Goal: Task Accomplishment & Management: Manage account settings

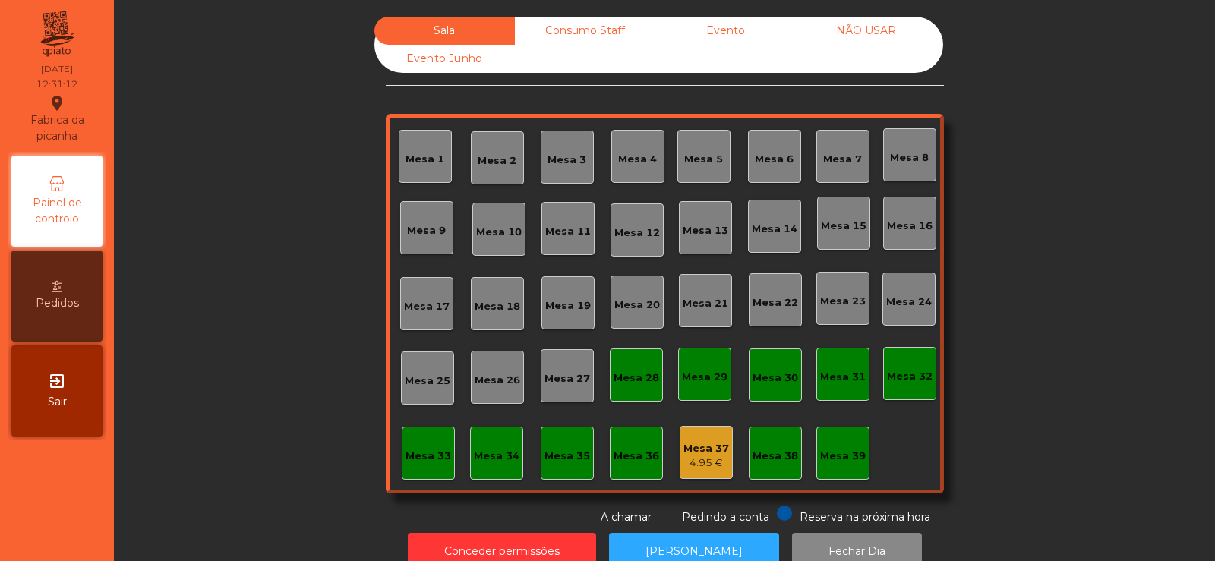
click at [778, 236] on div "Mesa 14" at bounding box center [775, 229] width 46 height 15
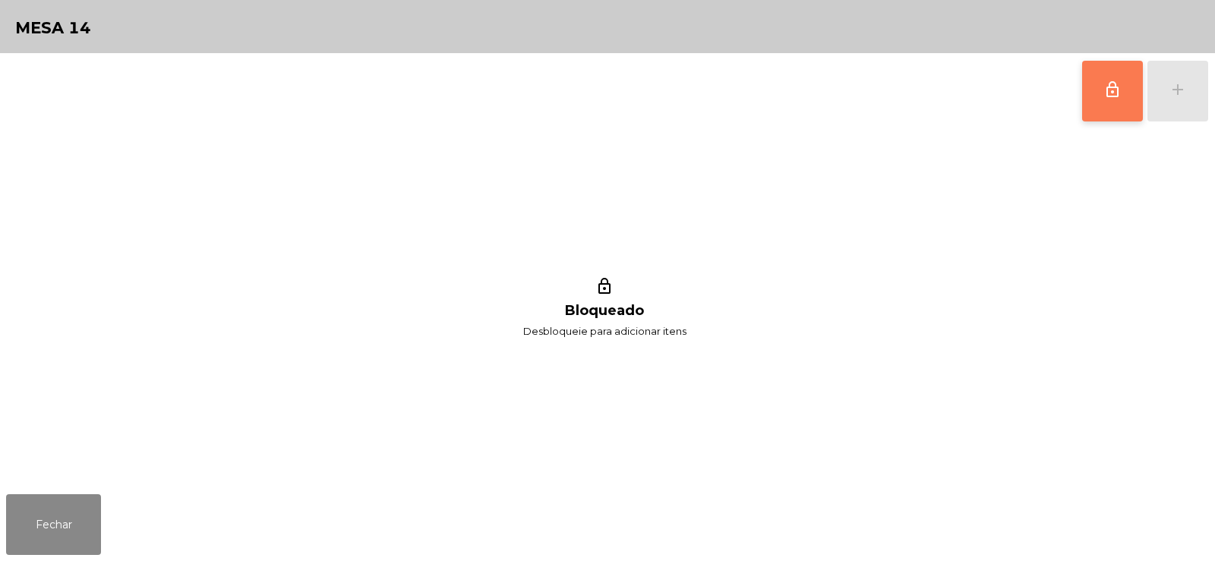
click at [1111, 95] on span "lock_outline" at bounding box center [1113, 90] width 18 height 18
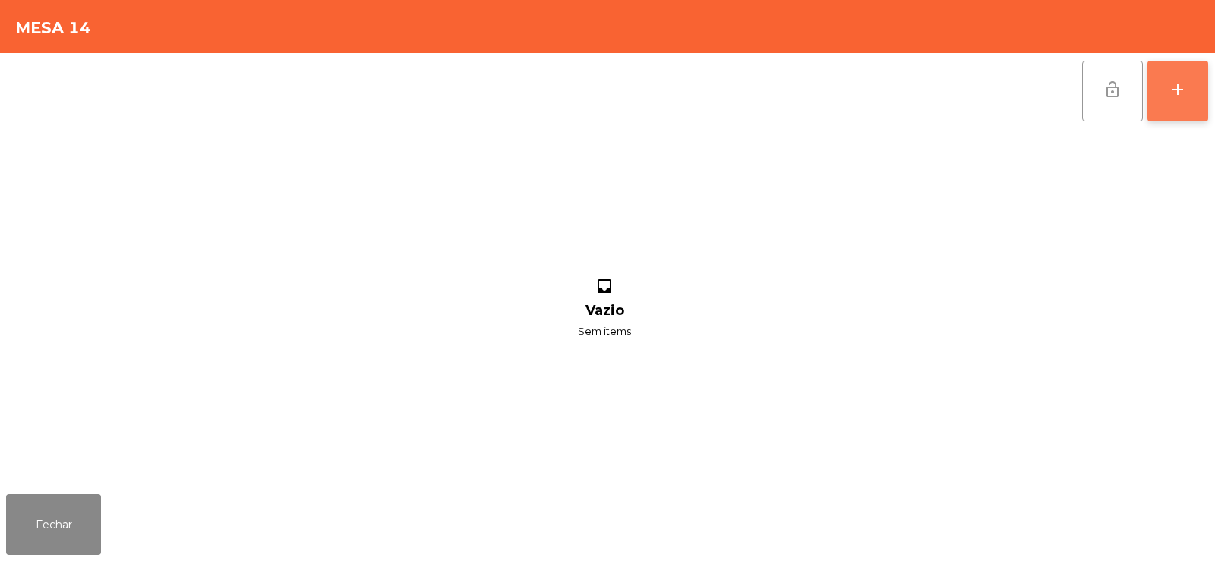
click at [1182, 103] on button "add" at bounding box center [1178, 91] width 61 height 61
click at [335, 96] on div "lock_open add" at bounding box center [607, 91] width 1203 height 76
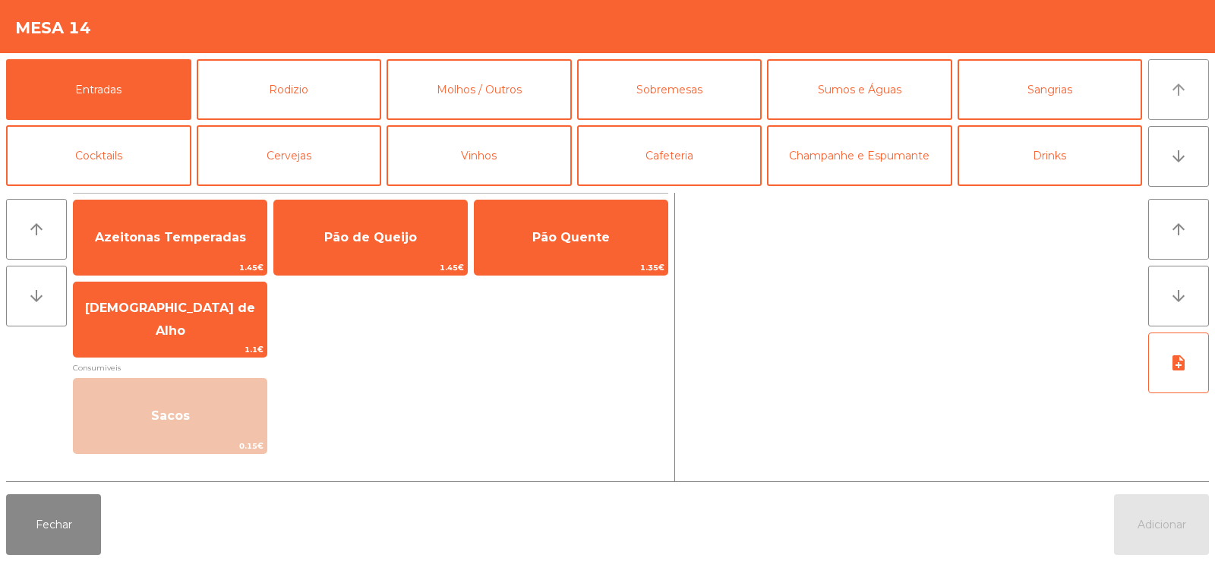
click at [1184, 91] on icon "arrow_upward" at bounding box center [1179, 90] width 18 height 18
click at [337, 90] on button "Rodizio" at bounding box center [289, 89] width 185 height 61
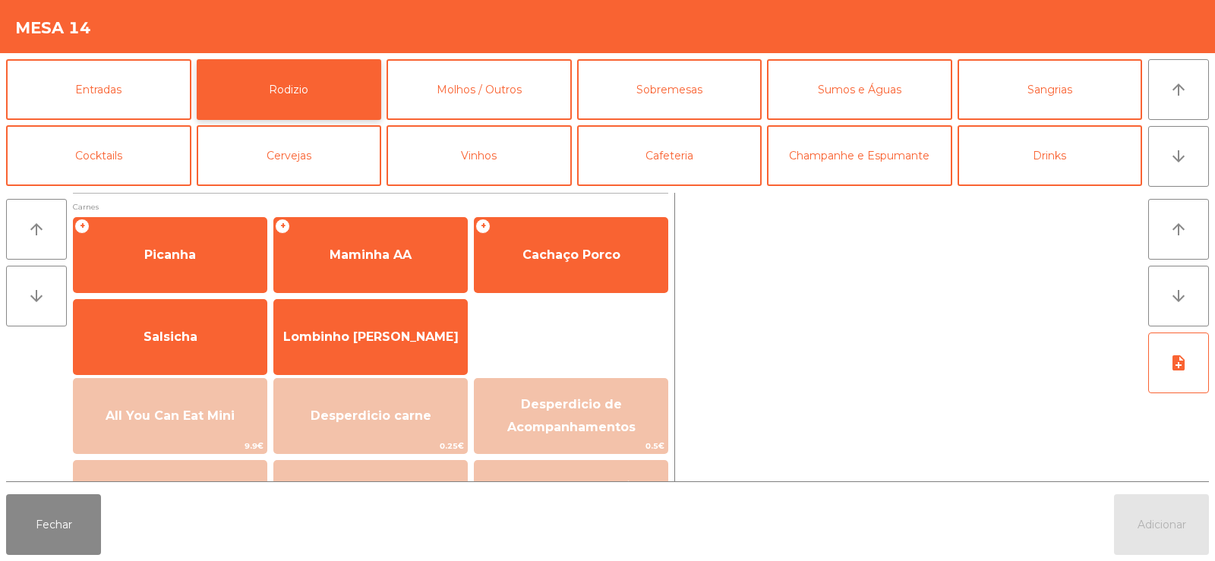
scroll to position [172, 0]
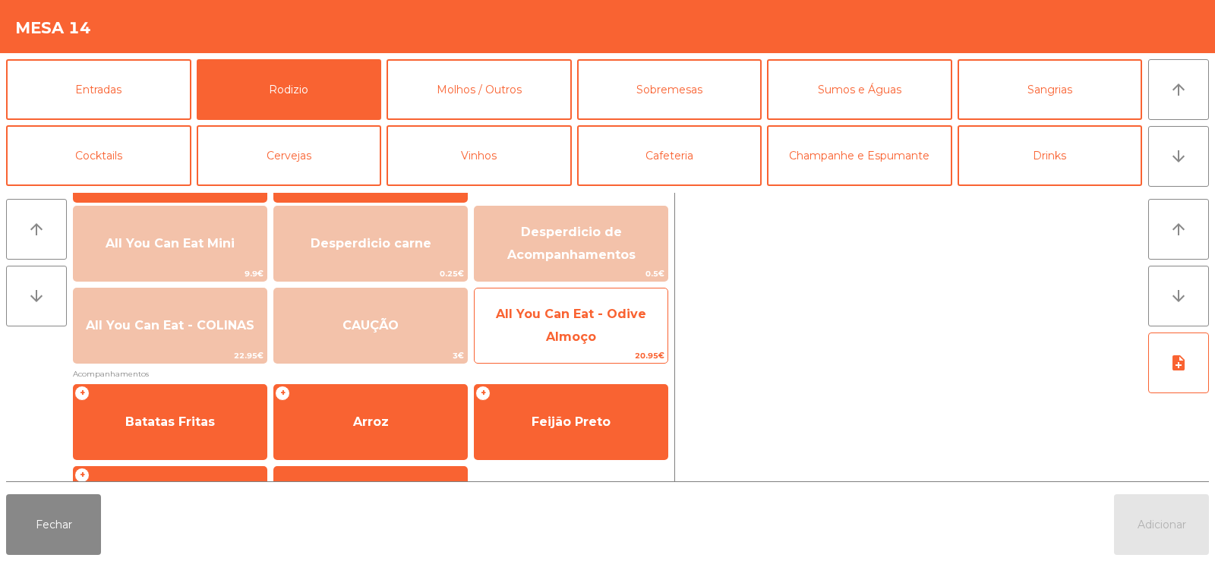
click at [574, 333] on span "All You Can Eat - Odive Almoço" at bounding box center [571, 325] width 150 height 37
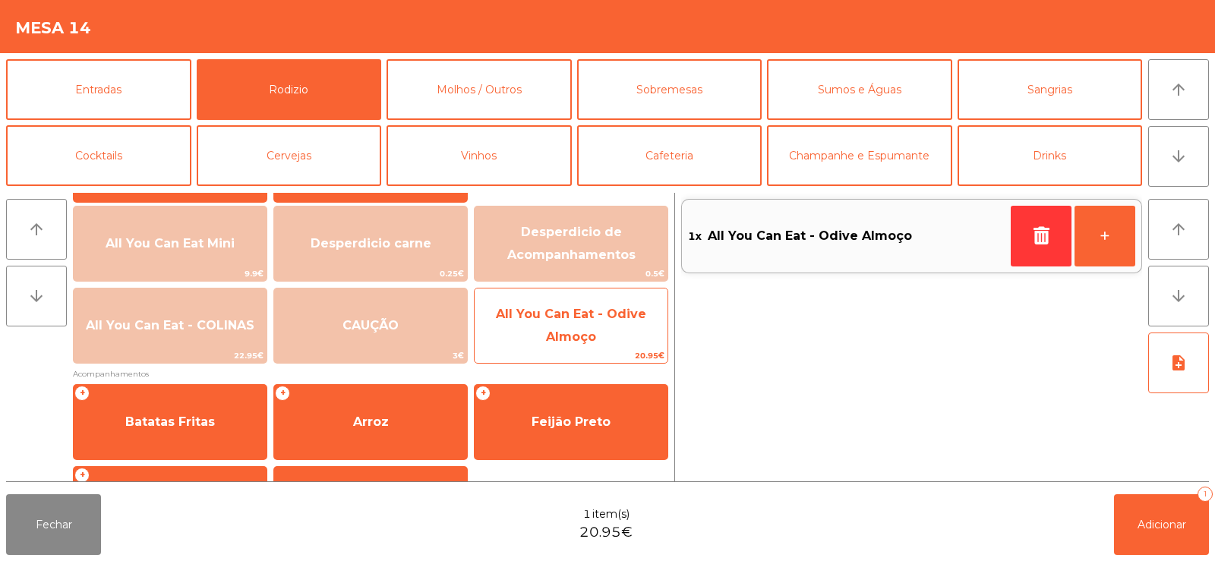
click at [584, 333] on span "All You Can Eat - Odive Almoço" at bounding box center [571, 325] width 150 height 37
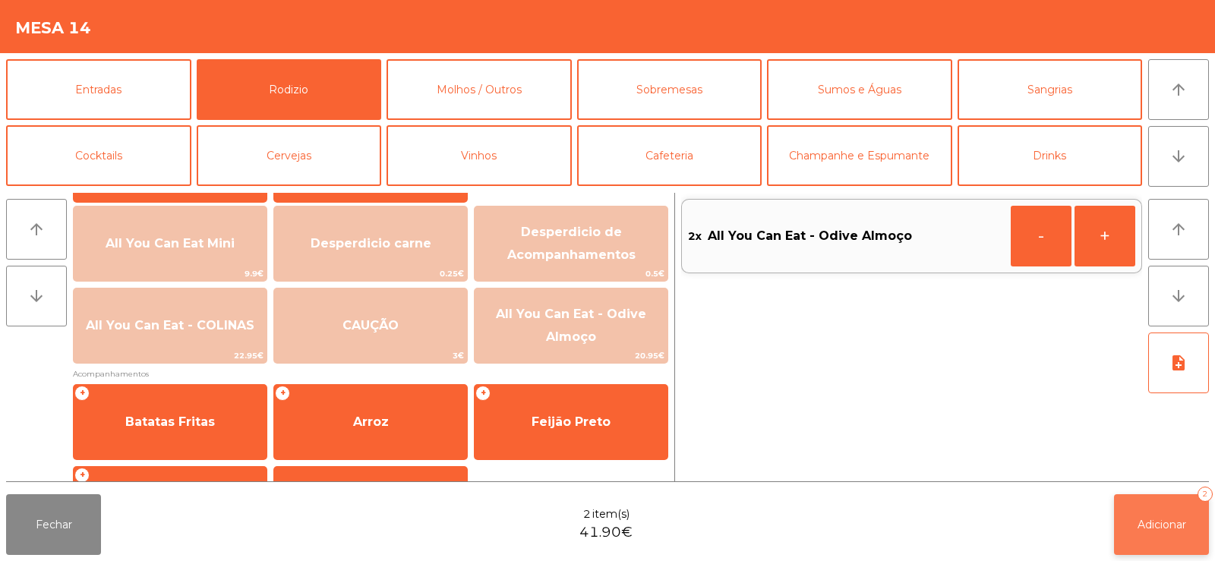
click at [1171, 535] on button "Adicionar 2" at bounding box center [1161, 525] width 95 height 61
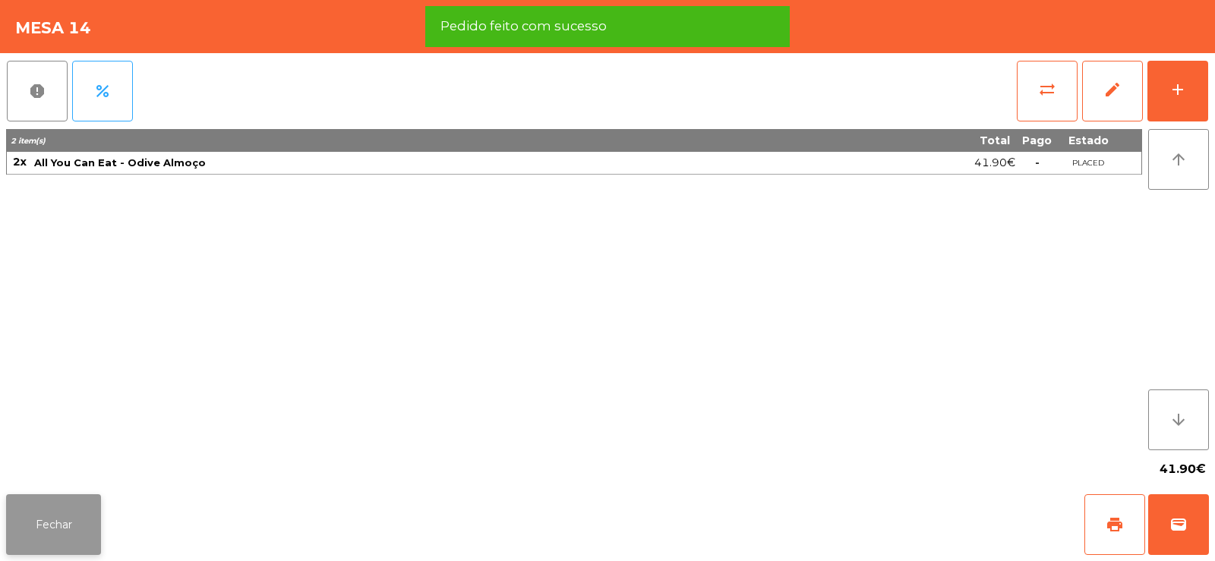
click at [74, 531] on button "Fechar" at bounding box center [53, 525] width 95 height 61
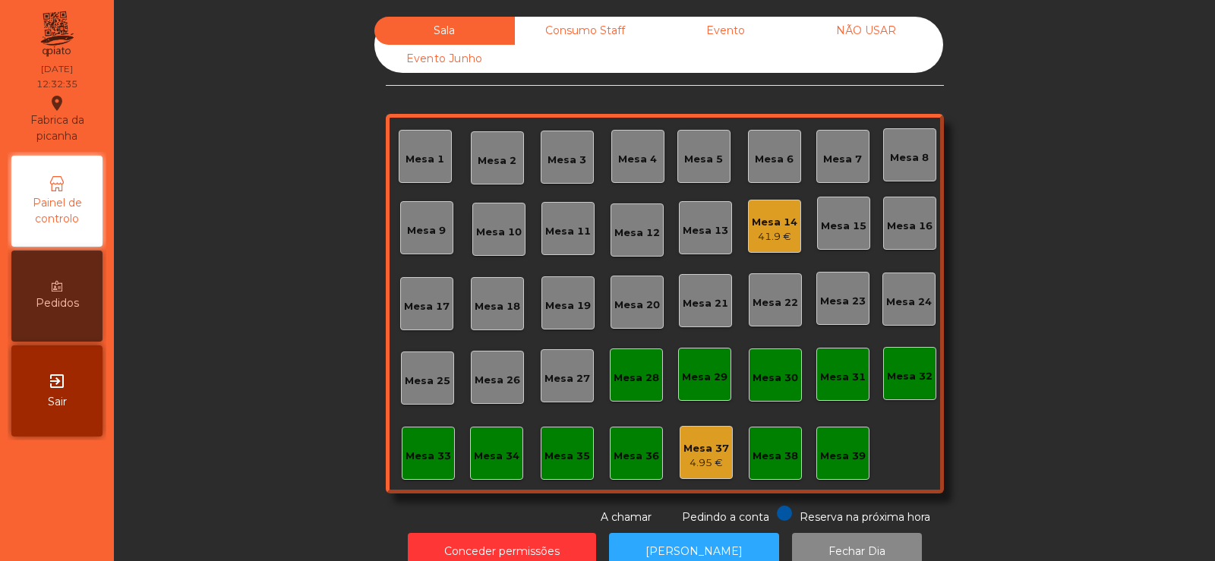
click at [836, 455] on div "Mesa 39" at bounding box center [843, 456] width 46 height 15
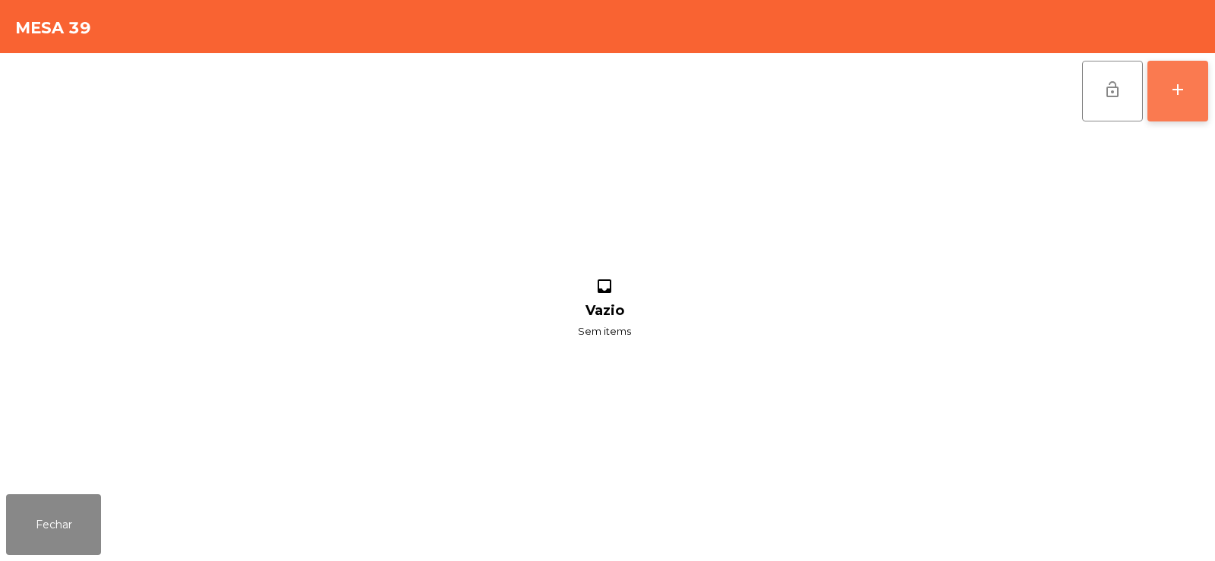
click at [1174, 96] on div "add" at bounding box center [1178, 90] width 18 height 18
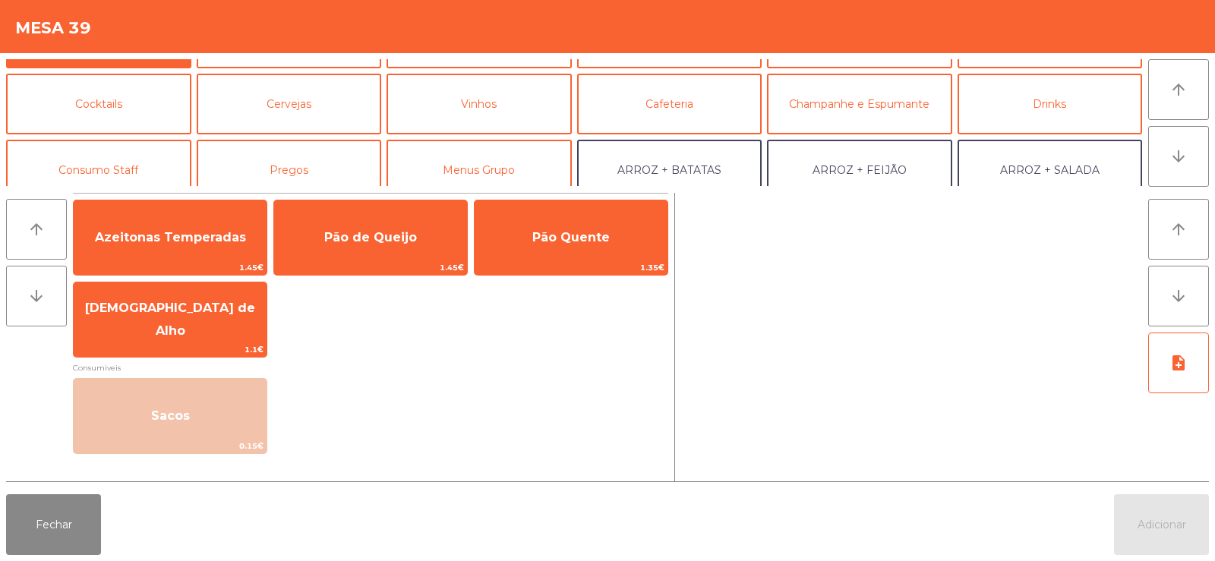
scroll to position [64, 0]
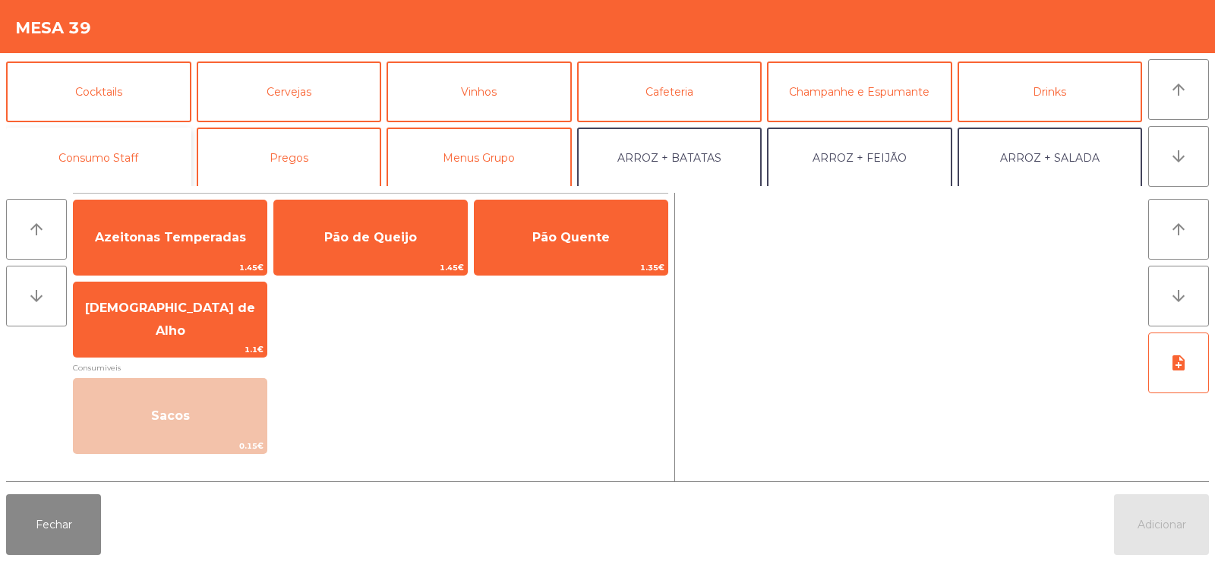
click at [146, 159] on button "Consumo Staff" at bounding box center [98, 158] width 185 height 61
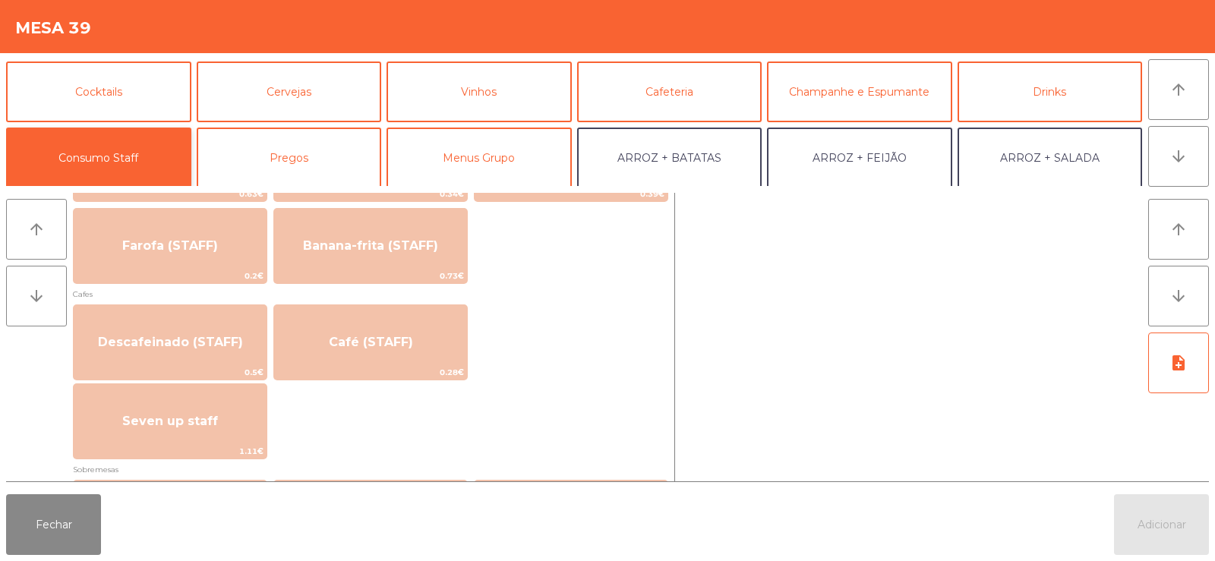
scroll to position [793, 0]
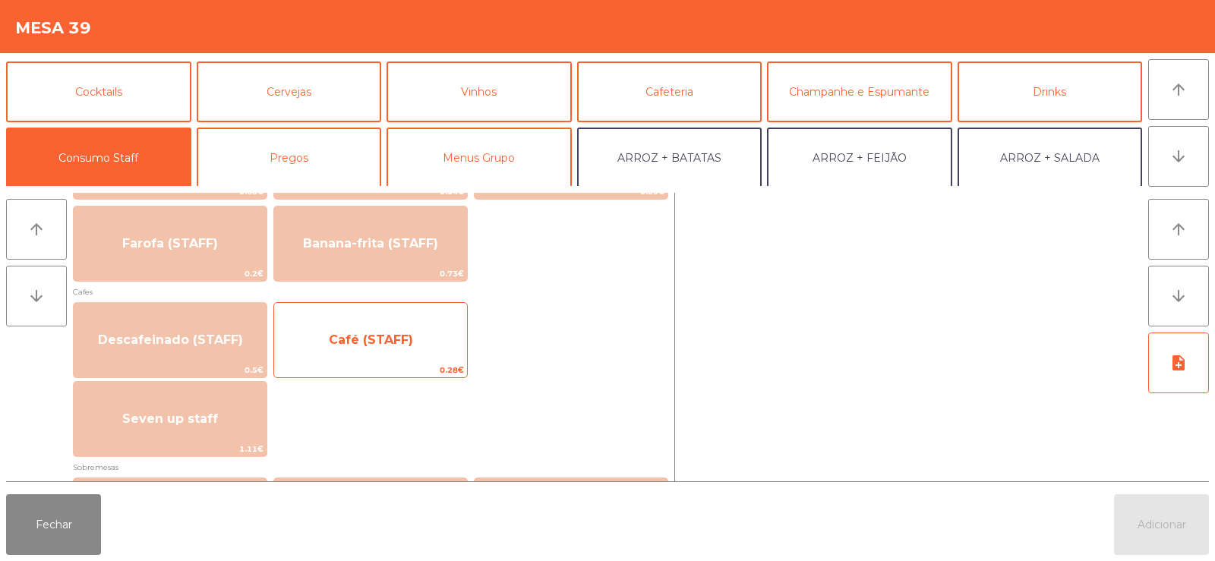
click at [417, 357] on span "Café (STAFF)" at bounding box center [370, 340] width 193 height 41
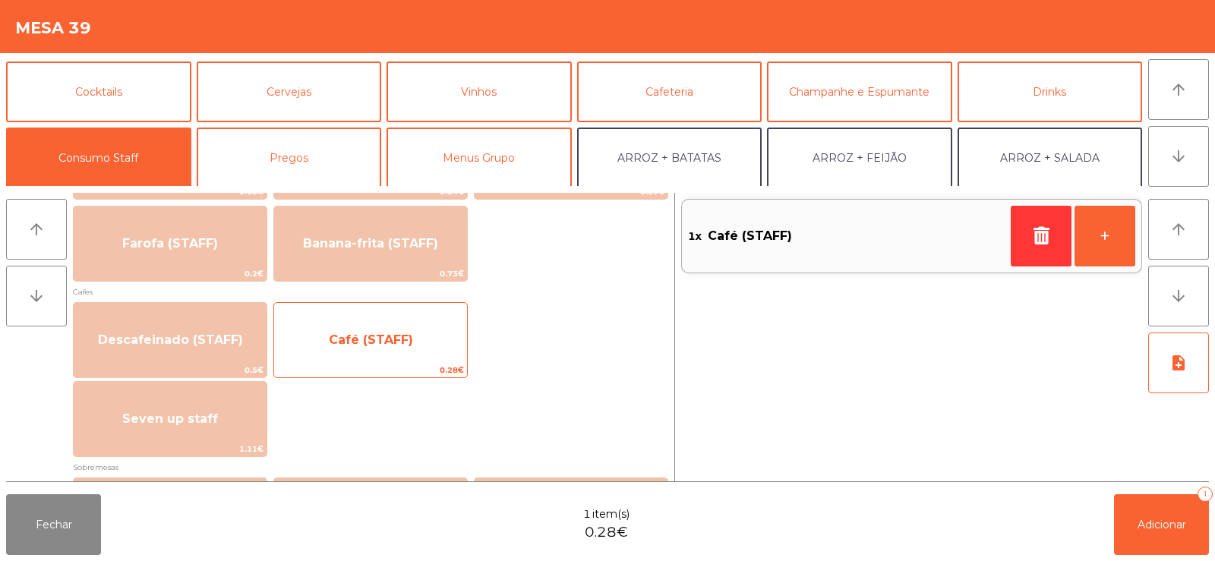
click at [419, 352] on span "Café (STAFF)" at bounding box center [370, 340] width 193 height 41
click at [425, 349] on span "Café (STAFF)" at bounding box center [370, 340] width 193 height 41
click at [424, 356] on span "Café (STAFF)" at bounding box center [370, 340] width 193 height 41
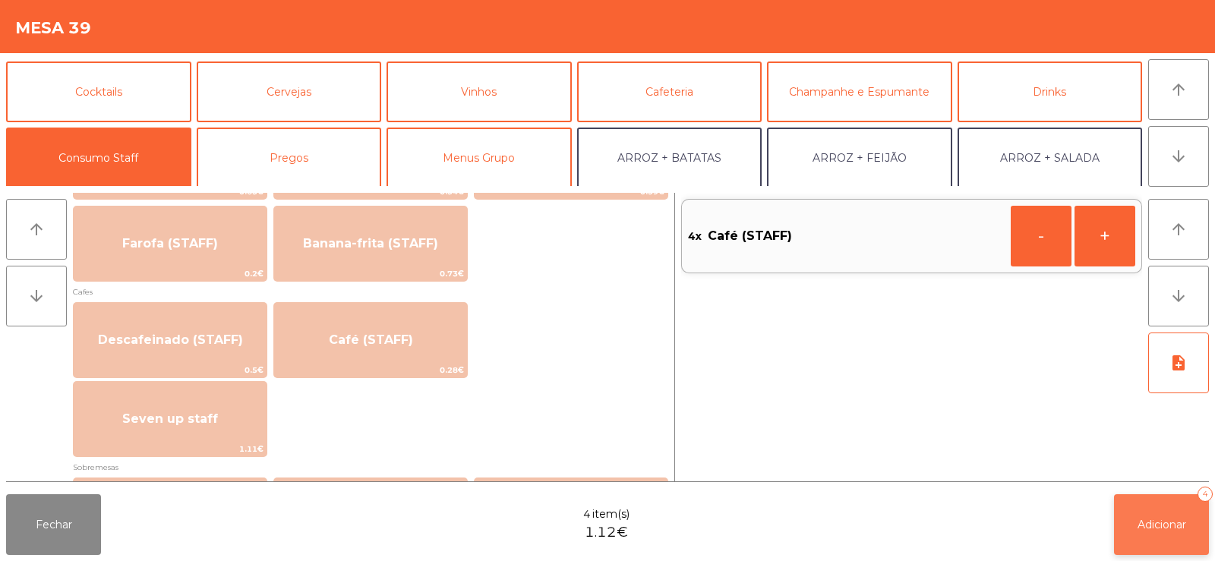
click at [1171, 528] on span "Adicionar" at bounding box center [1162, 525] width 49 height 14
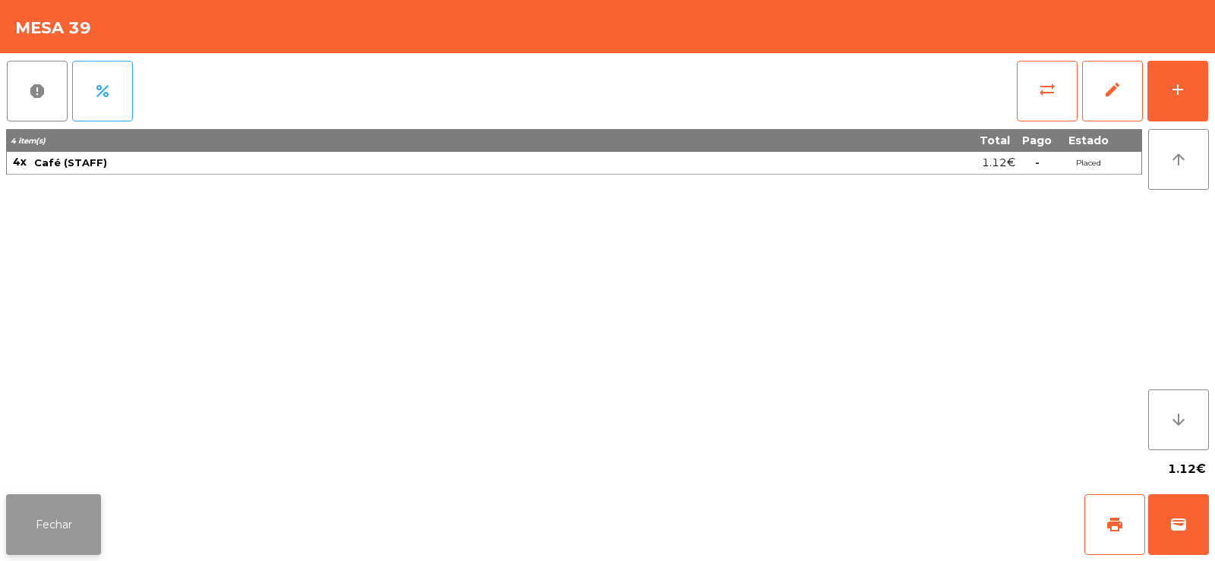
click at [65, 551] on button "Fechar" at bounding box center [53, 525] width 95 height 61
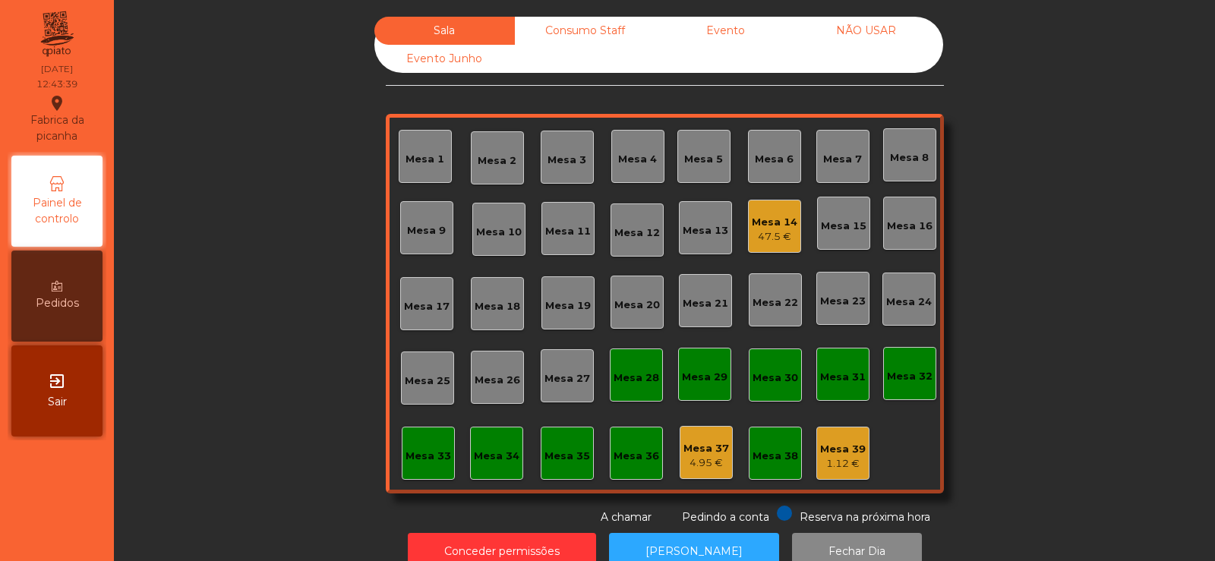
click at [914, 156] on div "Mesa 8" at bounding box center [909, 157] width 39 height 15
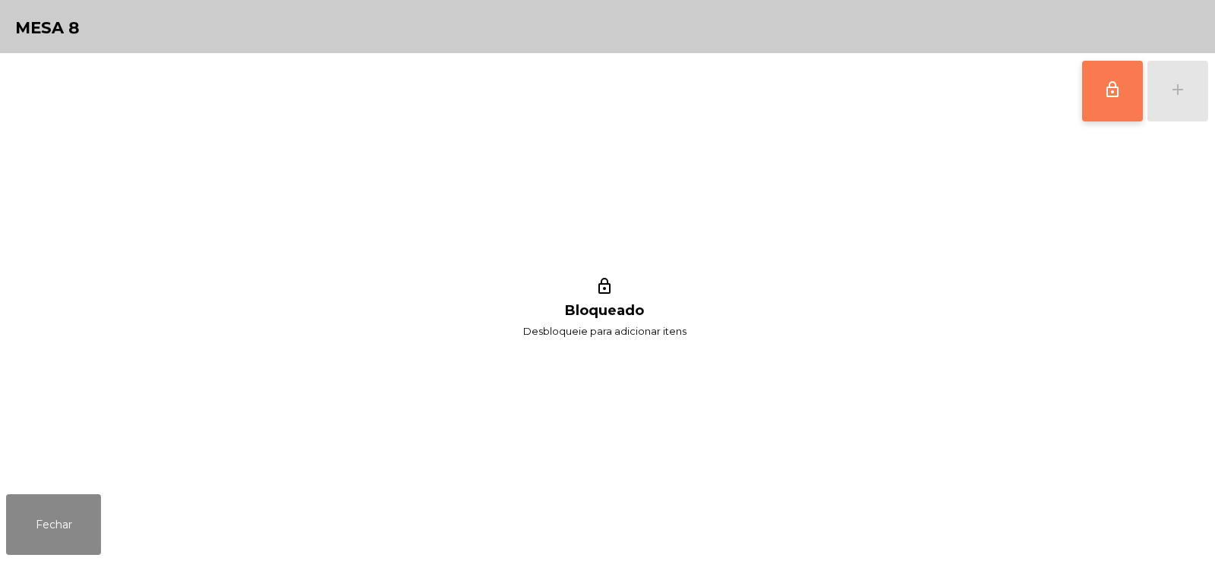
click at [1109, 96] on span "lock_outline" at bounding box center [1113, 90] width 18 height 18
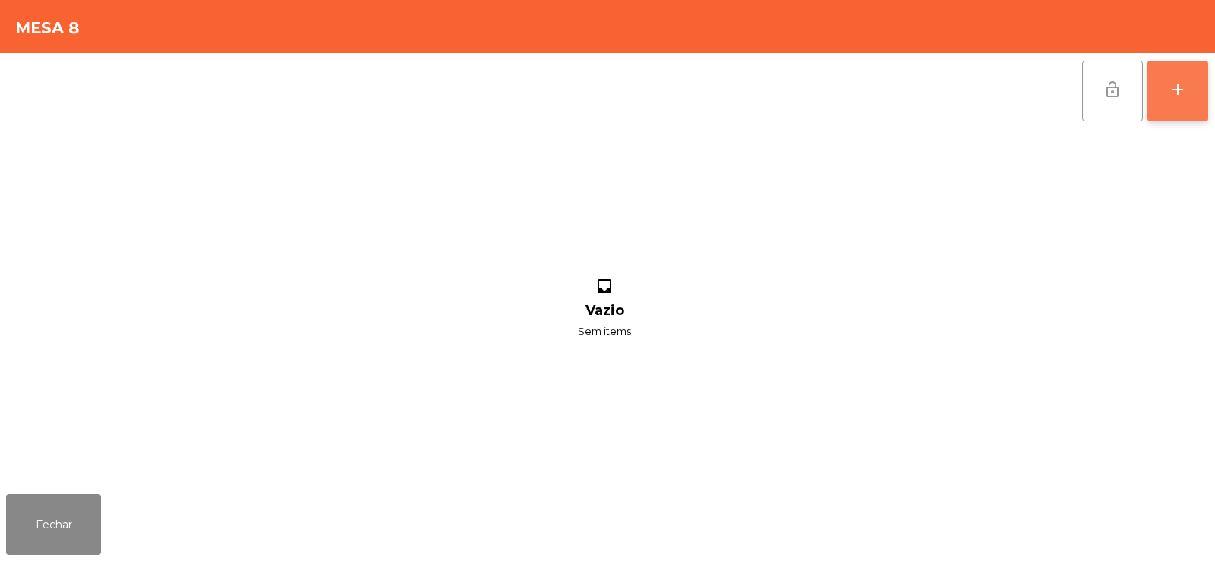
click at [1184, 99] on button "add" at bounding box center [1178, 91] width 61 height 61
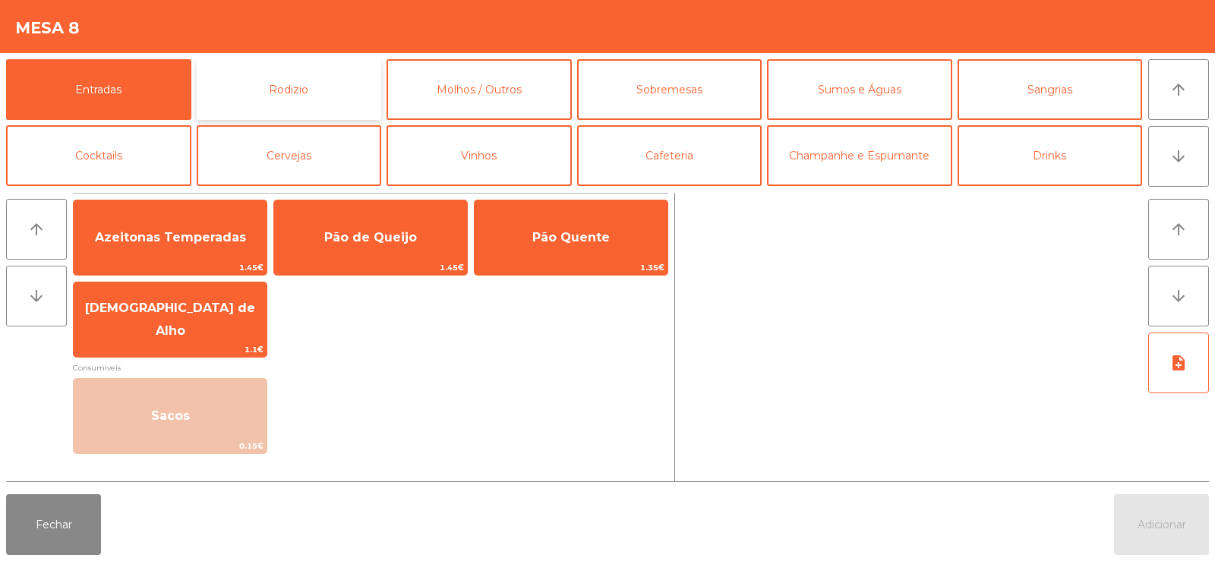
click at [303, 90] on button "Rodizio" at bounding box center [289, 89] width 185 height 61
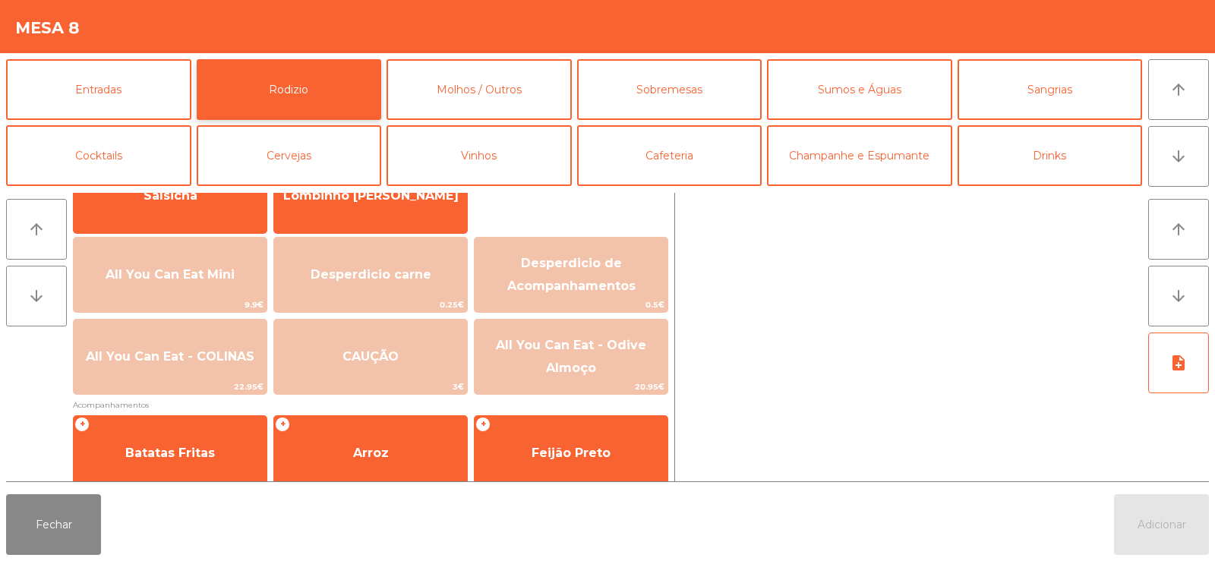
scroll to position [146, 0]
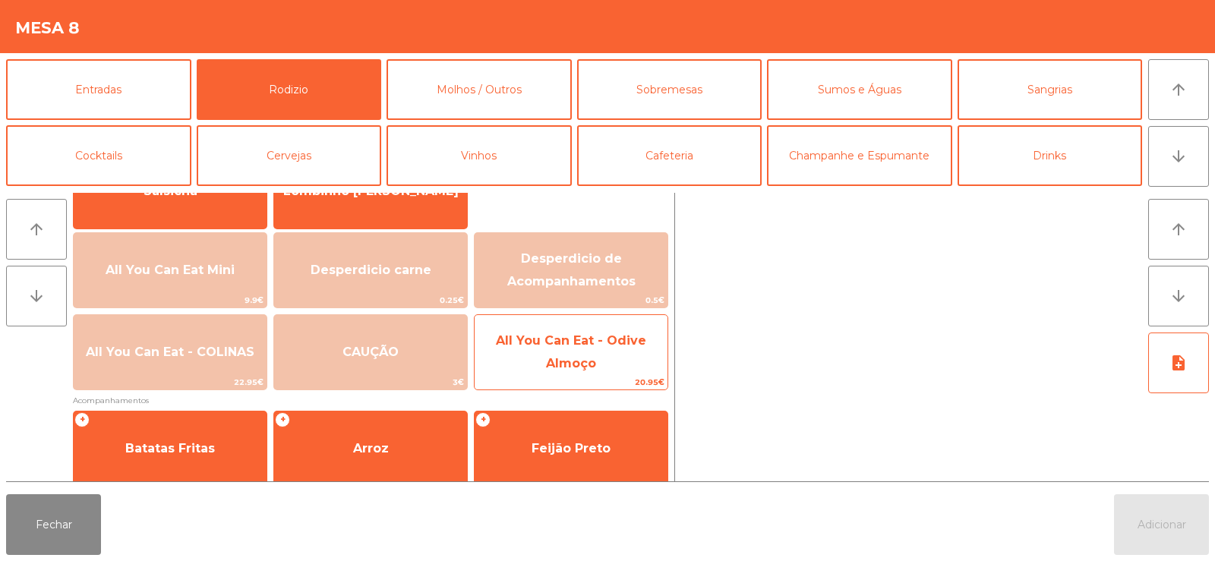
click at [601, 365] on span "All You Can Eat - Odive Almoço" at bounding box center [571, 353] width 193 height 65
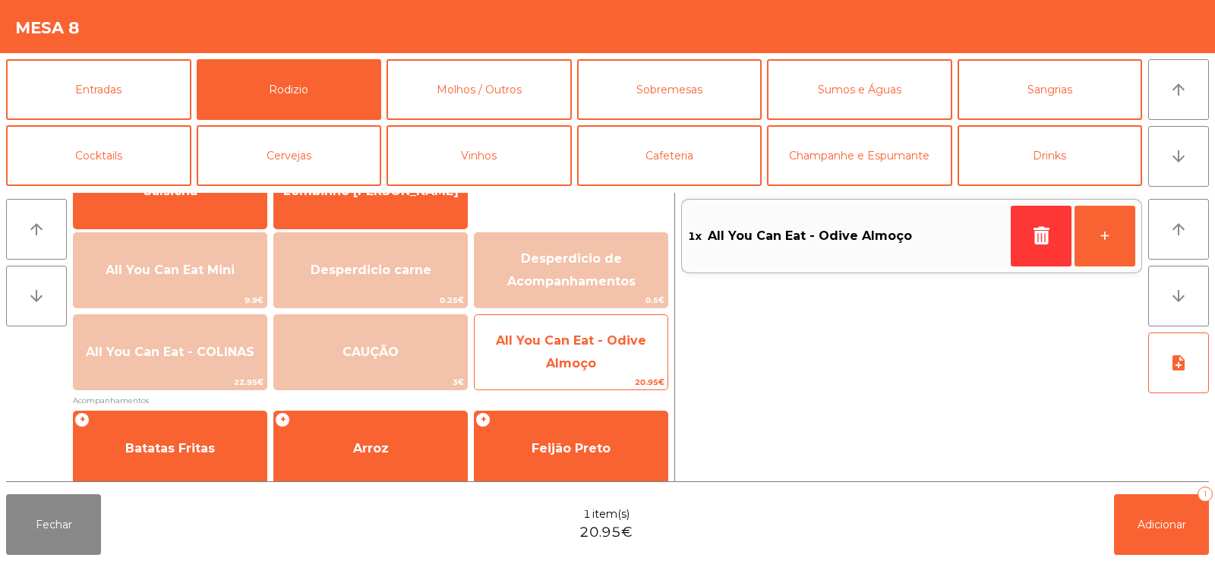
click at [615, 360] on span "All You Can Eat - Odive Almoço" at bounding box center [571, 353] width 193 height 65
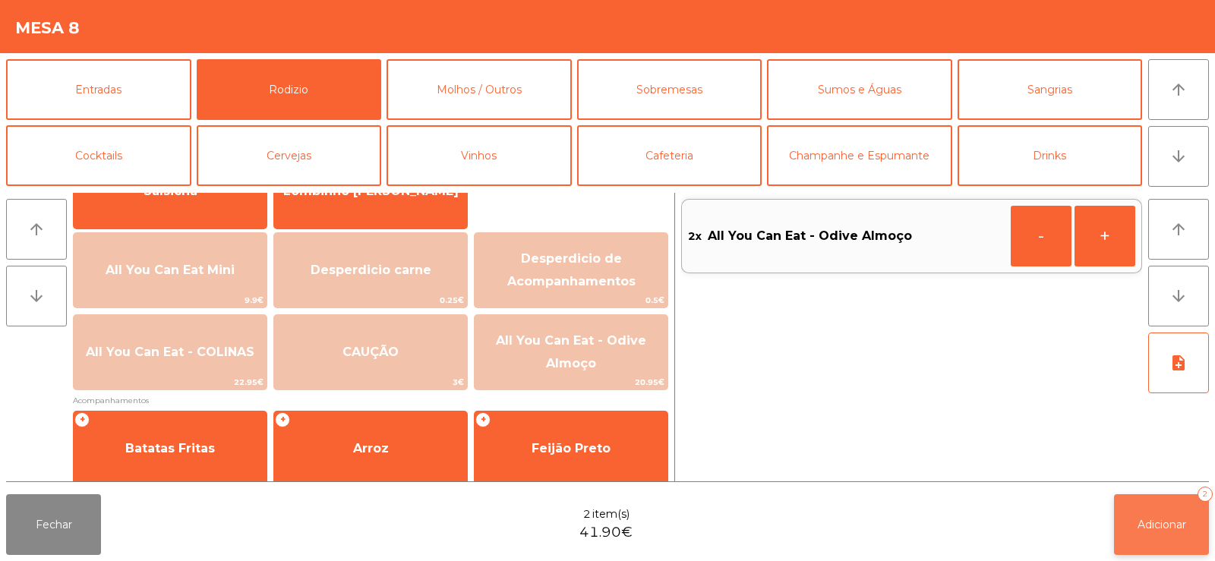
click at [1168, 536] on button "Adicionar 2" at bounding box center [1161, 525] width 95 height 61
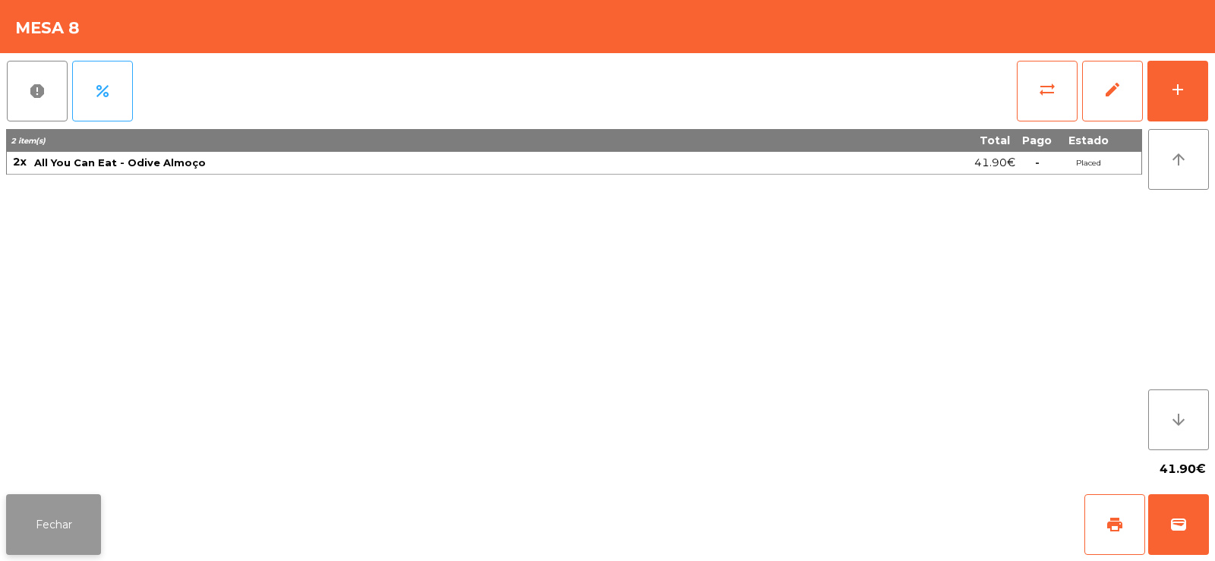
click at [50, 512] on button "Fechar" at bounding box center [53, 525] width 95 height 61
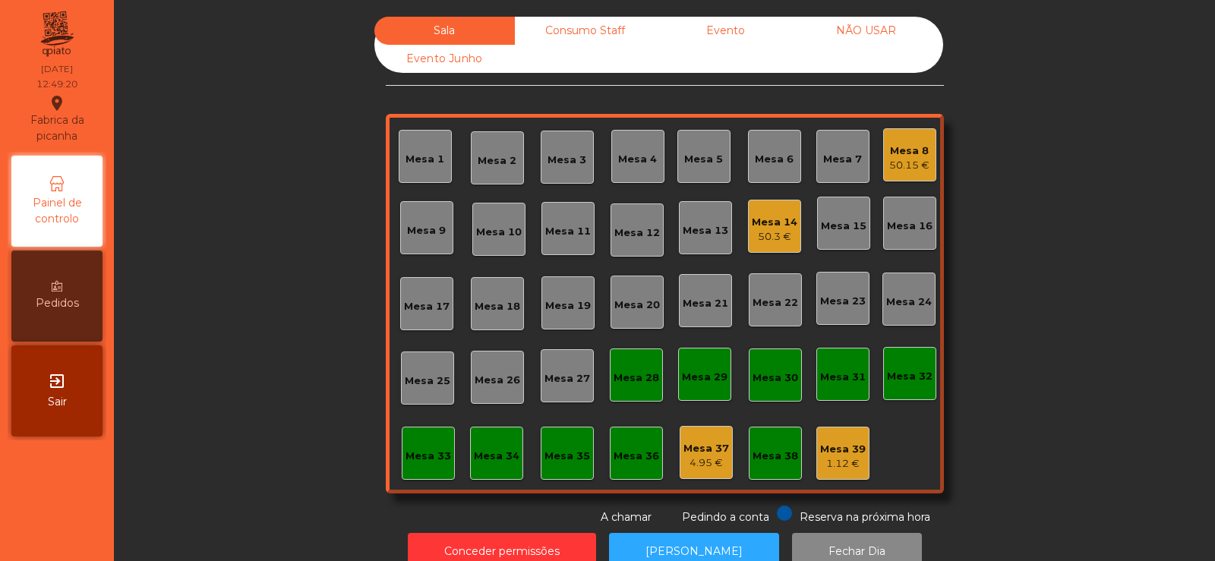
click at [700, 239] on div "Mesa 13" at bounding box center [705, 227] width 53 height 53
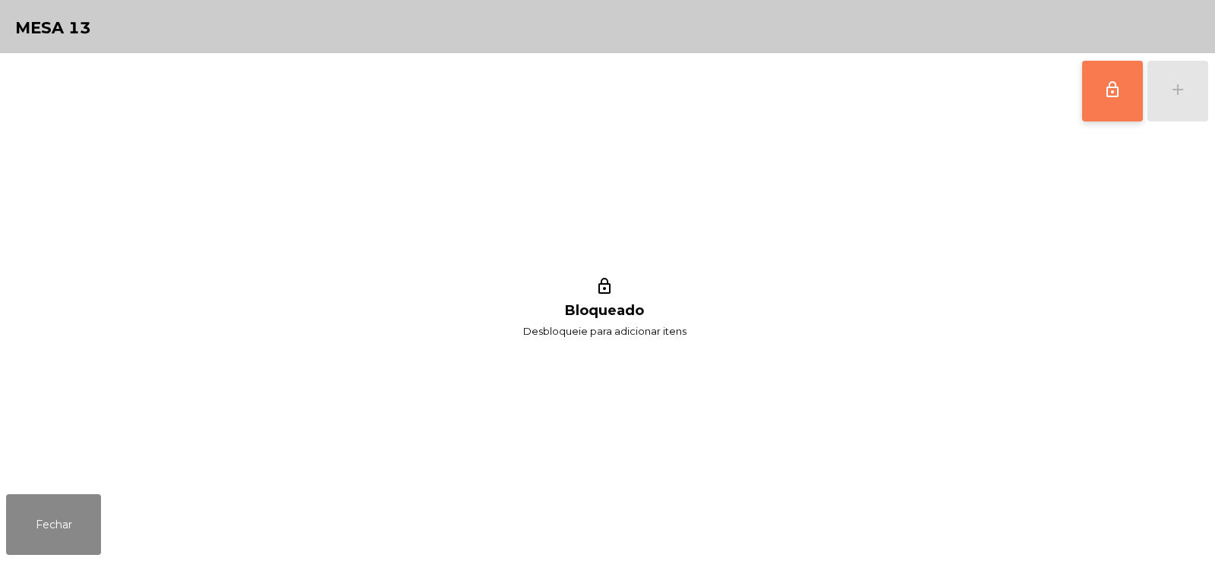
click at [1107, 106] on button "lock_outline" at bounding box center [1112, 91] width 61 height 61
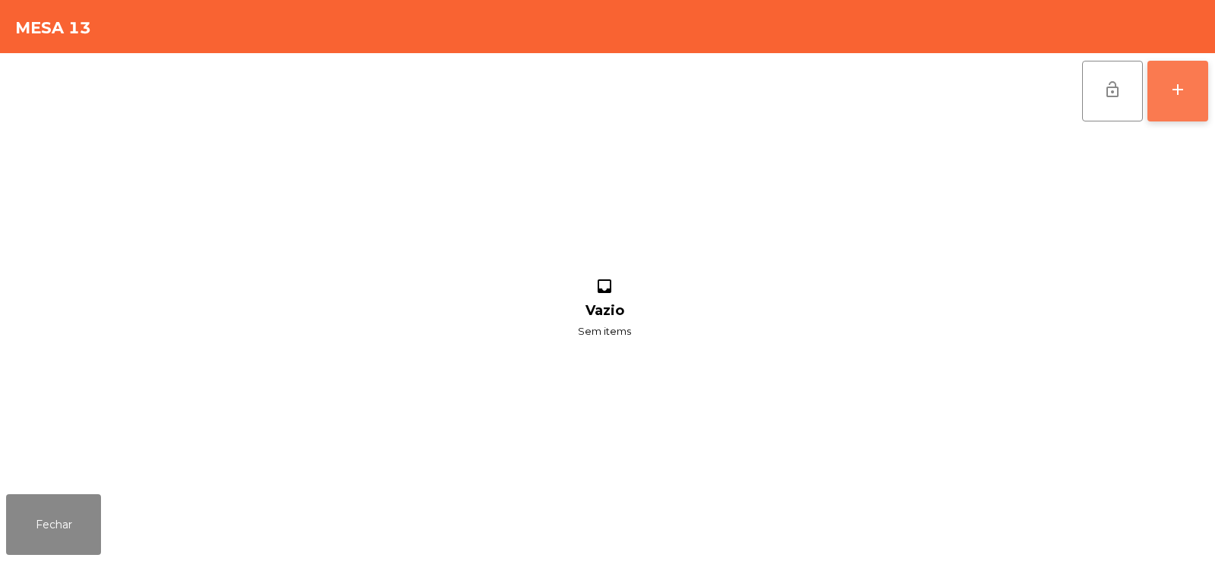
click at [1178, 105] on button "add" at bounding box center [1178, 91] width 61 height 61
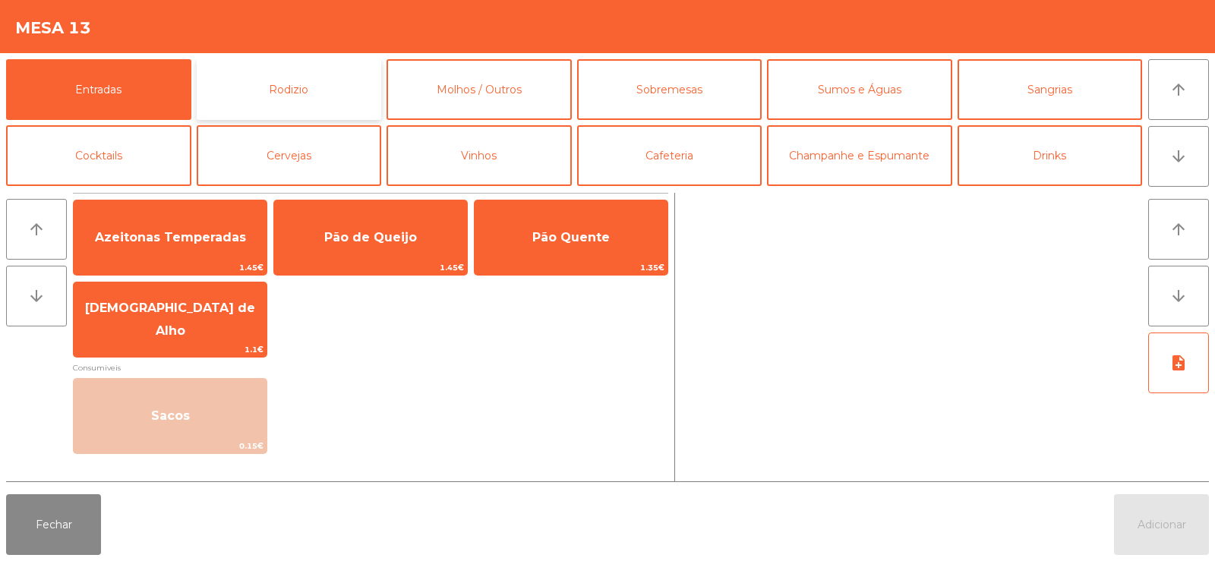
click at [274, 84] on button "Rodizio" at bounding box center [289, 89] width 185 height 61
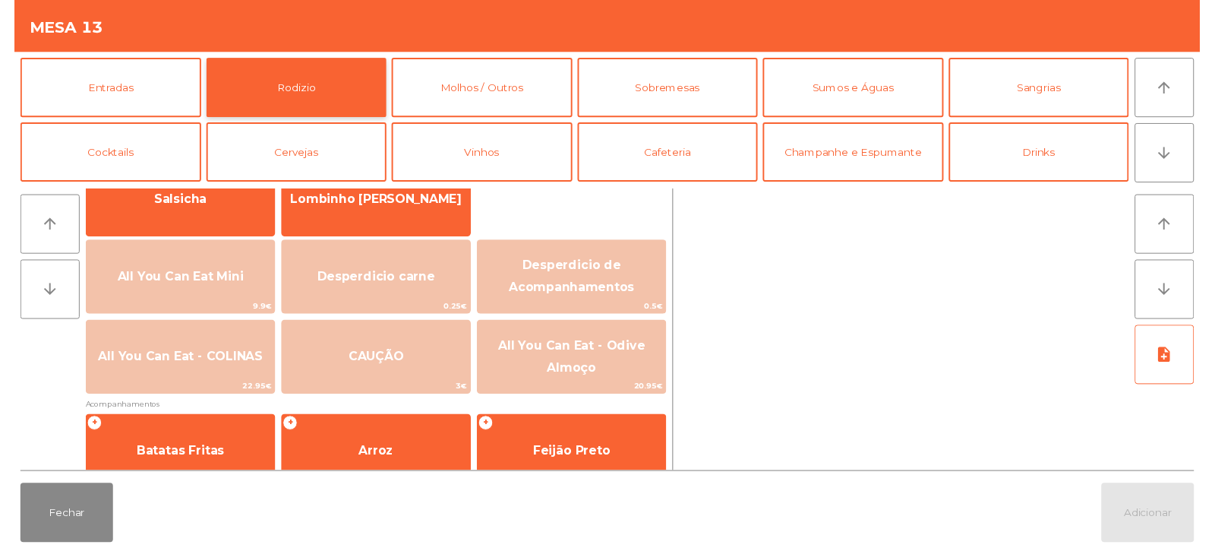
scroll to position [131, 0]
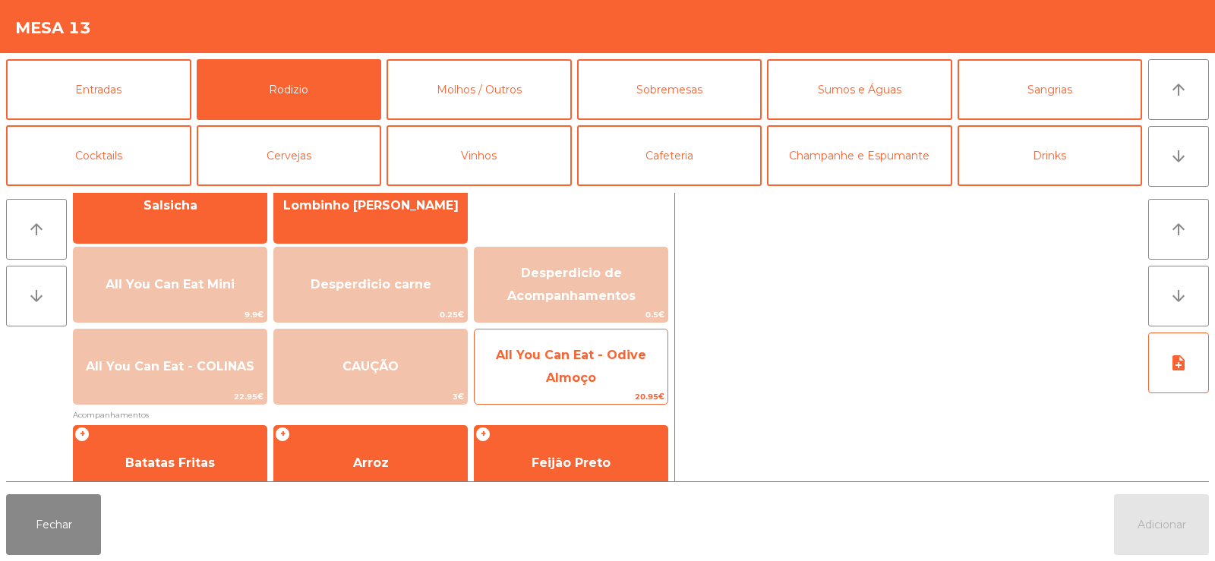
click at [588, 381] on span "All You Can Eat - Odive Almoço" at bounding box center [571, 366] width 150 height 37
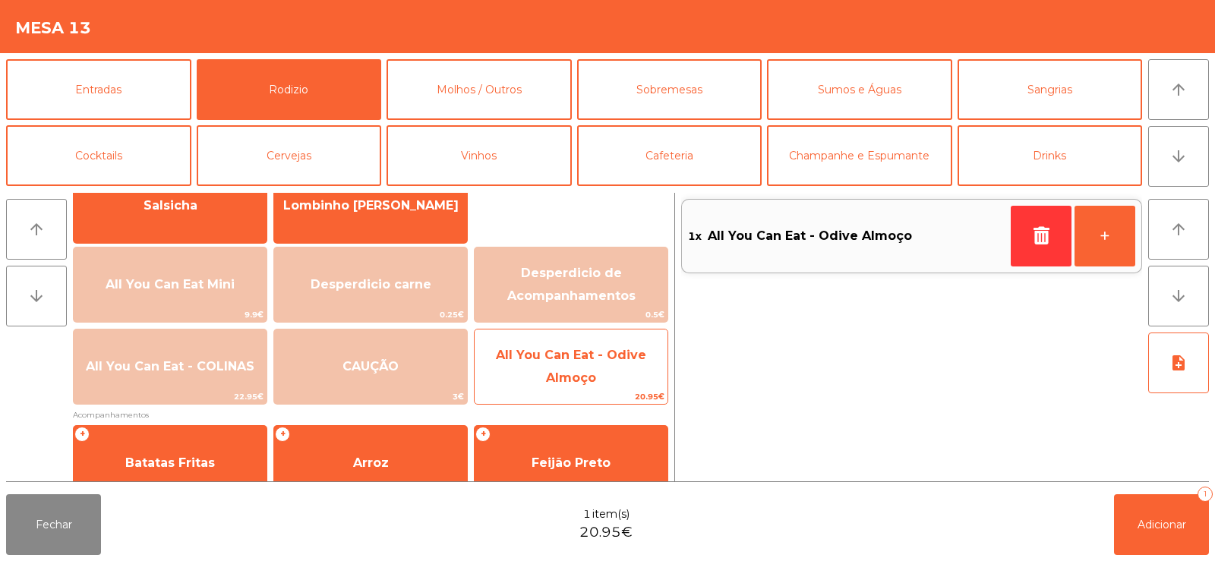
click at [590, 375] on span "All You Can Eat - Odive Almoço" at bounding box center [571, 366] width 150 height 37
click at [599, 371] on span "All You Can Eat - Odive Almoço" at bounding box center [571, 367] width 193 height 65
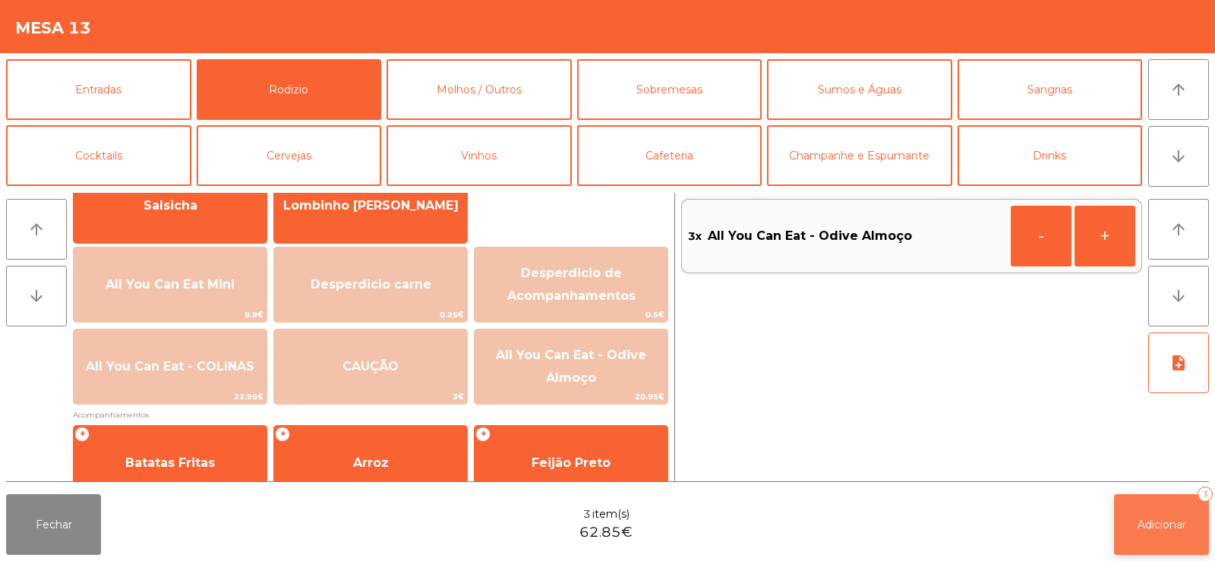
click at [1166, 535] on button "Adicionar 3" at bounding box center [1161, 525] width 95 height 61
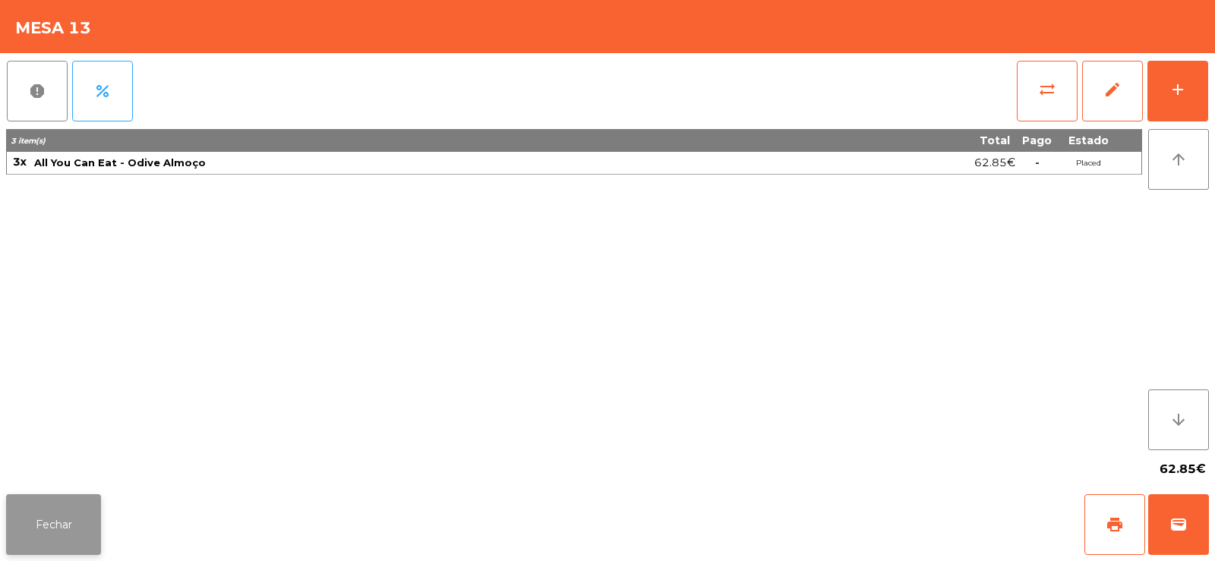
click at [43, 538] on button "Fechar" at bounding box center [53, 525] width 95 height 61
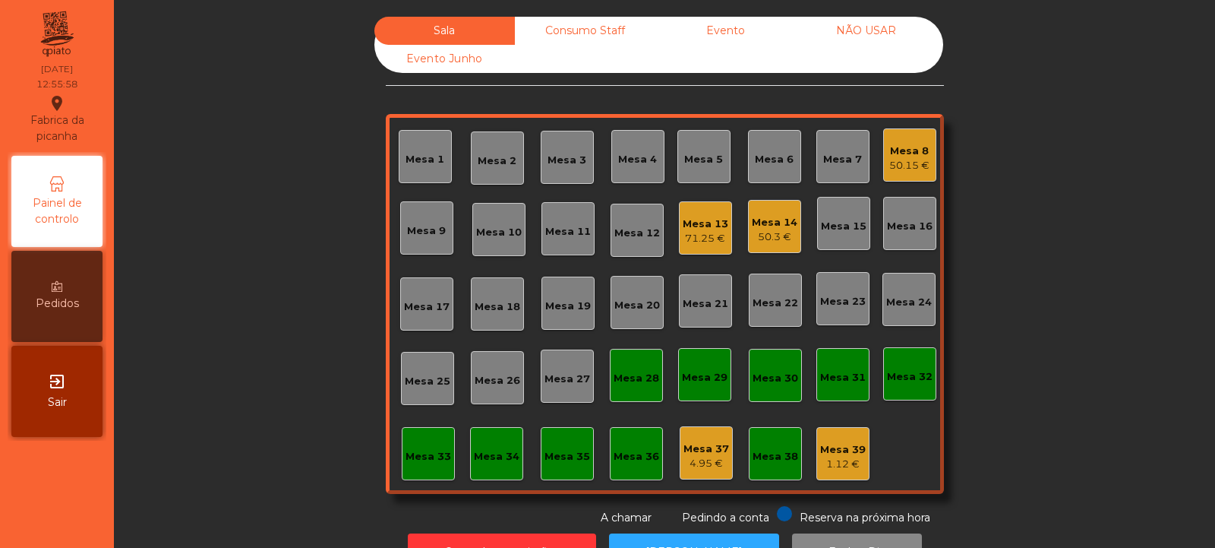
scroll to position [51, 0]
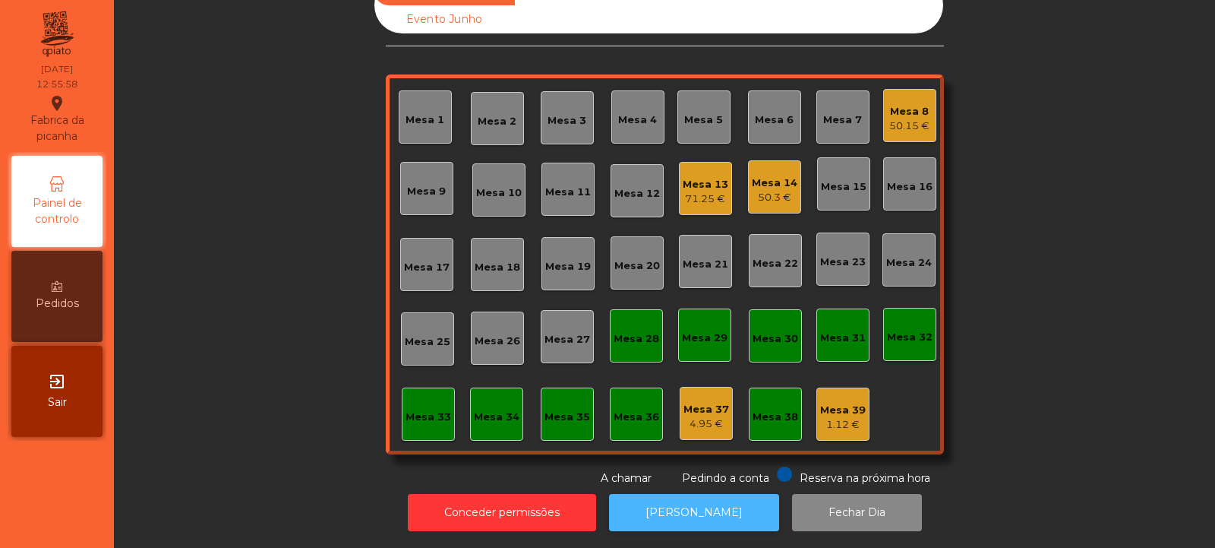
click at [694, 501] on button "[PERSON_NAME]" at bounding box center [694, 512] width 170 height 37
click at [420, 409] on div "Mesa 33" at bounding box center [429, 416] width 46 height 15
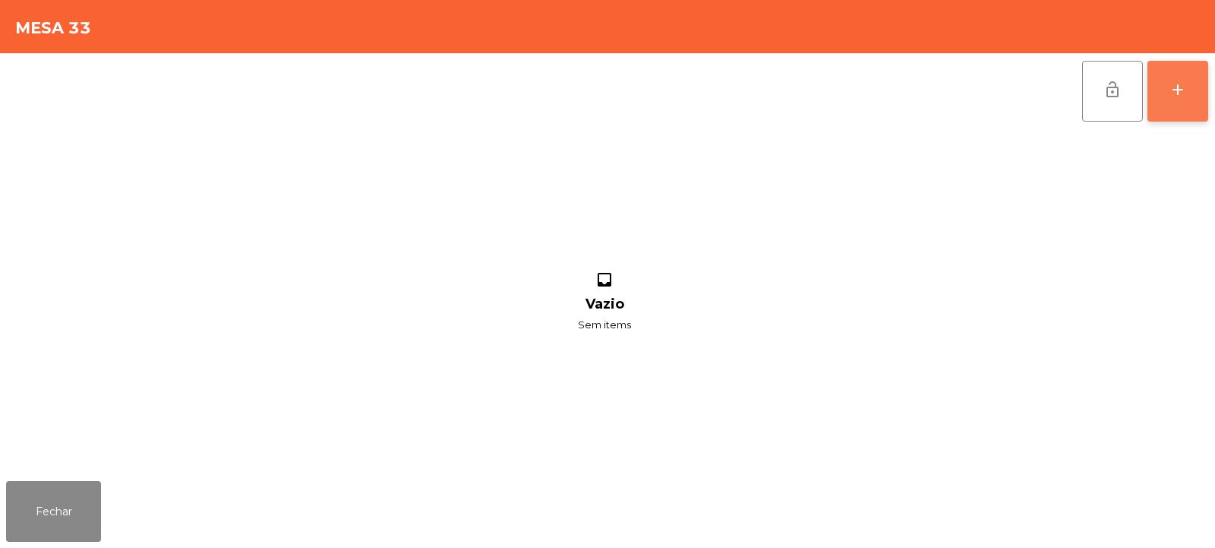
click at [1168, 100] on button "add" at bounding box center [1178, 91] width 61 height 61
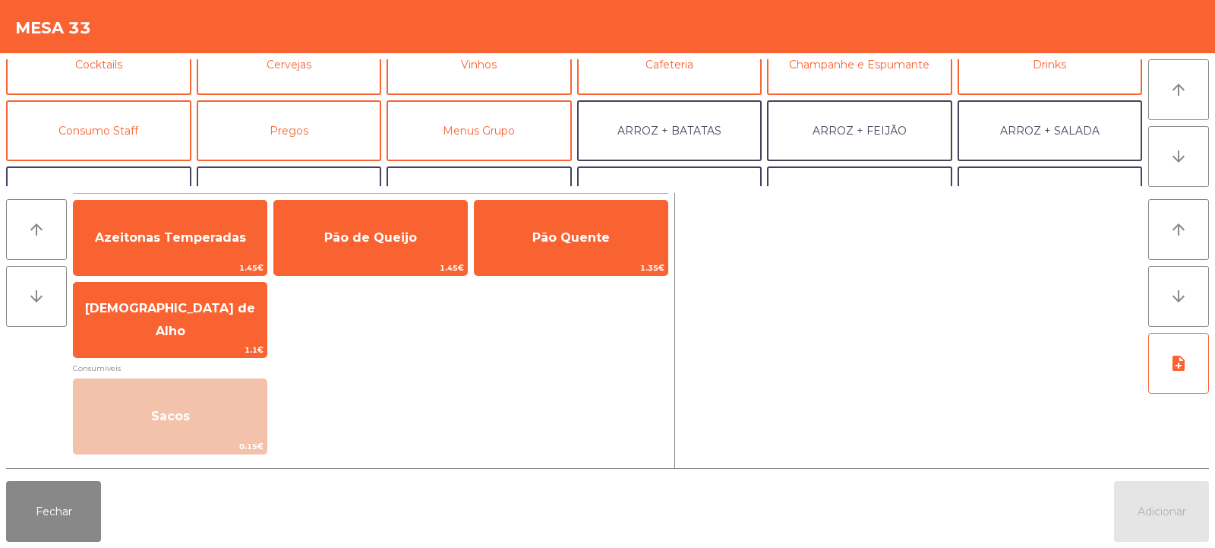
scroll to position [90, 0]
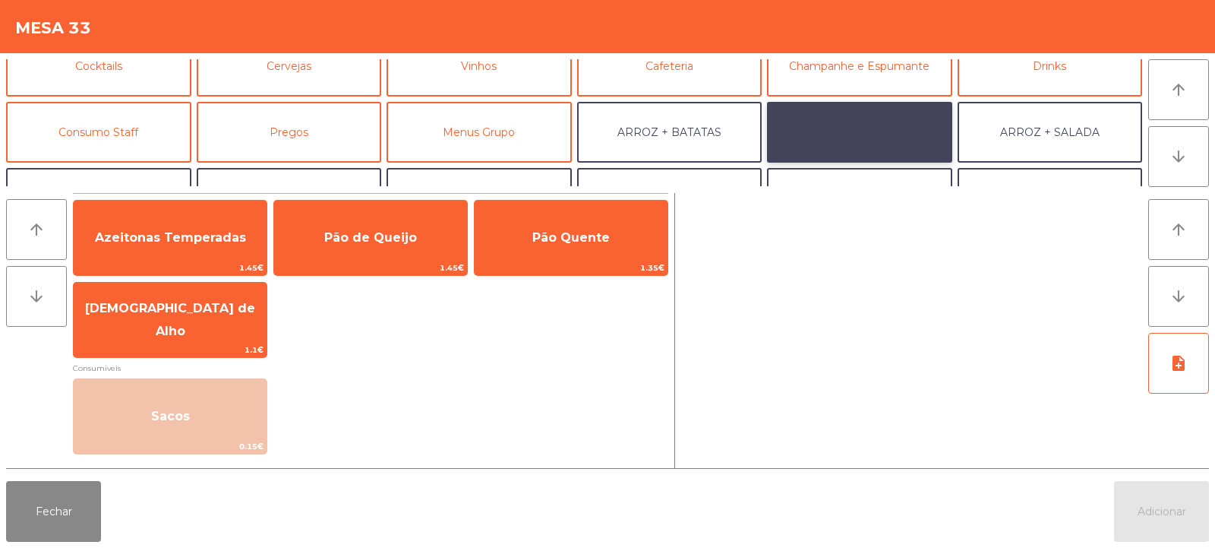
click at [892, 131] on button "ARROZ + FEIJÃO" at bounding box center [859, 132] width 185 height 61
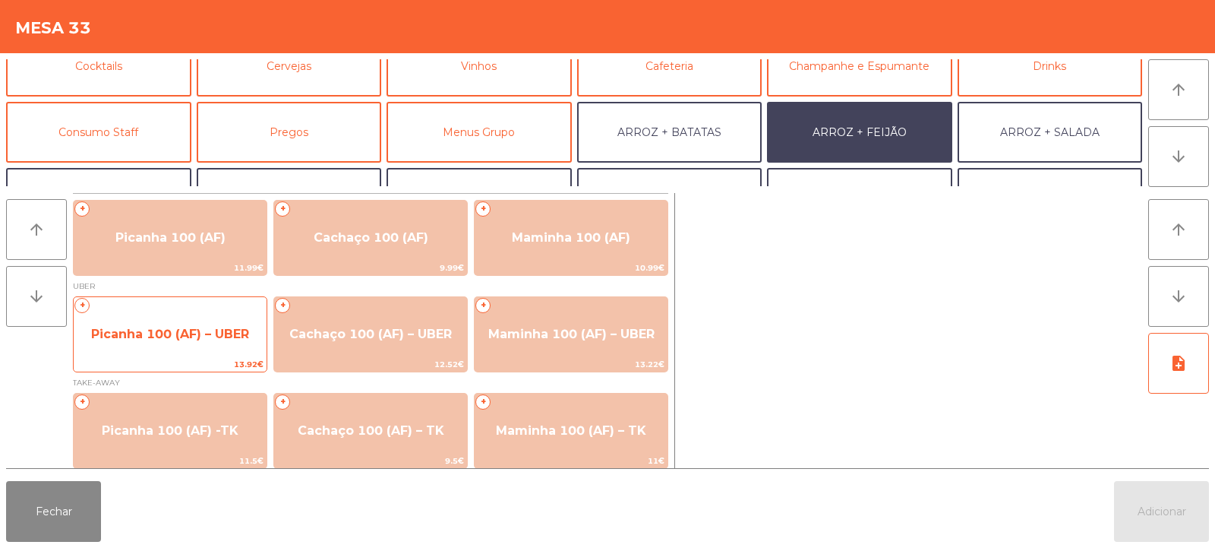
click at [203, 345] on span "Picanha 100 (AF) – UBER" at bounding box center [170, 334] width 193 height 41
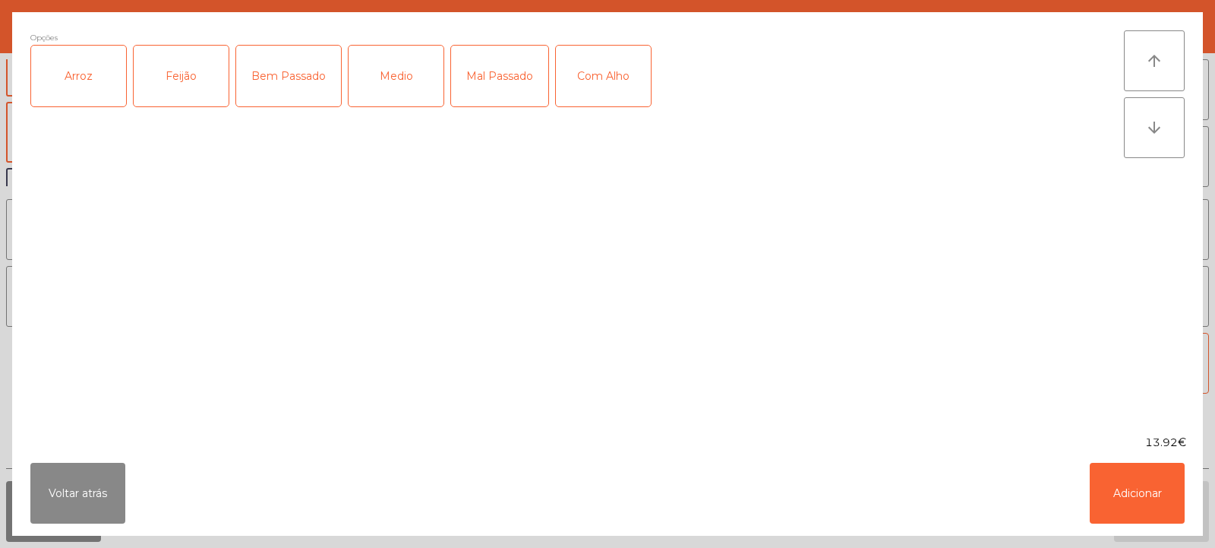
click at [77, 77] on div "Arroz" at bounding box center [78, 76] width 95 height 61
click at [406, 78] on div "Medio" at bounding box center [396, 76] width 95 height 61
click at [169, 58] on div "Feijão" at bounding box center [181, 76] width 95 height 61
click at [1146, 492] on button "Adicionar" at bounding box center [1137, 493] width 95 height 61
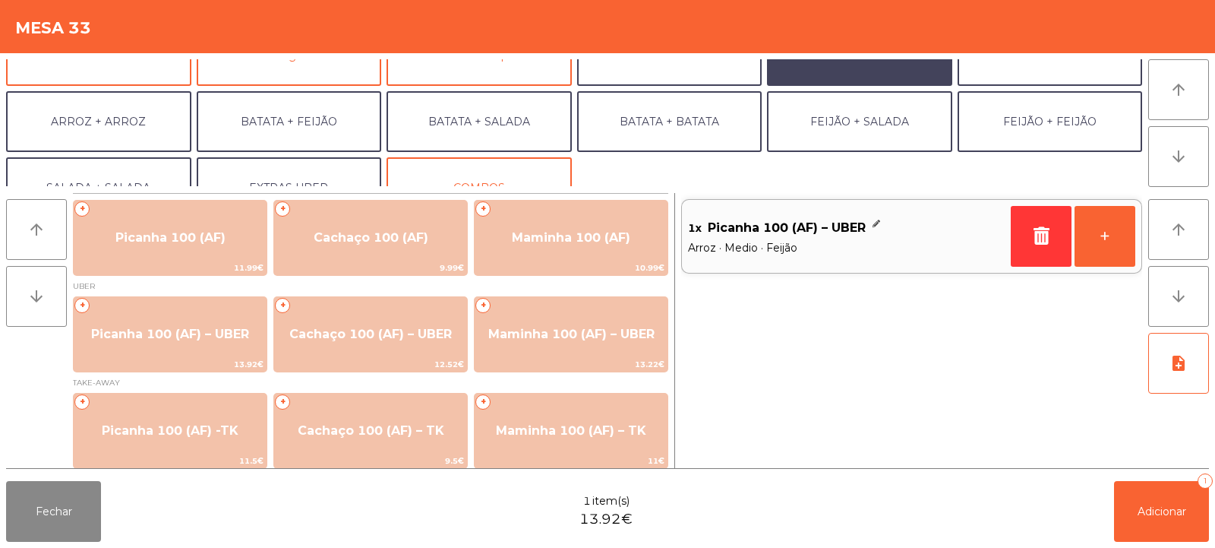
scroll to position [198, 0]
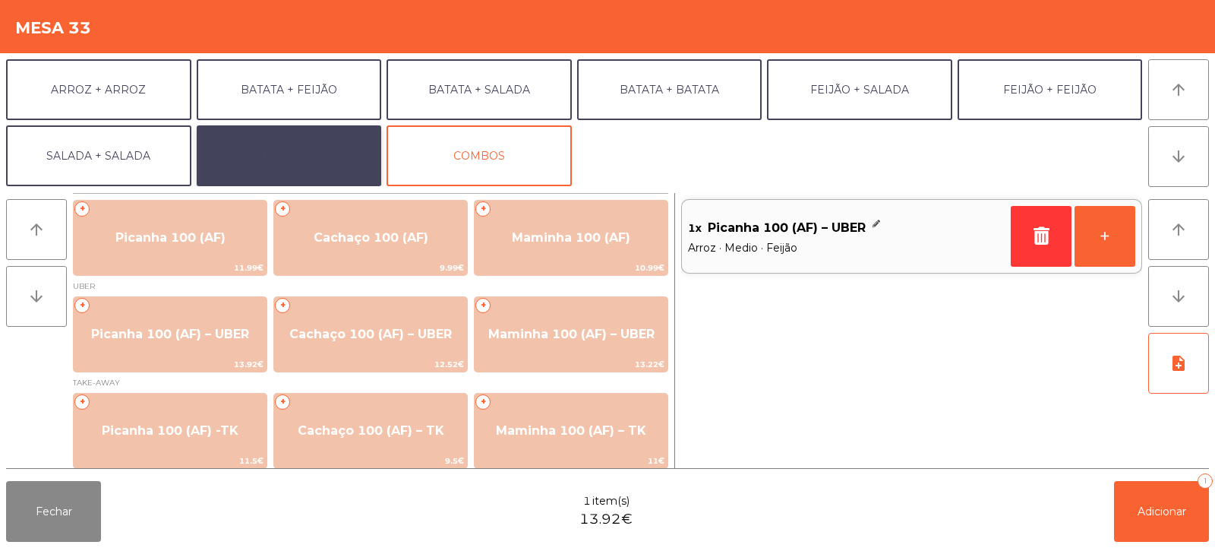
click at [305, 157] on button "EXTRAS UBER" at bounding box center [289, 155] width 185 height 61
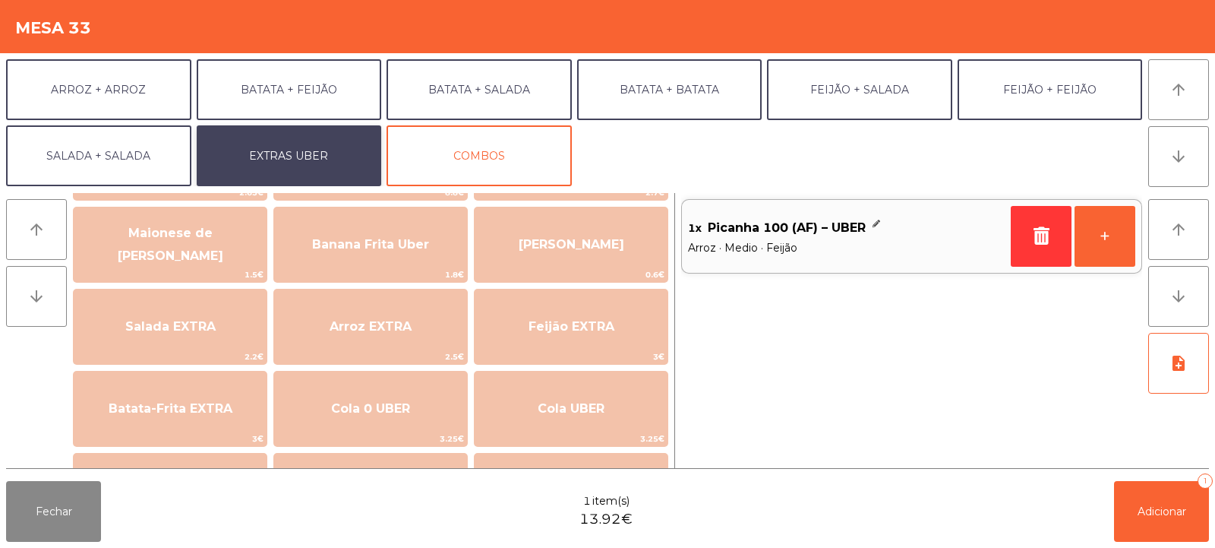
scroll to position [87, 0]
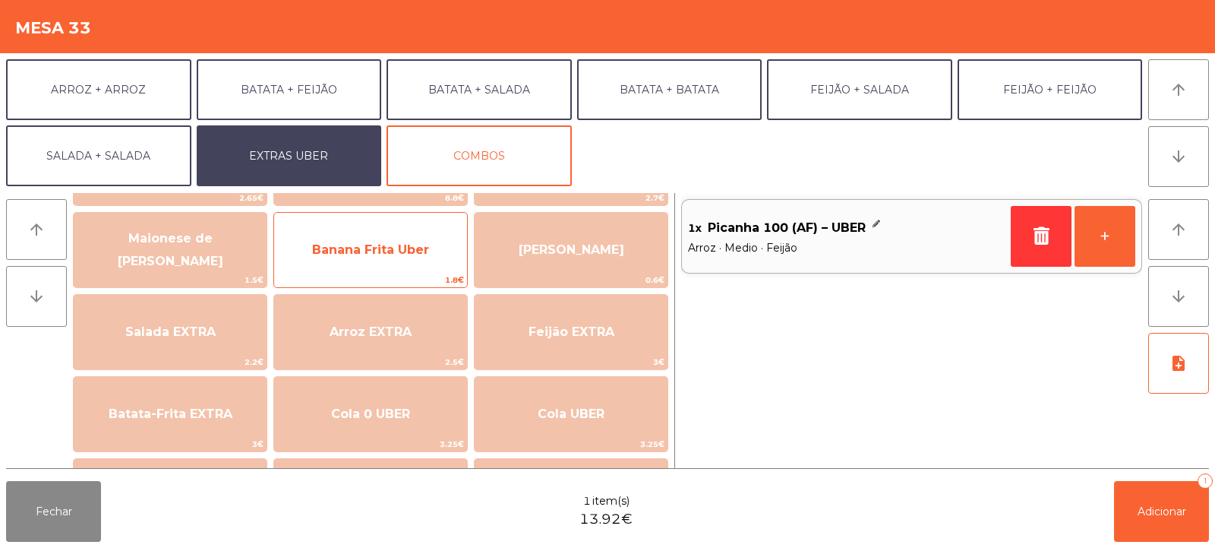
click at [408, 265] on span "Banana Frita Uber" at bounding box center [370, 249] width 193 height 41
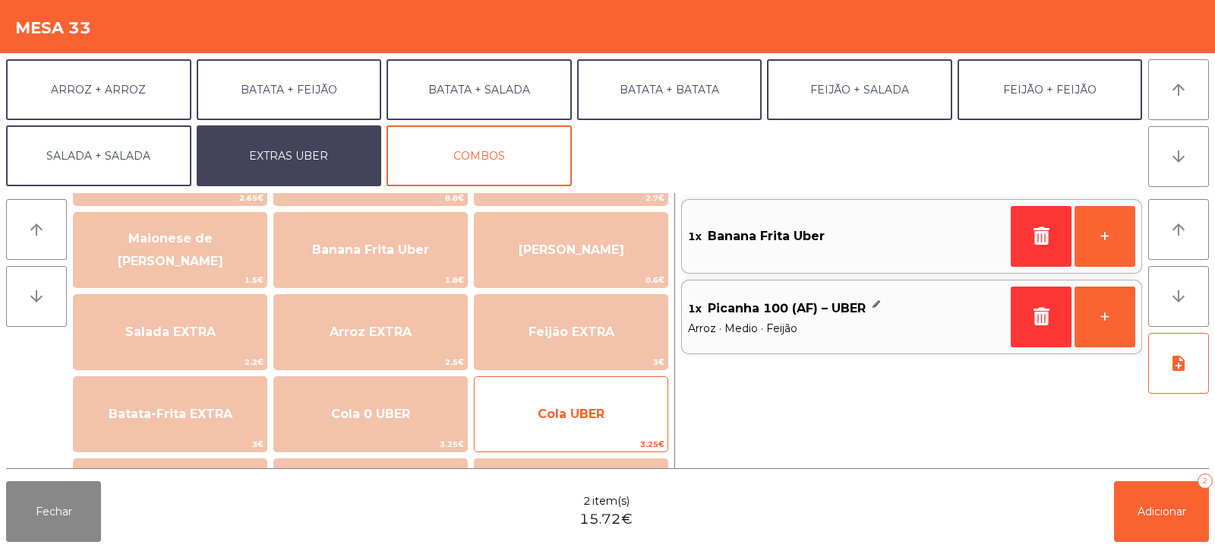
click at [572, 435] on span "Cola UBER" at bounding box center [571, 413] width 193 height 41
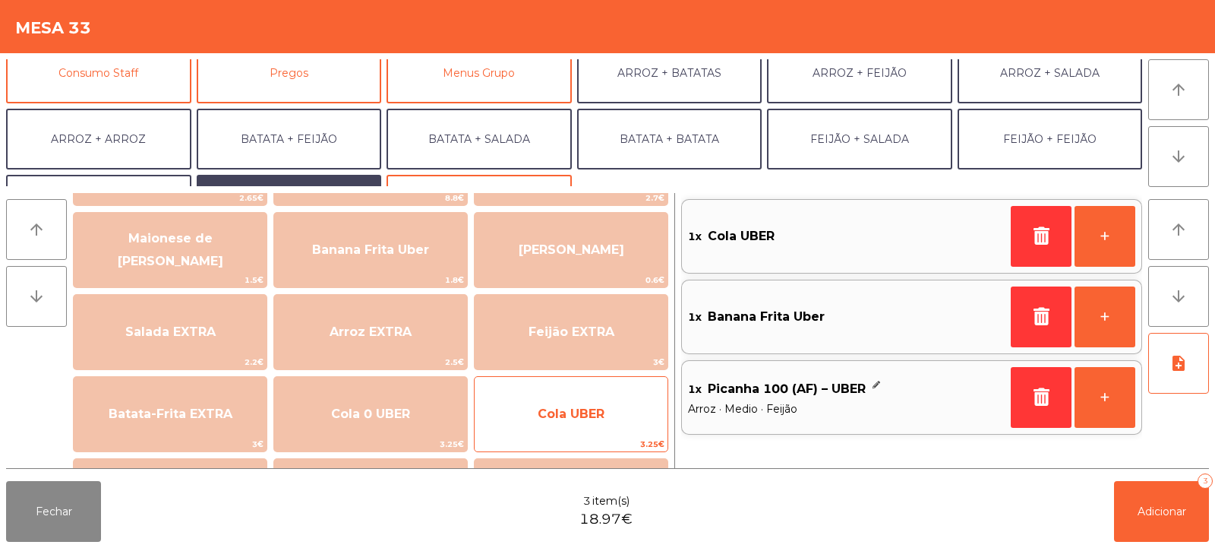
scroll to position [147, 0]
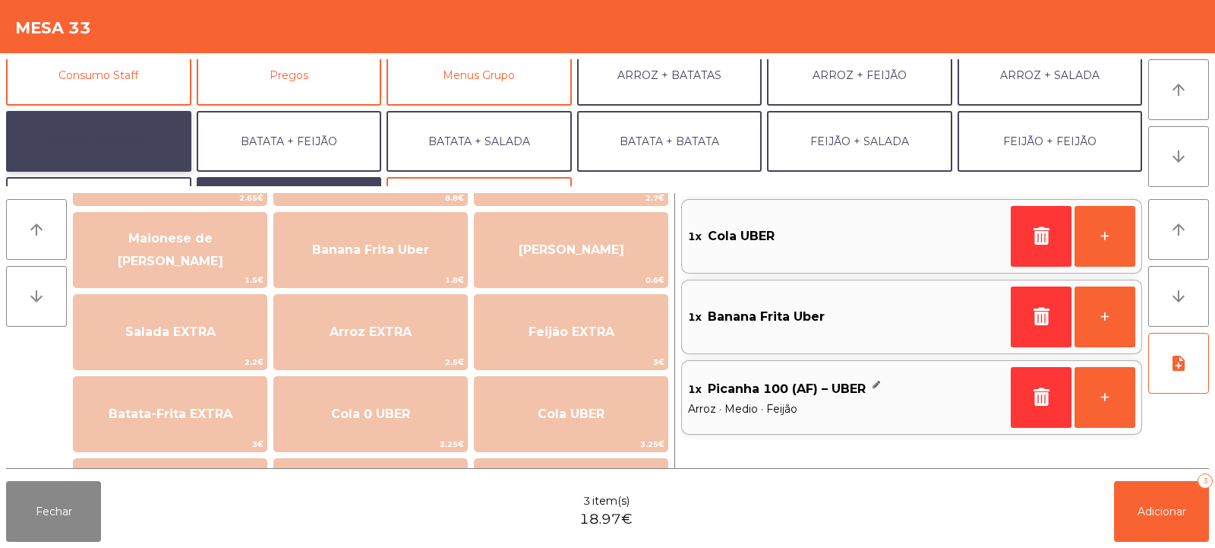
click at [136, 145] on button "ARROZ + ARROZ" at bounding box center [98, 141] width 185 height 61
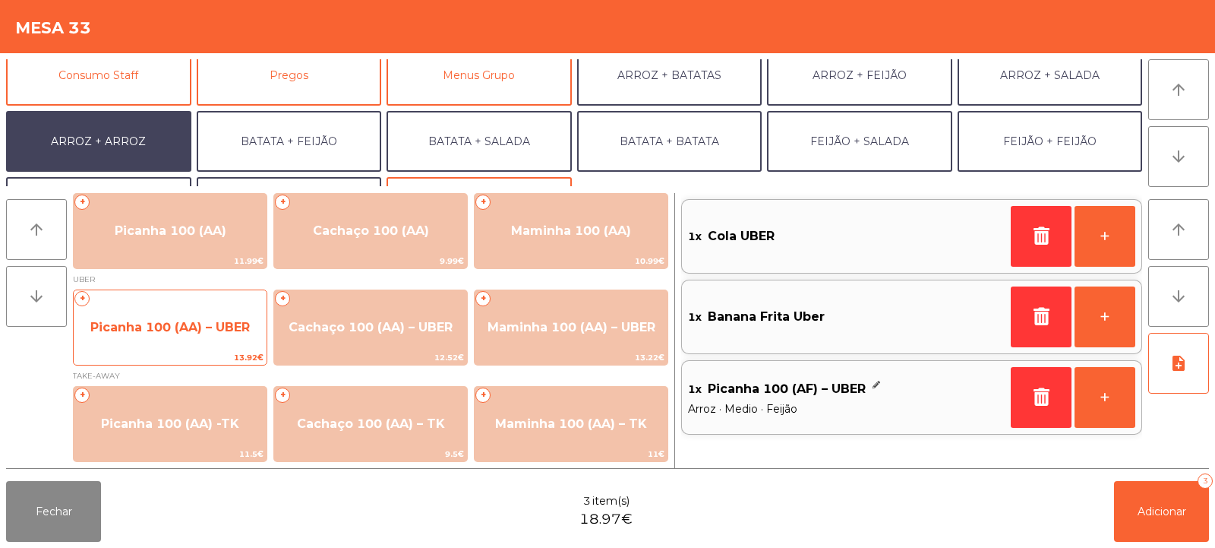
click at [181, 340] on span "Picanha 100 (AA) – UBER" at bounding box center [170, 327] width 193 height 41
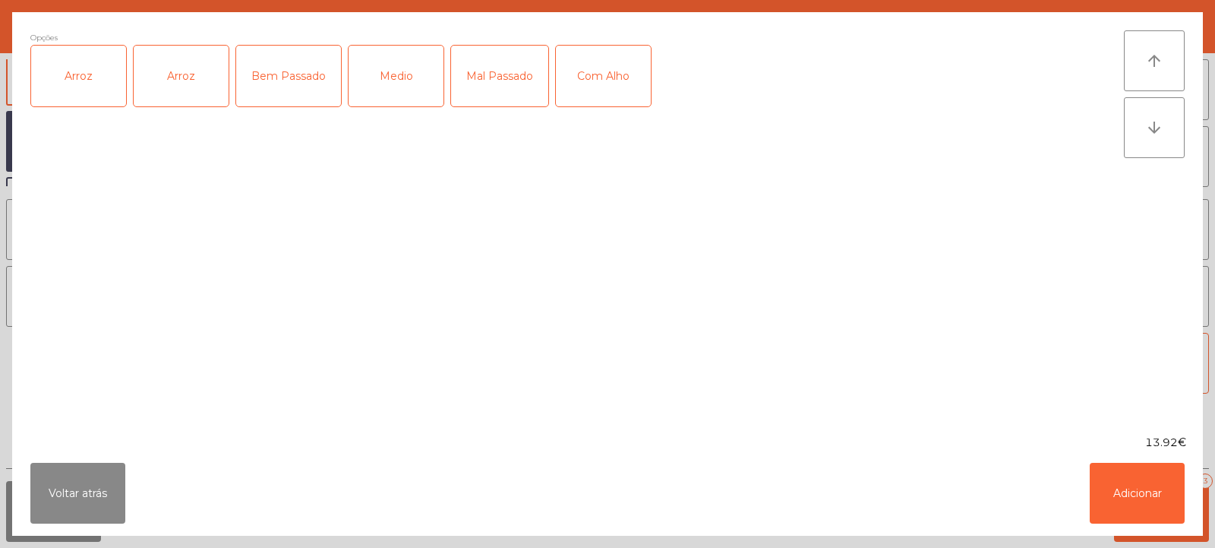
click at [96, 83] on div "Arroz" at bounding box center [78, 76] width 95 height 61
click at [398, 82] on div "Medio" at bounding box center [396, 76] width 95 height 61
click at [1143, 502] on button "Adicionar" at bounding box center [1137, 493] width 95 height 61
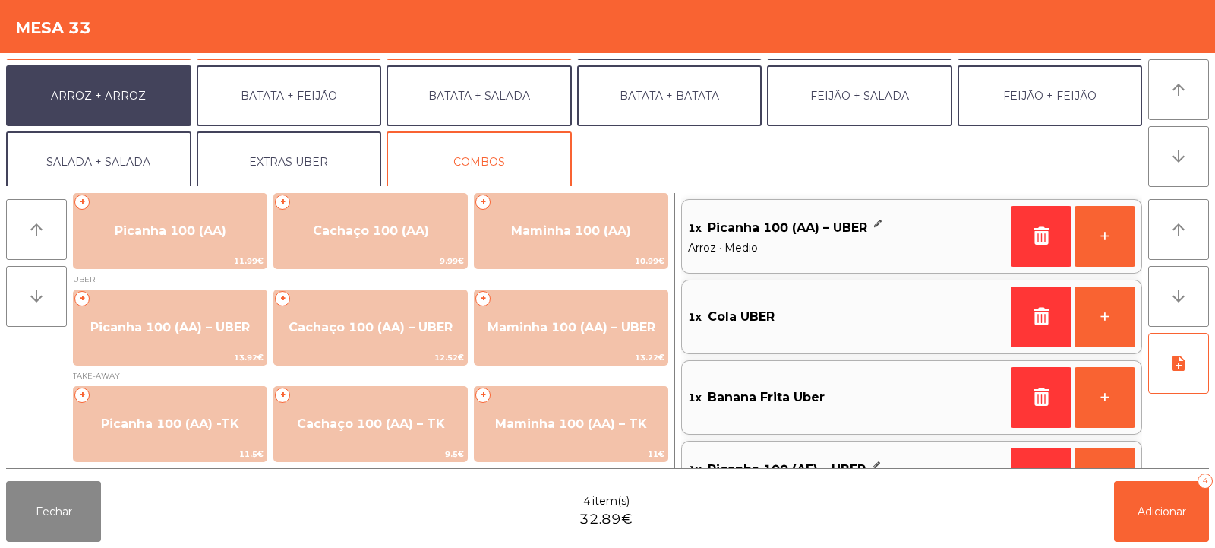
scroll to position [198, 0]
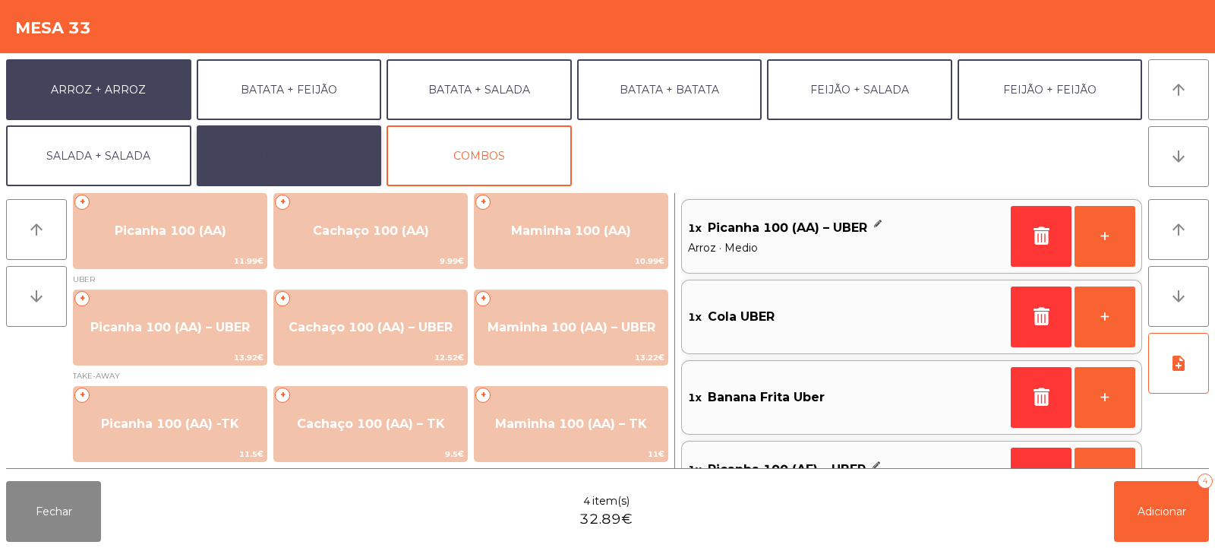
click at [322, 161] on button "EXTRAS UBER" at bounding box center [289, 155] width 185 height 61
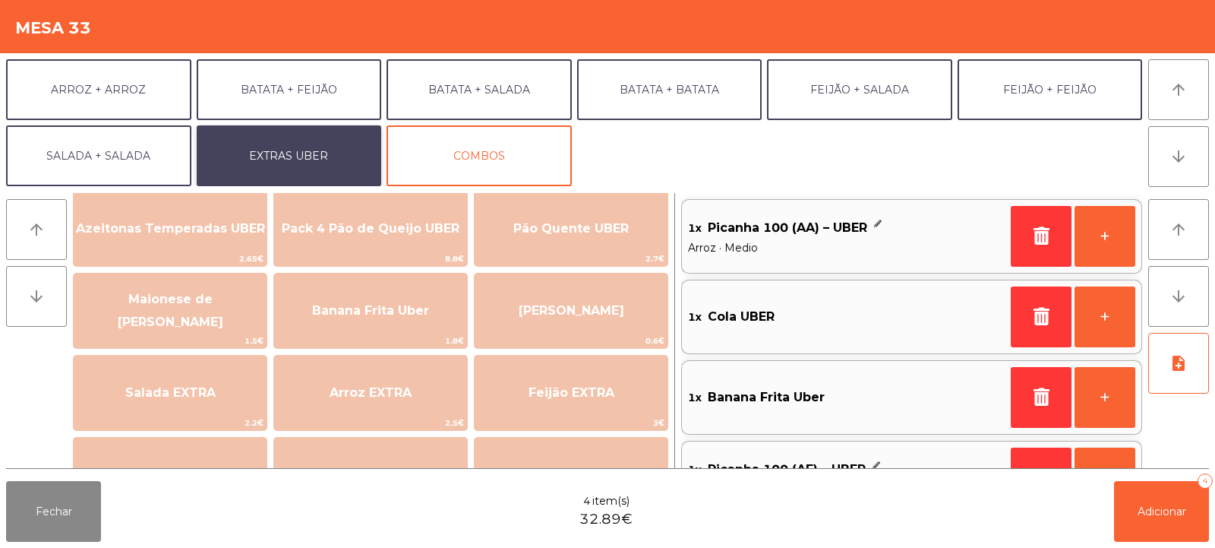
scroll to position [12, 0]
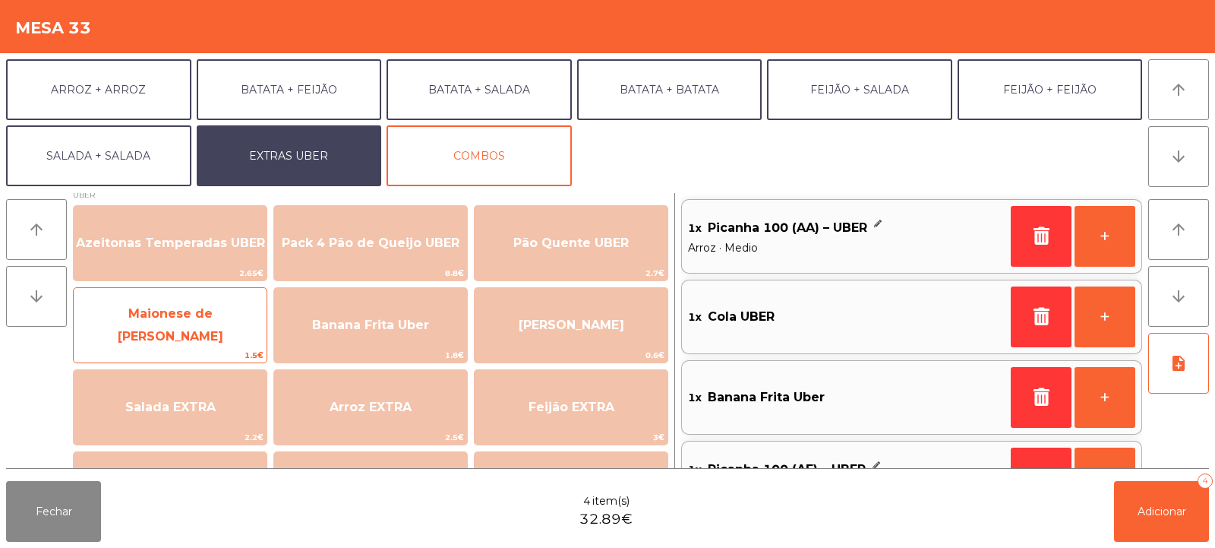
click at [186, 324] on span "Maionese de [PERSON_NAME]" at bounding box center [171, 324] width 106 height 37
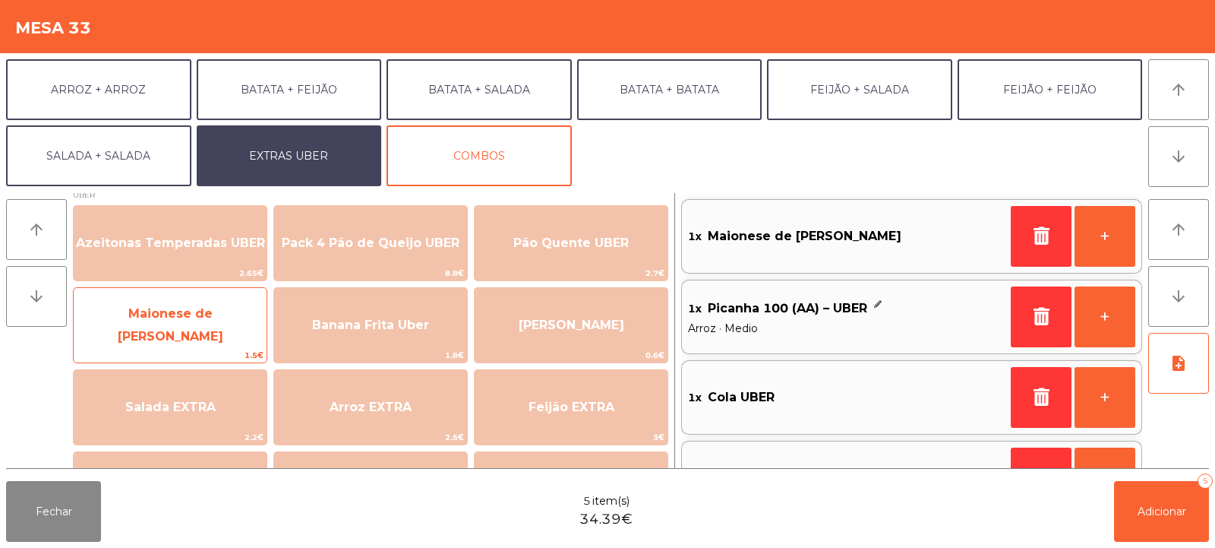
scroll to position [6, 0]
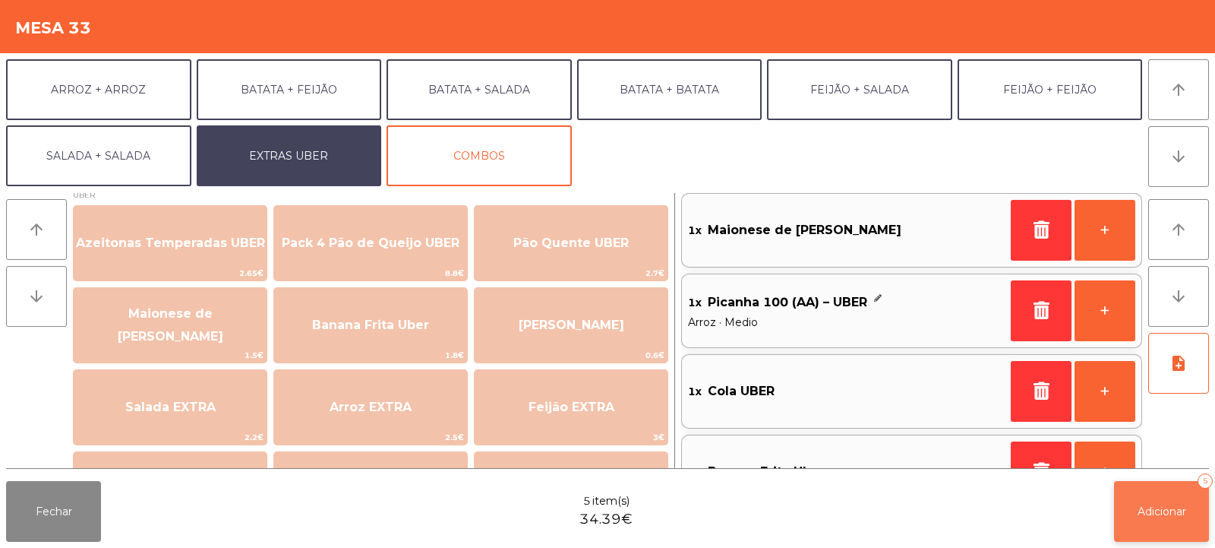
click at [1157, 511] on span "Adicionar" at bounding box center [1162, 511] width 49 height 14
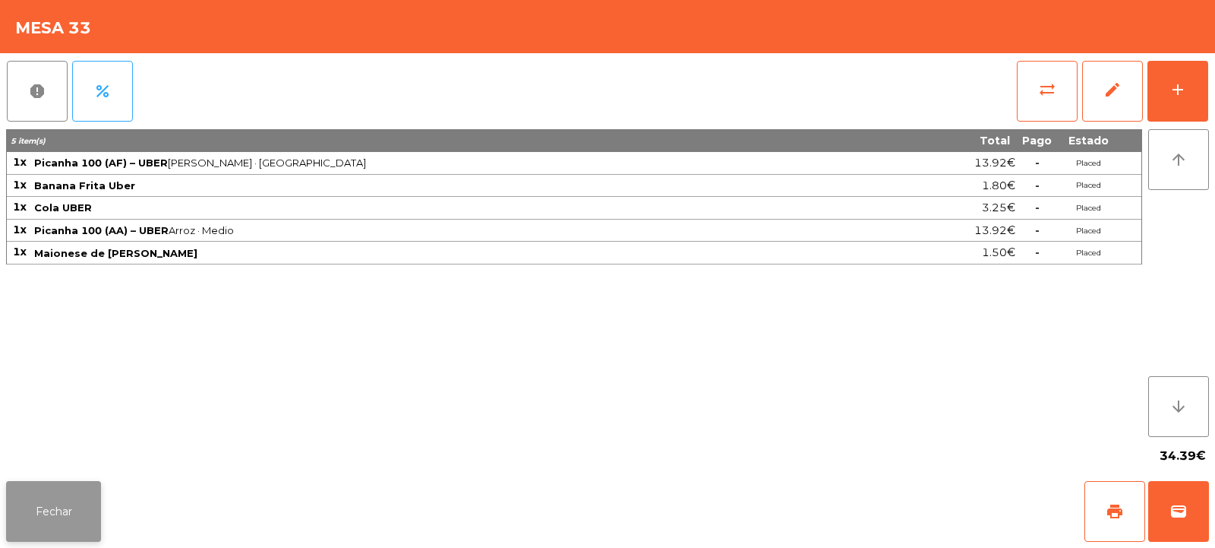
click at [37, 490] on button "Fechar" at bounding box center [53, 511] width 95 height 61
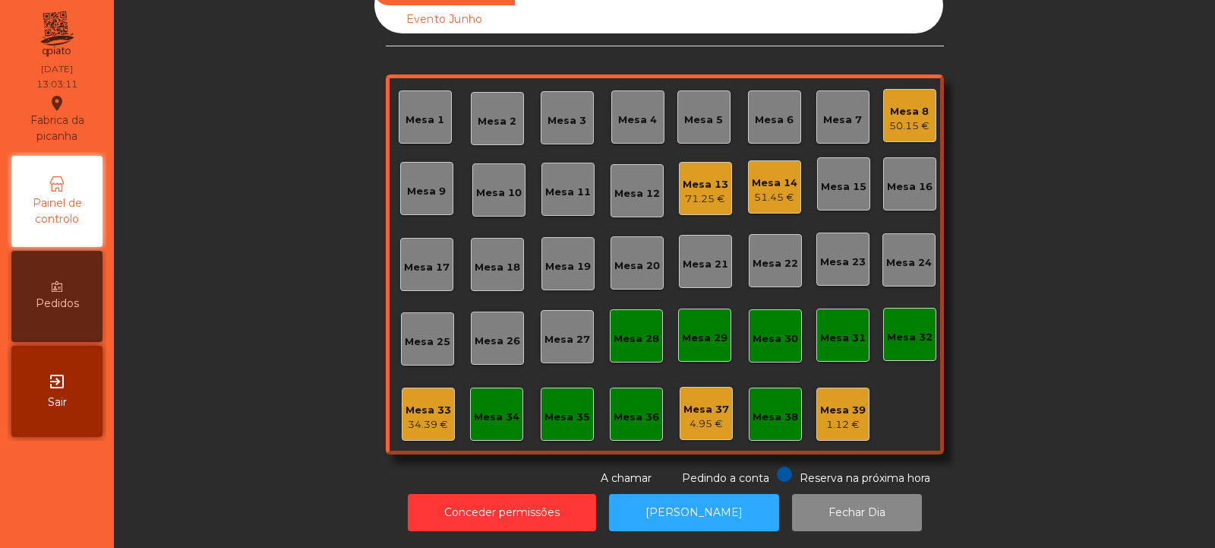
click at [773, 112] on div "Mesa 6" at bounding box center [774, 119] width 39 height 15
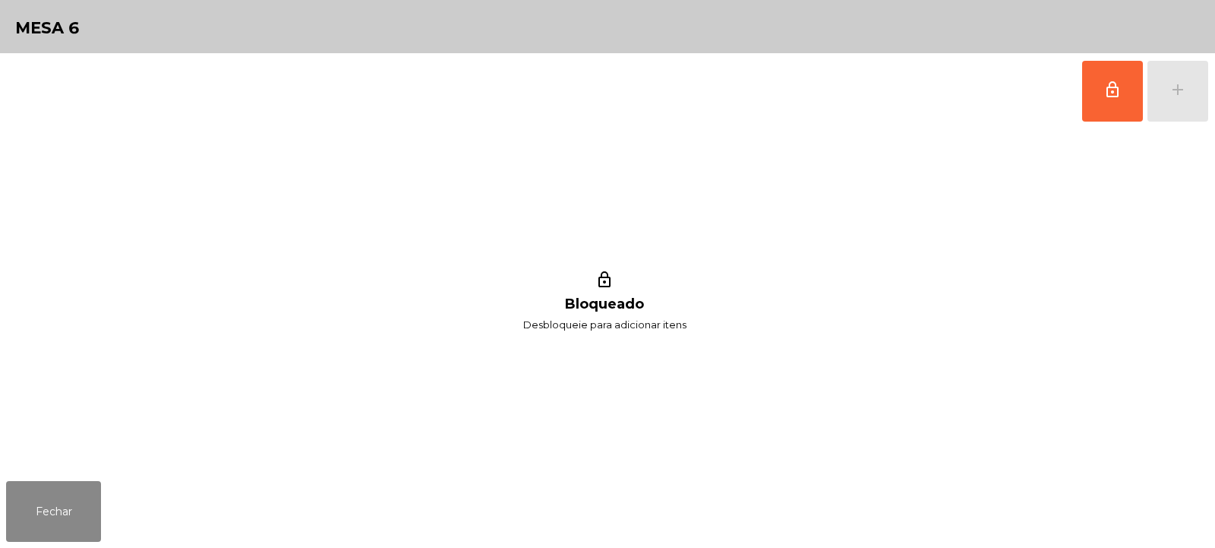
click at [1179, 99] on div "lock_outline add" at bounding box center [1146, 91] width 128 height 76
click at [1114, 99] on button "lock_outline" at bounding box center [1112, 91] width 61 height 61
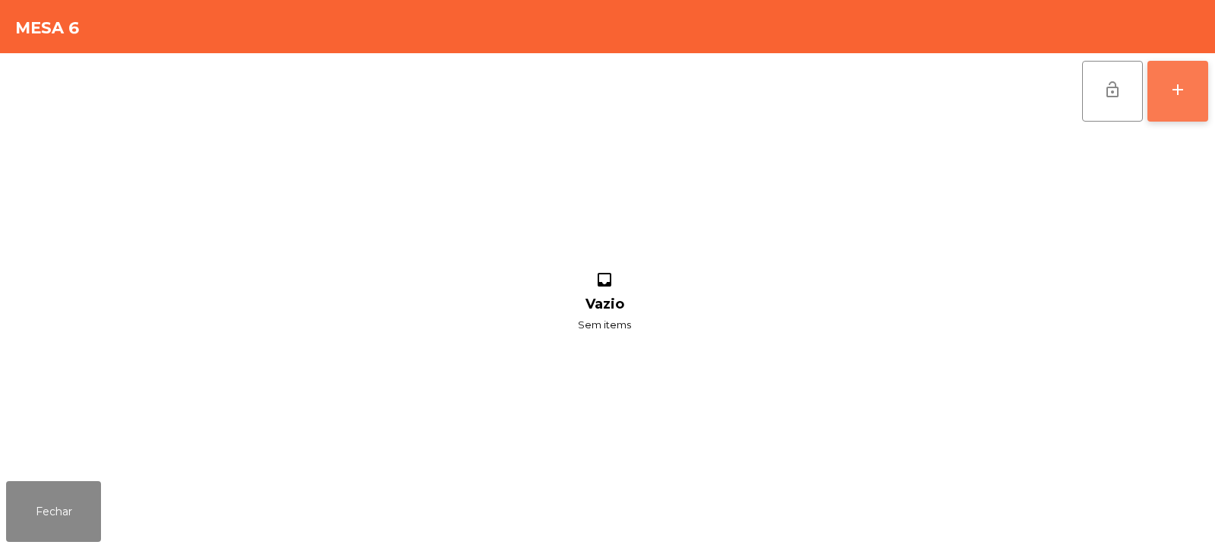
click at [1179, 100] on button "add" at bounding box center [1178, 91] width 61 height 61
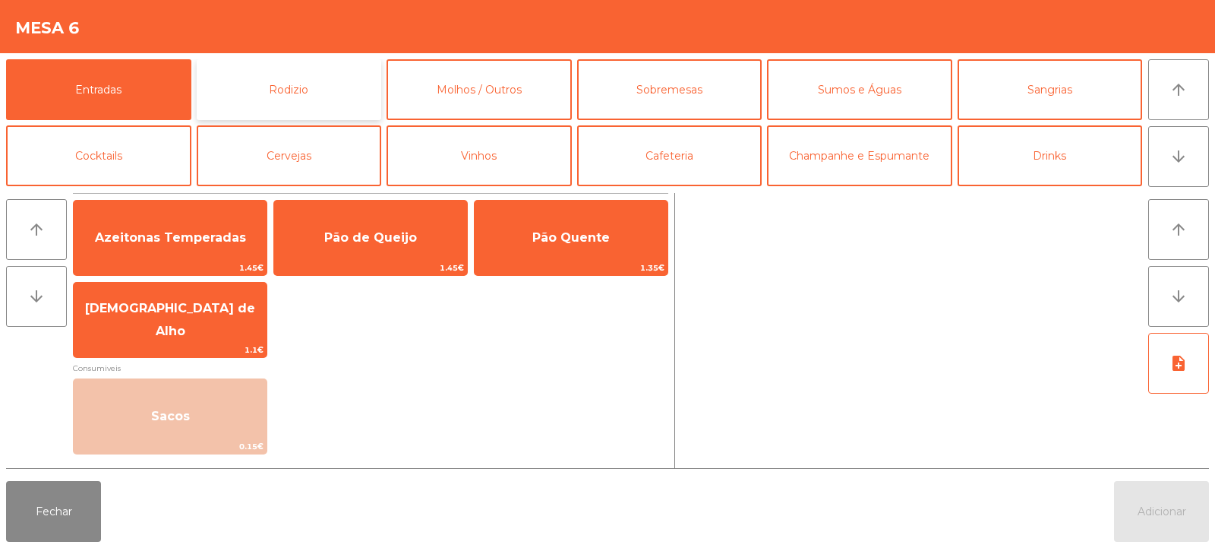
click at [327, 87] on button "Rodizio" at bounding box center [289, 89] width 185 height 61
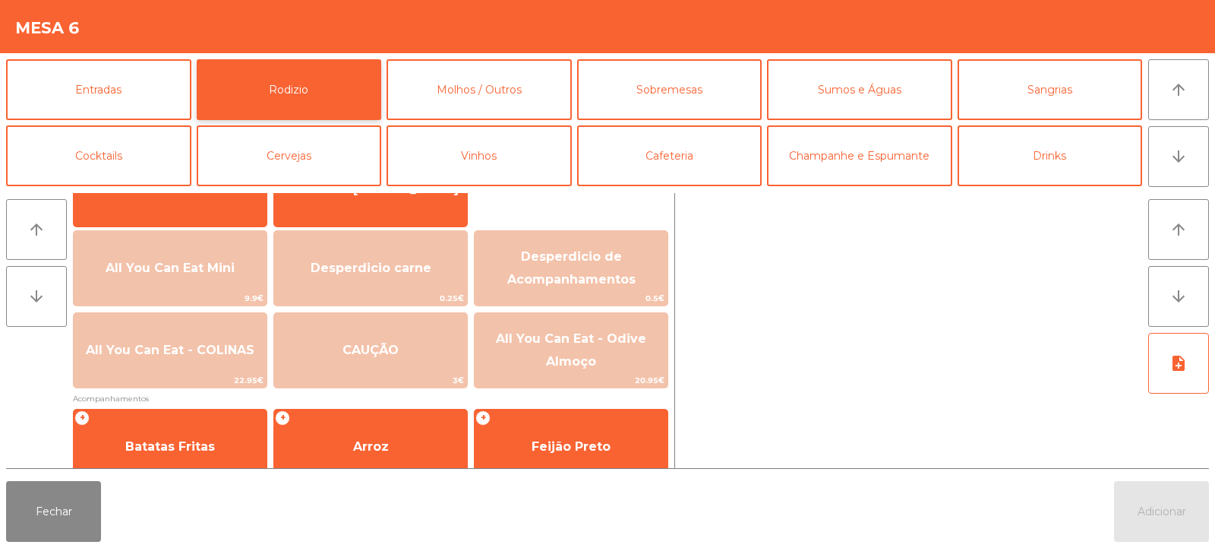
scroll to position [156, 0]
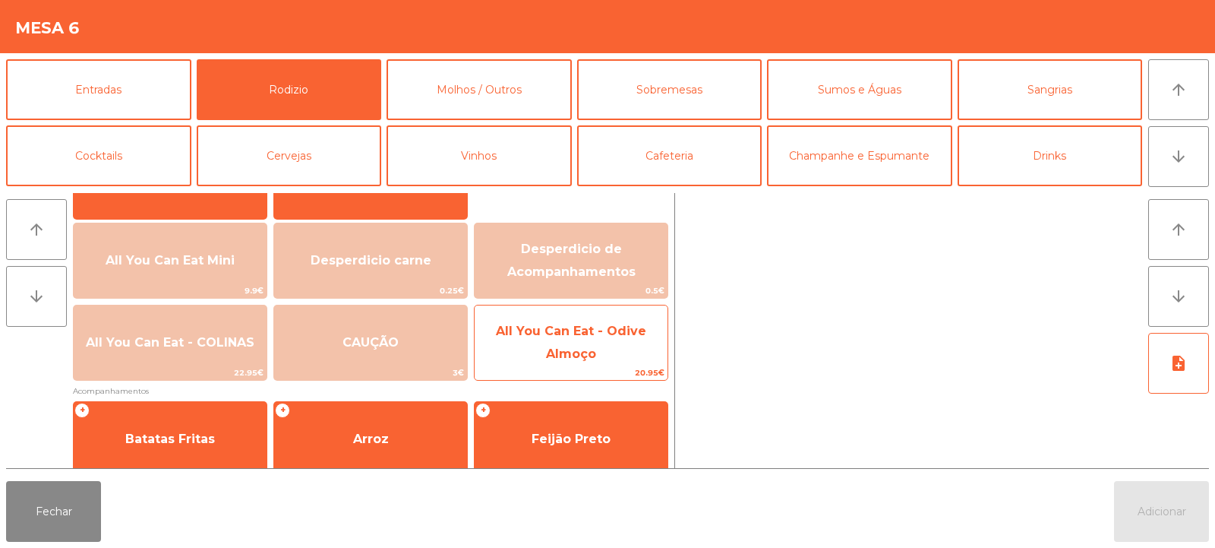
click at [619, 352] on span "All You Can Eat - Odive Almoço" at bounding box center [571, 343] width 193 height 65
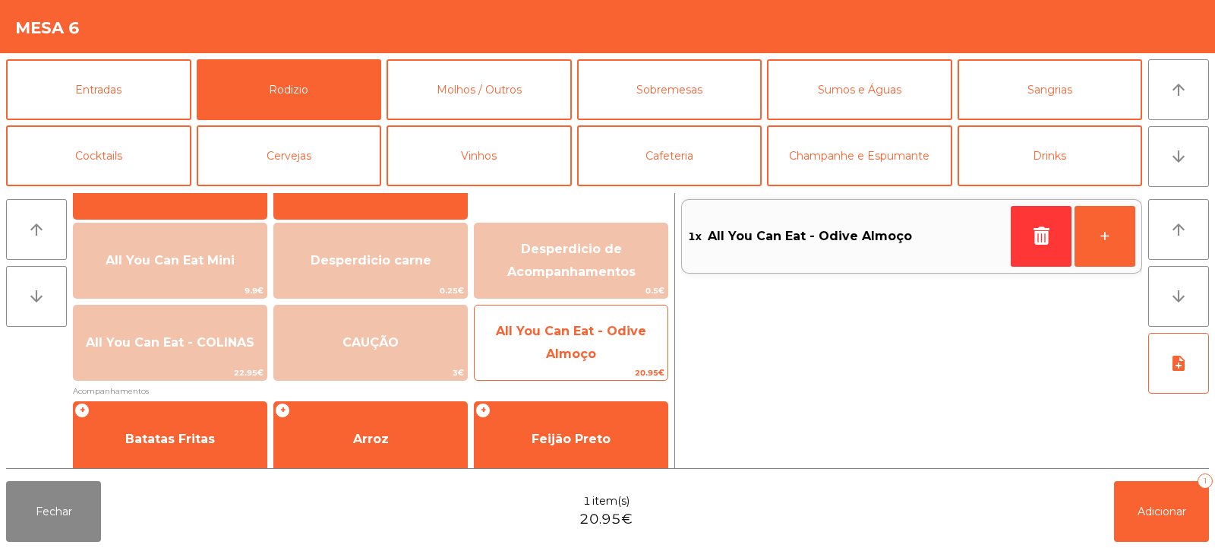
click at [609, 356] on span "All You Can Eat - Odive Almoço" at bounding box center [571, 343] width 193 height 65
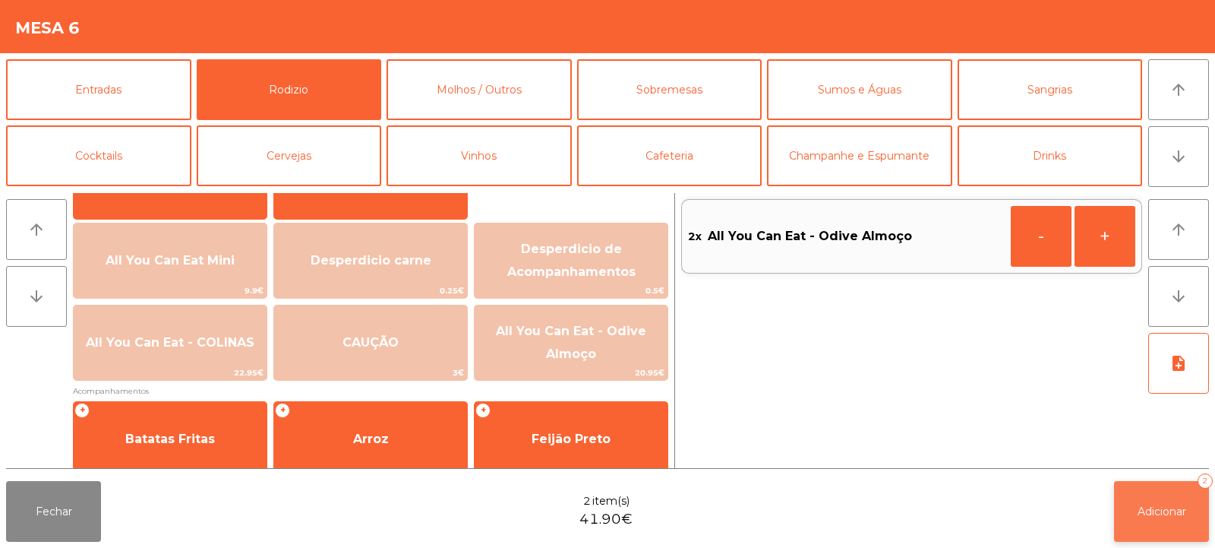
click at [1167, 523] on button "Adicionar 2" at bounding box center [1161, 511] width 95 height 61
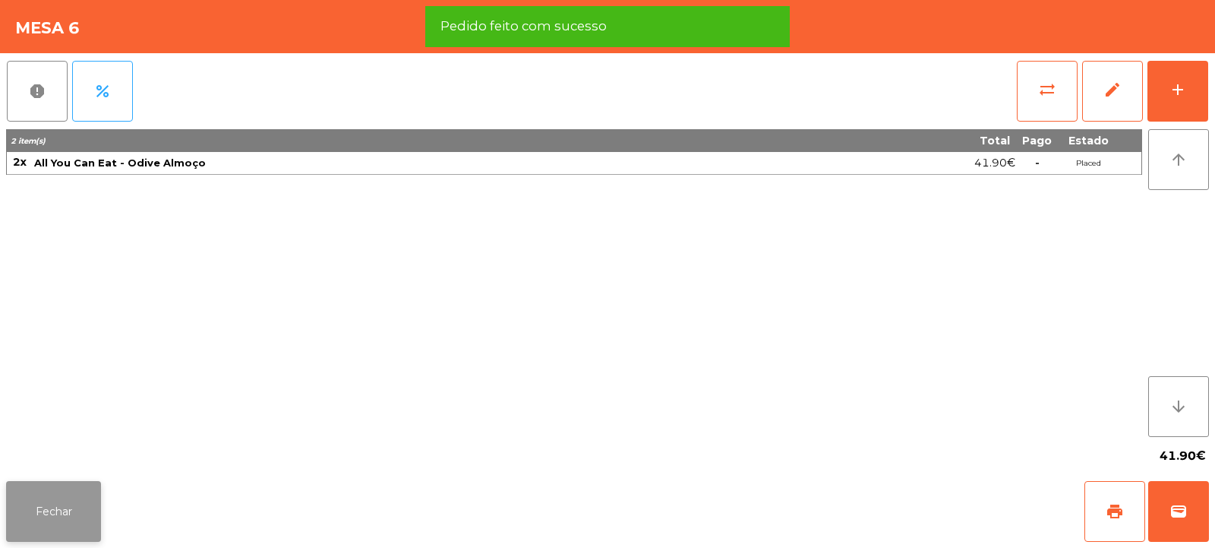
click at [46, 516] on button "Fechar" at bounding box center [53, 511] width 95 height 61
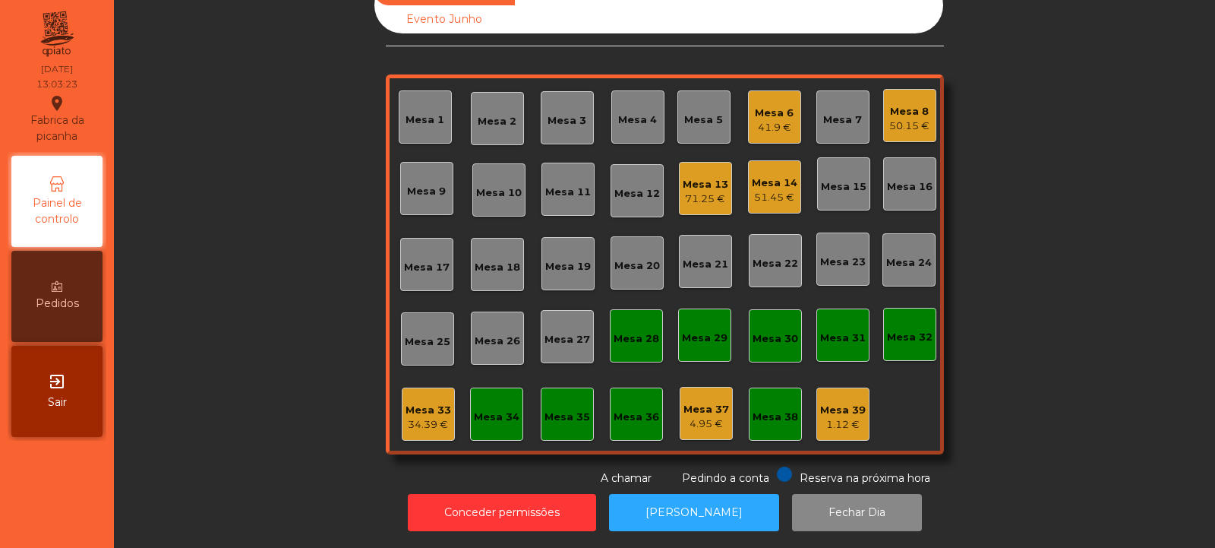
click at [425, 422] on div "Mesa 33 34.39 €" at bounding box center [428, 413] width 53 height 53
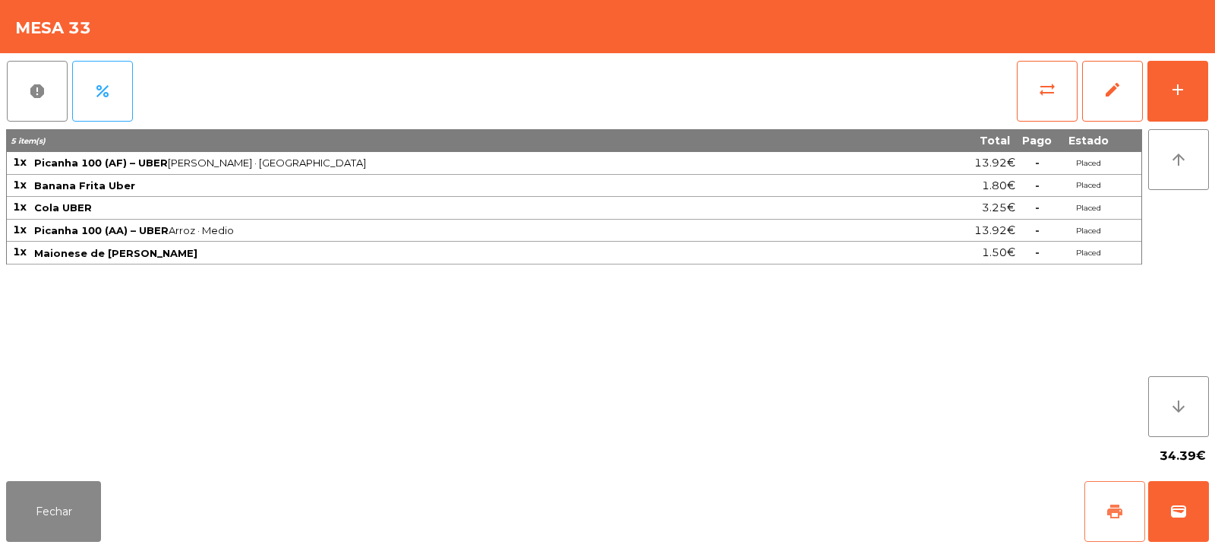
click at [1120, 520] on span "print" at bounding box center [1115, 511] width 18 height 18
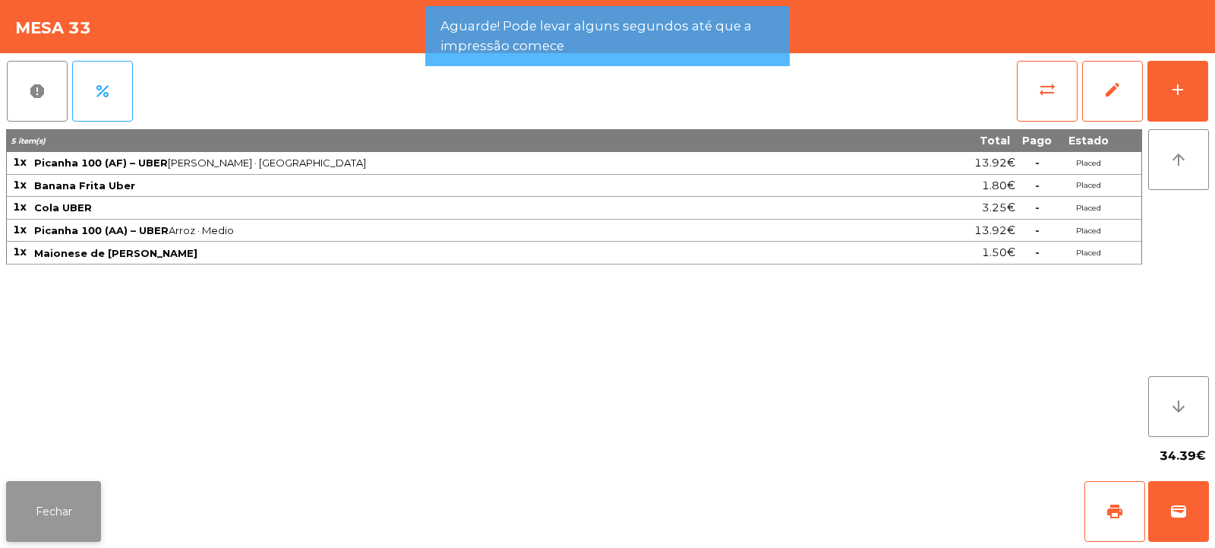
click at [65, 502] on button "Fechar" at bounding box center [53, 511] width 95 height 61
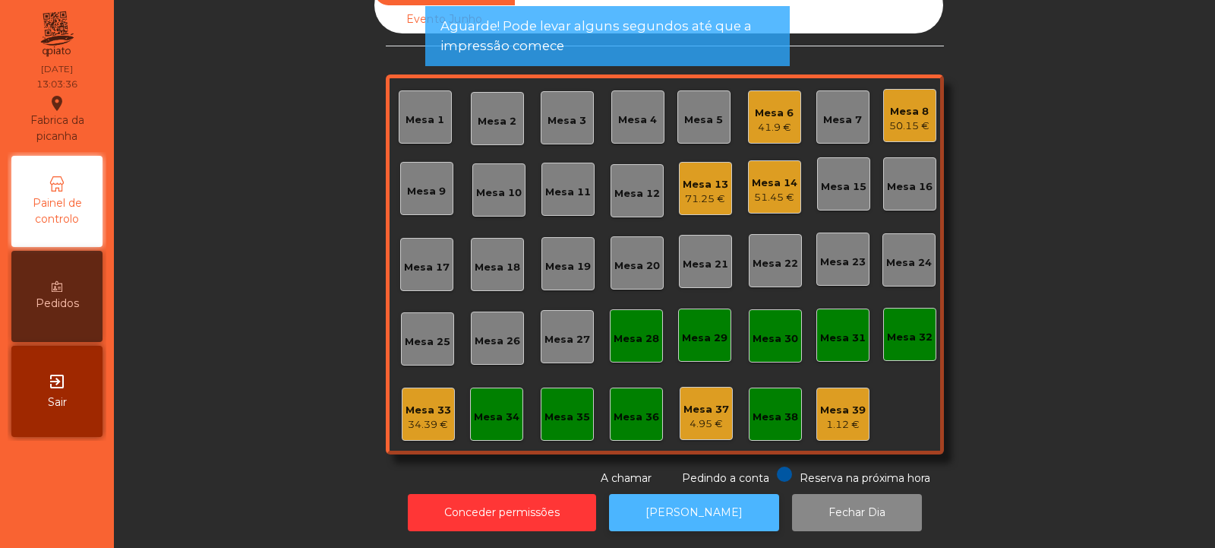
click at [708, 494] on button "[PERSON_NAME]" at bounding box center [694, 512] width 170 height 37
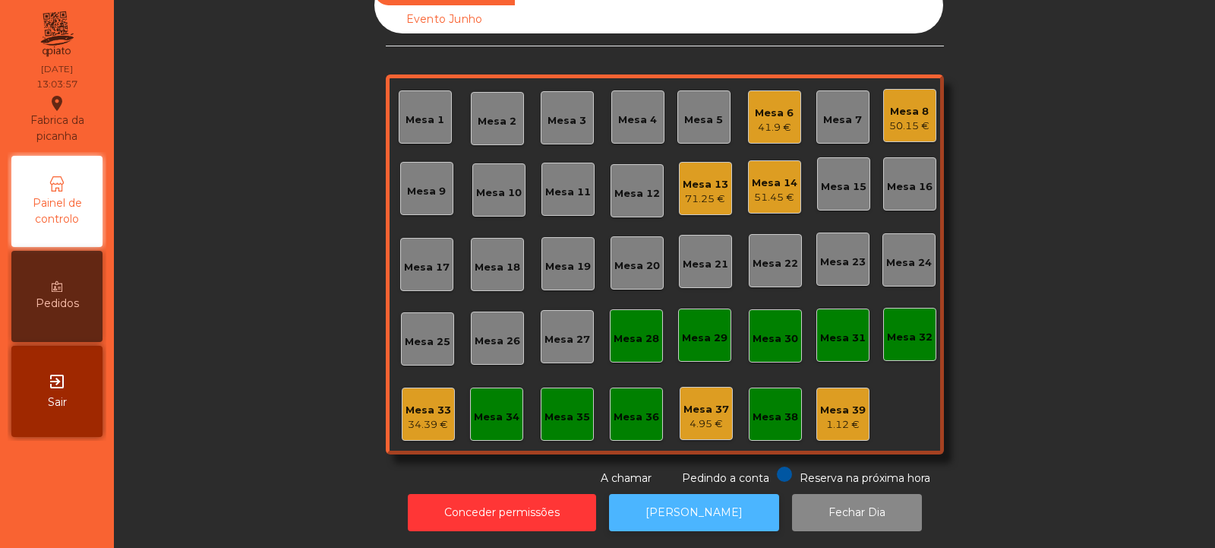
click at [710, 517] on button "[PERSON_NAME]" at bounding box center [694, 512] width 170 height 37
click at [410, 403] on div "Mesa 33" at bounding box center [429, 410] width 46 height 15
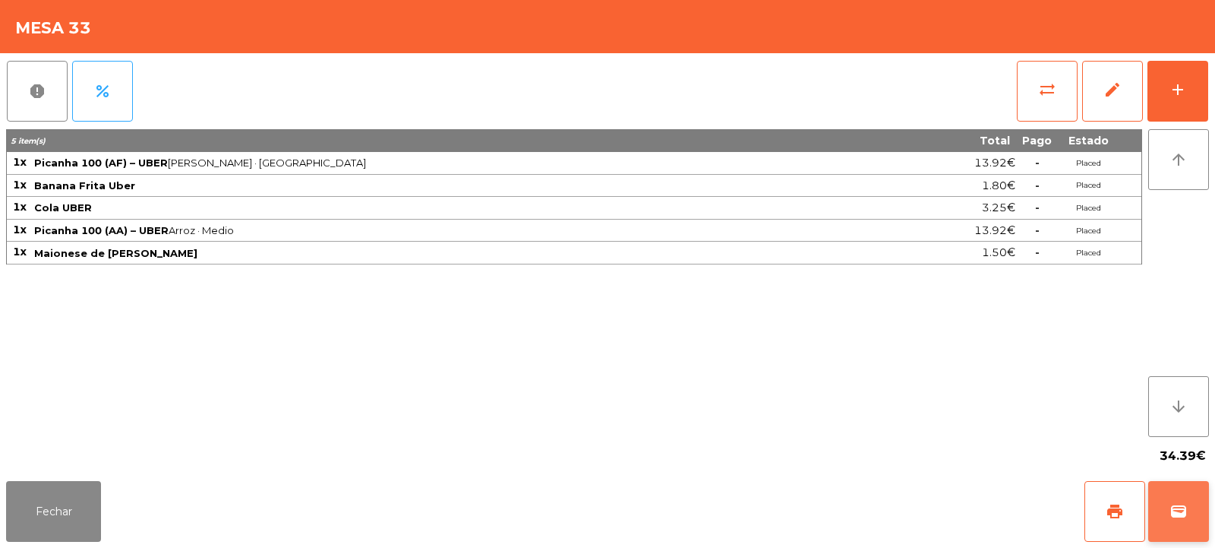
click at [1178, 503] on span "wallet" at bounding box center [1179, 511] width 18 height 18
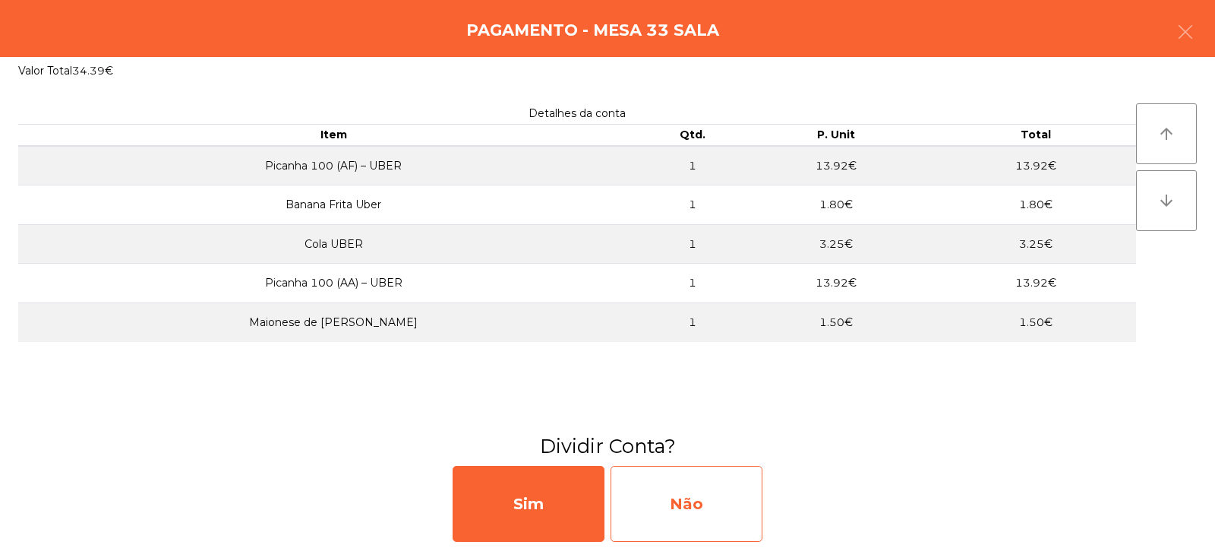
click at [716, 498] on div "Não" at bounding box center [687, 504] width 152 height 76
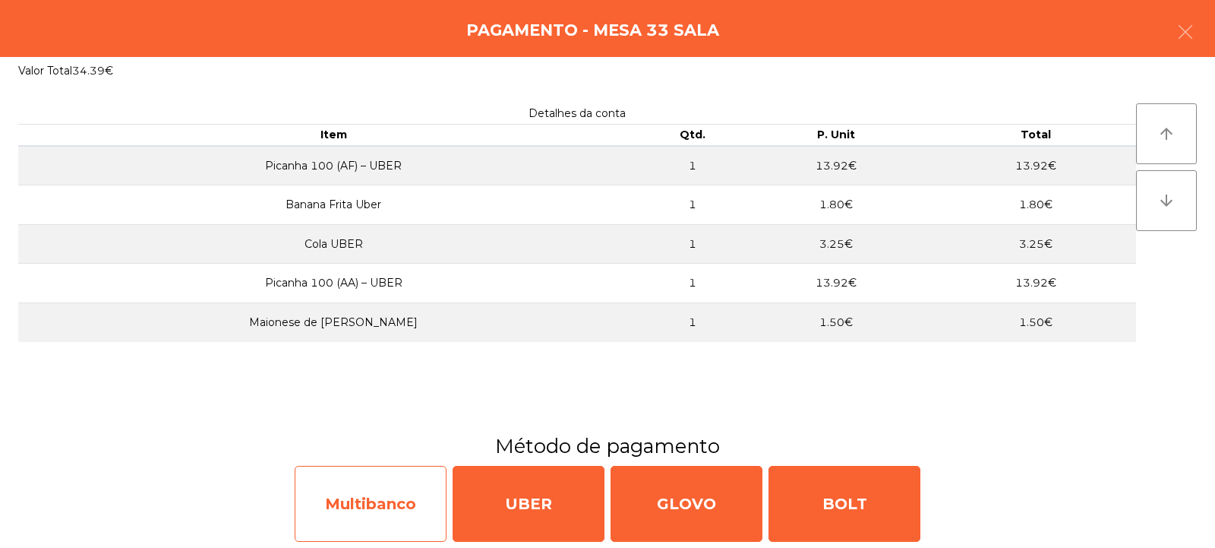
click at [381, 509] on div "Multibanco" at bounding box center [371, 504] width 152 height 76
select select "**"
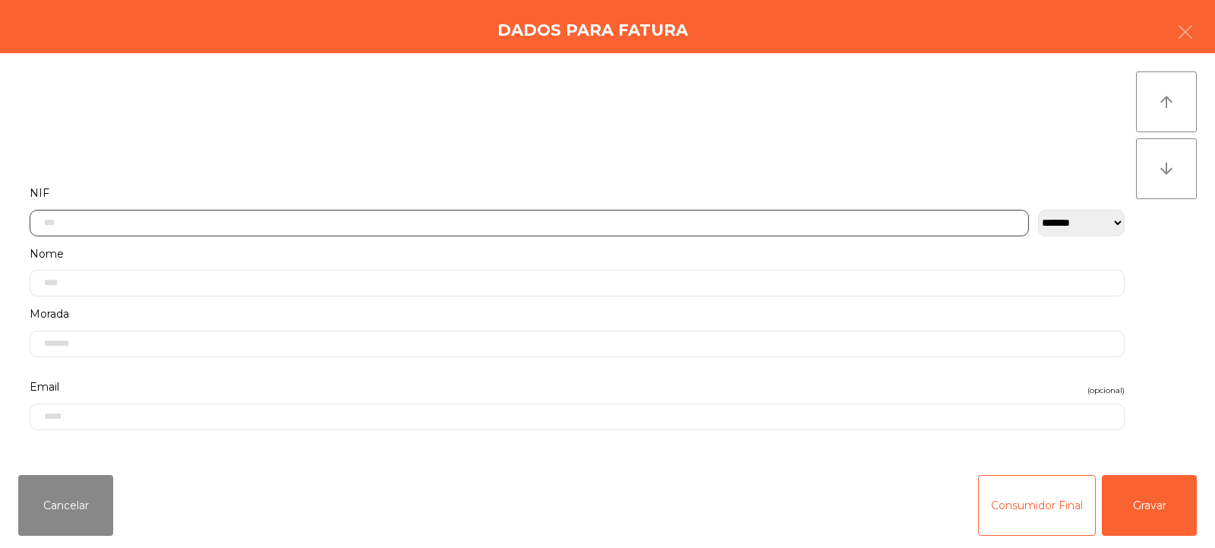
click at [507, 224] on input "text" at bounding box center [530, 223] width 1000 height 27
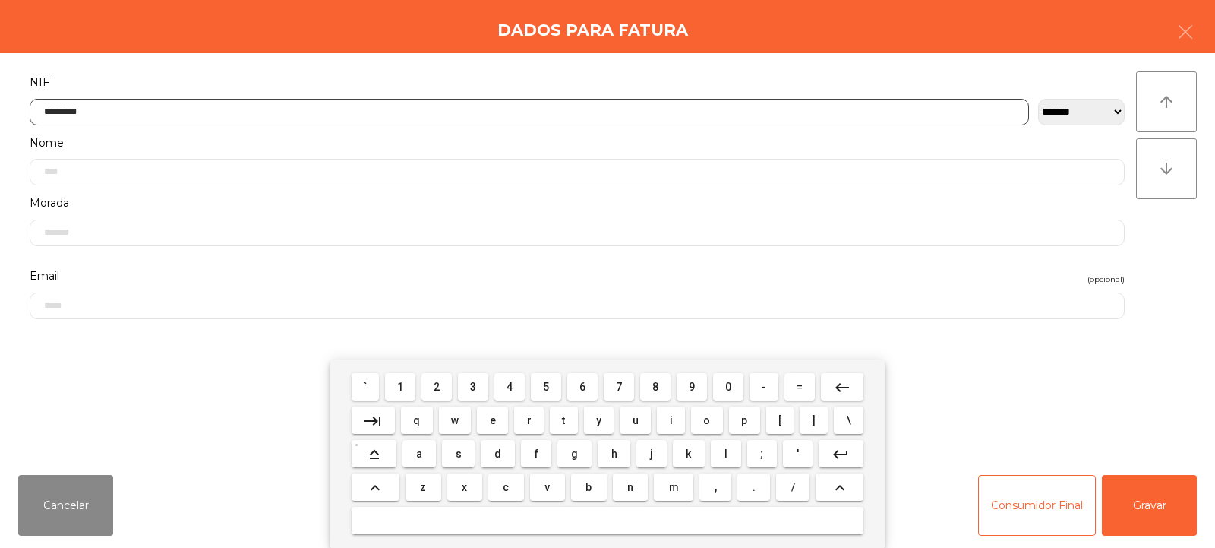
type input "*********"
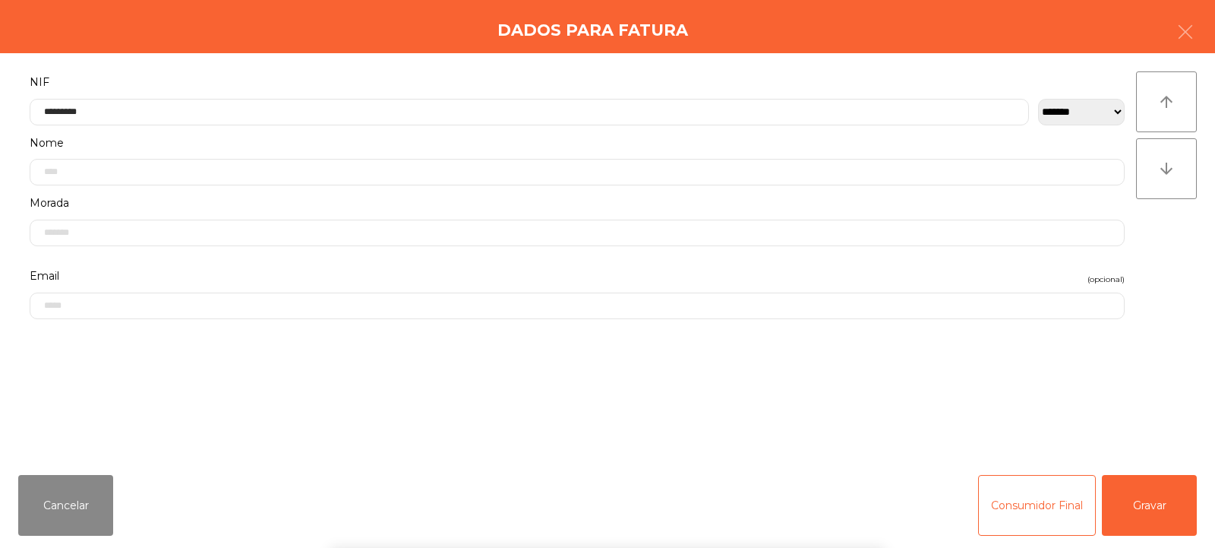
click at [1152, 524] on div "` 1 2 3 4 5 6 7 8 9 0 - = keyboard_backspace keyboard_tab q w e r t y u i o p […" at bounding box center [607, 453] width 1215 height 188
click at [1168, 512] on button "Gravar" at bounding box center [1149, 505] width 95 height 61
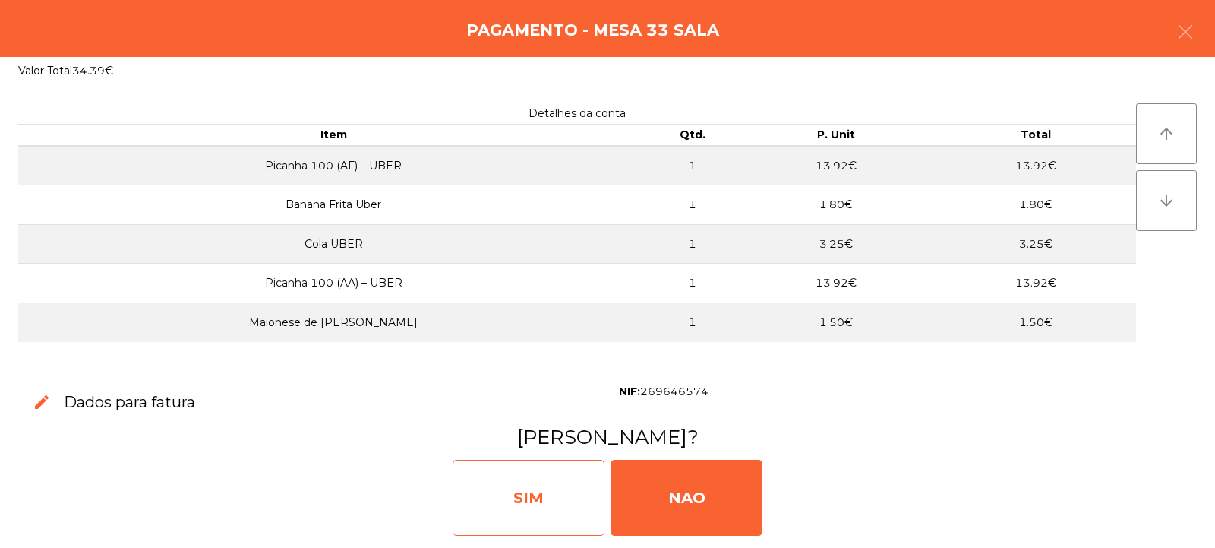
click at [566, 501] on div "SIM" at bounding box center [529, 498] width 152 height 76
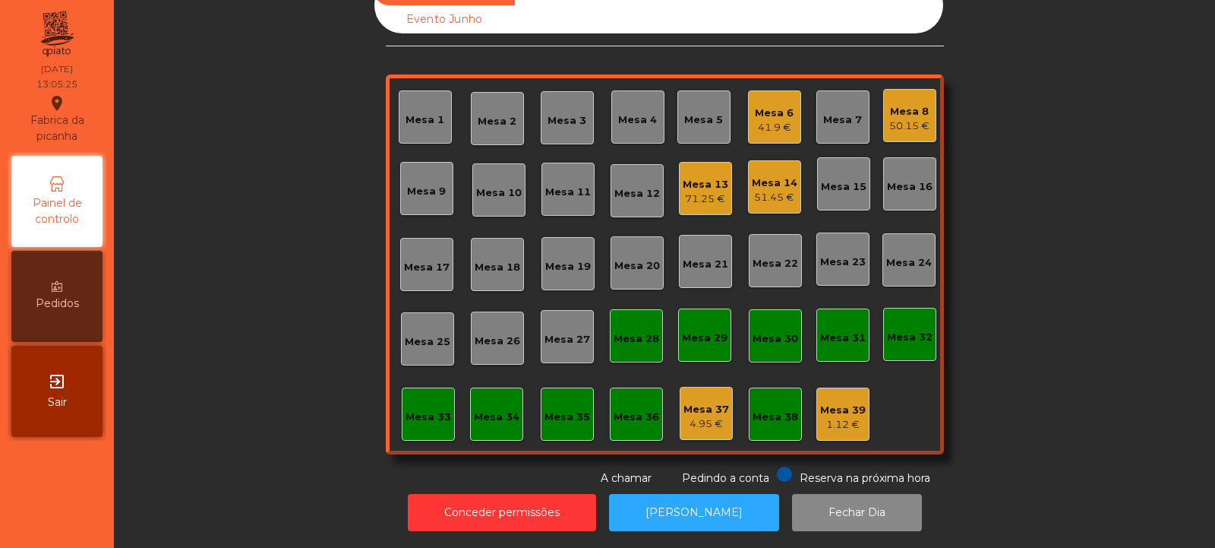
click at [770, 197] on div "Mesa 14 51.45 €" at bounding box center [774, 186] width 53 height 53
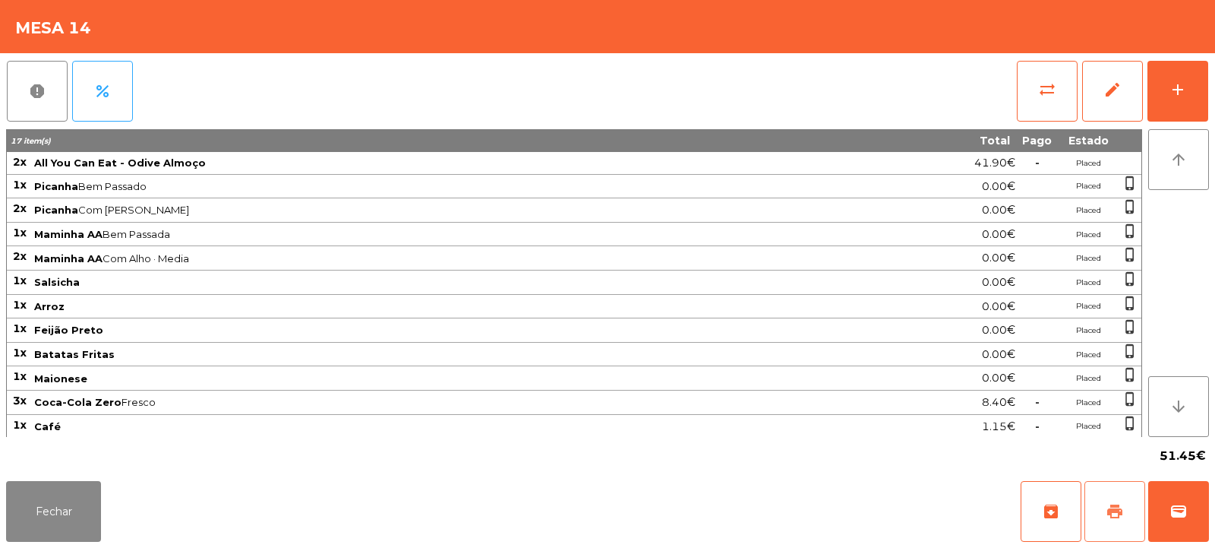
click at [1117, 517] on span "print" at bounding box center [1115, 511] width 18 height 18
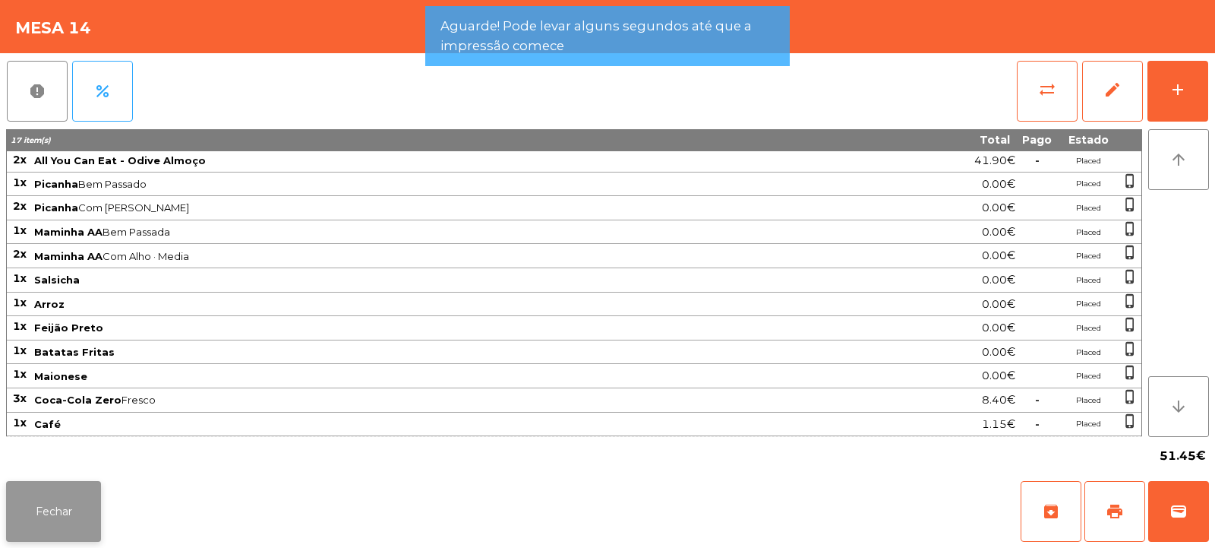
click at [86, 507] on button "Fechar" at bounding box center [53, 511] width 95 height 61
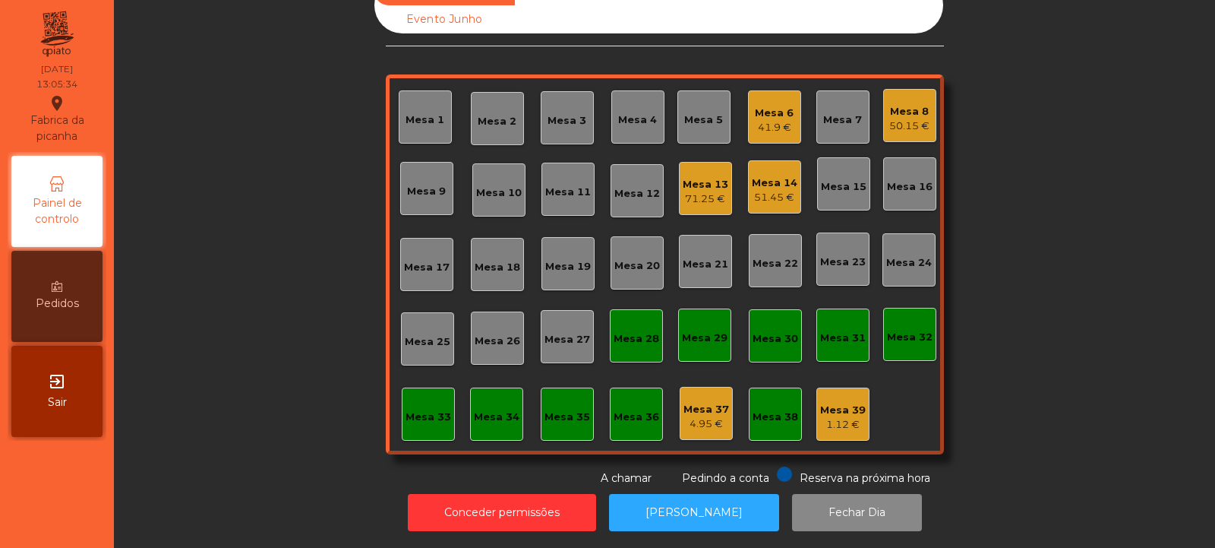
click at [766, 190] on div "51.45 €" at bounding box center [775, 197] width 46 height 15
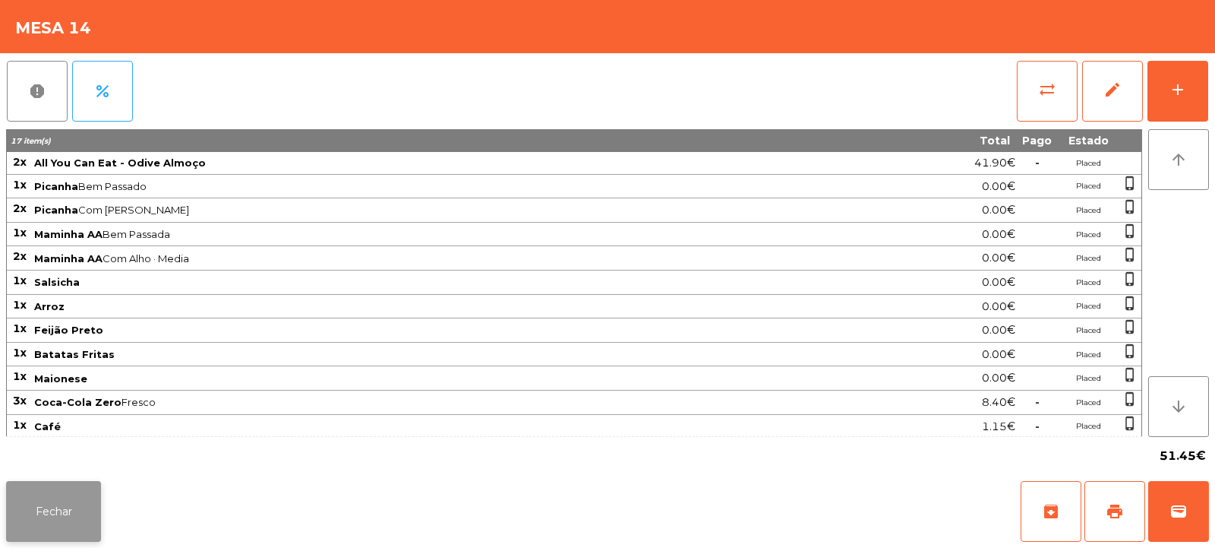
click at [55, 520] on button "Fechar" at bounding box center [53, 511] width 95 height 61
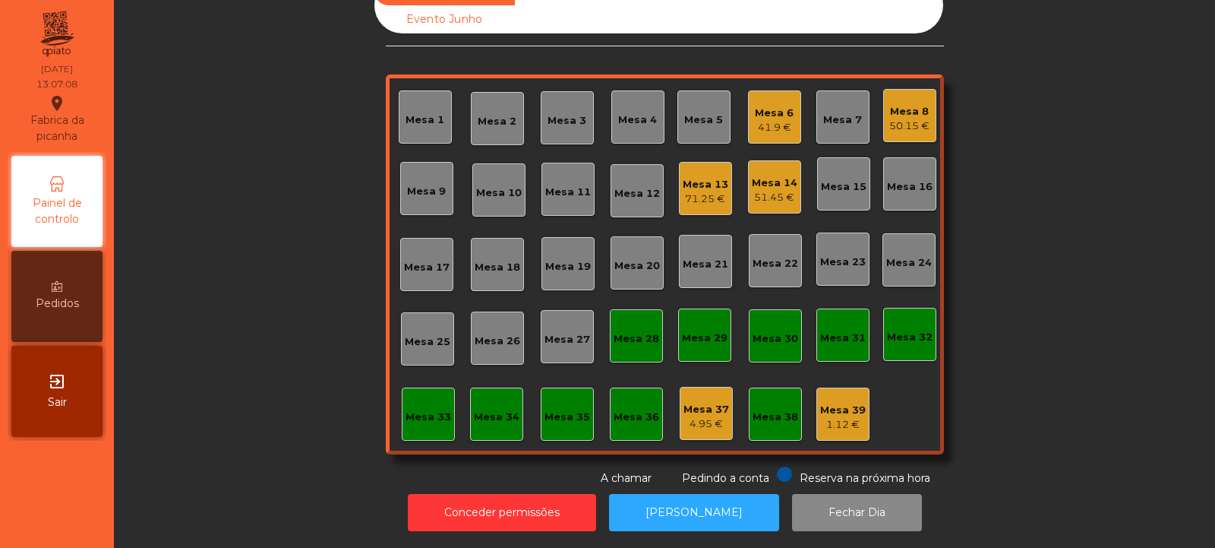
click at [629, 112] on div "Mesa 4" at bounding box center [637, 119] width 39 height 15
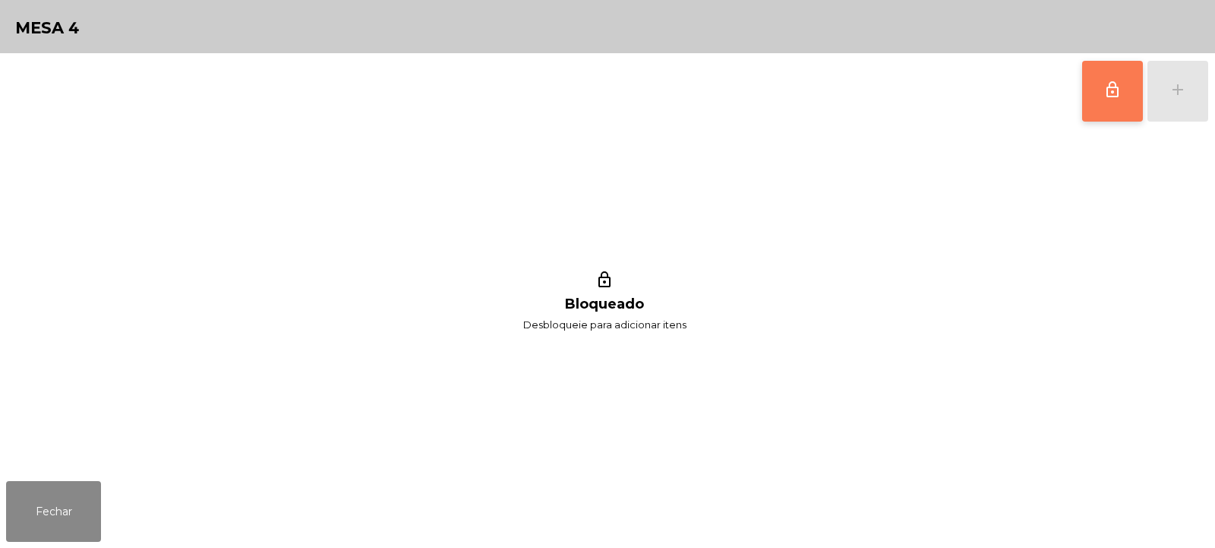
click at [1107, 81] on span "lock_outline" at bounding box center [1113, 90] width 18 height 18
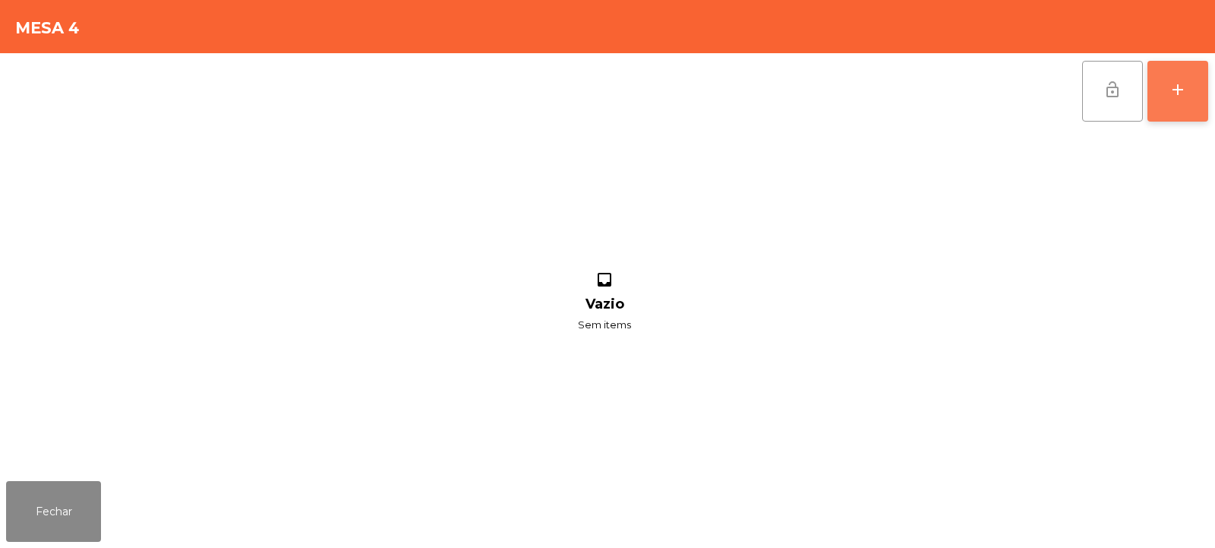
click at [1174, 97] on div "add" at bounding box center [1178, 90] width 18 height 18
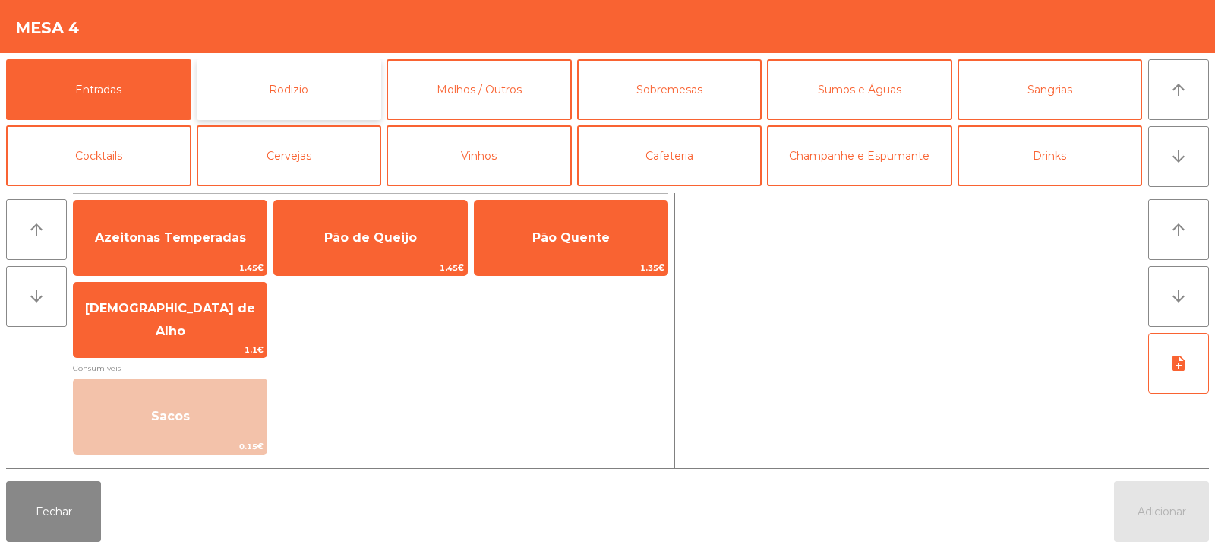
click at [323, 72] on button "Rodizio" at bounding box center [289, 89] width 185 height 61
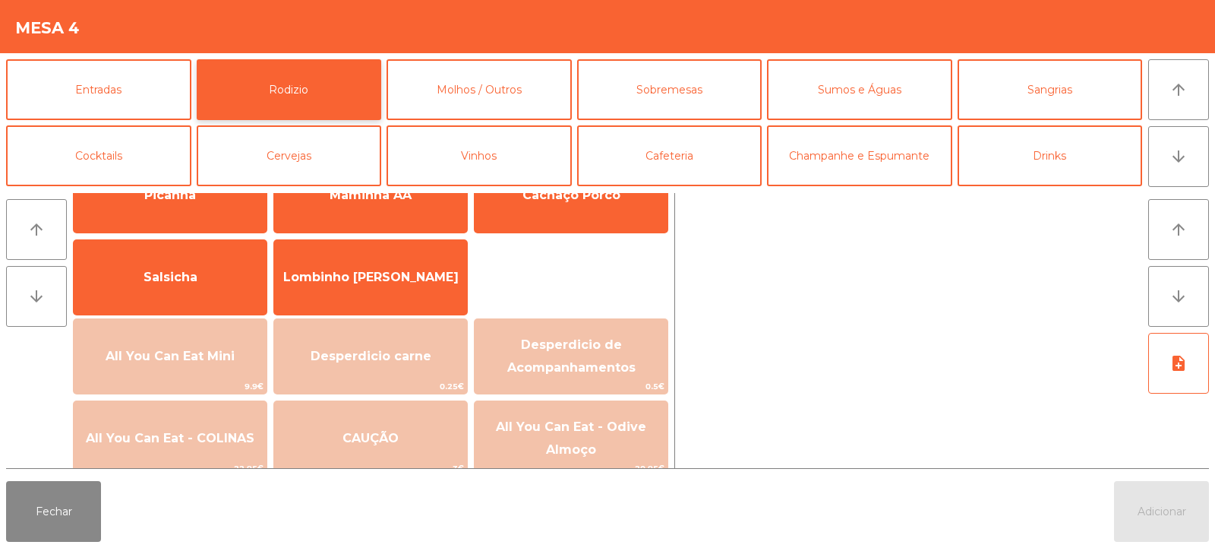
scroll to position [91, 0]
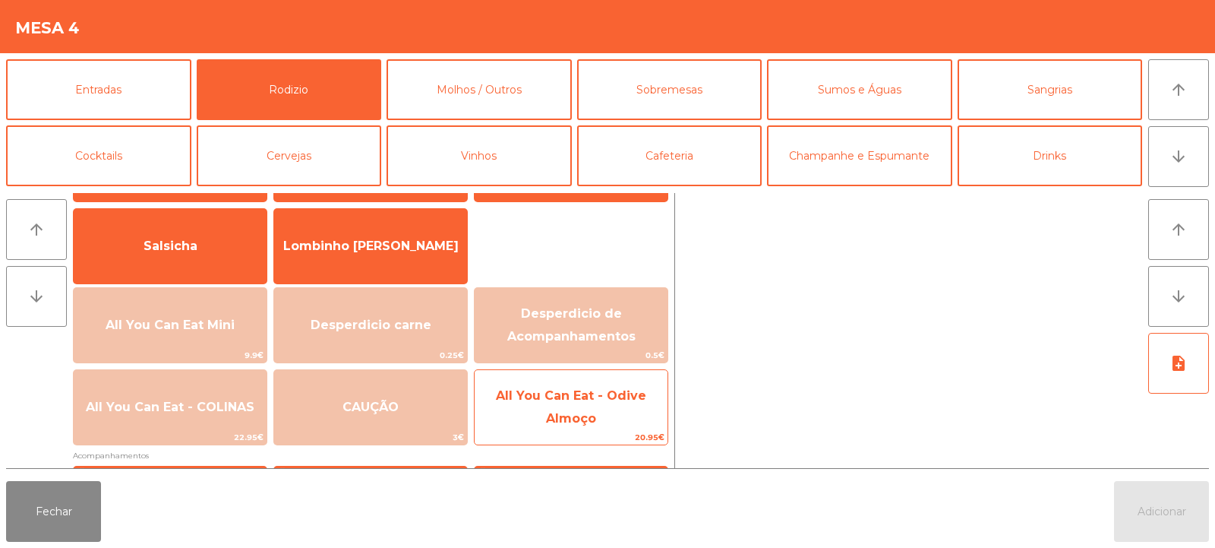
click at [649, 410] on span "All You Can Eat - Odive Almoço" at bounding box center [571, 407] width 193 height 65
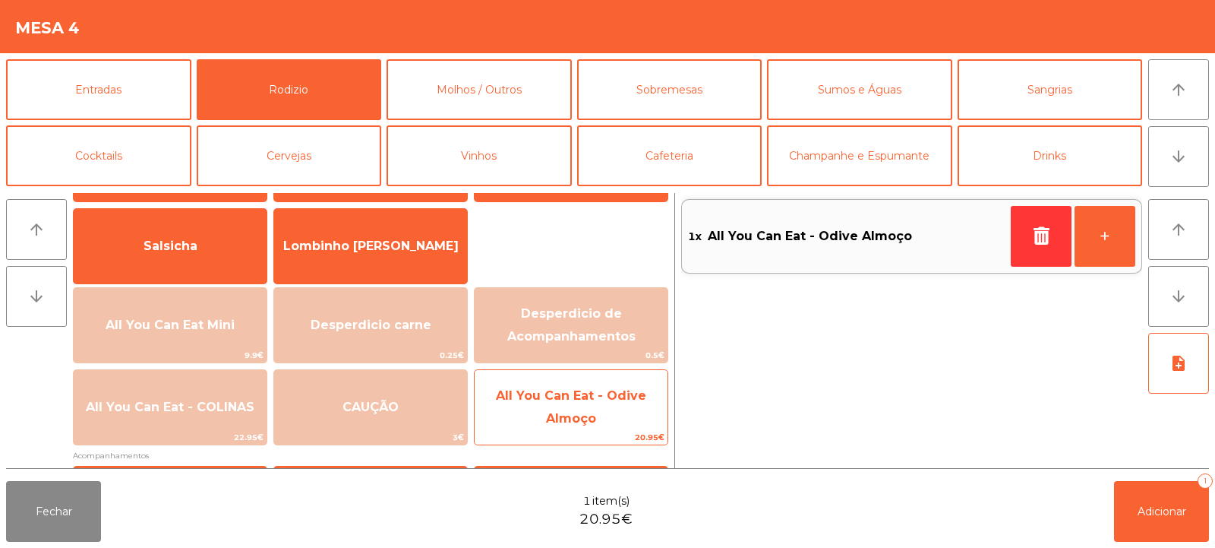
click at [641, 407] on span "All You Can Eat - Odive Almoço" at bounding box center [571, 407] width 193 height 65
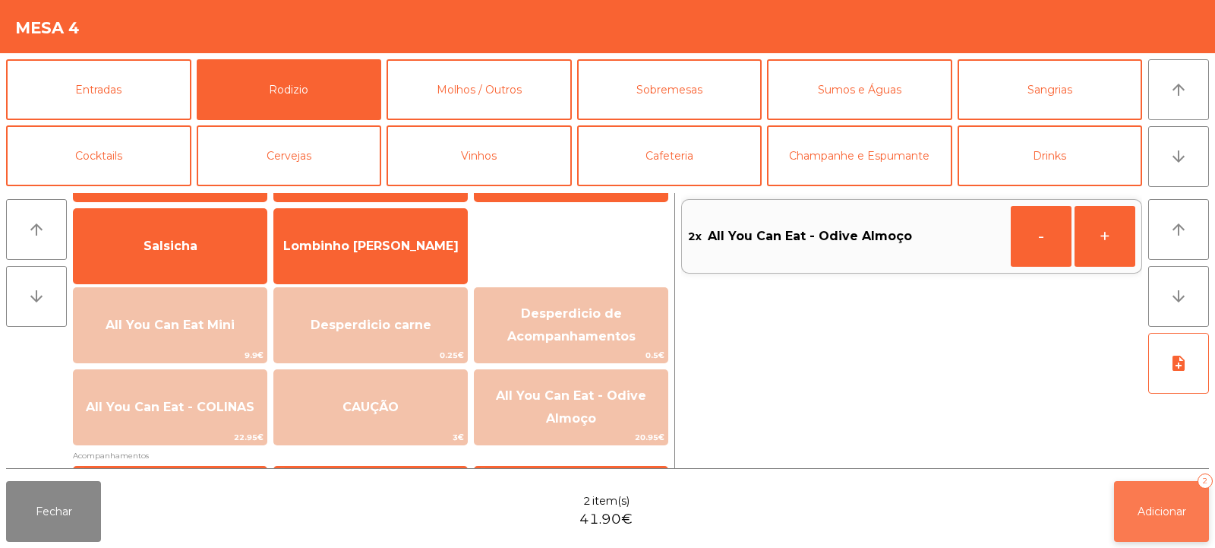
click at [1161, 523] on button "Adicionar 2" at bounding box center [1161, 511] width 95 height 61
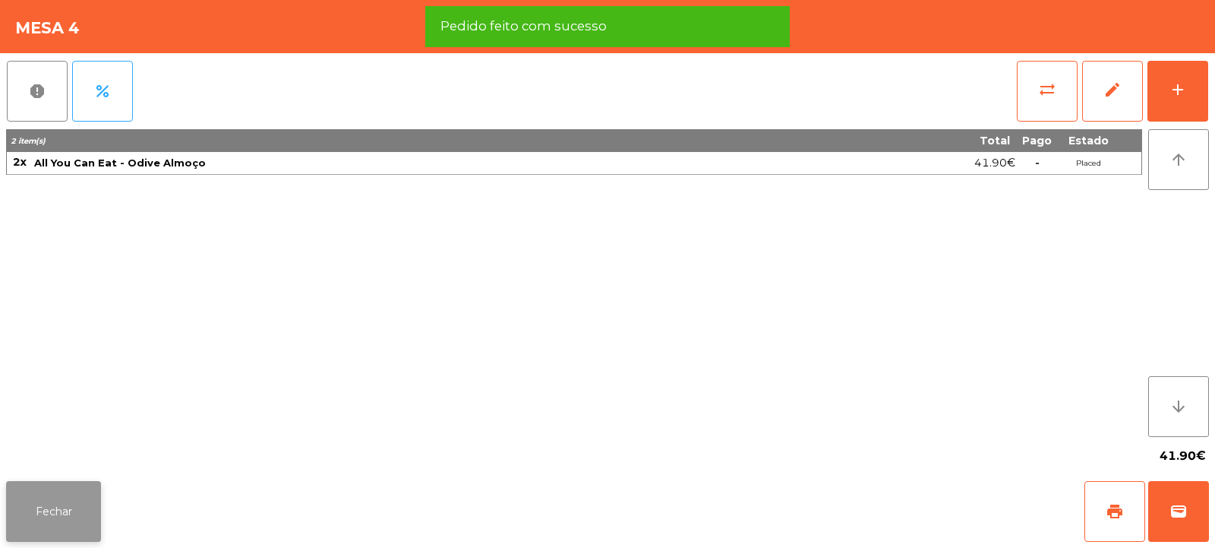
click at [68, 507] on button "Fechar" at bounding box center [53, 511] width 95 height 61
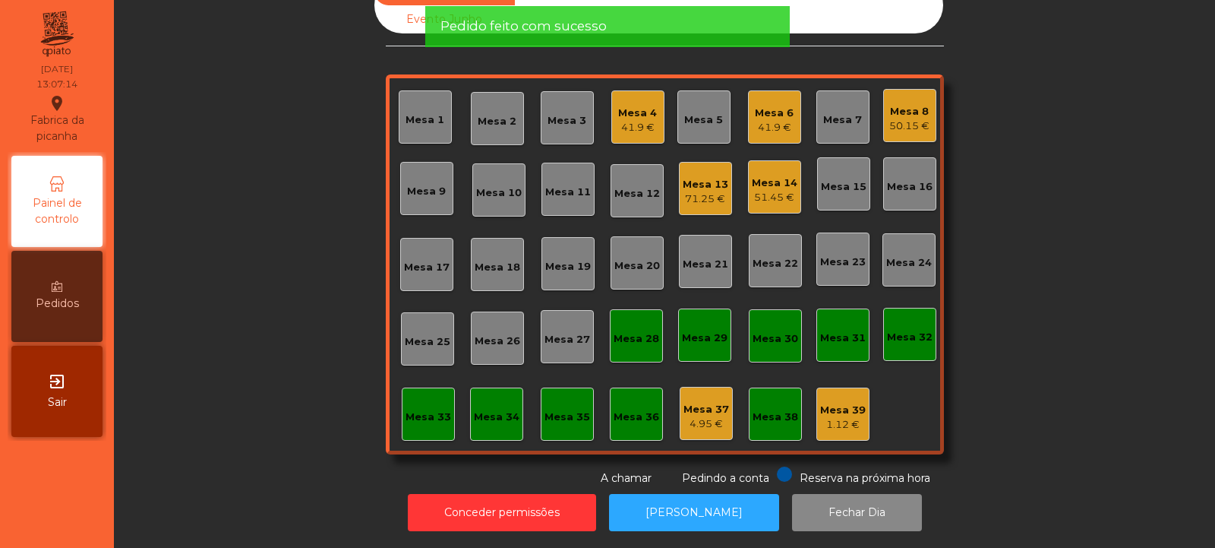
click at [770, 120] on div "41.9 €" at bounding box center [774, 127] width 39 height 15
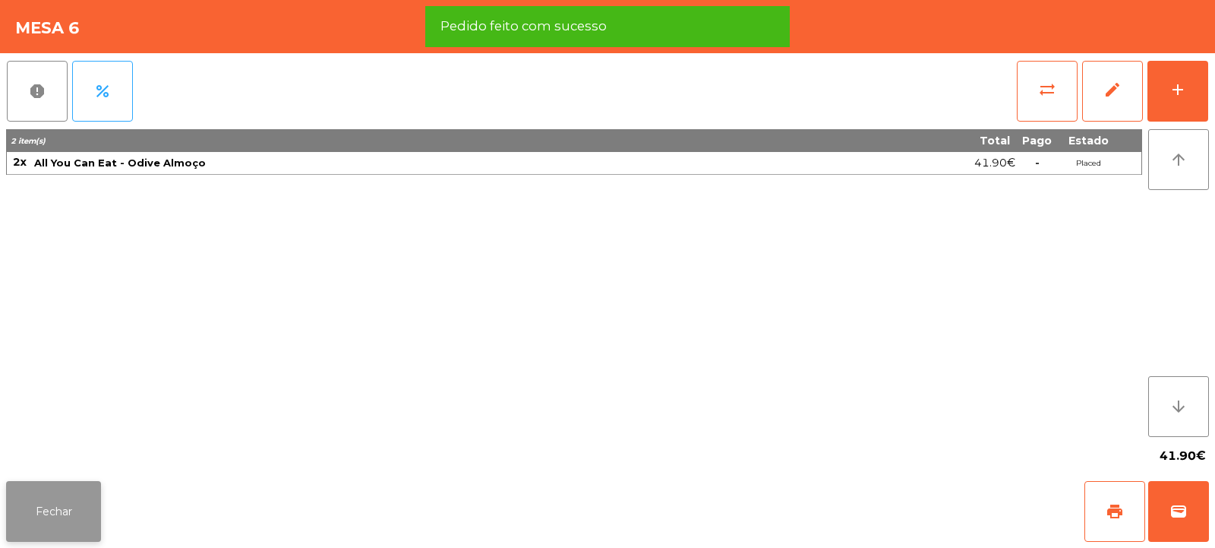
click at [92, 502] on button "Fechar" at bounding box center [53, 511] width 95 height 61
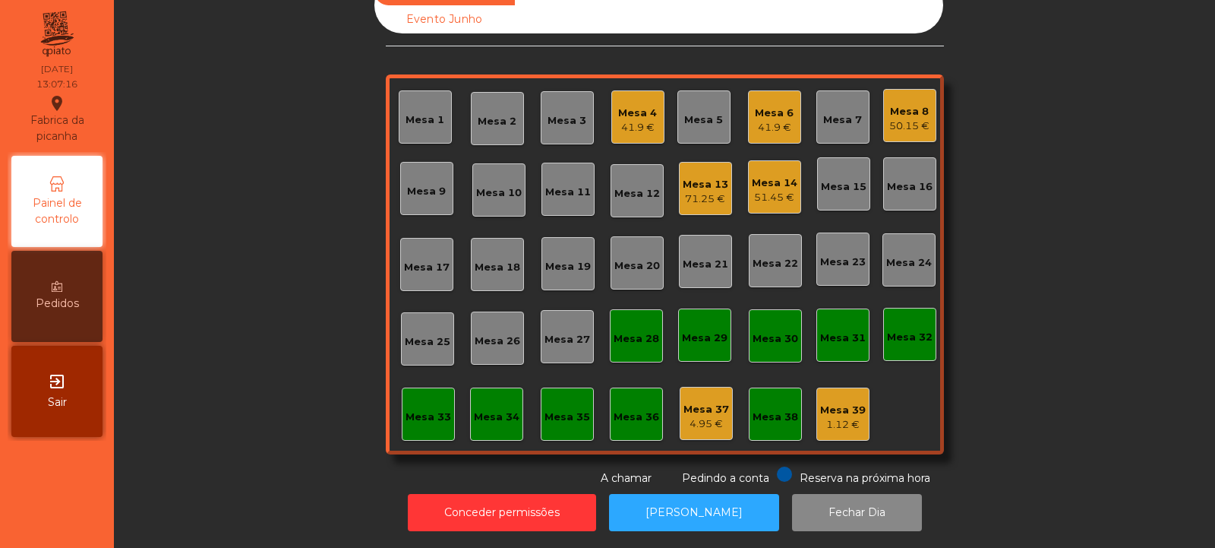
click at [912, 119] on div "50.15 €" at bounding box center [910, 126] width 40 height 15
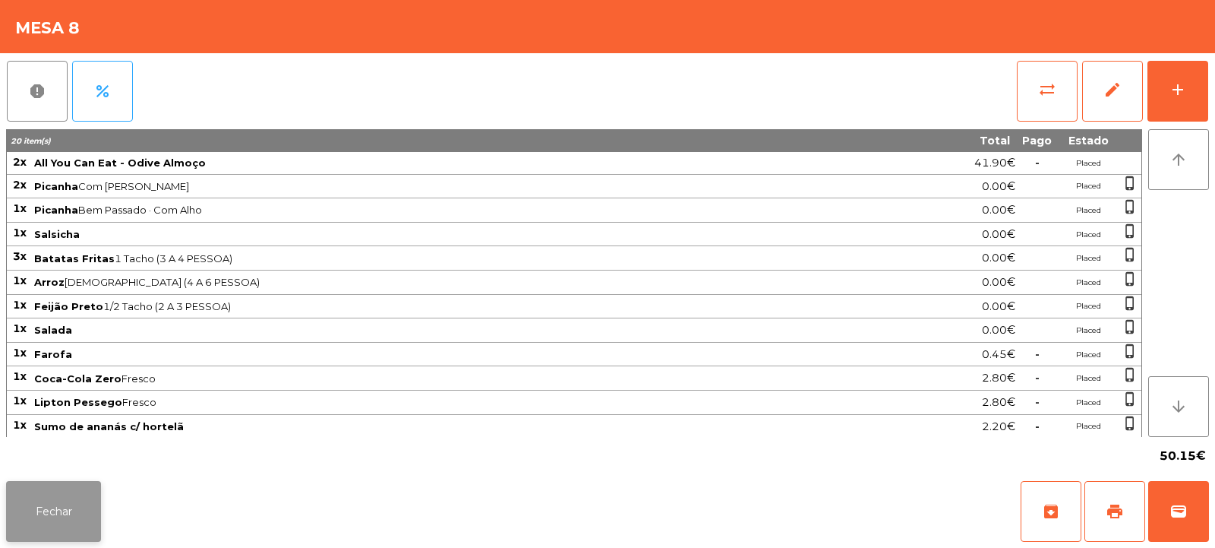
click at [75, 520] on button "Fechar" at bounding box center [53, 511] width 95 height 61
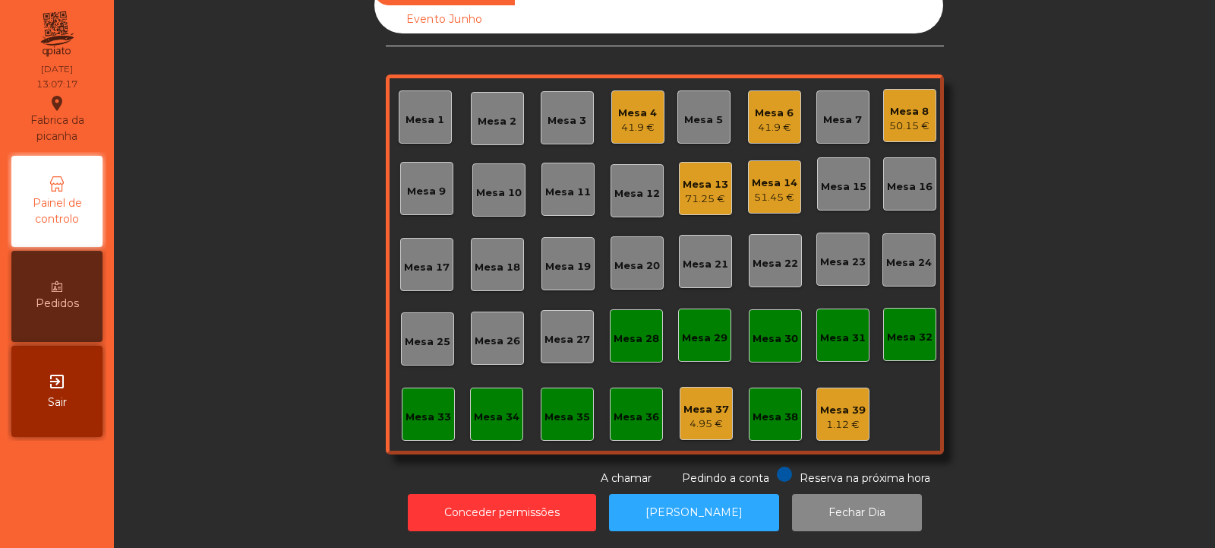
click at [715, 191] on div "71.25 €" at bounding box center [706, 198] width 46 height 15
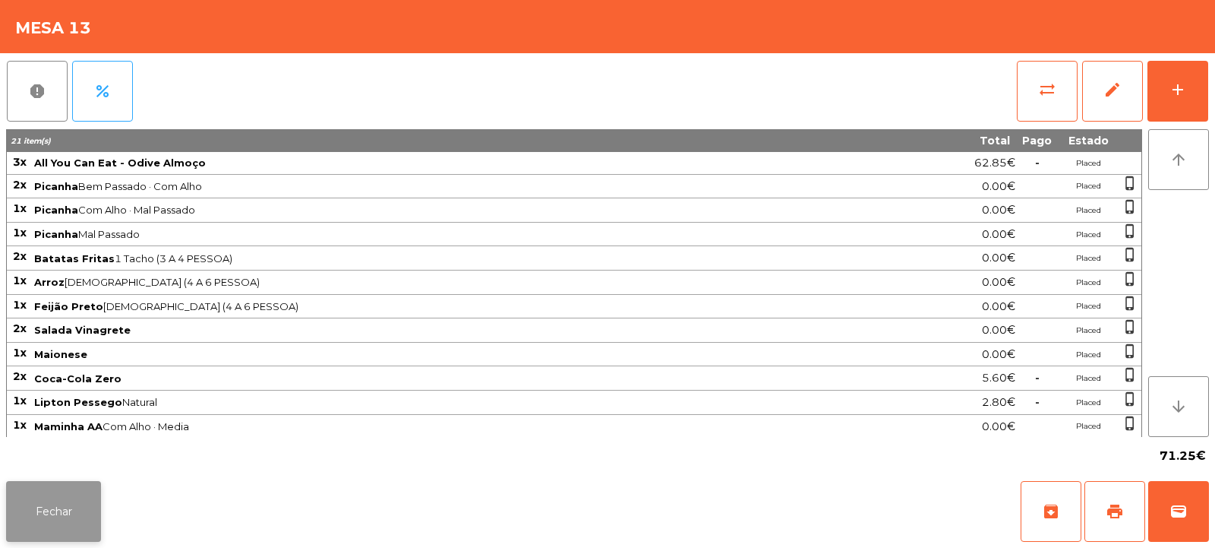
click at [87, 513] on button "Fechar" at bounding box center [53, 511] width 95 height 61
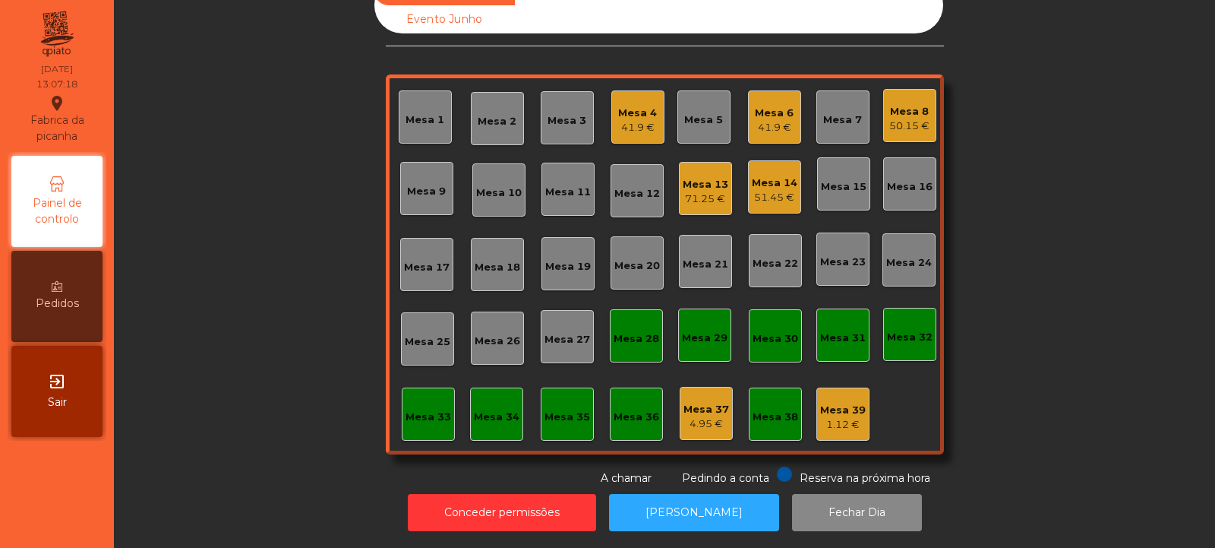
click at [763, 190] on div "51.45 €" at bounding box center [775, 197] width 46 height 15
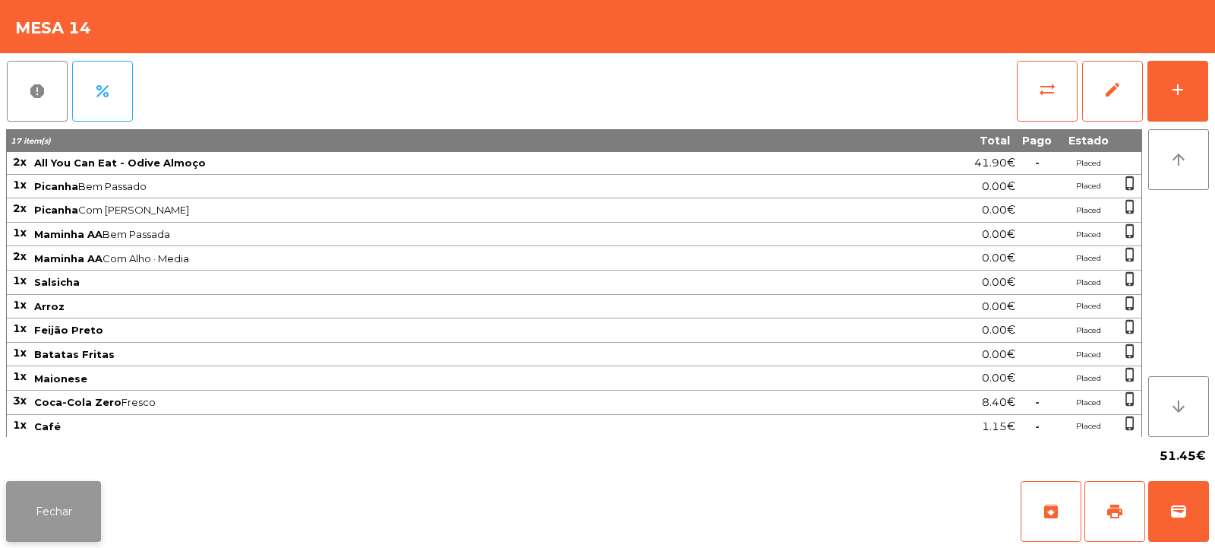
click at [96, 523] on button "Fechar" at bounding box center [53, 511] width 95 height 61
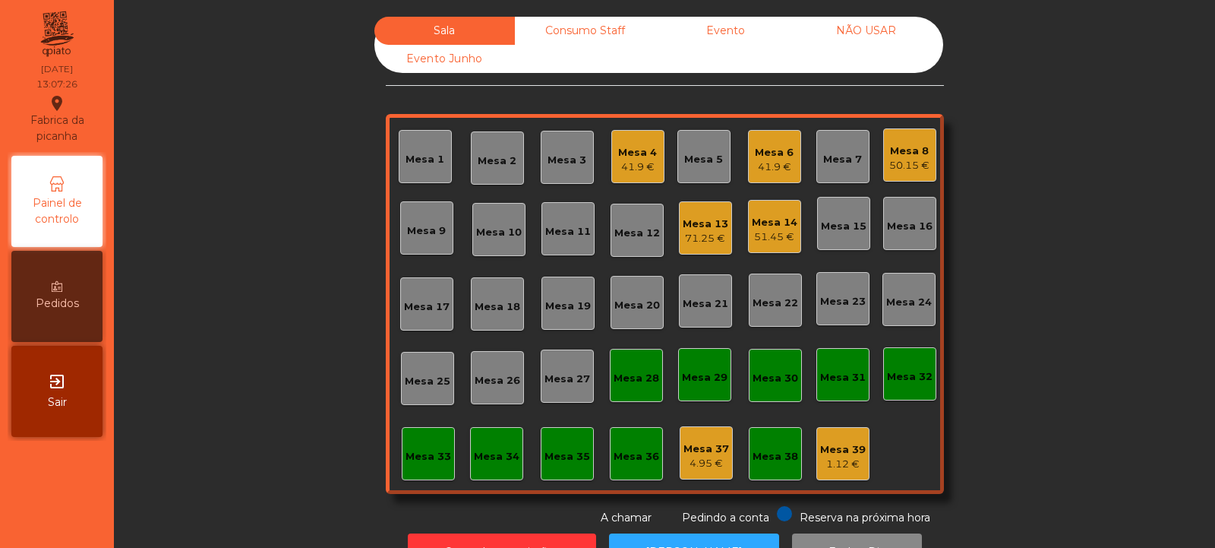
scroll to position [51, 0]
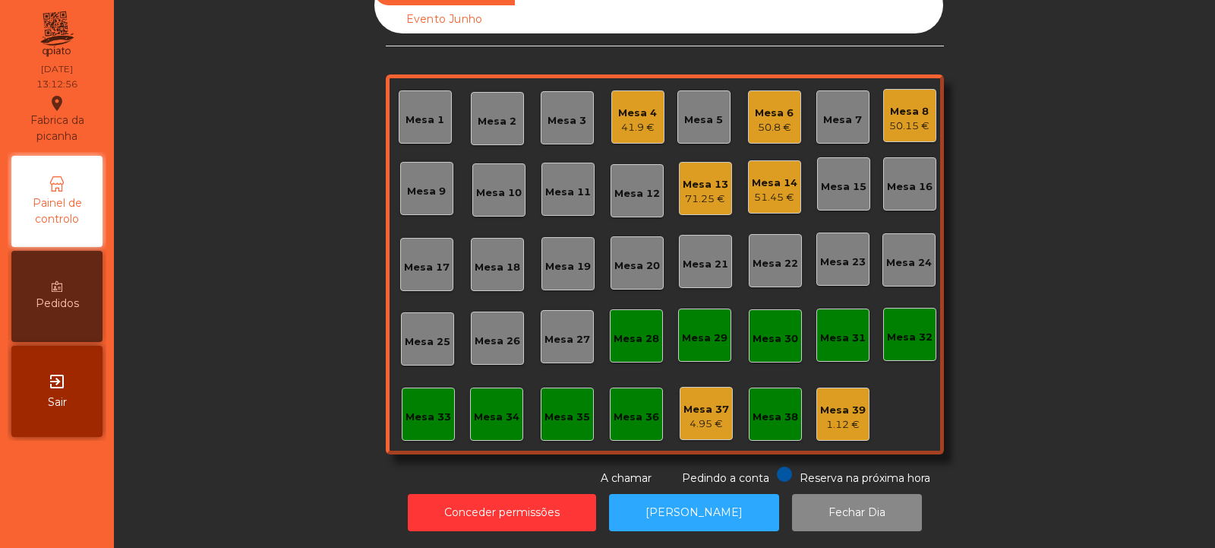
click at [471, 104] on div "Mesa 2" at bounding box center [497, 118] width 53 height 53
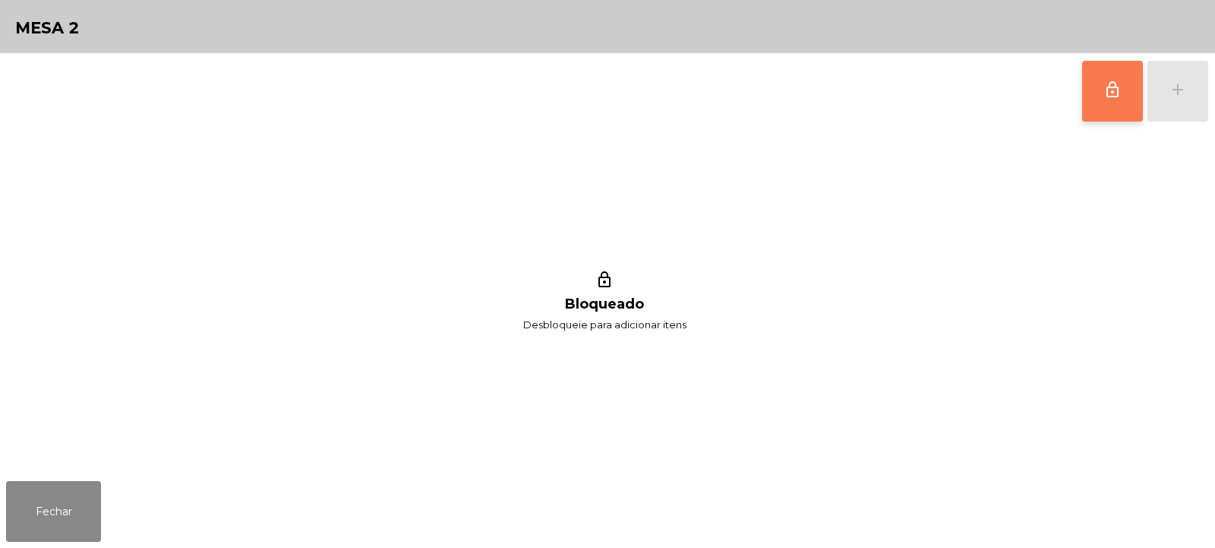
click at [1092, 97] on button "lock_outline" at bounding box center [1112, 91] width 61 height 61
click at [1186, 91] on div "add" at bounding box center [1178, 90] width 18 height 18
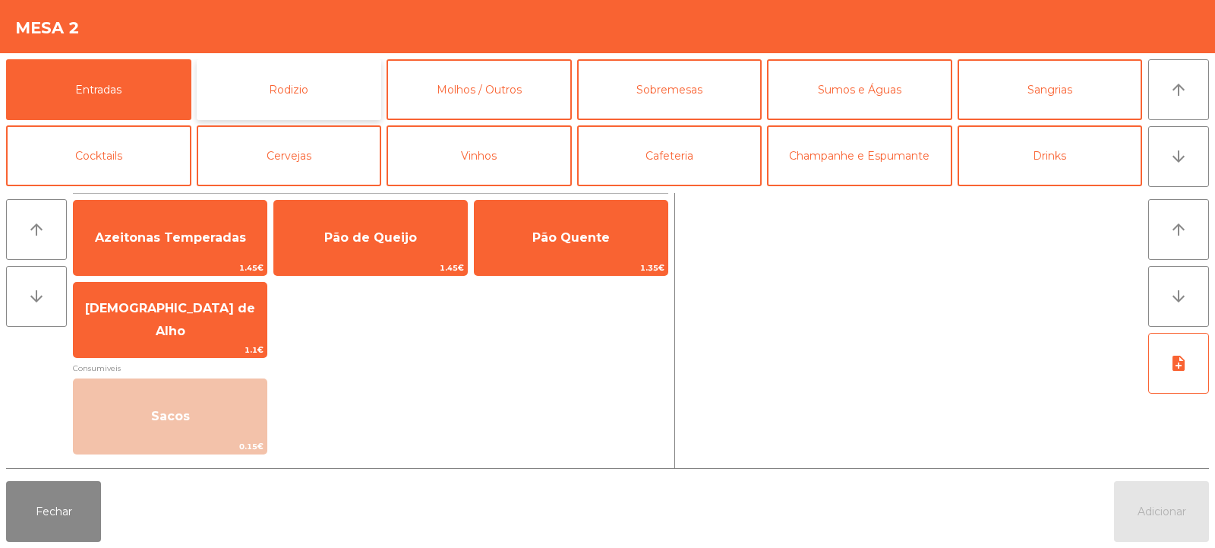
click at [307, 67] on button "Rodizio" at bounding box center [289, 89] width 185 height 61
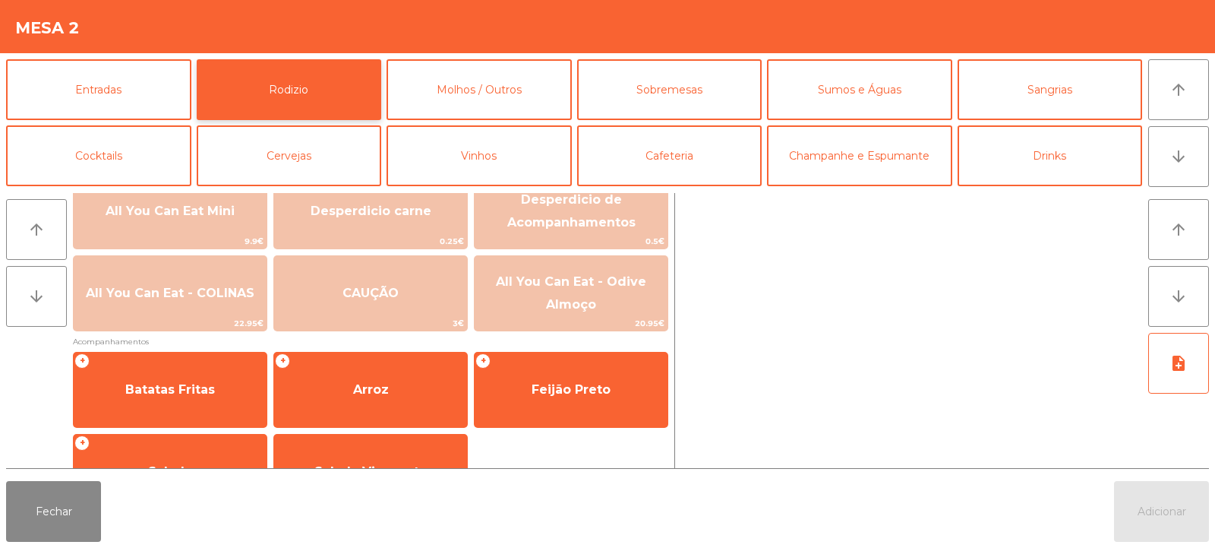
scroll to position [223, 0]
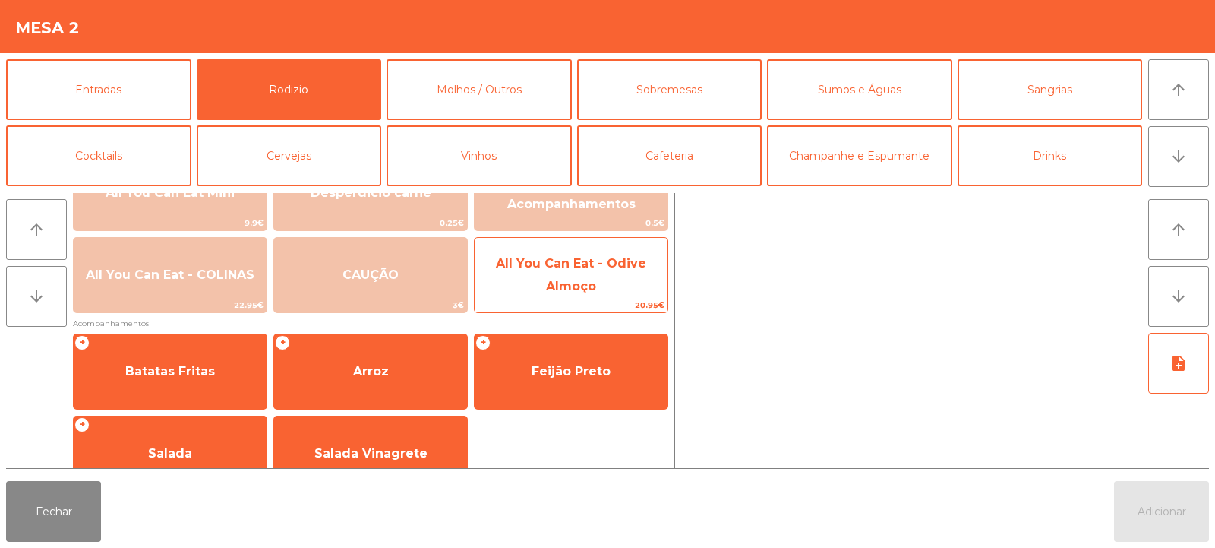
click at [590, 273] on span "All You Can Eat - Odive Almoço" at bounding box center [571, 275] width 193 height 65
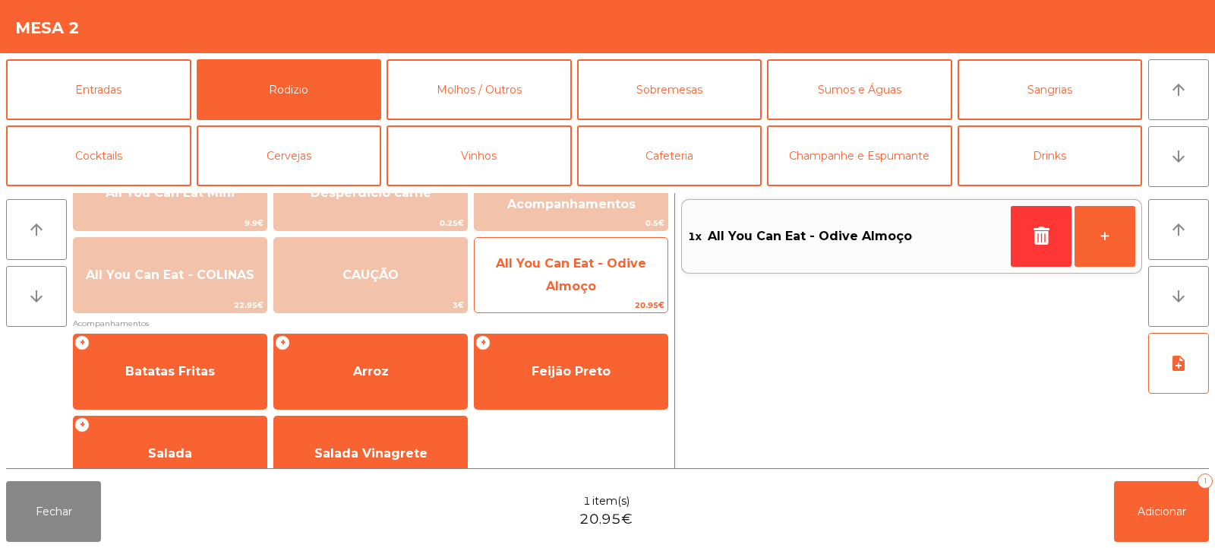
click at [577, 290] on span "All You Can Eat - Odive Almoço" at bounding box center [571, 274] width 150 height 37
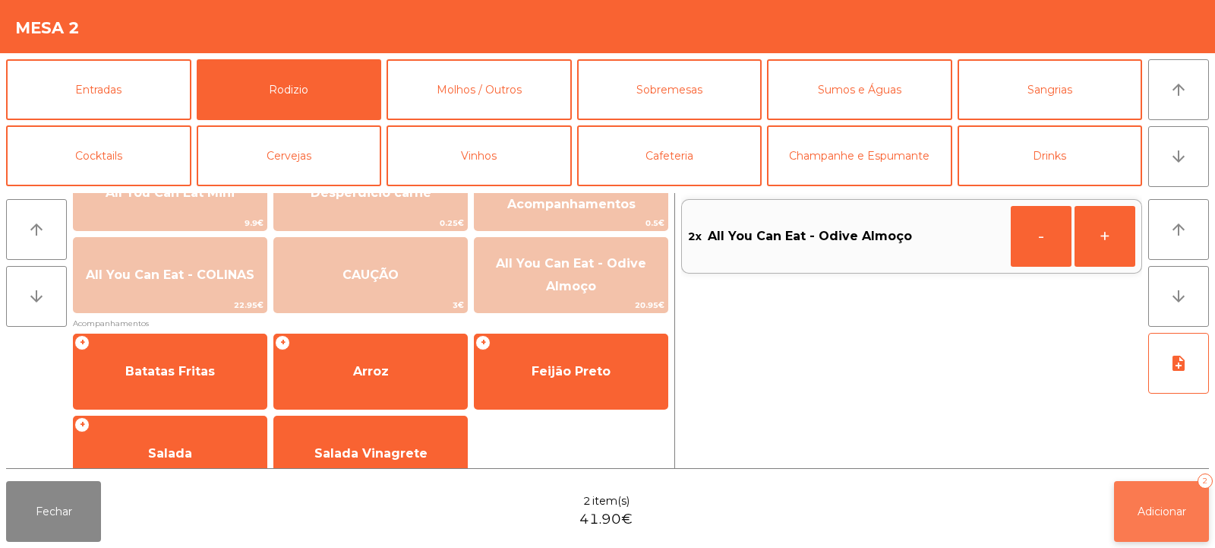
click at [1164, 507] on span "Adicionar" at bounding box center [1162, 511] width 49 height 14
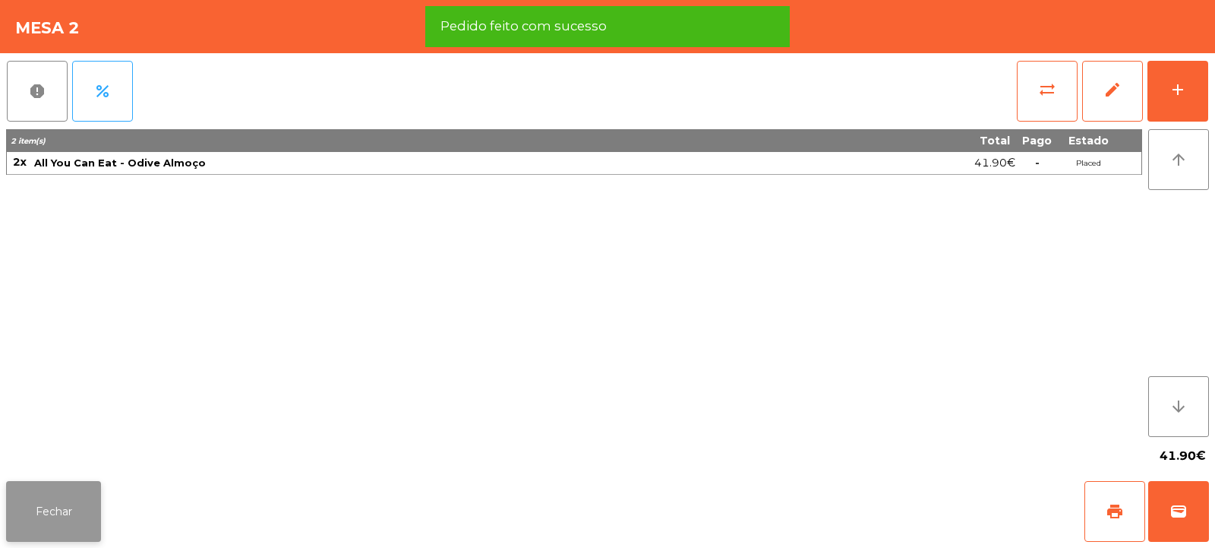
click at [58, 516] on button "Fechar" at bounding box center [53, 511] width 95 height 61
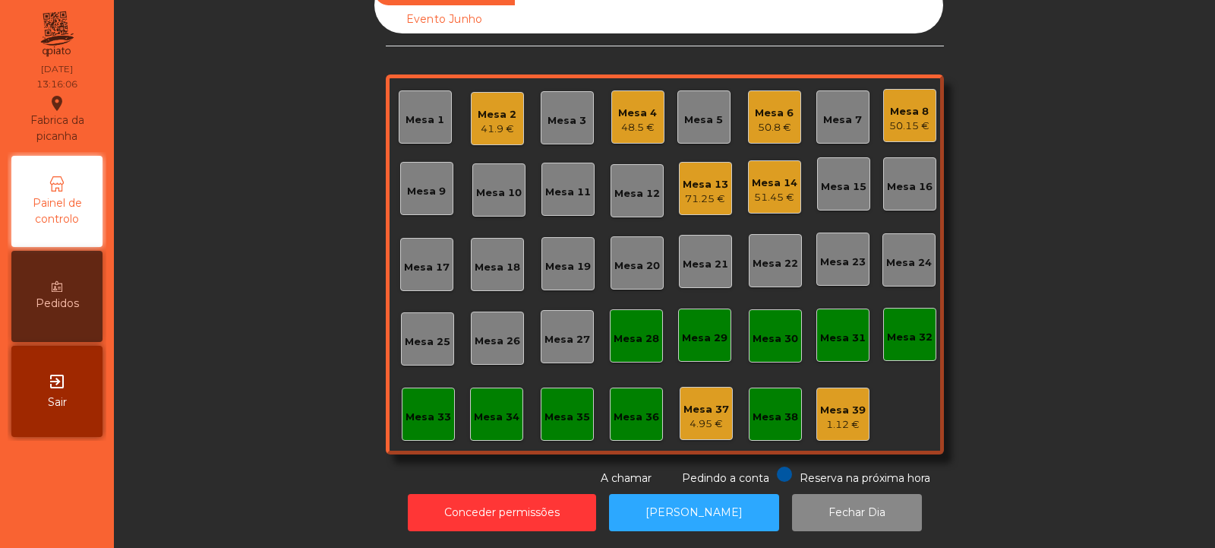
click at [491, 254] on div "Mesa 18" at bounding box center [498, 264] width 46 height 21
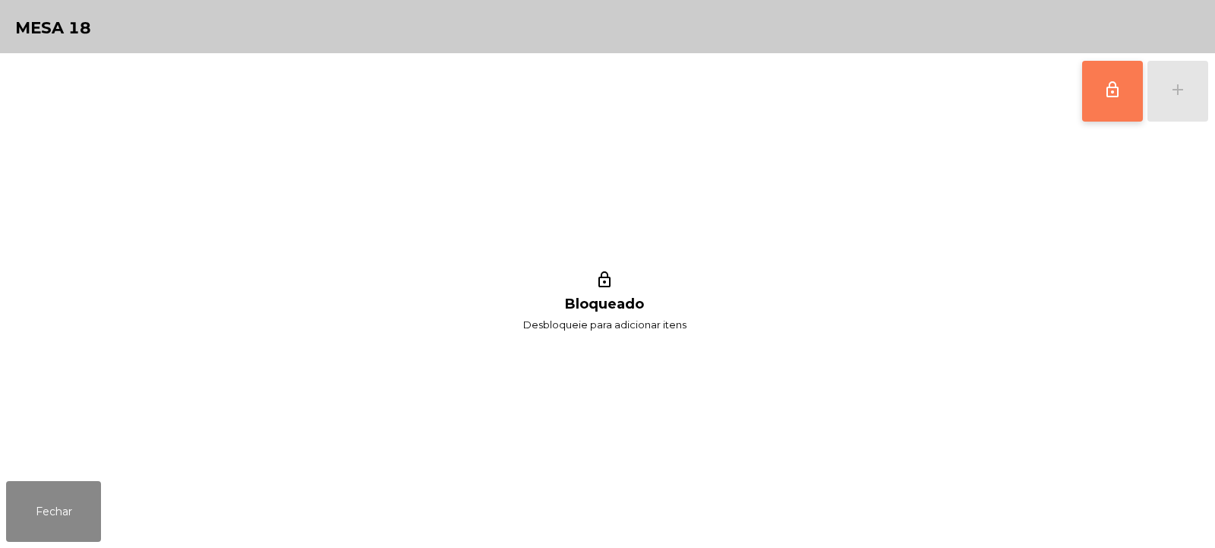
click at [1102, 108] on button "lock_outline" at bounding box center [1112, 91] width 61 height 61
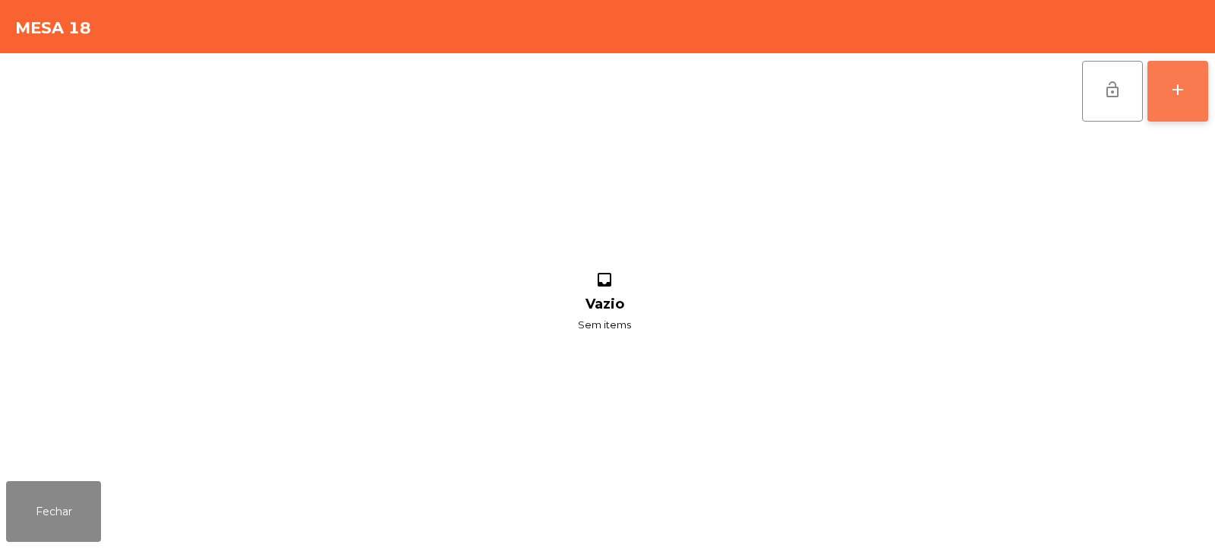
click at [1174, 95] on div "add" at bounding box center [1178, 90] width 18 height 18
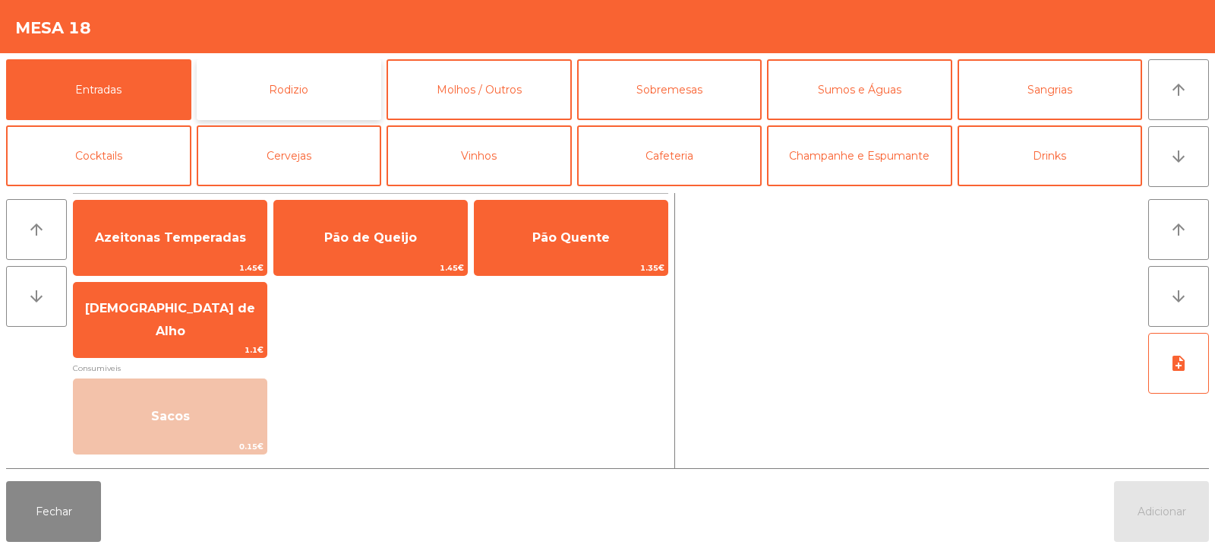
click at [352, 86] on button "Rodizio" at bounding box center [289, 89] width 185 height 61
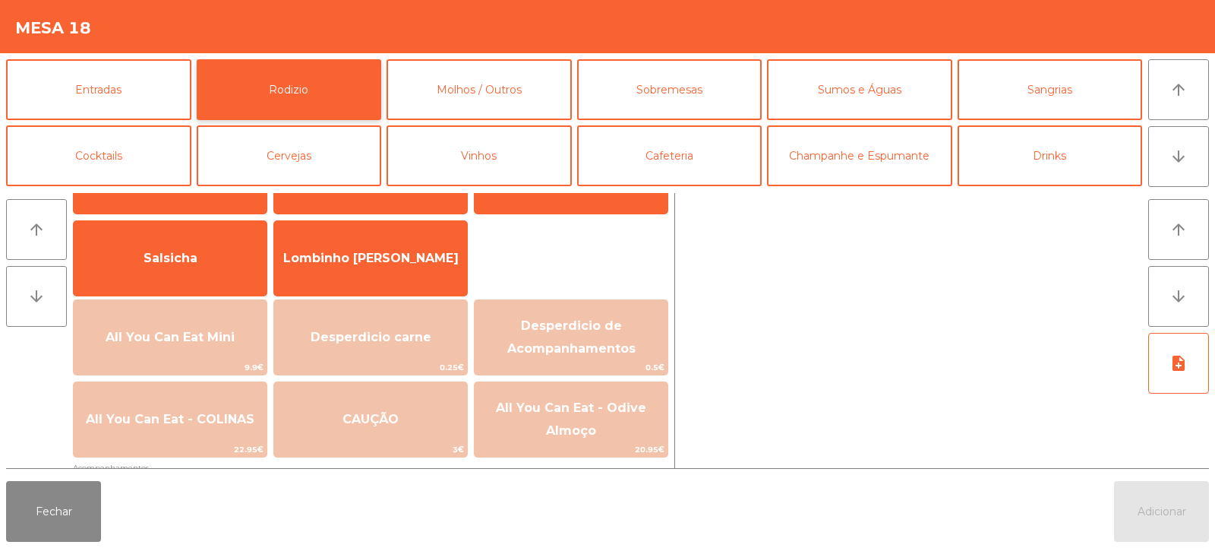
scroll to position [144, 0]
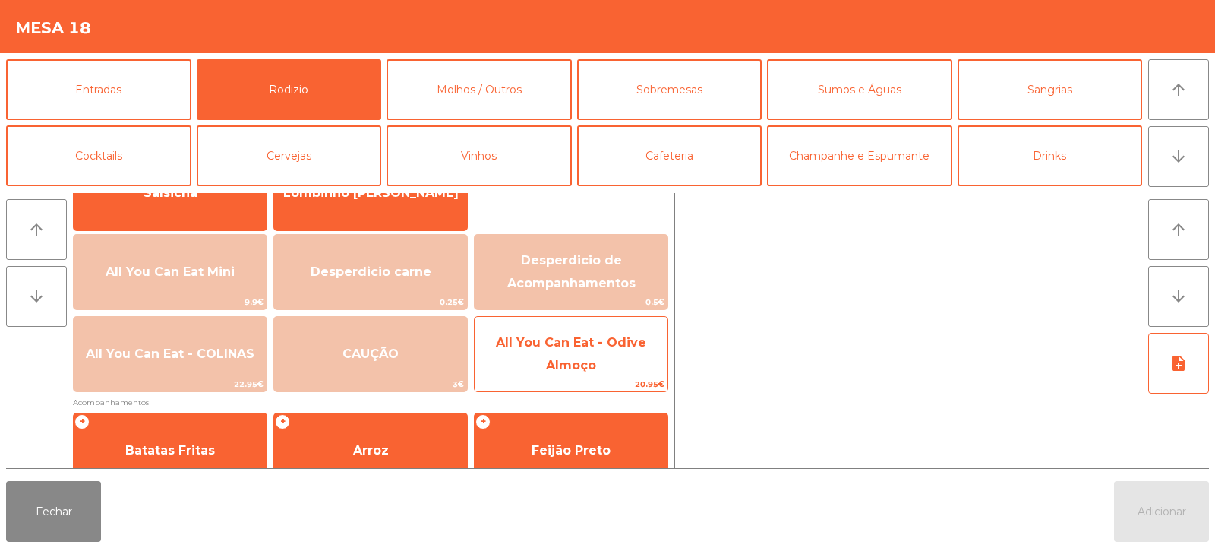
click at [608, 369] on span "All You Can Eat - Odive Almoço" at bounding box center [571, 354] width 193 height 65
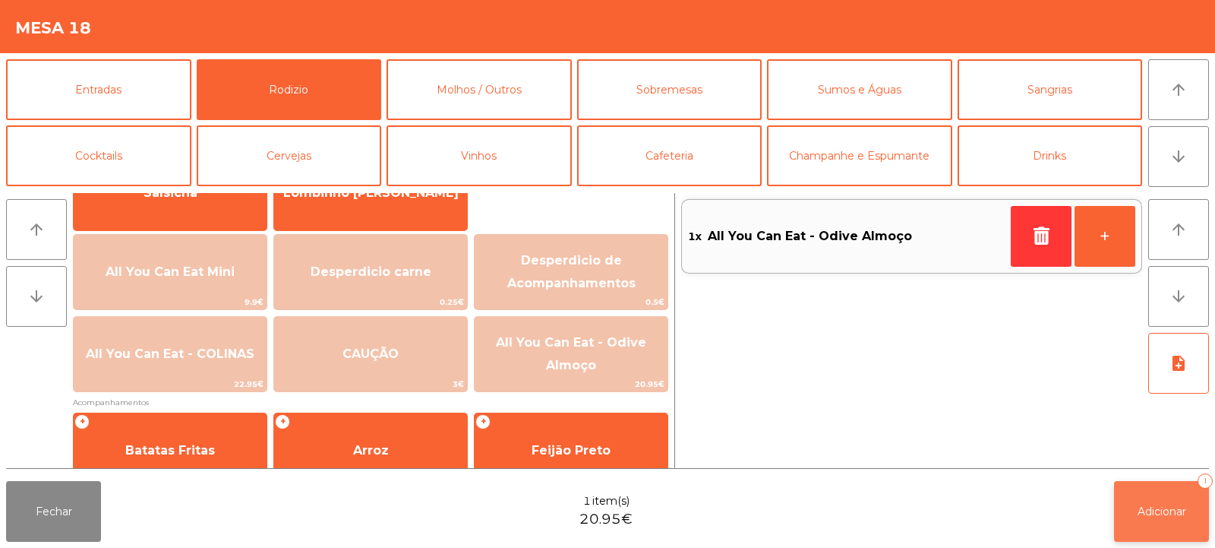
click at [1180, 517] on span "Adicionar" at bounding box center [1162, 511] width 49 height 14
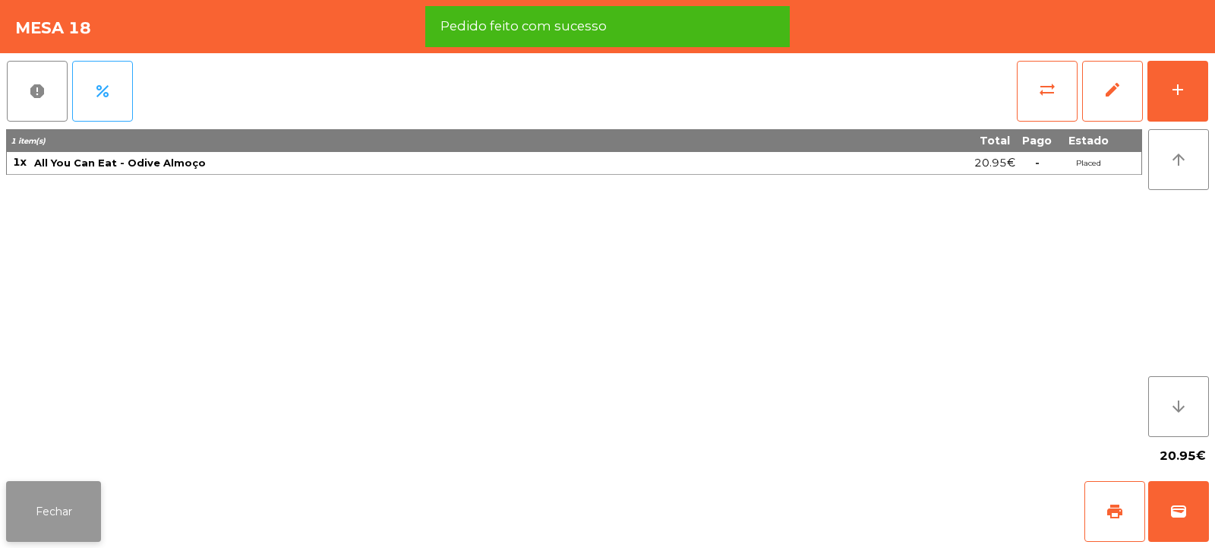
click at [59, 516] on button "Fechar" at bounding box center [53, 511] width 95 height 61
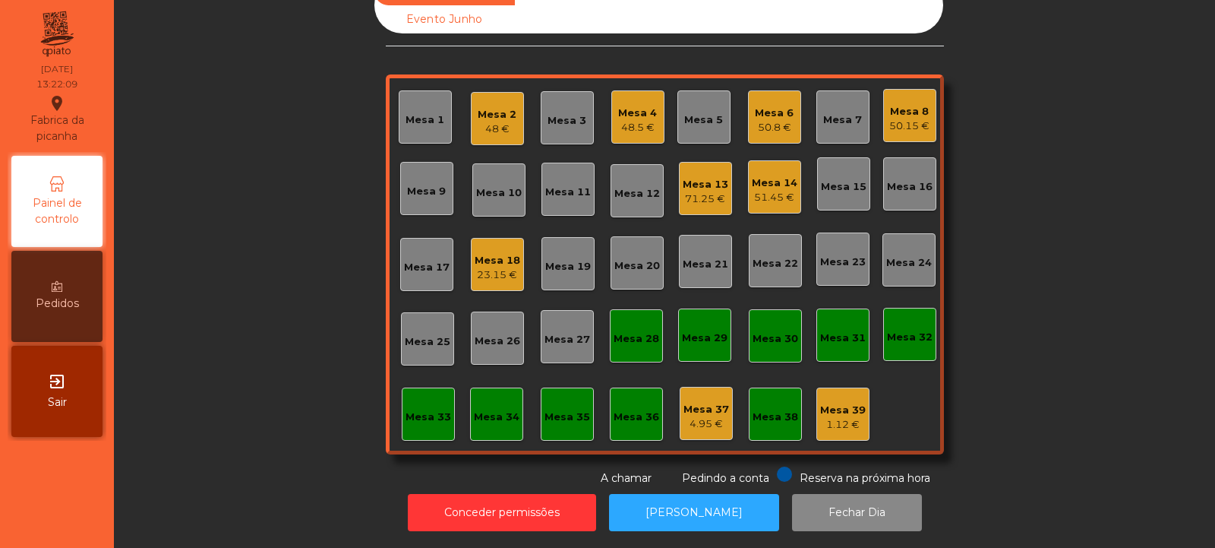
scroll to position [0, 0]
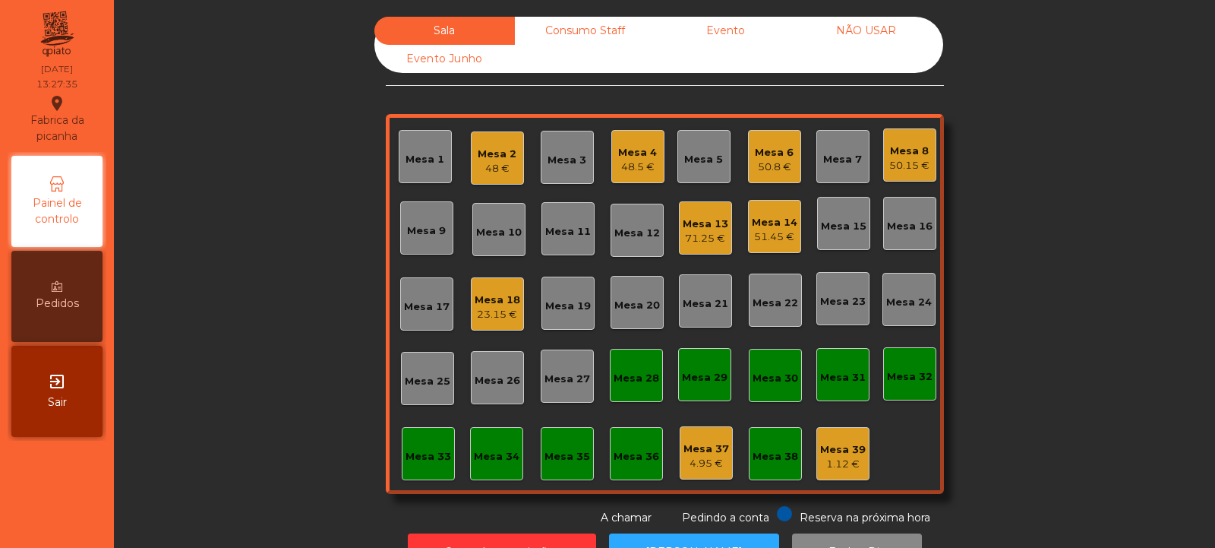
click at [501, 229] on div "Mesa 10" at bounding box center [499, 232] width 46 height 15
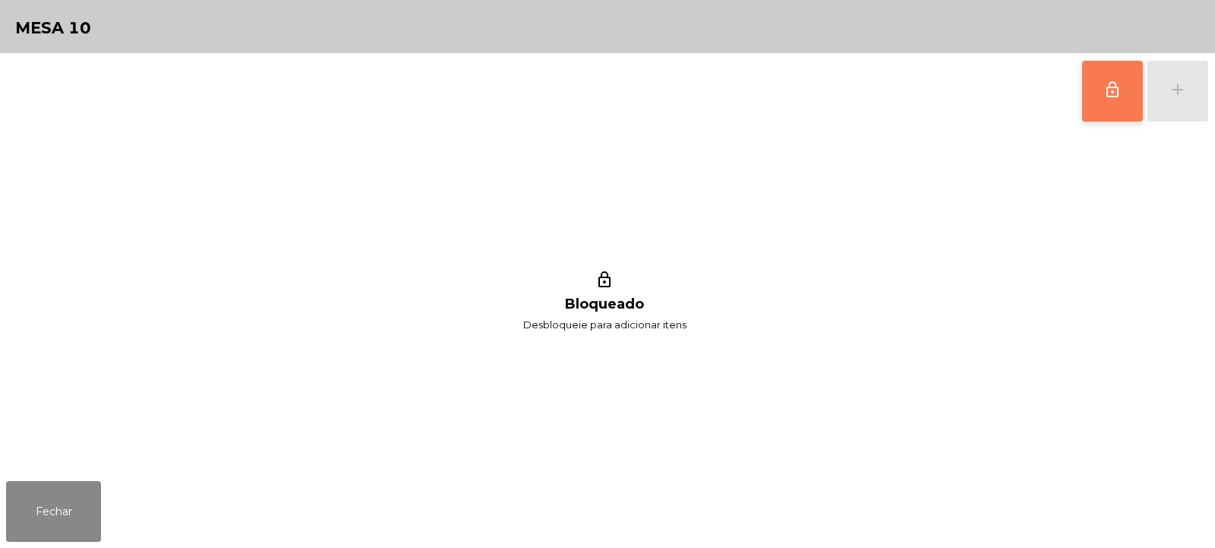
click at [1111, 94] on span "lock_outline" at bounding box center [1113, 90] width 18 height 18
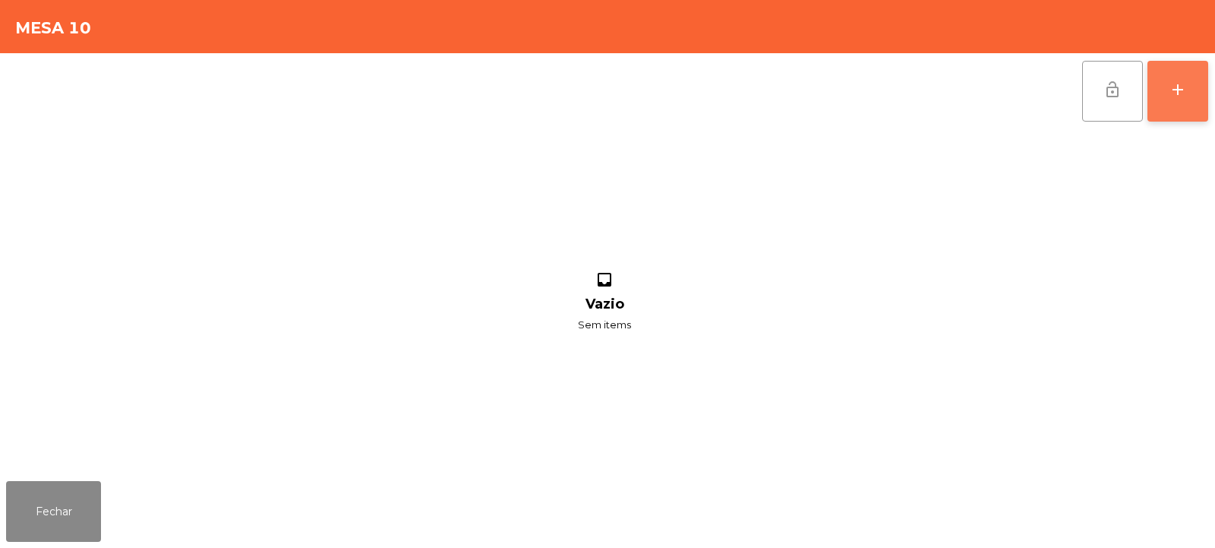
click at [1180, 96] on div "add" at bounding box center [1178, 90] width 18 height 18
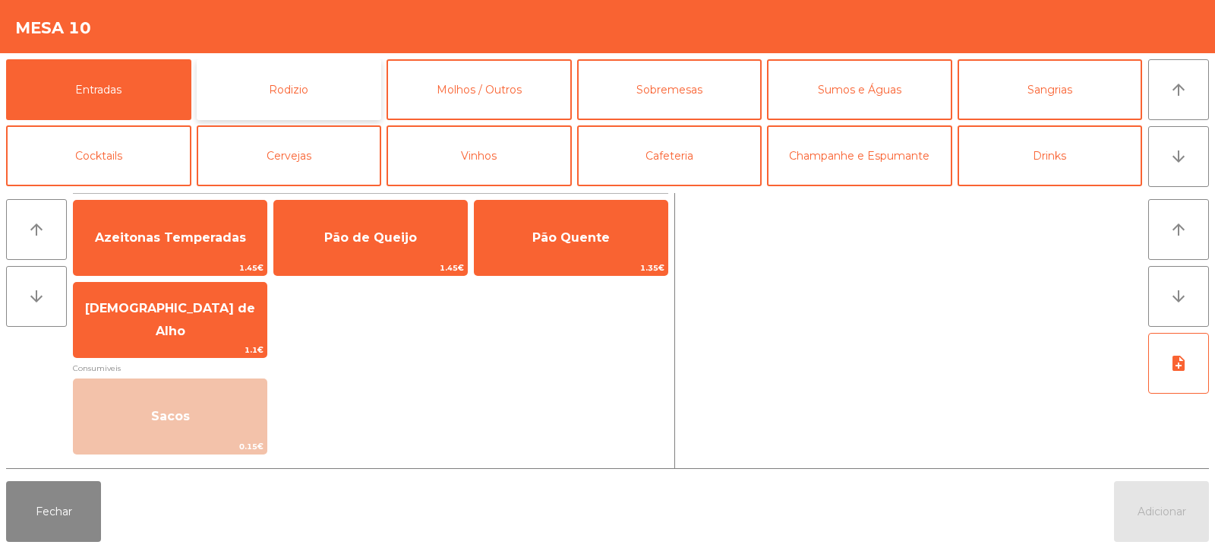
click at [330, 98] on button "Rodizio" at bounding box center [289, 89] width 185 height 61
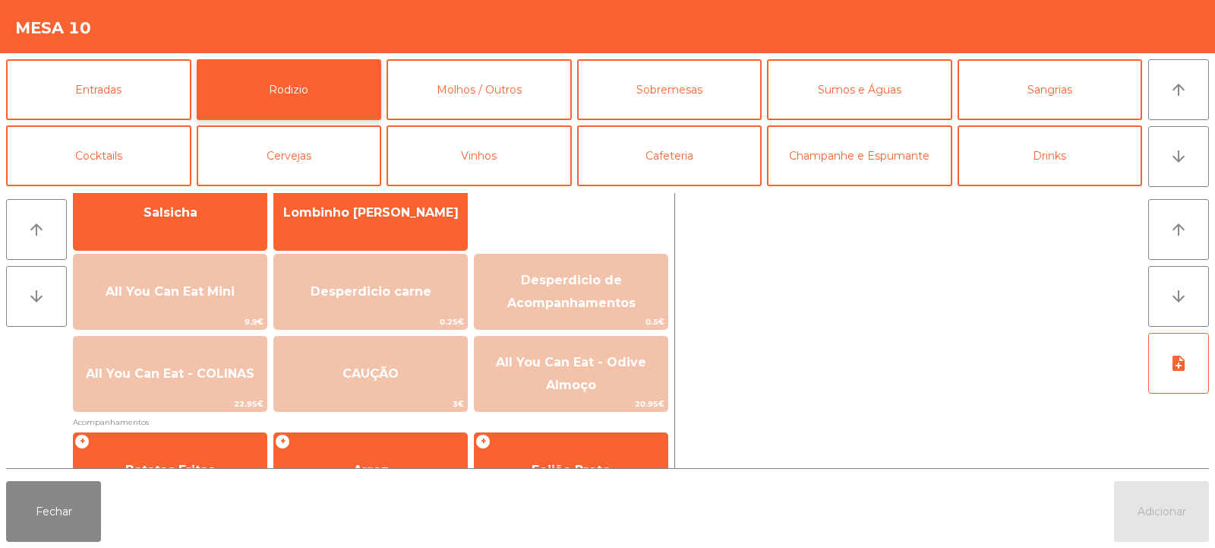
scroll to position [143, 0]
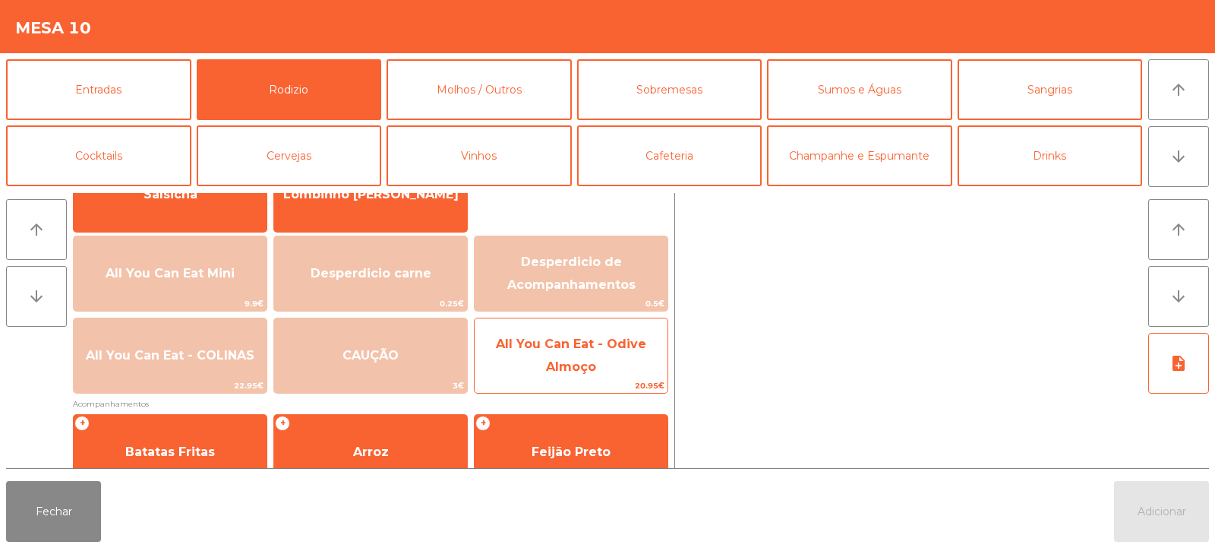
click at [606, 373] on span "All You Can Eat - Odive Almoço" at bounding box center [571, 356] width 193 height 65
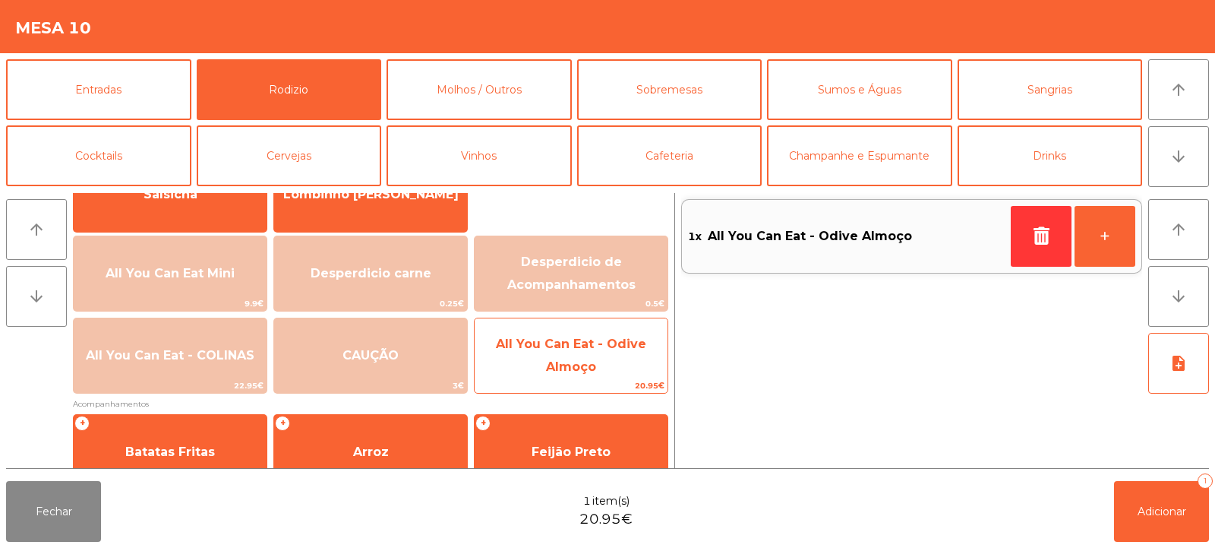
click at [609, 369] on span "All You Can Eat - Odive Almoço" at bounding box center [571, 356] width 193 height 65
click at [604, 372] on span "All You Can Eat - Odive Almoço" at bounding box center [571, 356] width 193 height 65
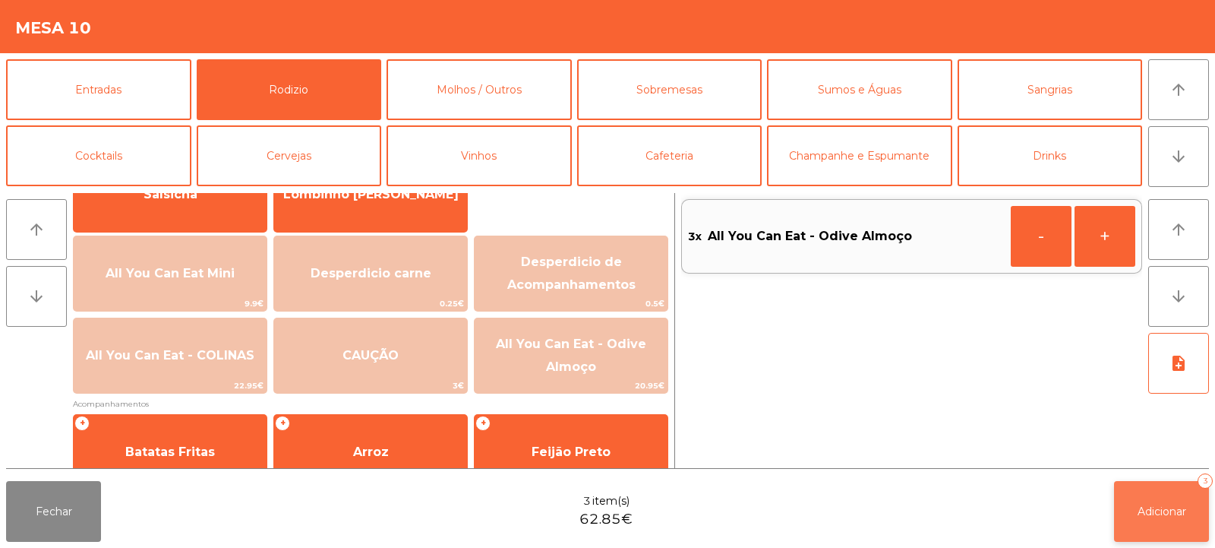
click at [1183, 523] on button "Adicionar 3" at bounding box center [1161, 511] width 95 height 61
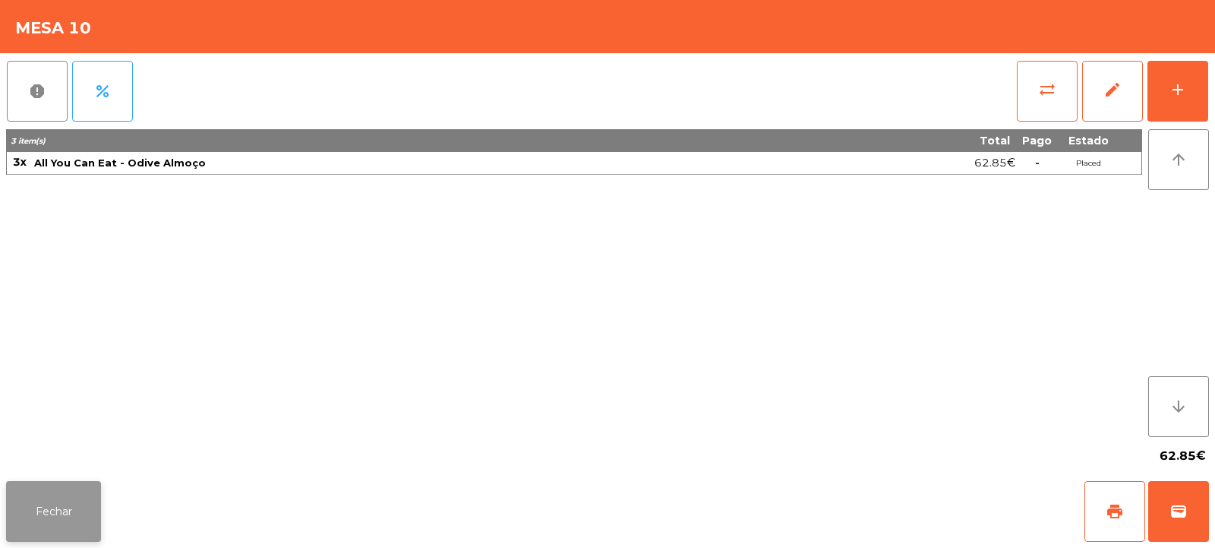
click at [35, 508] on button "Fechar" at bounding box center [53, 511] width 95 height 61
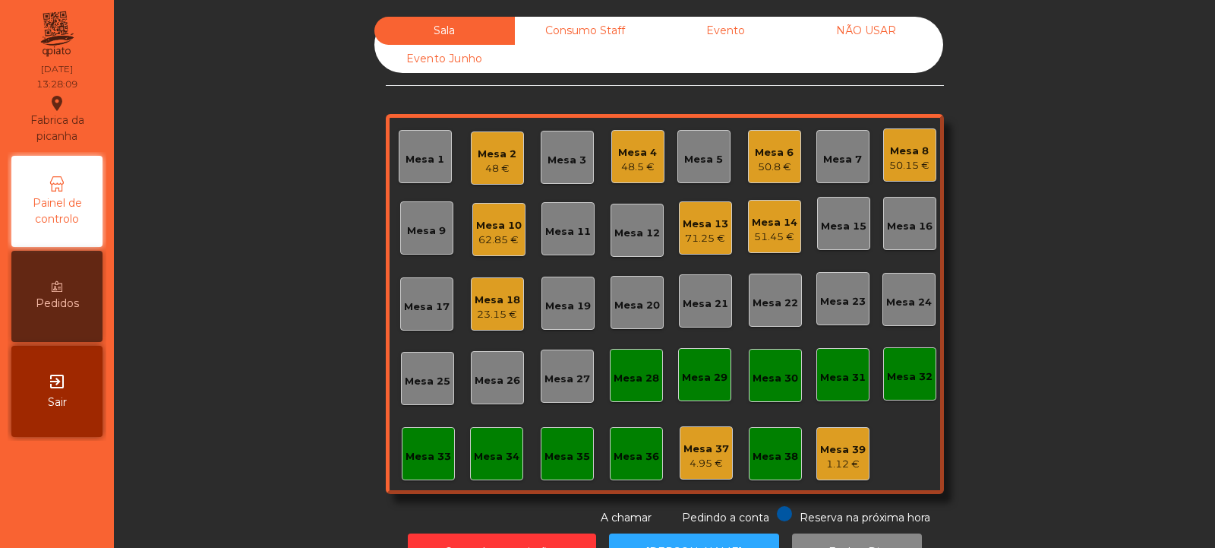
click at [504, 469] on div "Mesa 34" at bounding box center [496, 453] width 53 height 53
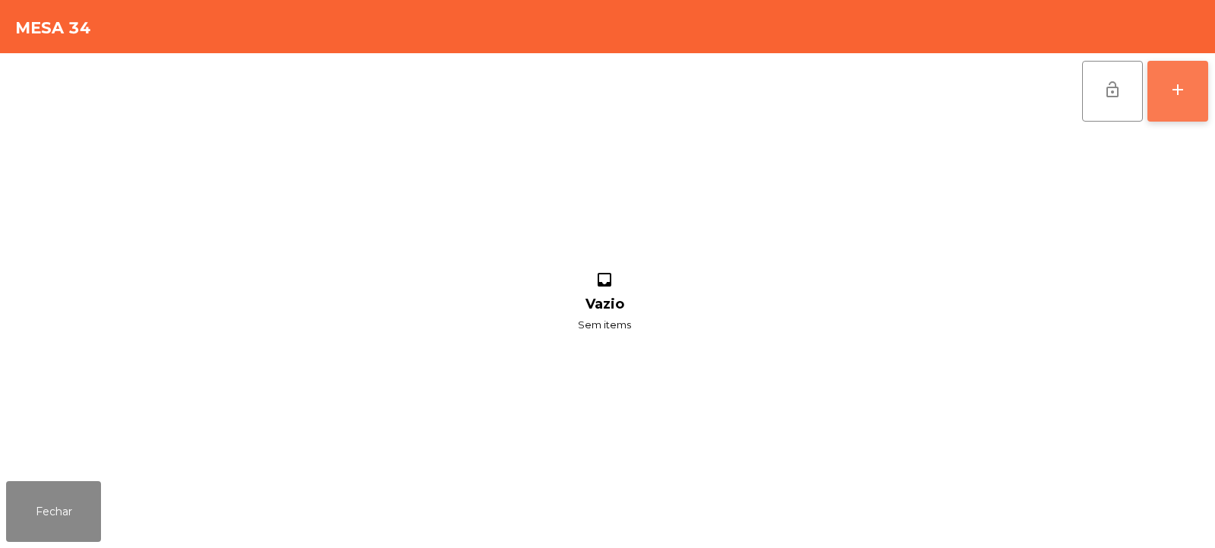
click at [1178, 108] on button "add" at bounding box center [1178, 91] width 61 height 61
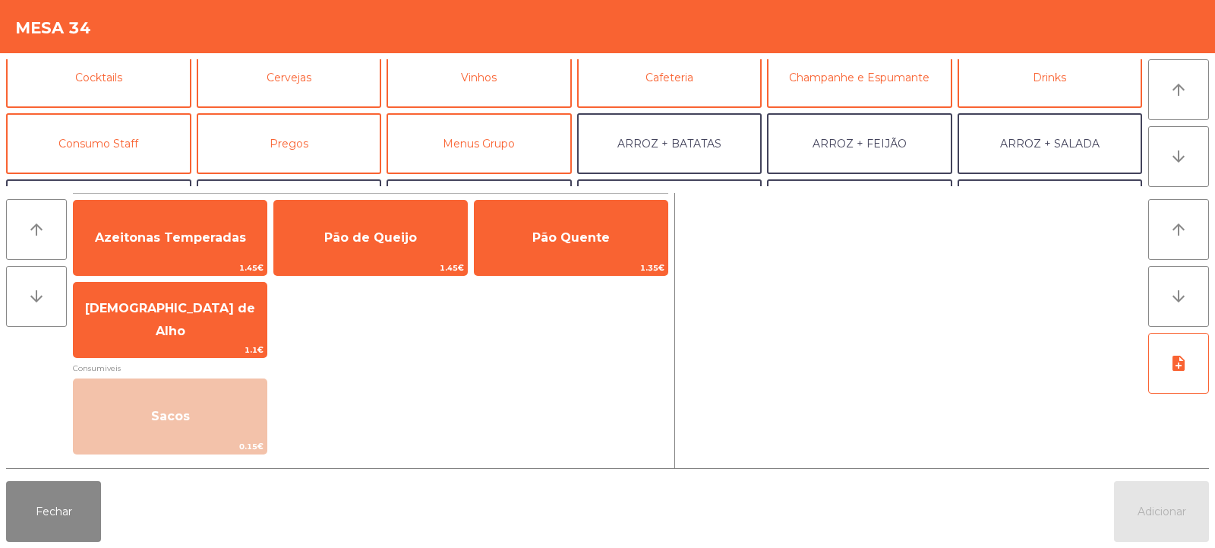
scroll to position [73, 0]
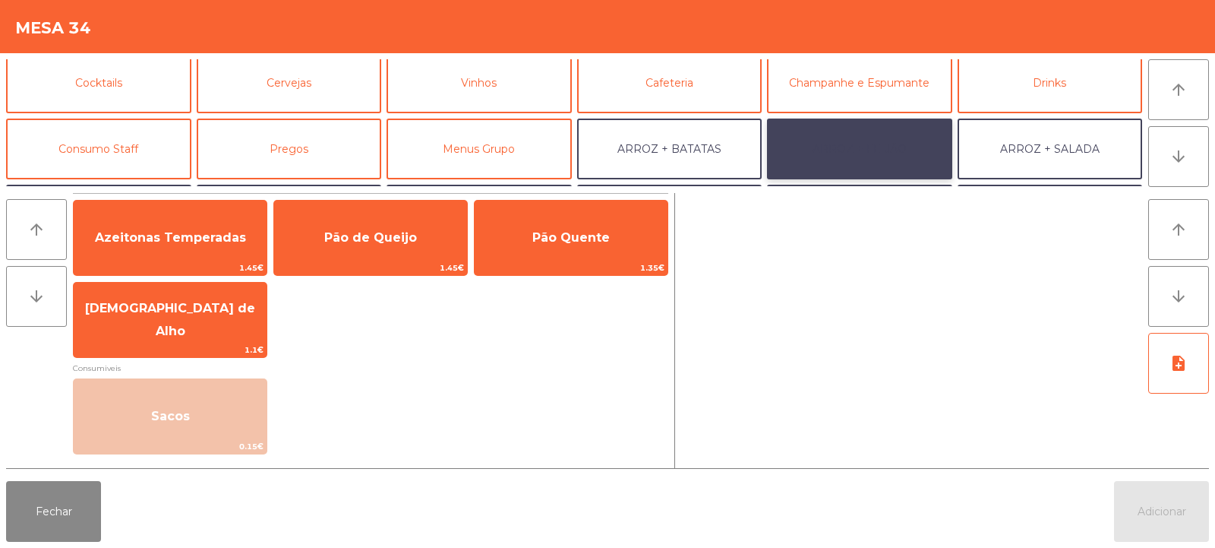
click at [882, 147] on button "ARROZ + FEIJÃO" at bounding box center [859, 149] width 185 height 61
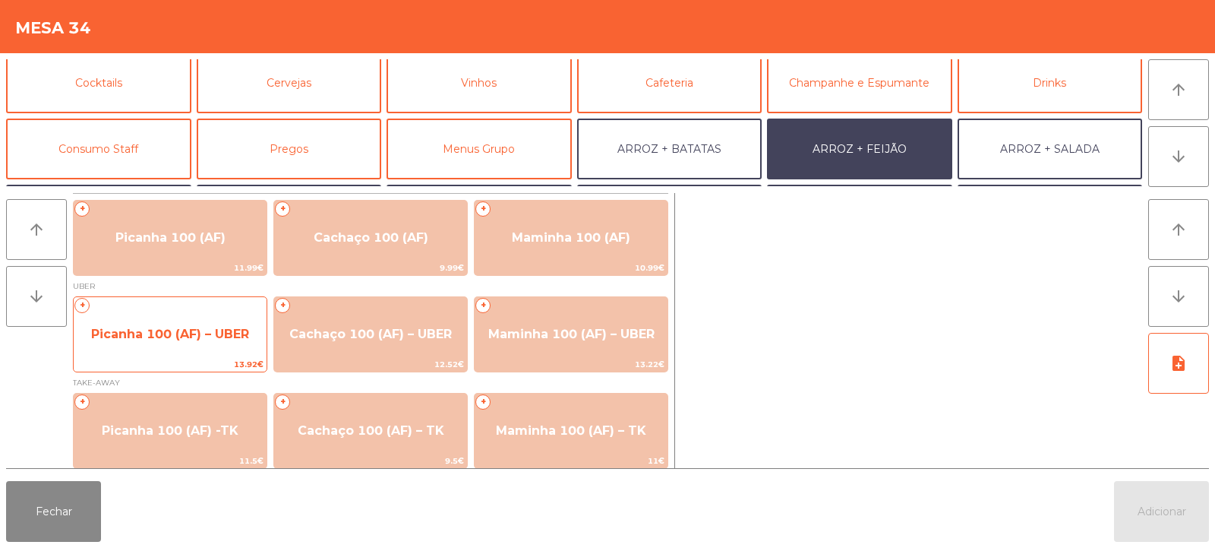
click at [182, 331] on span "Picanha 100 (AF) – UBER" at bounding box center [170, 334] width 158 height 14
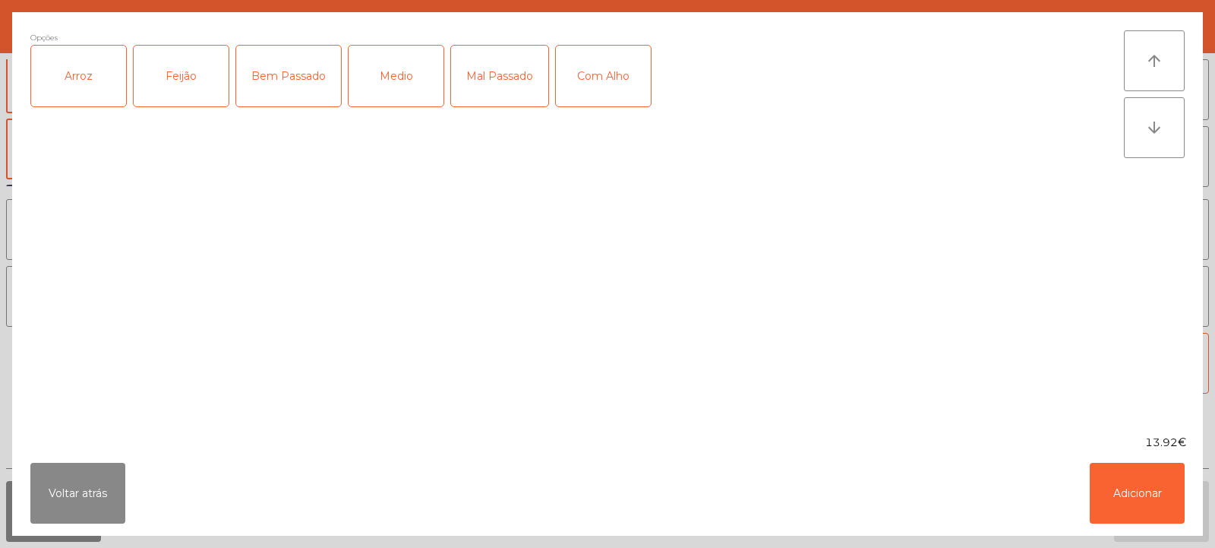
click at [87, 91] on div "Arroz" at bounding box center [78, 76] width 95 height 61
click at [187, 83] on div "Feijão" at bounding box center [181, 76] width 95 height 61
click at [286, 87] on div "Bem Passado" at bounding box center [288, 76] width 105 height 61
click at [1136, 494] on button "Adicionar" at bounding box center [1137, 493] width 95 height 61
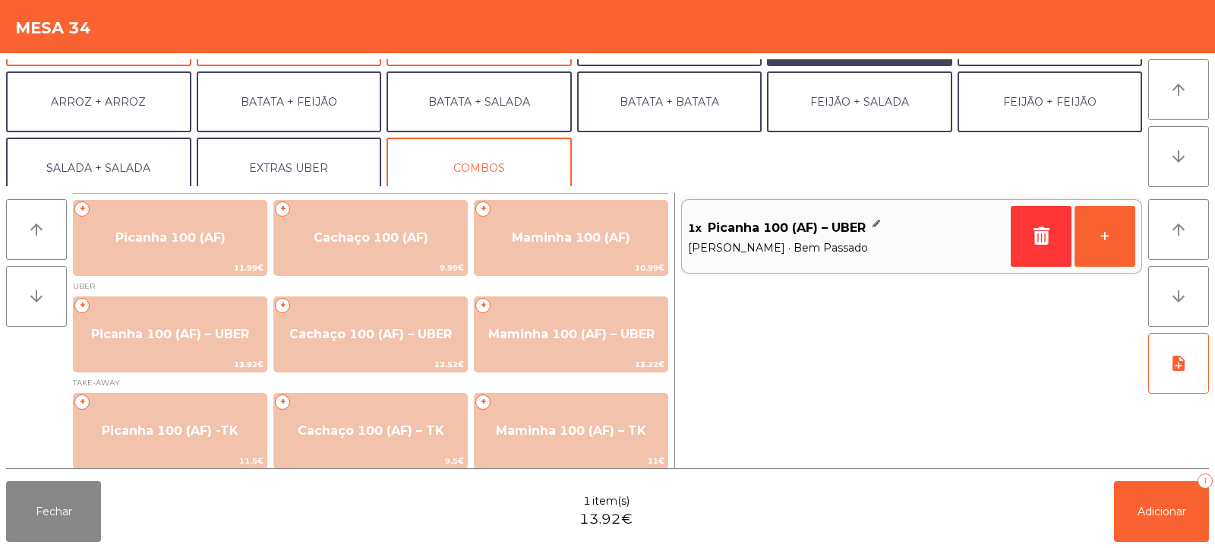
scroll to position [198, 0]
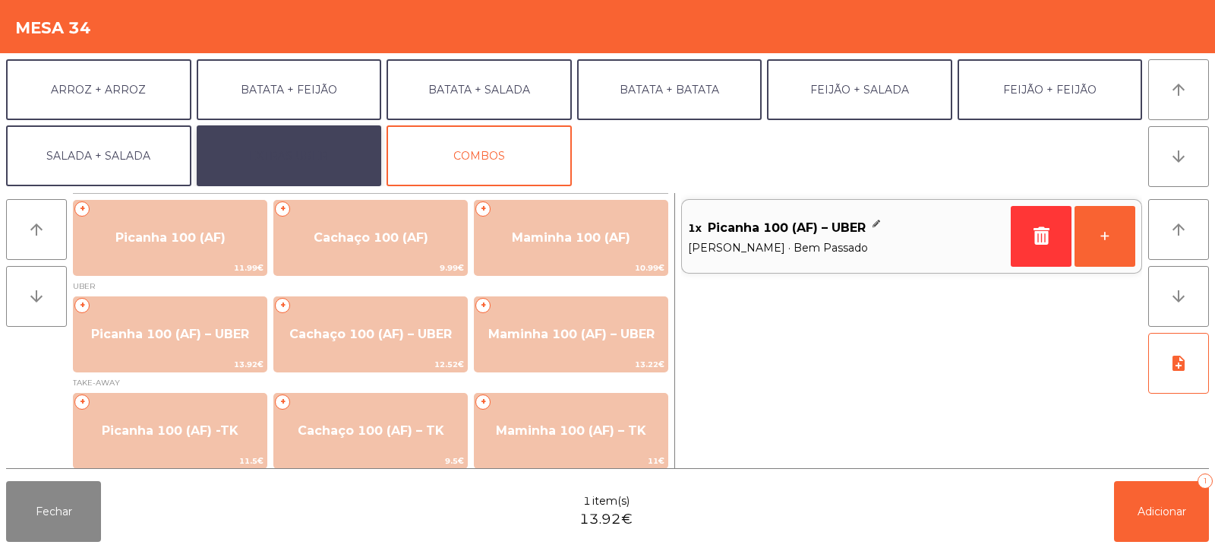
click at [325, 154] on button "EXTRAS UBER" at bounding box center [289, 155] width 185 height 61
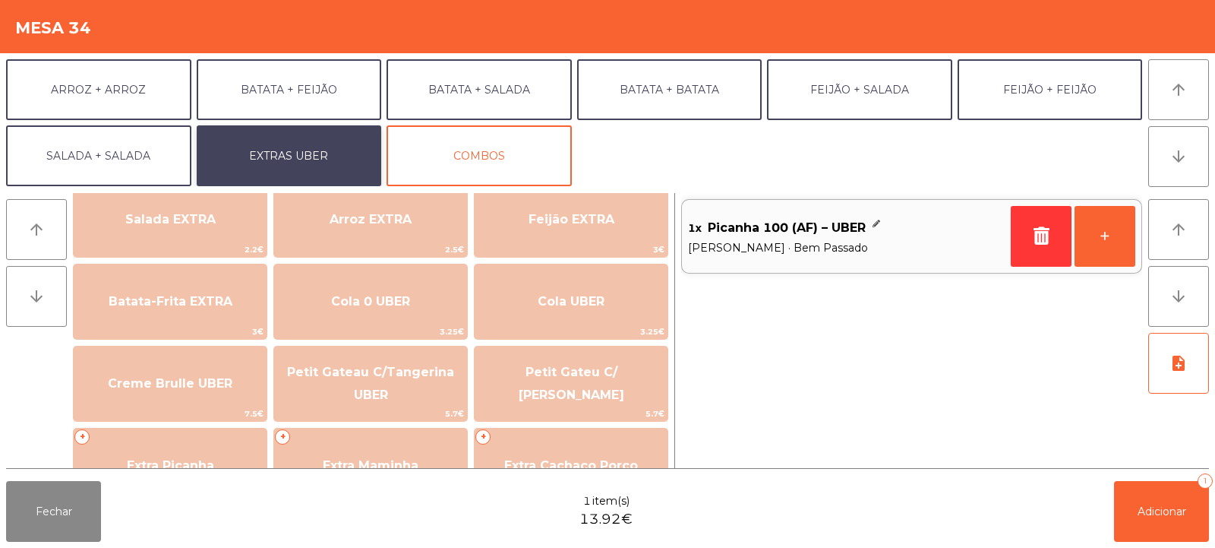
scroll to position [208, 0]
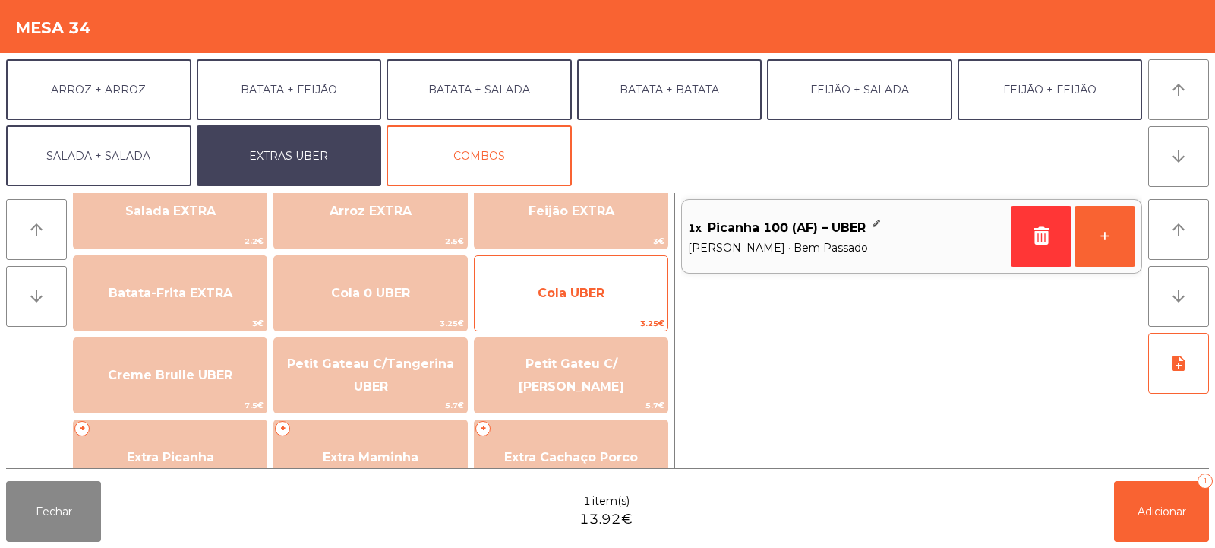
click at [571, 304] on span "Cola UBER" at bounding box center [571, 293] width 193 height 41
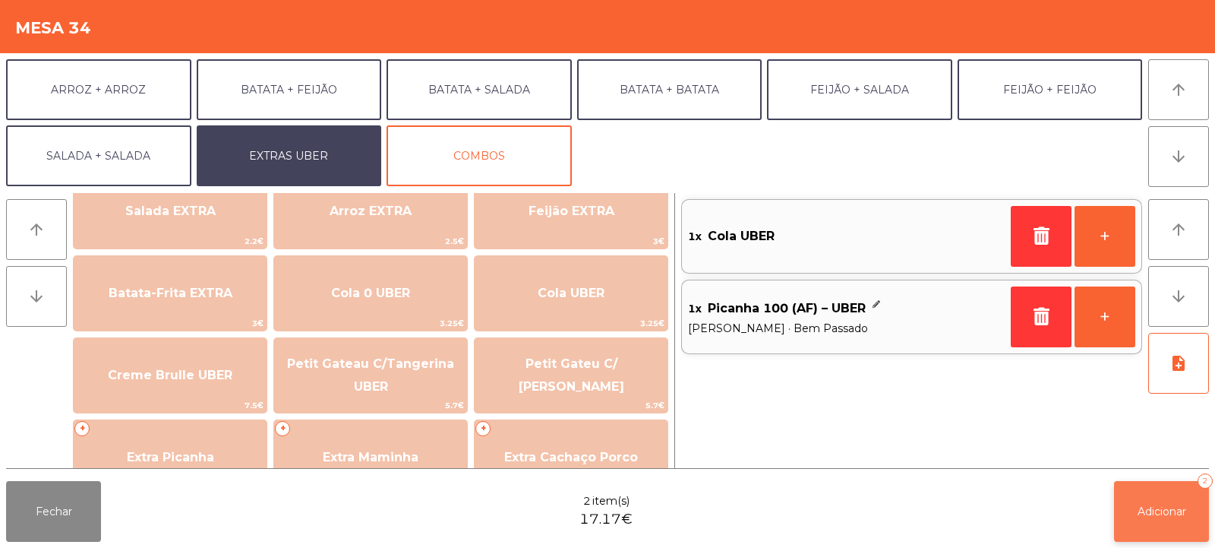
click at [1155, 521] on button "Adicionar 2" at bounding box center [1161, 511] width 95 height 61
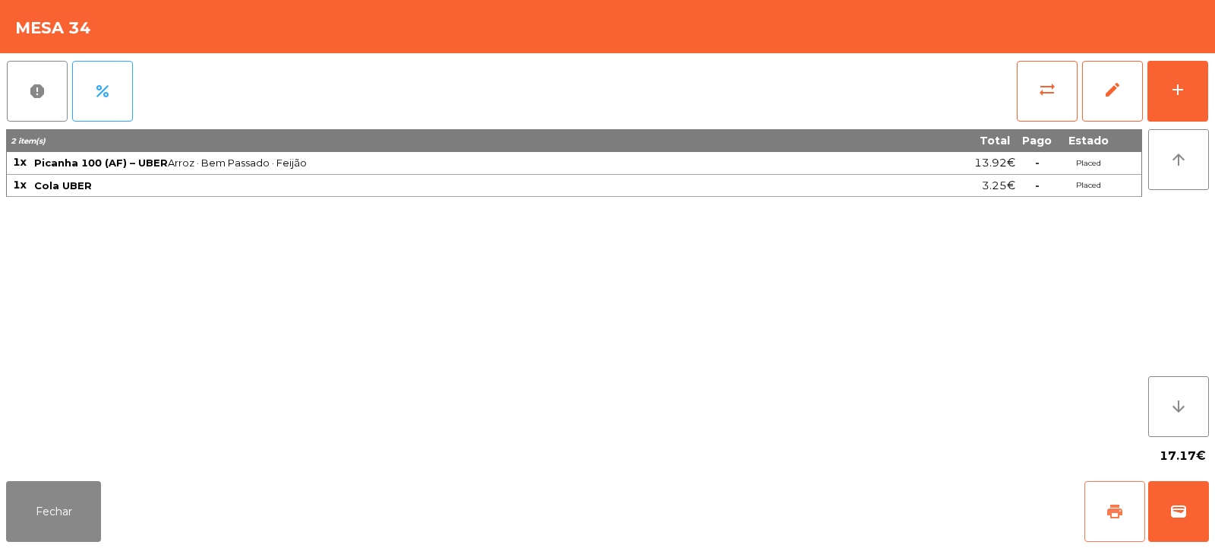
click at [1117, 510] on span "print" at bounding box center [1115, 511] width 18 height 18
click at [1177, 508] on span "wallet" at bounding box center [1179, 511] width 18 height 18
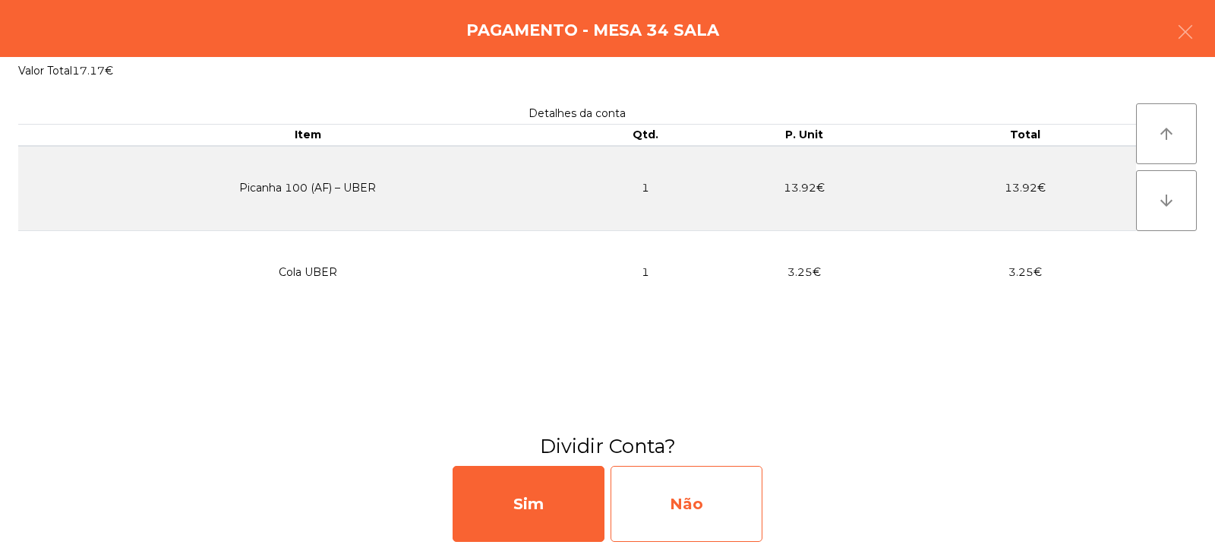
click at [667, 508] on div "Não" at bounding box center [687, 504] width 152 height 76
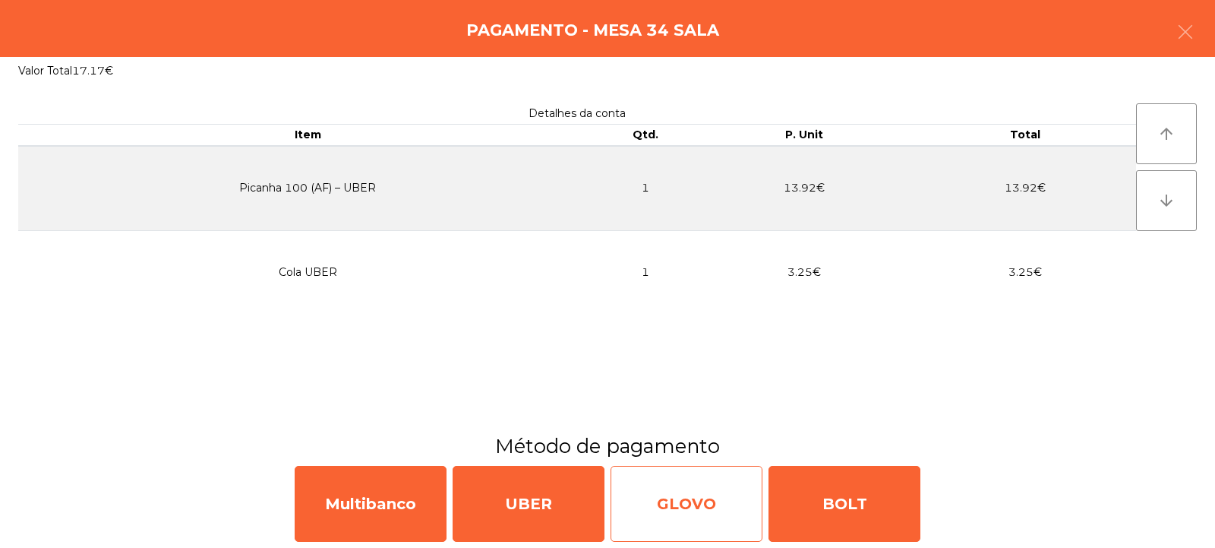
click at [673, 508] on div "GLOVO" at bounding box center [687, 504] width 152 height 76
select select "**"
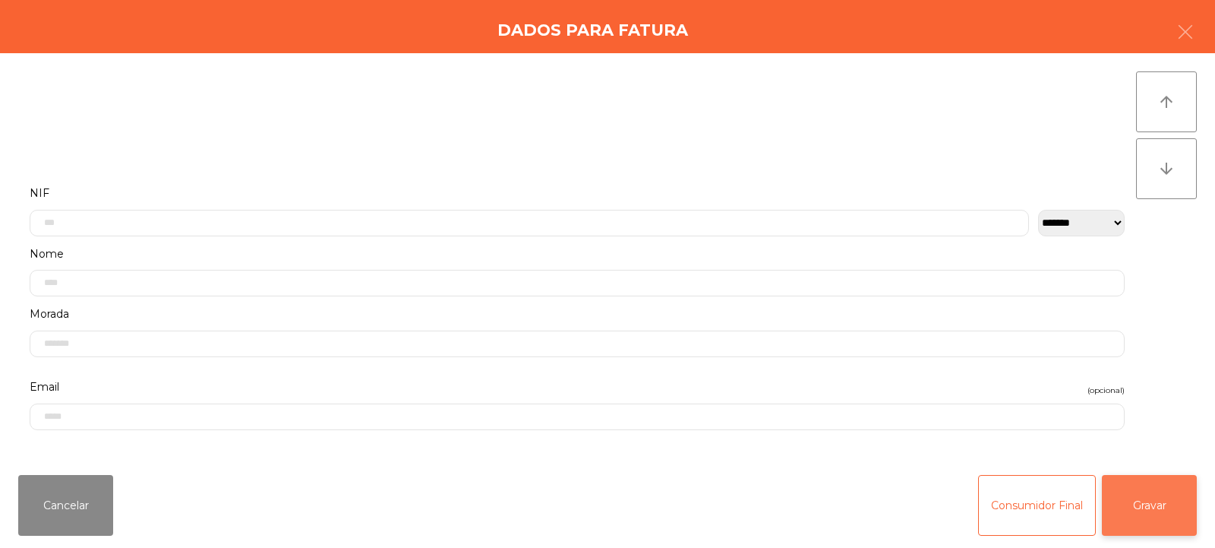
click at [1145, 508] on button "Gravar" at bounding box center [1149, 505] width 95 height 61
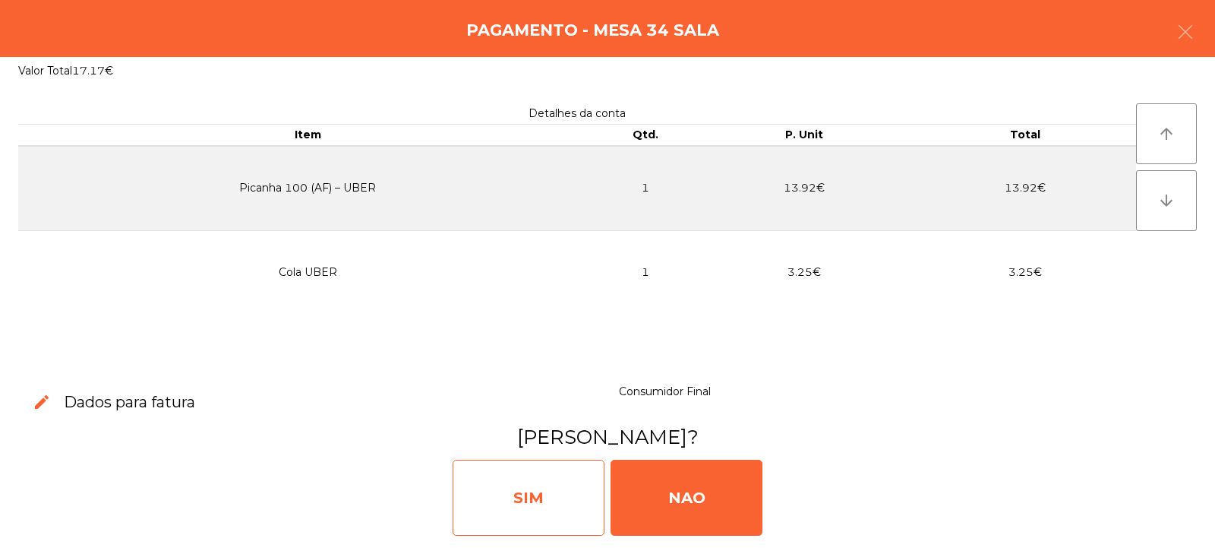
click at [535, 498] on div "SIM" at bounding box center [529, 498] width 152 height 76
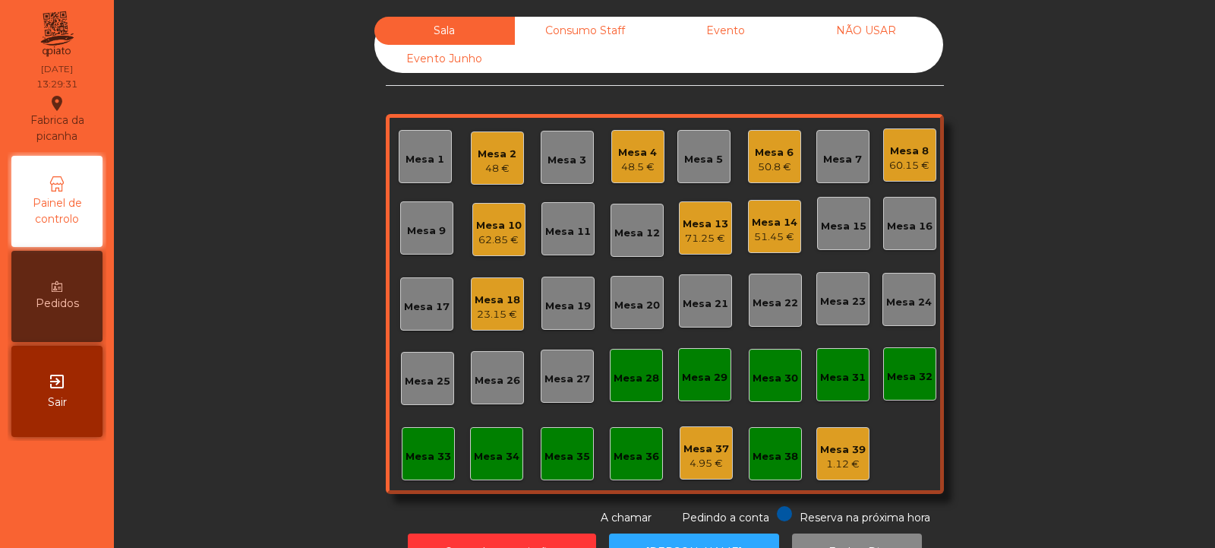
click at [488, 221] on div "Mesa 10" at bounding box center [499, 225] width 46 height 15
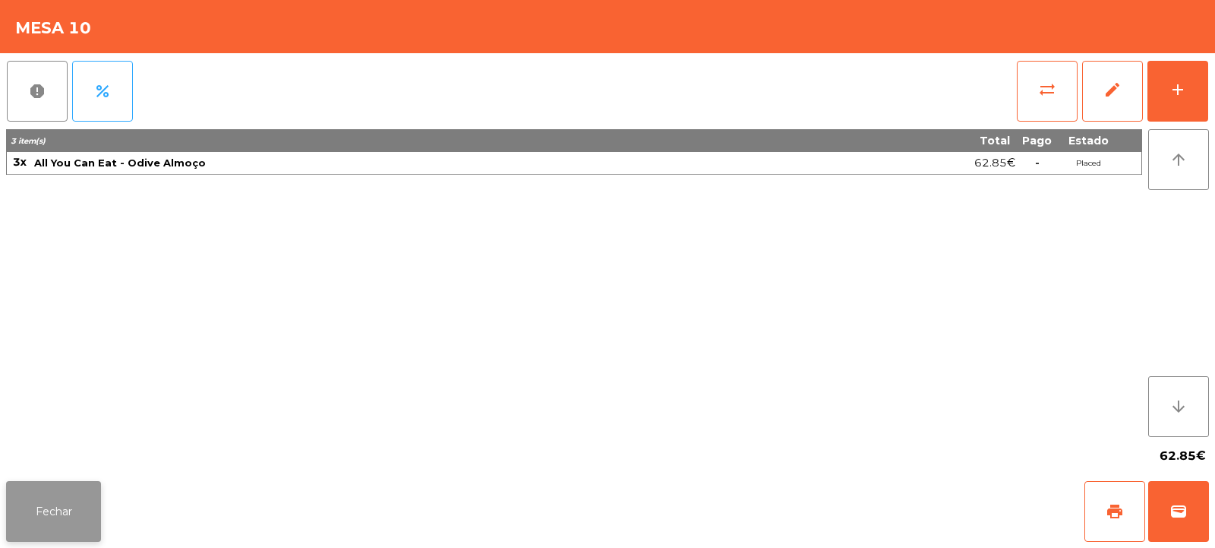
click at [46, 517] on button "Fechar" at bounding box center [53, 511] width 95 height 61
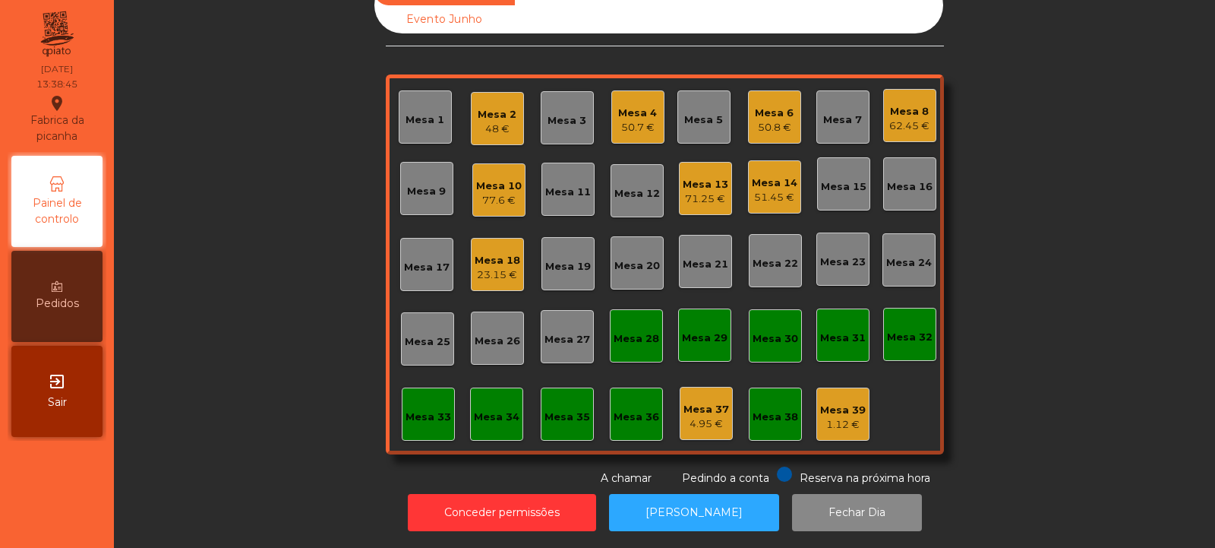
scroll to position [0, 0]
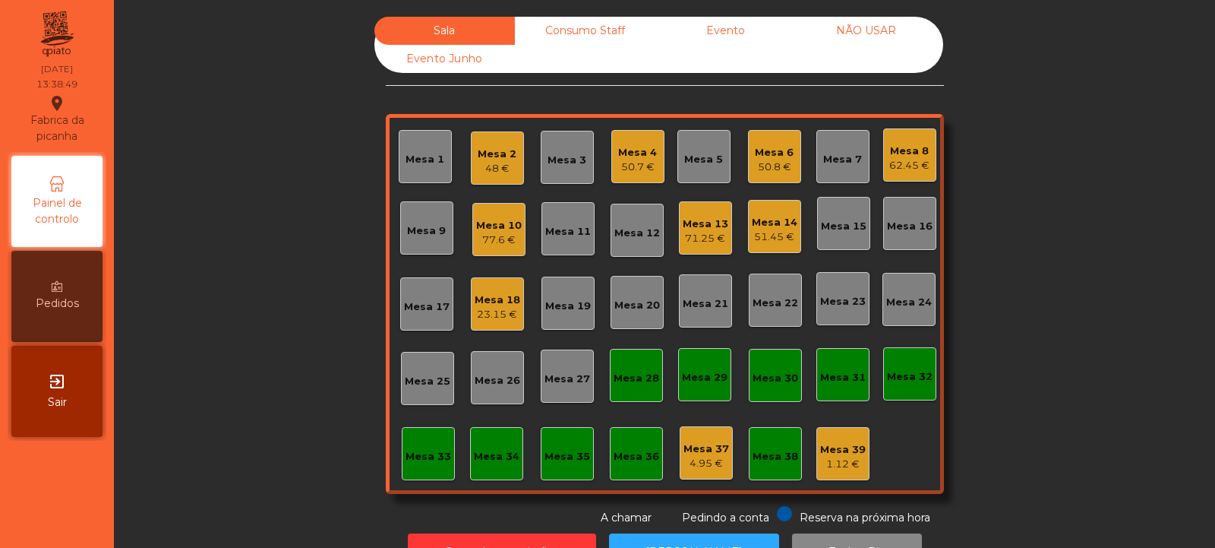
click at [564, 160] on div "Mesa 3" at bounding box center [567, 160] width 39 height 15
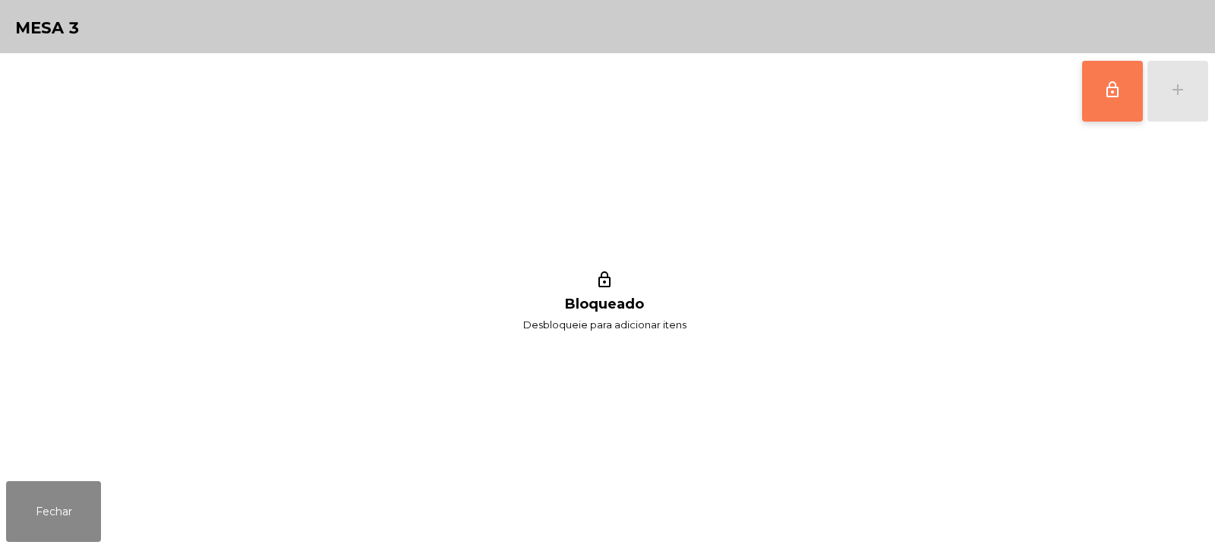
click at [1115, 97] on span "lock_outline" at bounding box center [1113, 90] width 18 height 18
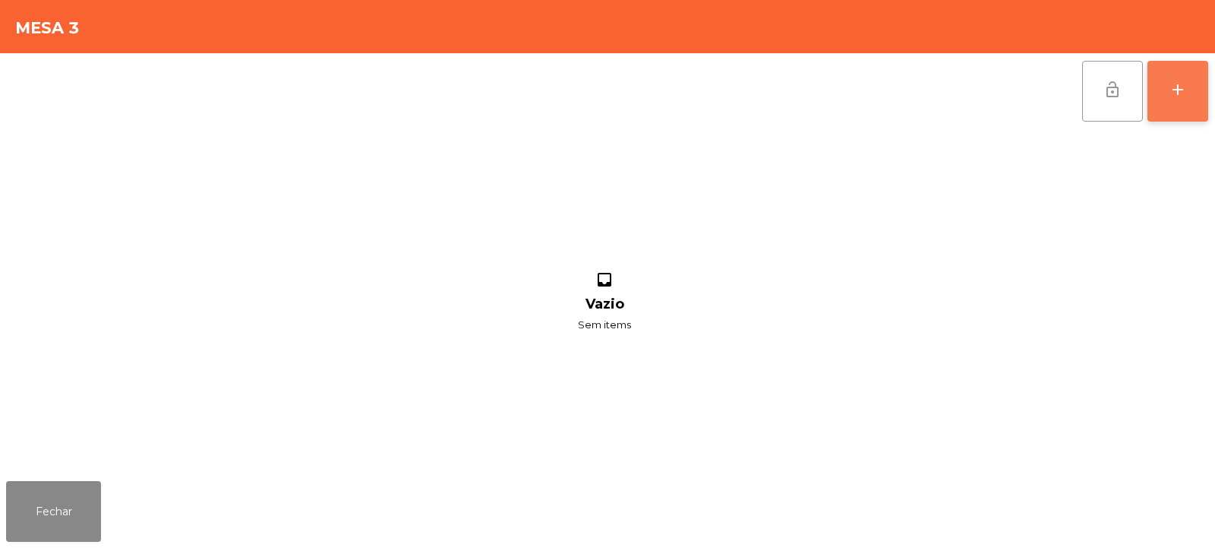
click at [1178, 87] on div "add" at bounding box center [1178, 90] width 18 height 18
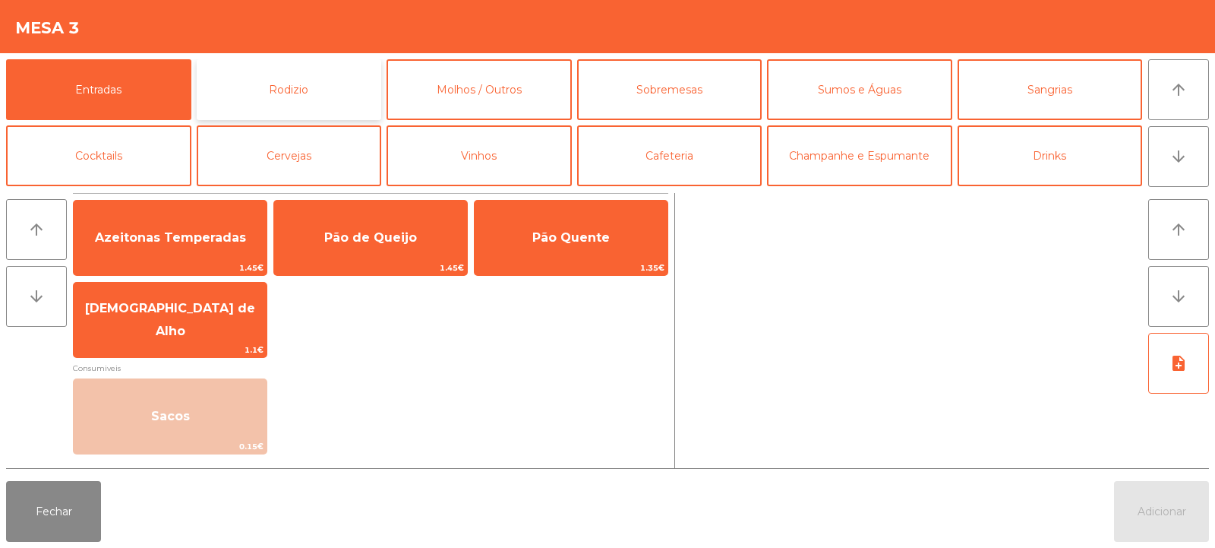
click at [282, 88] on button "Rodizio" at bounding box center [289, 89] width 185 height 61
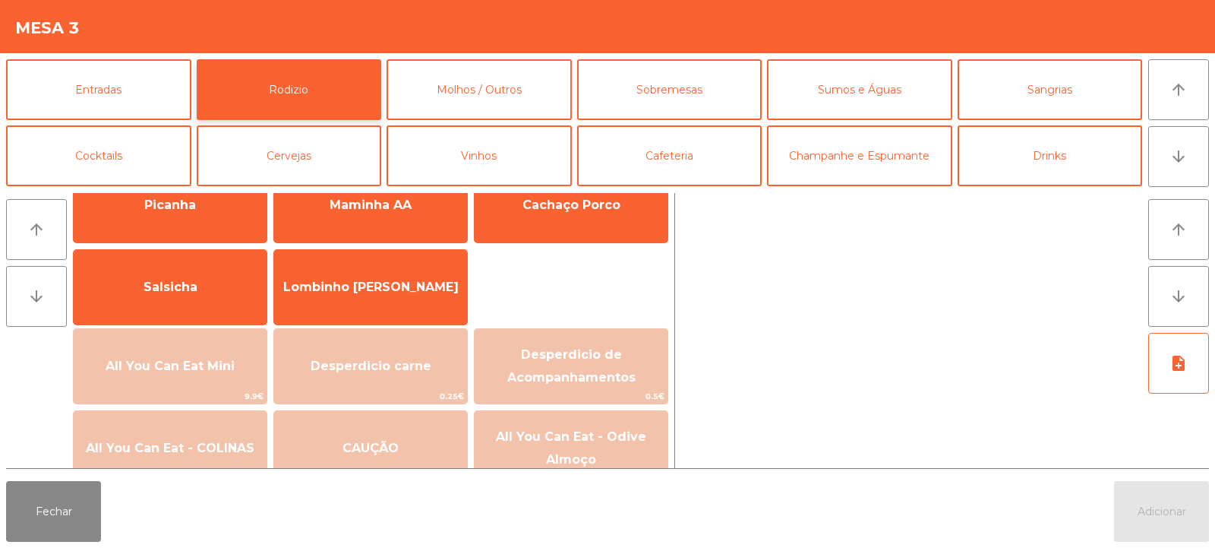
scroll to position [76, 0]
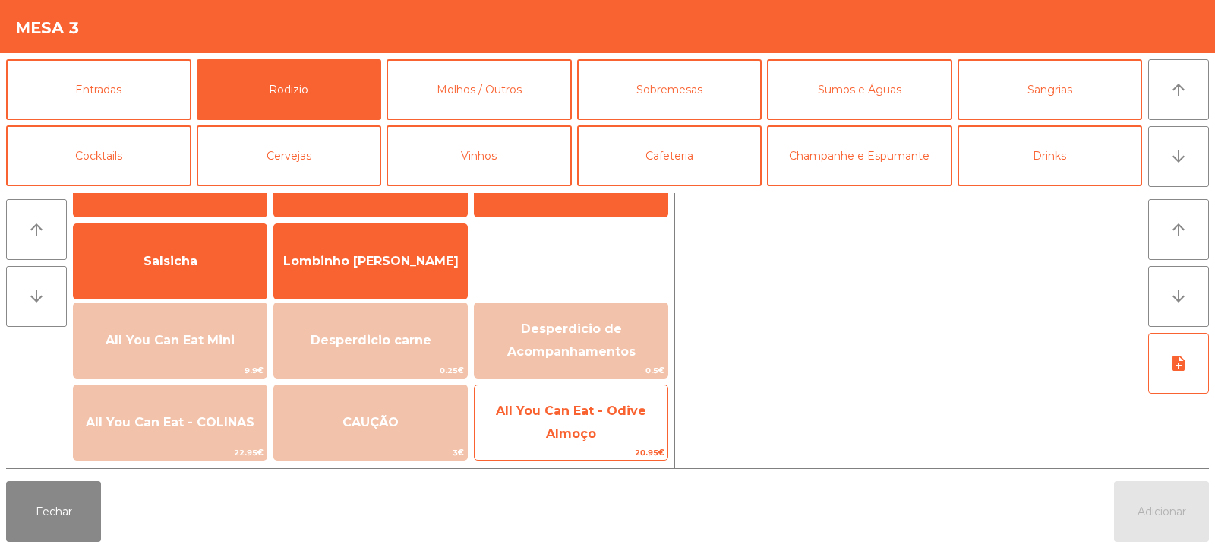
click at [533, 438] on span "All You Can Eat - Odive Almoço" at bounding box center [571, 422] width 193 height 65
click at [551, 435] on span "All You Can Eat - Odive Almoço" at bounding box center [571, 421] width 150 height 37
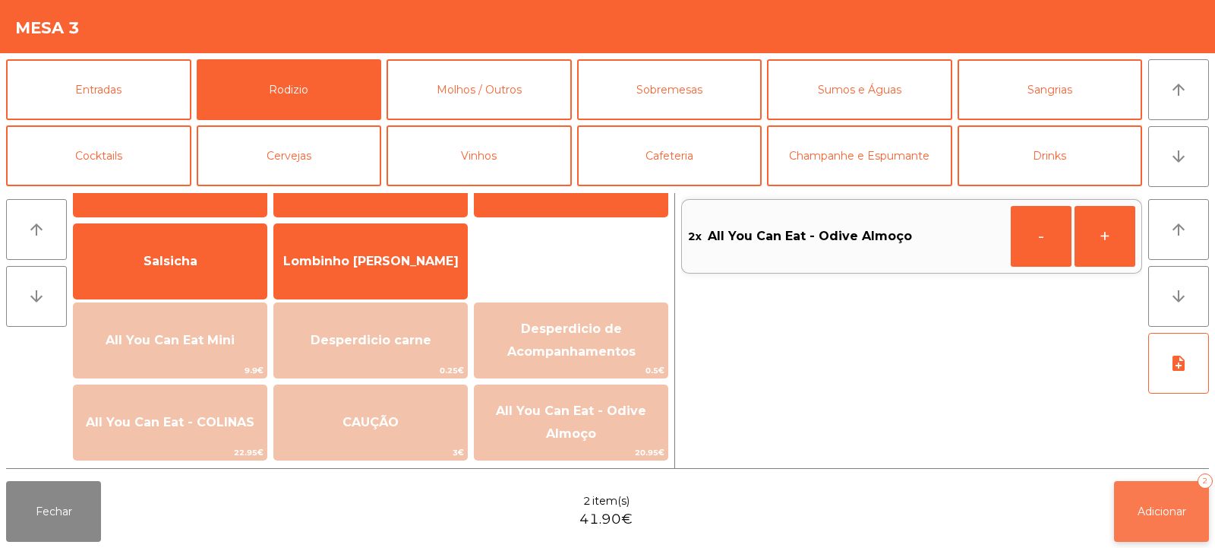
click at [1145, 507] on span "Adicionar" at bounding box center [1162, 511] width 49 height 14
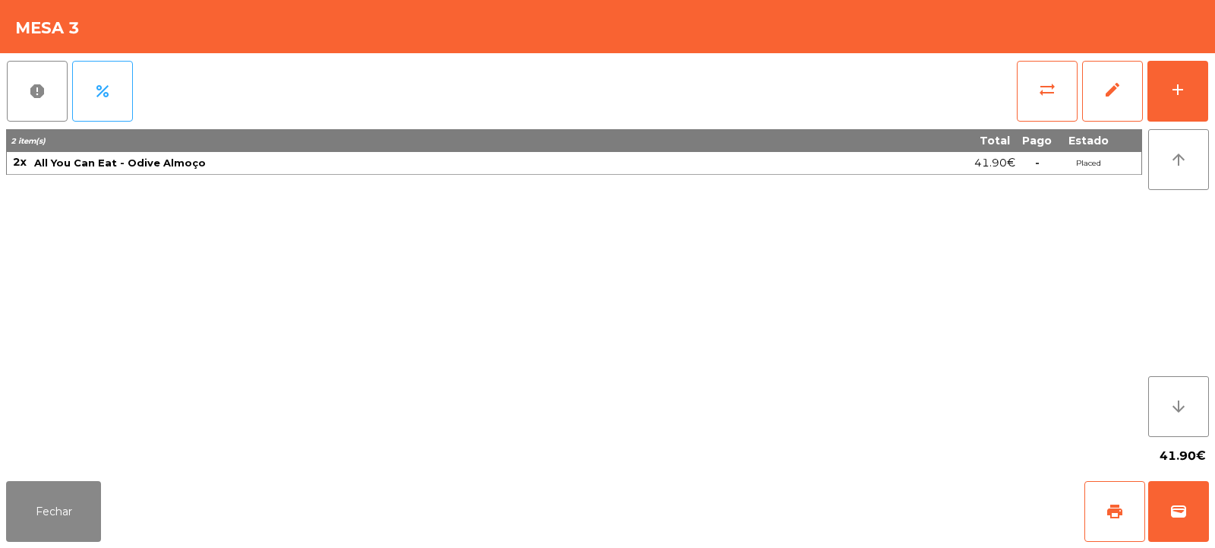
click at [42, 445] on div "41.90€" at bounding box center [607, 456] width 1203 height 38
click at [72, 493] on button "Fechar" at bounding box center [53, 511] width 95 height 61
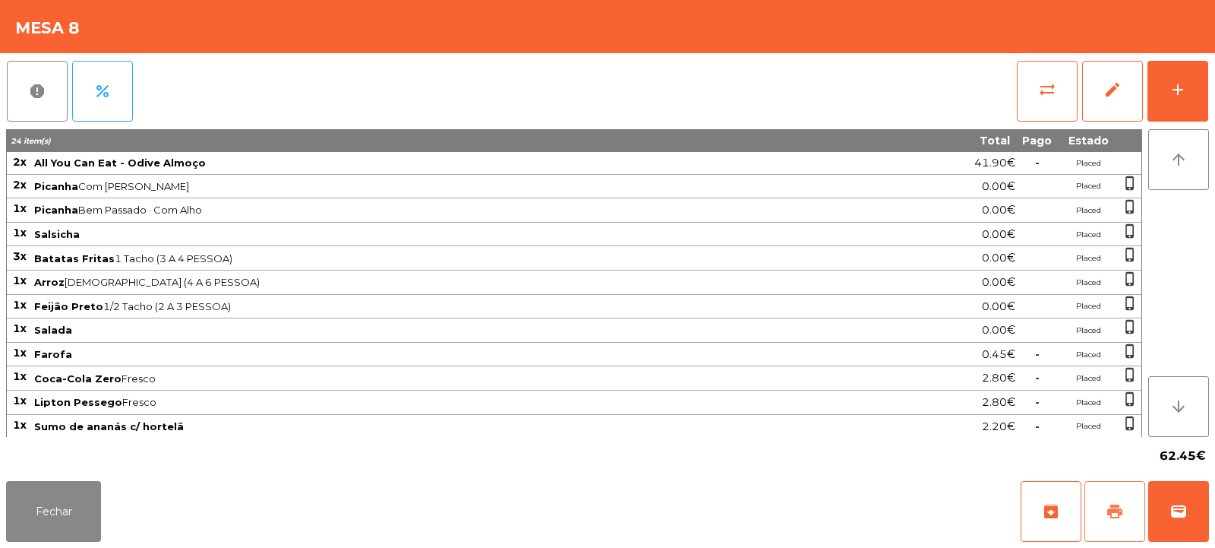
click at [1119, 516] on span "print" at bounding box center [1115, 511] width 18 height 18
click at [55, 504] on button "Fechar" at bounding box center [53, 511] width 95 height 61
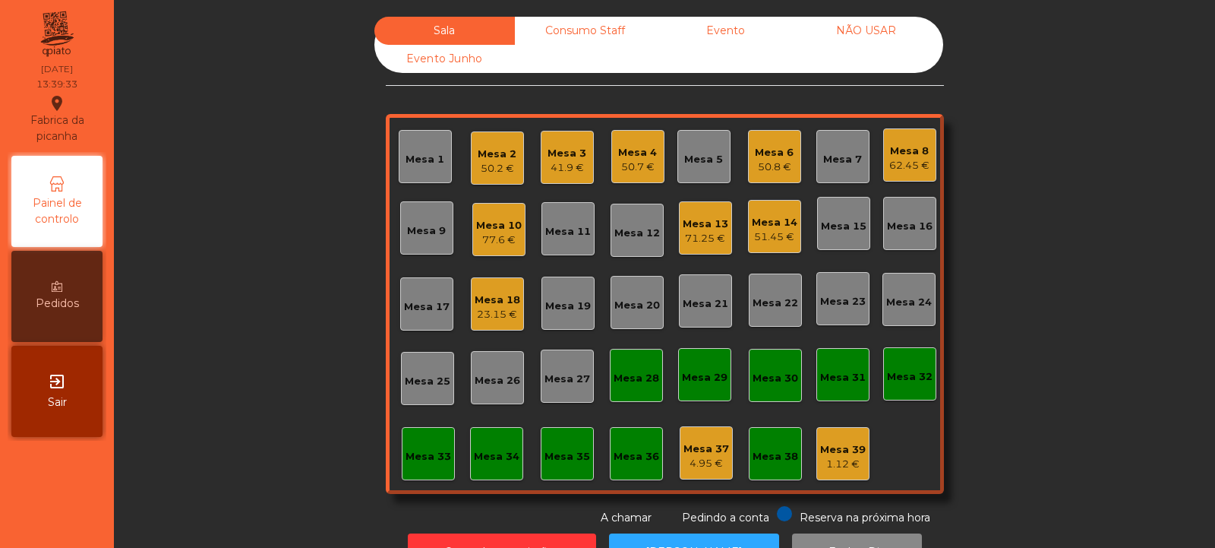
click at [706, 226] on div "Mesa 13" at bounding box center [706, 223] width 46 height 15
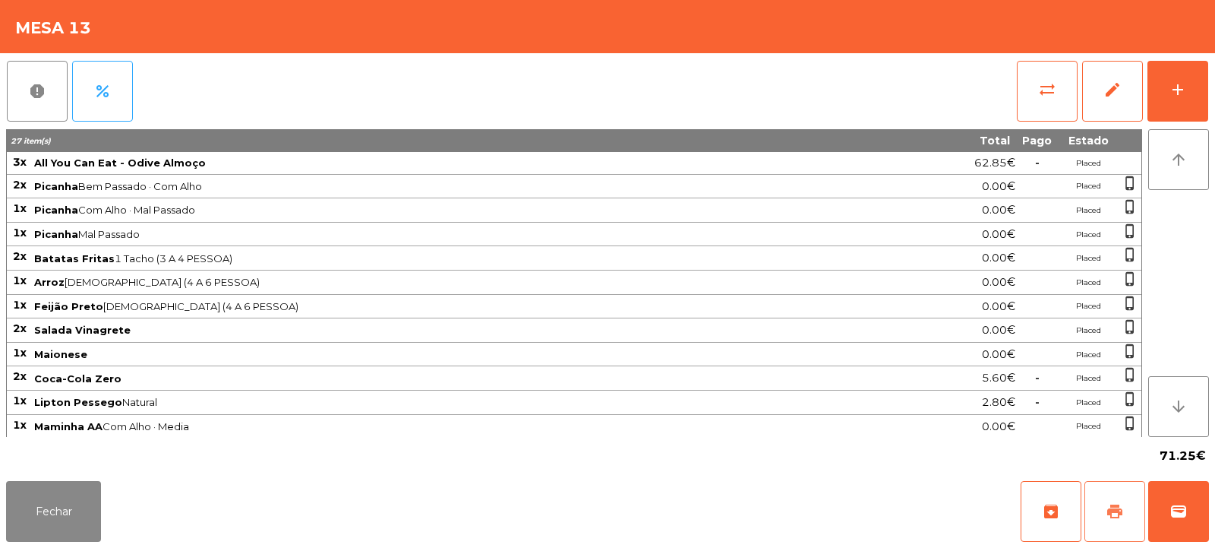
click at [1117, 507] on span "print" at bounding box center [1115, 511] width 18 height 18
click at [1044, 90] on span "sync_alt" at bounding box center [1047, 90] width 18 height 18
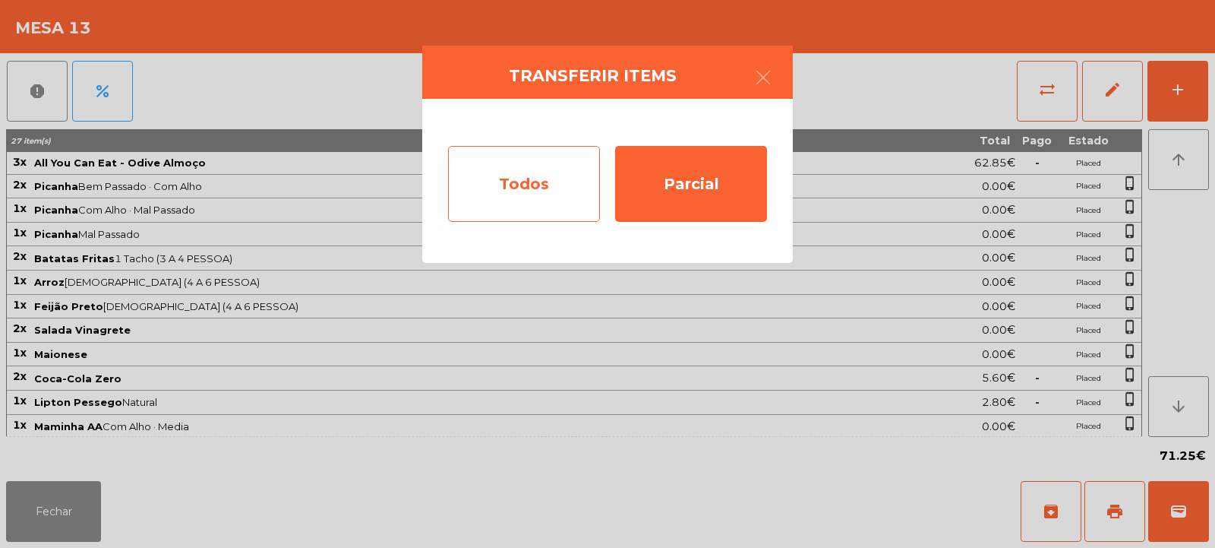
click at [523, 185] on div "Todos" at bounding box center [524, 184] width 152 height 76
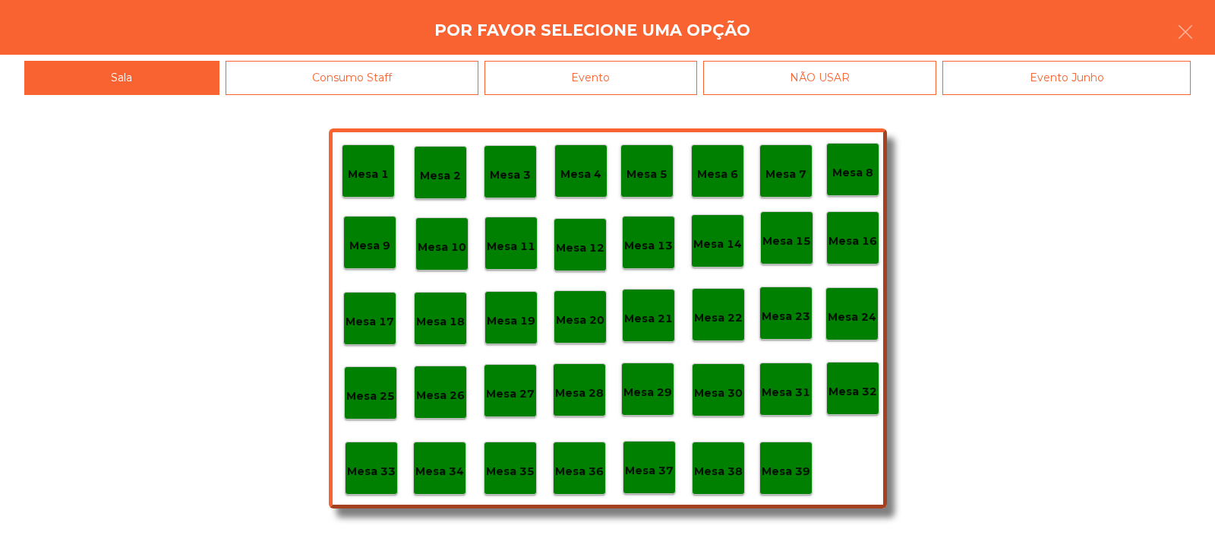
click at [623, 62] on div "Evento" at bounding box center [591, 78] width 213 height 34
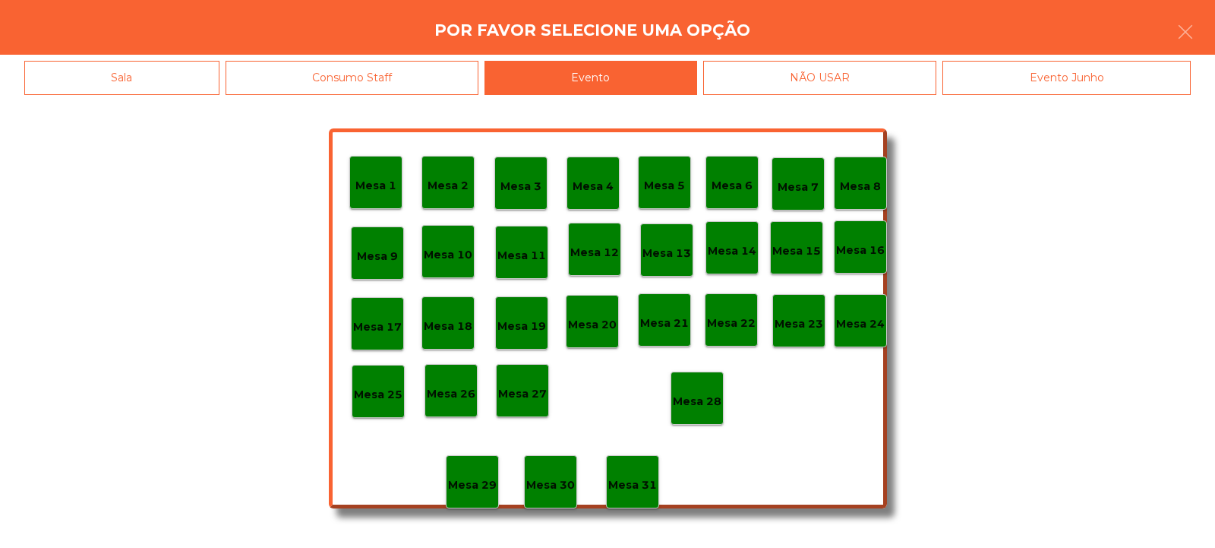
click at [696, 397] on p "Mesa 28" at bounding box center [697, 401] width 49 height 17
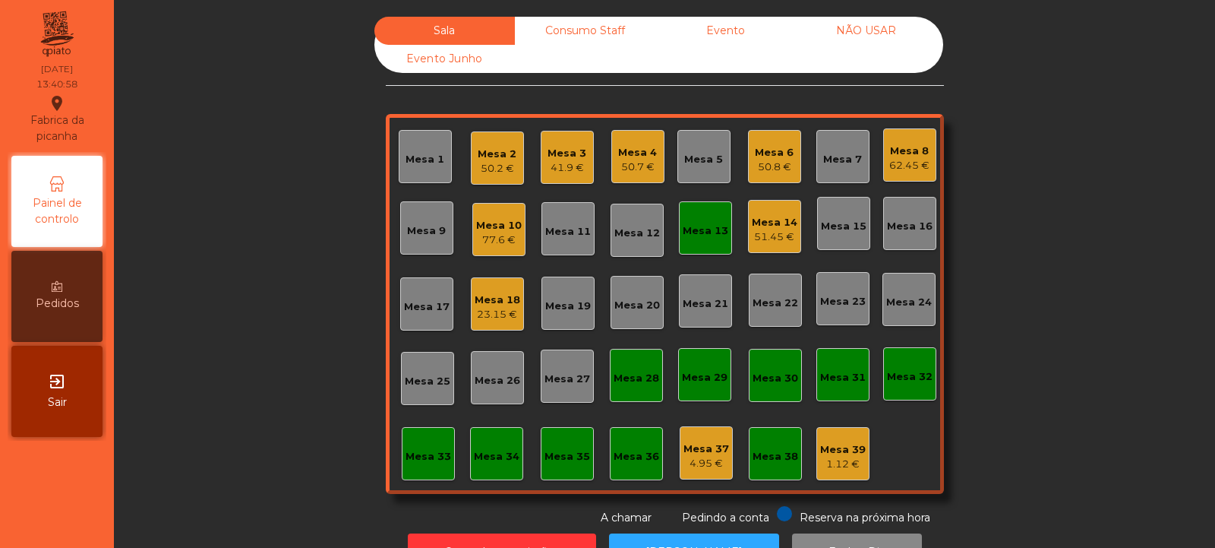
click at [703, 220] on div "Mesa 13" at bounding box center [706, 227] width 46 height 21
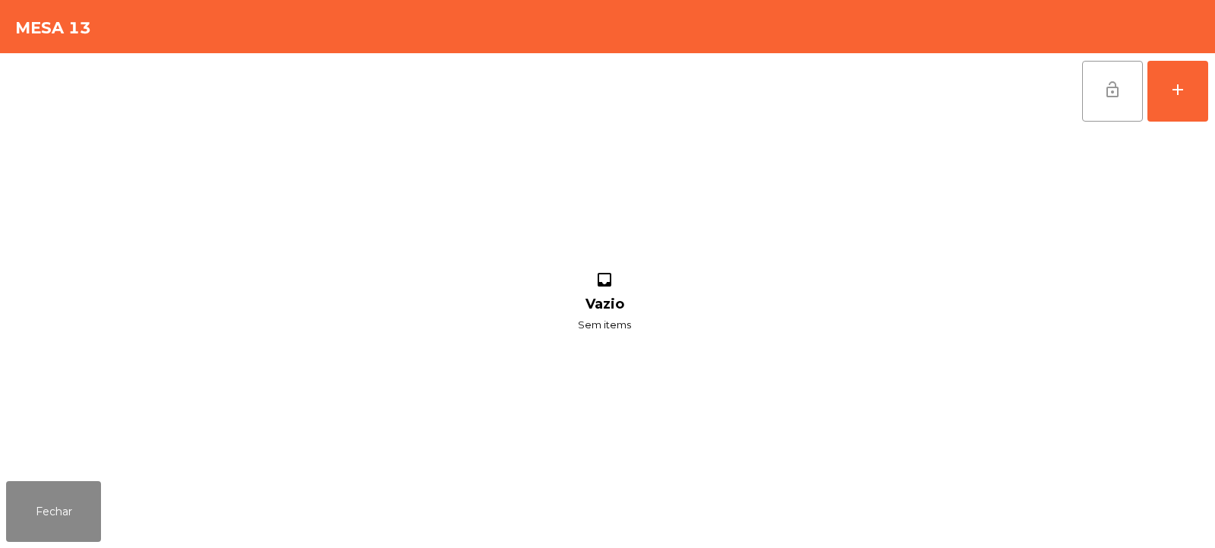
click at [1095, 89] on button "lock_open" at bounding box center [1112, 91] width 61 height 61
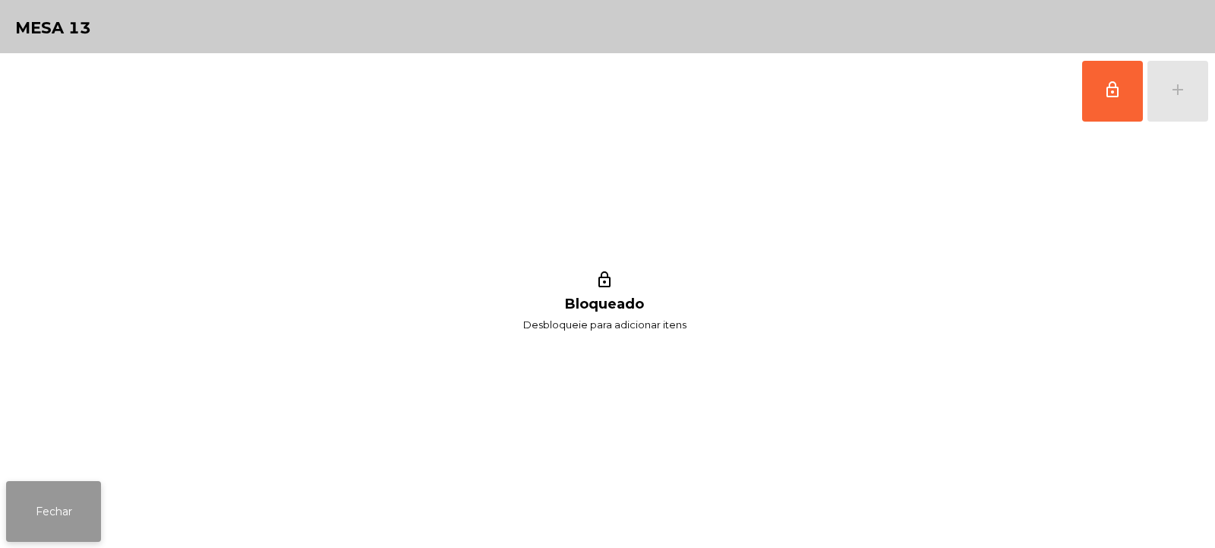
click at [22, 501] on button "Fechar" at bounding box center [53, 511] width 95 height 61
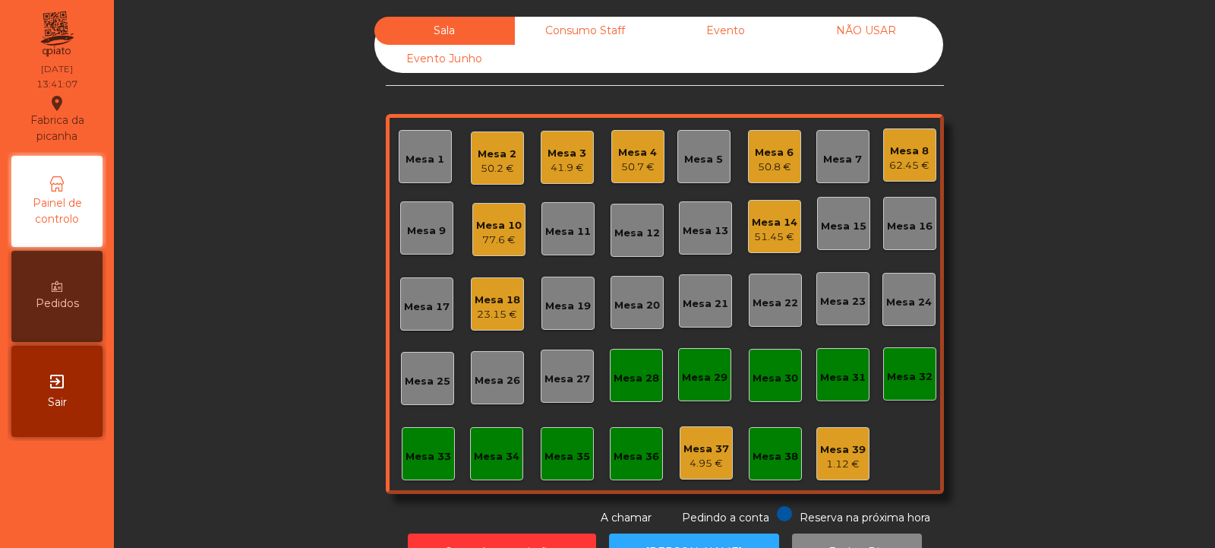
click at [893, 159] on div "62.45 €" at bounding box center [910, 165] width 40 height 15
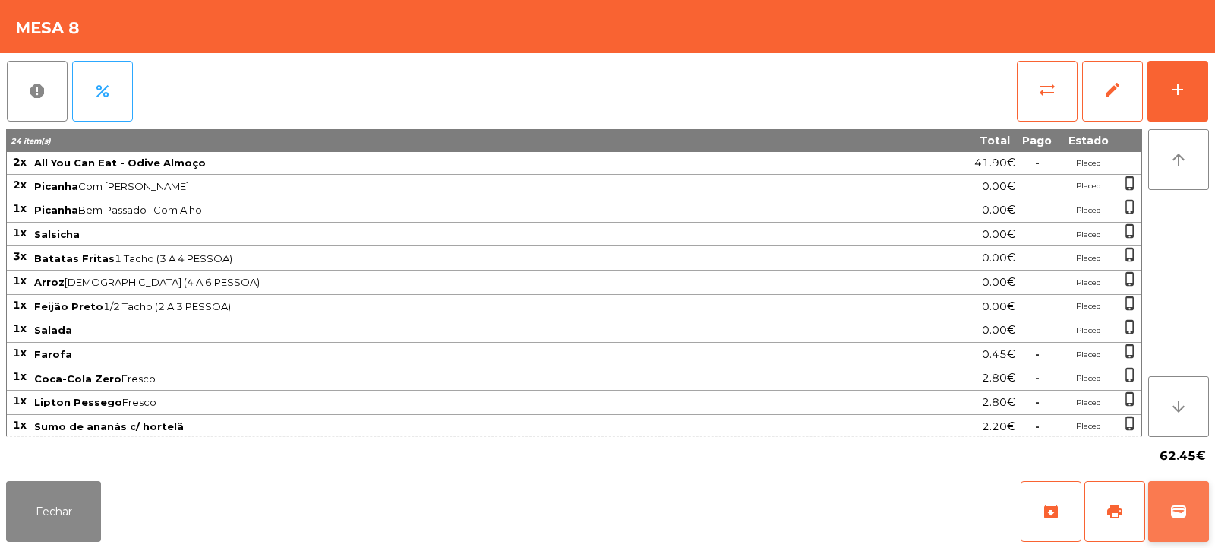
click at [1183, 519] on span "wallet" at bounding box center [1179, 511] width 18 height 18
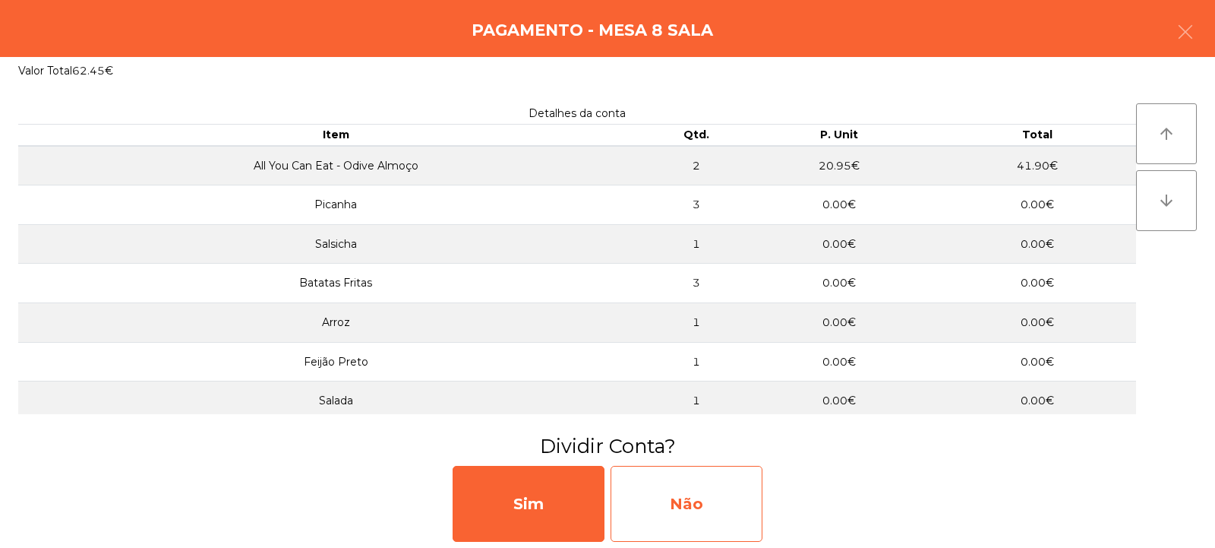
click at [687, 524] on div "Não" at bounding box center [687, 504] width 152 height 76
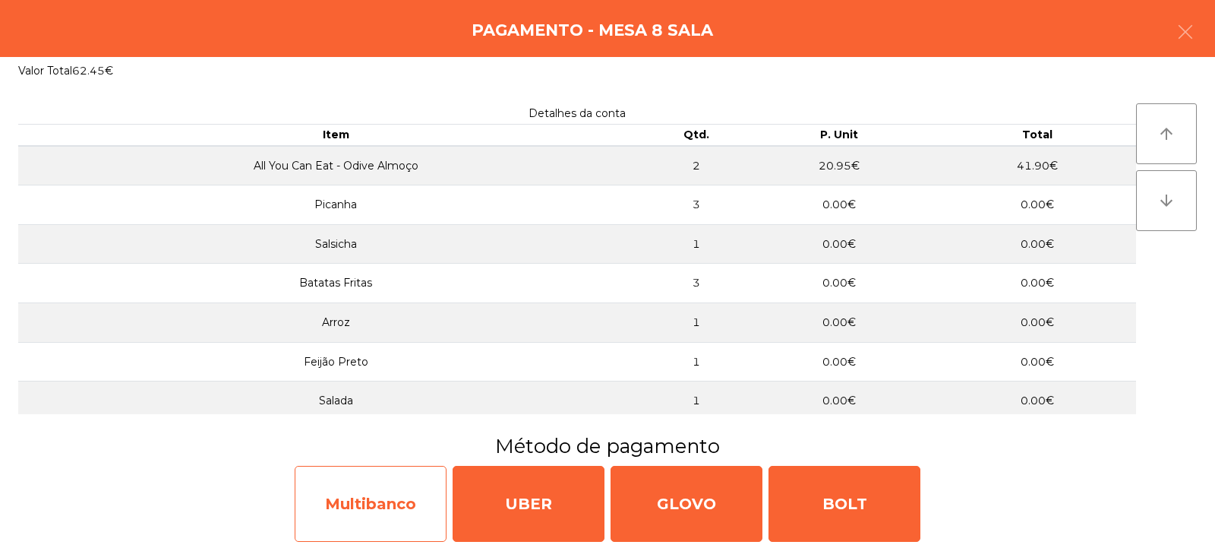
click at [420, 504] on div "Multibanco" at bounding box center [371, 504] width 152 height 76
select select "**"
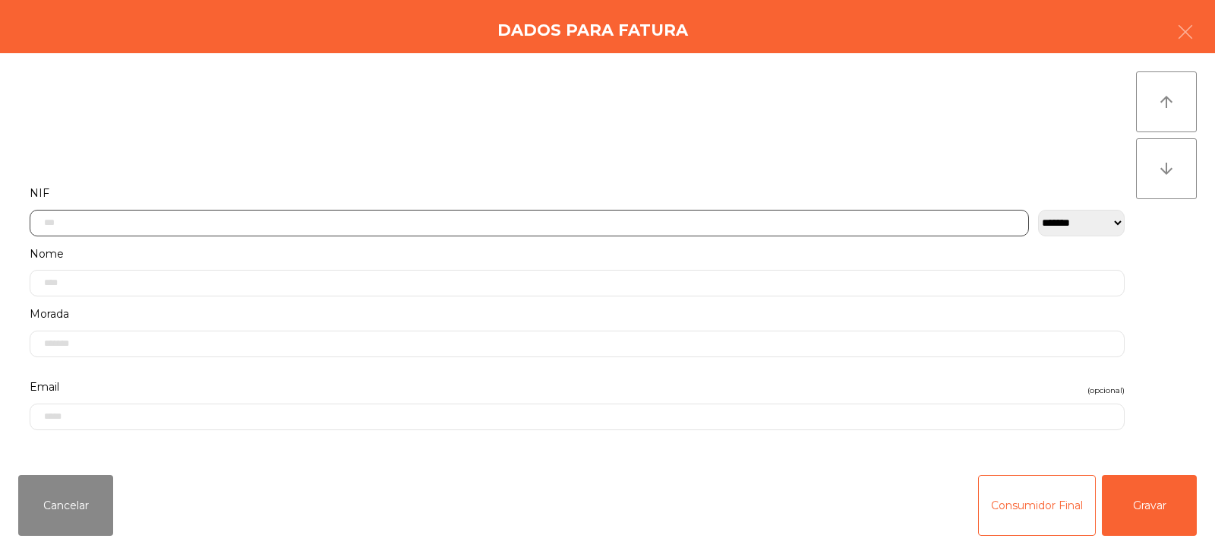
click at [443, 217] on input "text" at bounding box center [530, 223] width 1000 height 27
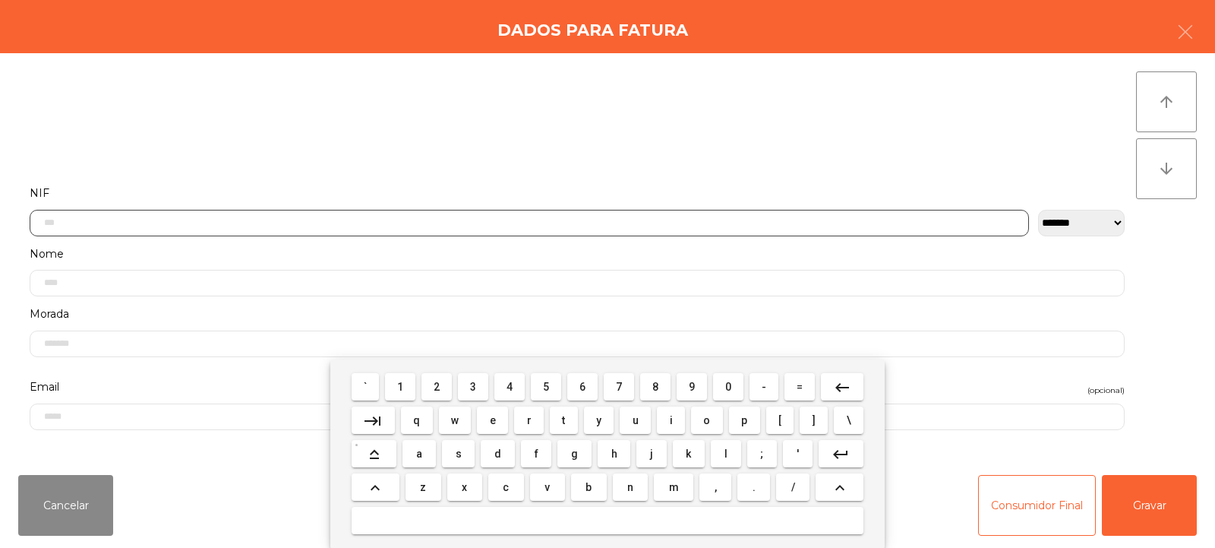
scroll to position [111, 0]
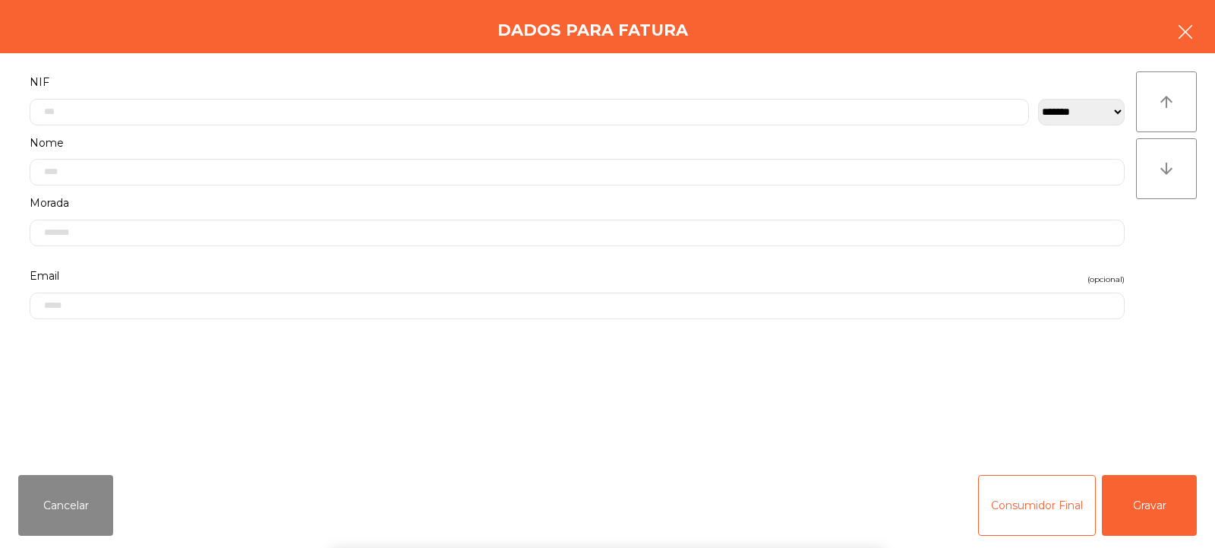
click at [1200, 40] on button "button" at bounding box center [1186, 34] width 43 height 46
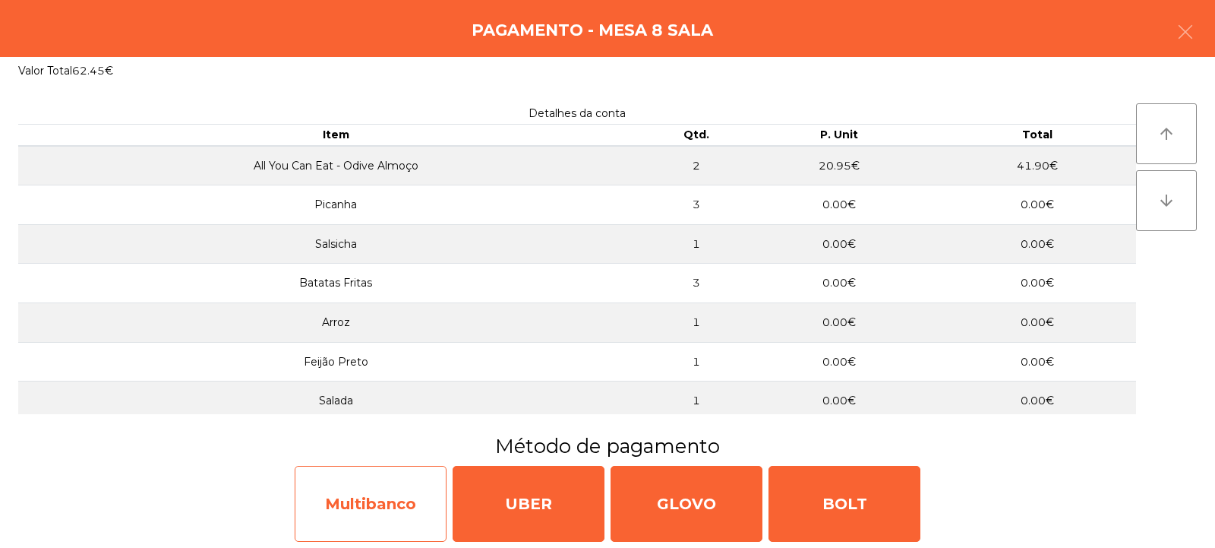
click at [356, 485] on div "Multibanco" at bounding box center [371, 504] width 152 height 76
select select "**"
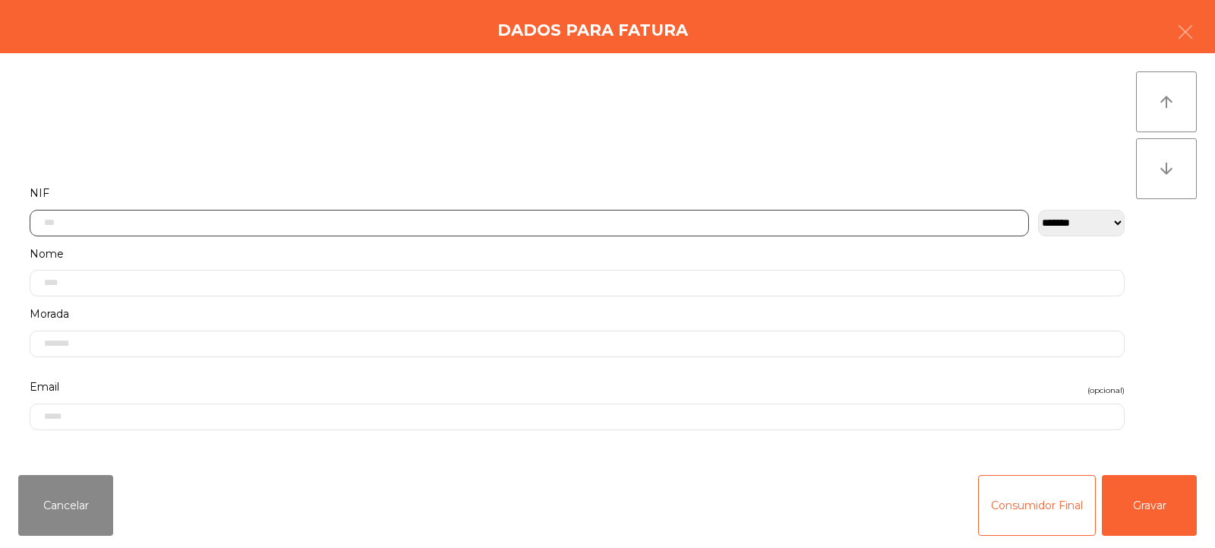
click at [488, 217] on input "text" at bounding box center [530, 223] width 1000 height 27
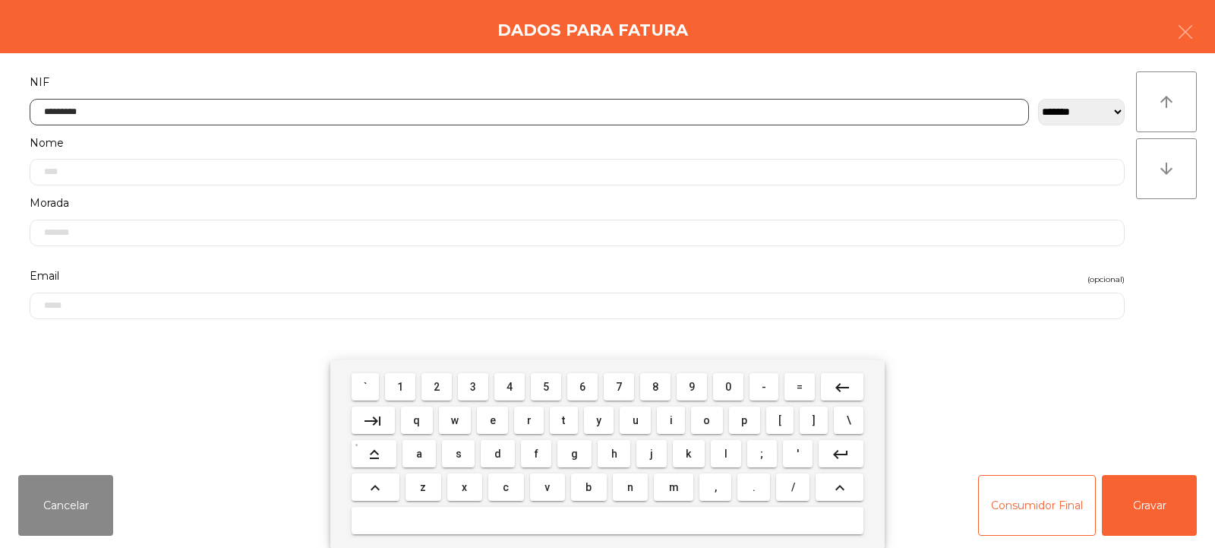
type input "*********"
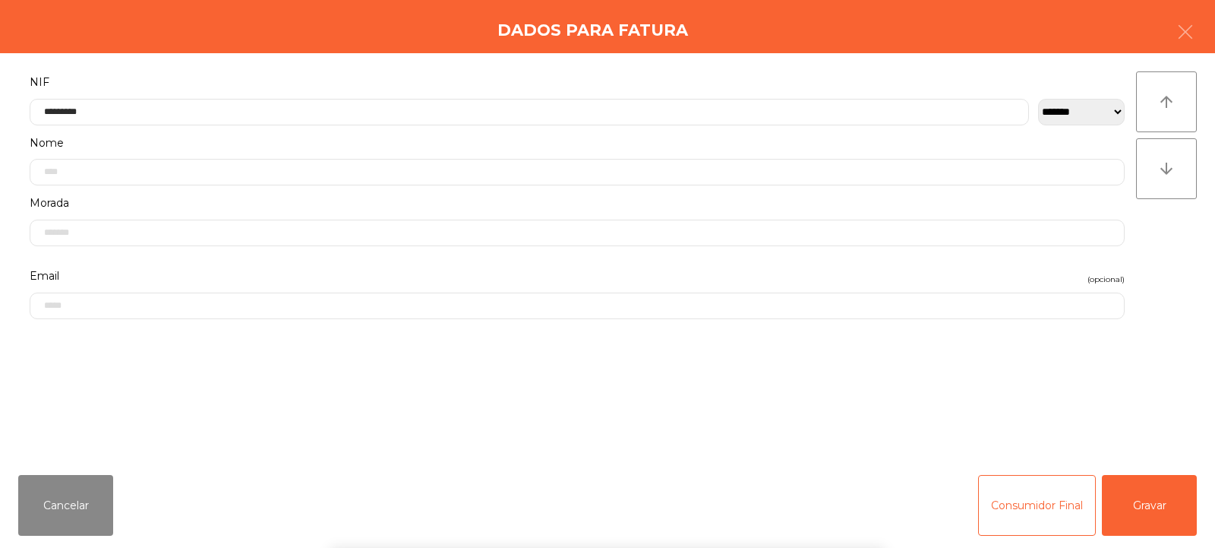
click at [1152, 217] on div "arrow_upward arrow_downward" at bounding box center [1166, 257] width 61 height 373
click at [1161, 504] on button "Gravar" at bounding box center [1149, 505] width 95 height 61
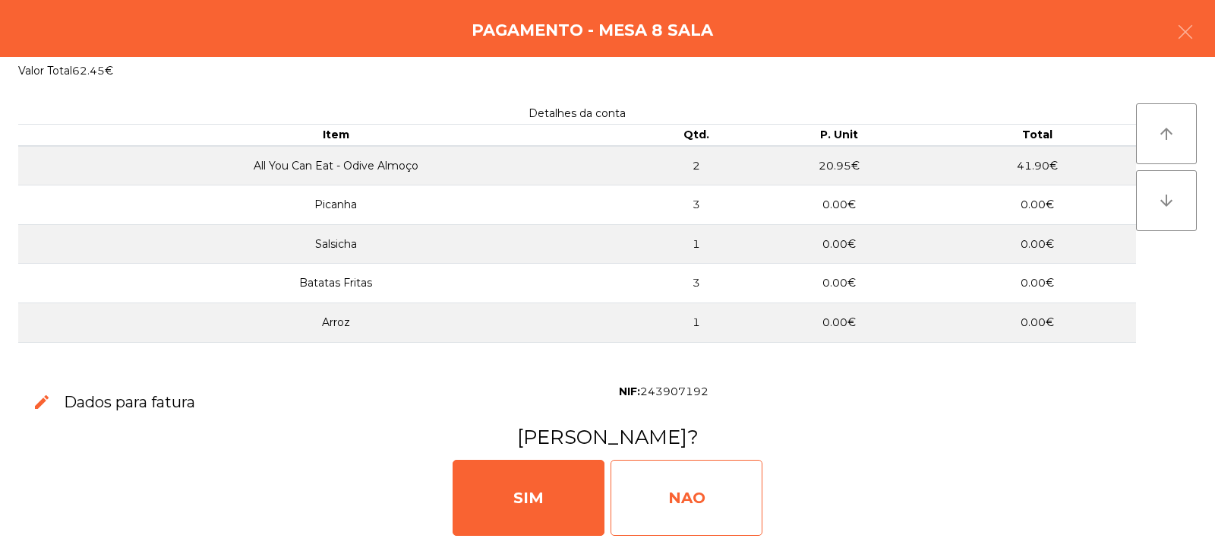
click at [680, 483] on div "NAO" at bounding box center [687, 498] width 152 height 76
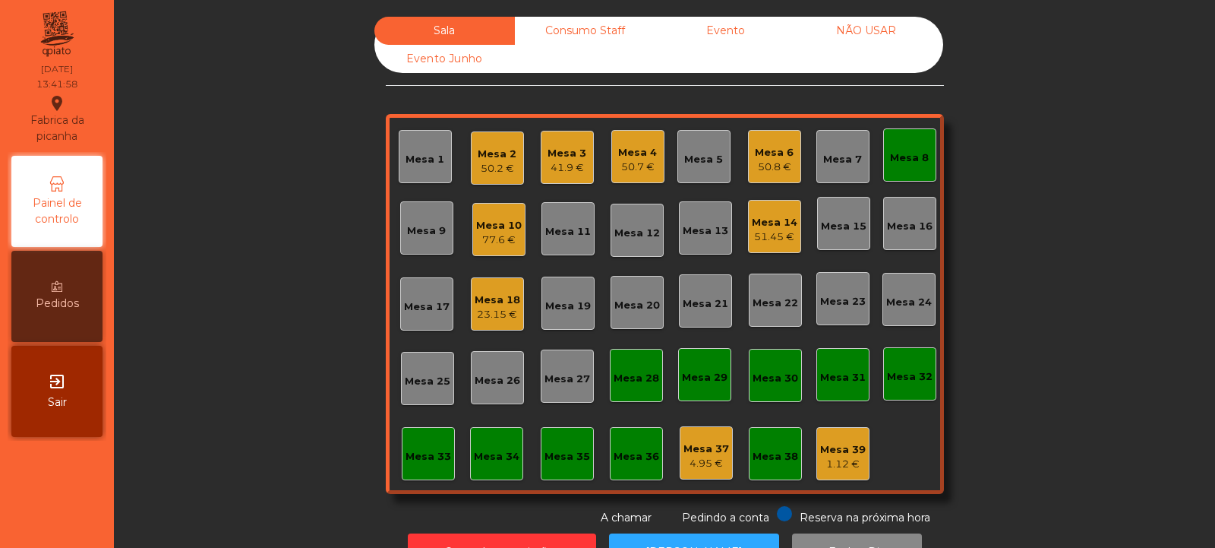
click at [898, 148] on div "Mesa 8" at bounding box center [909, 154] width 39 height 21
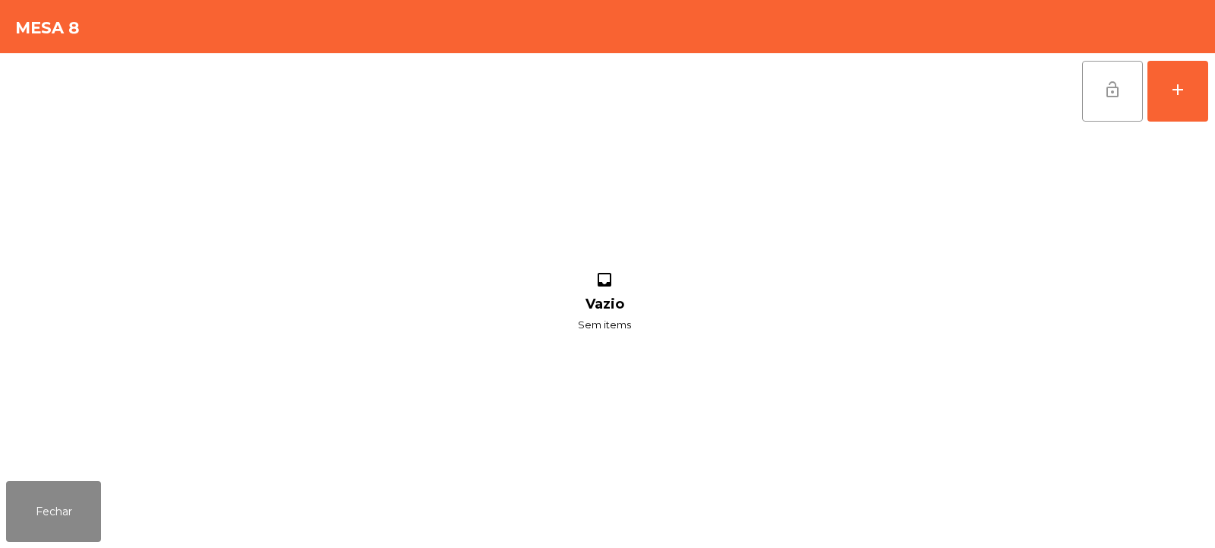
click at [1105, 96] on span "lock_open" at bounding box center [1113, 90] width 18 height 18
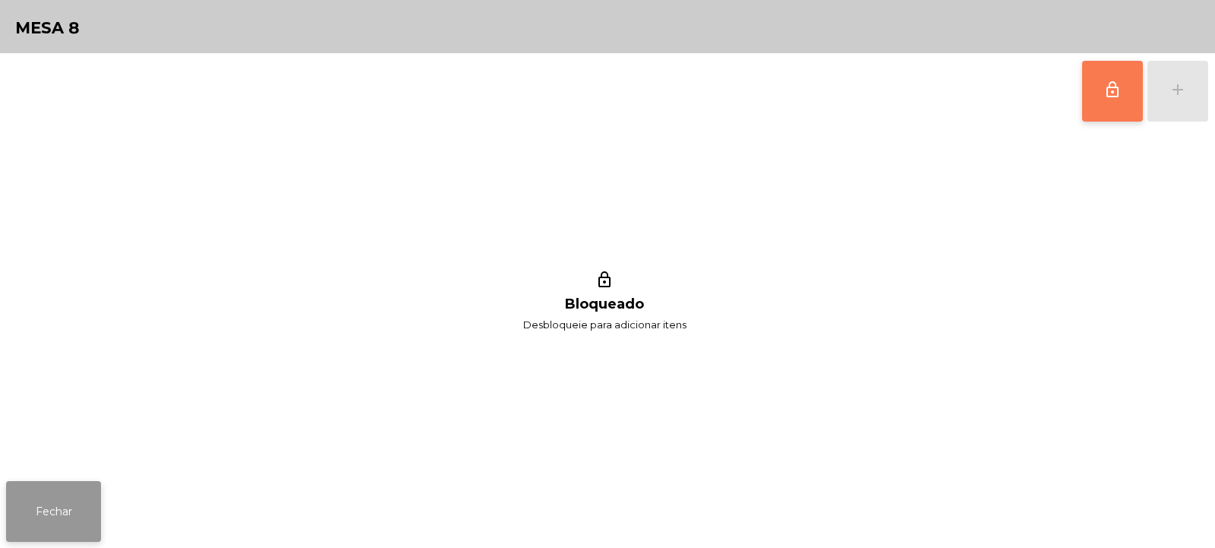
click at [58, 512] on button "Fechar" at bounding box center [53, 511] width 95 height 61
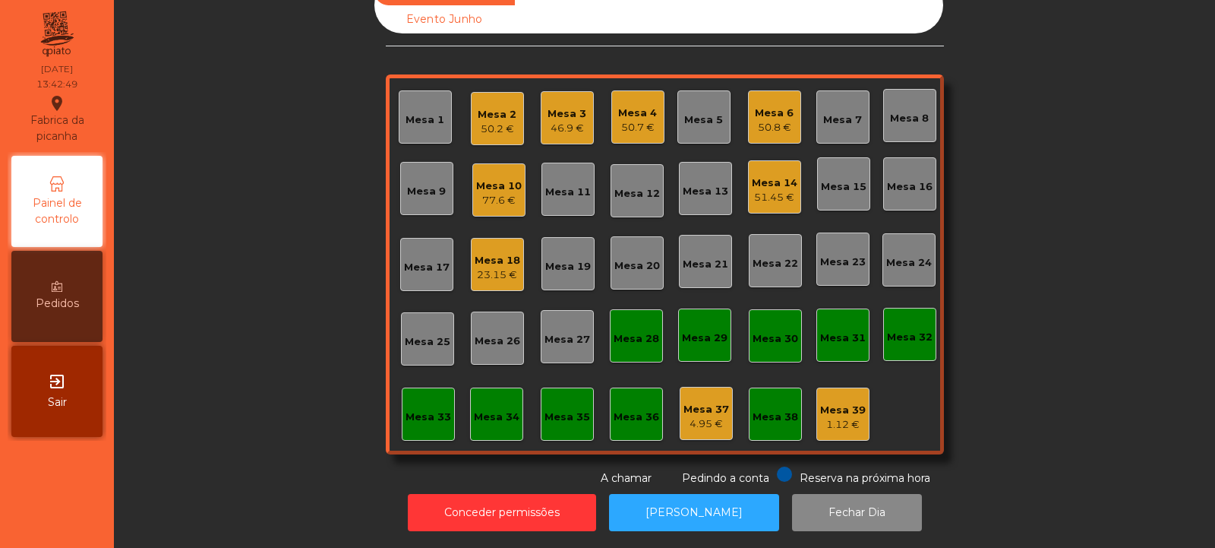
scroll to position [0, 0]
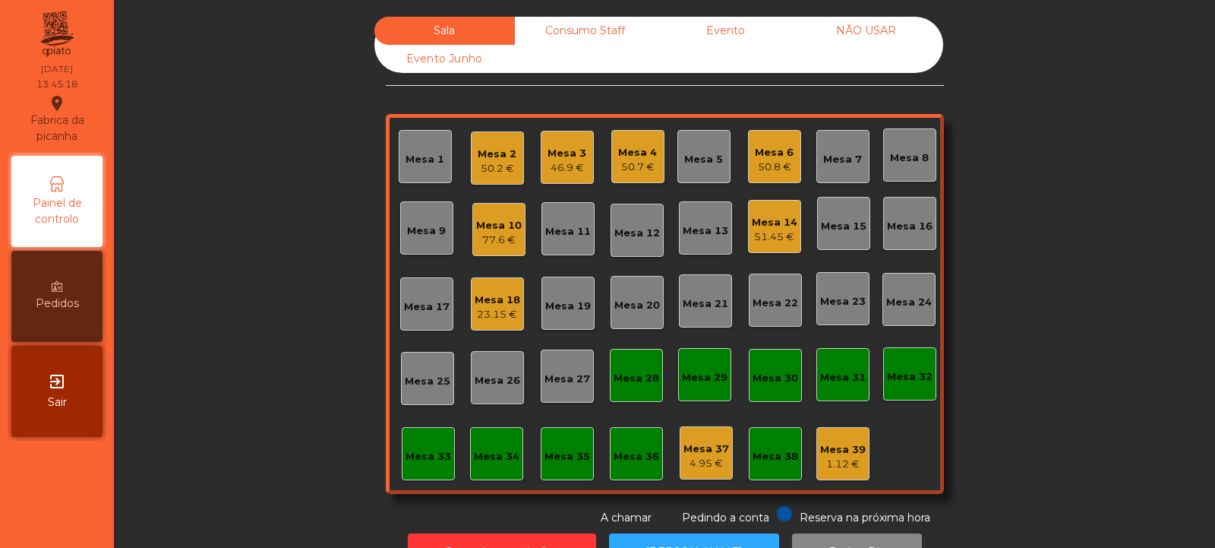
click at [483, 159] on div "Mesa 2" at bounding box center [497, 154] width 39 height 15
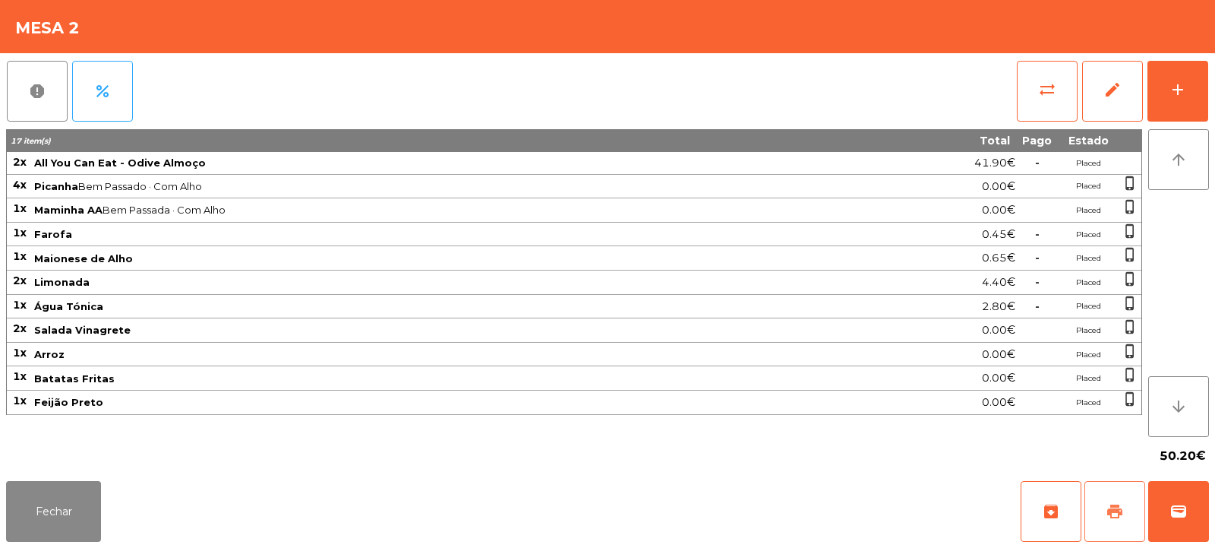
click at [1129, 526] on button "print" at bounding box center [1115, 511] width 61 height 61
click at [1026, 76] on button "sync_alt" at bounding box center [1047, 91] width 61 height 61
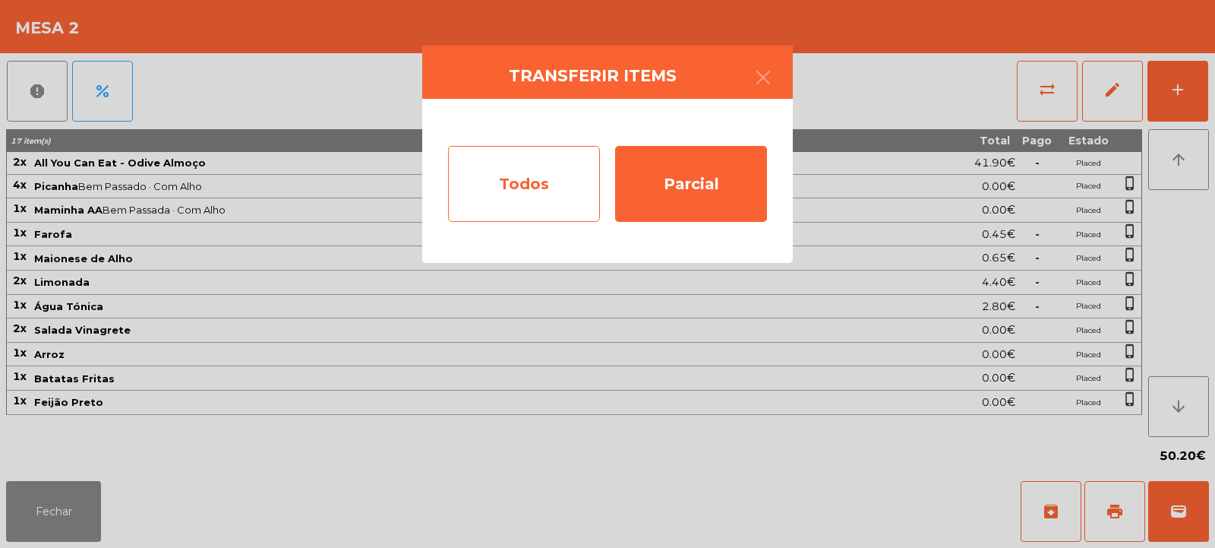
click at [526, 181] on div "Todos" at bounding box center [524, 184] width 152 height 76
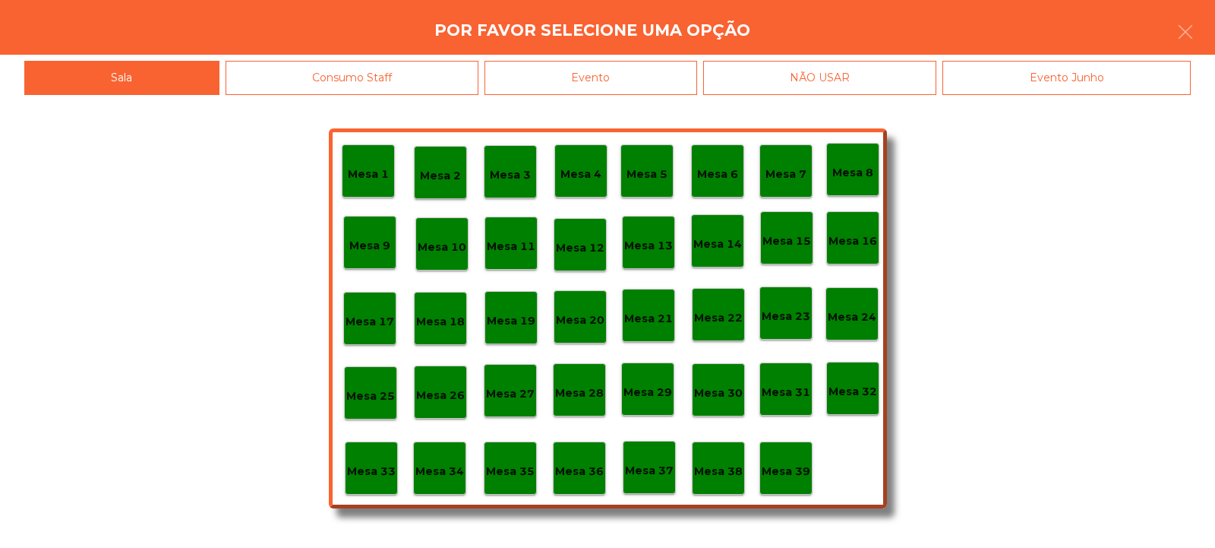
click at [614, 76] on div "Evento" at bounding box center [591, 78] width 213 height 34
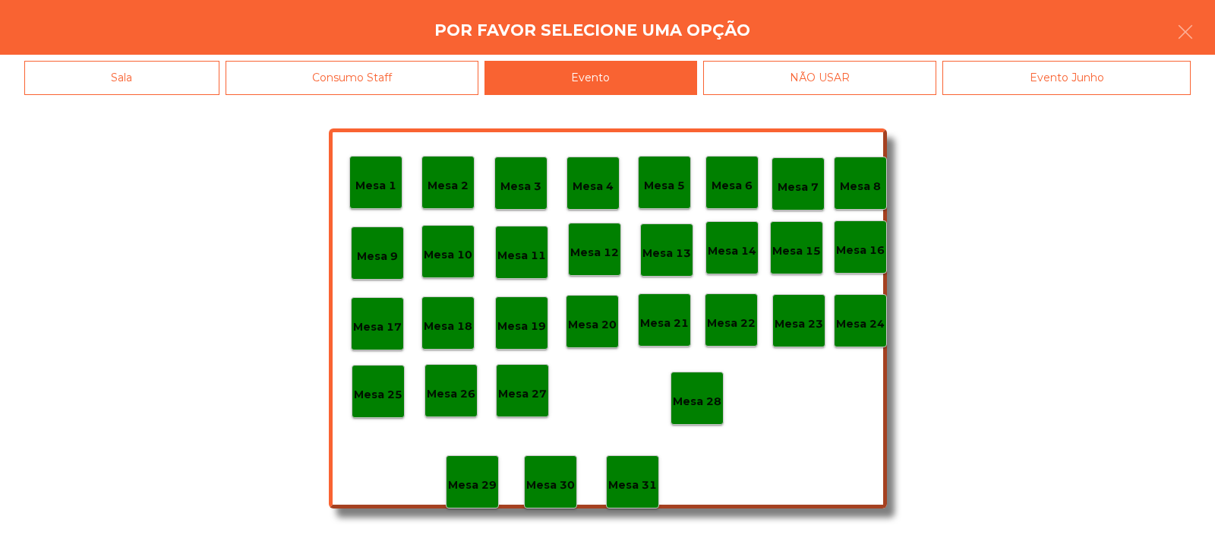
click at [687, 412] on div "Mesa 28" at bounding box center [697, 397] width 53 height 53
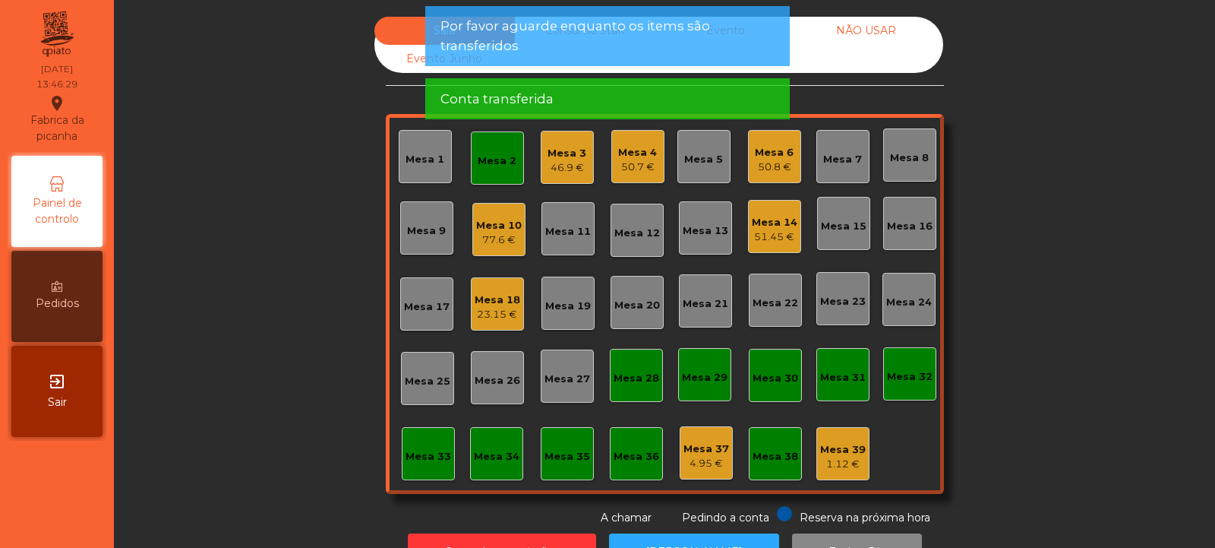
click at [487, 160] on div "Mesa 2" at bounding box center [497, 160] width 39 height 15
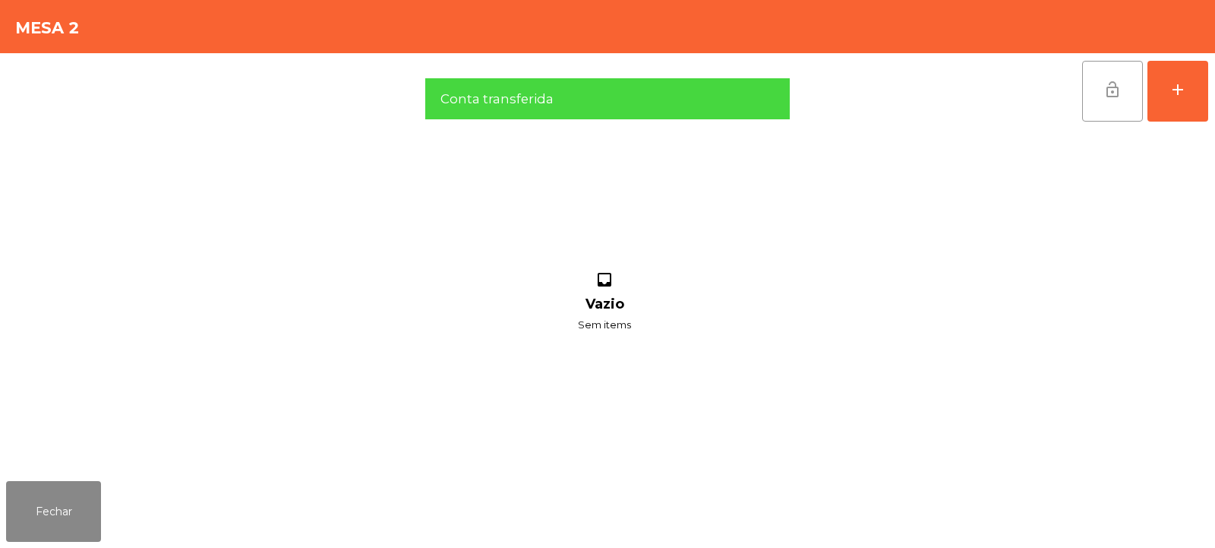
click at [1105, 89] on span "lock_open" at bounding box center [1113, 90] width 18 height 18
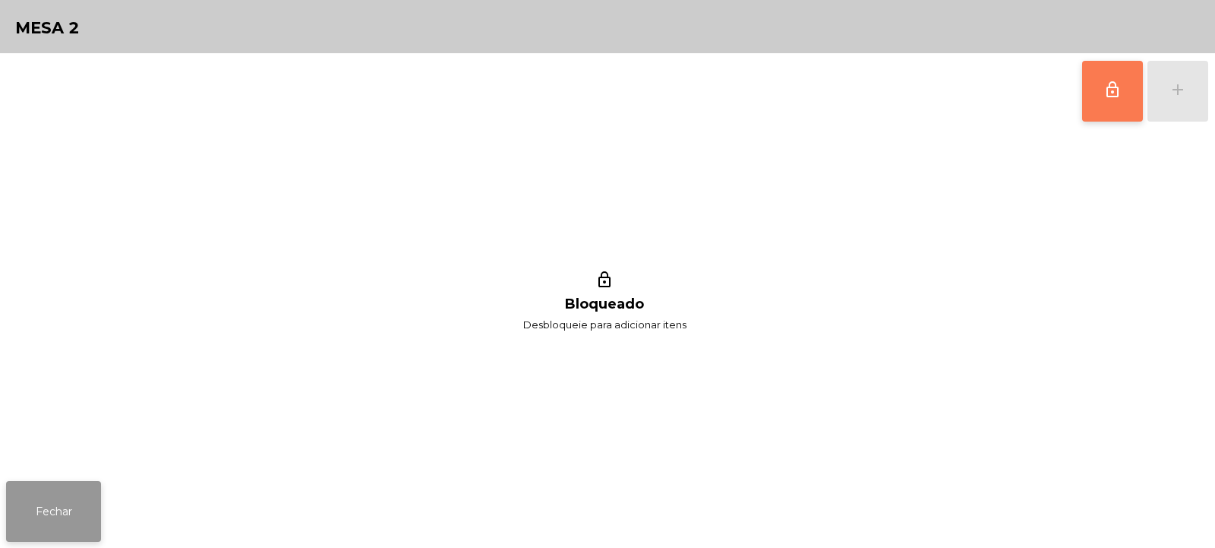
click at [53, 515] on button "Fechar" at bounding box center [53, 511] width 95 height 61
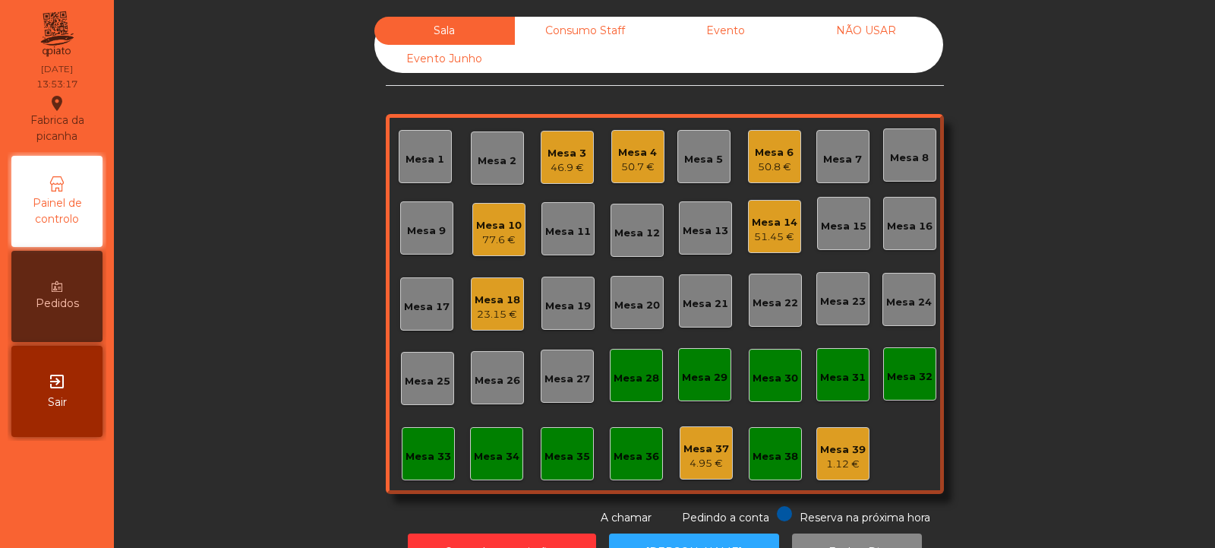
click at [827, 302] on div "Mesa 23" at bounding box center [843, 301] width 46 height 15
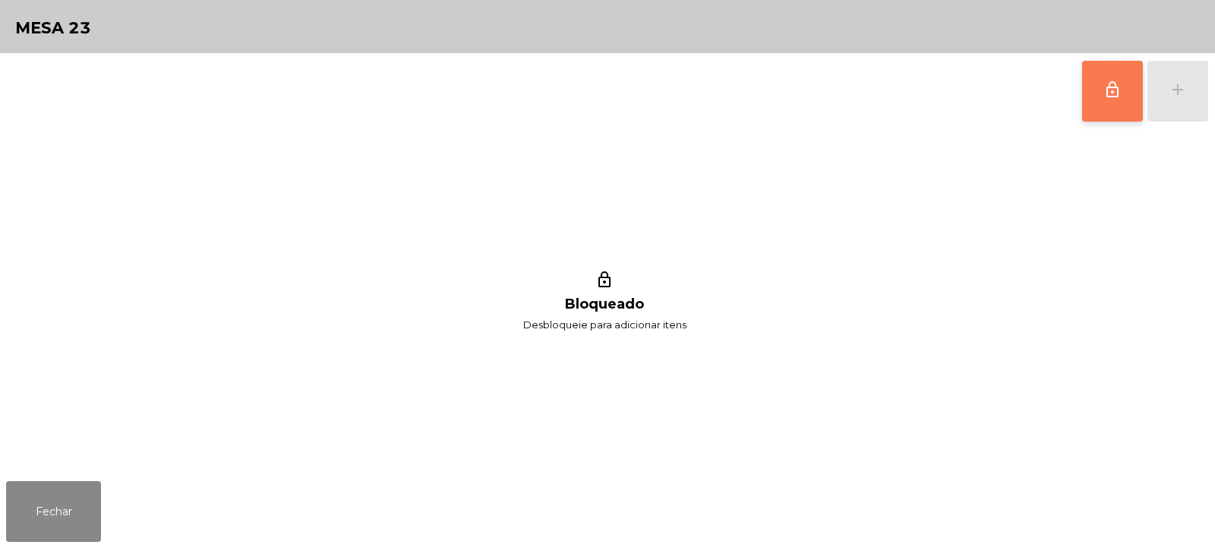
click at [1093, 88] on button "lock_outline" at bounding box center [1112, 91] width 61 height 61
click at [1182, 96] on div "add" at bounding box center [1178, 90] width 18 height 18
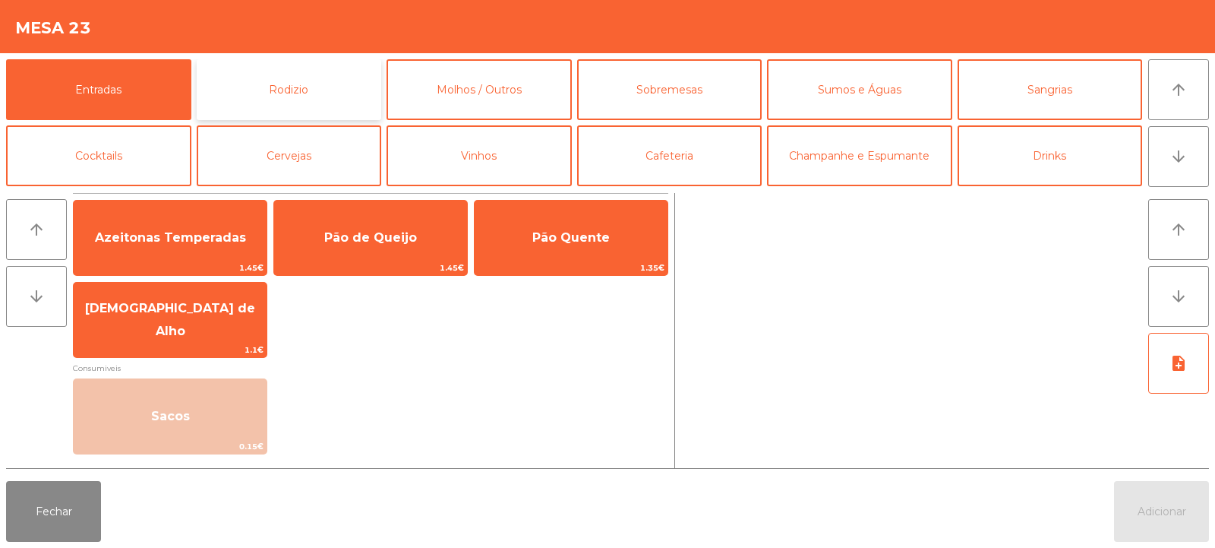
click at [305, 87] on button "Rodizio" at bounding box center [289, 89] width 185 height 61
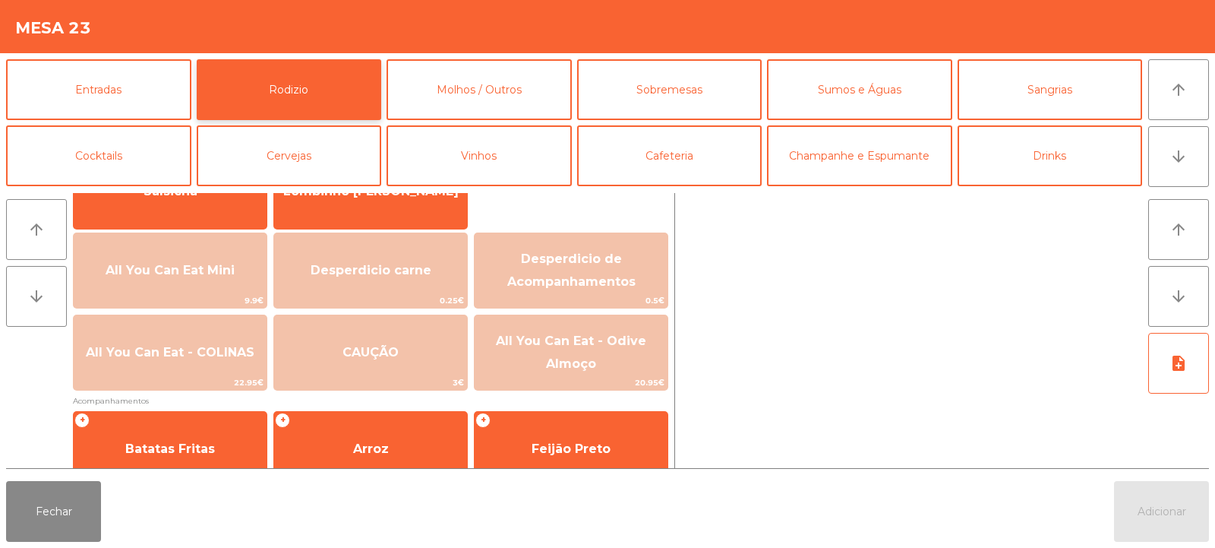
scroll to position [147, 0]
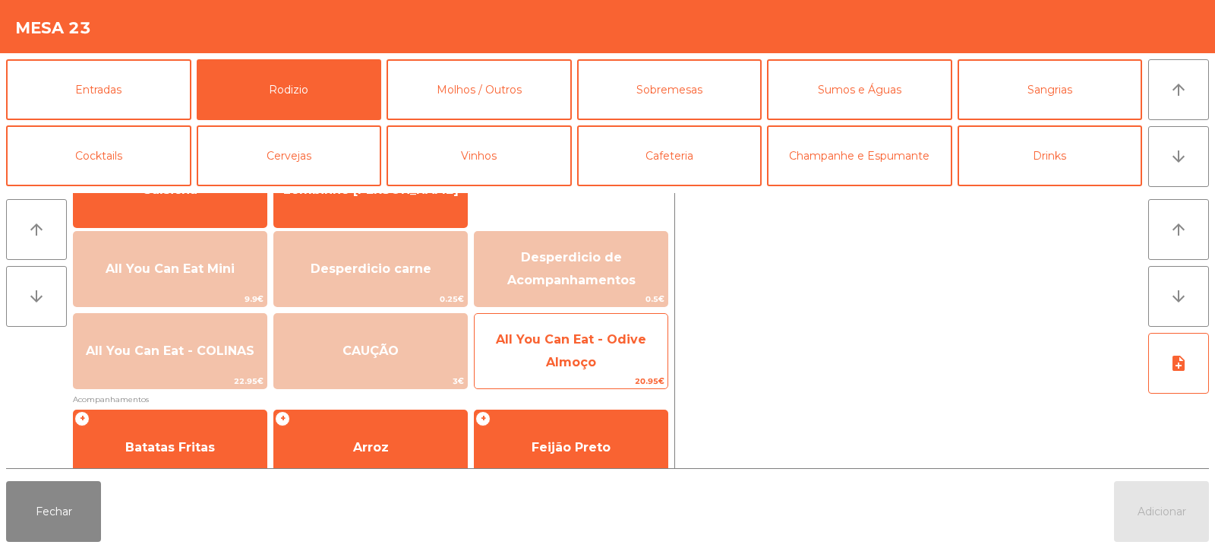
click at [624, 364] on span "All You Can Eat - Odive Almoço" at bounding box center [571, 351] width 193 height 65
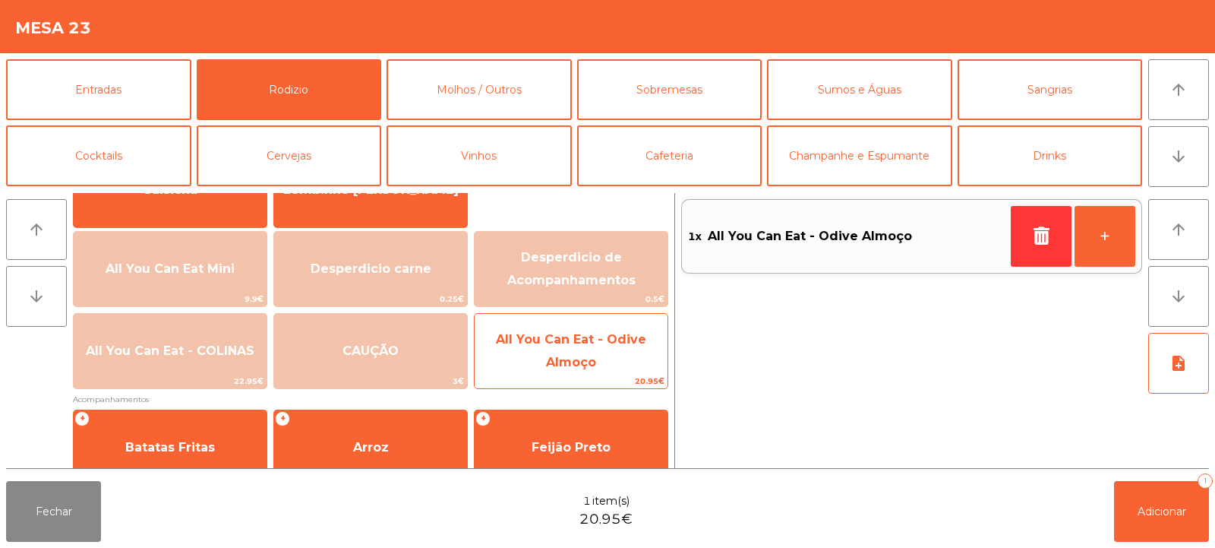
click at [618, 366] on span "All You Can Eat - Odive Almoço" at bounding box center [571, 351] width 193 height 65
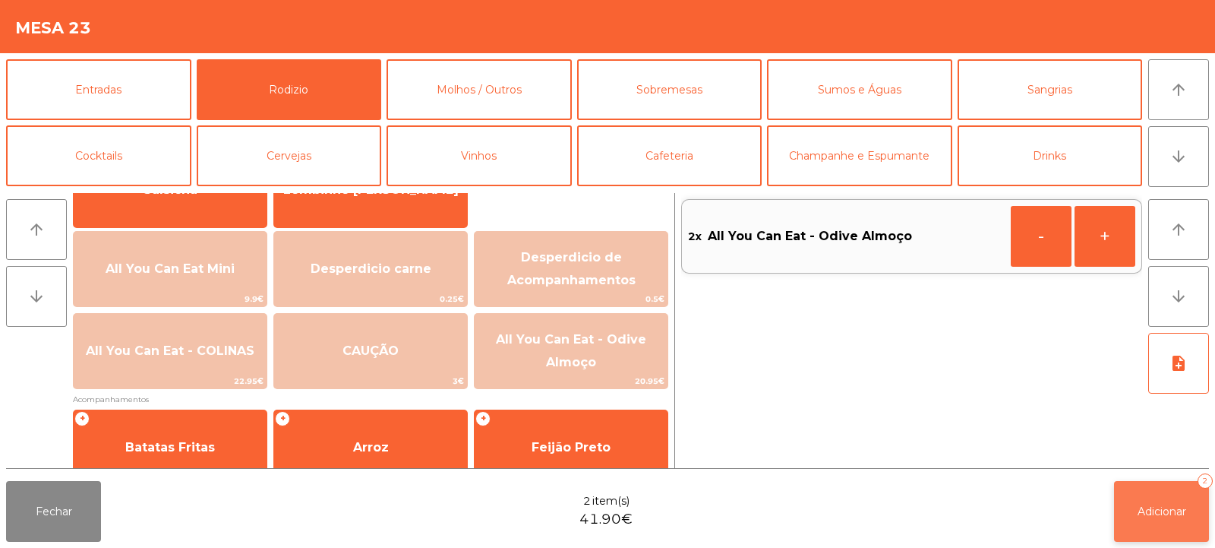
click at [1152, 519] on button "Adicionar 2" at bounding box center [1161, 511] width 95 height 61
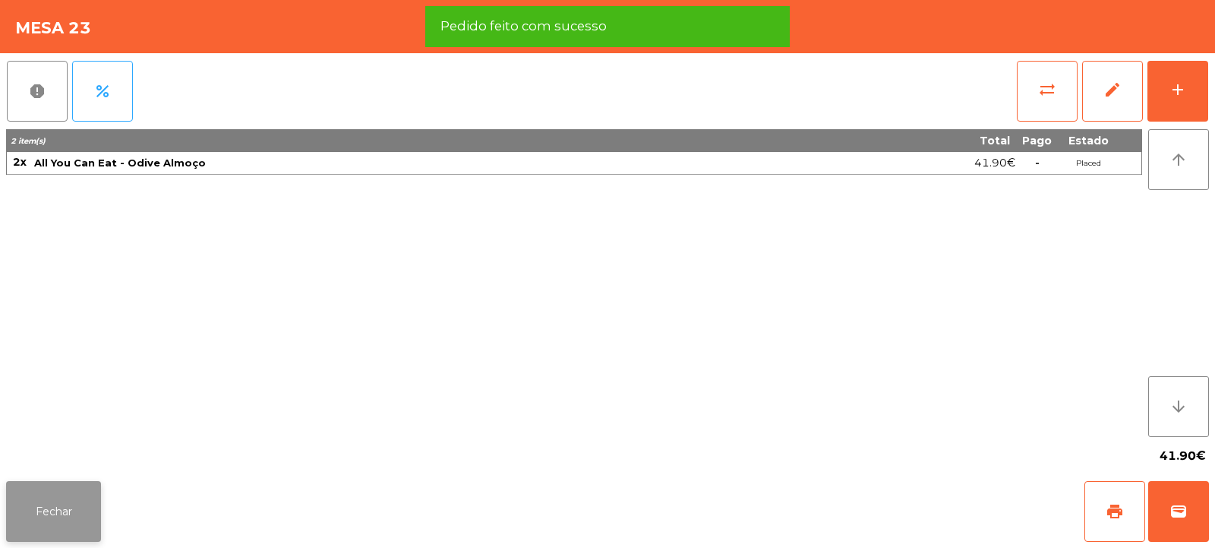
click at [65, 519] on button "Fechar" at bounding box center [53, 511] width 95 height 61
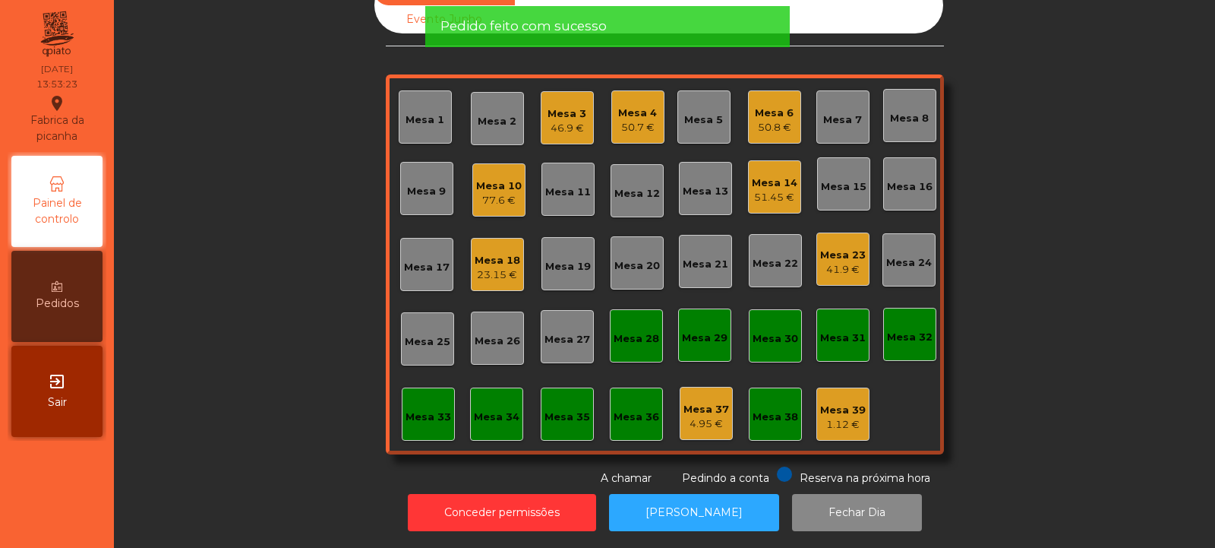
scroll to position [0, 0]
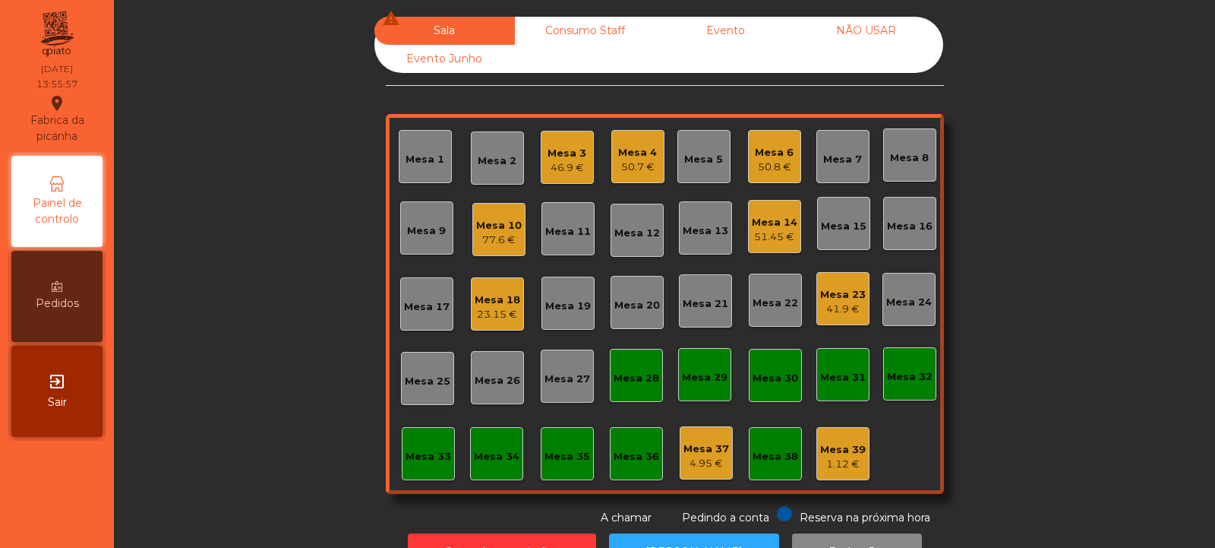
click at [646, 172] on div "50.7 €" at bounding box center [637, 167] width 39 height 15
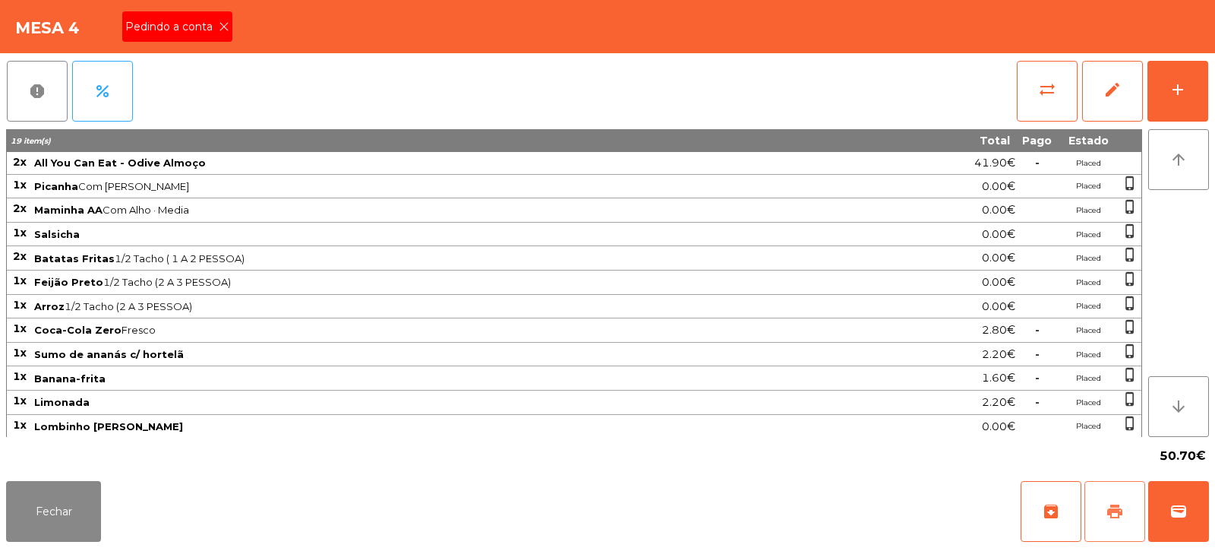
click at [1117, 516] on span "print" at bounding box center [1115, 511] width 18 height 18
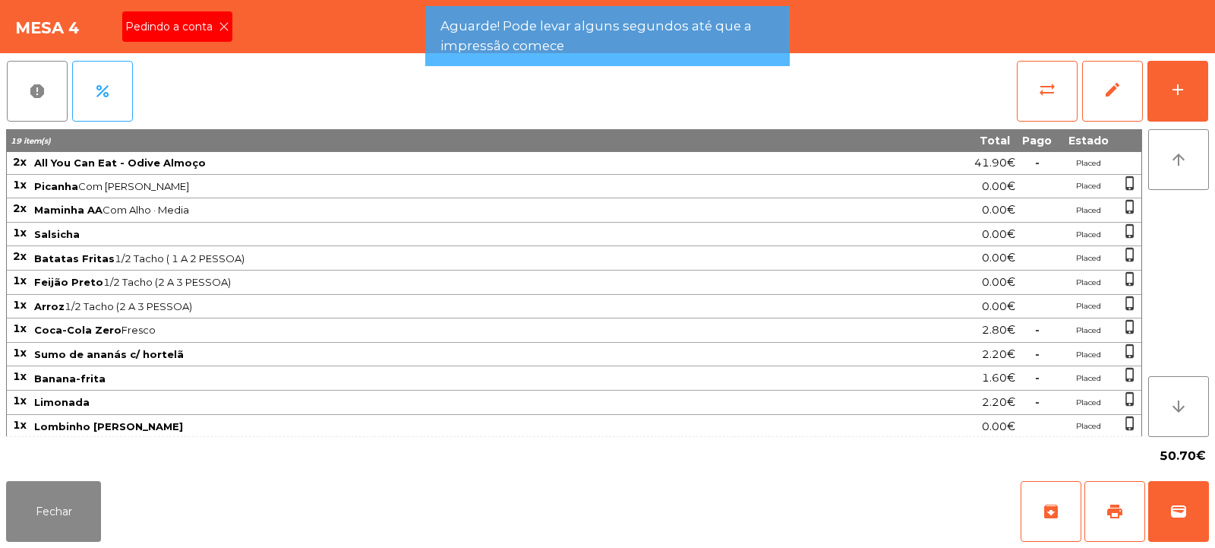
click at [223, 27] on icon at bounding box center [224, 26] width 11 height 11
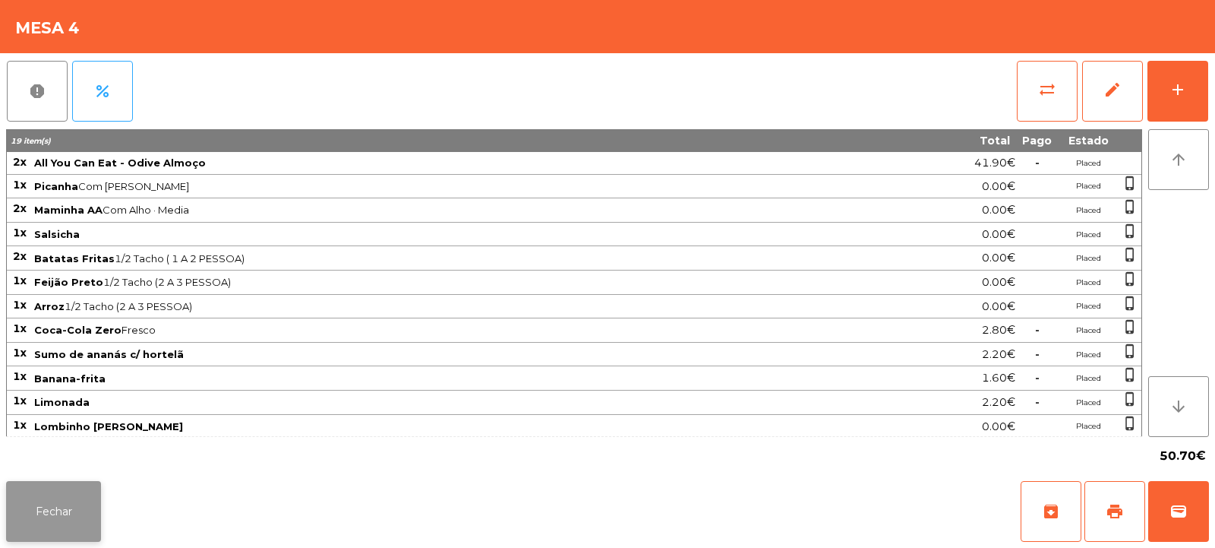
click at [58, 507] on button "Fechar" at bounding box center [53, 511] width 95 height 61
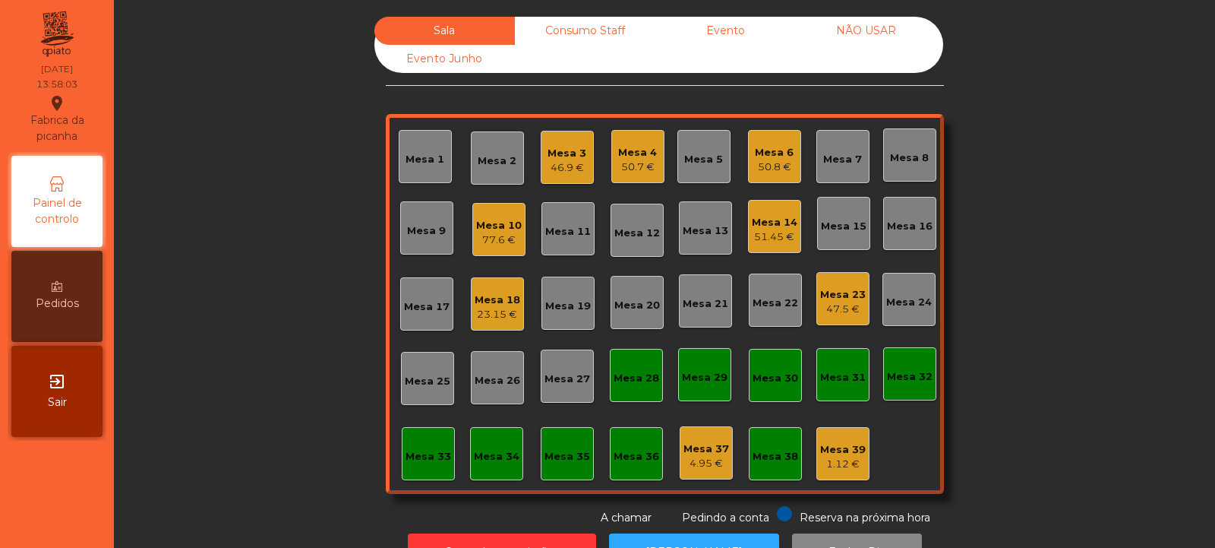
scroll to position [51, 0]
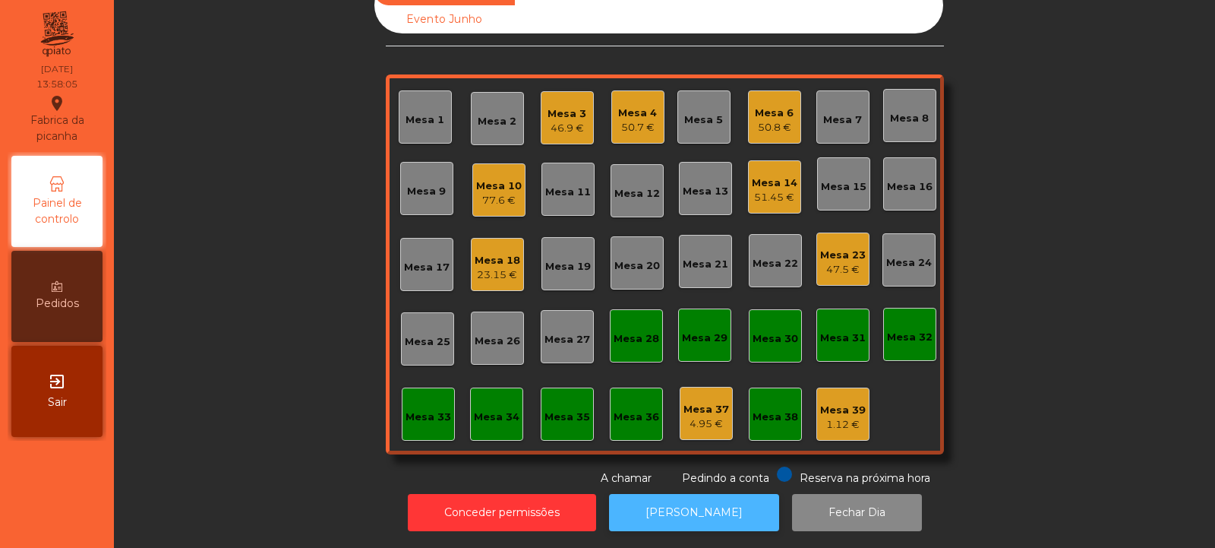
click at [689, 507] on button "[PERSON_NAME]" at bounding box center [694, 512] width 170 height 37
click at [628, 120] on div "50.7 €" at bounding box center [637, 127] width 39 height 15
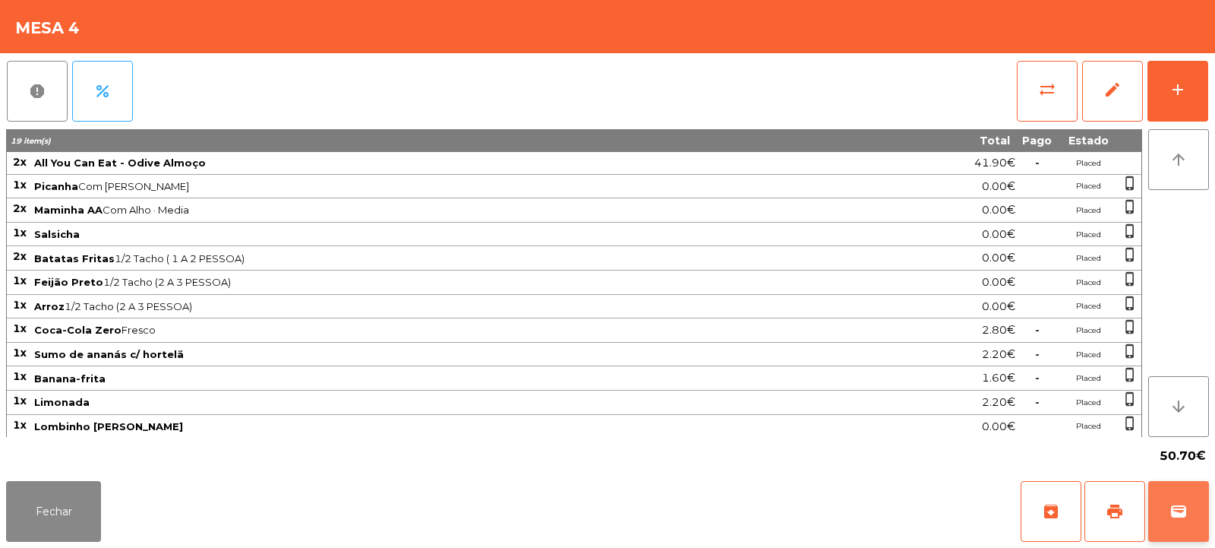
click at [1188, 513] on button "wallet" at bounding box center [1179, 511] width 61 height 61
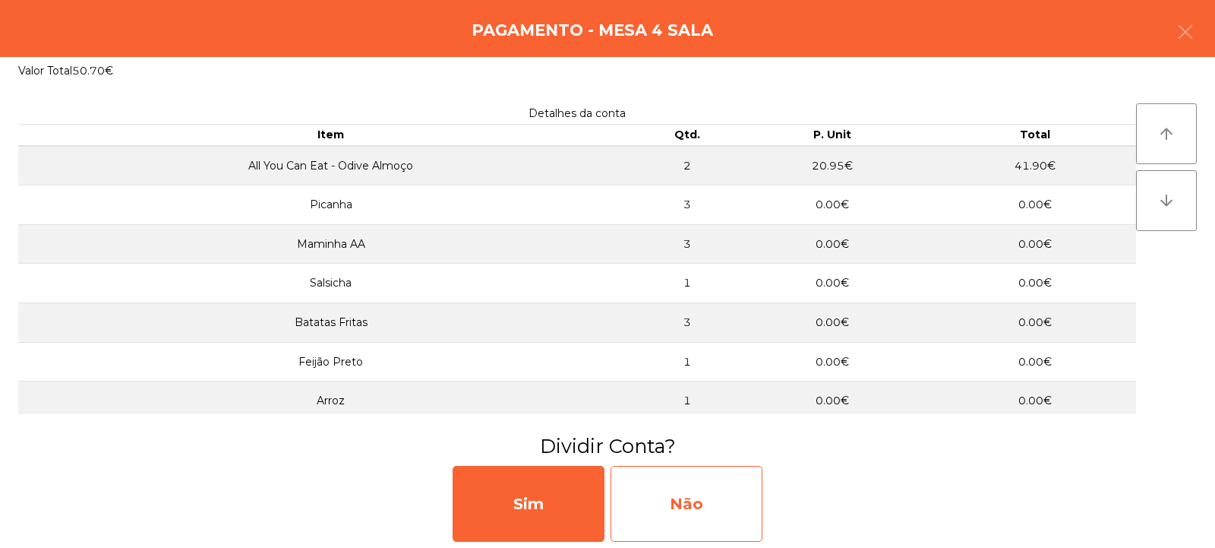
click at [687, 504] on div "Não" at bounding box center [687, 504] width 152 height 76
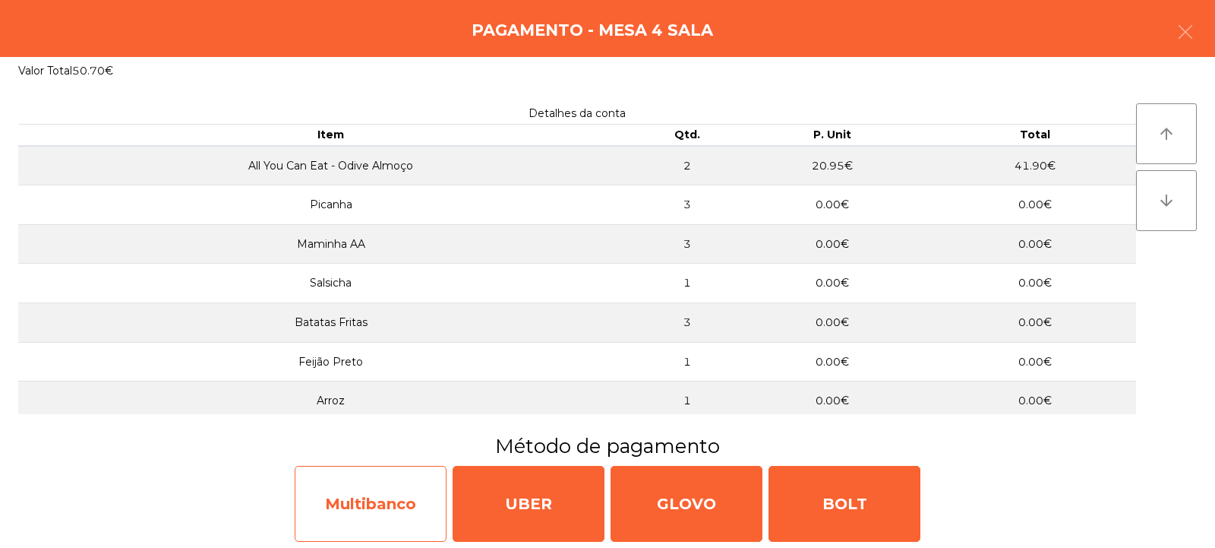
click at [382, 507] on div "Multibanco" at bounding box center [371, 504] width 152 height 76
select select "**"
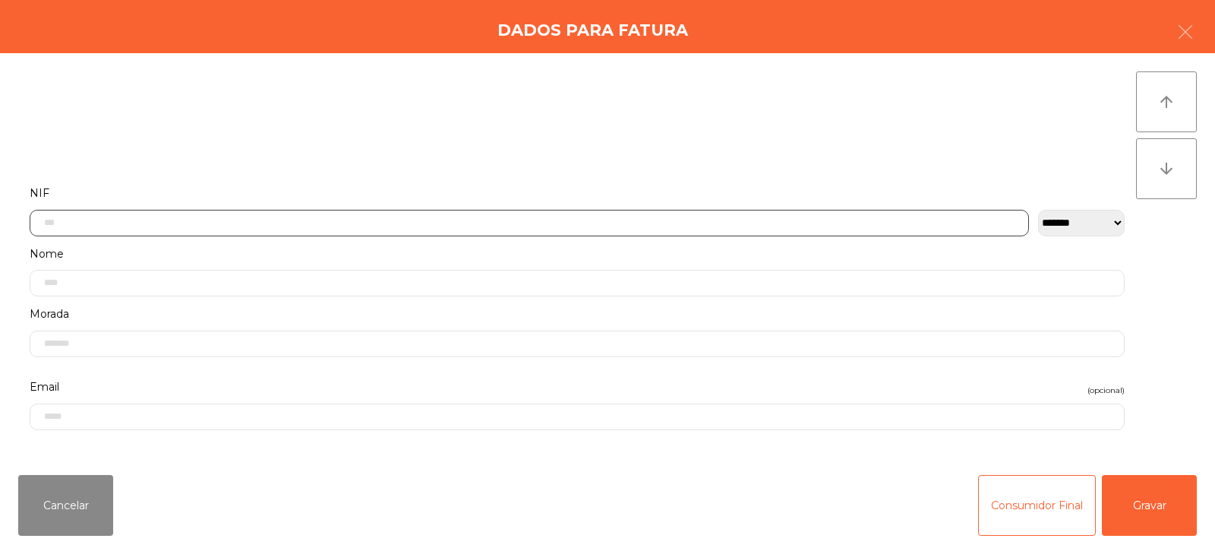
click at [483, 220] on input "text" at bounding box center [530, 223] width 1000 height 27
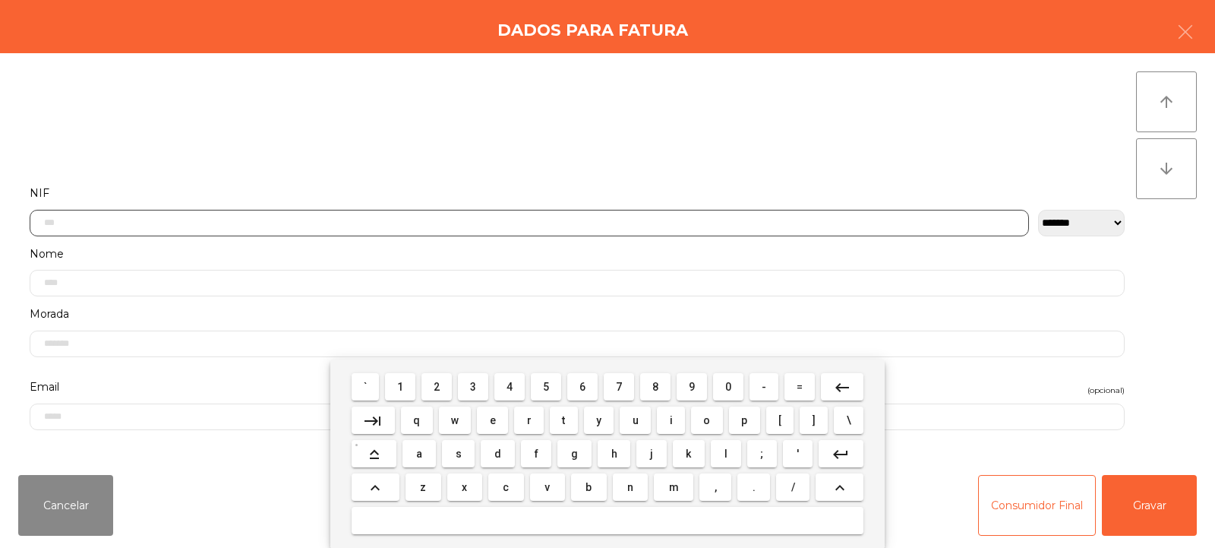
scroll to position [111, 0]
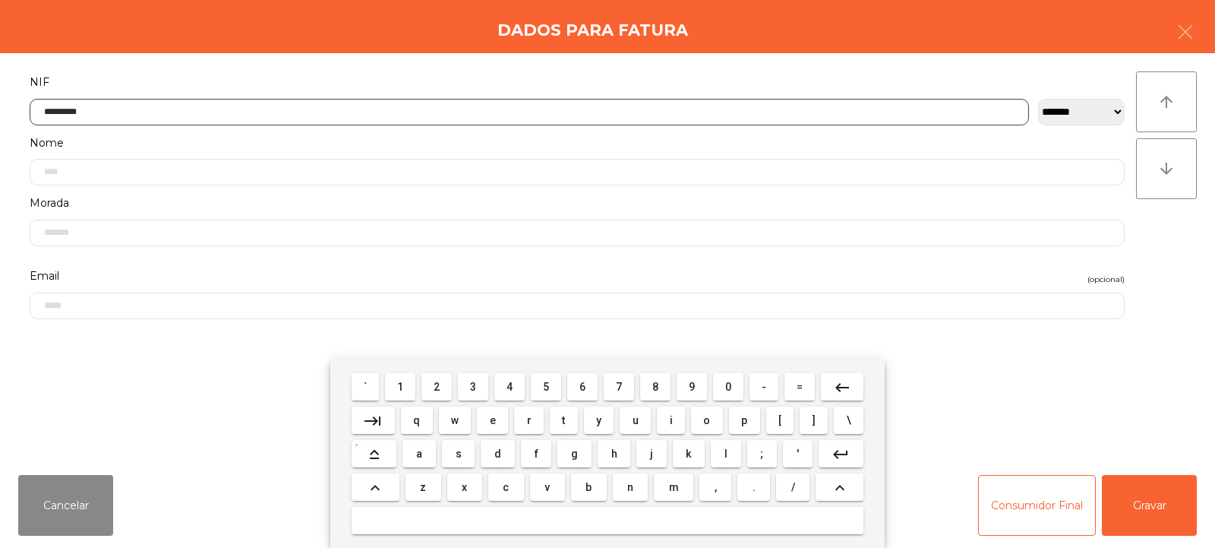
type input "*********"
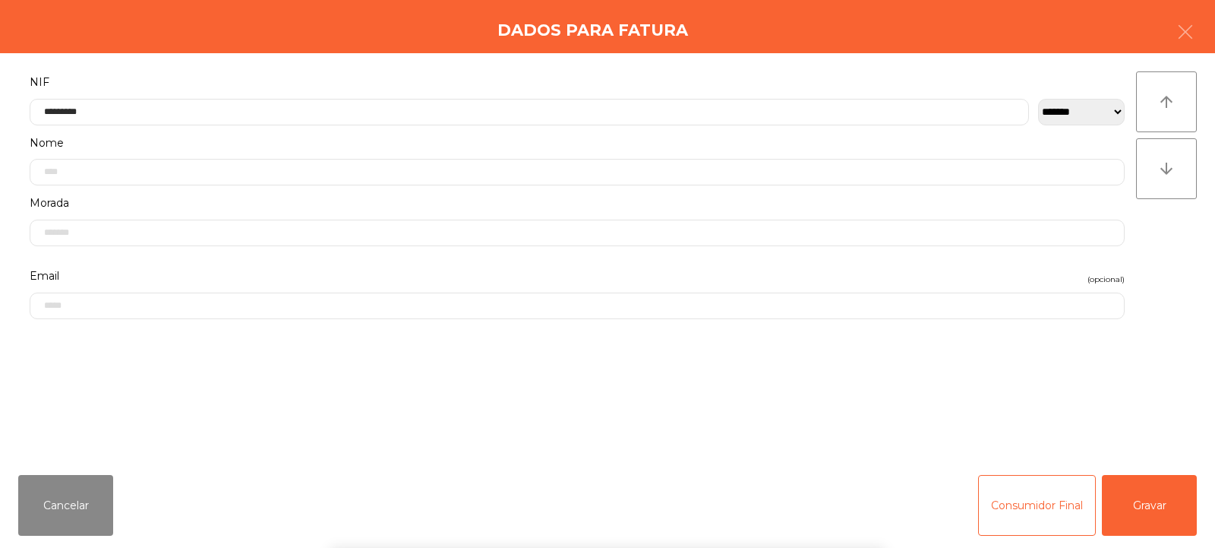
click at [1163, 272] on div "arrow_upward arrow_downward" at bounding box center [1166, 257] width 61 height 373
click at [1141, 517] on button "Gravar" at bounding box center [1149, 505] width 95 height 61
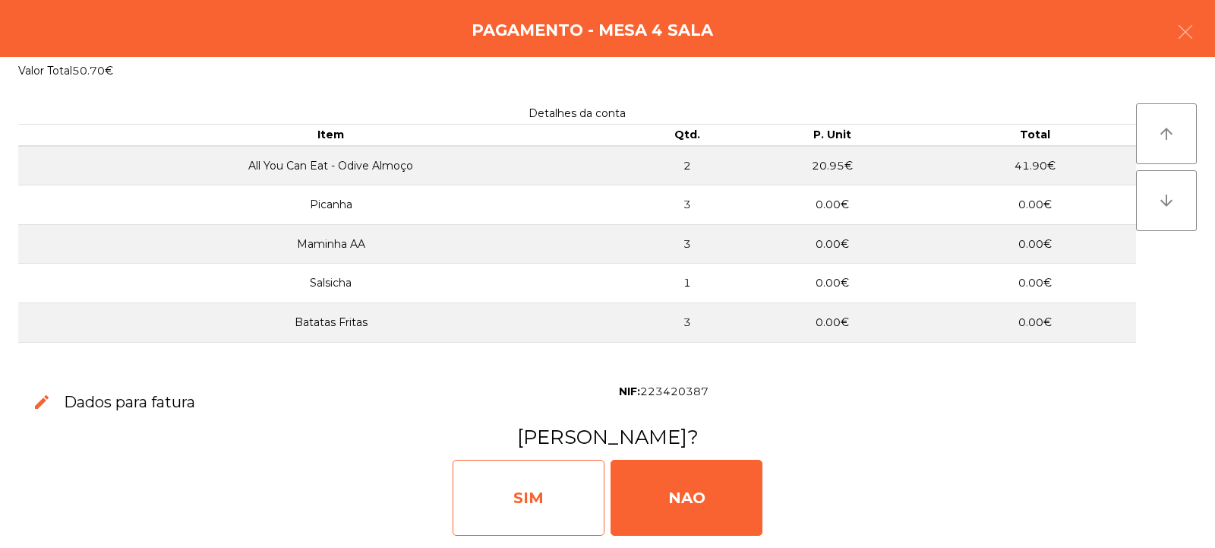
click at [563, 507] on div "SIM" at bounding box center [529, 498] width 152 height 76
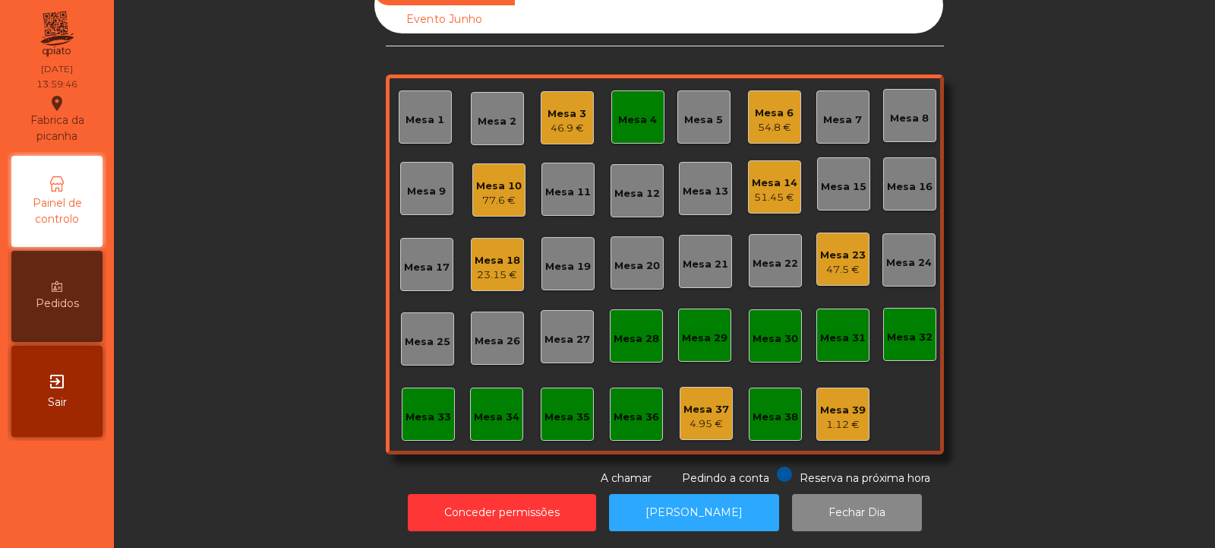
click at [634, 112] on div "Mesa 4" at bounding box center [637, 119] width 39 height 15
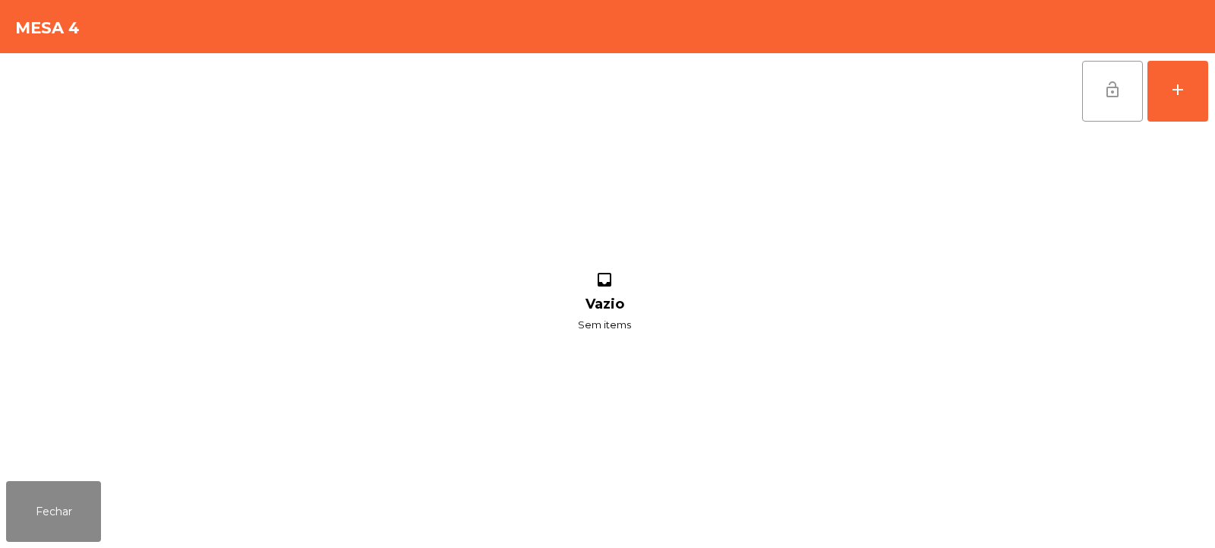
click at [1110, 95] on span "lock_open" at bounding box center [1113, 90] width 18 height 18
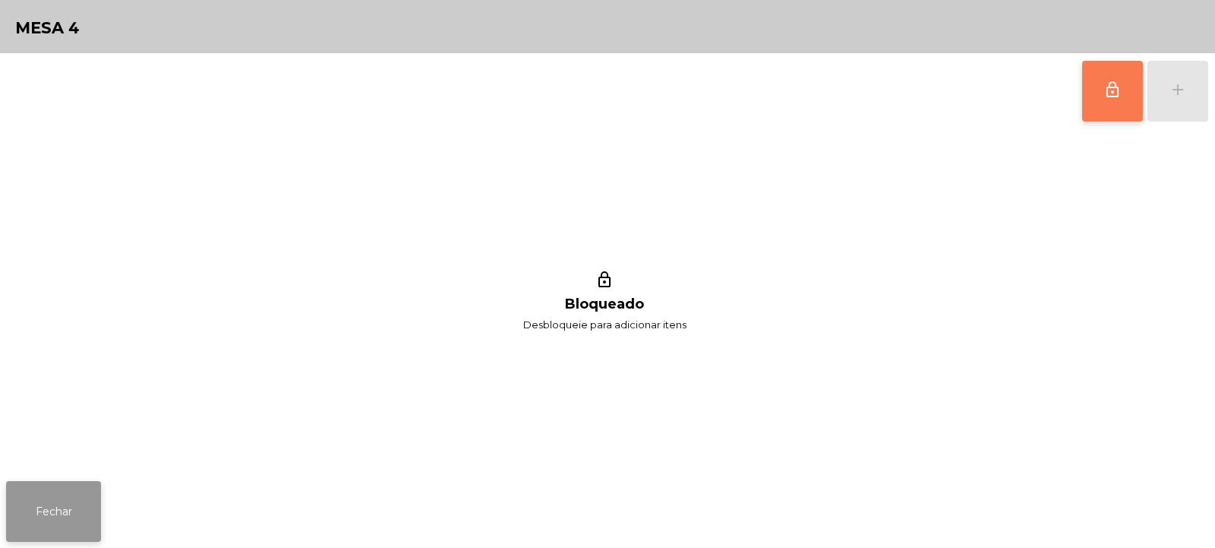
click at [68, 517] on button "Fechar" at bounding box center [53, 511] width 95 height 61
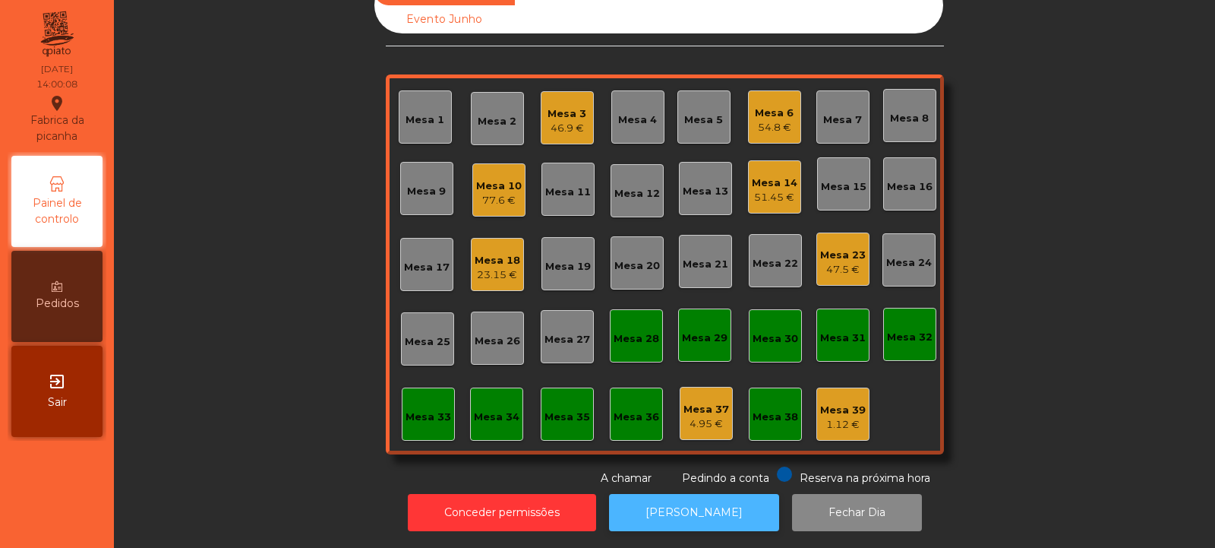
click at [697, 500] on button "[PERSON_NAME]" at bounding box center [694, 512] width 170 height 37
click at [491, 114] on div "Mesa 2" at bounding box center [497, 121] width 39 height 15
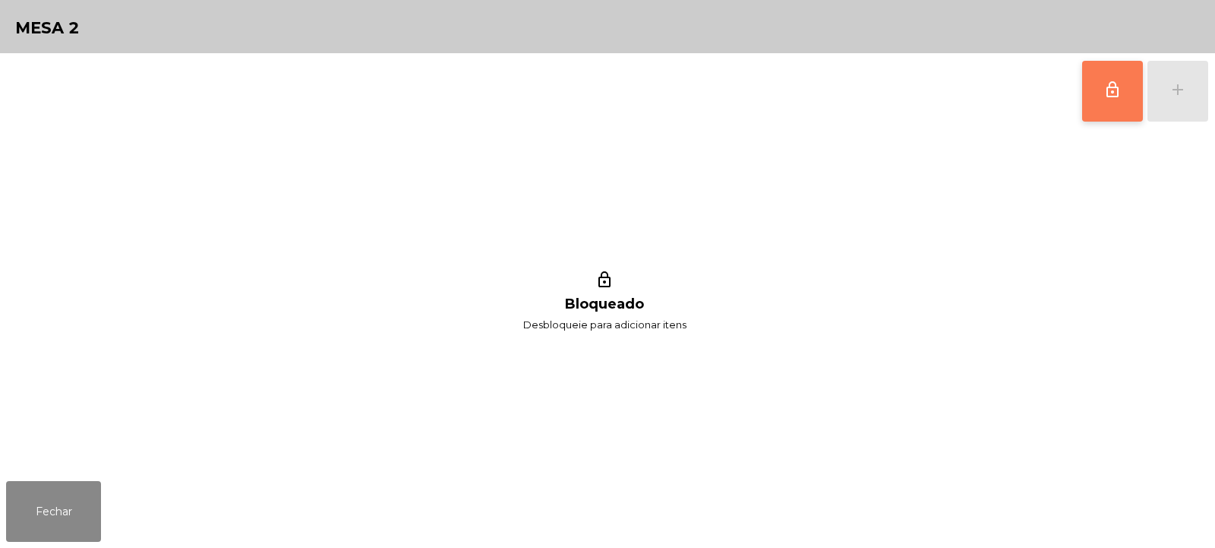
click at [1097, 88] on button "lock_outline" at bounding box center [1112, 91] width 61 height 61
click at [1166, 97] on button "add" at bounding box center [1178, 91] width 61 height 61
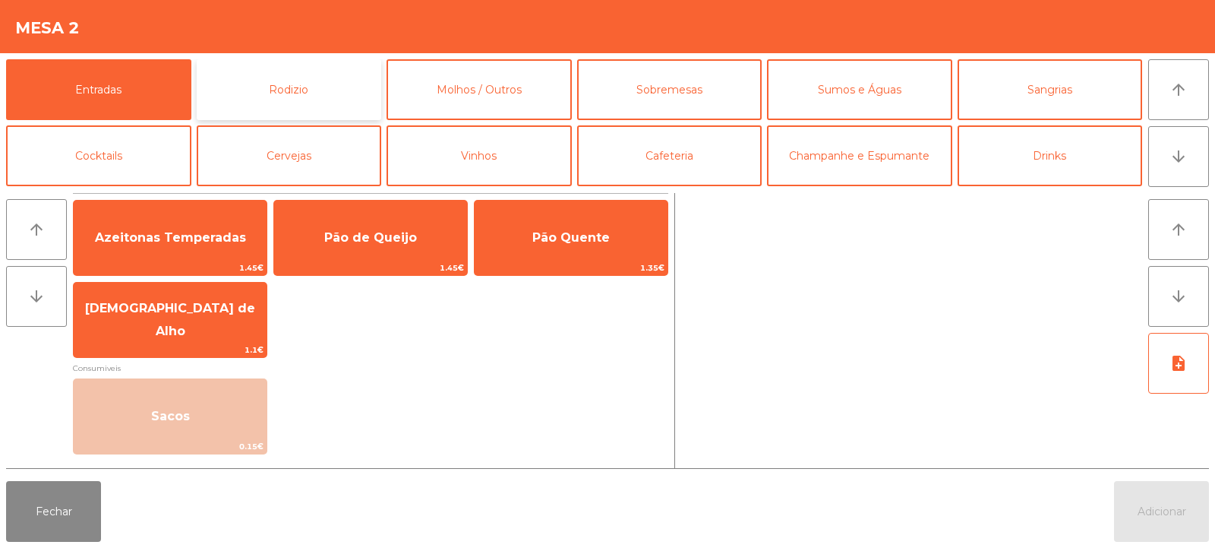
click at [321, 87] on button "Rodizio" at bounding box center [289, 89] width 185 height 61
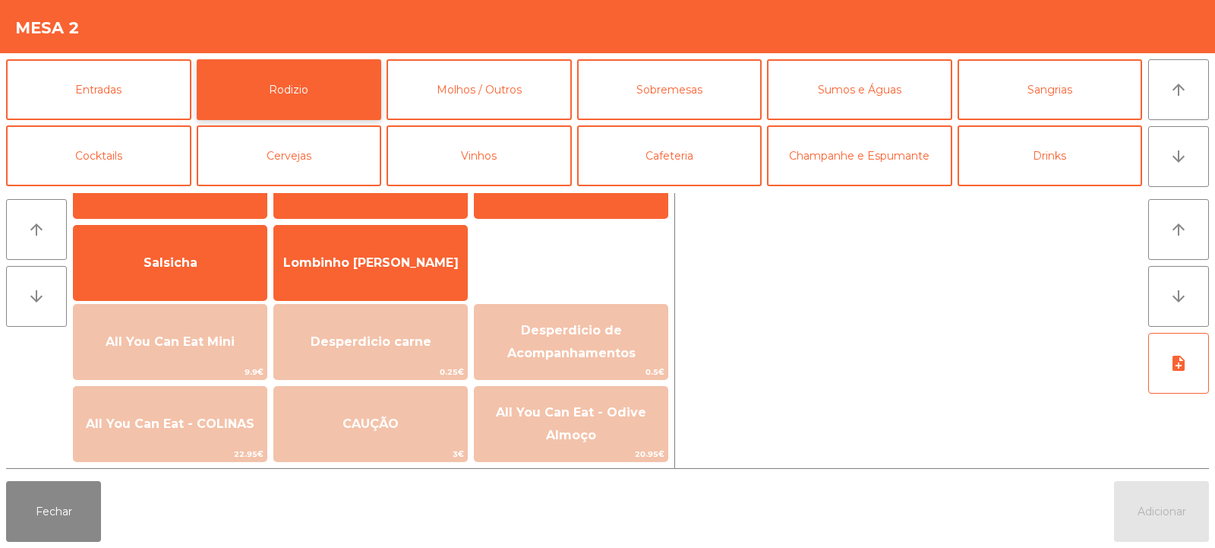
scroll to position [118, 0]
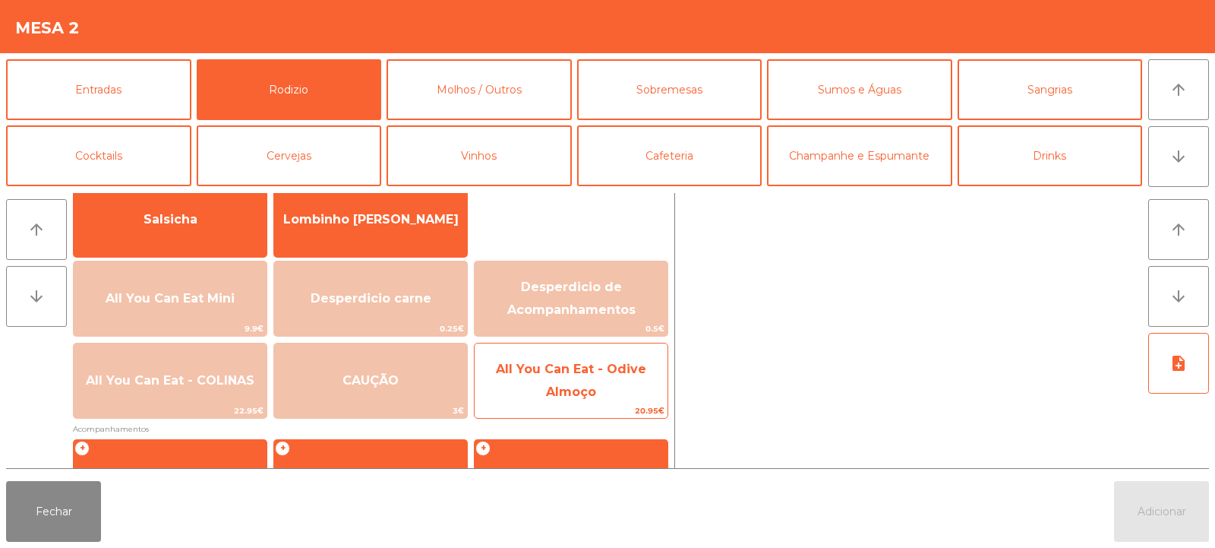
click at [625, 388] on span "All You Can Eat - Odive Almoço" at bounding box center [571, 381] width 193 height 65
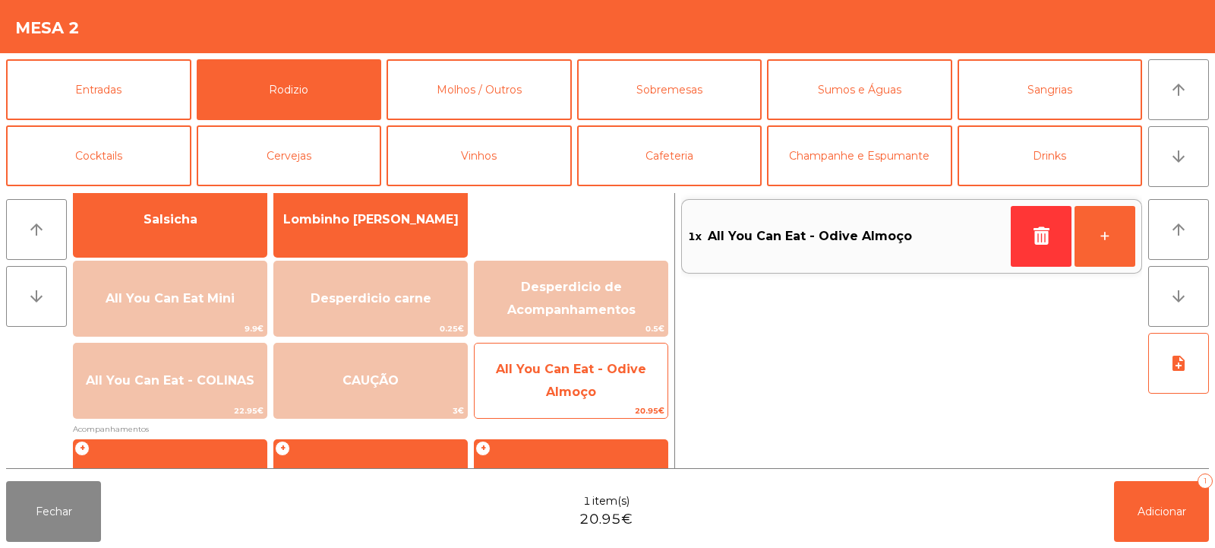
click at [623, 390] on span "All You Can Eat - Odive Almoço" at bounding box center [571, 381] width 193 height 65
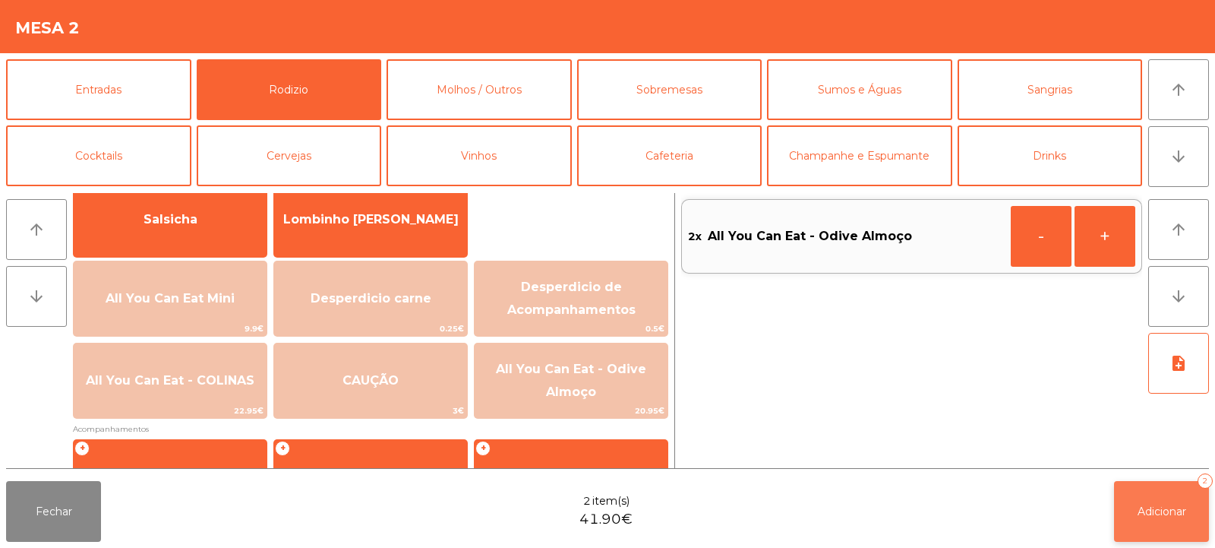
click at [1169, 507] on span "Adicionar" at bounding box center [1162, 511] width 49 height 14
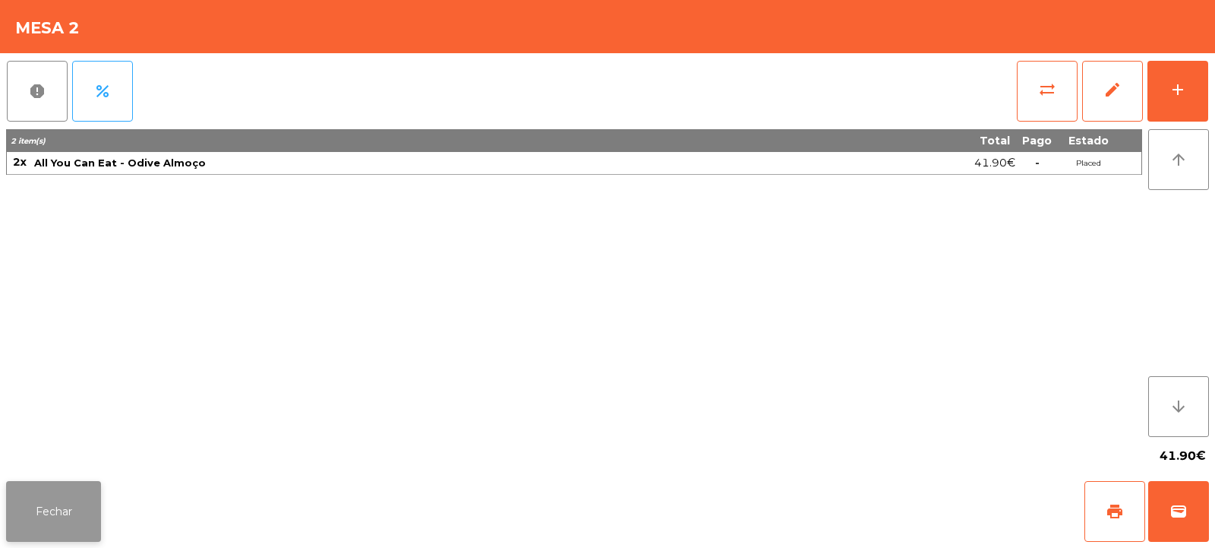
click at [89, 507] on button "Fechar" at bounding box center [53, 511] width 95 height 61
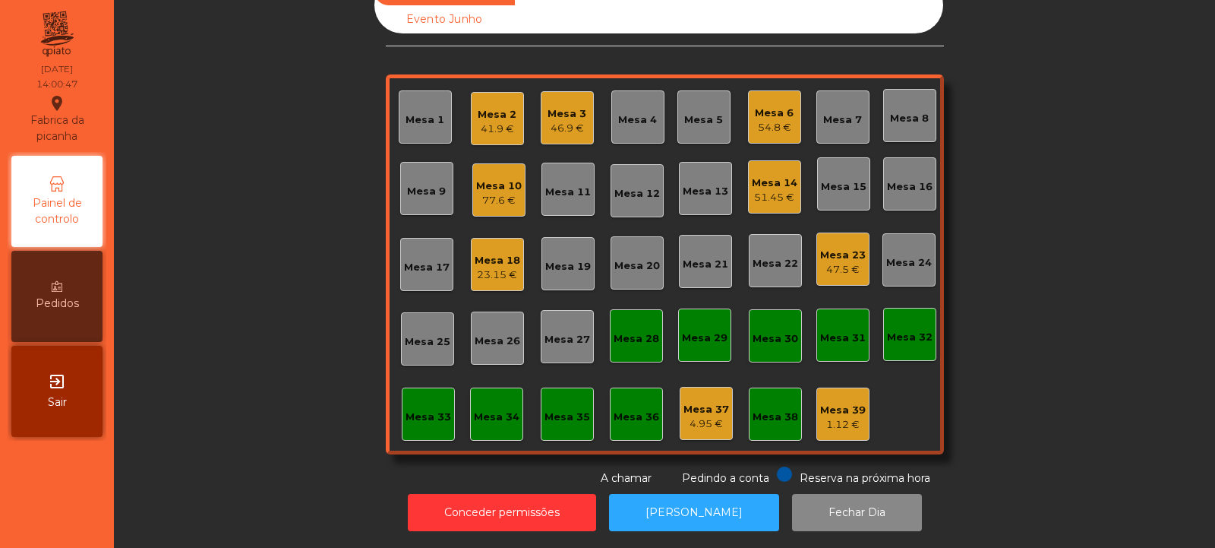
scroll to position [0, 0]
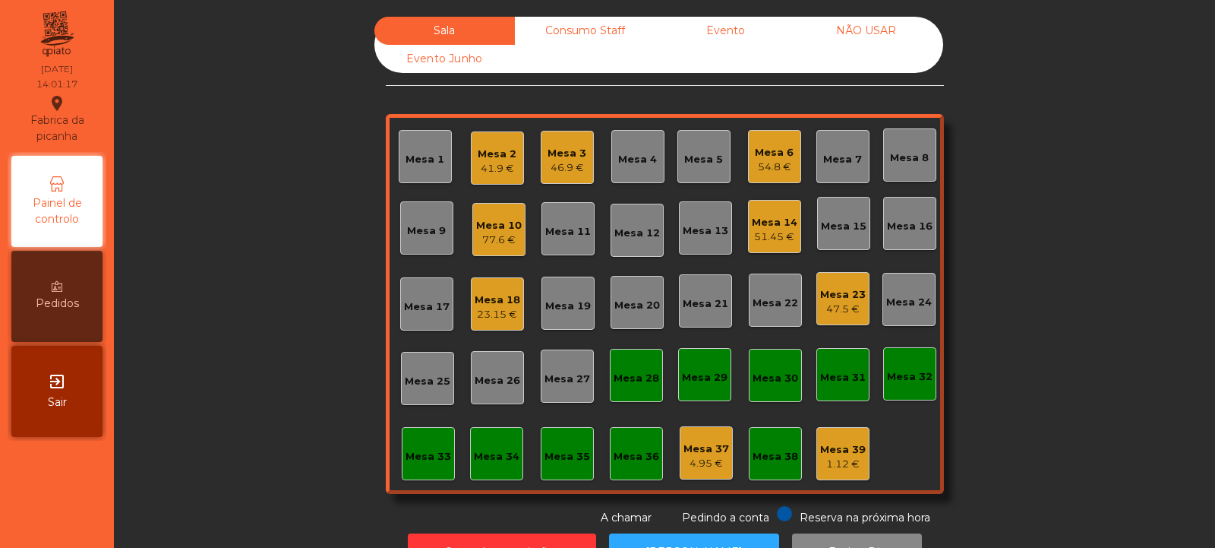
click at [709, 165] on div "Mesa 5" at bounding box center [703, 159] width 39 height 15
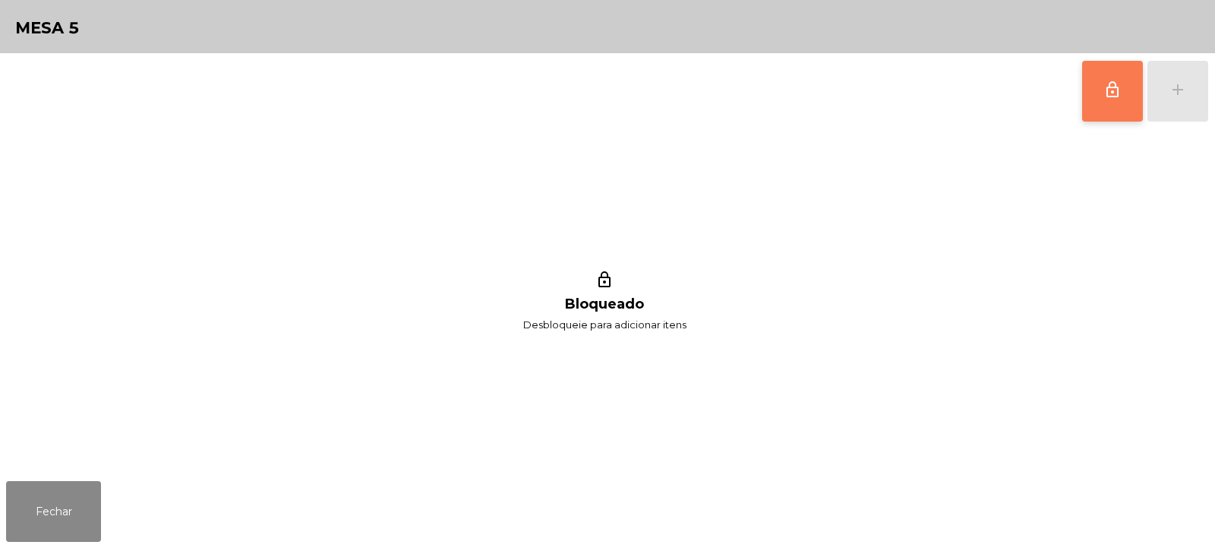
click at [1114, 103] on button "lock_outline" at bounding box center [1112, 91] width 61 height 61
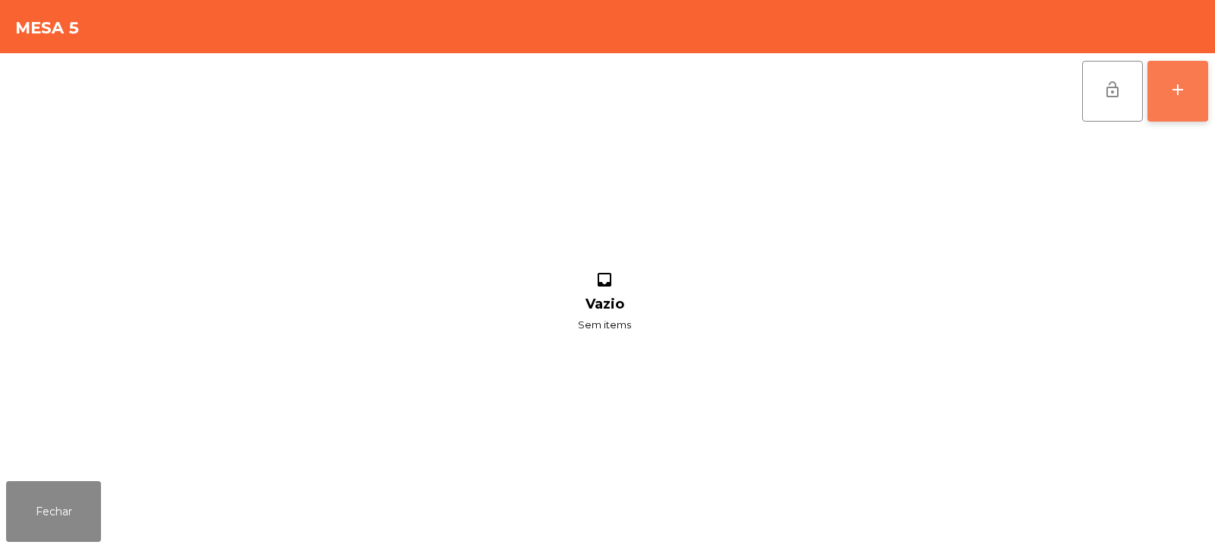
click at [1168, 90] on button "add" at bounding box center [1178, 91] width 61 height 61
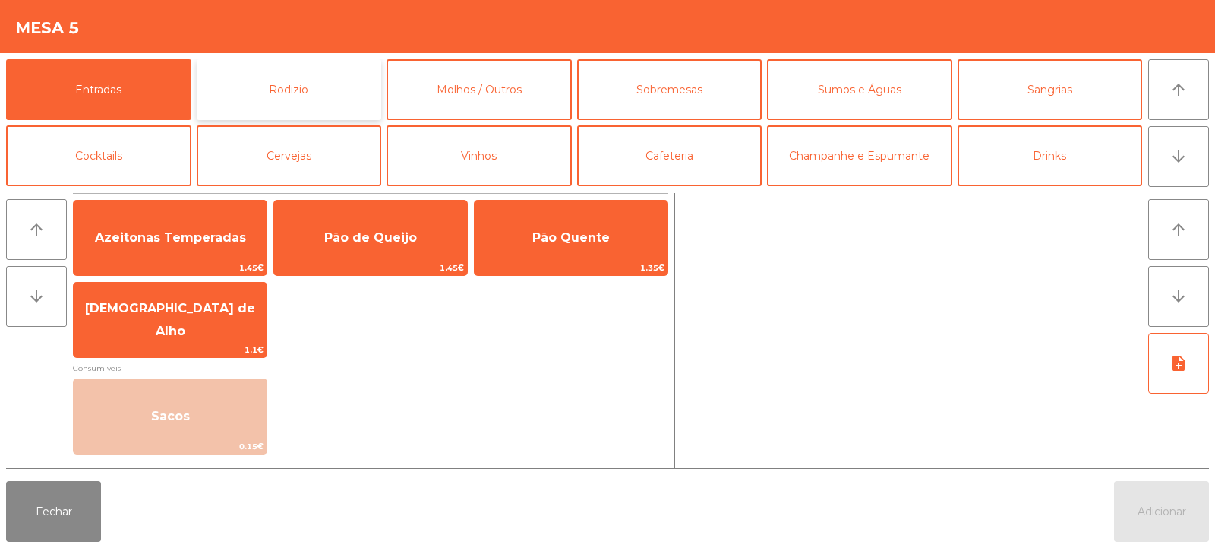
click at [316, 77] on button "Rodizio" at bounding box center [289, 89] width 185 height 61
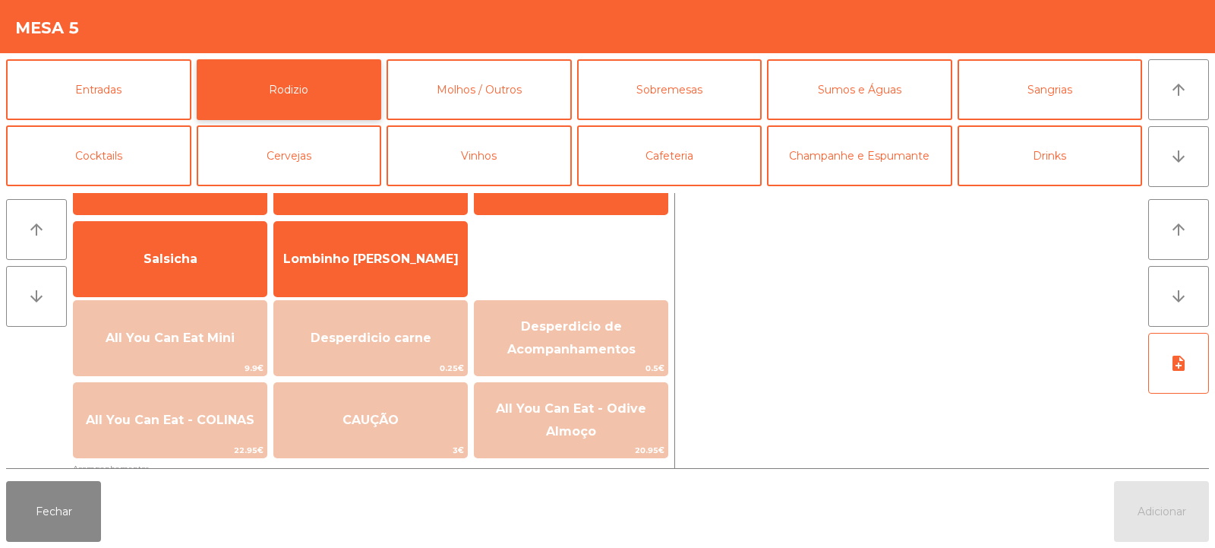
scroll to position [114, 0]
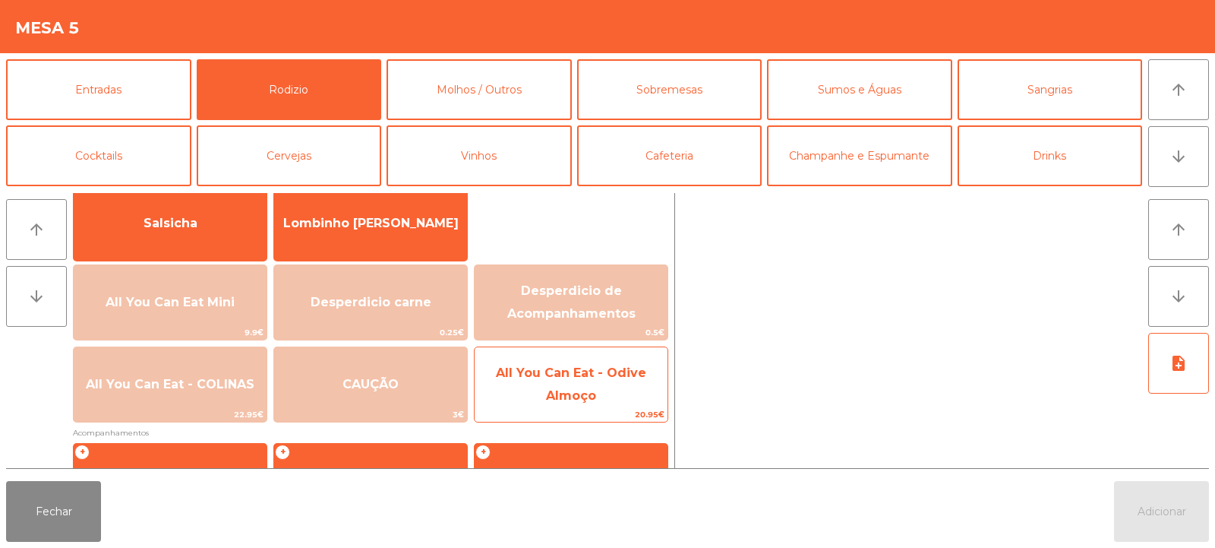
click at [617, 404] on span "All You Can Eat - Odive Almoço" at bounding box center [571, 384] width 193 height 65
click at [612, 404] on span "All You Can Eat - Odive Almoço" at bounding box center [571, 384] width 193 height 65
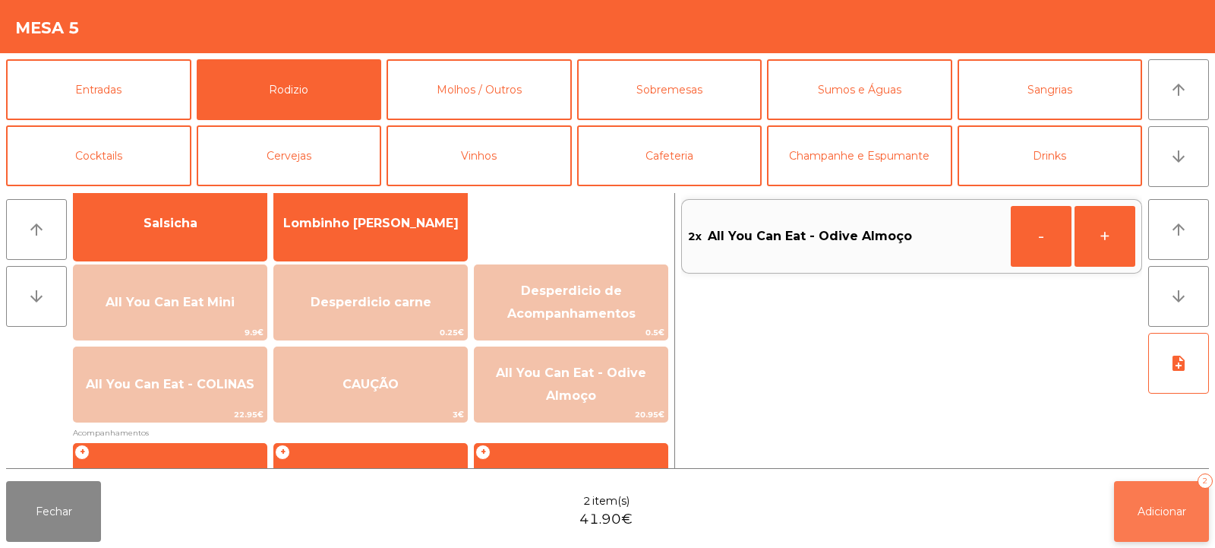
click at [1142, 513] on span "Adicionar" at bounding box center [1162, 511] width 49 height 14
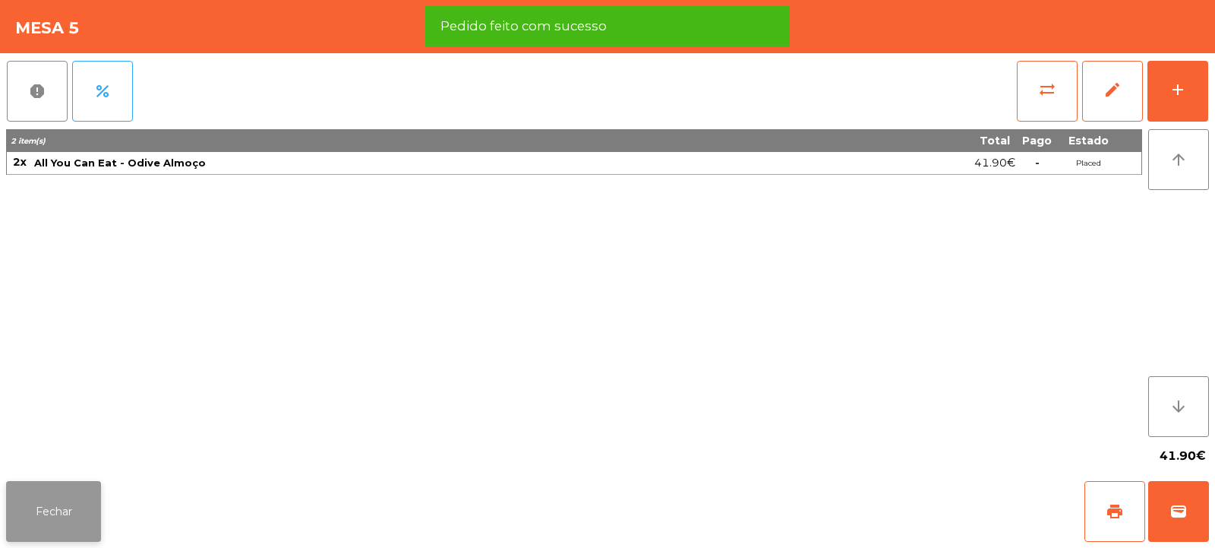
click at [71, 517] on button "Fechar" at bounding box center [53, 511] width 95 height 61
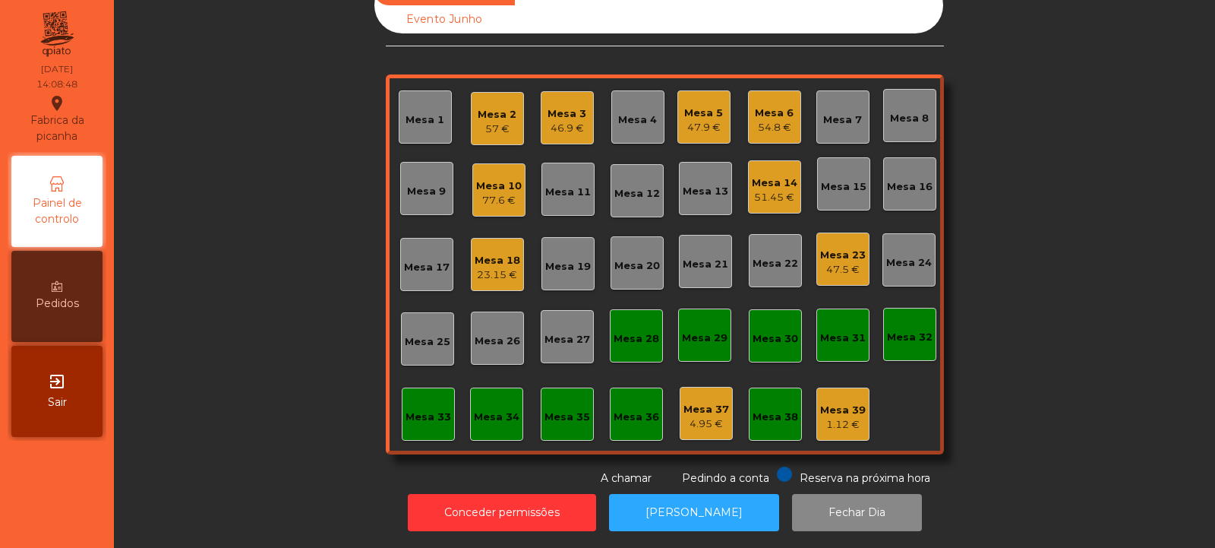
scroll to position [0, 0]
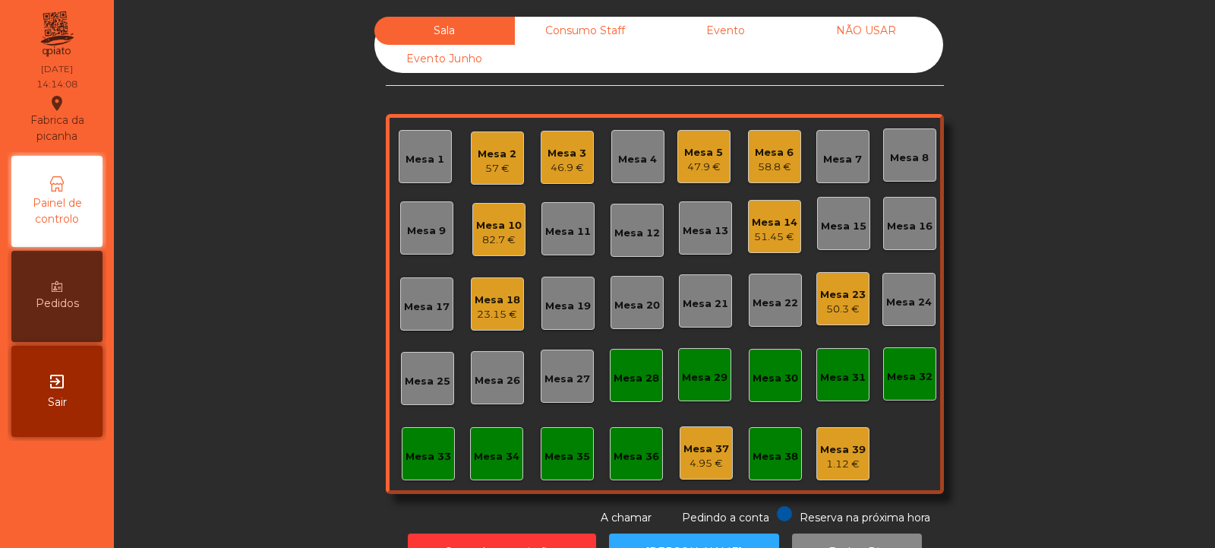
click at [708, 238] on div "Mesa 13" at bounding box center [706, 230] width 46 height 15
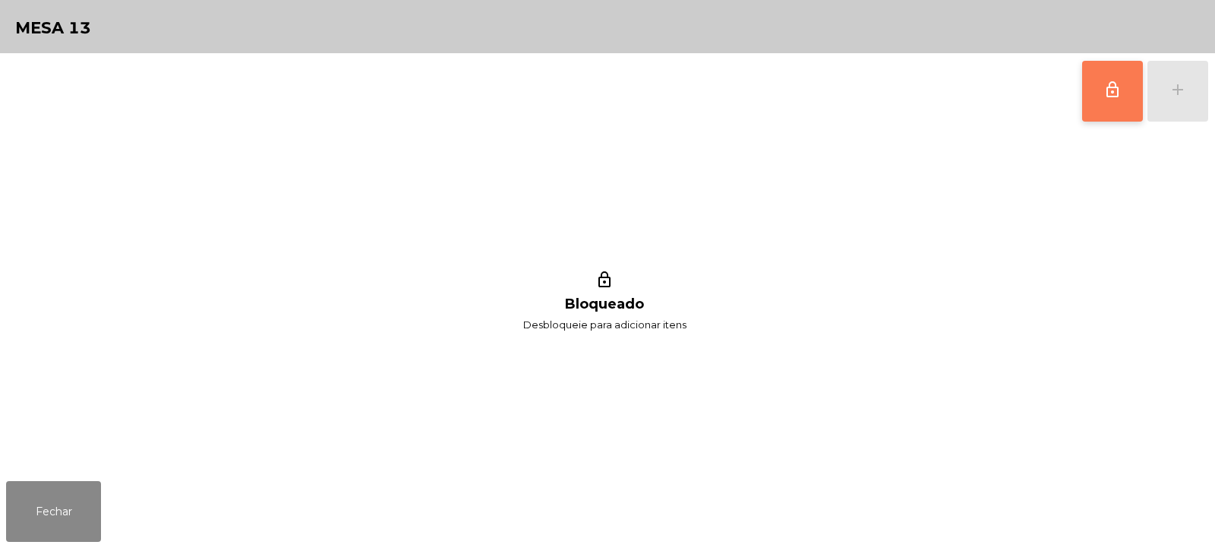
click at [1108, 99] on button "lock_outline" at bounding box center [1112, 91] width 61 height 61
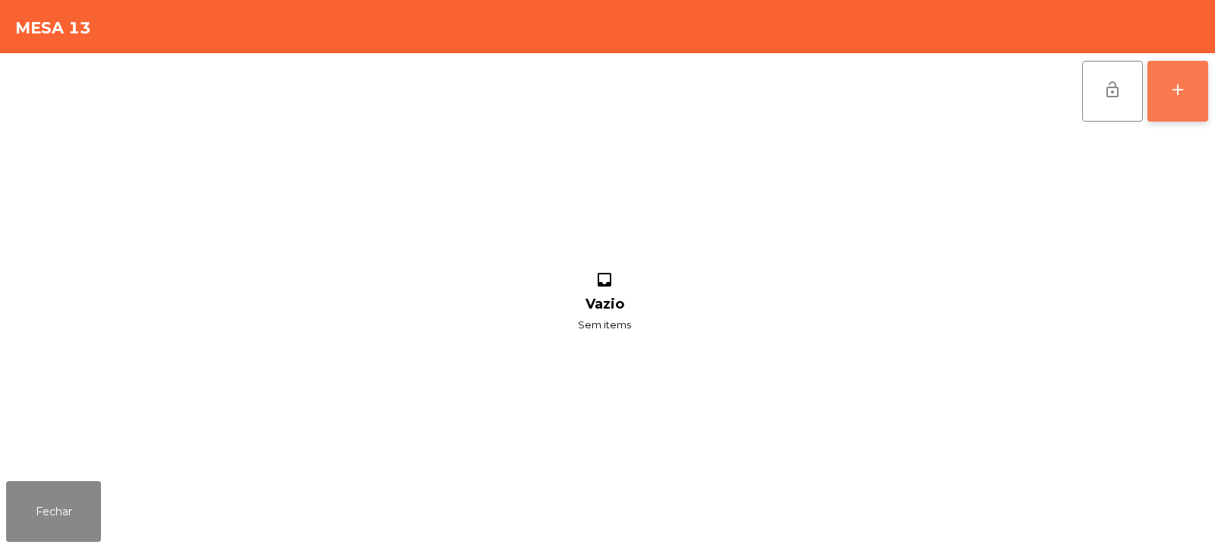
click at [1184, 102] on button "add" at bounding box center [1178, 91] width 61 height 61
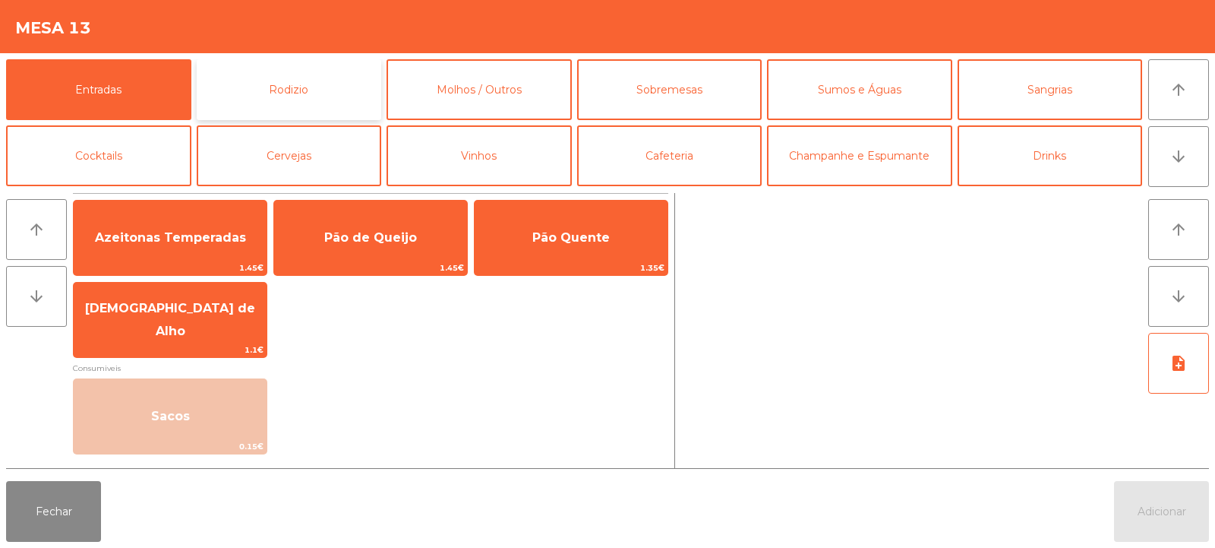
click at [312, 87] on button "Rodizio" at bounding box center [289, 89] width 185 height 61
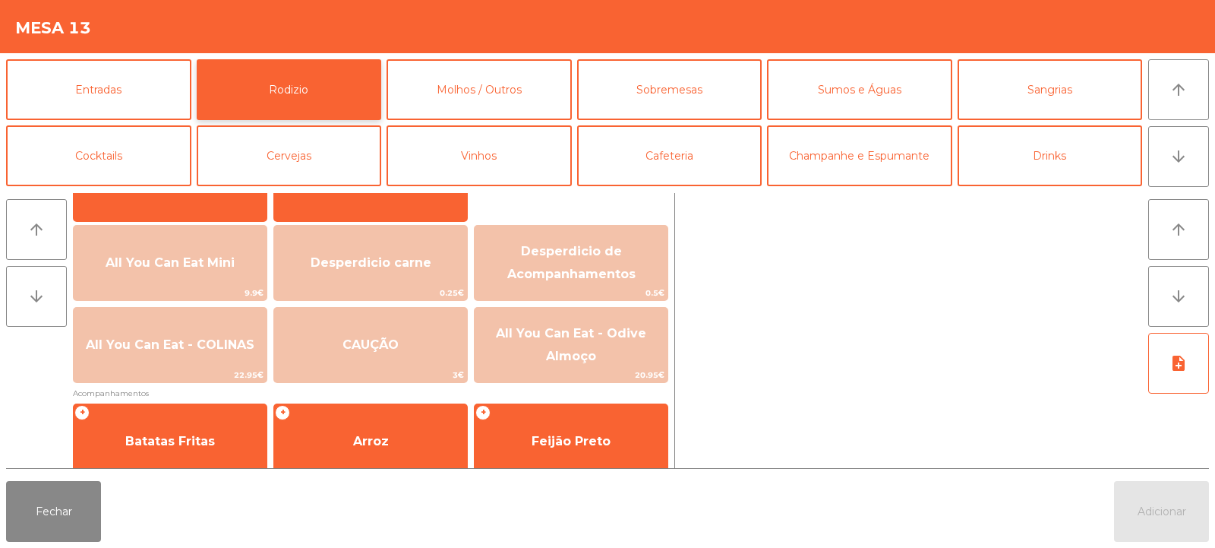
scroll to position [155, 0]
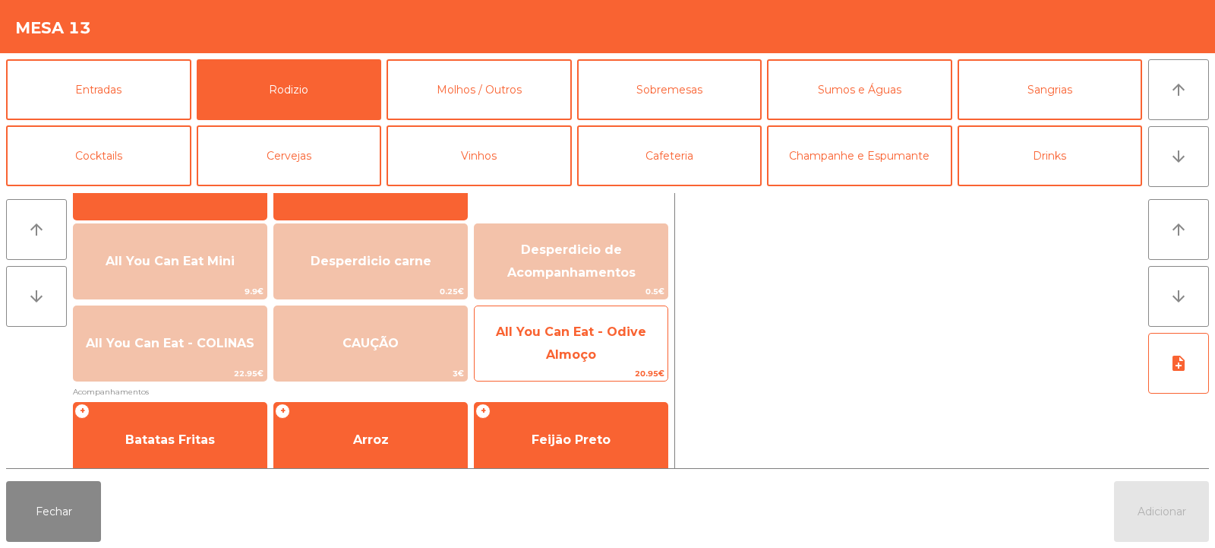
click at [597, 365] on span "All You Can Eat - Odive Almoço" at bounding box center [571, 343] width 193 height 65
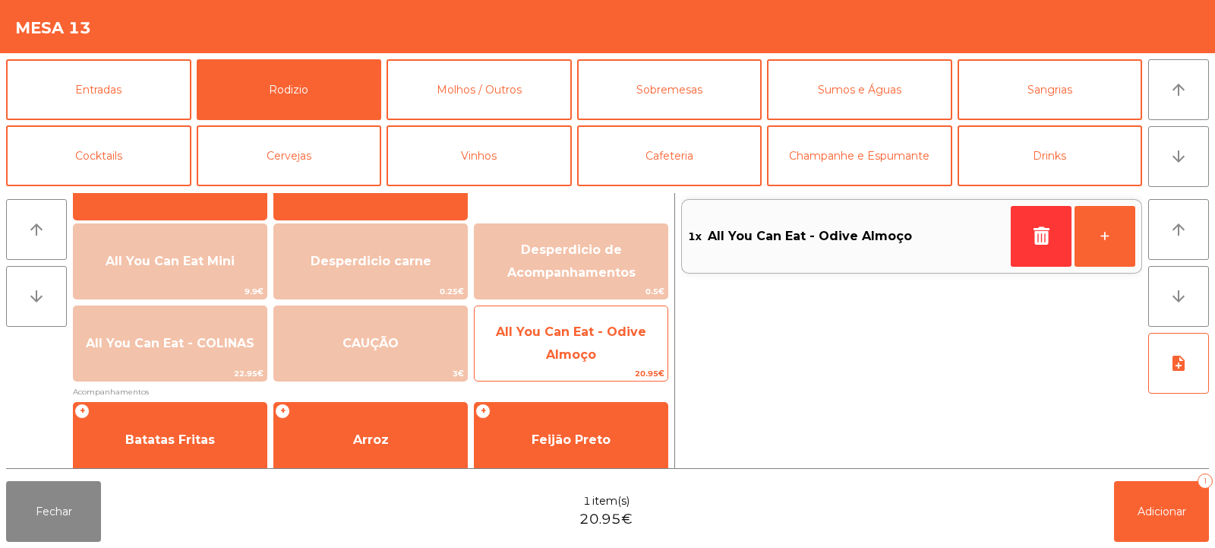
click at [586, 363] on span "All You Can Eat - Odive Almoço" at bounding box center [571, 343] width 193 height 65
click at [593, 363] on span "All You Can Eat - Odive Almoço" at bounding box center [571, 343] width 193 height 65
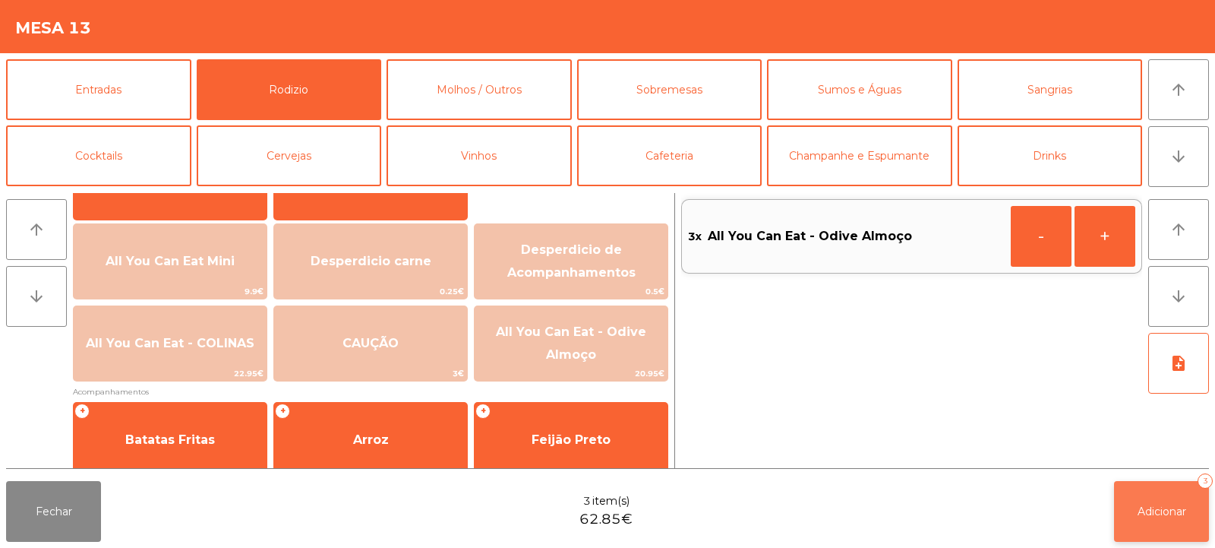
click at [1155, 522] on button "Adicionar 3" at bounding box center [1161, 511] width 95 height 61
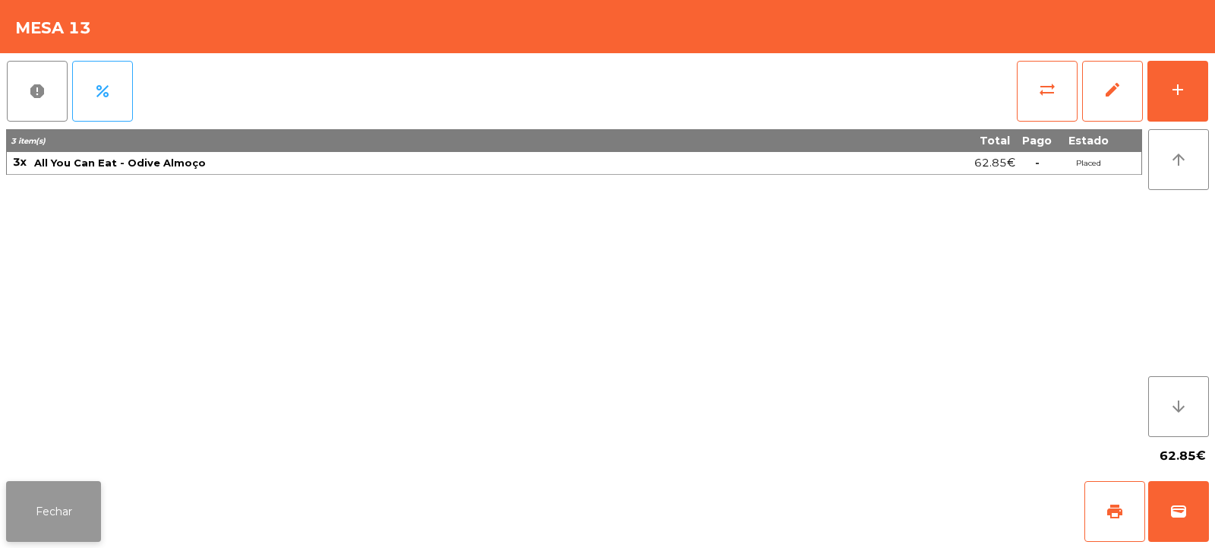
click at [49, 501] on button "Fechar" at bounding box center [53, 511] width 95 height 61
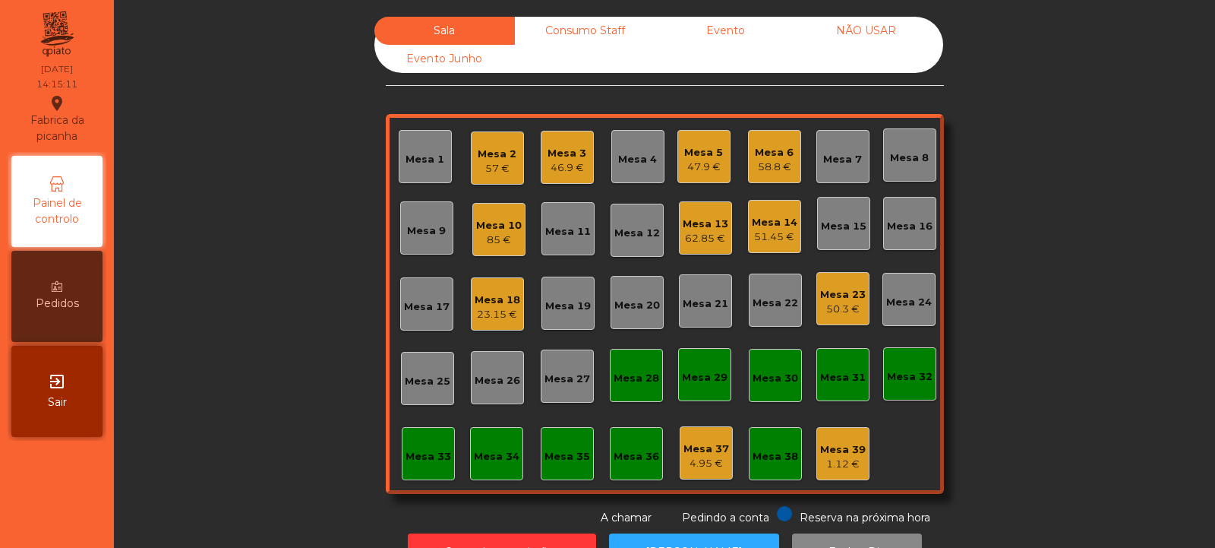
click at [896, 156] on div "Mesa 8" at bounding box center [909, 157] width 39 height 15
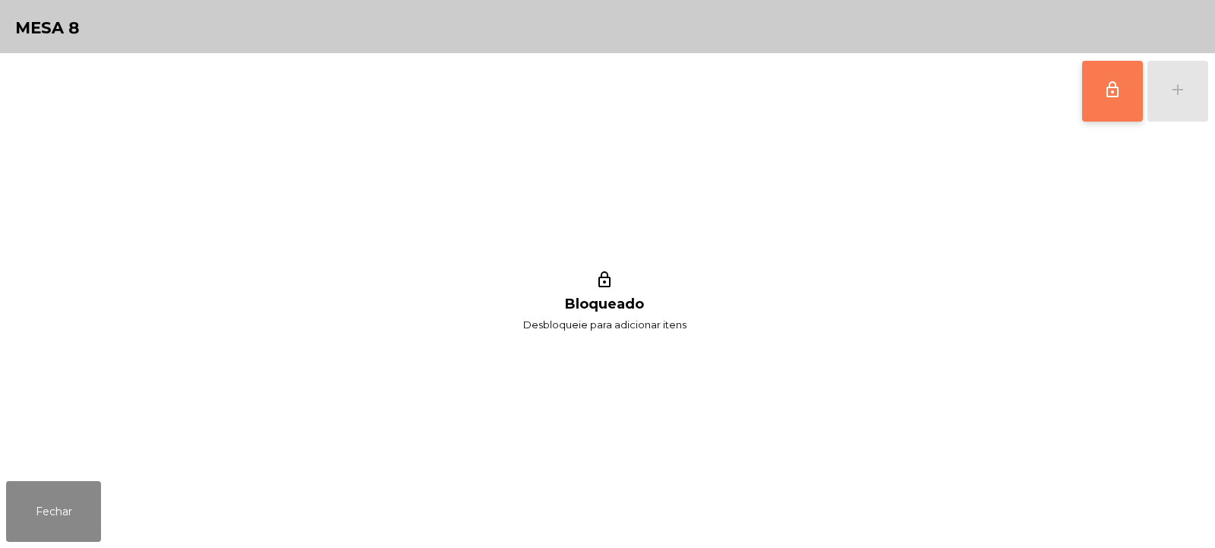
click at [1117, 103] on button "lock_outline" at bounding box center [1112, 91] width 61 height 61
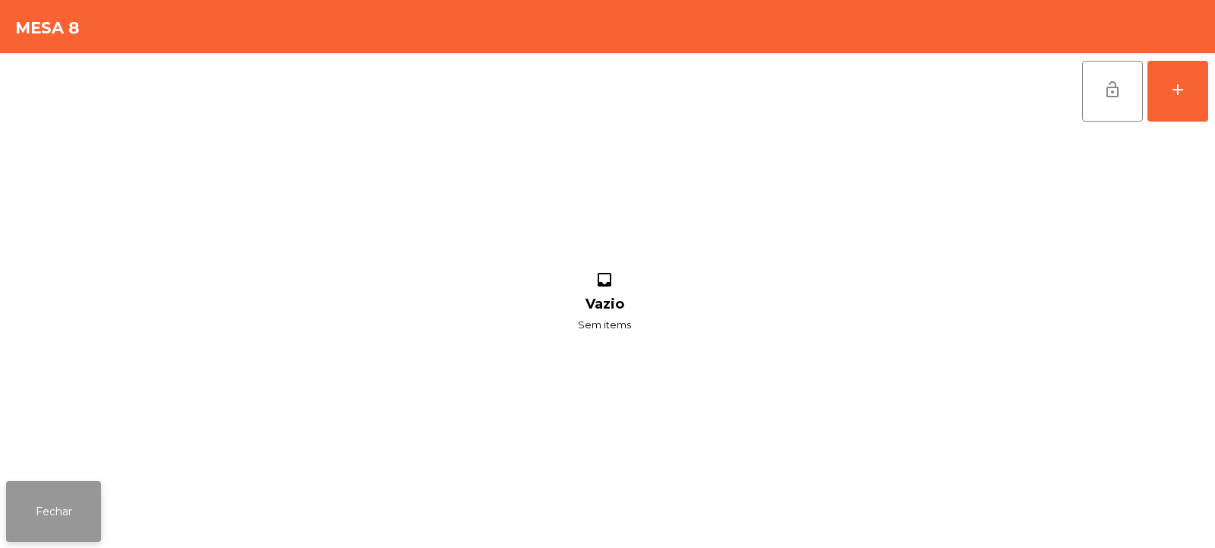
click at [38, 510] on button "Fechar" at bounding box center [53, 511] width 95 height 61
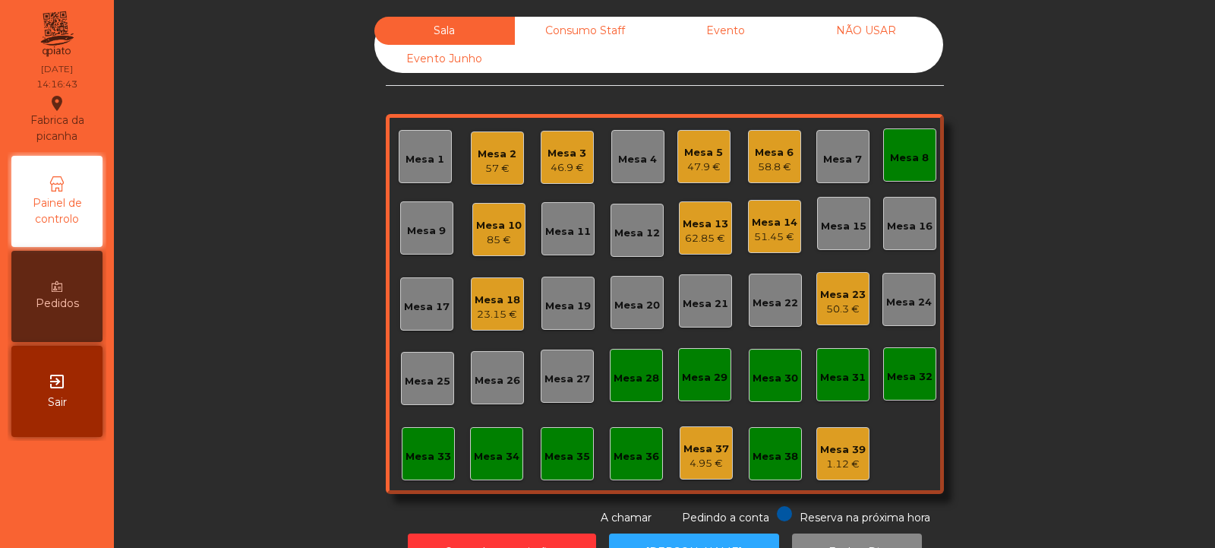
click at [778, 230] on div "51.45 €" at bounding box center [775, 236] width 46 height 15
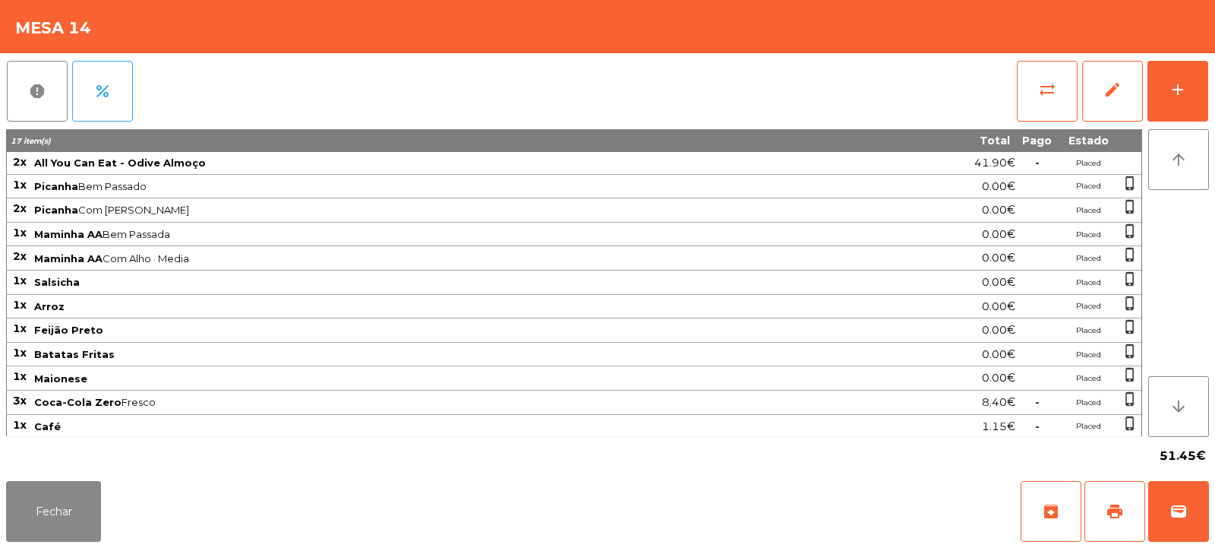
scroll to position [2, 0]
click at [60, 525] on button "Fechar" at bounding box center [53, 511] width 95 height 61
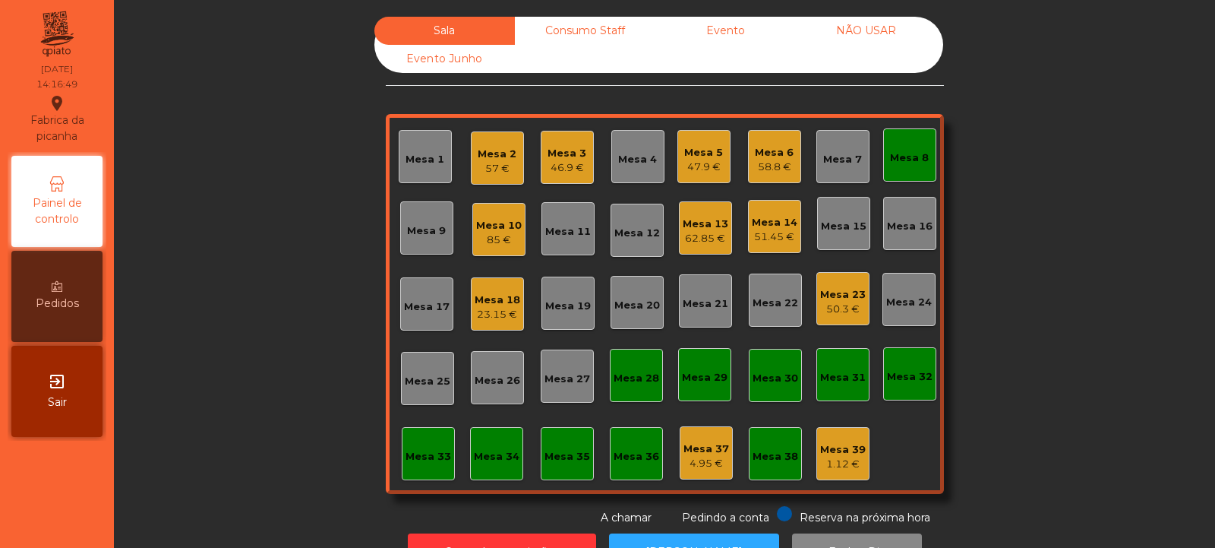
click at [708, 238] on div "62.85 €" at bounding box center [706, 238] width 46 height 15
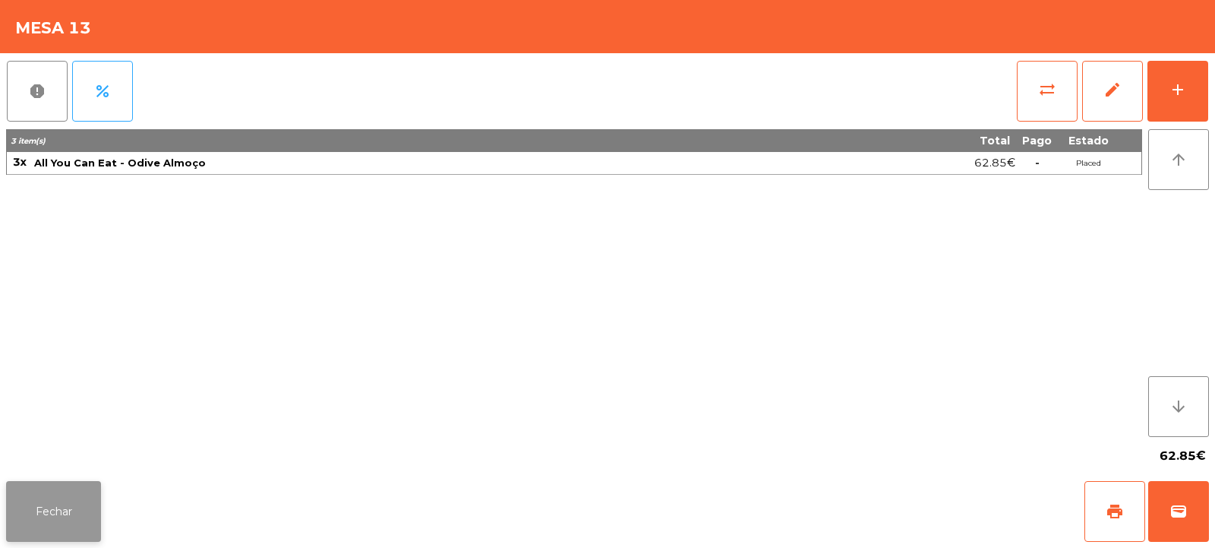
click at [68, 515] on button "Fechar" at bounding box center [53, 511] width 95 height 61
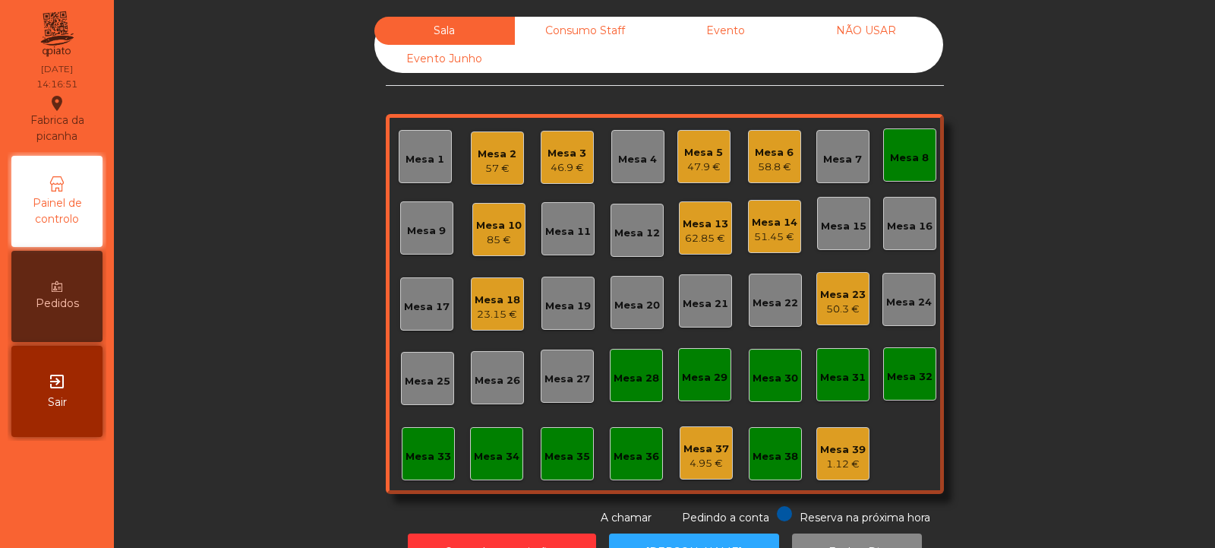
click at [1042, 108] on div "Sala Consumo Staff Evento NÃO USAR Evento Junho Mesa 1 Mesa 2 57 € [GEOGRAPHIC_…" at bounding box center [664, 271] width 1060 height 509
click at [692, 238] on div "62.85 €" at bounding box center [706, 238] width 46 height 15
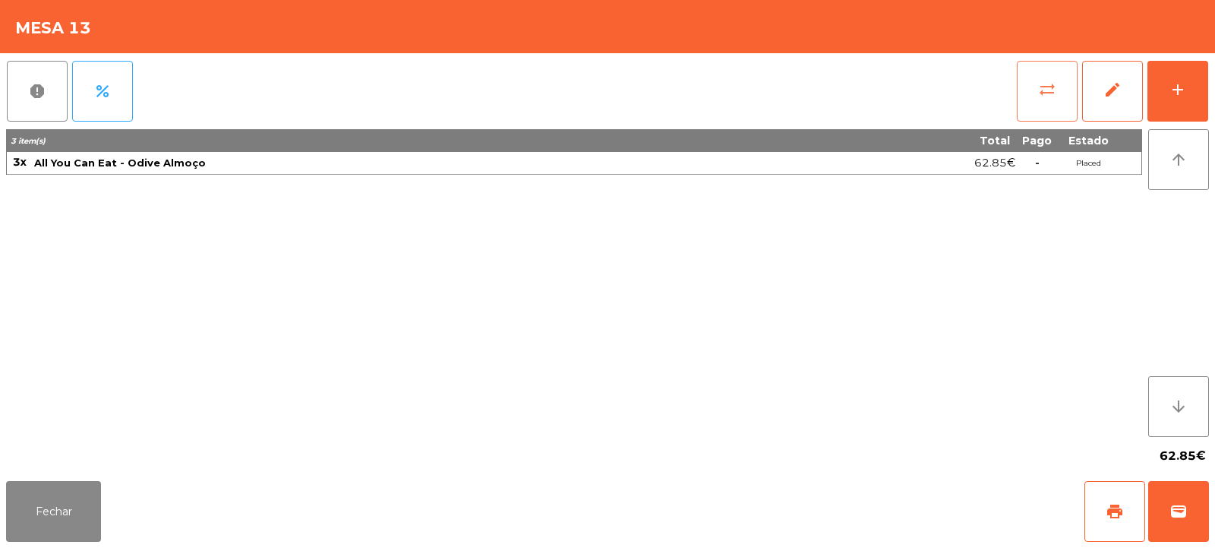
click at [1035, 86] on button "sync_alt" at bounding box center [1047, 91] width 61 height 61
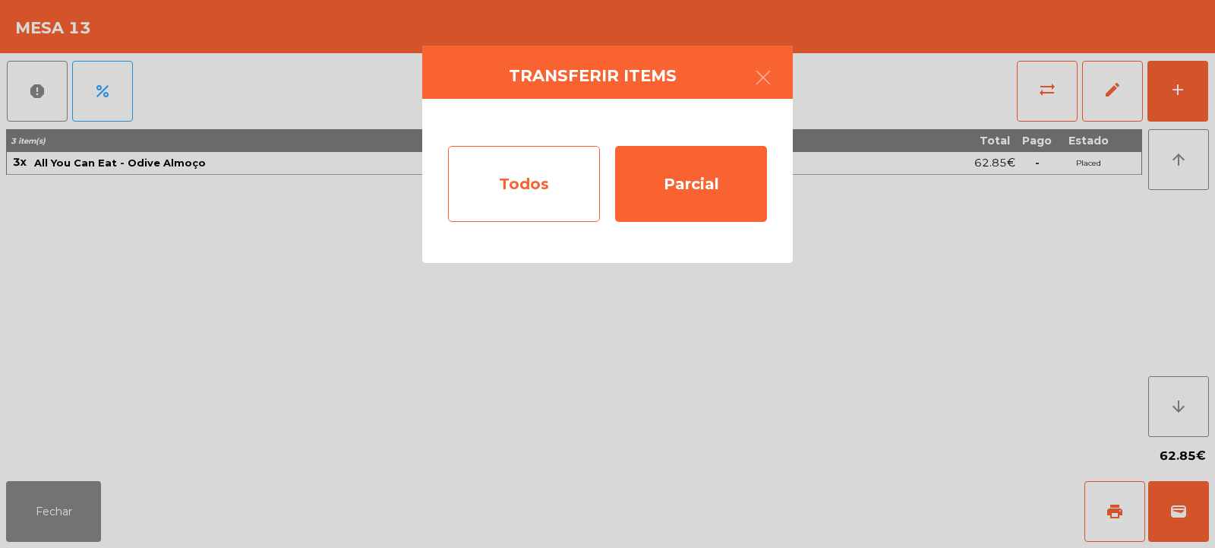
click at [547, 199] on div "Todos" at bounding box center [524, 184] width 152 height 76
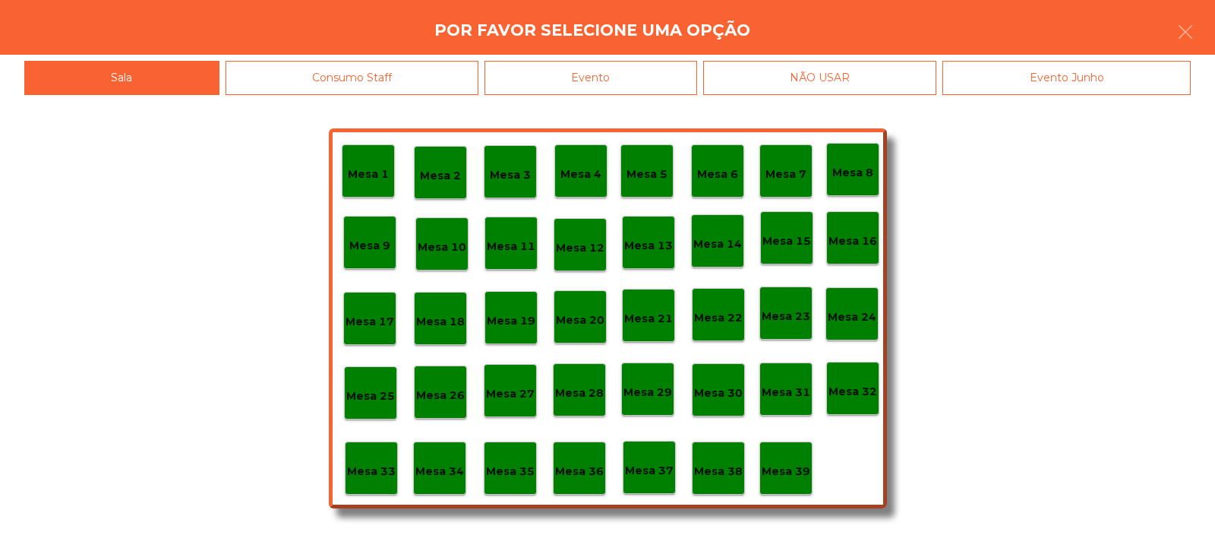
click at [651, 81] on div "Evento" at bounding box center [591, 78] width 213 height 34
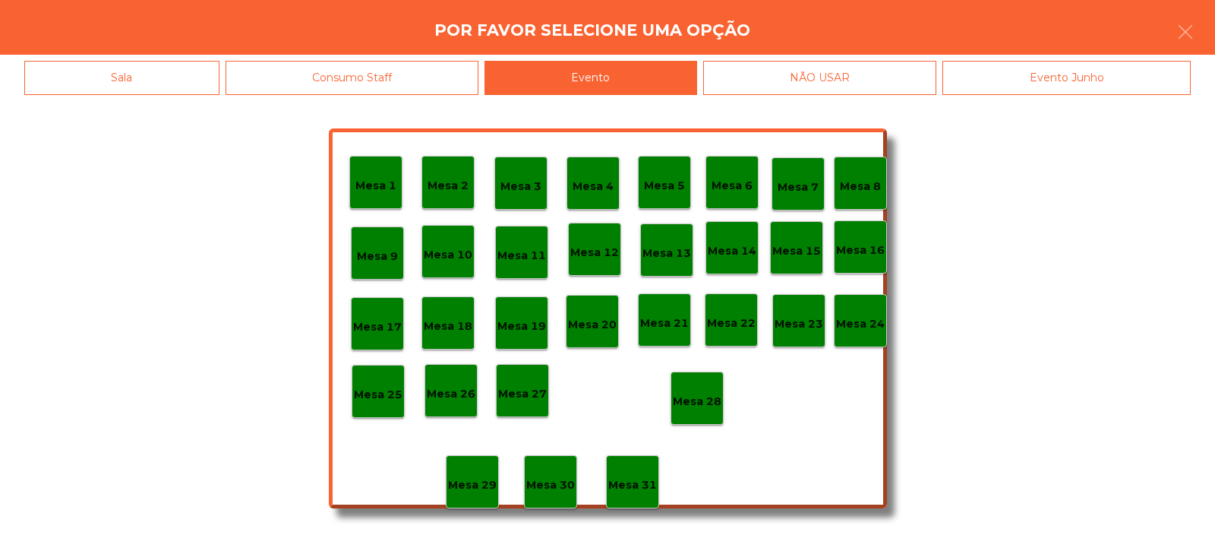
click at [163, 74] on div "Sala" at bounding box center [121, 78] width 195 height 34
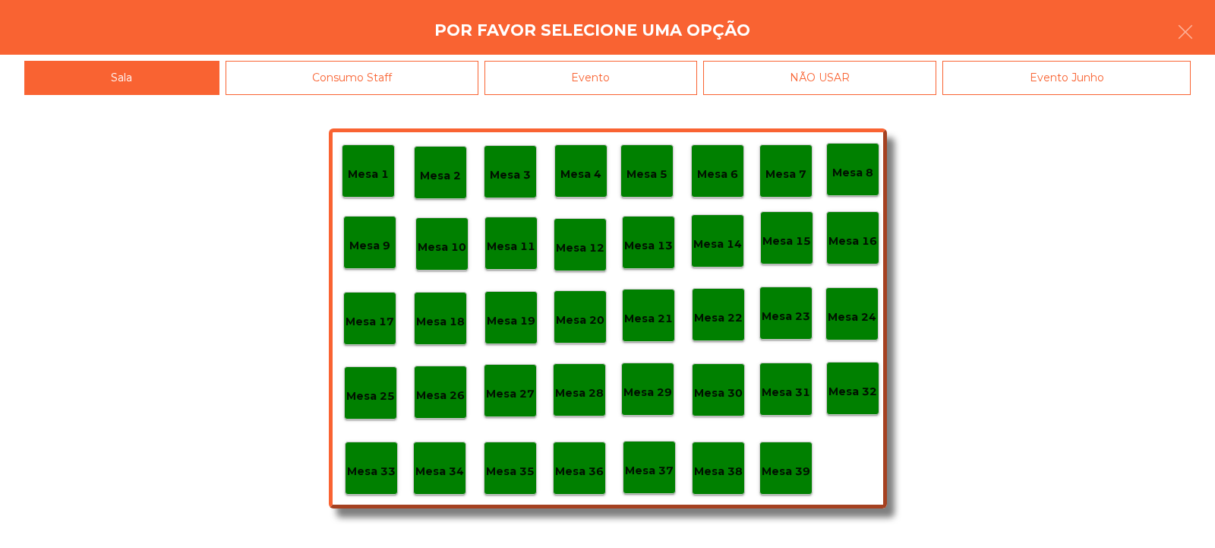
click at [863, 172] on p "Mesa 8" at bounding box center [853, 172] width 41 height 17
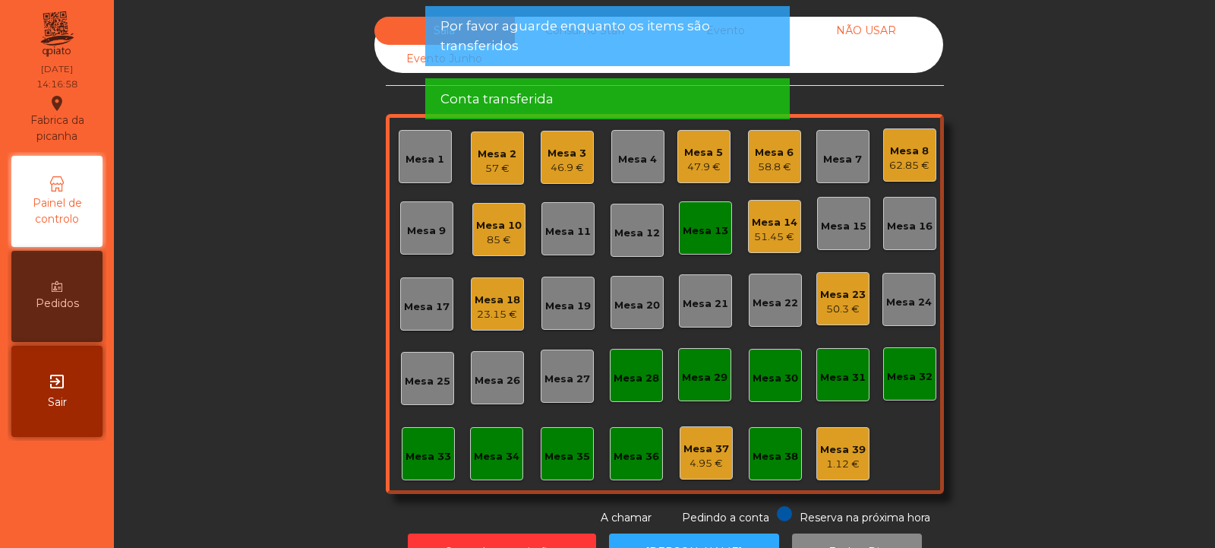
click at [694, 221] on div "Mesa 13" at bounding box center [706, 227] width 46 height 21
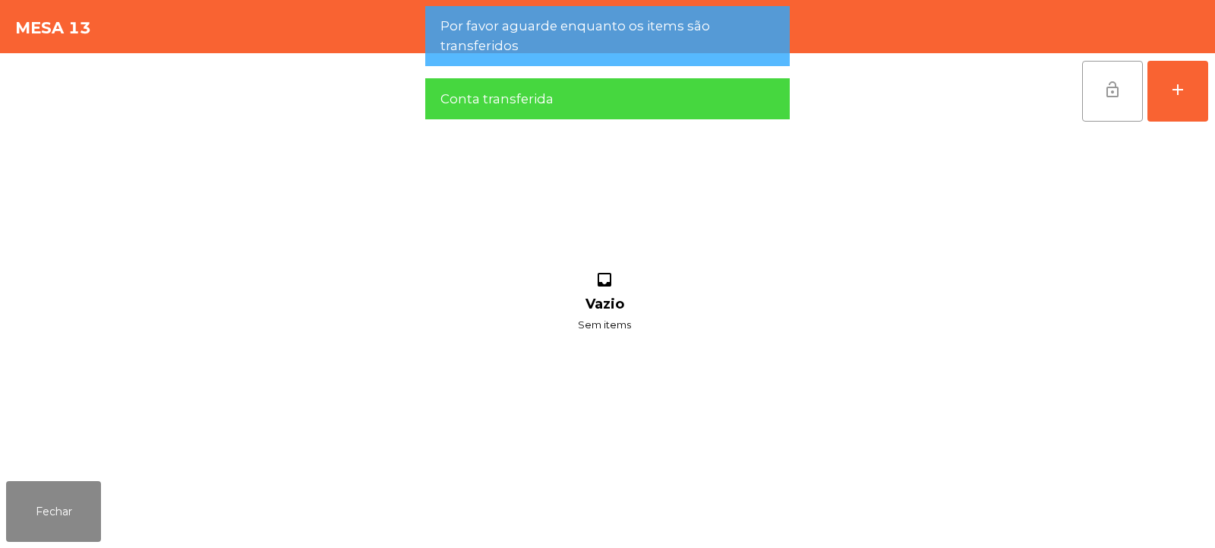
click at [1109, 89] on span "lock_open" at bounding box center [1113, 90] width 18 height 18
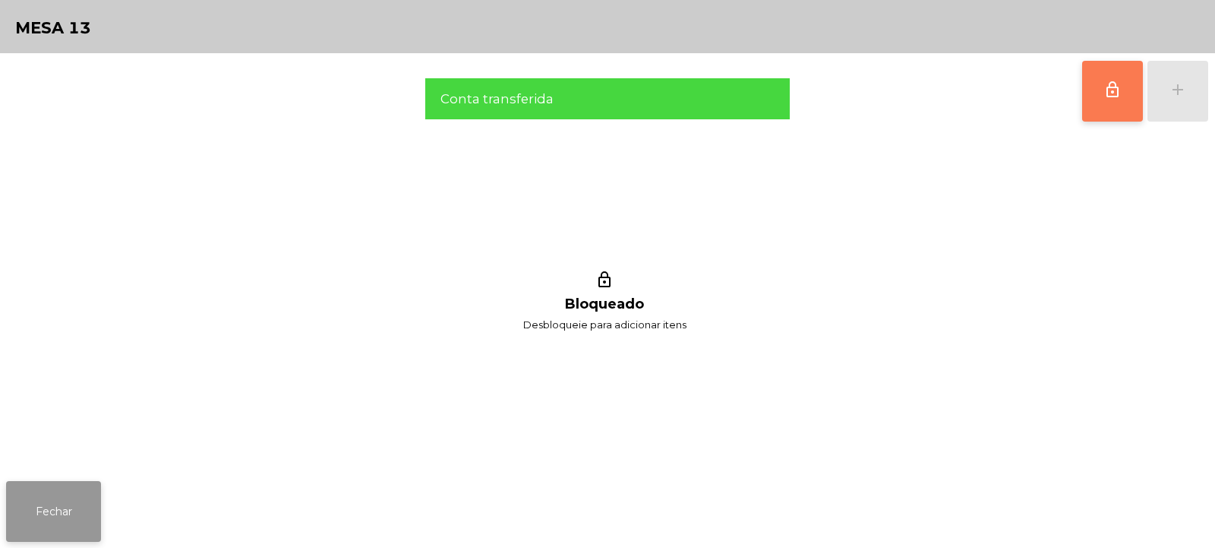
click at [77, 485] on button "Fechar" at bounding box center [53, 511] width 95 height 61
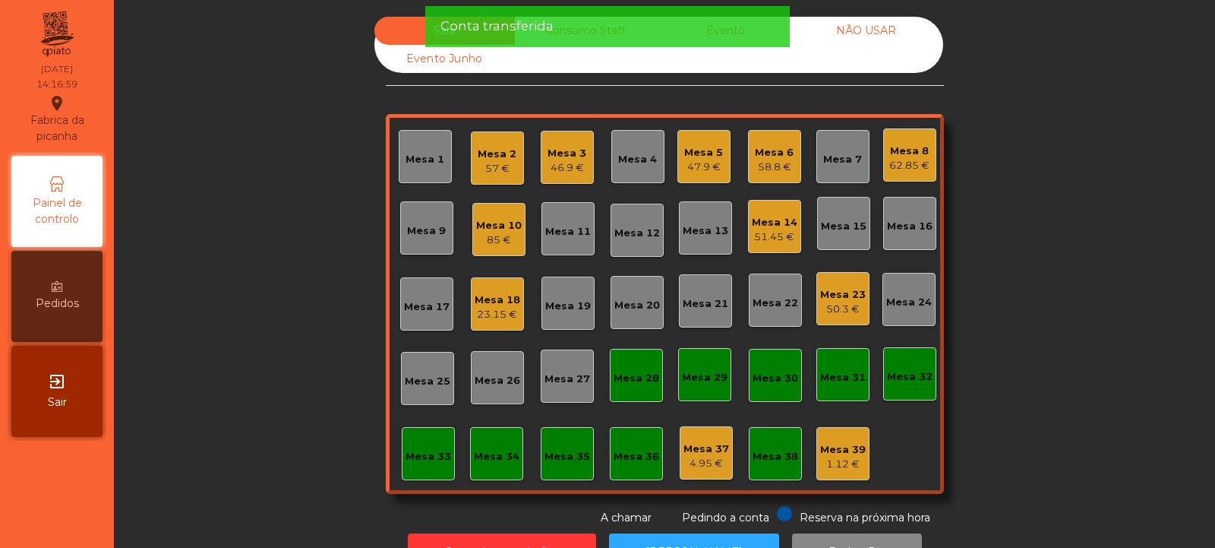
scroll to position [51, 0]
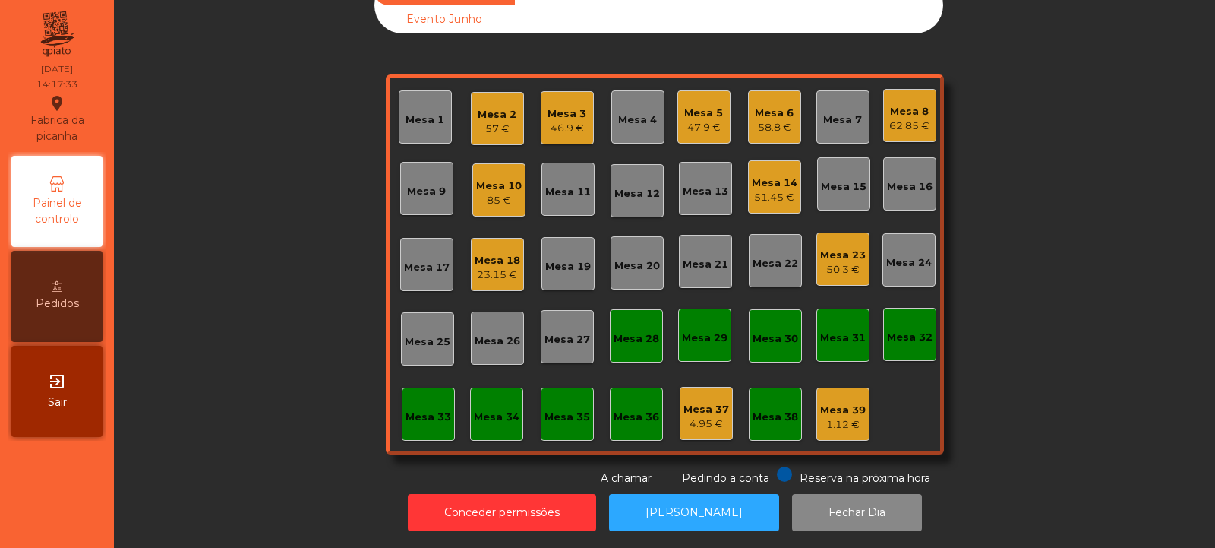
click at [776, 190] on div "51.45 €" at bounding box center [775, 197] width 46 height 15
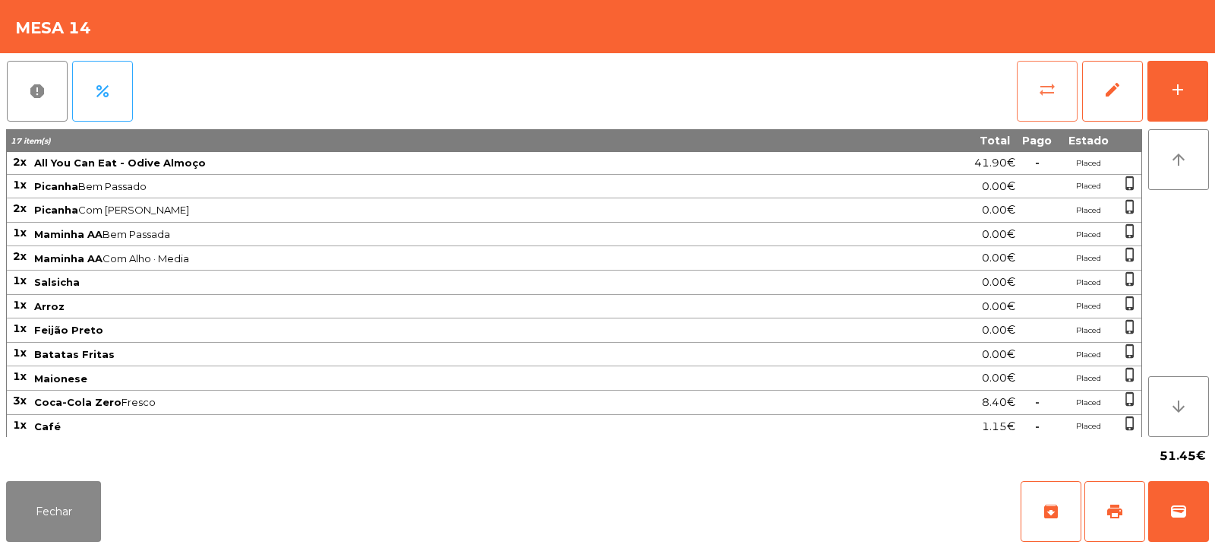
click at [1041, 95] on span "sync_alt" at bounding box center [1047, 90] width 18 height 18
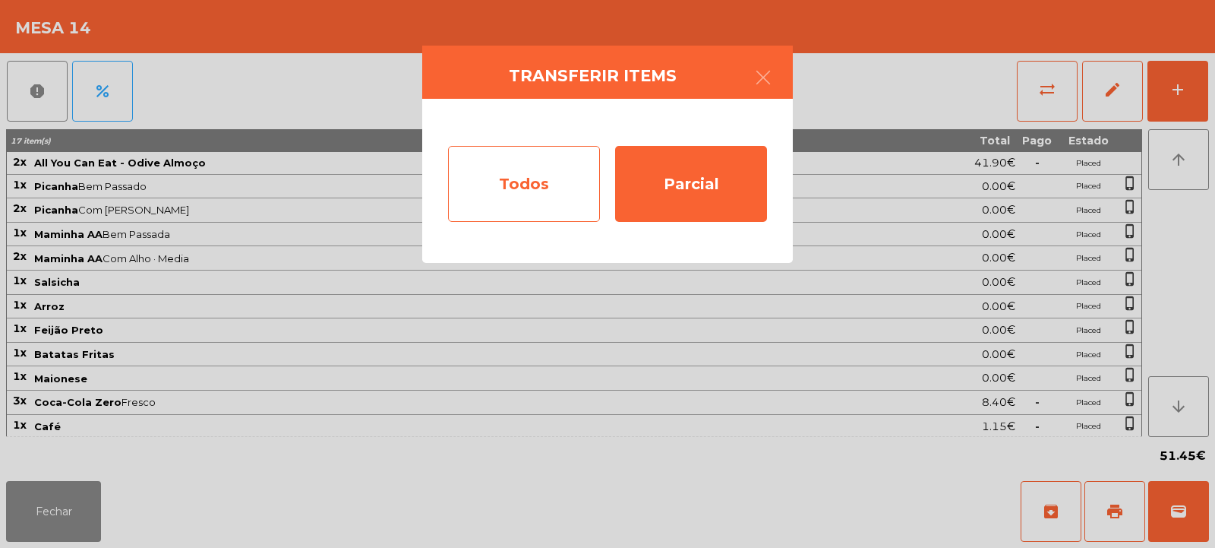
click at [536, 176] on div "Todos" at bounding box center [524, 184] width 152 height 76
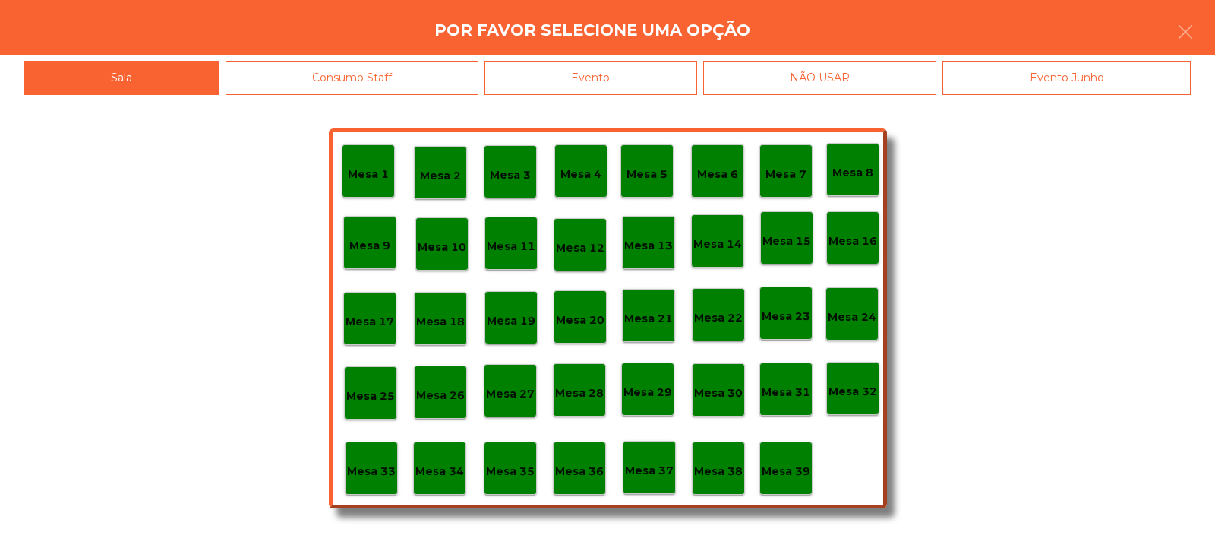
click at [684, 77] on div "Evento" at bounding box center [591, 78] width 213 height 34
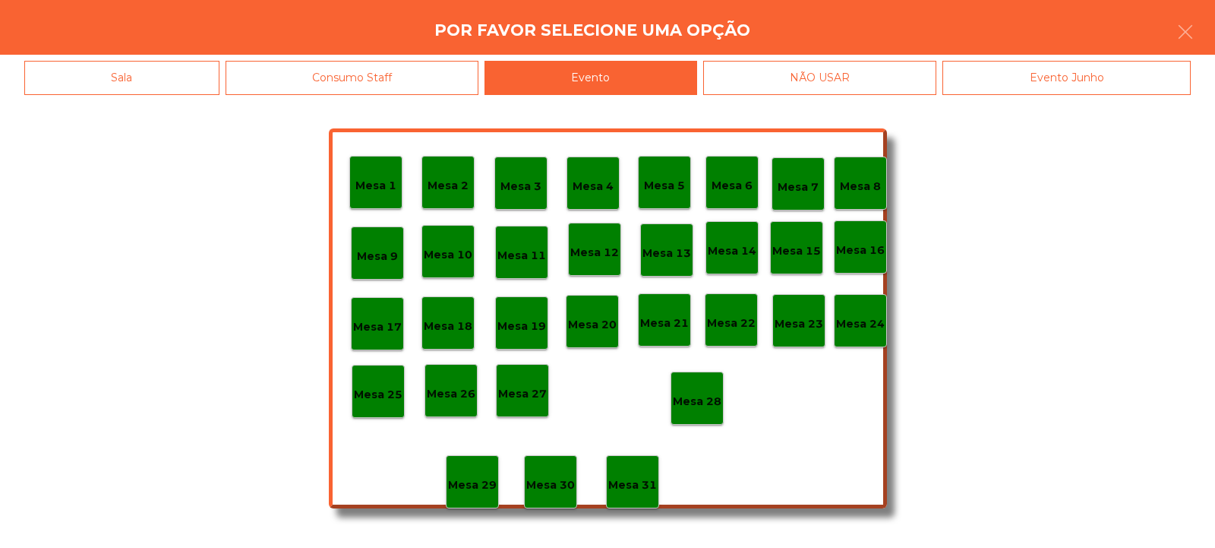
click at [718, 390] on div "Mesa 28" at bounding box center [697, 399] width 49 height 24
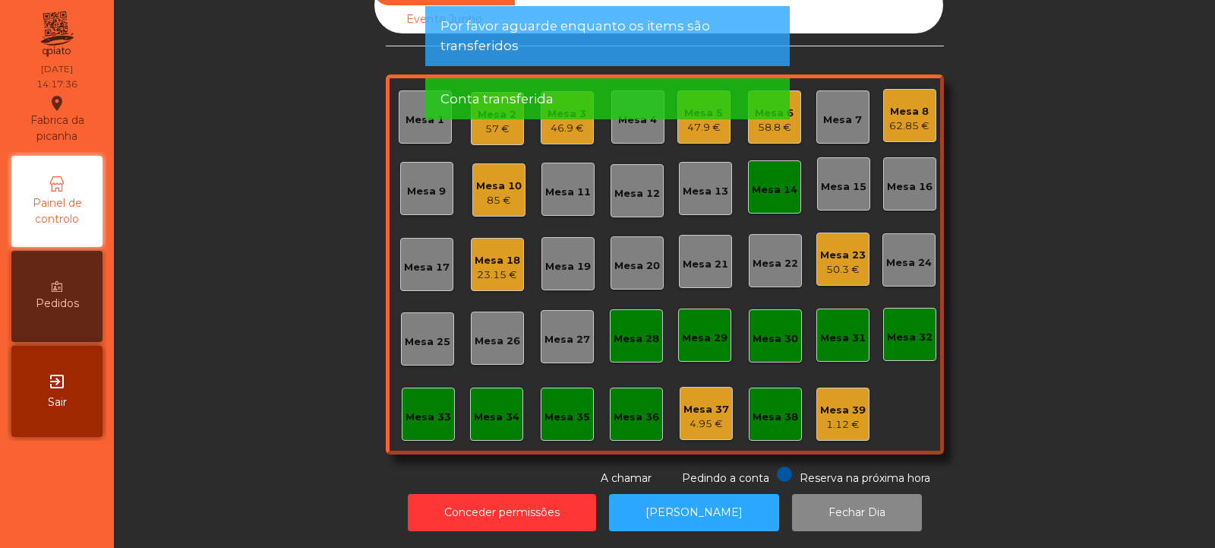
click at [778, 189] on div "Mesa 14" at bounding box center [774, 186] width 53 height 53
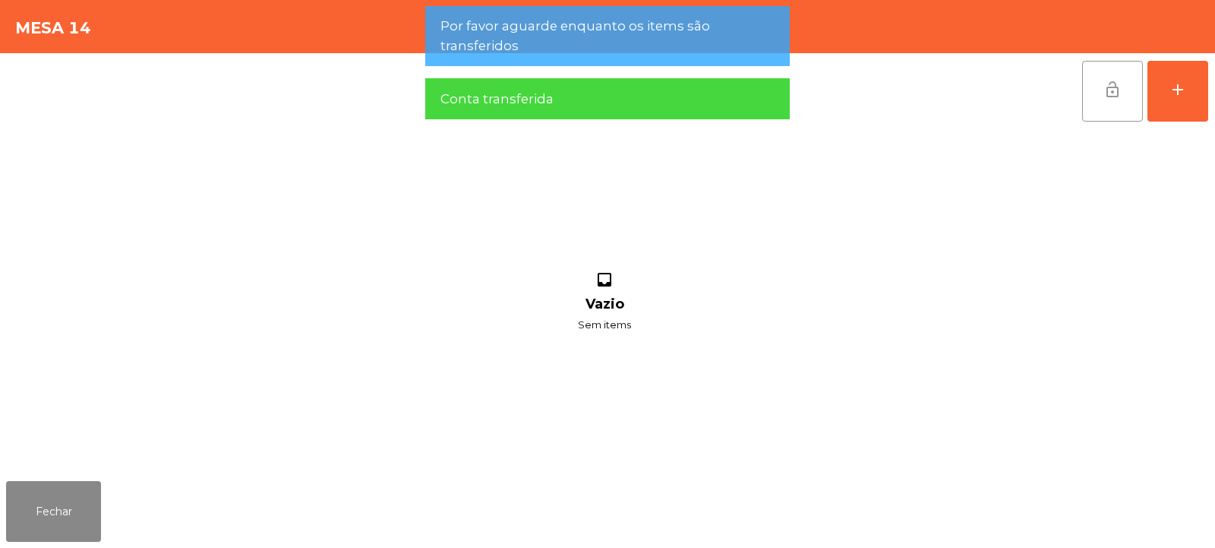
click at [1101, 97] on button "lock_open" at bounding box center [1112, 91] width 61 height 61
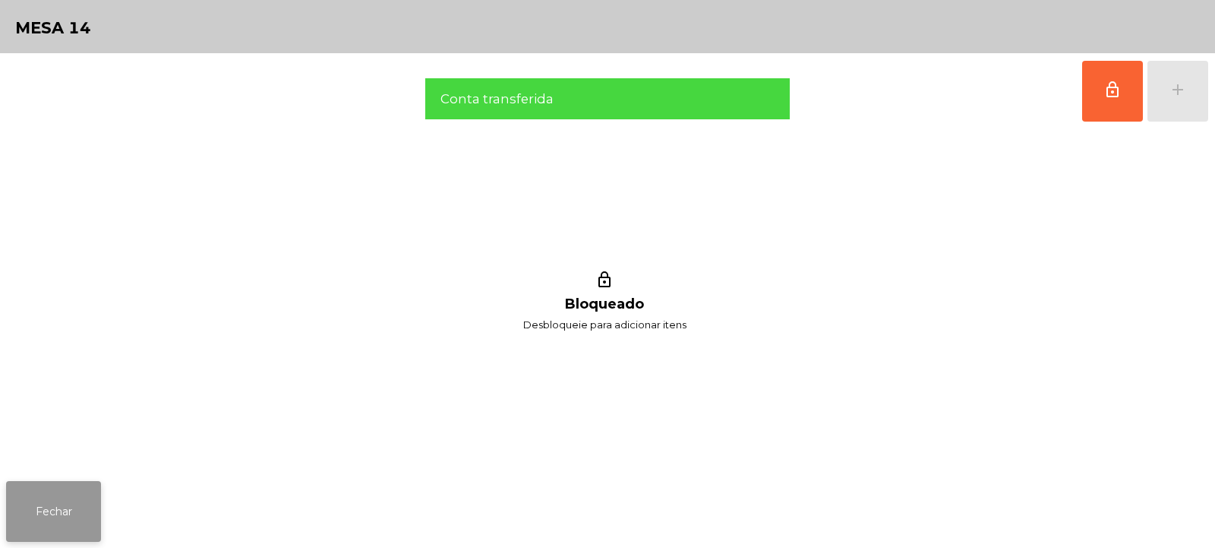
click at [77, 502] on button "Fechar" at bounding box center [53, 511] width 95 height 61
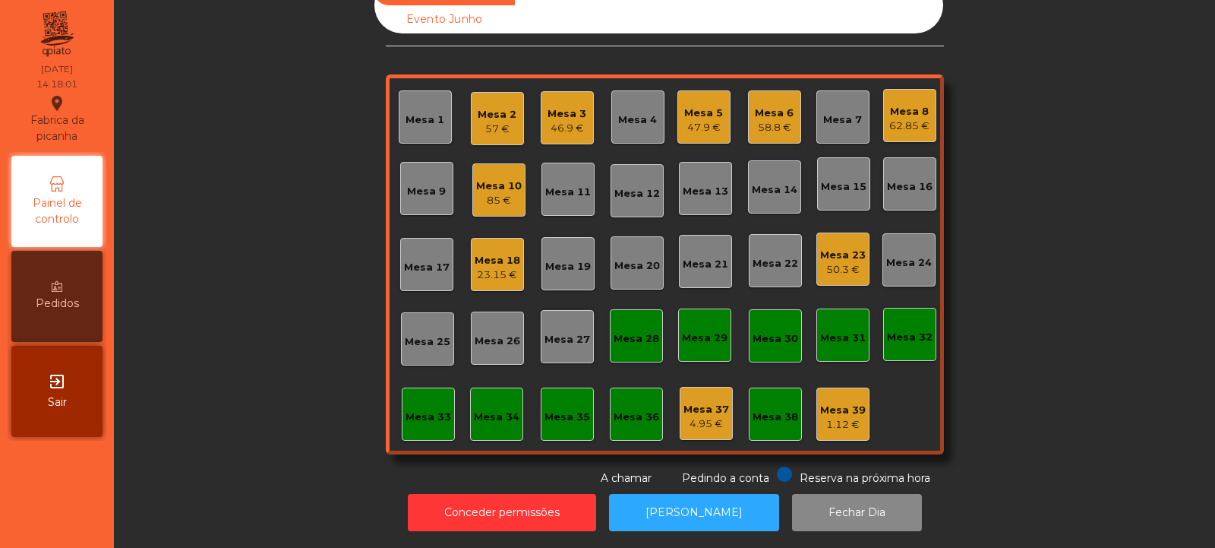
click at [773, 120] on div "58.8 €" at bounding box center [774, 127] width 39 height 15
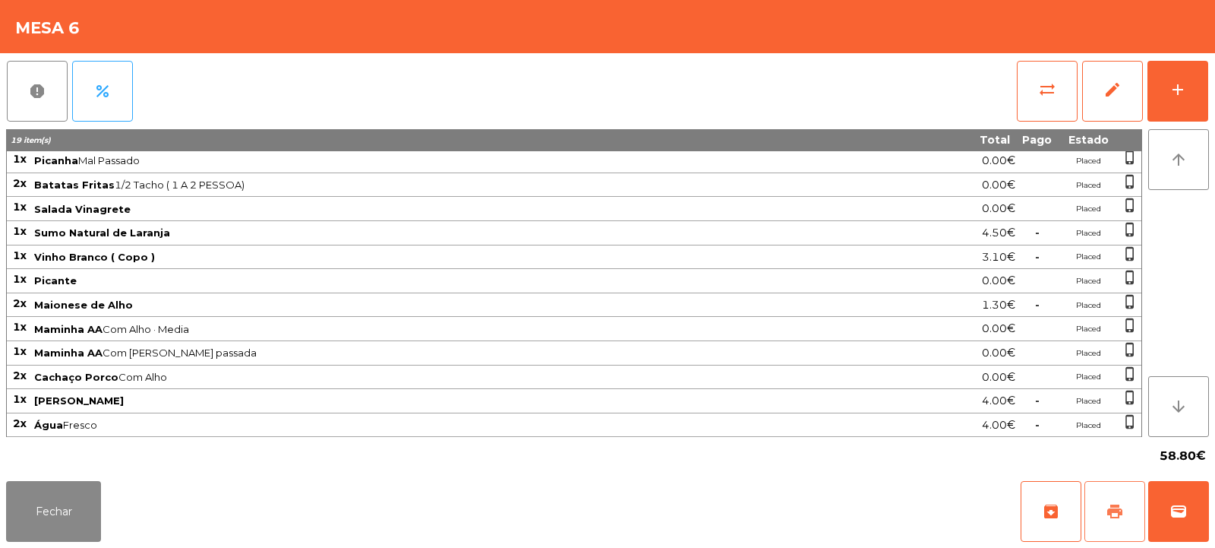
click at [1117, 508] on span "print" at bounding box center [1115, 511] width 18 height 18
click at [96, 483] on button "Fechar" at bounding box center [53, 511] width 95 height 61
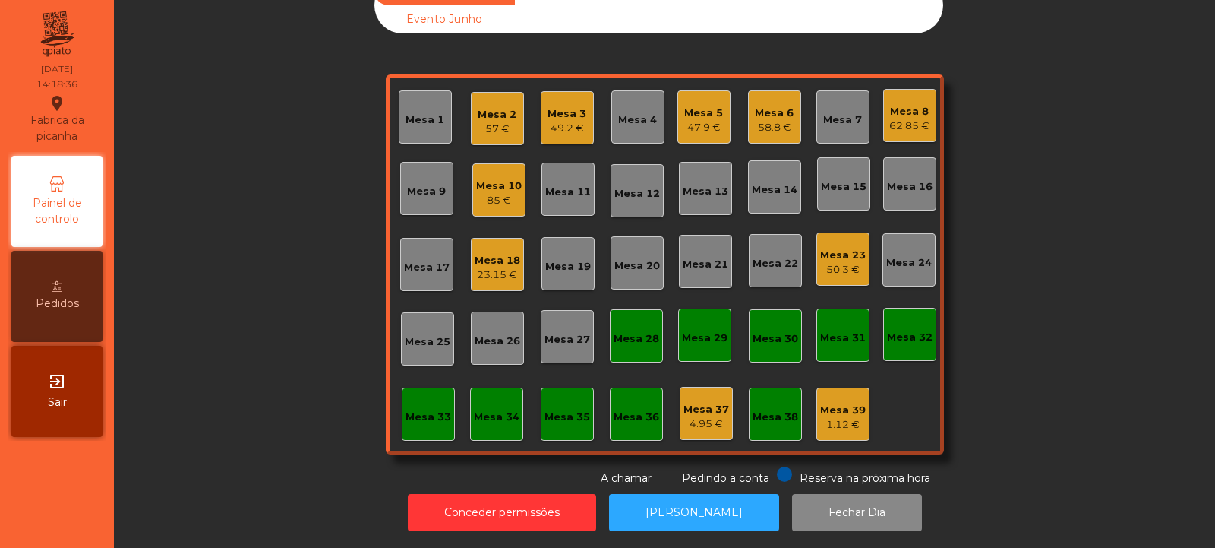
click at [488, 255] on div "Mesa 18" at bounding box center [498, 260] width 46 height 15
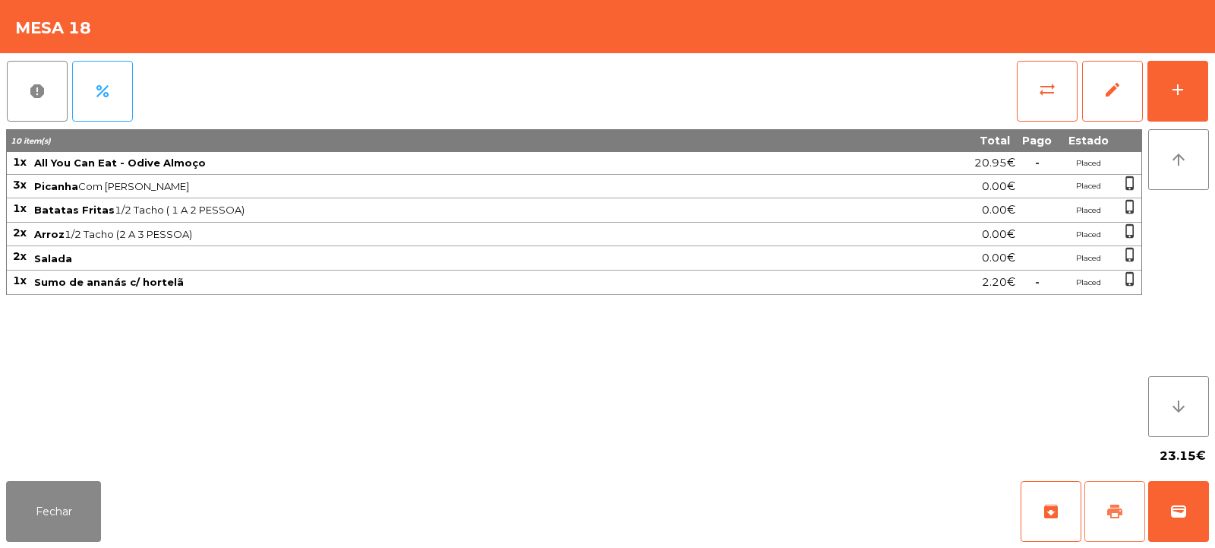
click at [1119, 505] on span "print" at bounding box center [1115, 511] width 18 height 18
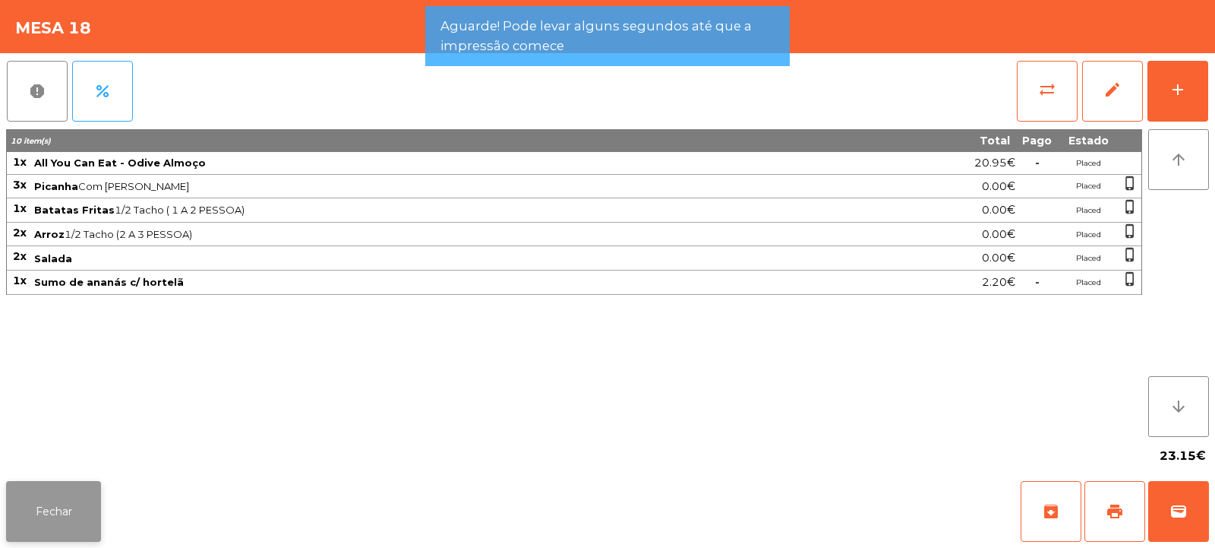
click at [68, 517] on button "Fechar" at bounding box center [53, 511] width 95 height 61
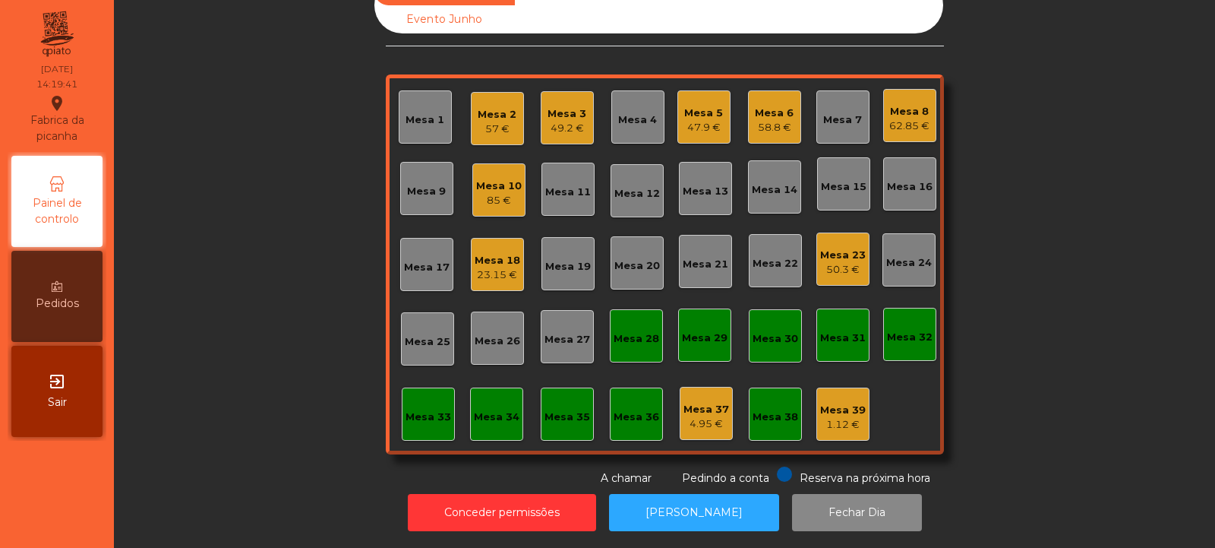
scroll to position [0, 0]
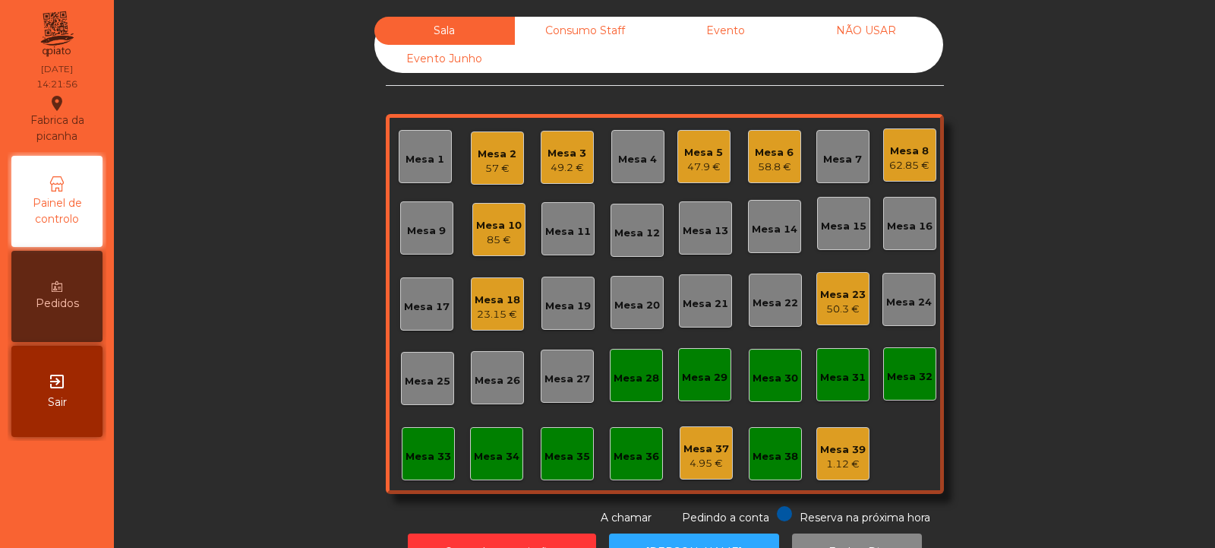
click at [491, 463] on div "Mesa 34" at bounding box center [497, 456] width 46 height 15
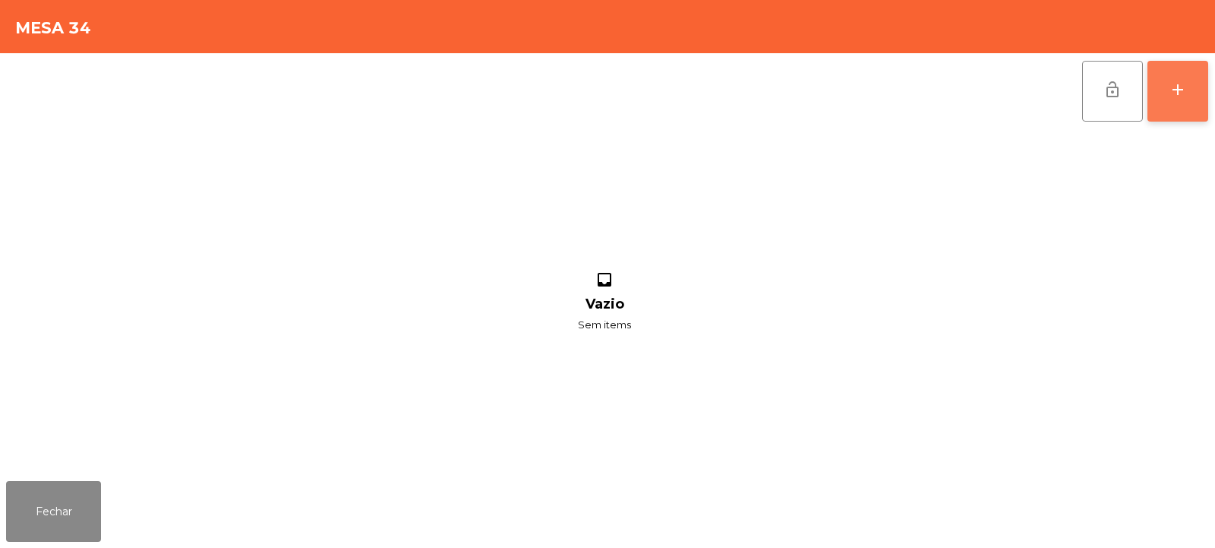
click at [1184, 112] on button "add" at bounding box center [1178, 91] width 61 height 61
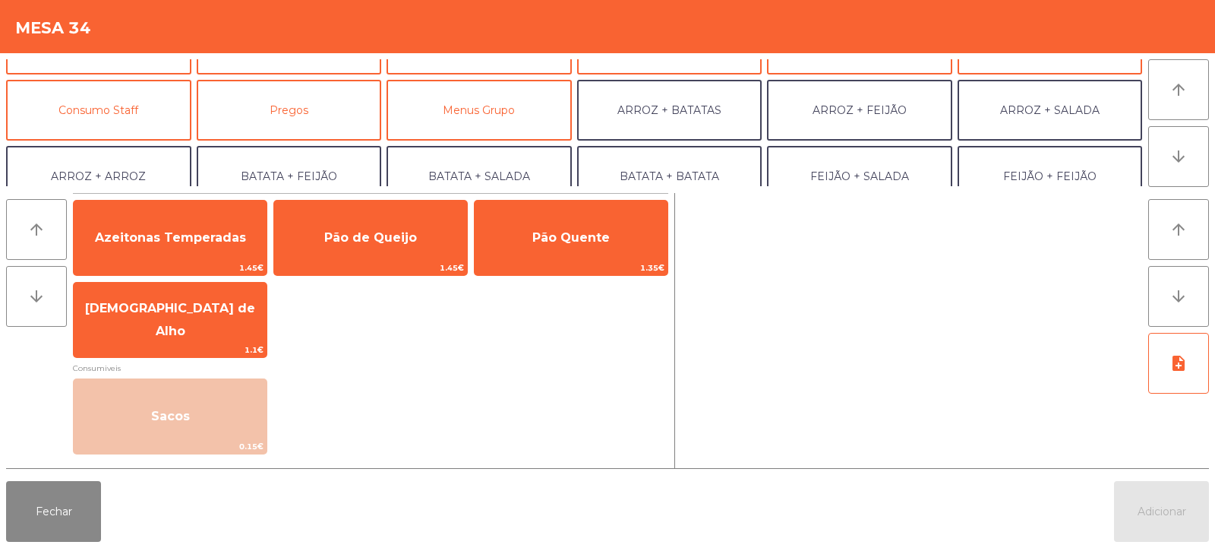
scroll to position [106, 0]
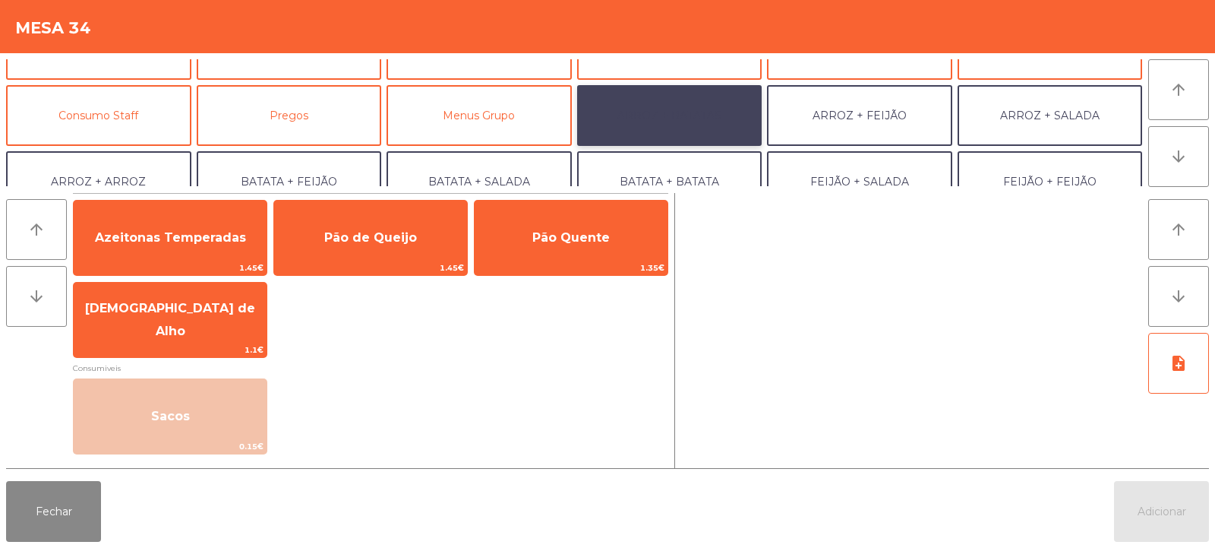
click at [672, 105] on button "ARROZ + BATATAS" at bounding box center [669, 115] width 185 height 61
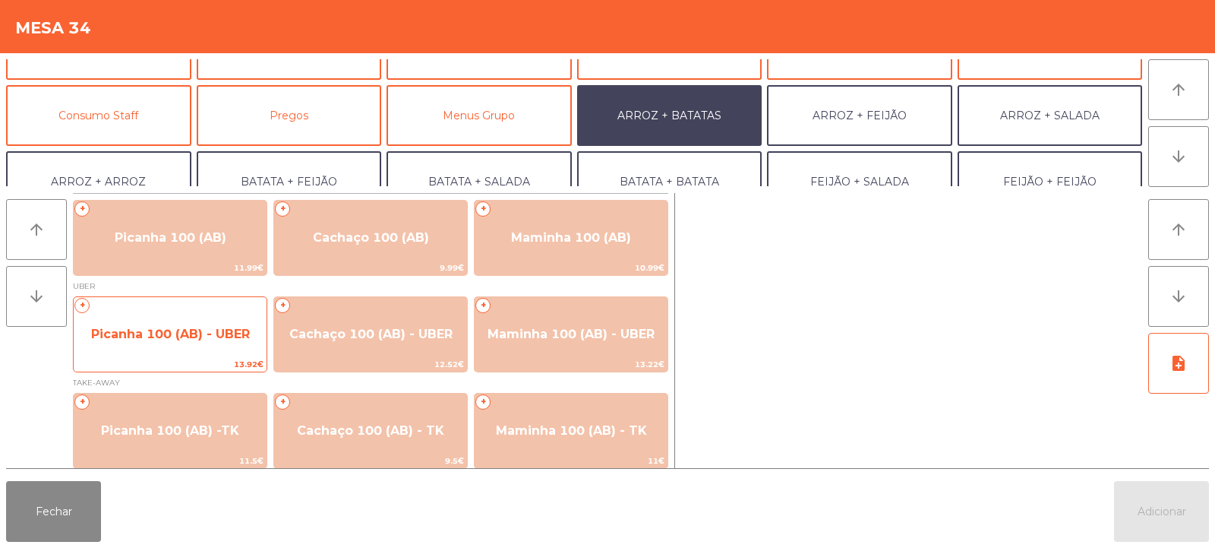
click at [169, 320] on span "Picanha 100 (AB) - UBER" at bounding box center [170, 334] width 193 height 41
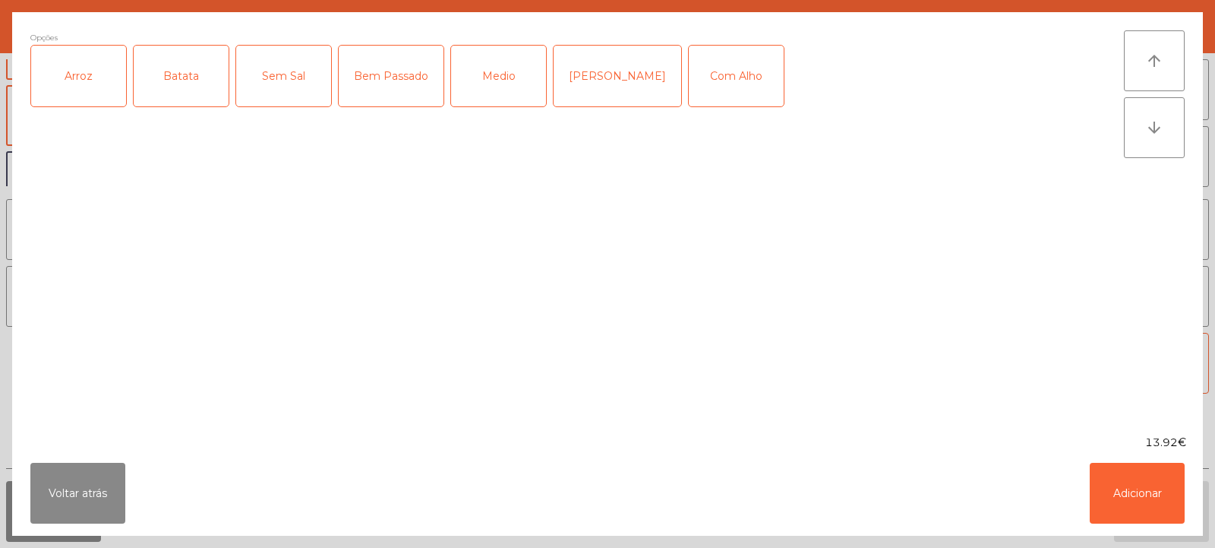
click at [98, 61] on div "Arroz" at bounding box center [78, 76] width 95 height 61
click at [157, 81] on div "Batata" at bounding box center [181, 76] width 95 height 61
click at [498, 71] on div "Medio" at bounding box center [498, 76] width 95 height 61
click at [1151, 481] on button "Adicionar" at bounding box center [1137, 493] width 95 height 61
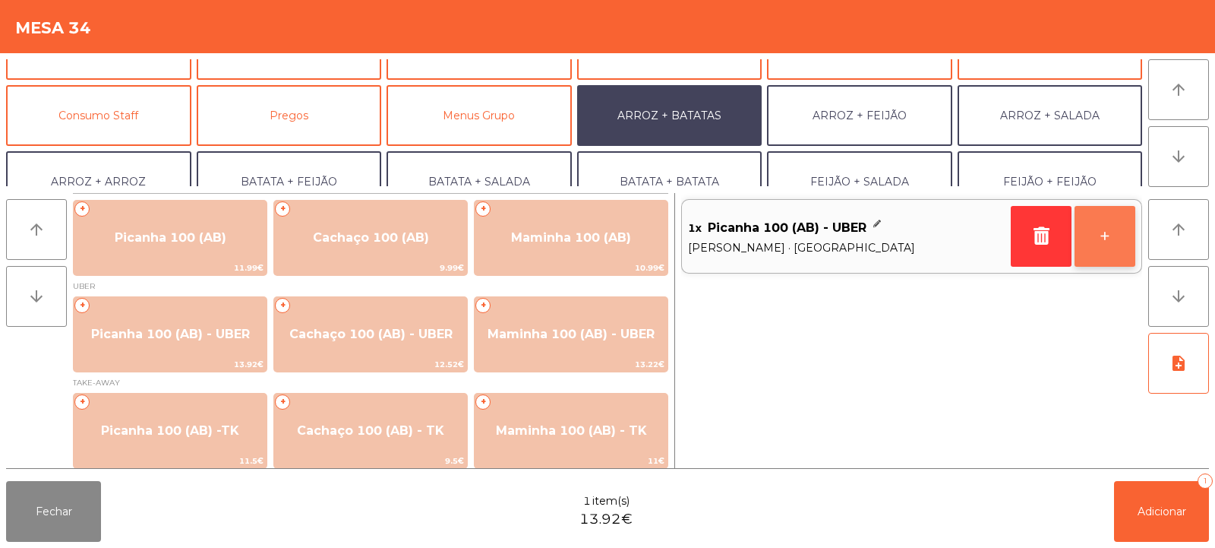
click at [1101, 239] on button "+" at bounding box center [1105, 236] width 61 height 61
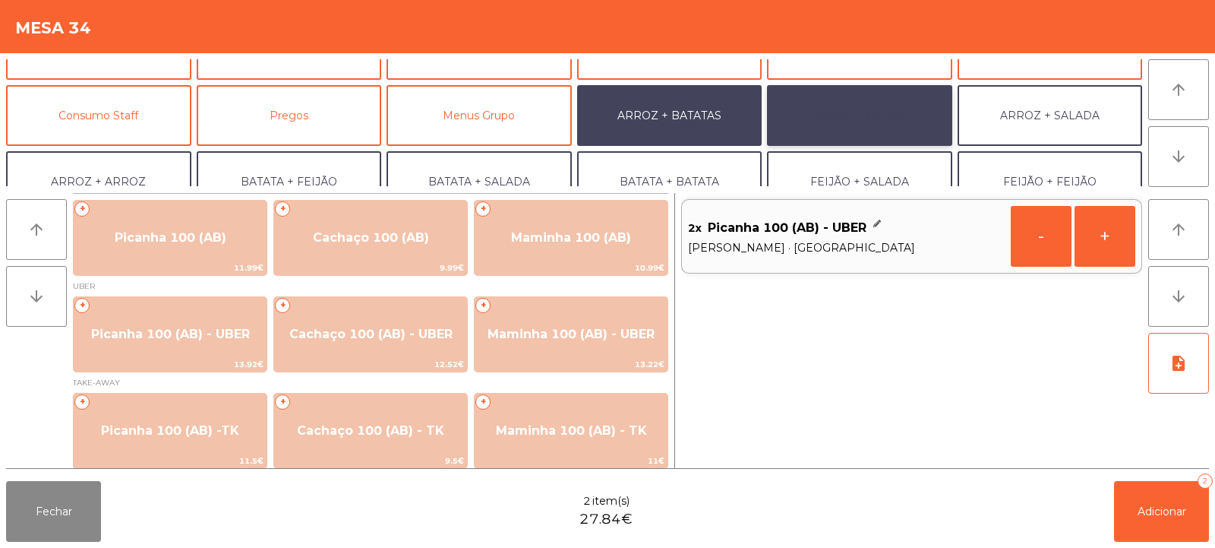
click at [882, 122] on button "ARROZ + FEIJÃO" at bounding box center [859, 115] width 185 height 61
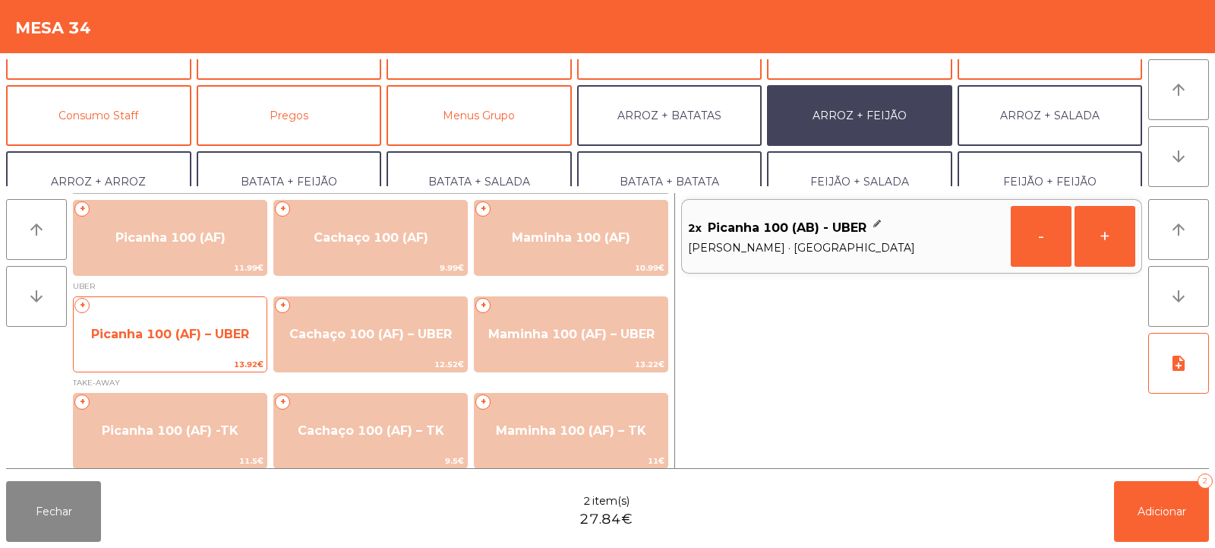
click at [161, 343] on span "Picanha 100 (AF) – UBER" at bounding box center [170, 334] width 193 height 41
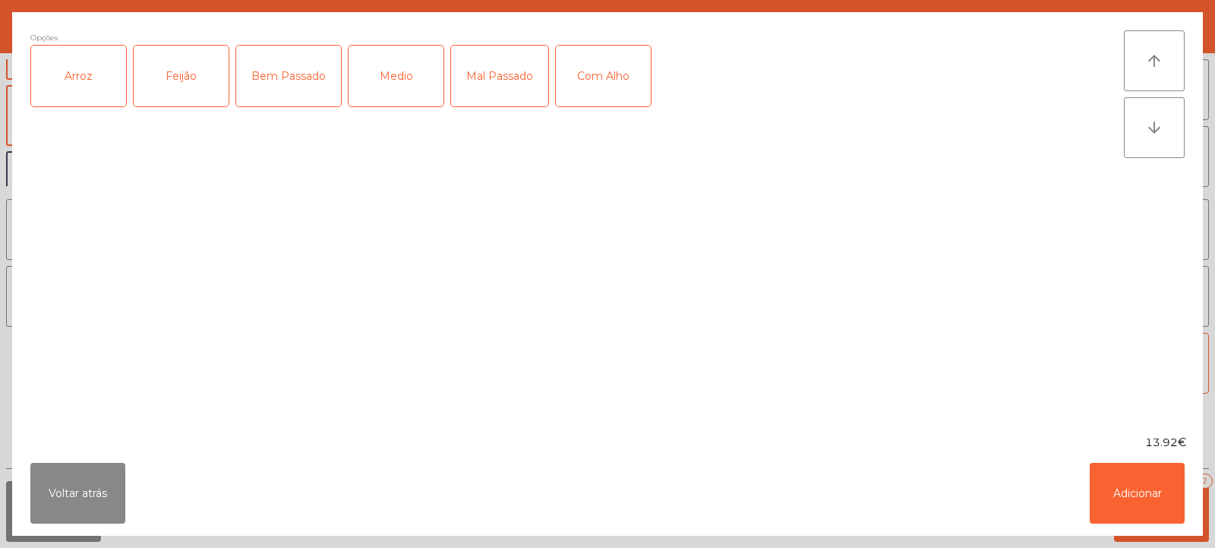
click at [71, 72] on div "Arroz" at bounding box center [78, 76] width 95 height 61
click at [169, 93] on div "Feijão" at bounding box center [181, 76] width 95 height 61
click at [395, 60] on div "Medio" at bounding box center [396, 76] width 95 height 61
click at [1126, 473] on button "Adicionar" at bounding box center [1137, 493] width 95 height 61
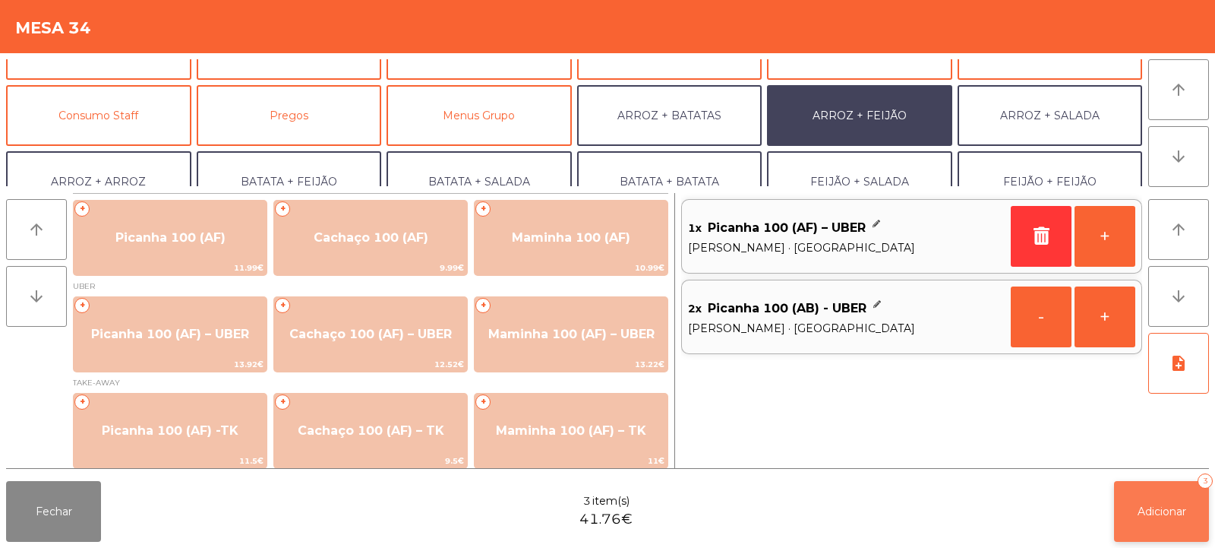
click at [1155, 501] on button "Adicionar 3" at bounding box center [1161, 511] width 95 height 61
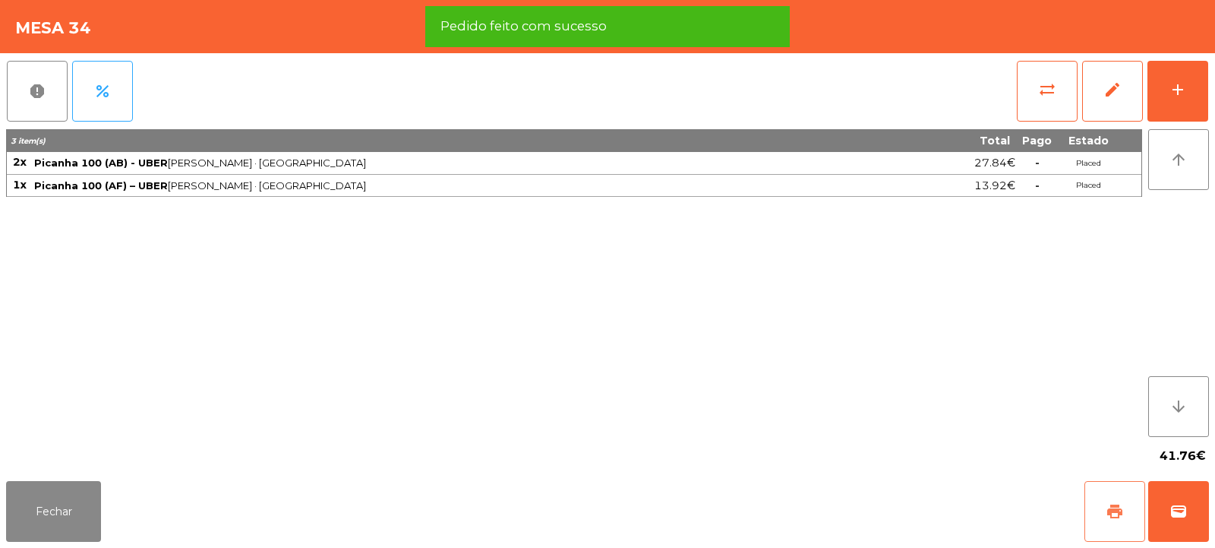
click at [1108, 513] on span "print" at bounding box center [1115, 511] width 18 height 18
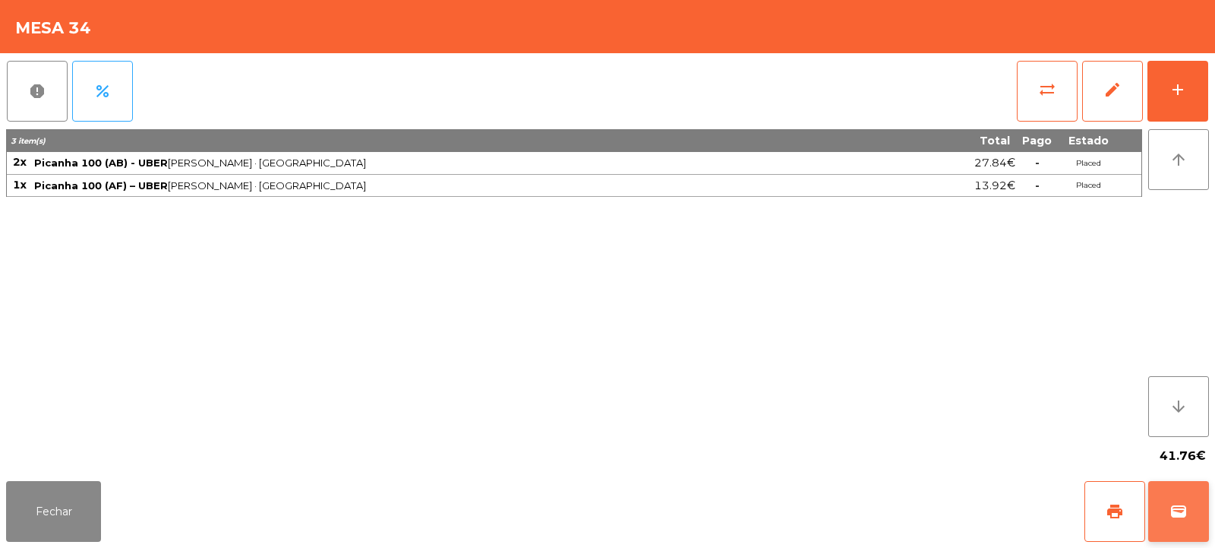
click at [1164, 522] on button "wallet" at bounding box center [1179, 511] width 61 height 61
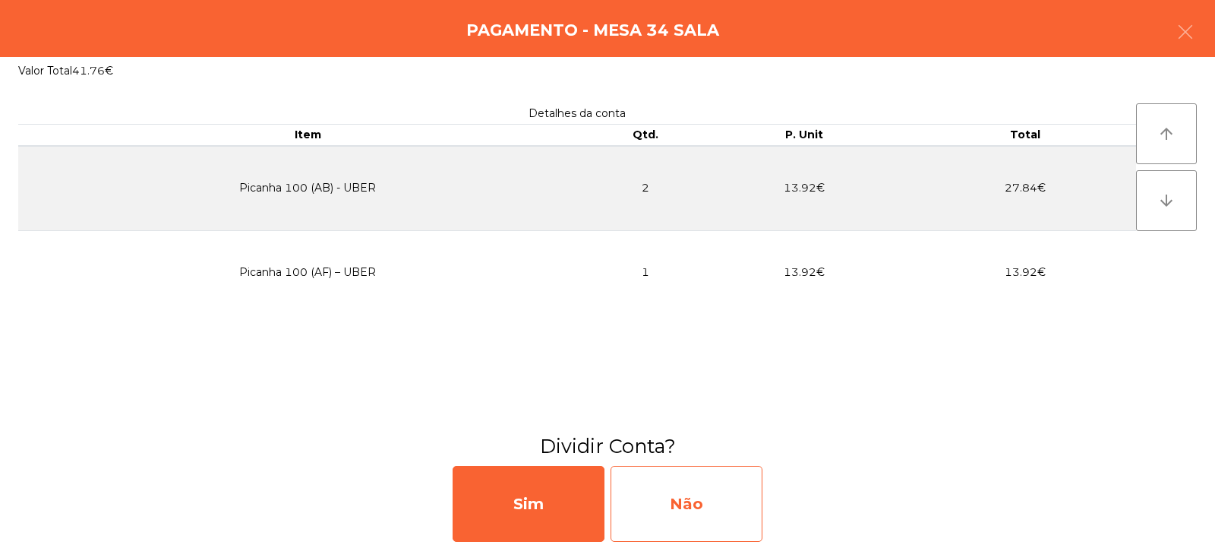
click at [699, 500] on div "Não" at bounding box center [687, 504] width 152 height 76
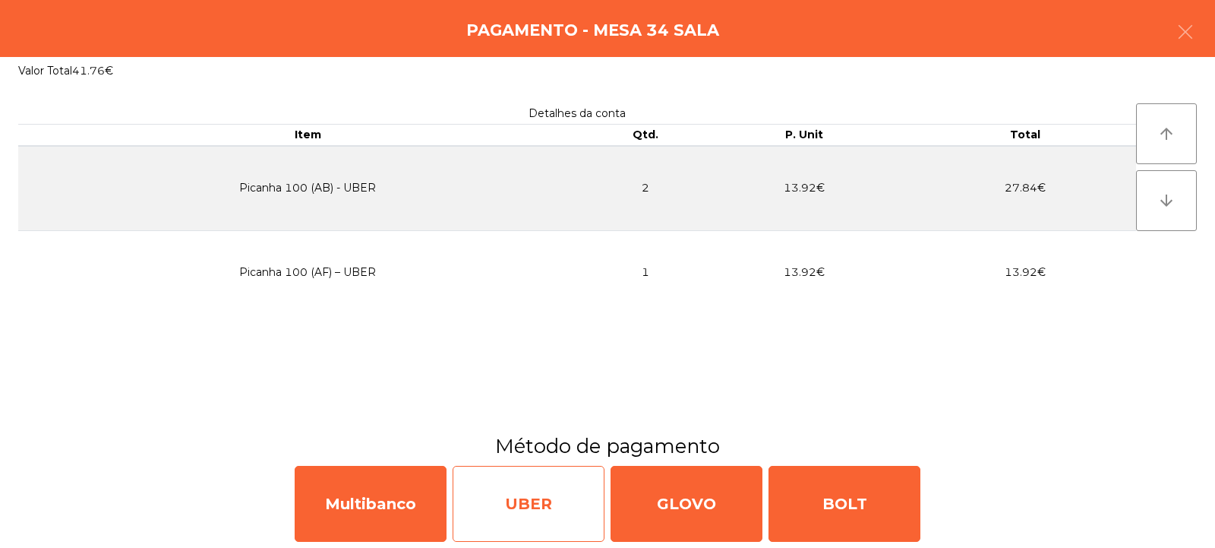
click at [521, 502] on div "UBER" at bounding box center [529, 504] width 152 height 76
select select "**"
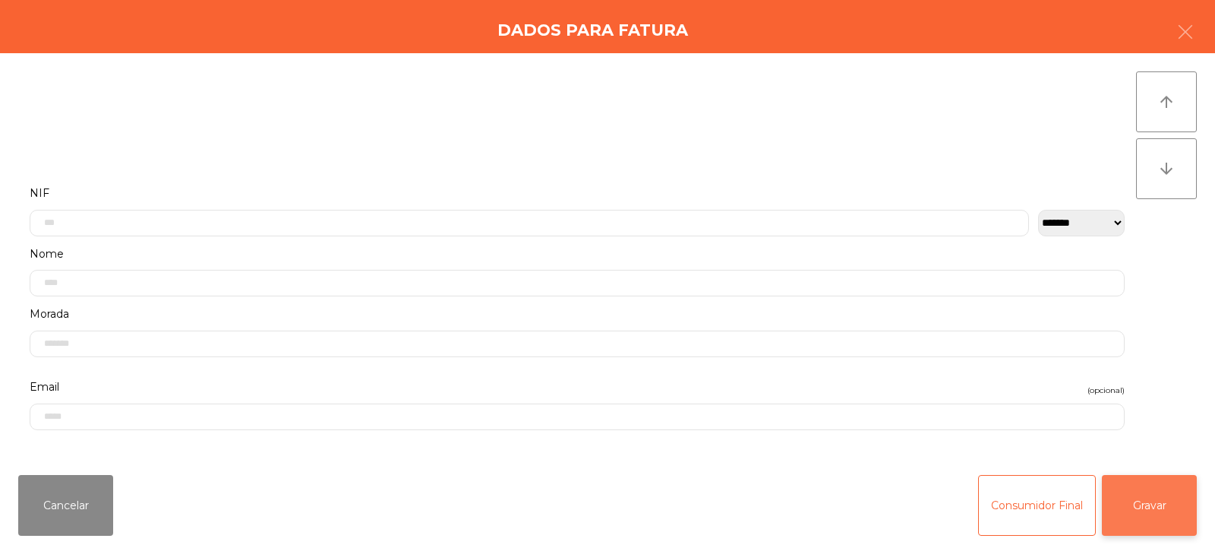
click at [1177, 501] on button "Gravar" at bounding box center [1149, 505] width 95 height 61
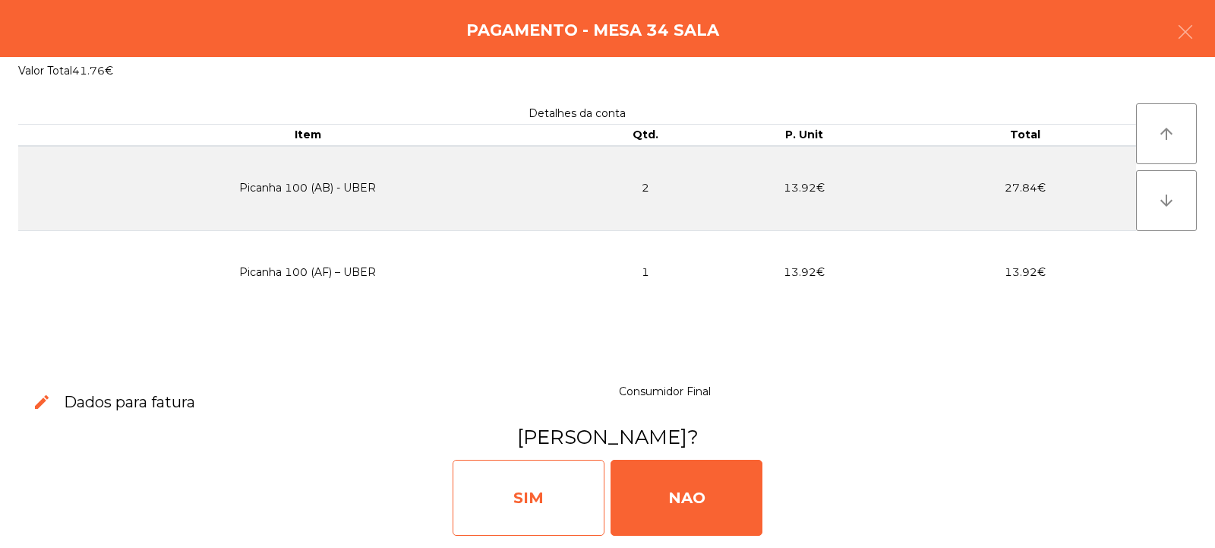
click at [551, 507] on div "SIM" at bounding box center [529, 498] width 152 height 76
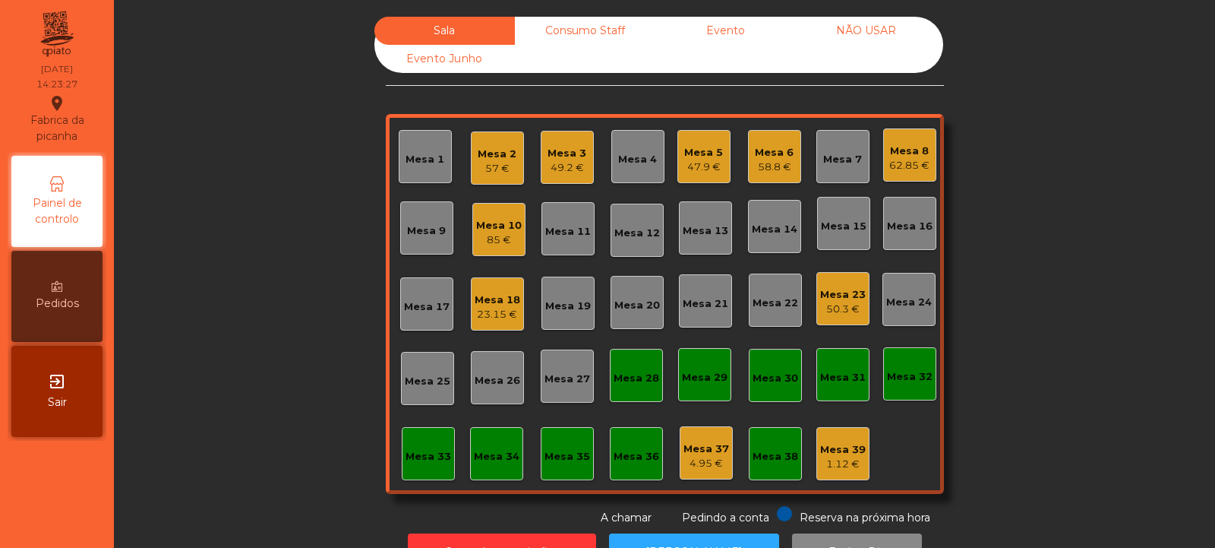
click at [915, 160] on div "62.85 €" at bounding box center [910, 165] width 40 height 15
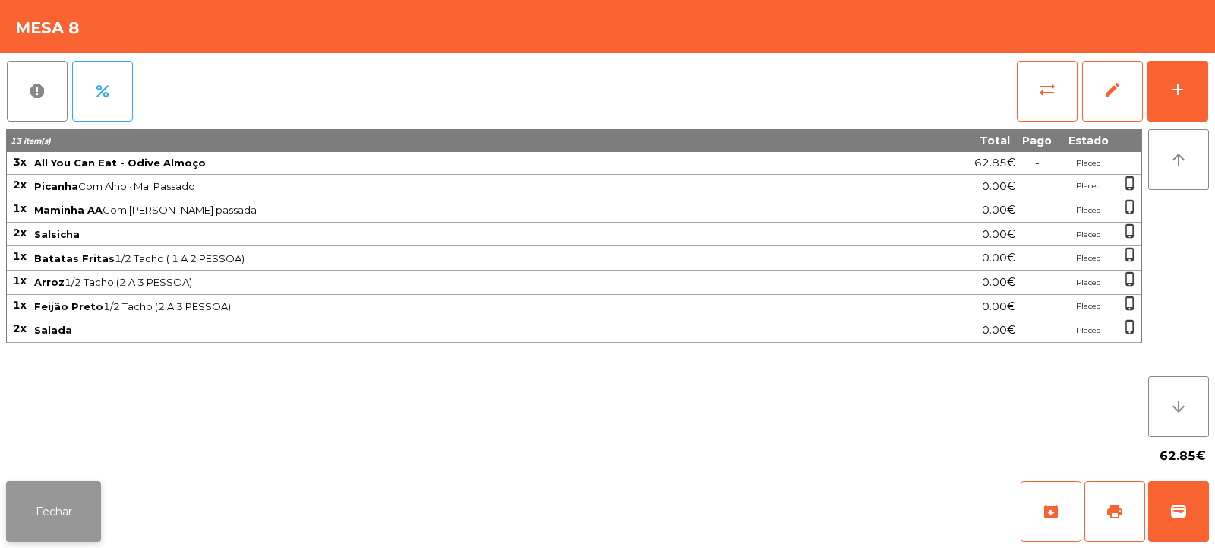
click at [62, 493] on button "Fechar" at bounding box center [53, 511] width 95 height 61
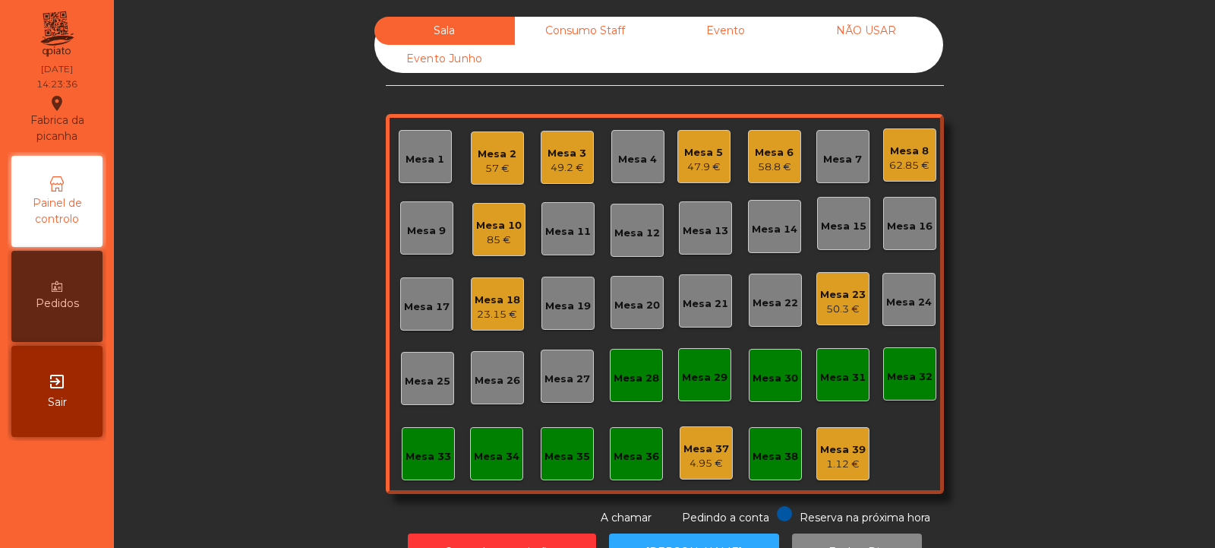
click at [757, 165] on div "58.8 €" at bounding box center [774, 167] width 39 height 15
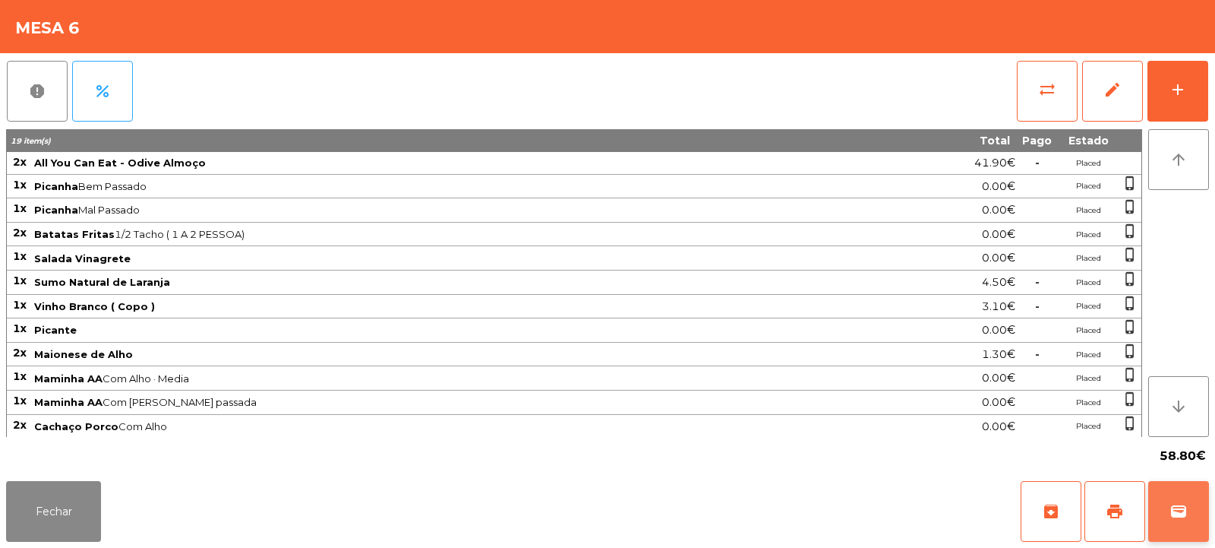
click at [1170, 514] on span "wallet" at bounding box center [1179, 511] width 18 height 18
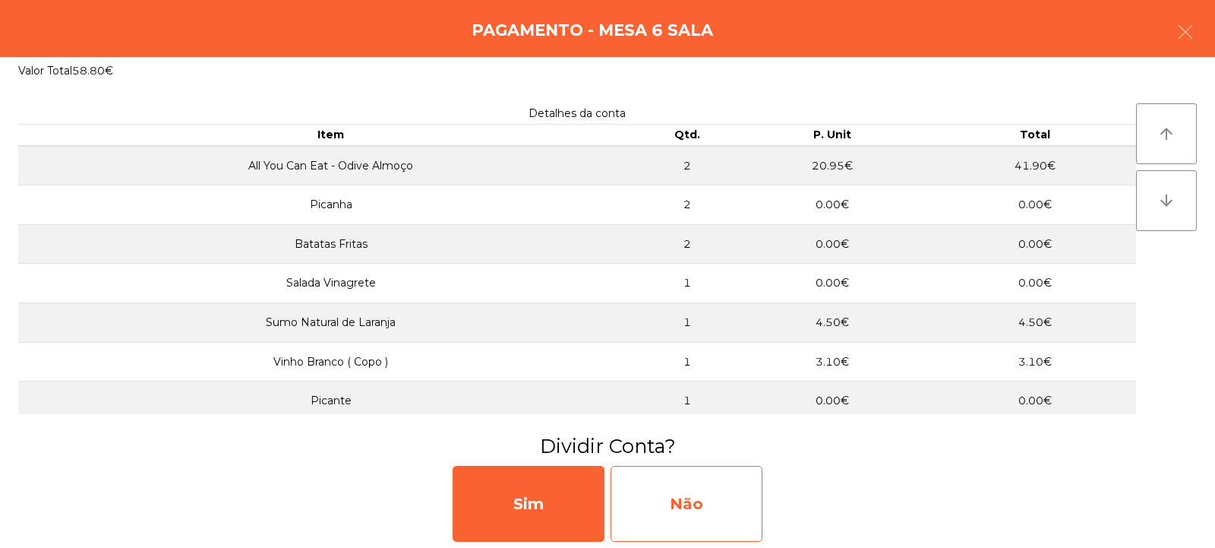
click at [719, 501] on div "Não" at bounding box center [687, 504] width 152 height 76
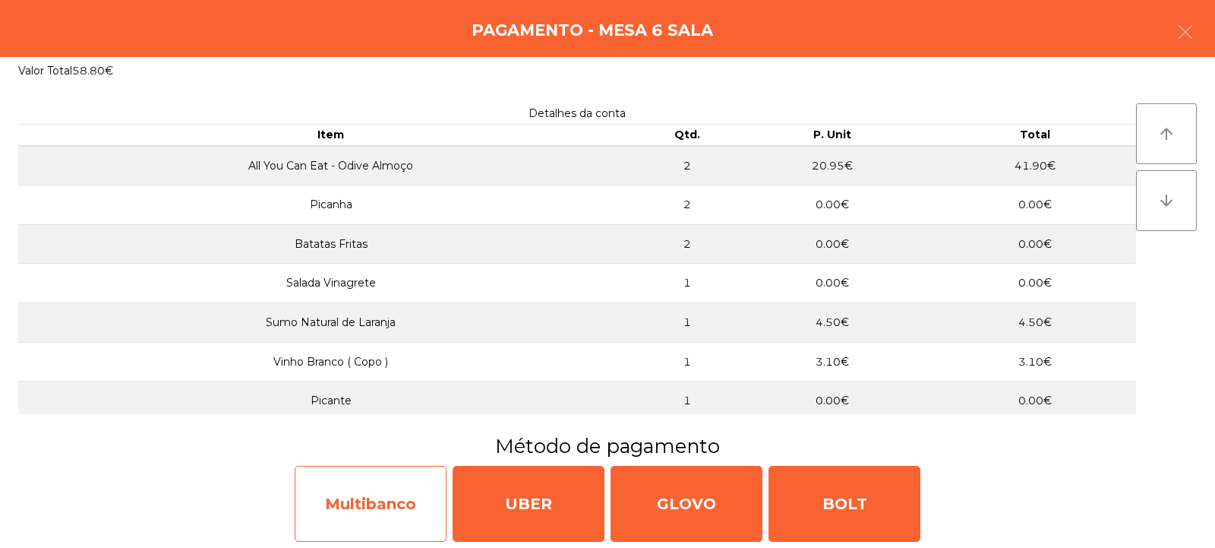
click at [414, 498] on div "Multibanco" at bounding box center [371, 504] width 152 height 76
select select "**"
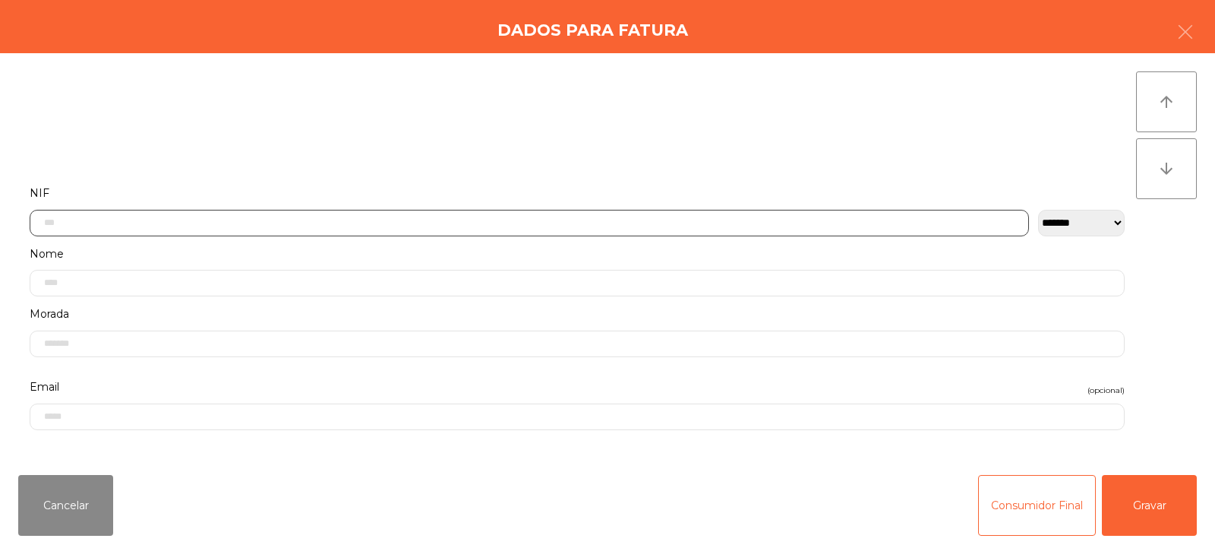
click at [632, 217] on input "text" at bounding box center [530, 223] width 1000 height 27
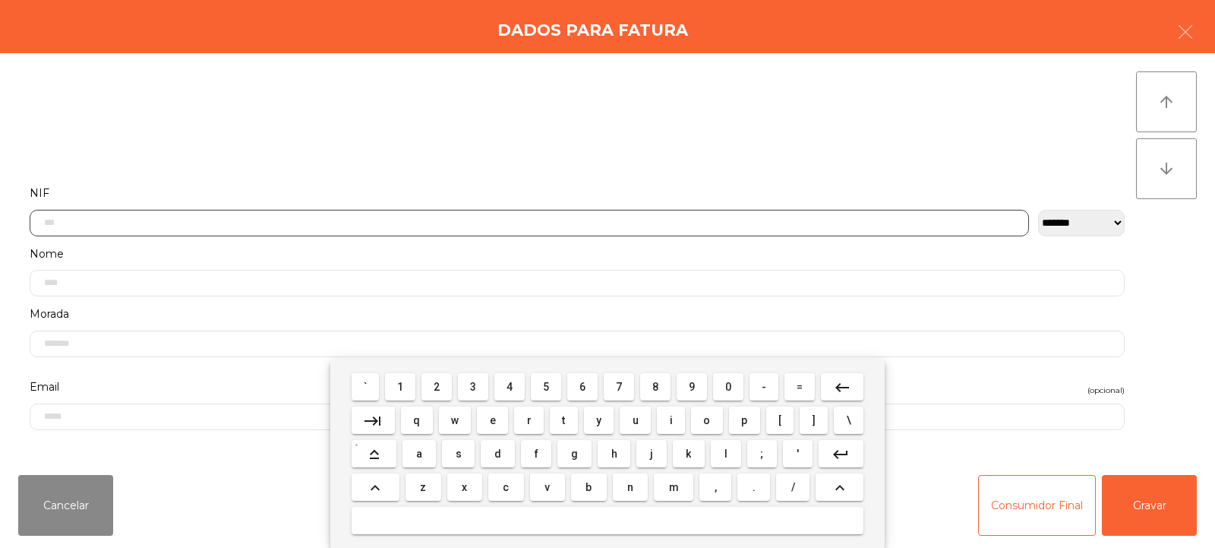
scroll to position [111, 0]
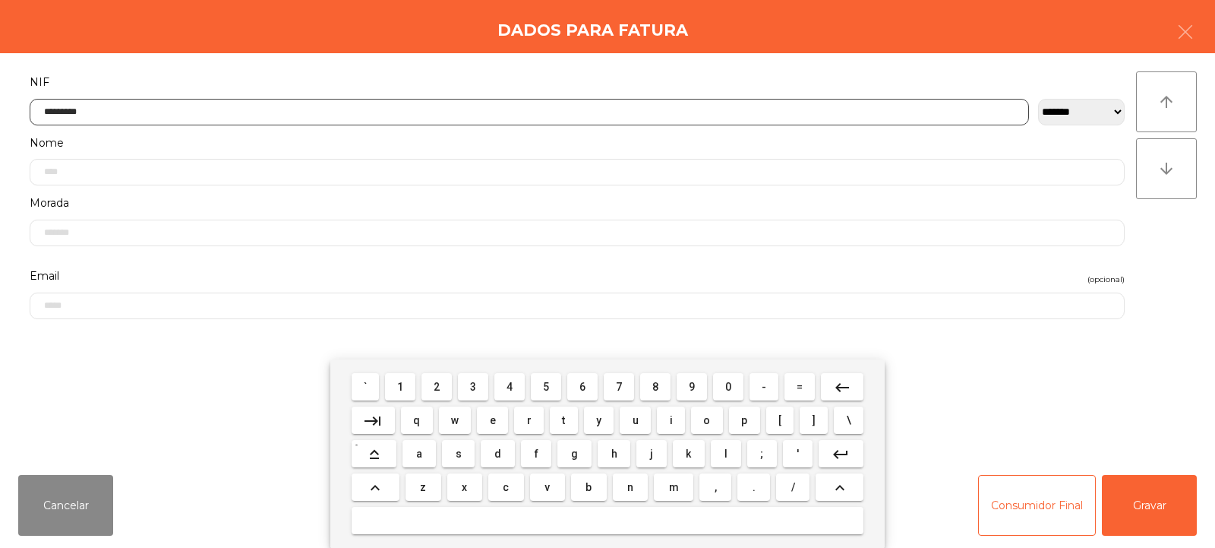
type input "*********"
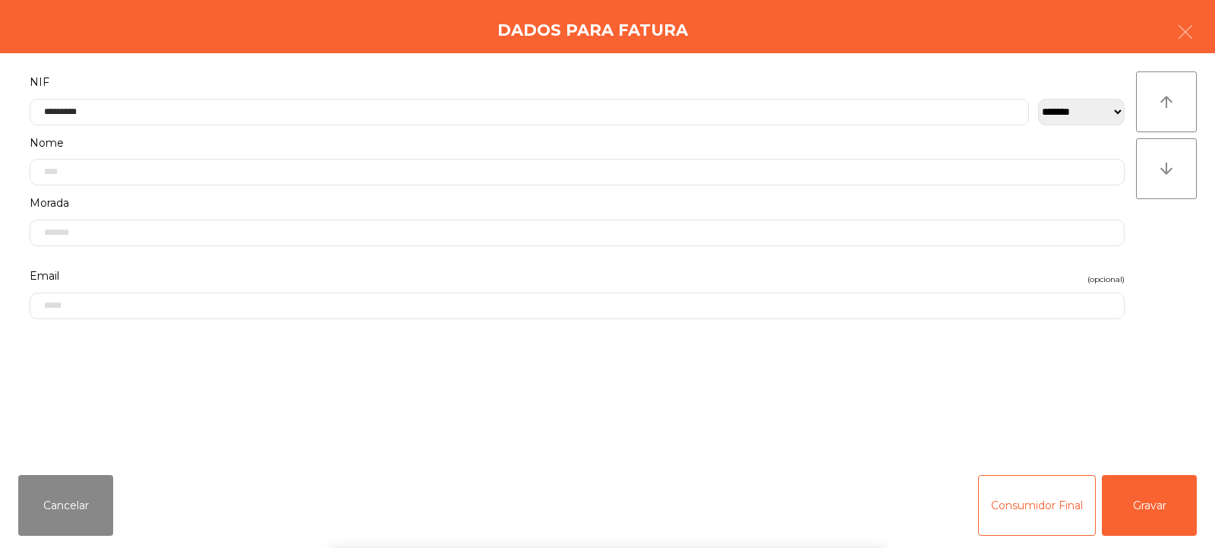
click at [1149, 497] on div "` 1 2 3 4 5 6 7 8 9 0 - = keyboard_backspace keyboard_tab q w e r t y u i o p […" at bounding box center [607, 453] width 1215 height 188
click at [1154, 510] on button "Gravar" at bounding box center [1149, 505] width 95 height 61
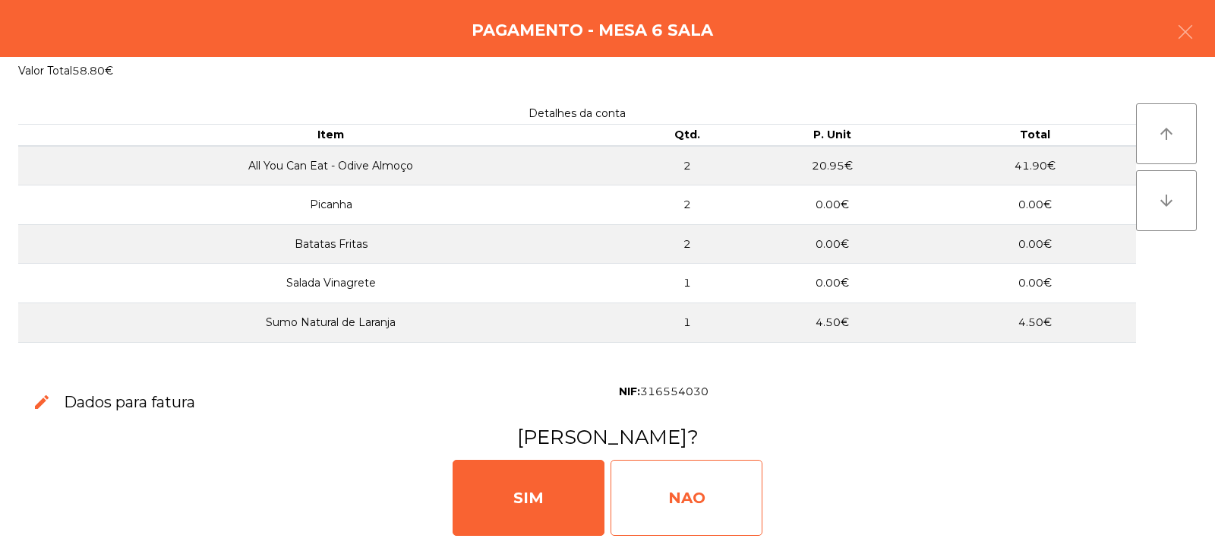
click at [719, 498] on div "NAO" at bounding box center [687, 498] width 152 height 76
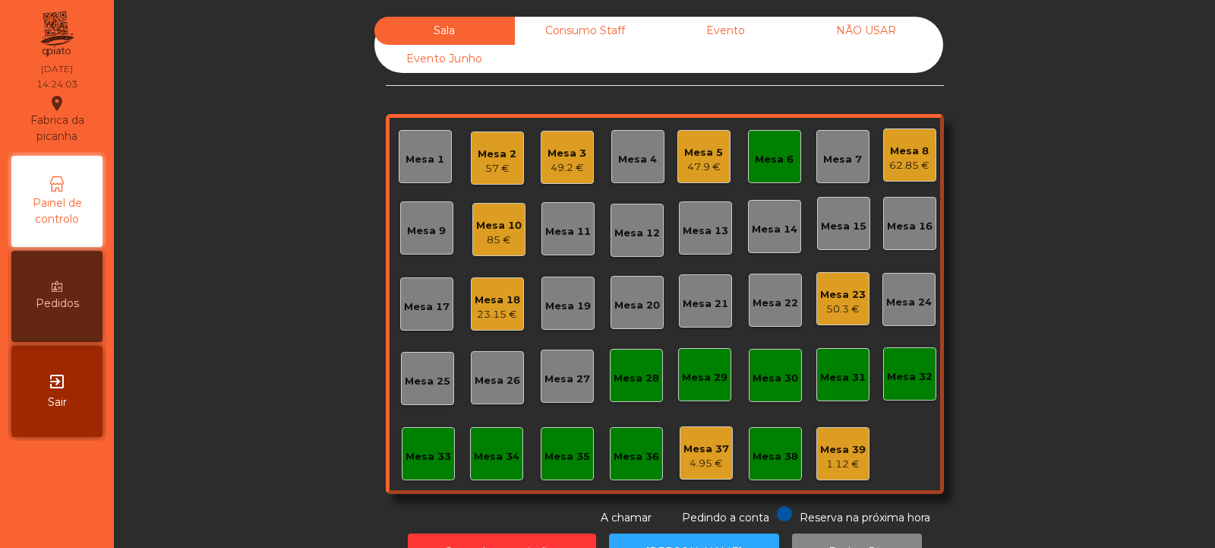
click at [773, 159] on div "Mesa 6" at bounding box center [774, 159] width 39 height 15
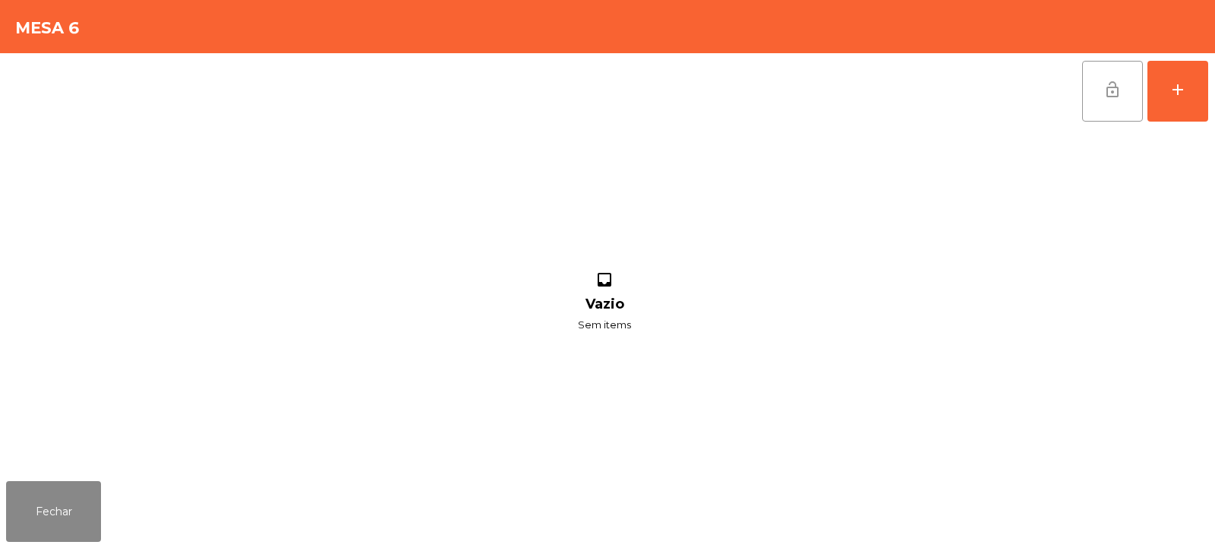
click at [1118, 90] on span "lock_open" at bounding box center [1113, 90] width 18 height 18
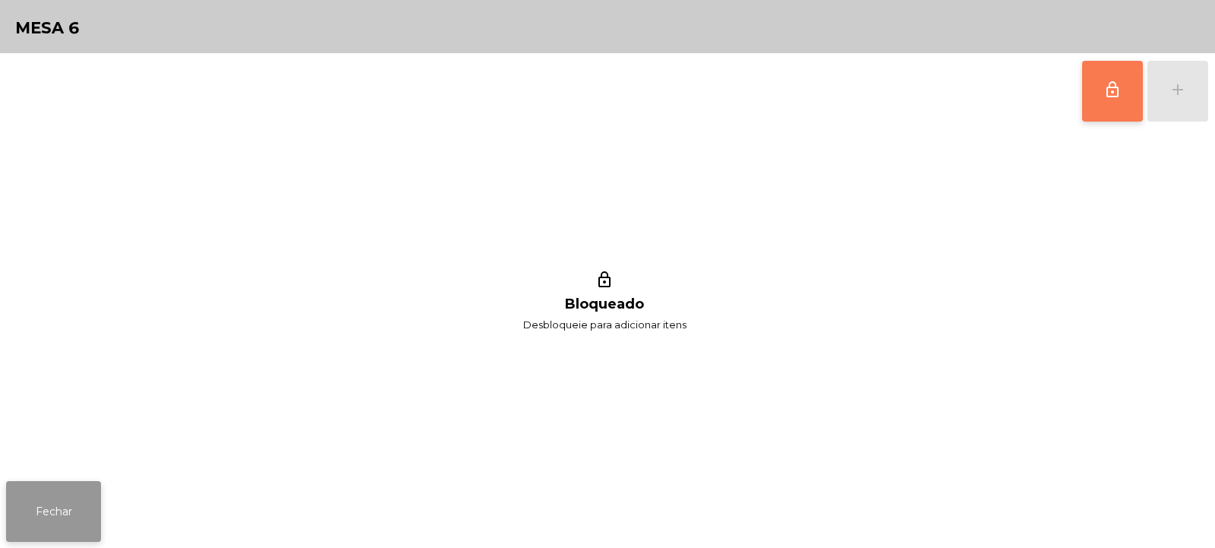
click at [74, 482] on button "Fechar" at bounding box center [53, 511] width 95 height 61
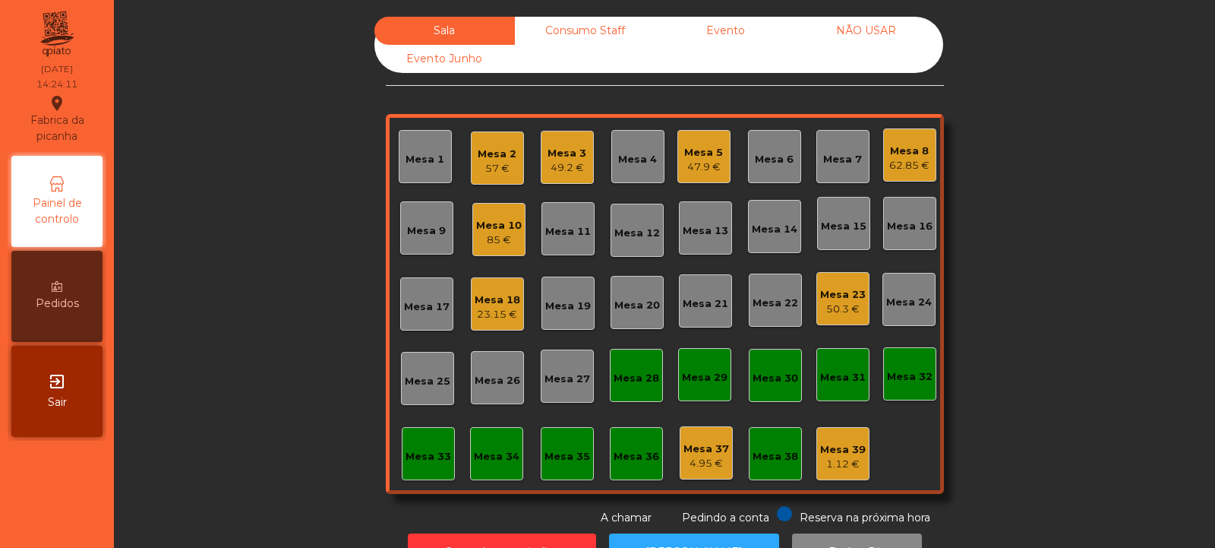
click at [573, 163] on div "49.2 €" at bounding box center [567, 167] width 39 height 15
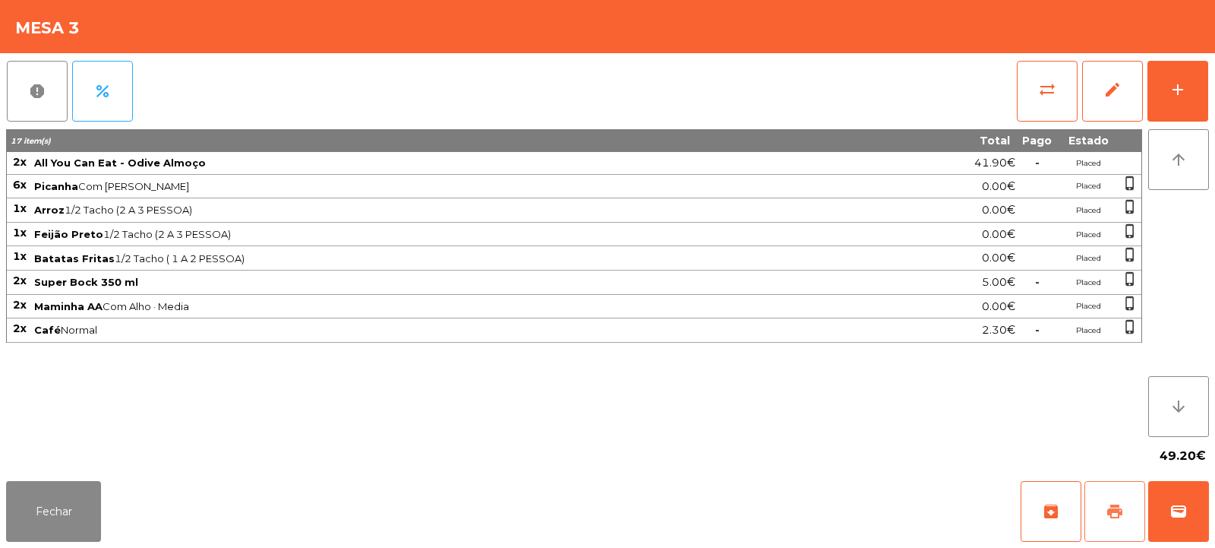
click at [1120, 519] on span "print" at bounding box center [1115, 511] width 18 height 18
click at [90, 496] on button "Fechar" at bounding box center [53, 511] width 95 height 61
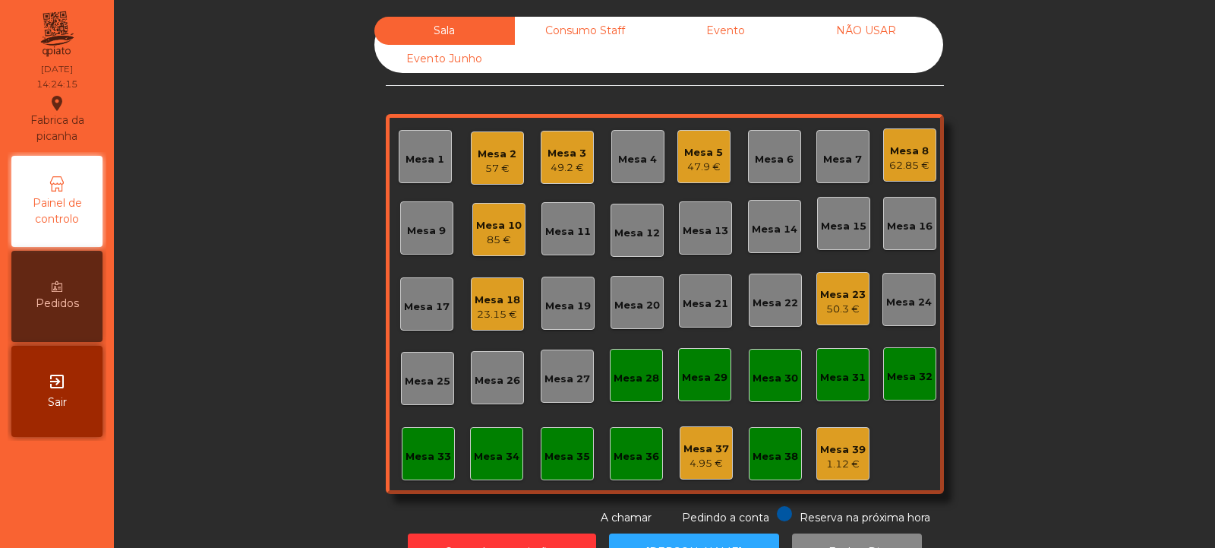
scroll to position [51, 0]
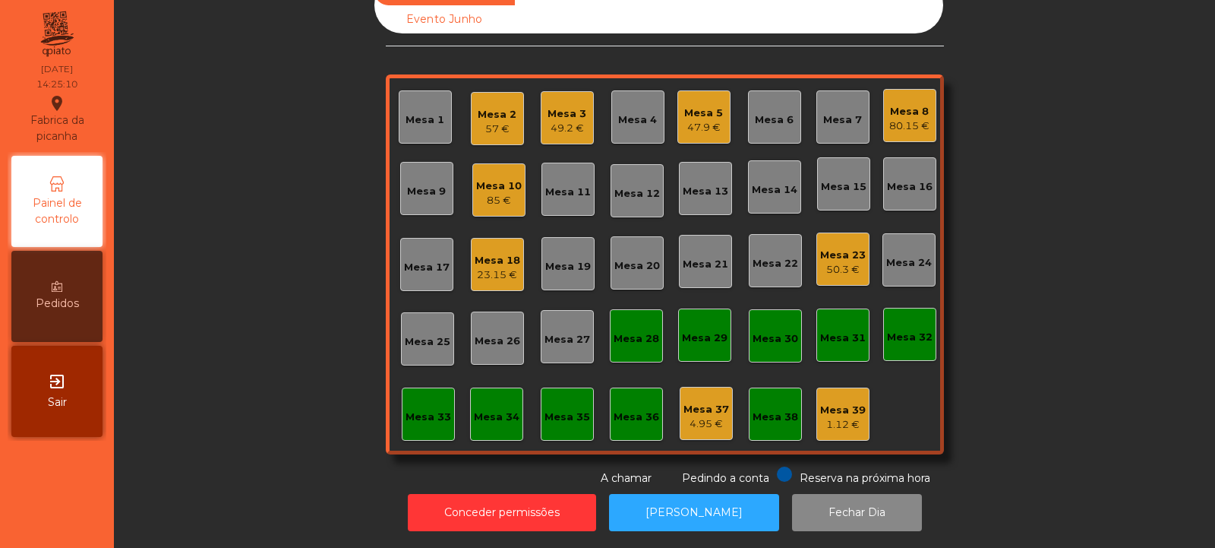
click at [572, 121] on div "49.2 €" at bounding box center [567, 128] width 39 height 15
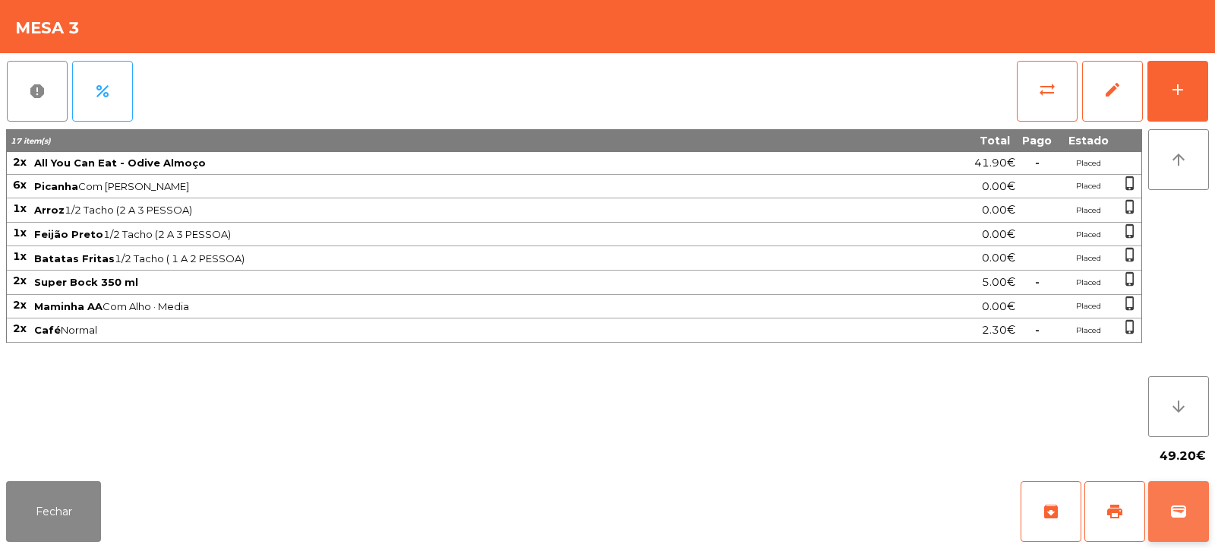
click at [1184, 518] on span "wallet" at bounding box center [1179, 511] width 18 height 18
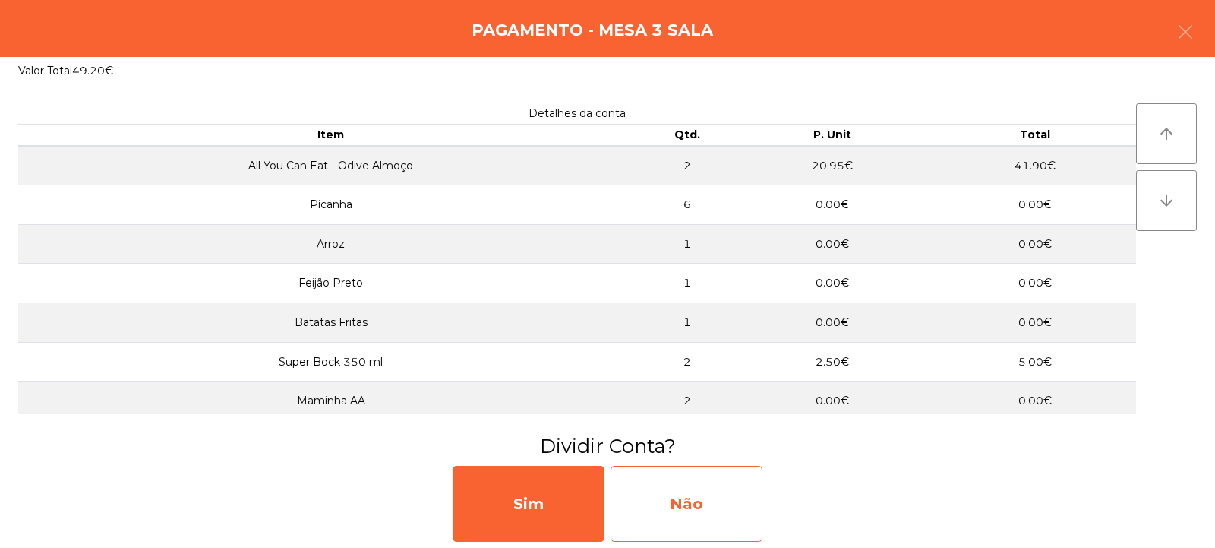
click at [722, 504] on div "Não" at bounding box center [687, 504] width 152 height 76
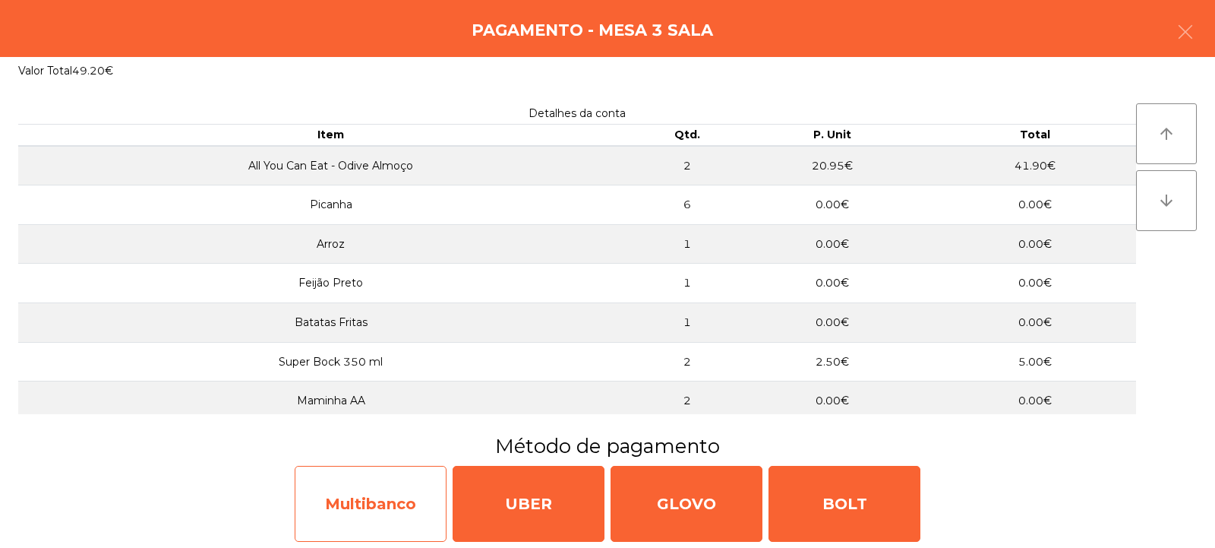
click at [411, 503] on div "Multibanco" at bounding box center [371, 504] width 152 height 76
select select "**"
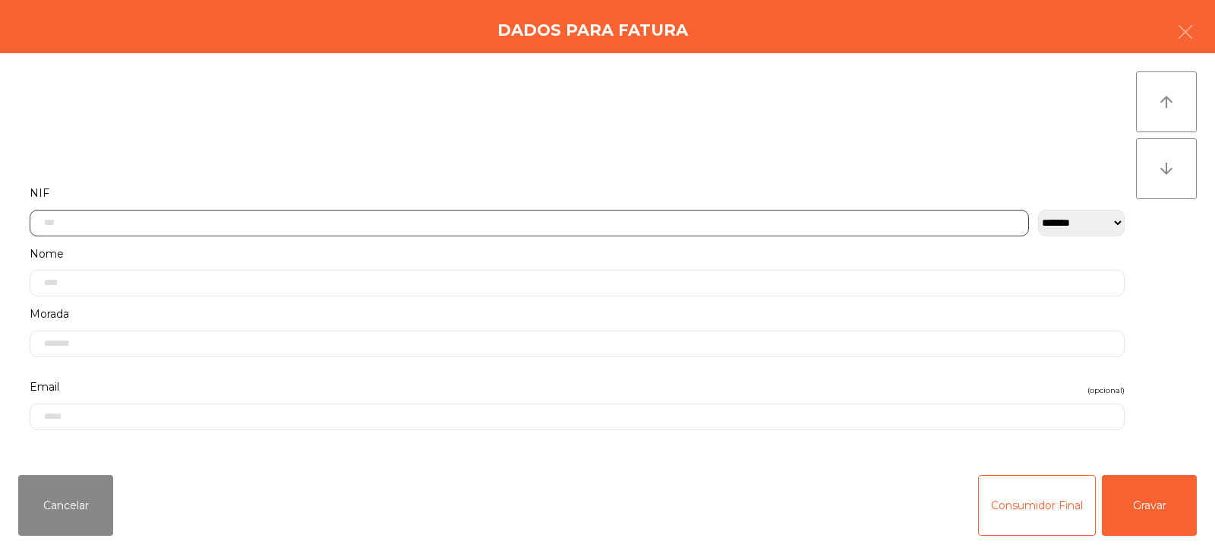
click at [623, 222] on input "text" at bounding box center [530, 223] width 1000 height 27
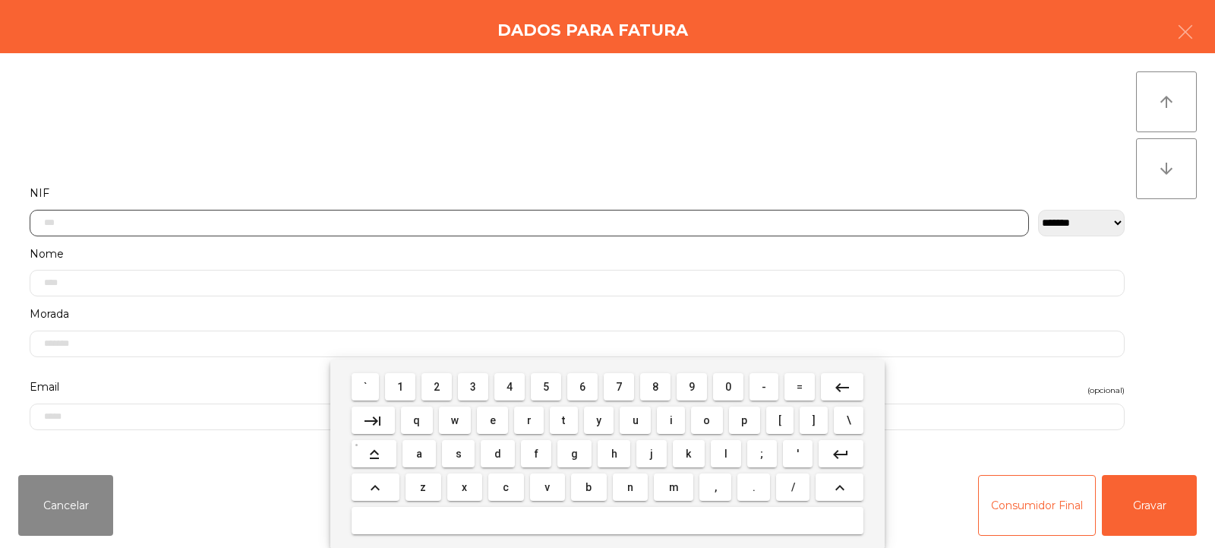
scroll to position [111, 0]
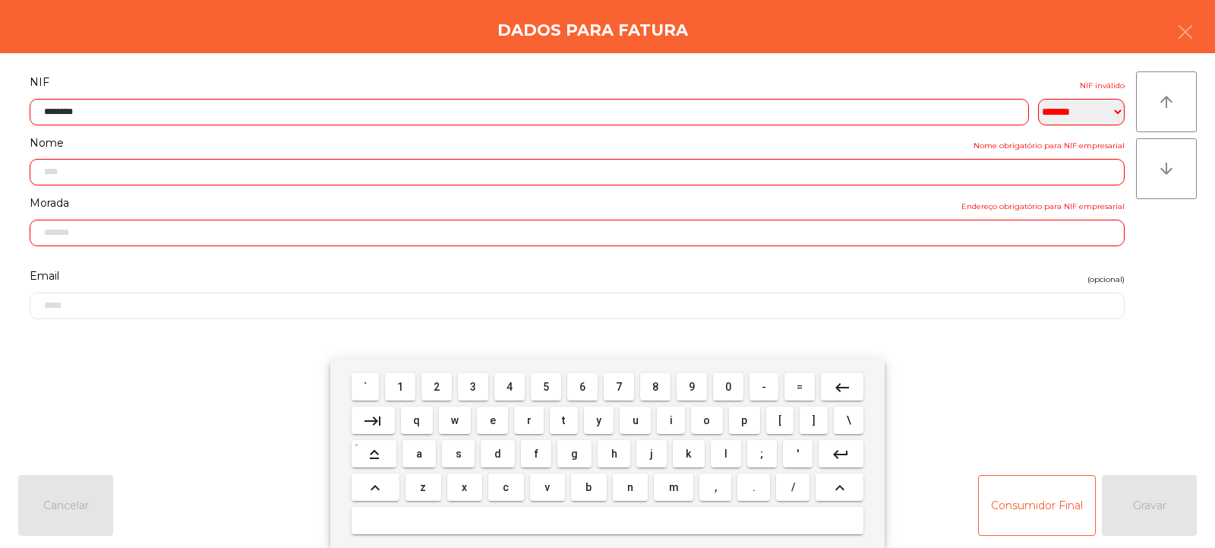
type input "*********"
type input "**********"
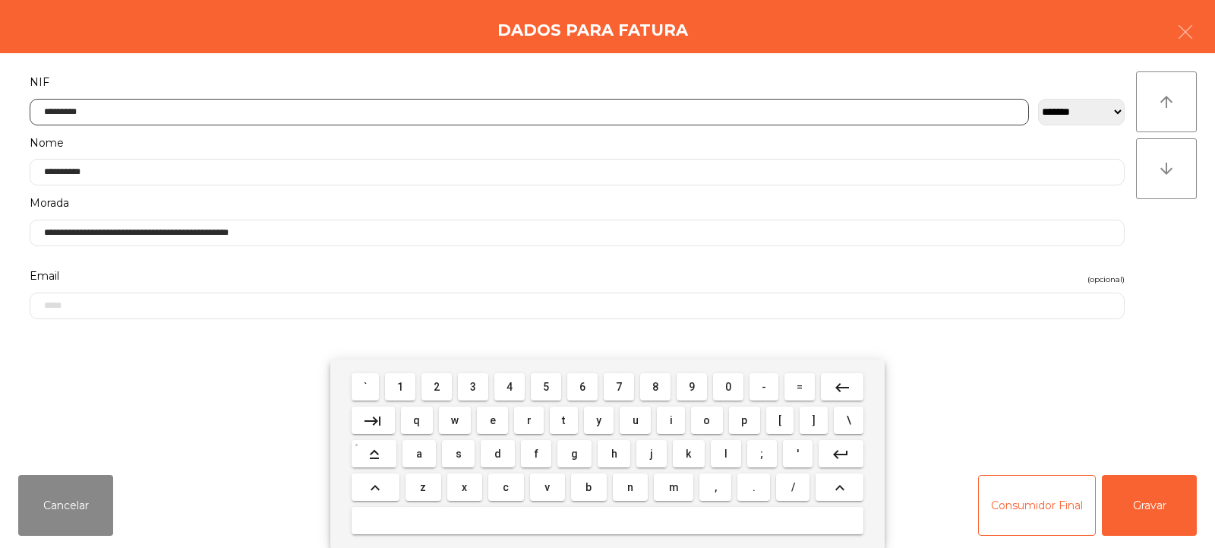
type input "*********"
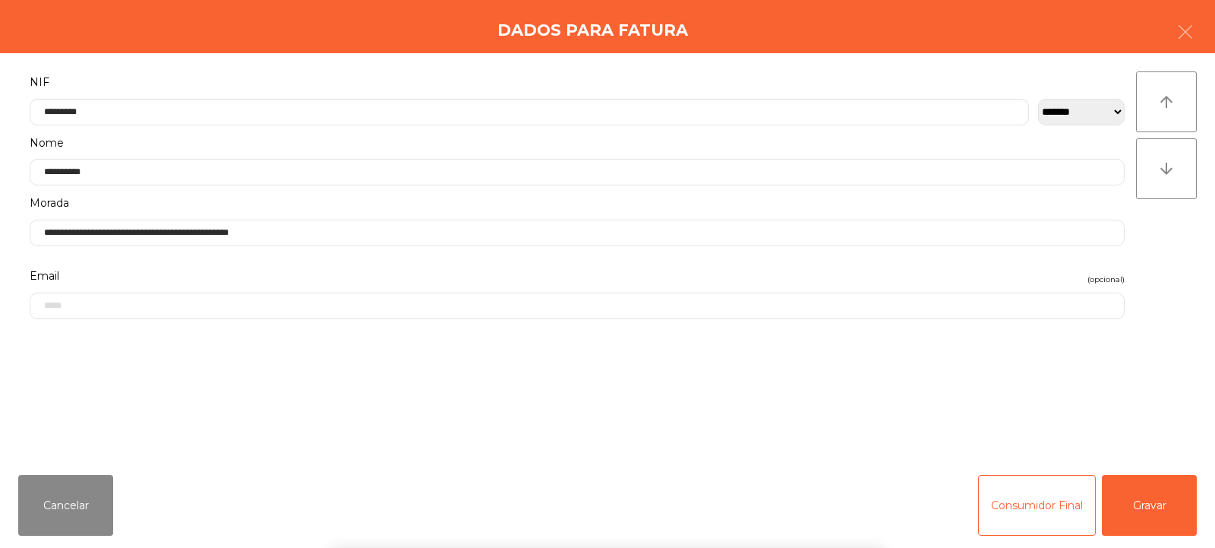
click at [1131, 501] on div "` 1 2 3 4 5 6 7 8 9 0 - = keyboard_backspace keyboard_tab q w e r t y u i o p […" at bounding box center [607, 453] width 1215 height 188
click at [1136, 496] on button "Gravar" at bounding box center [1149, 505] width 95 height 61
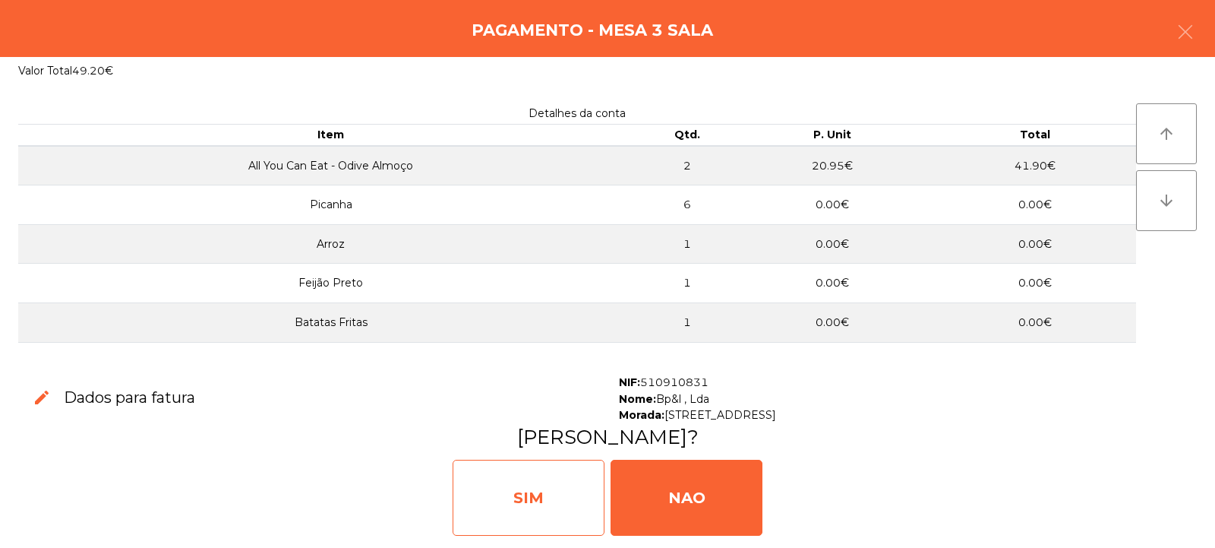
click at [562, 495] on div "SIM" at bounding box center [529, 498] width 152 height 76
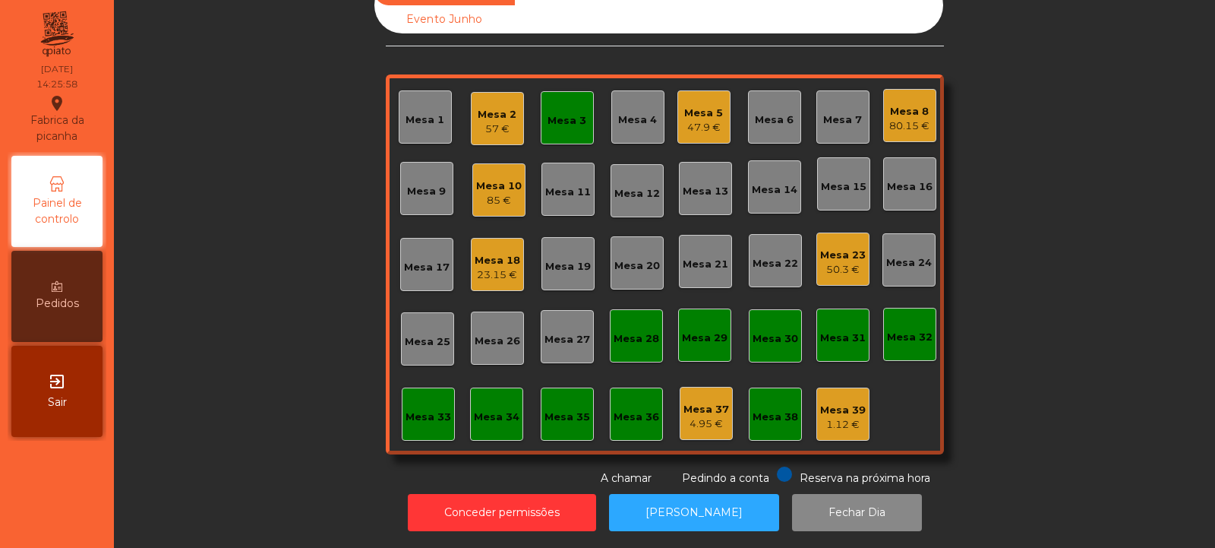
click at [710, 120] on div "47.9 €" at bounding box center [703, 127] width 39 height 15
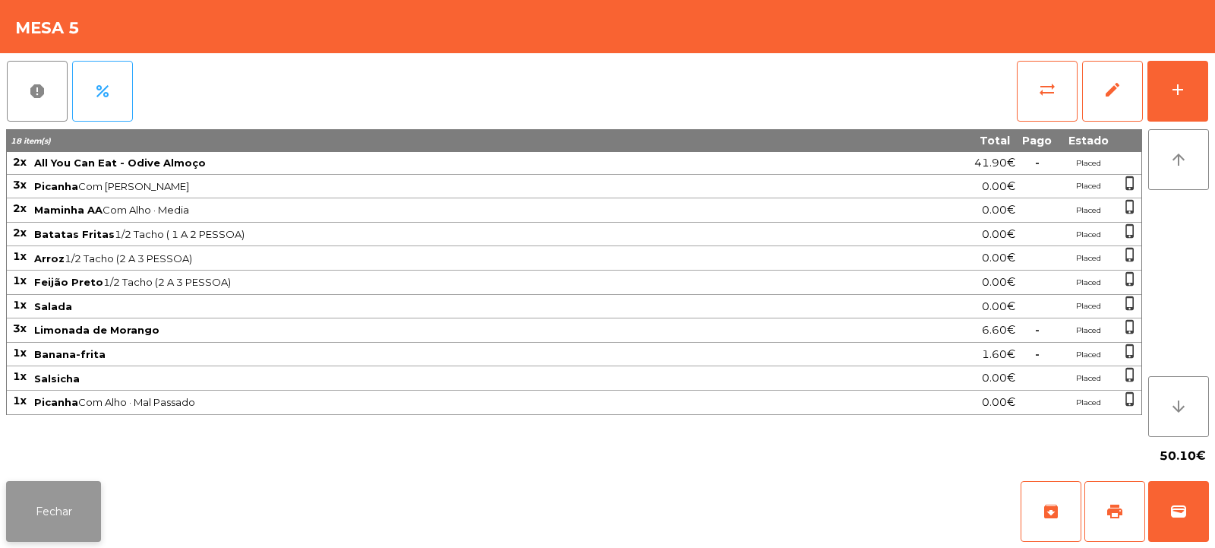
click at [73, 504] on button "Fechar" at bounding box center [53, 511] width 95 height 61
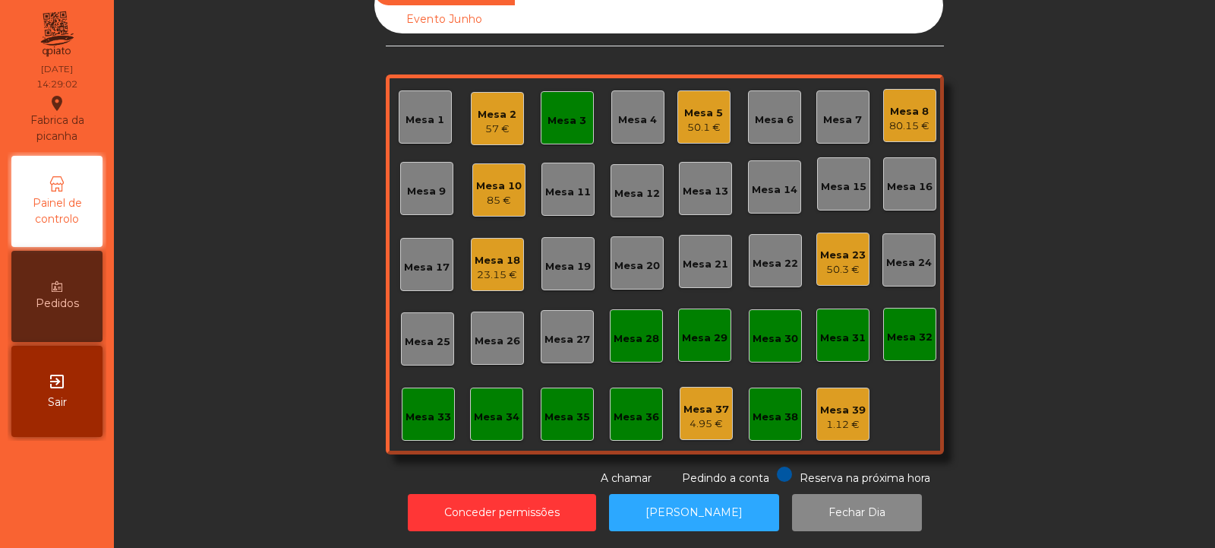
scroll to position [0, 0]
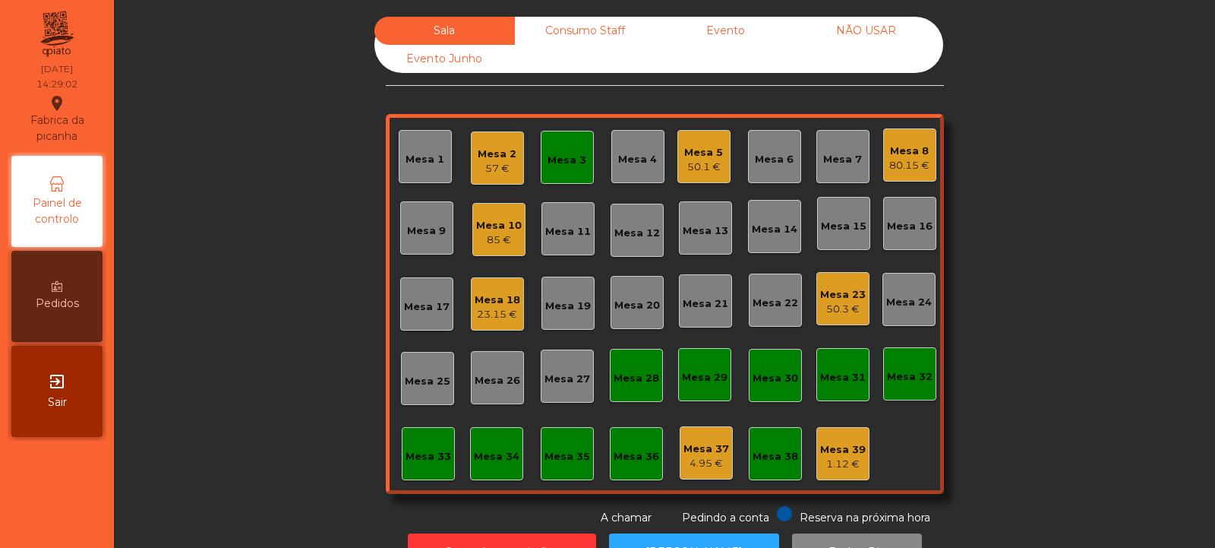
click at [548, 157] on div "Mesa 3" at bounding box center [567, 160] width 39 height 15
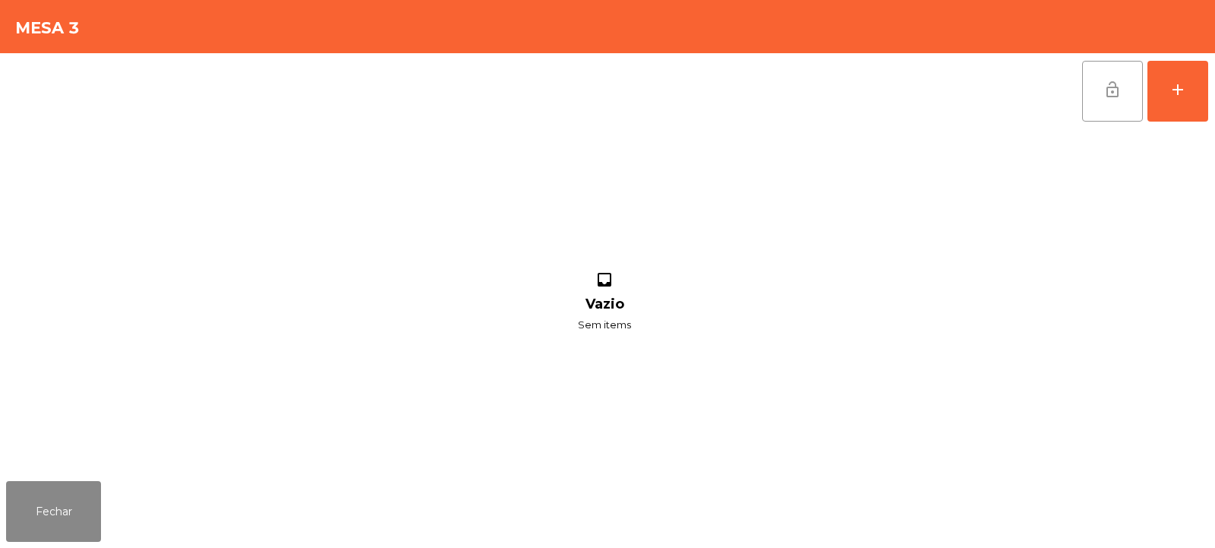
click at [1095, 90] on button "lock_open" at bounding box center [1112, 91] width 61 height 61
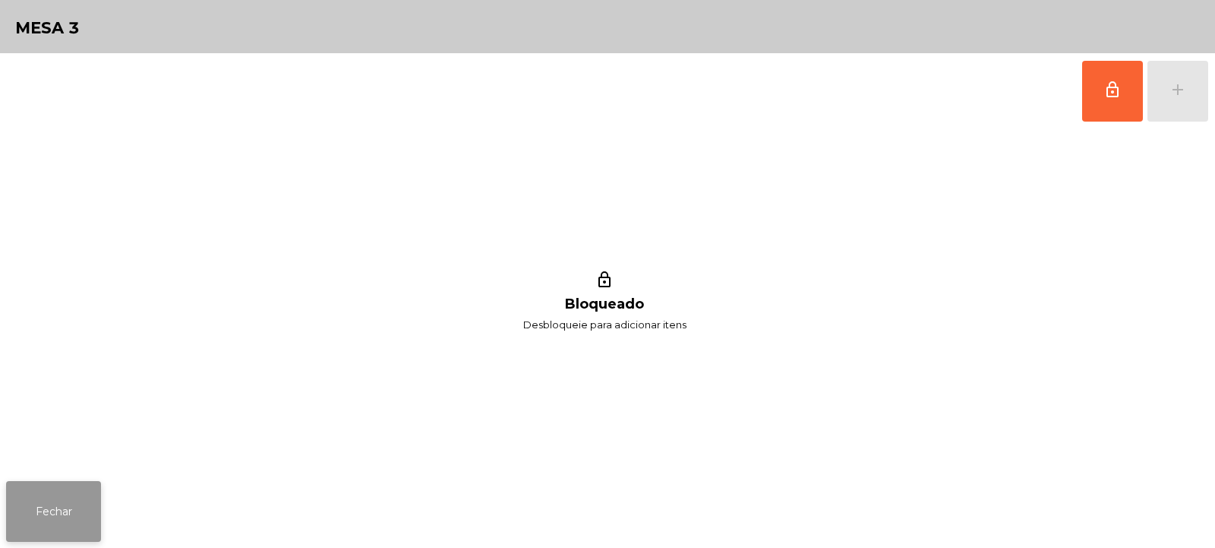
click at [96, 507] on button "Fechar" at bounding box center [53, 511] width 95 height 61
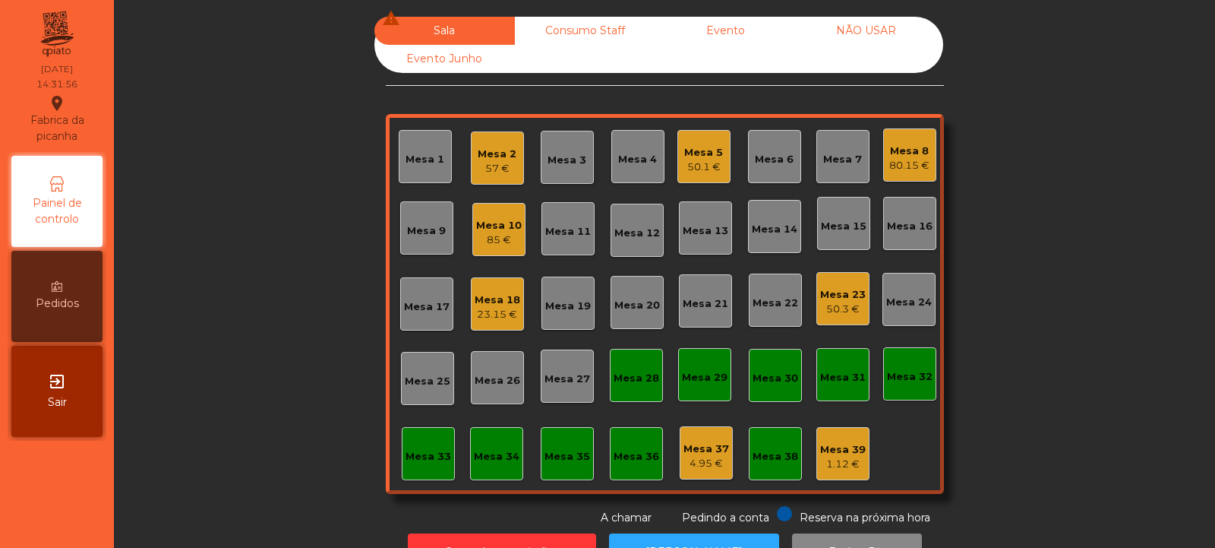
click at [485, 226] on div "Mesa 10" at bounding box center [499, 225] width 46 height 15
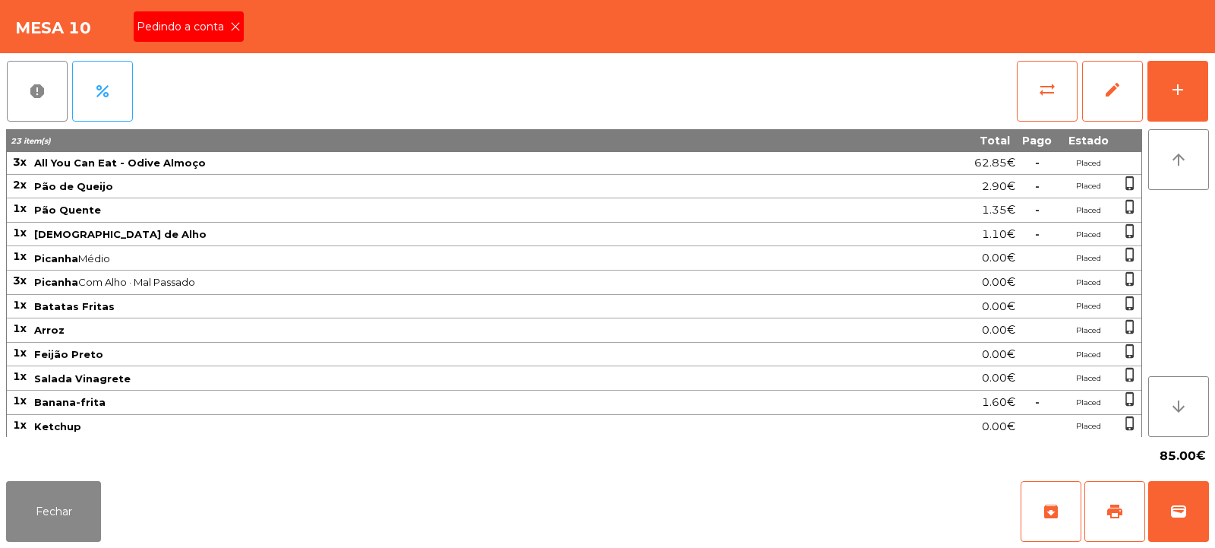
click at [211, 24] on span "Pedindo a conta" at bounding box center [183, 27] width 93 height 16
click at [1115, 501] on button "print" at bounding box center [1115, 511] width 61 height 61
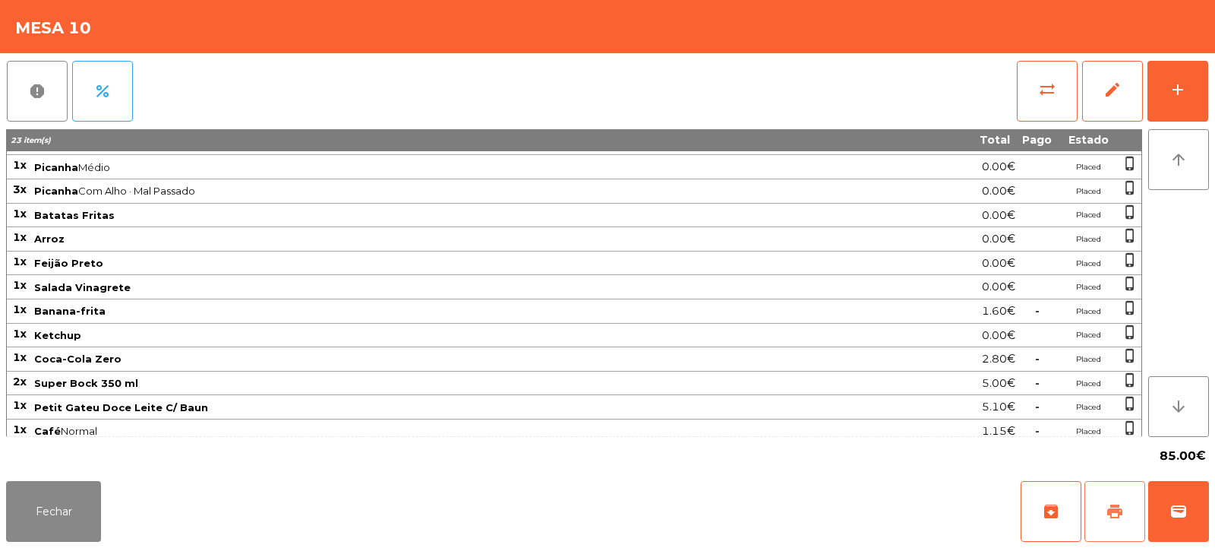
scroll to position [122, 0]
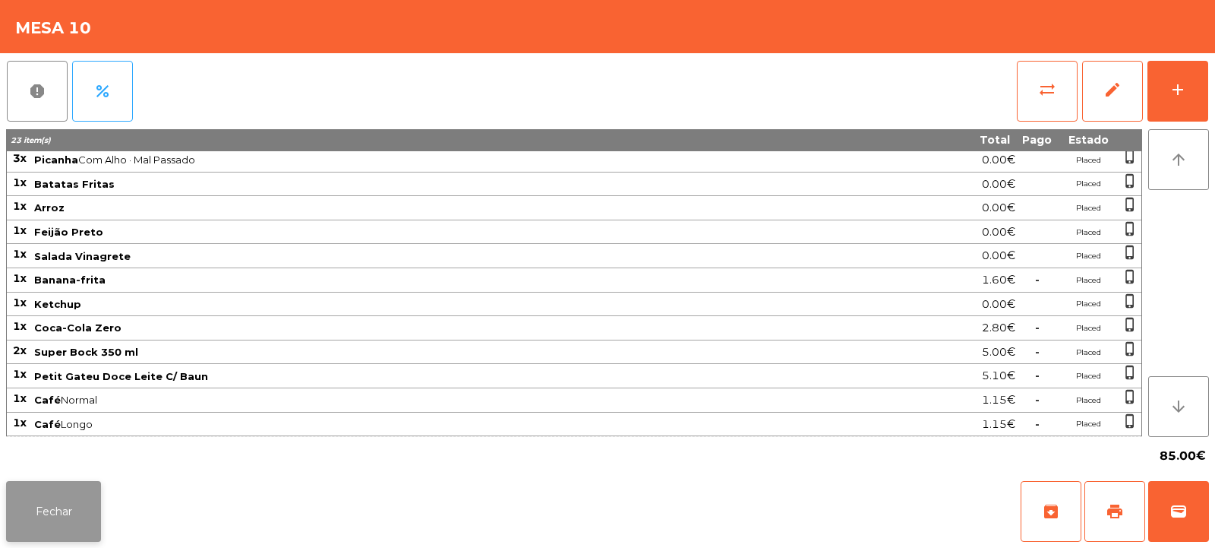
click at [84, 490] on button "Fechar" at bounding box center [53, 511] width 95 height 61
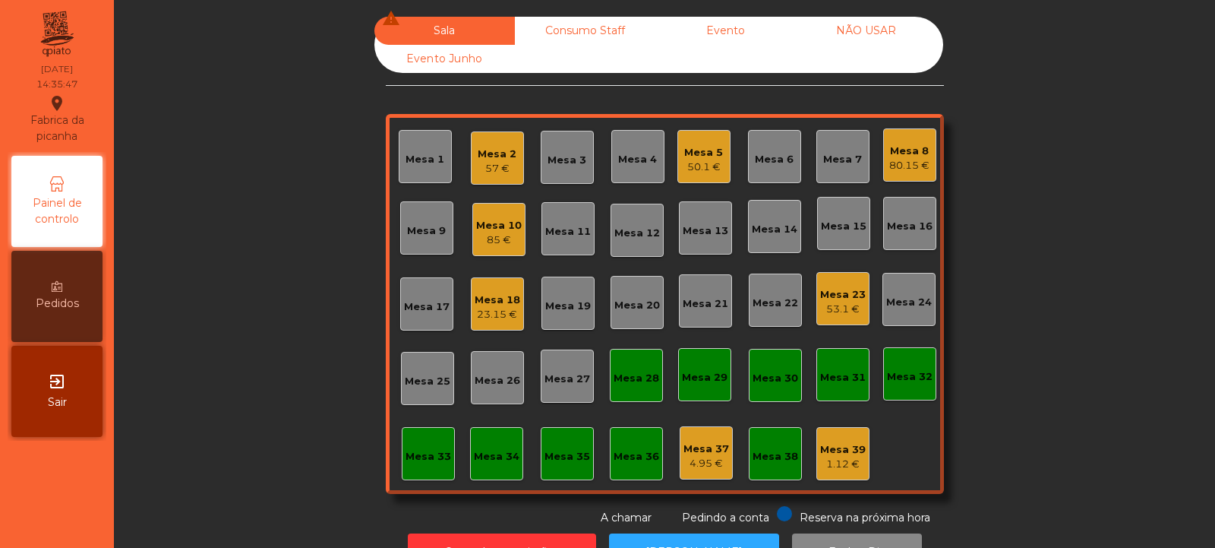
click at [499, 222] on div "Mesa 10" at bounding box center [499, 225] width 46 height 15
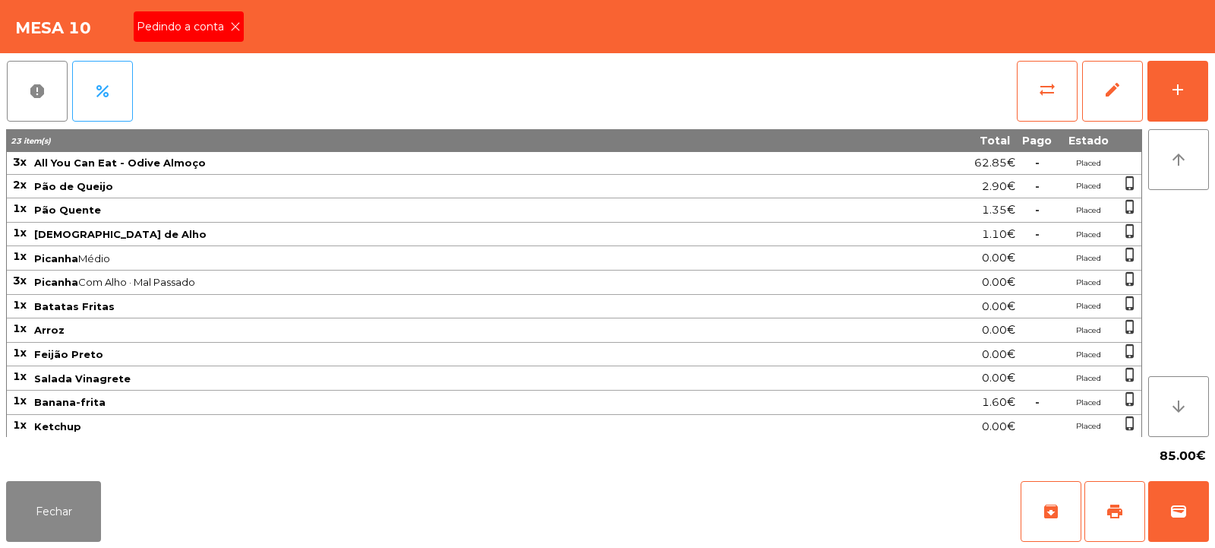
click at [230, 21] on icon at bounding box center [235, 26] width 11 height 11
click at [1170, 511] on span "wallet" at bounding box center [1179, 511] width 18 height 18
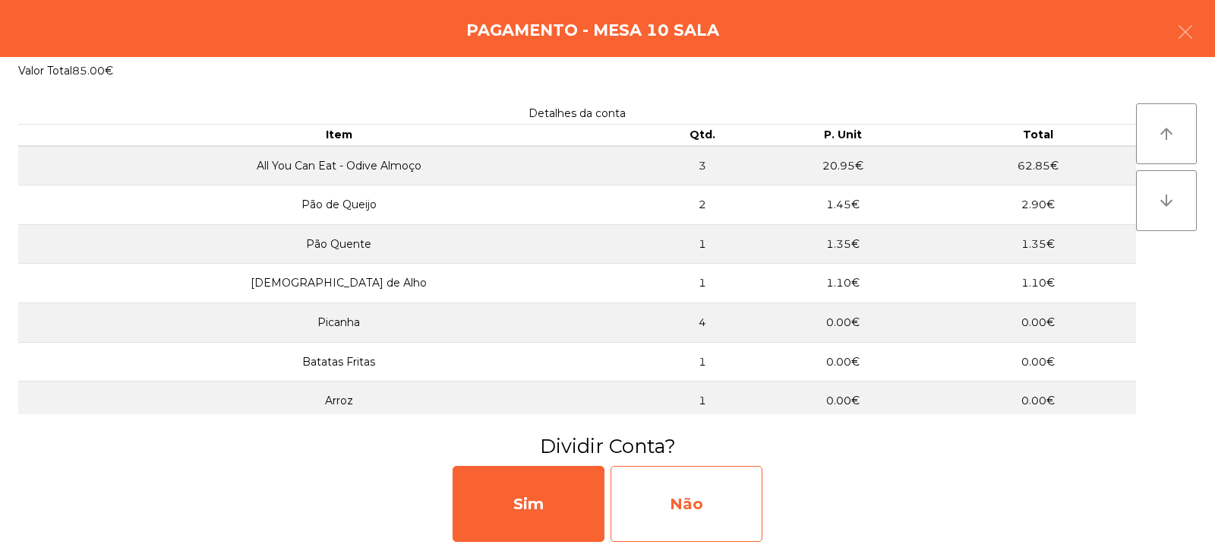
click at [713, 493] on div "Não" at bounding box center [687, 504] width 152 height 76
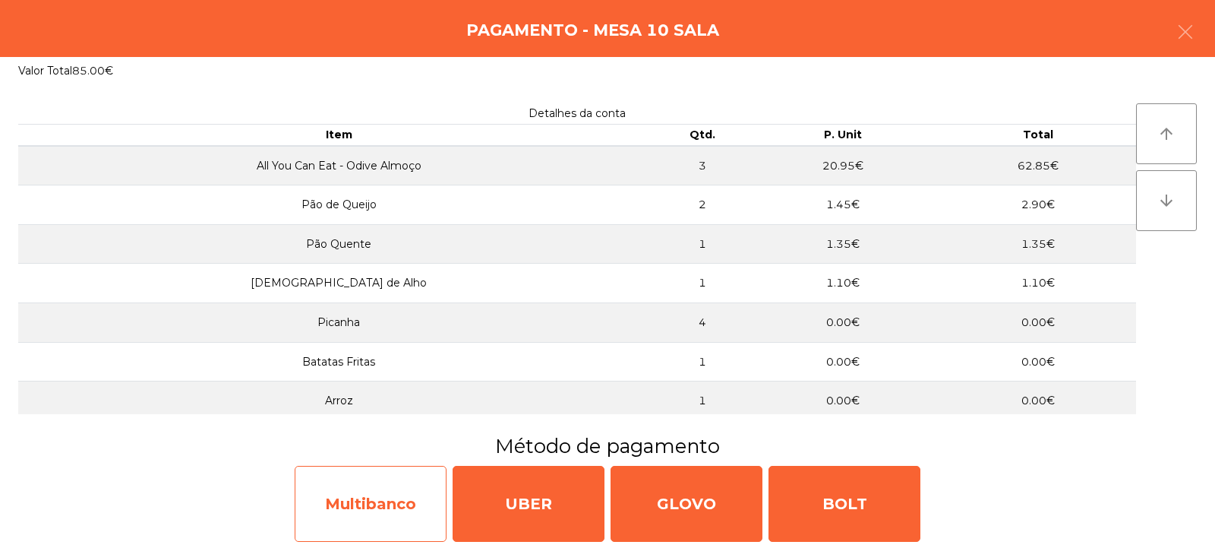
click at [404, 500] on div "Multibanco" at bounding box center [371, 504] width 152 height 76
select select "**"
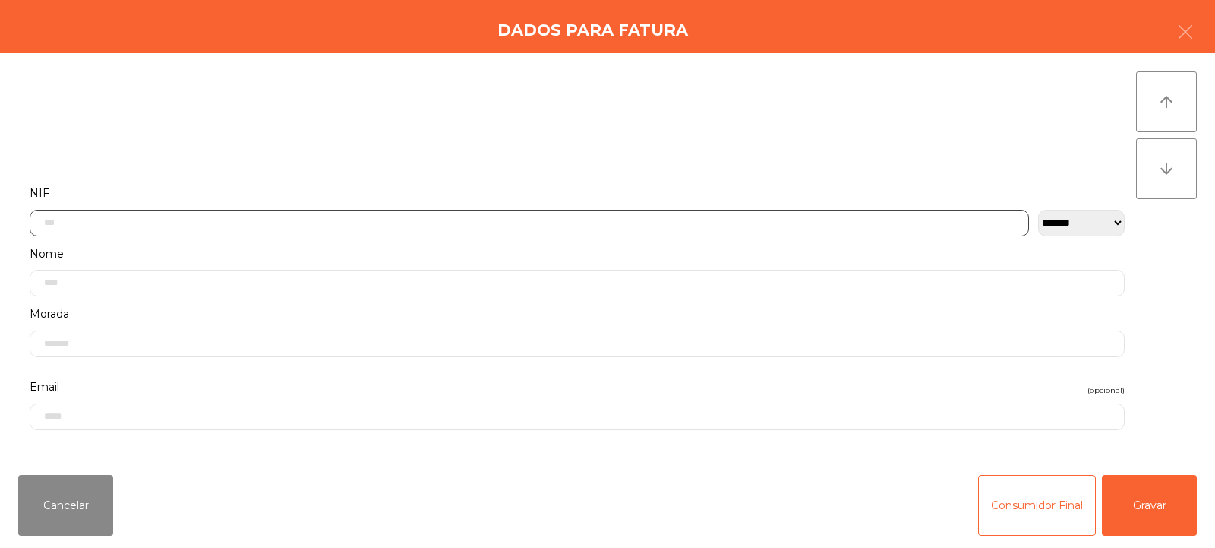
click at [610, 225] on input "text" at bounding box center [530, 223] width 1000 height 27
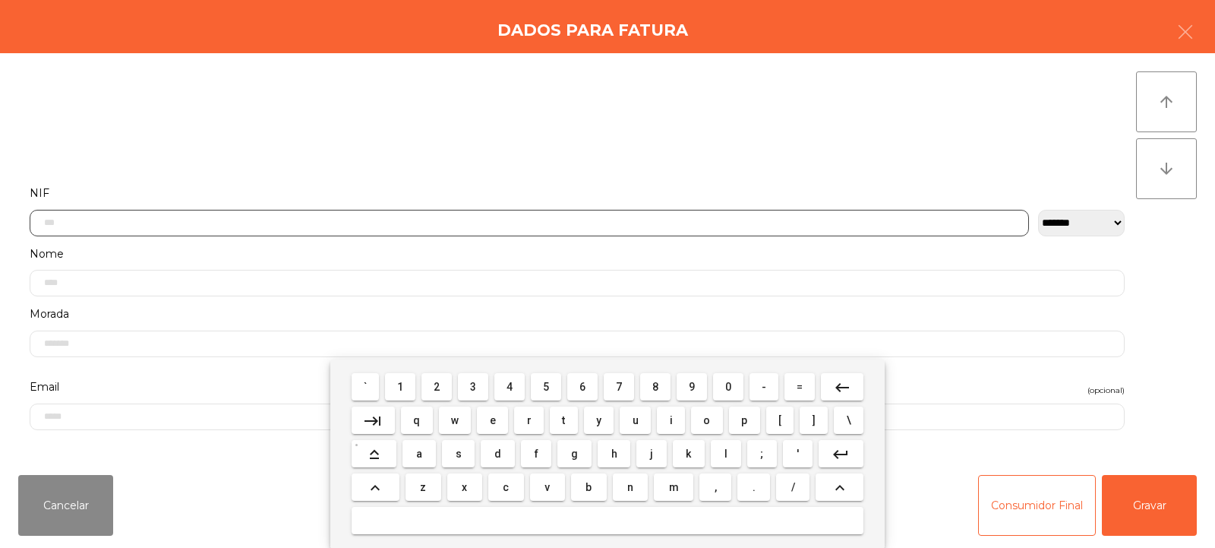
scroll to position [111, 0]
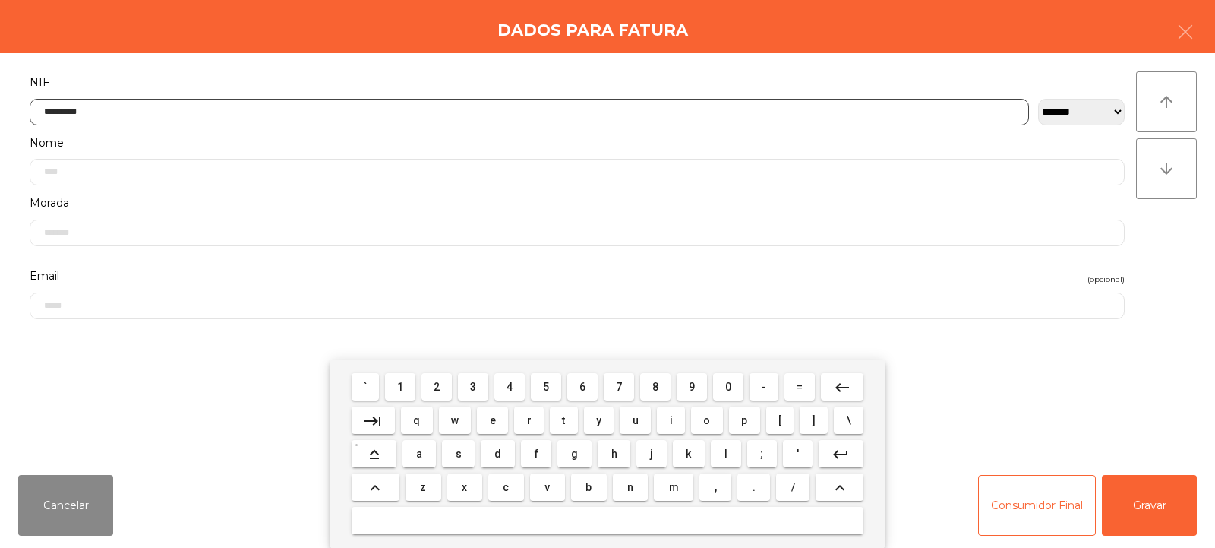
type input "*********"
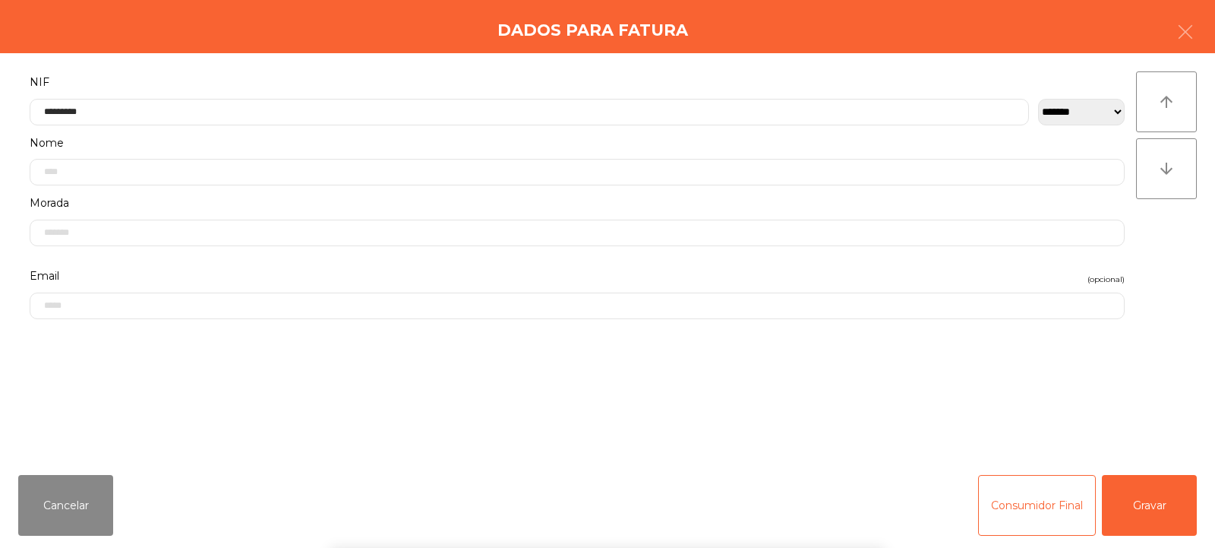
click at [1171, 508] on div "` 1 2 3 4 5 6 7 8 9 0 - = keyboard_backspace keyboard_tab q w e r t y u i o p […" at bounding box center [607, 453] width 1215 height 188
click at [1161, 500] on button "Gravar" at bounding box center [1149, 505] width 95 height 61
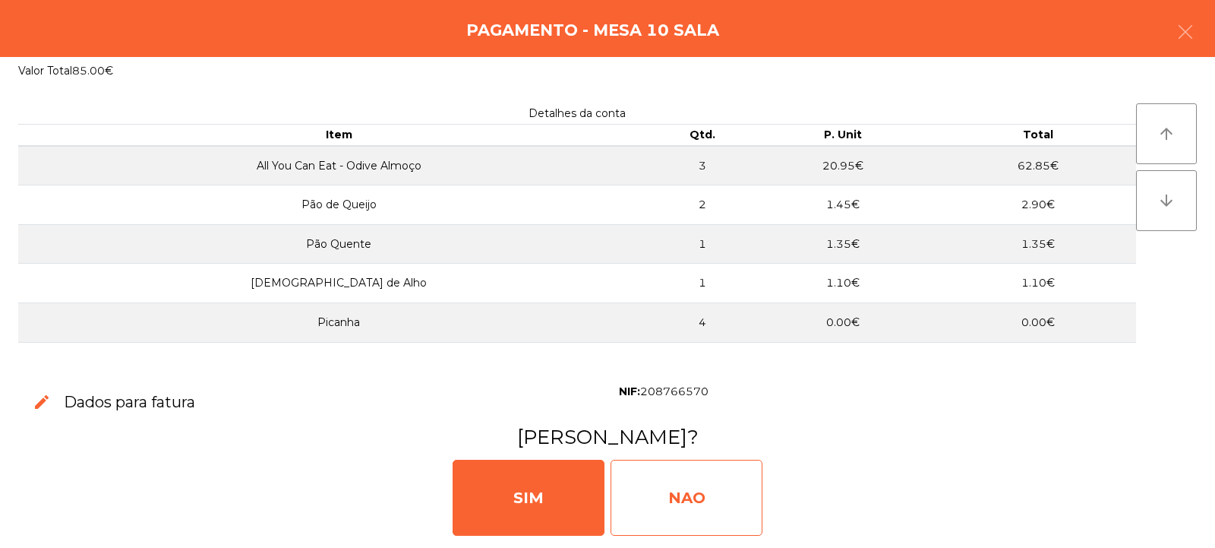
click at [700, 492] on div "NAO" at bounding box center [687, 498] width 152 height 76
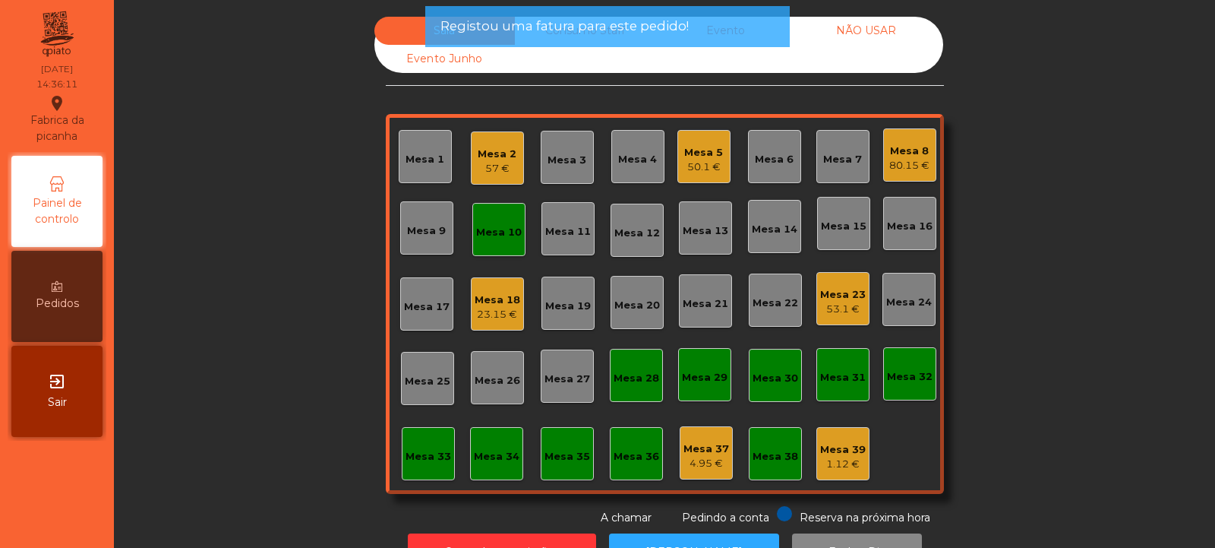
click at [504, 237] on div "Mesa 10" at bounding box center [499, 232] width 46 height 15
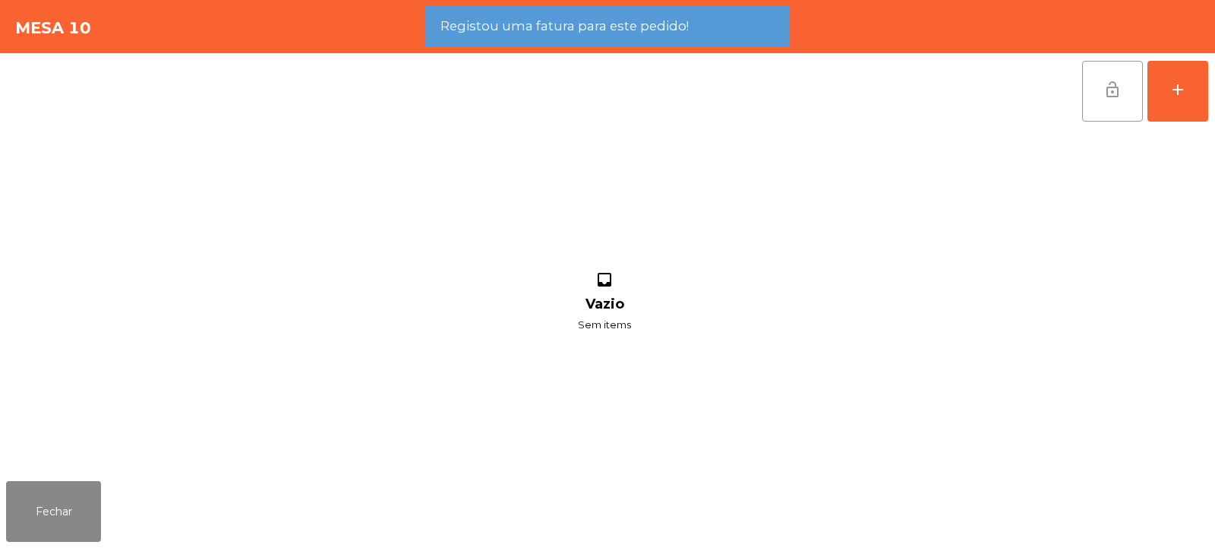
click at [1100, 95] on button "lock_open" at bounding box center [1112, 91] width 61 height 61
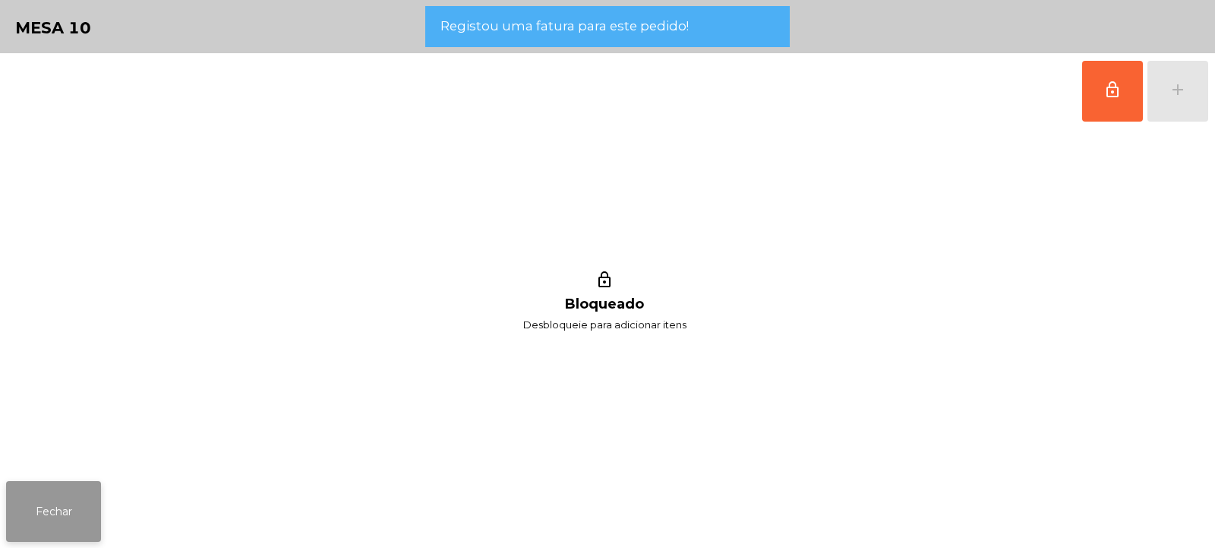
click at [55, 510] on button "Fechar" at bounding box center [53, 511] width 95 height 61
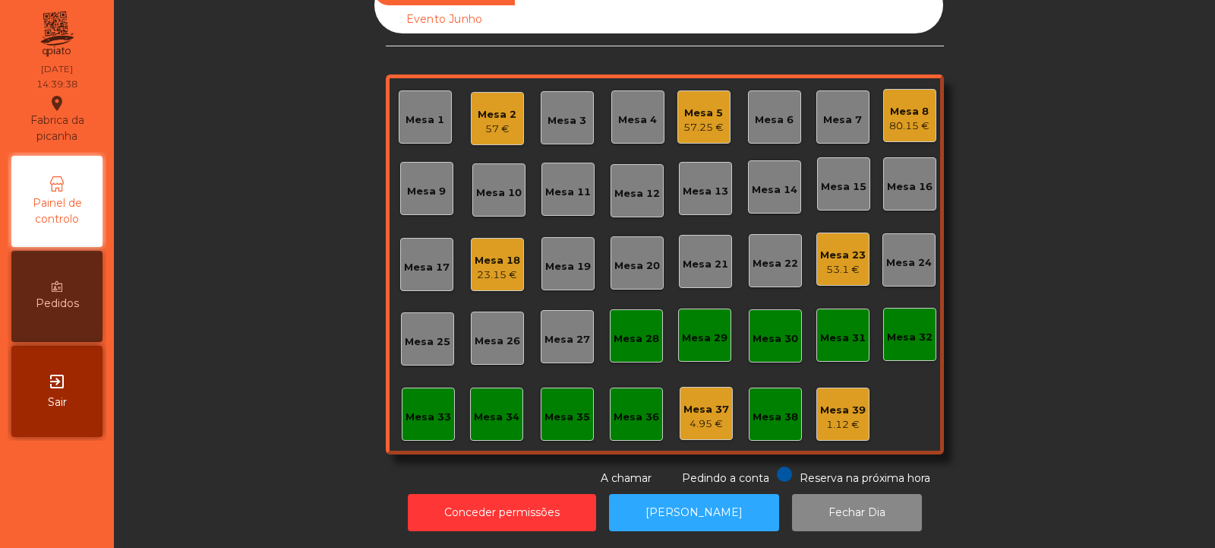
scroll to position [0, 0]
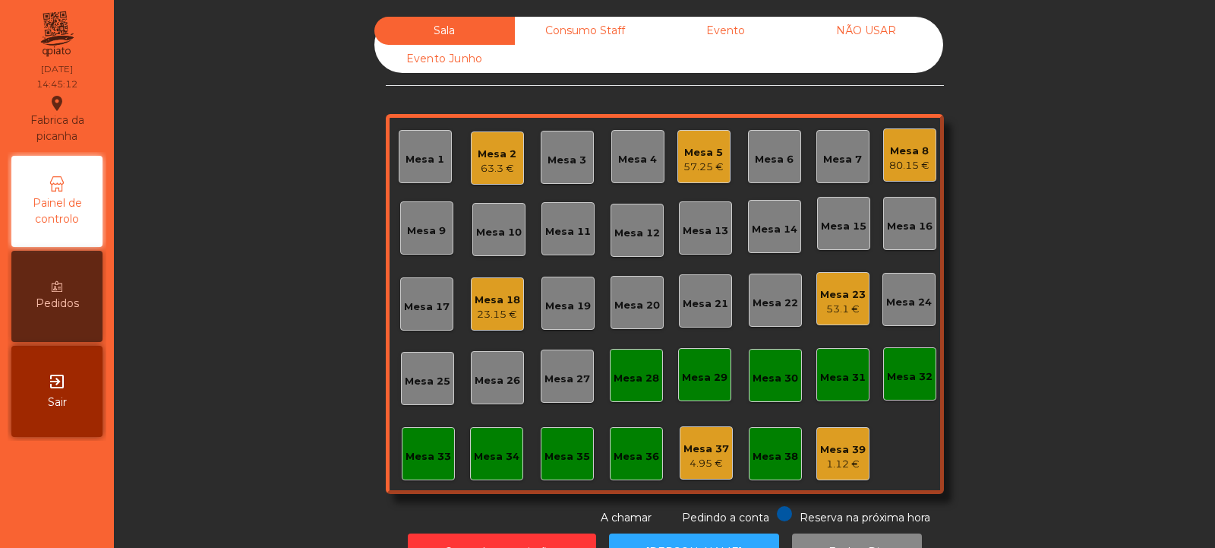
click at [928, 374] on div "Mesa 32" at bounding box center [909, 373] width 53 height 53
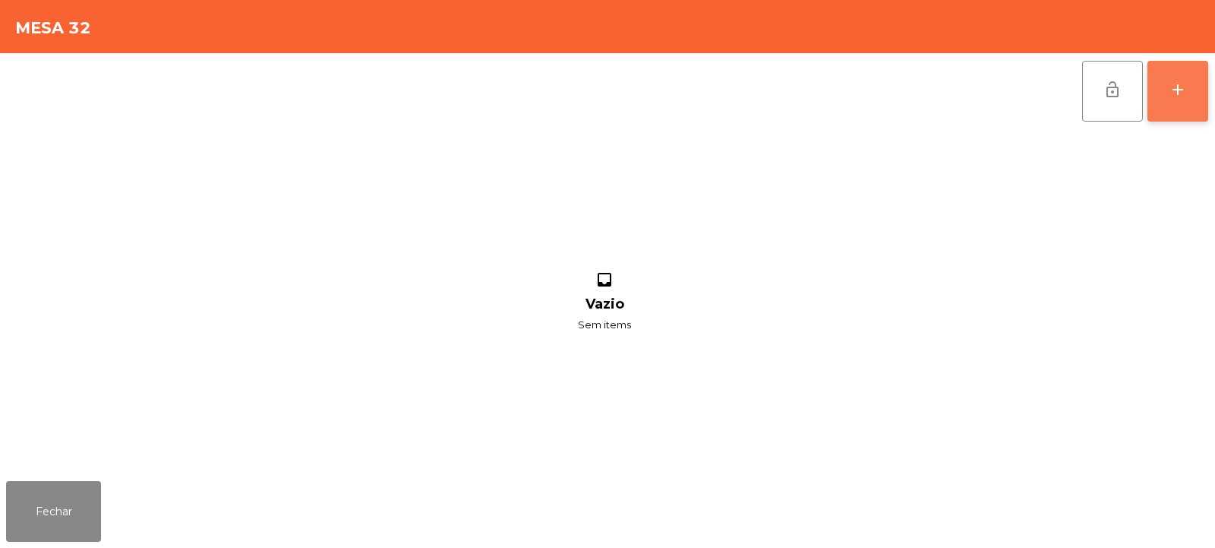
click at [1195, 84] on button "add" at bounding box center [1178, 91] width 61 height 61
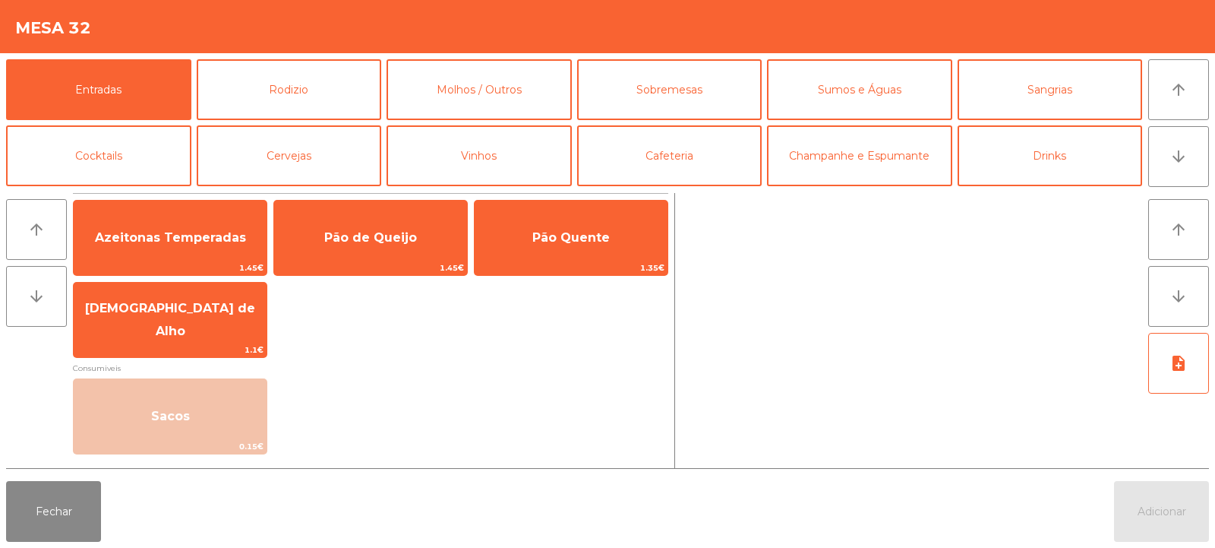
scroll to position [91, 0]
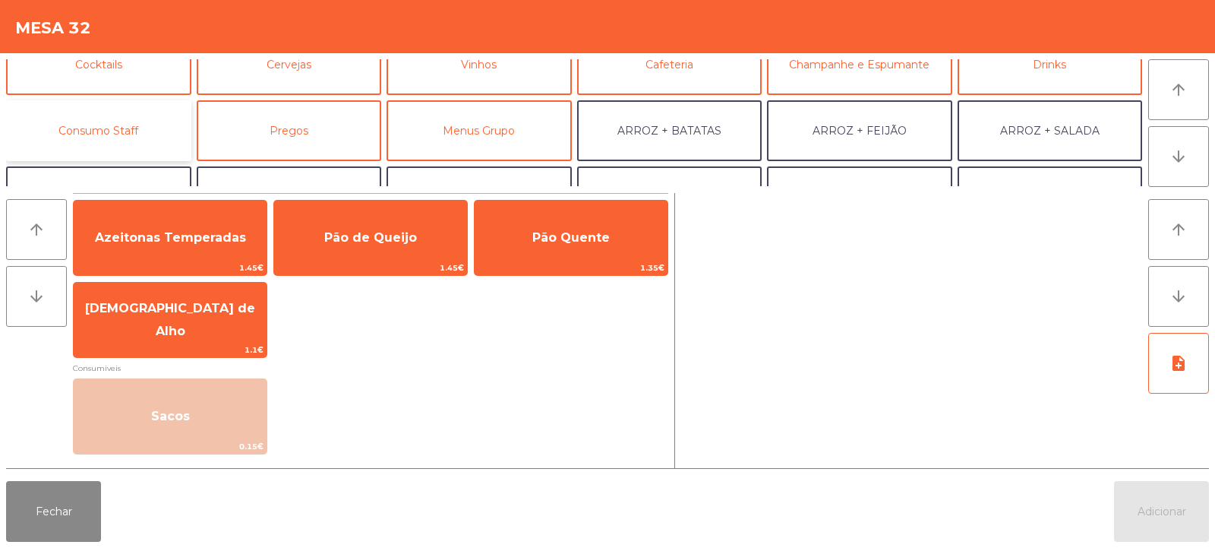
click at [163, 130] on button "Consumo Staff" at bounding box center [98, 130] width 185 height 61
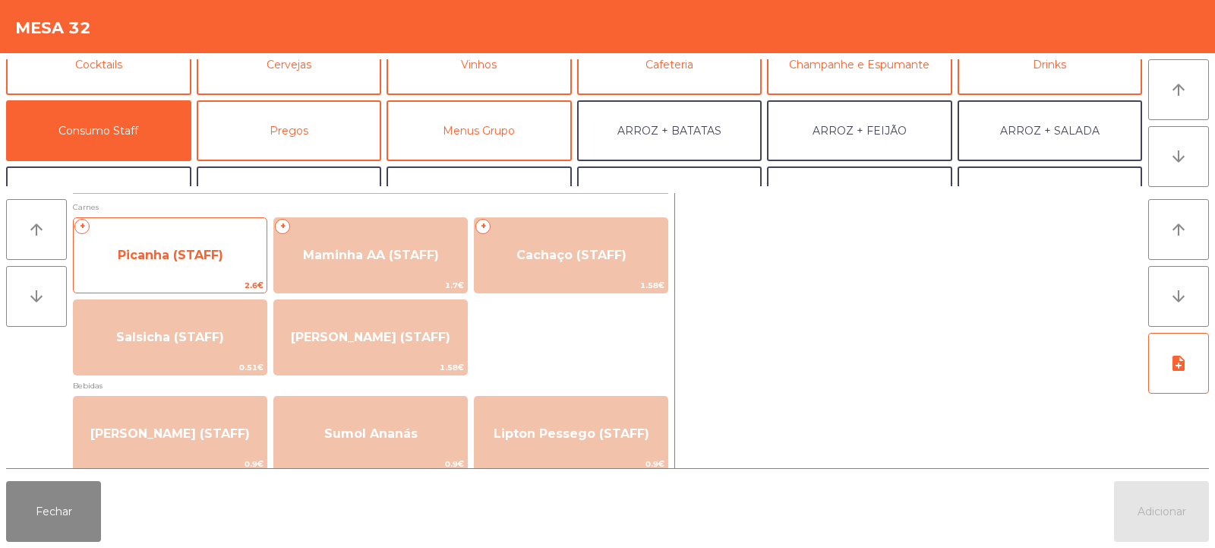
click at [215, 270] on span "Picanha (STAFF)" at bounding box center [170, 255] width 193 height 41
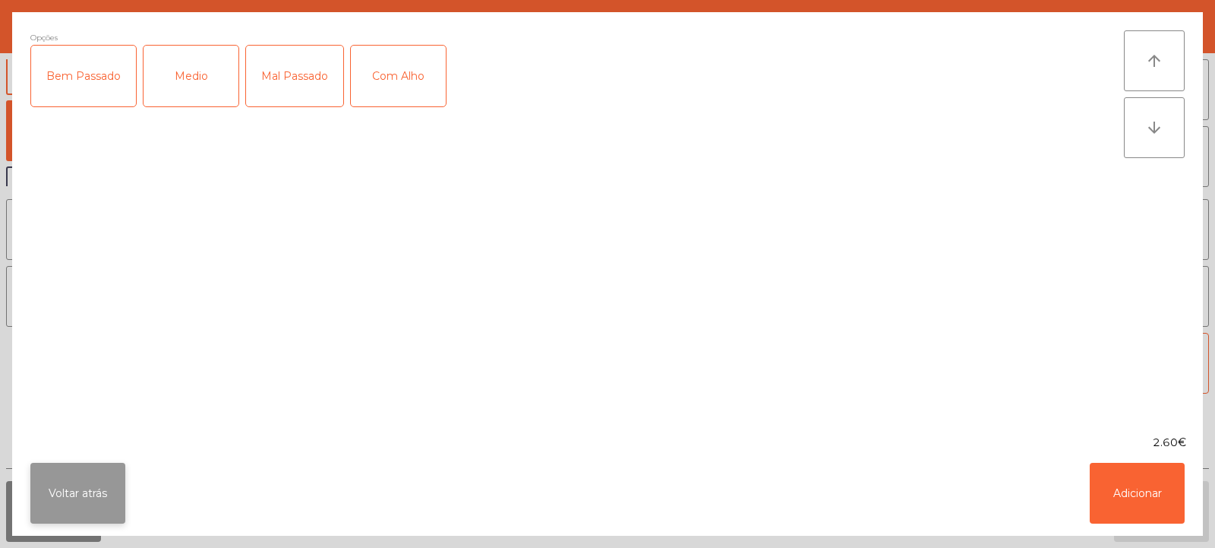
click at [109, 488] on button "Voltar atrás" at bounding box center [77, 493] width 95 height 61
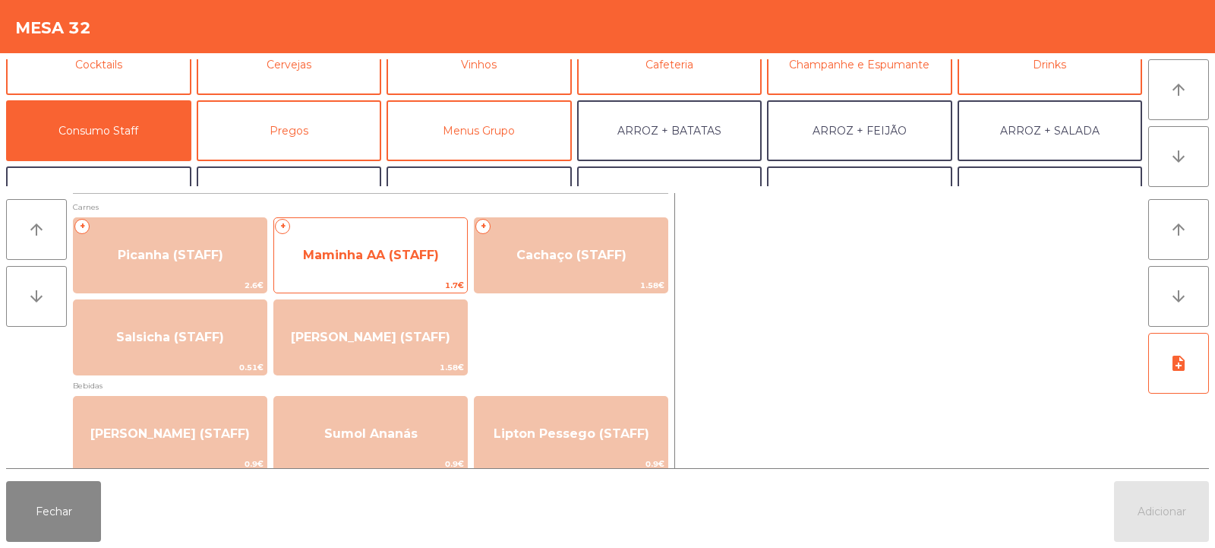
click at [427, 267] on span "Maminha AA (STAFF)" at bounding box center [370, 255] width 193 height 41
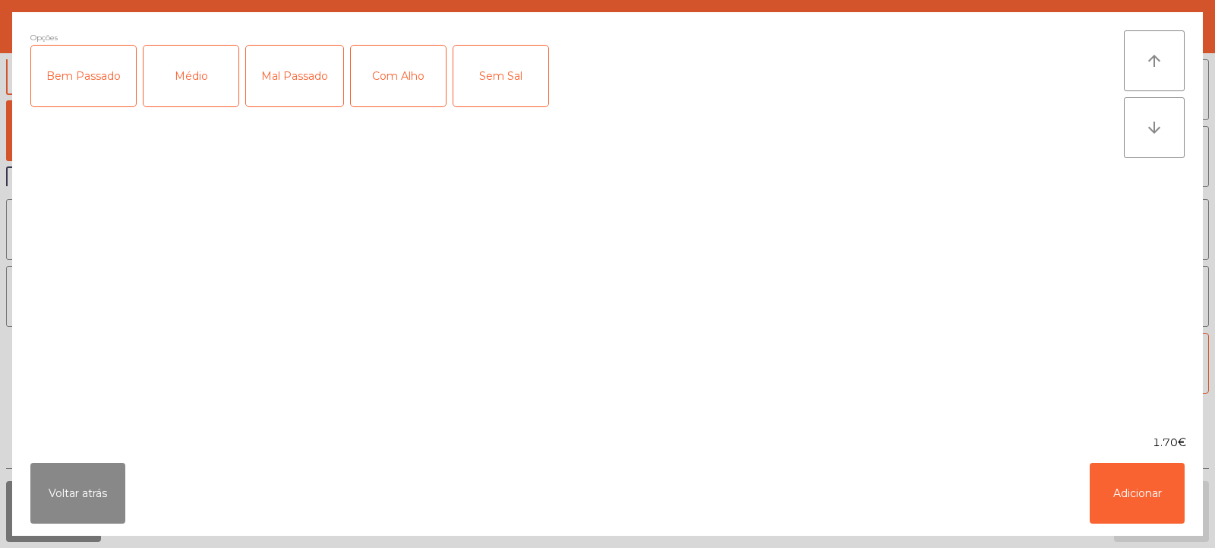
click at [182, 100] on div "Médio" at bounding box center [191, 76] width 95 height 61
click at [381, 92] on div "Com Alho" at bounding box center [398, 76] width 95 height 61
click at [1133, 486] on button "Adicionar" at bounding box center [1137, 493] width 95 height 61
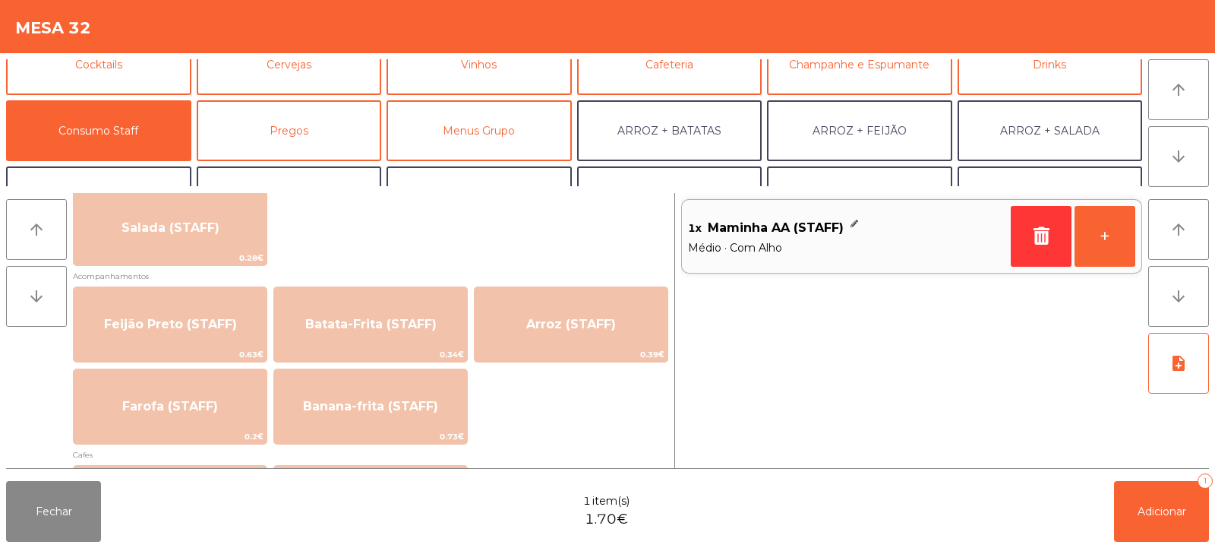
scroll to position [633, 0]
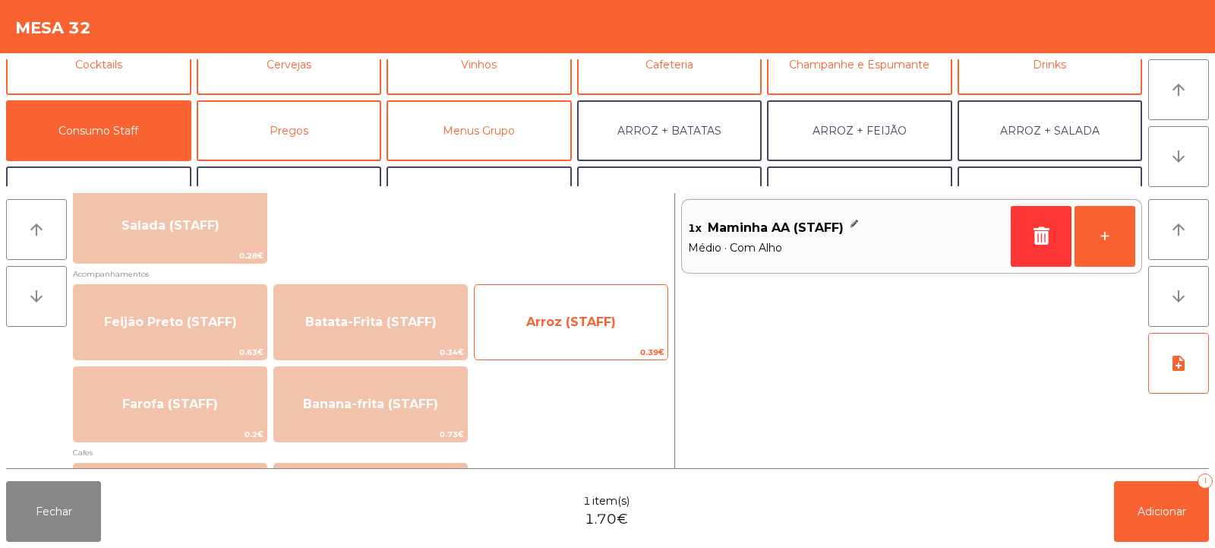
click at [595, 339] on span "Arroz (STAFF)" at bounding box center [571, 322] width 193 height 41
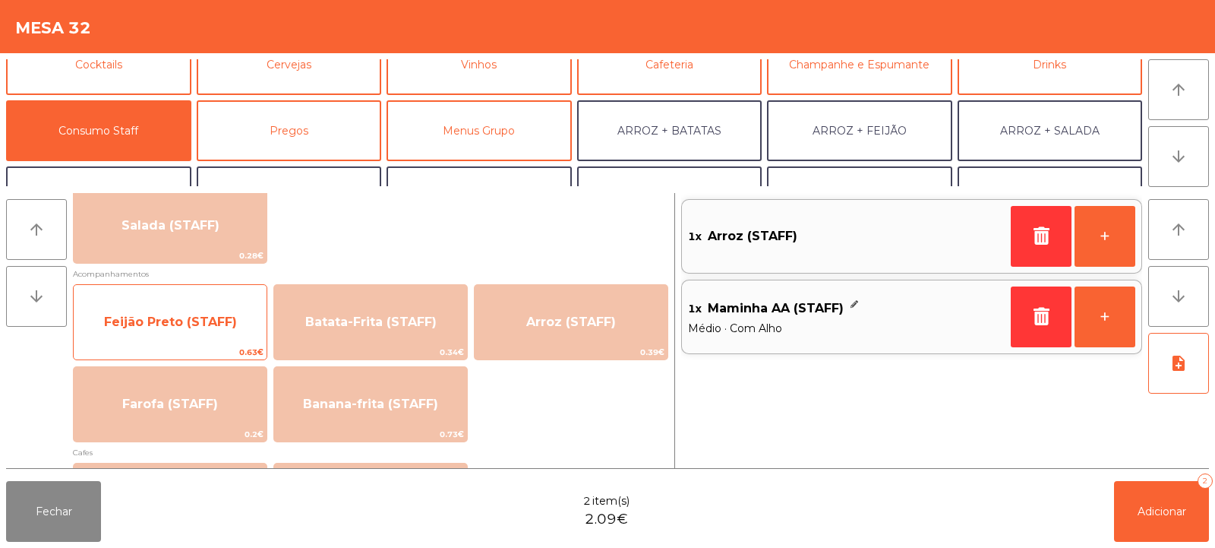
click at [215, 318] on span "Feijão Preto (STAFF)" at bounding box center [170, 321] width 133 height 14
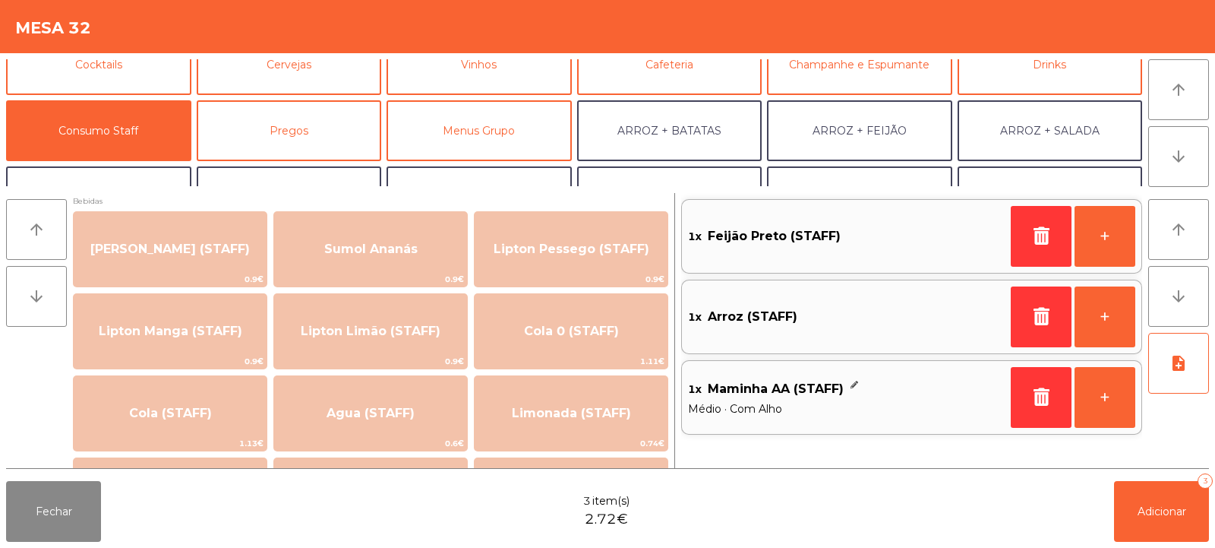
scroll to position [182, 0]
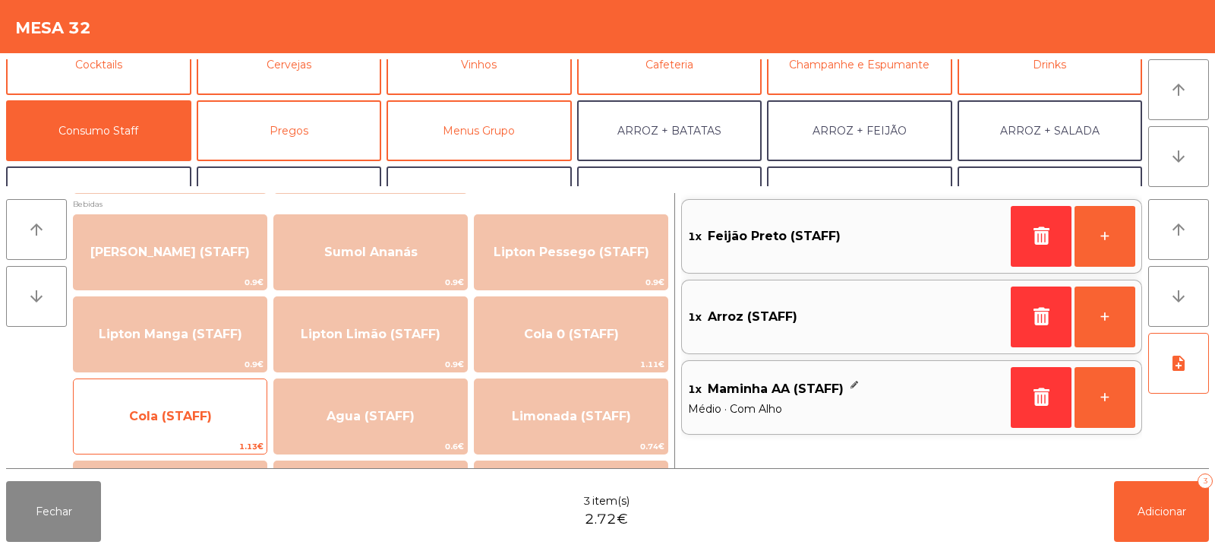
click at [228, 440] on span "1.13€" at bounding box center [170, 446] width 193 height 14
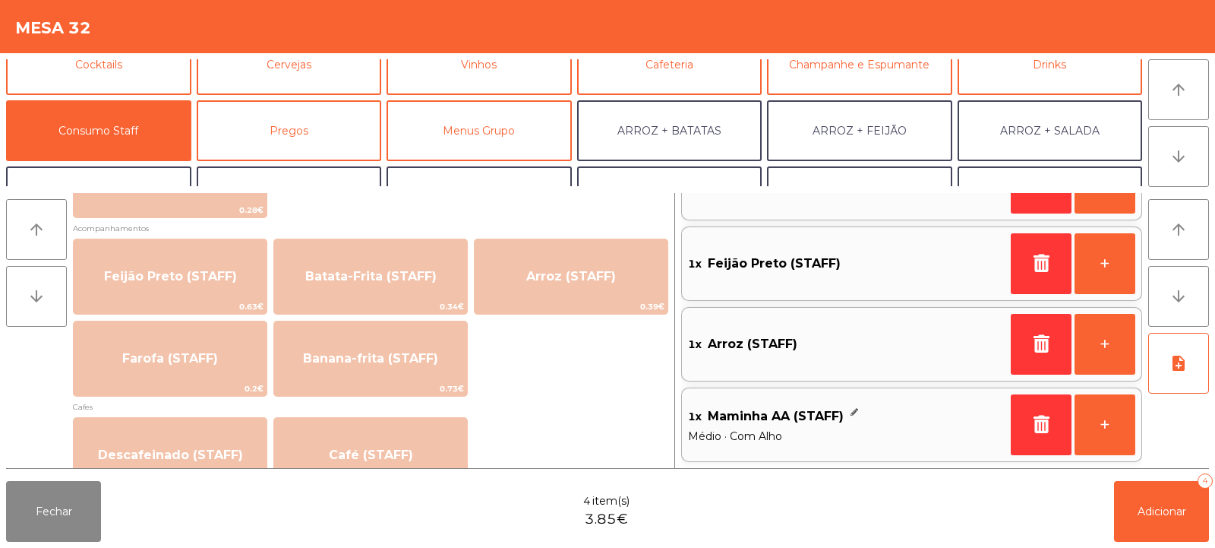
scroll to position [679, 0]
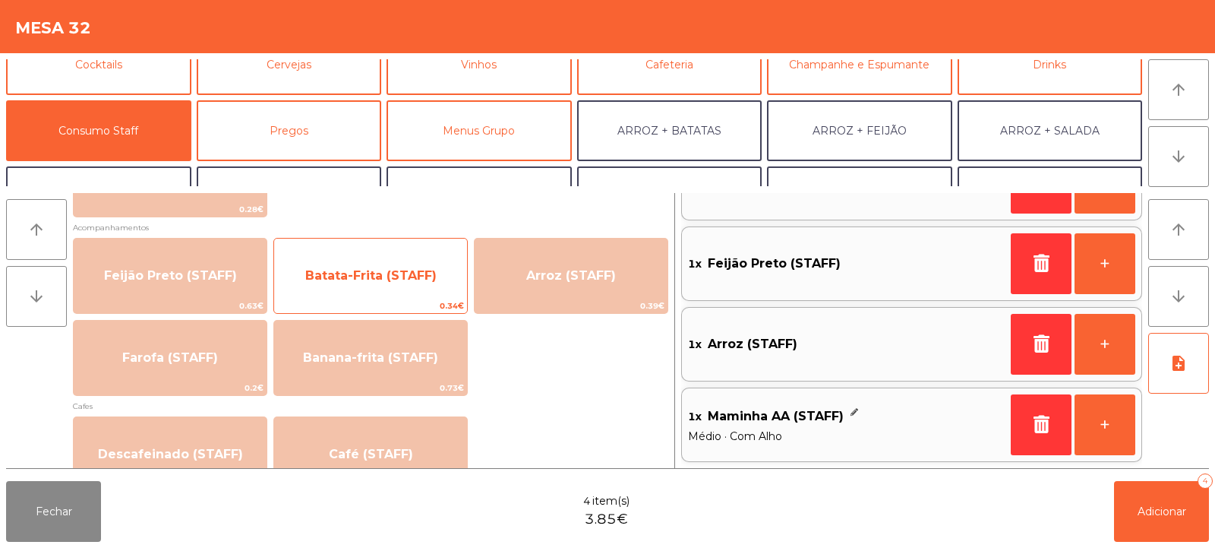
click at [438, 295] on span "Batata-Frita (STAFF)" at bounding box center [370, 275] width 193 height 41
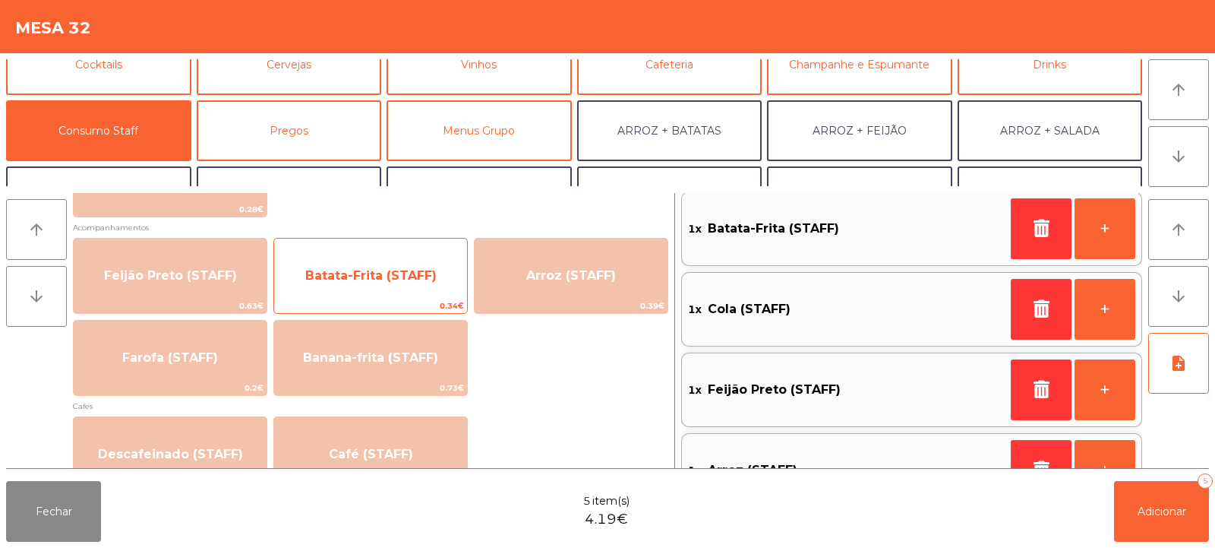
scroll to position [6, 0]
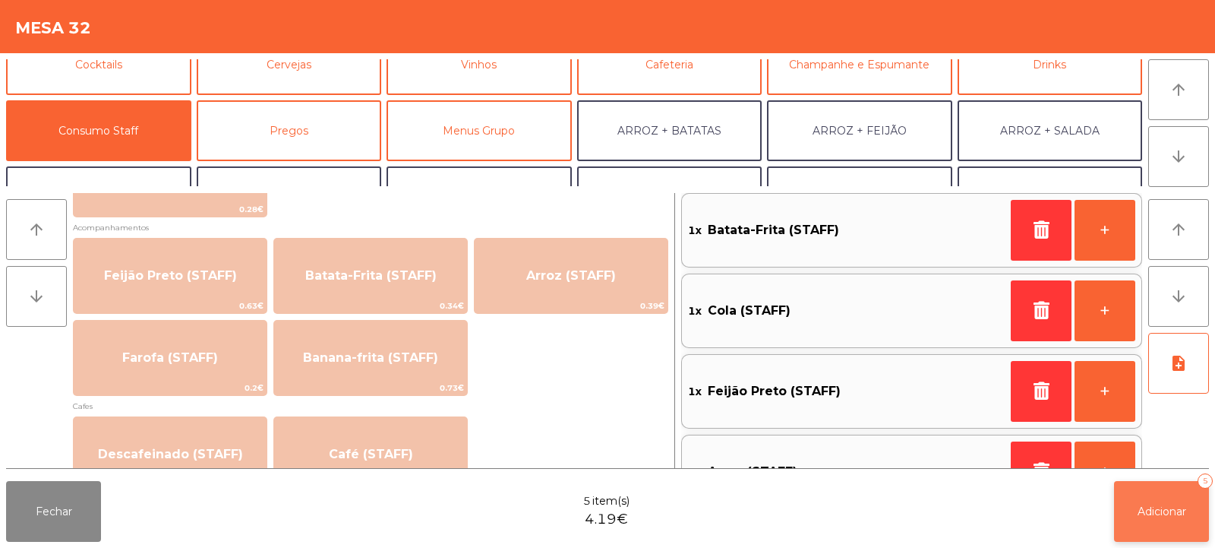
click at [1166, 526] on button "Adicionar 5" at bounding box center [1161, 511] width 95 height 61
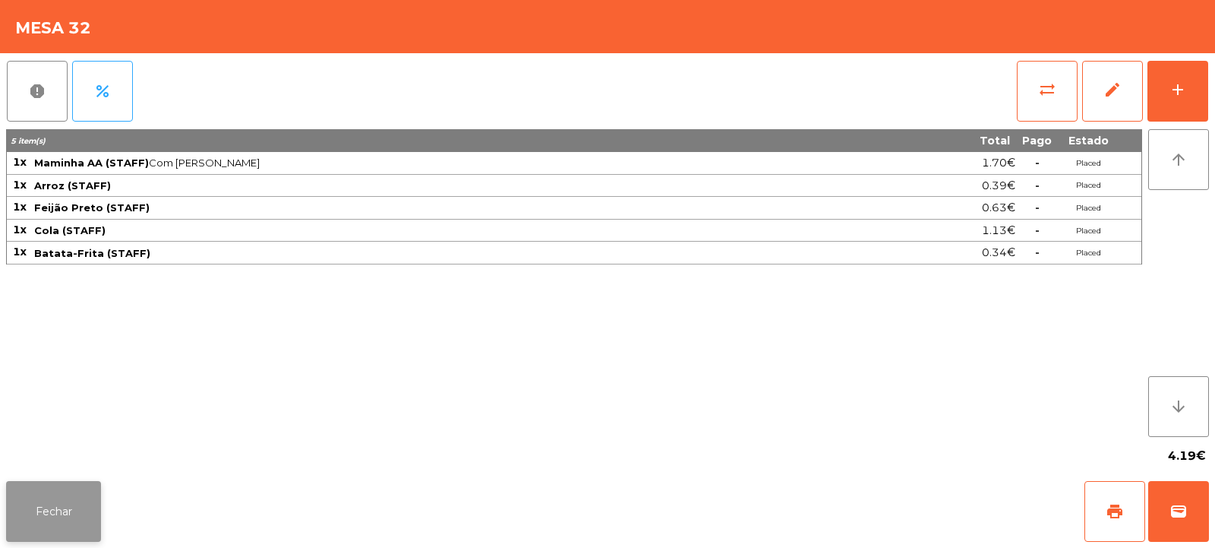
click at [60, 521] on button "Fechar" at bounding box center [53, 511] width 95 height 61
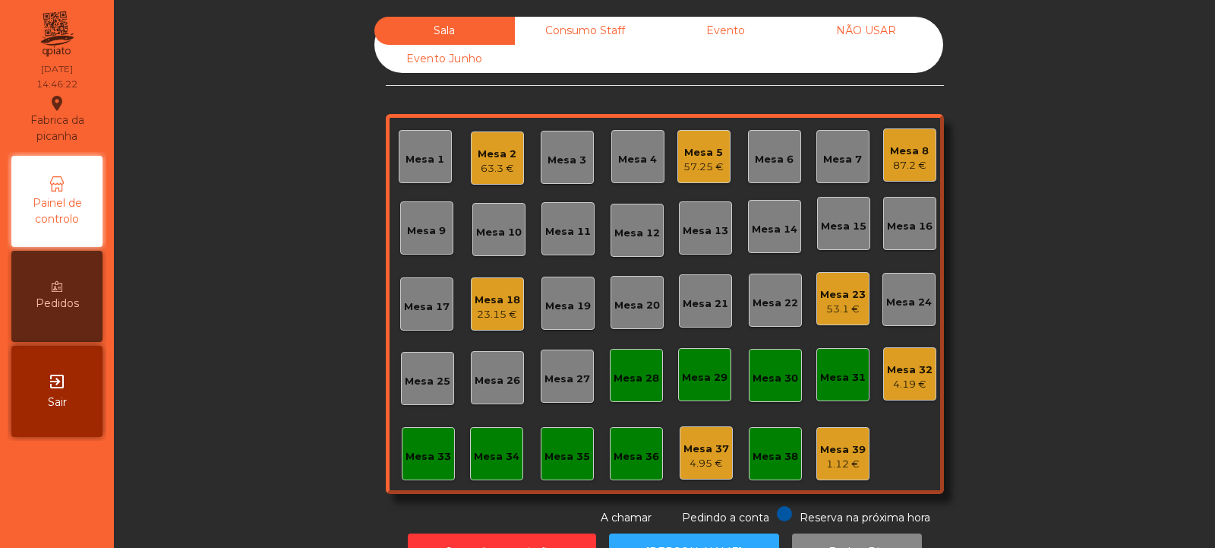
click at [842, 385] on div "Mesa 31" at bounding box center [843, 374] width 53 height 53
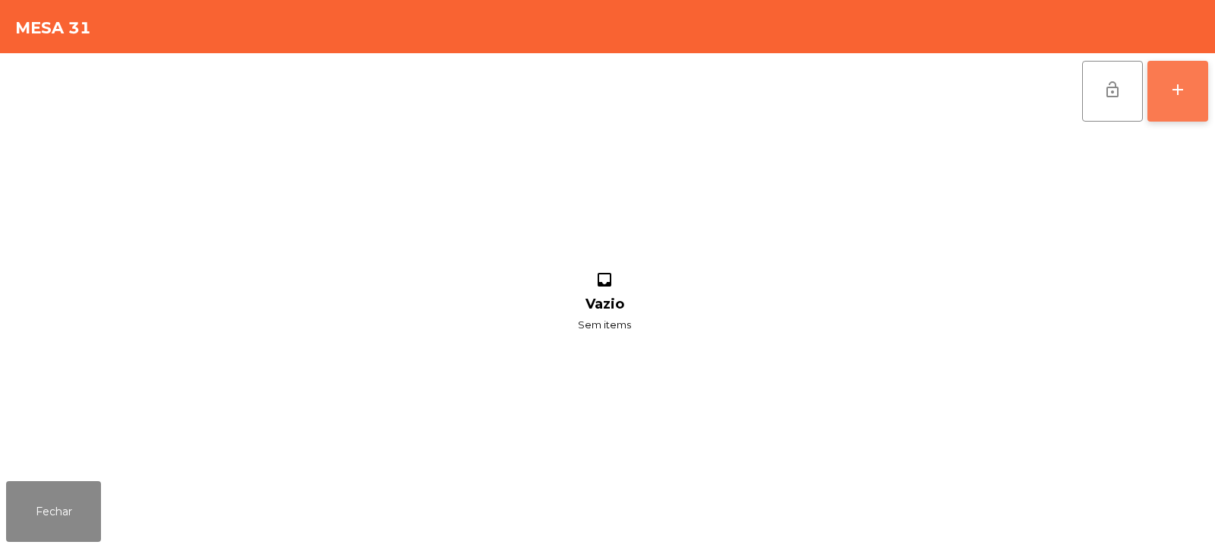
click at [1189, 114] on button "add" at bounding box center [1178, 91] width 61 height 61
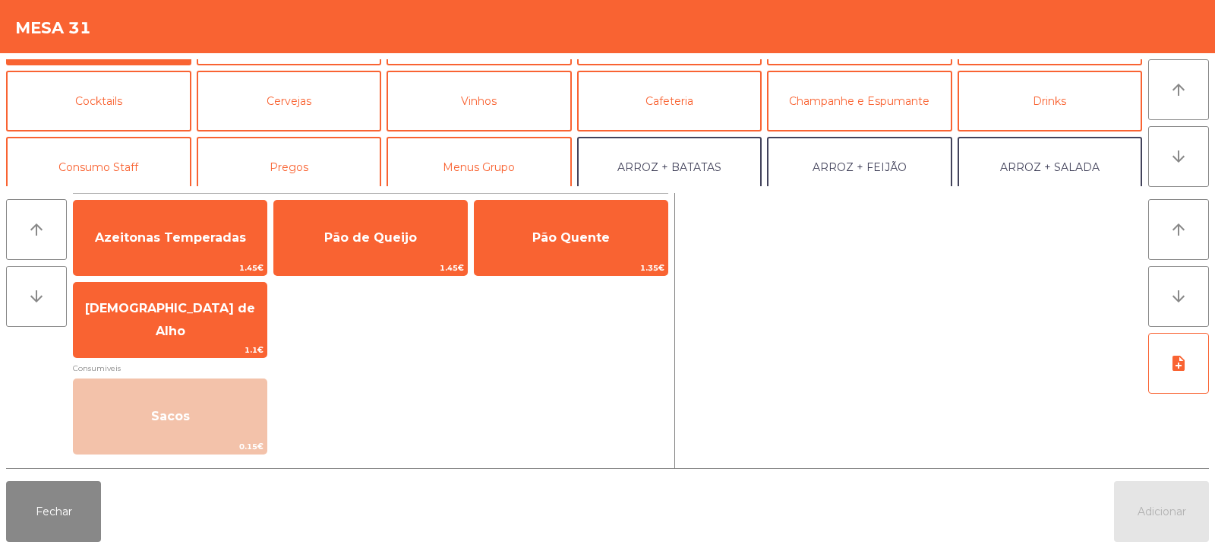
scroll to position [103, 0]
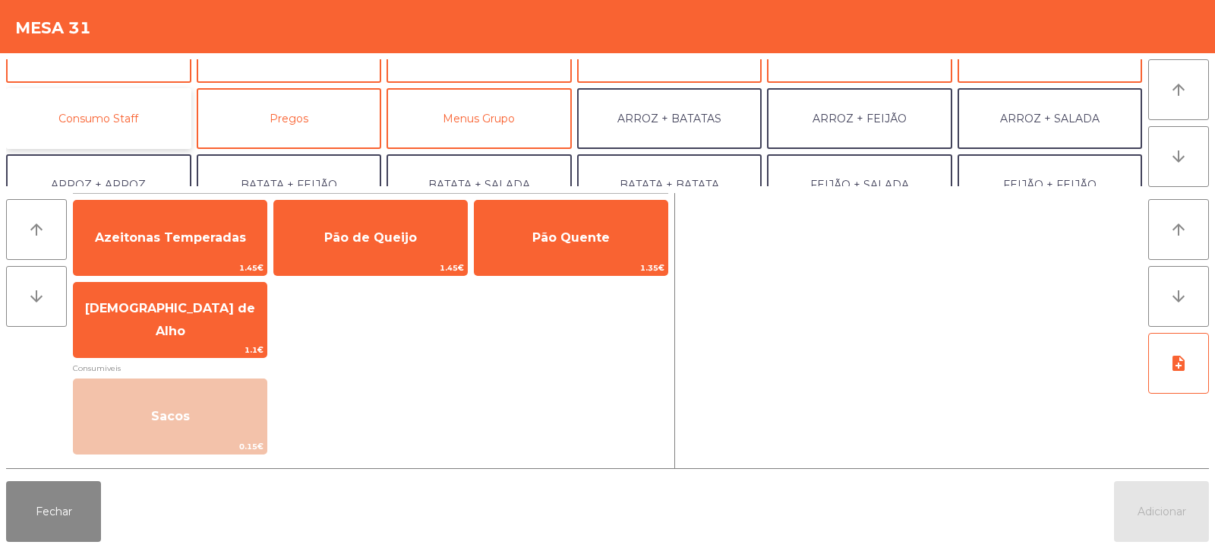
click at [155, 123] on button "Consumo Staff" at bounding box center [98, 118] width 185 height 61
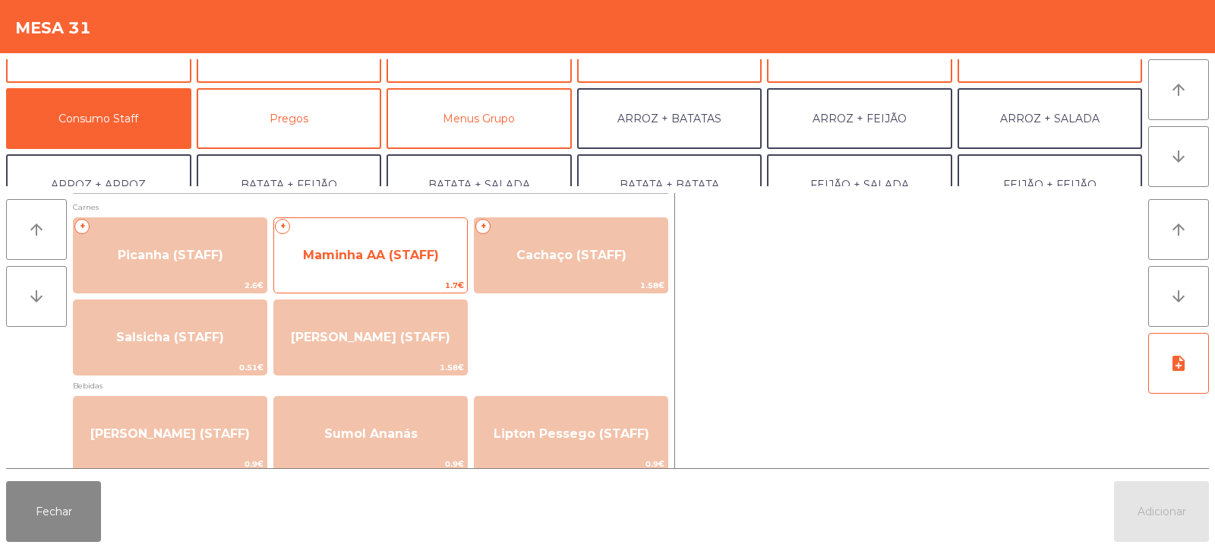
click at [405, 259] on span "Maminha AA (STAFF)" at bounding box center [371, 255] width 136 height 14
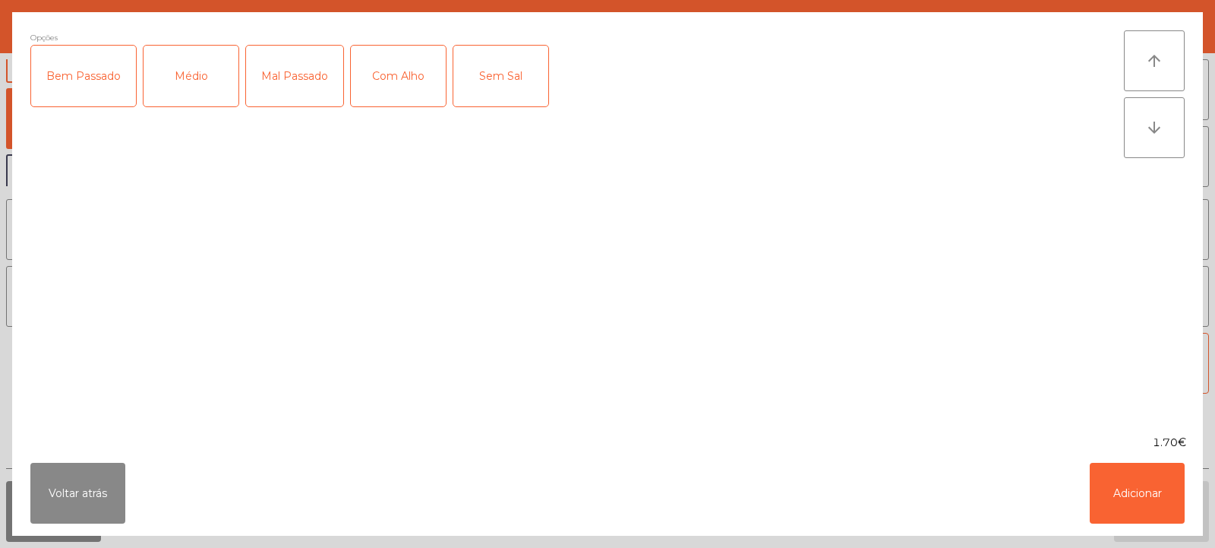
click at [196, 95] on div "Médio" at bounding box center [191, 76] width 95 height 61
click at [414, 77] on div "Com Alho" at bounding box center [398, 76] width 95 height 61
click at [1145, 501] on button "Adicionar" at bounding box center [1137, 493] width 95 height 61
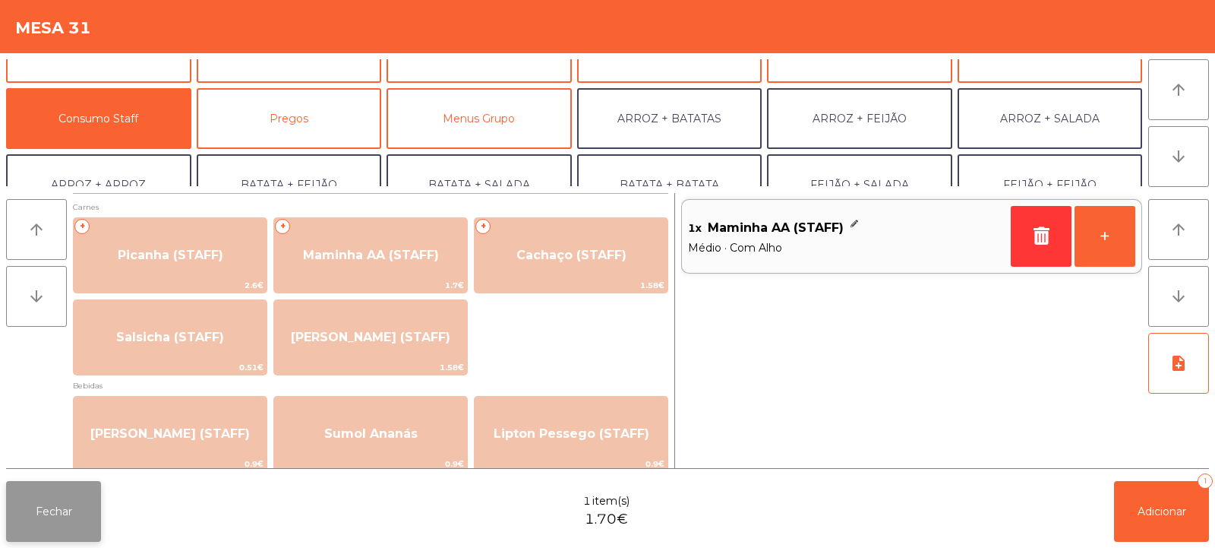
click at [77, 518] on button "Fechar" at bounding box center [53, 511] width 95 height 61
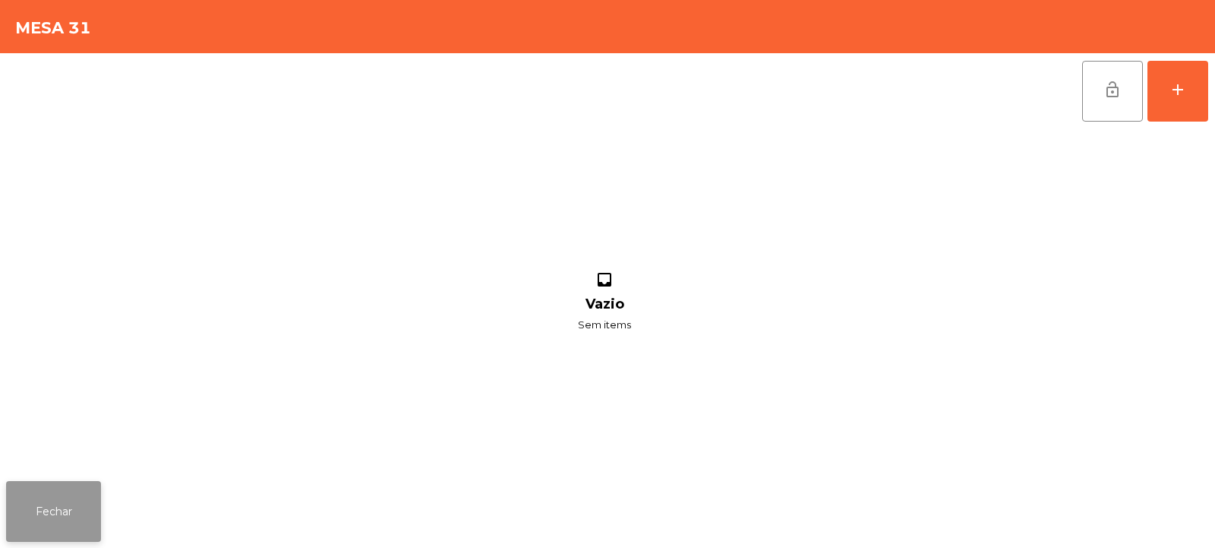
click at [55, 522] on button "Fechar" at bounding box center [53, 511] width 95 height 61
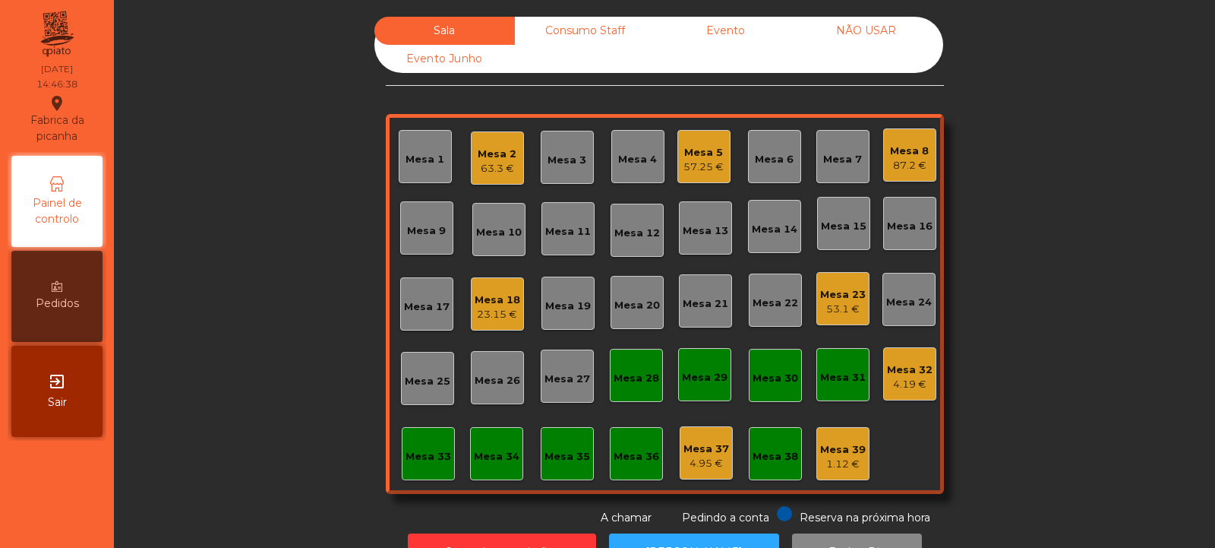
scroll to position [51, 0]
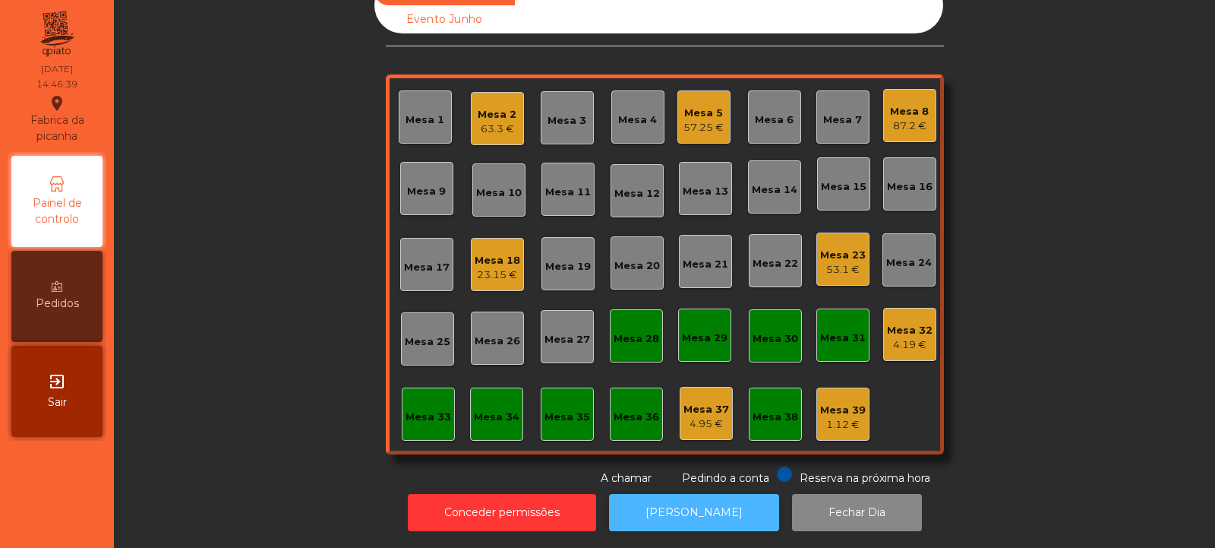
click at [713, 499] on button "[PERSON_NAME]" at bounding box center [694, 512] width 170 height 37
click at [906, 324] on div "Mesa 32" at bounding box center [910, 330] width 46 height 15
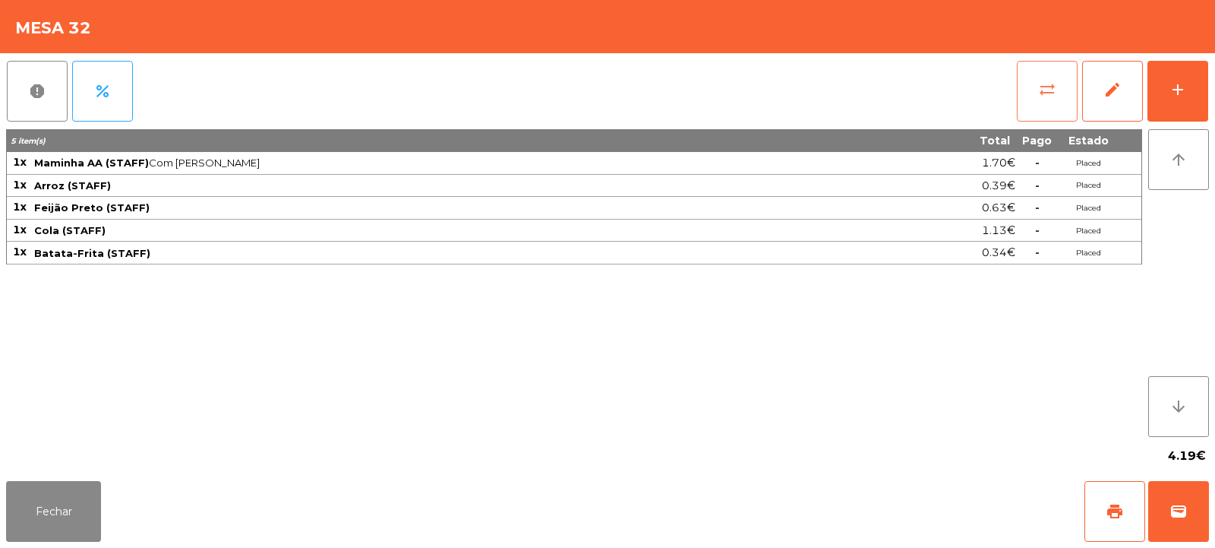
click at [1053, 99] on button "sync_alt" at bounding box center [1047, 91] width 61 height 61
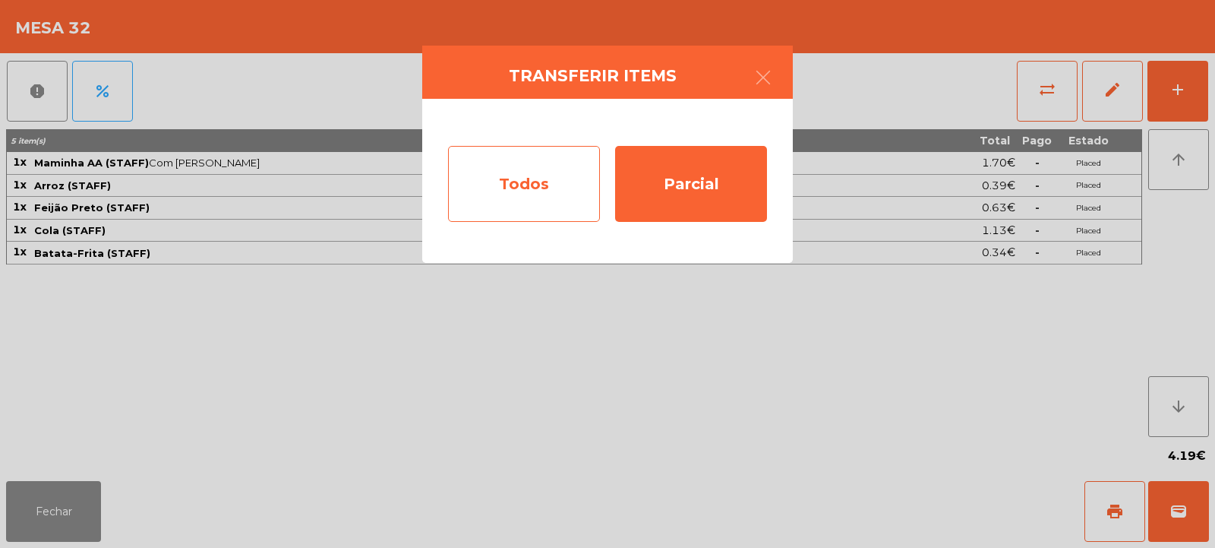
click at [474, 193] on div "Todos" at bounding box center [524, 184] width 152 height 76
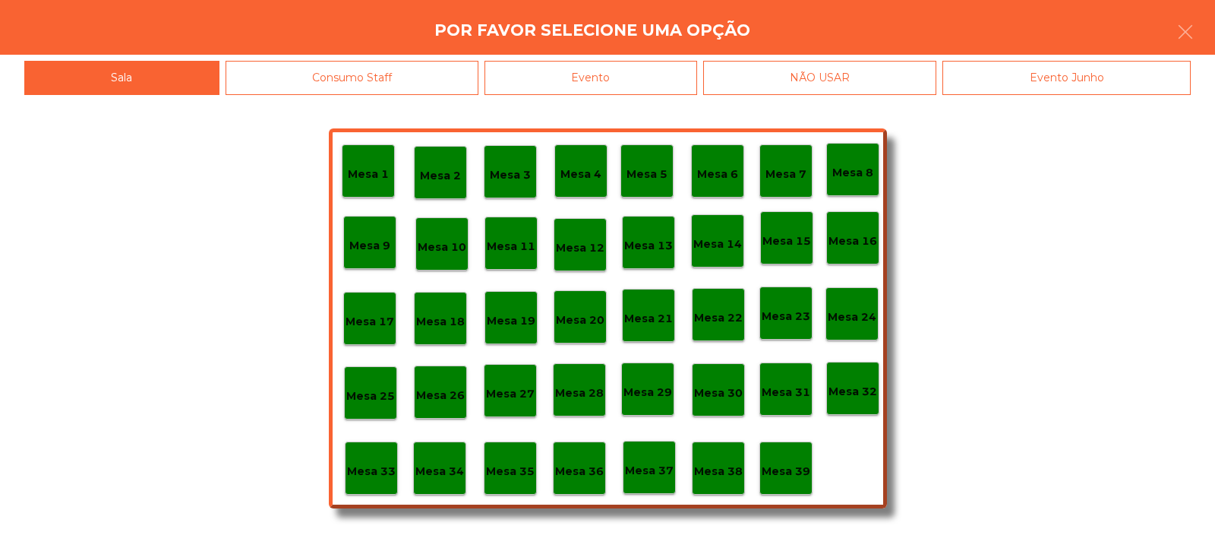
click at [649, 74] on div "Evento" at bounding box center [591, 78] width 213 height 34
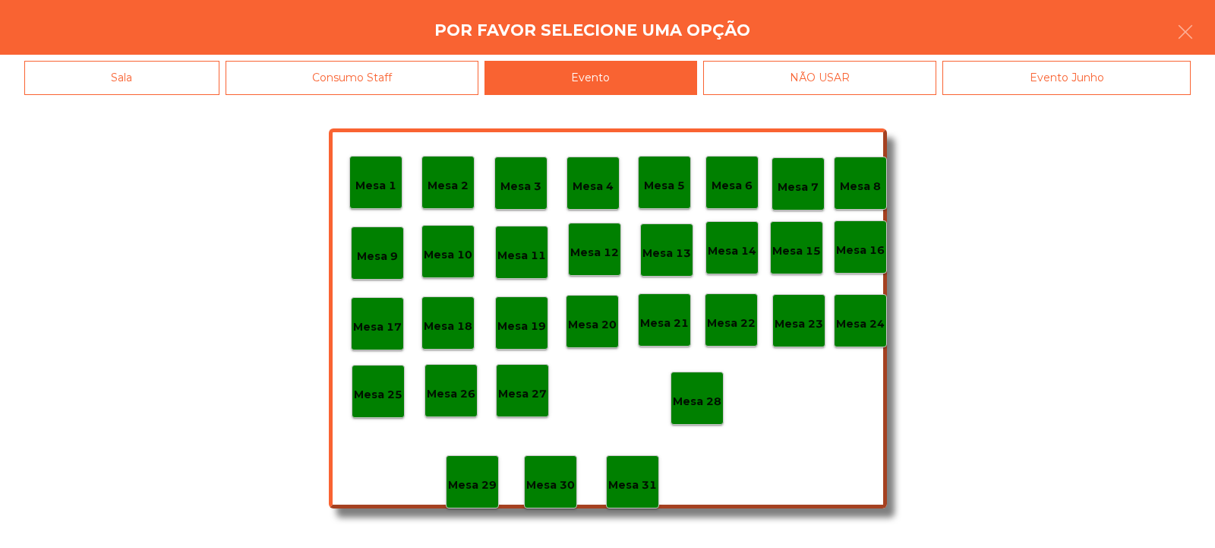
click at [706, 397] on p "Mesa 28" at bounding box center [697, 401] width 49 height 17
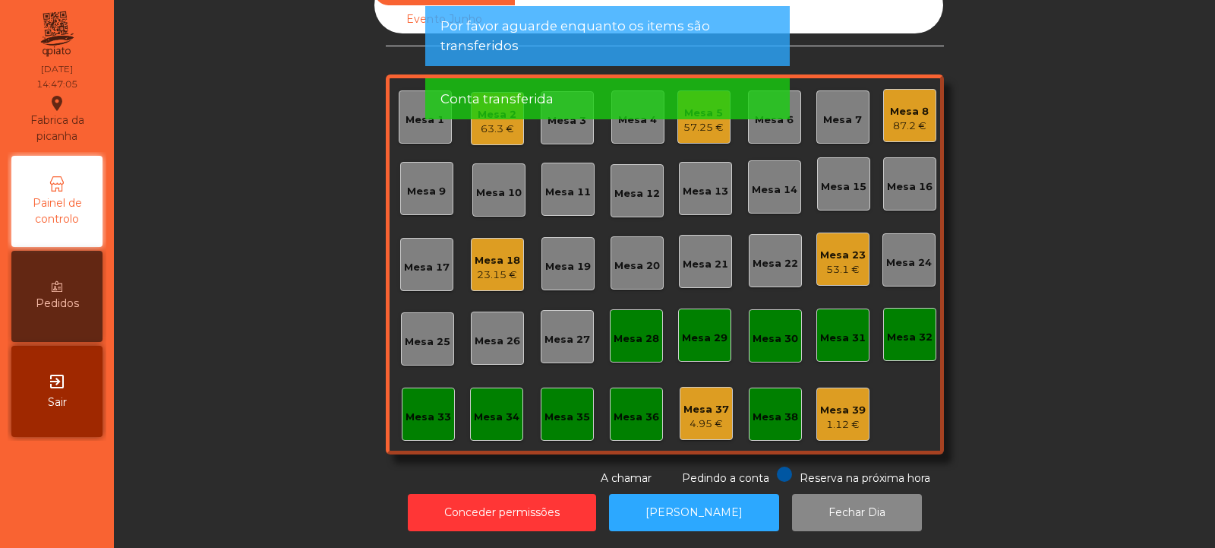
click at [904, 342] on div "Mesa 32" at bounding box center [909, 334] width 53 height 53
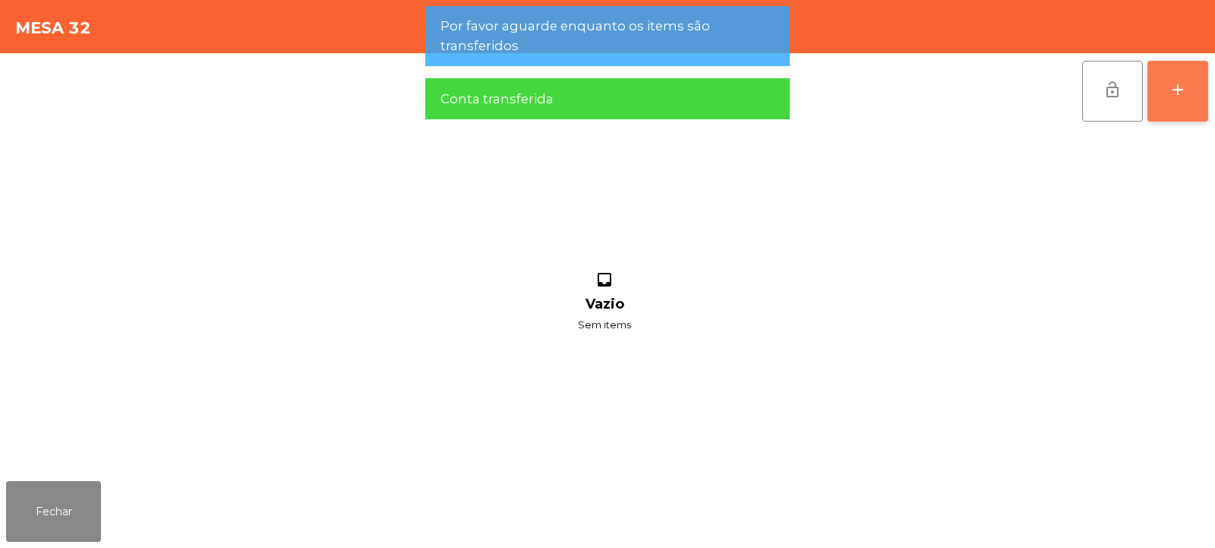
click at [1174, 110] on button "add" at bounding box center [1178, 91] width 61 height 61
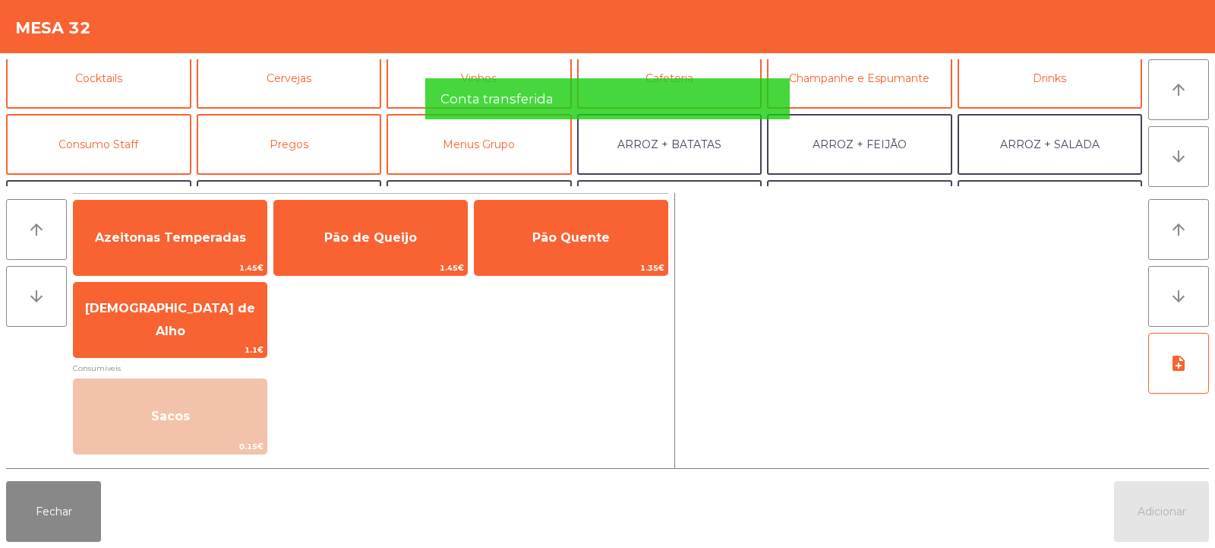
scroll to position [90, 0]
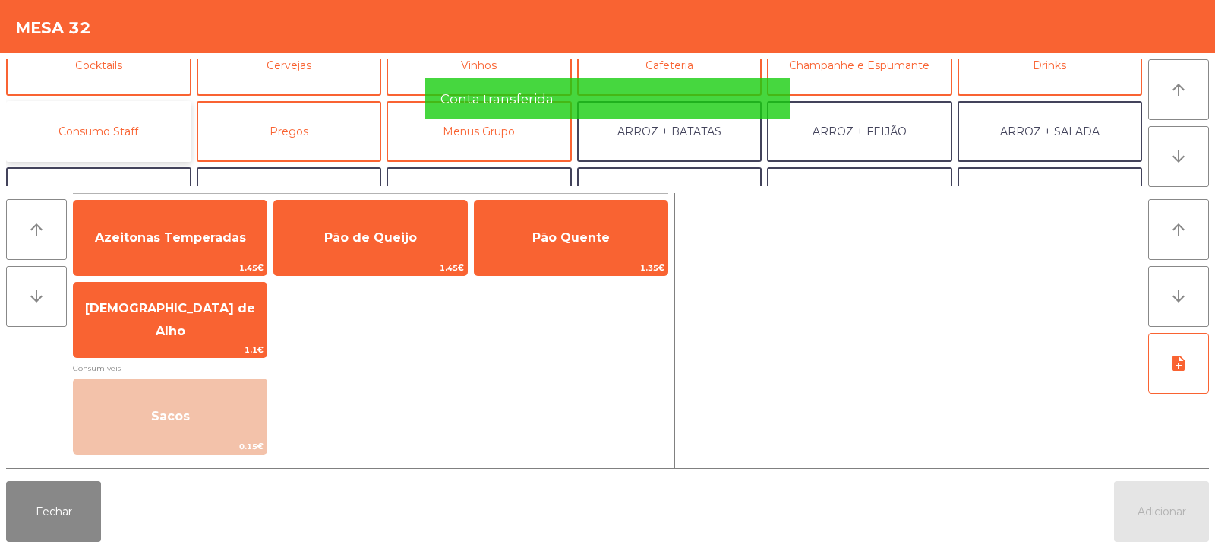
click at [134, 137] on button "Consumo Staff" at bounding box center [98, 131] width 185 height 61
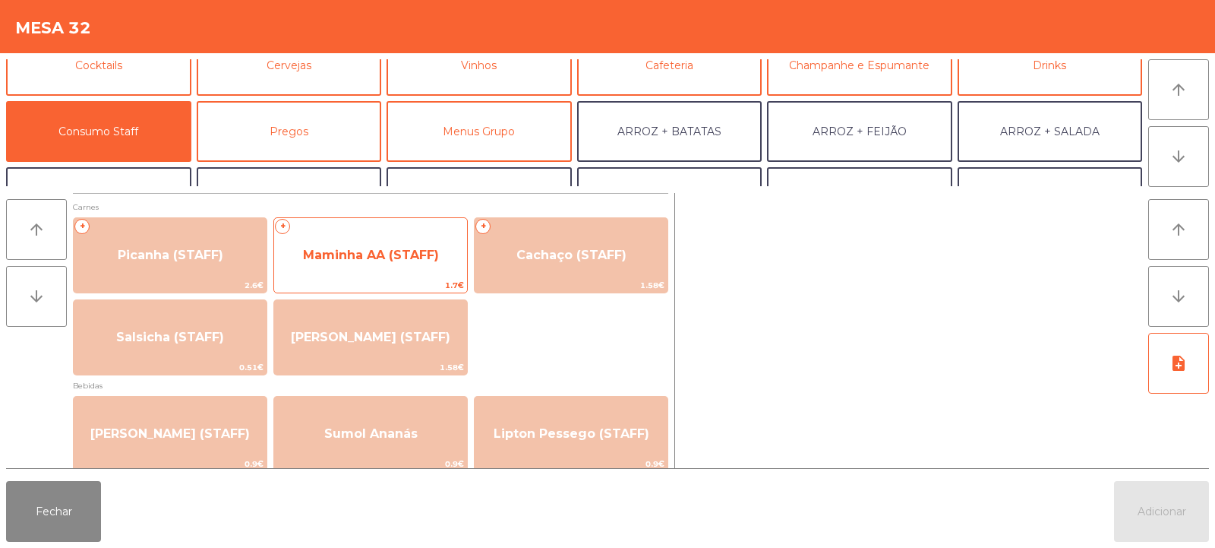
click at [406, 254] on span "Maminha AA (STAFF)" at bounding box center [371, 255] width 136 height 14
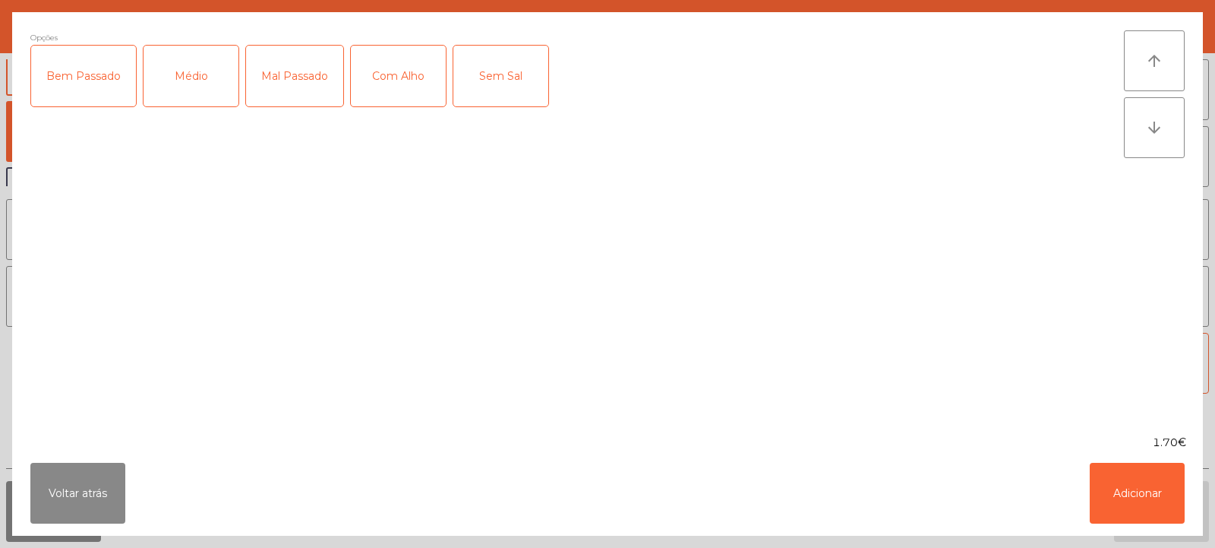
click at [202, 91] on div "Médio" at bounding box center [191, 76] width 95 height 61
click at [466, 88] on div "Sem Sal" at bounding box center [501, 76] width 95 height 61
click at [494, 88] on div "Sem Sal" at bounding box center [501, 76] width 95 height 61
click at [403, 86] on div "Com Alho" at bounding box center [398, 76] width 95 height 61
click at [1140, 504] on button "Adicionar" at bounding box center [1137, 493] width 95 height 61
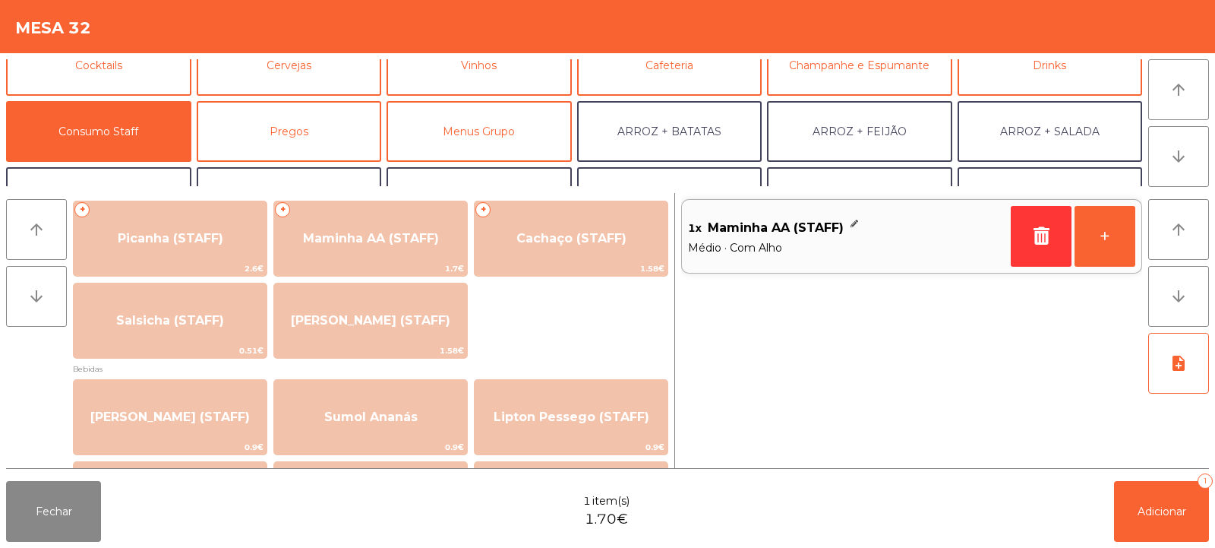
scroll to position [15, 0]
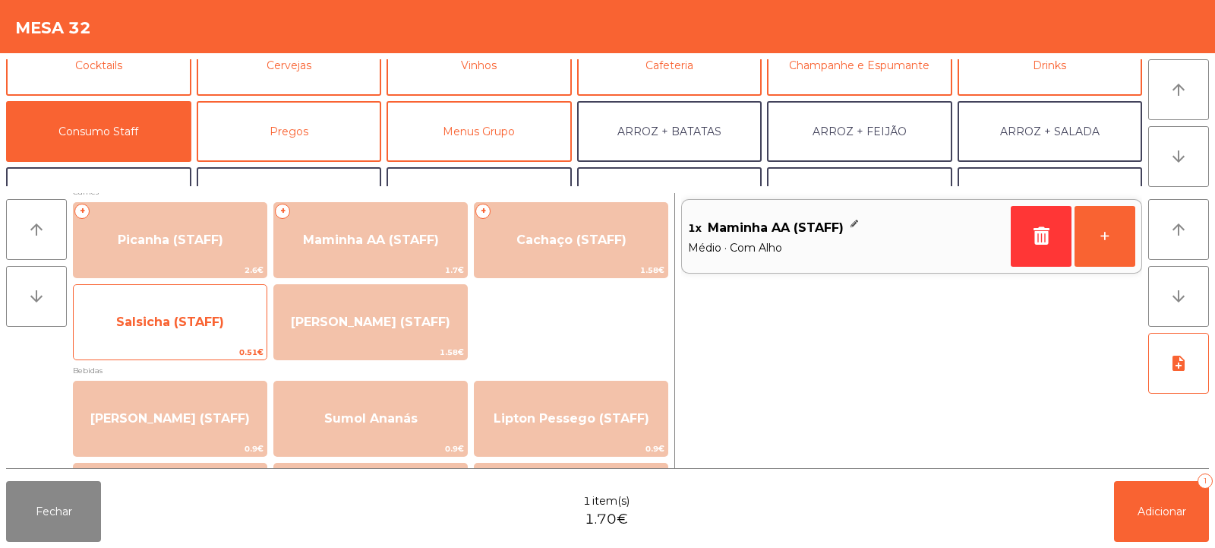
click at [220, 324] on span "Salsicha (STAFF)" at bounding box center [170, 321] width 108 height 14
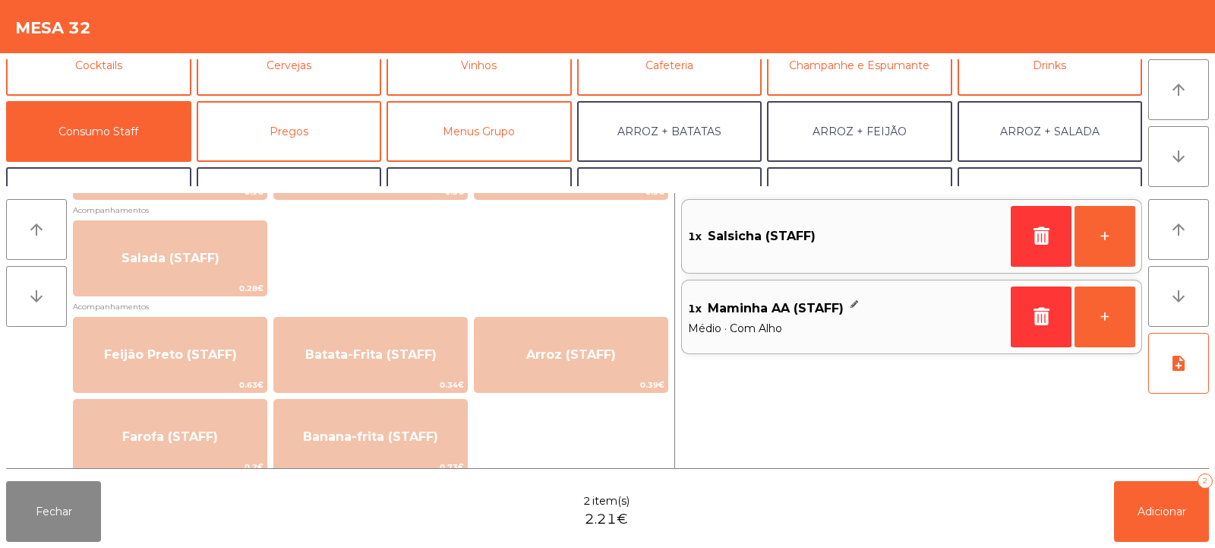
scroll to position [665, 0]
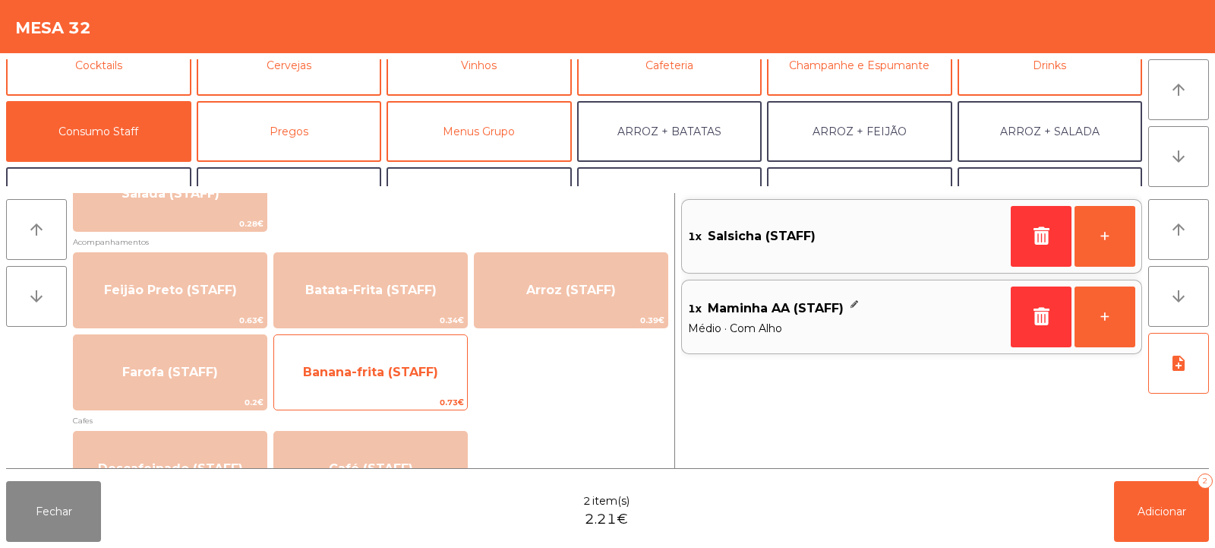
click at [449, 384] on span "Banana-frita (STAFF)" at bounding box center [370, 372] width 193 height 41
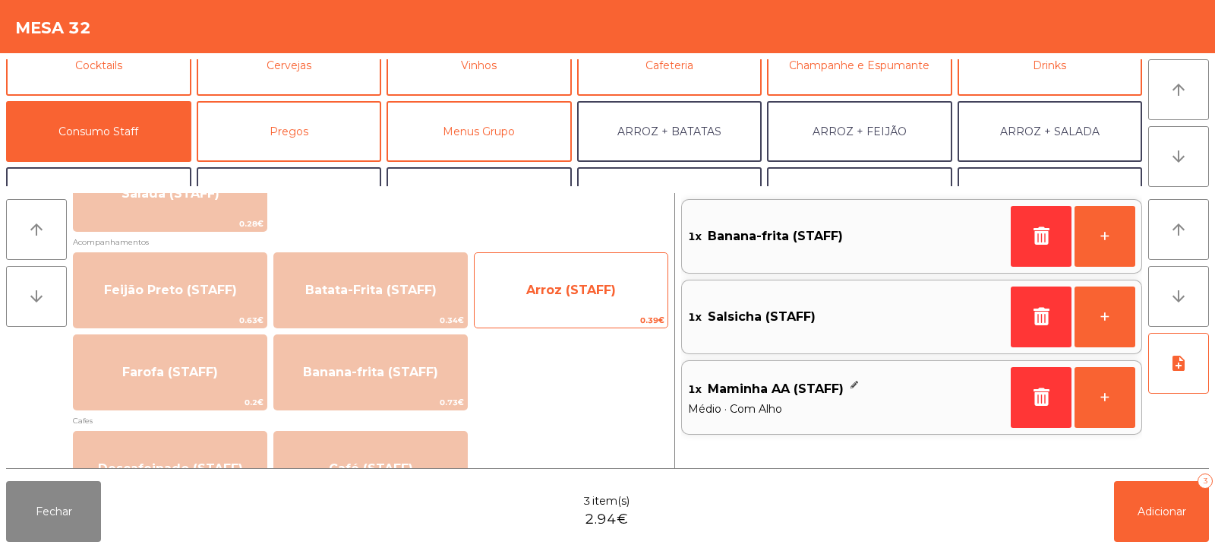
click at [608, 295] on span "Arroz (STAFF)" at bounding box center [571, 290] width 90 height 14
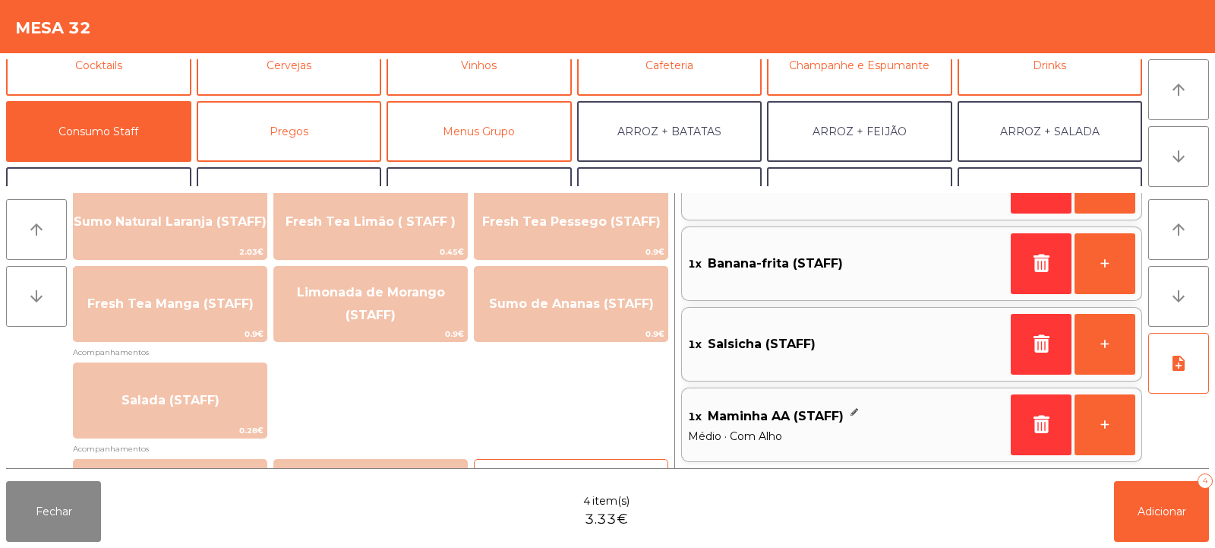
scroll to position [431, 0]
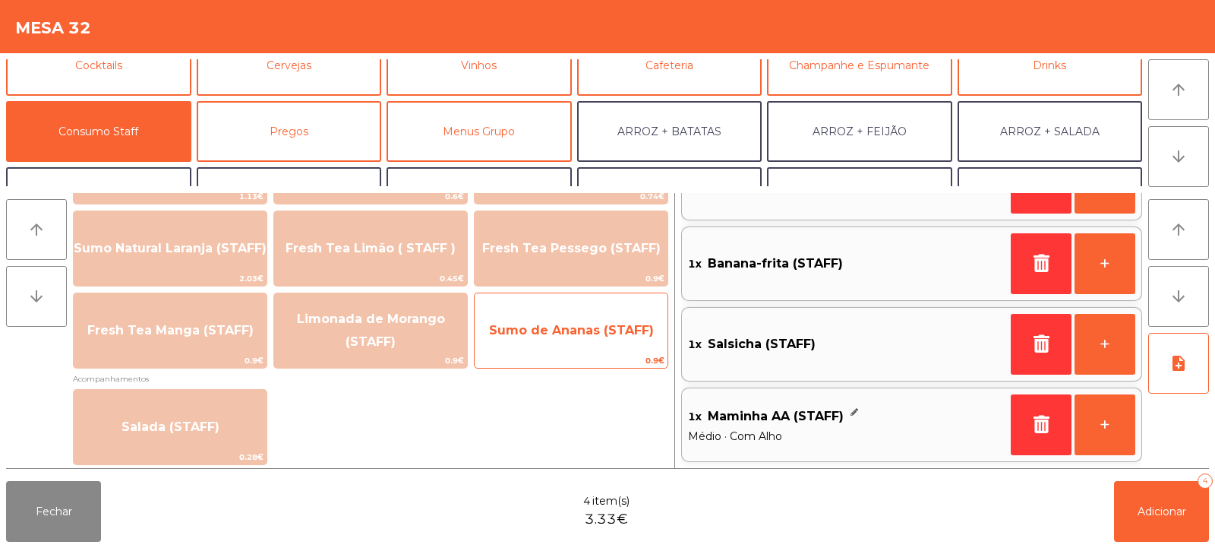
click at [596, 330] on span "Sumo de Ananas (STAFF)" at bounding box center [571, 330] width 165 height 14
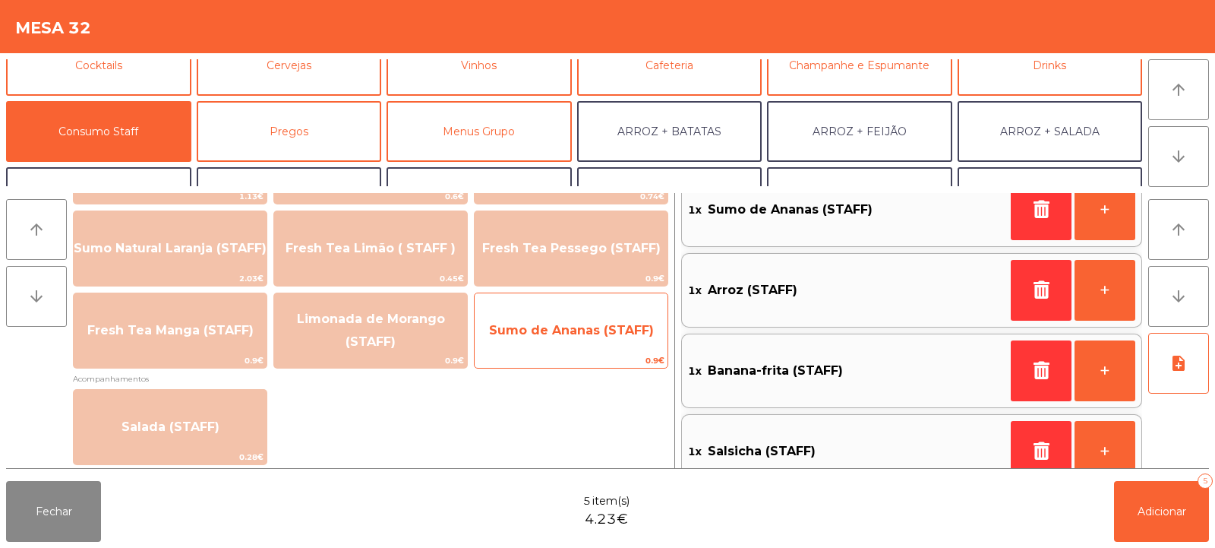
scroll to position [0, 0]
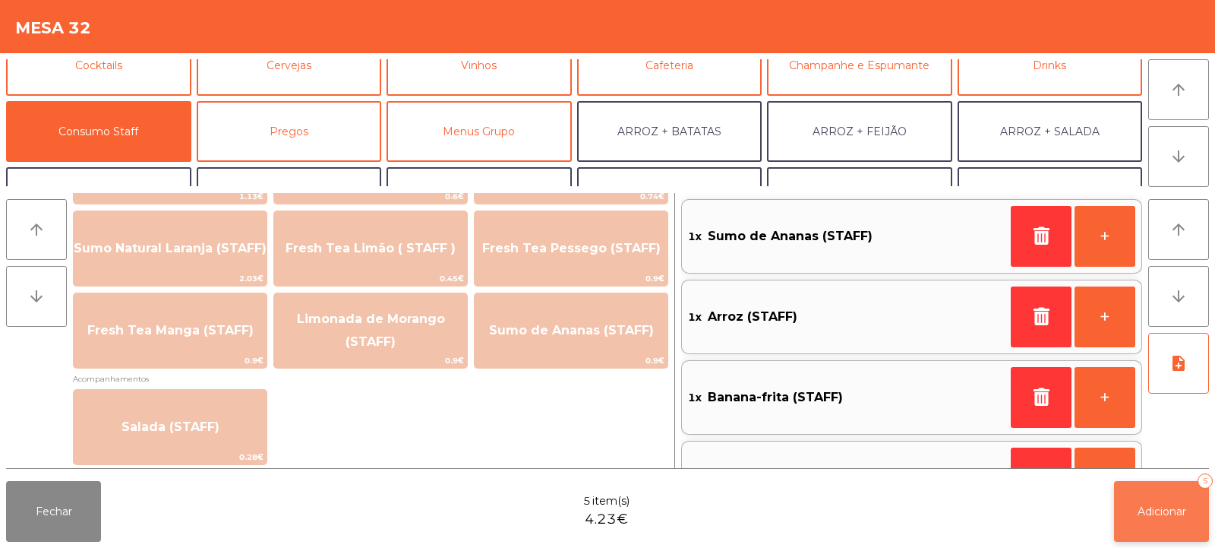
click at [1165, 522] on button "Adicionar 5" at bounding box center [1161, 511] width 95 height 61
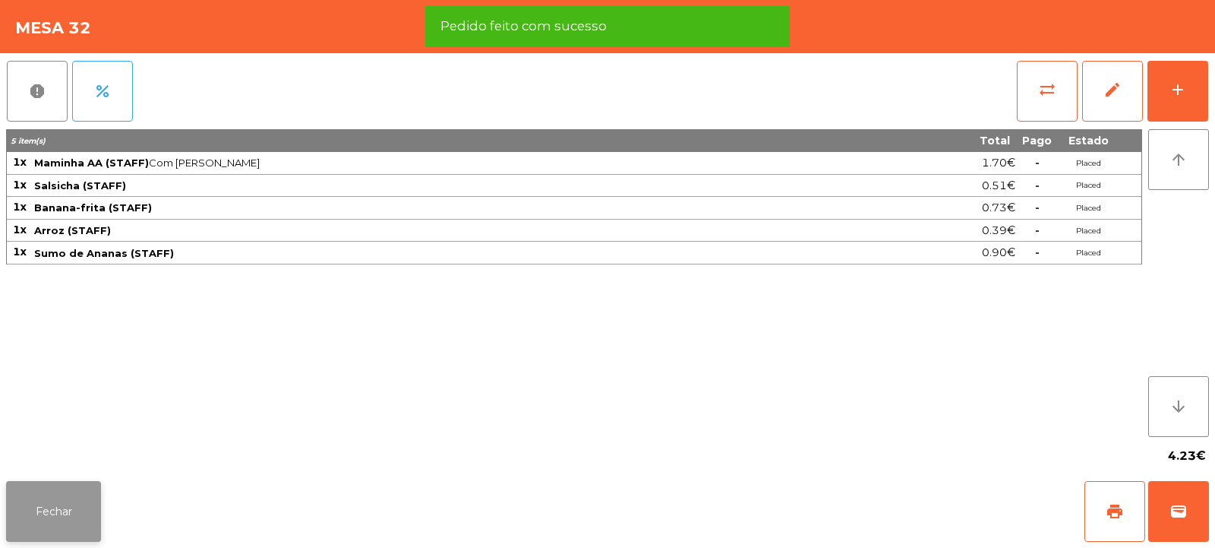
click at [68, 520] on button "Fechar" at bounding box center [53, 511] width 95 height 61
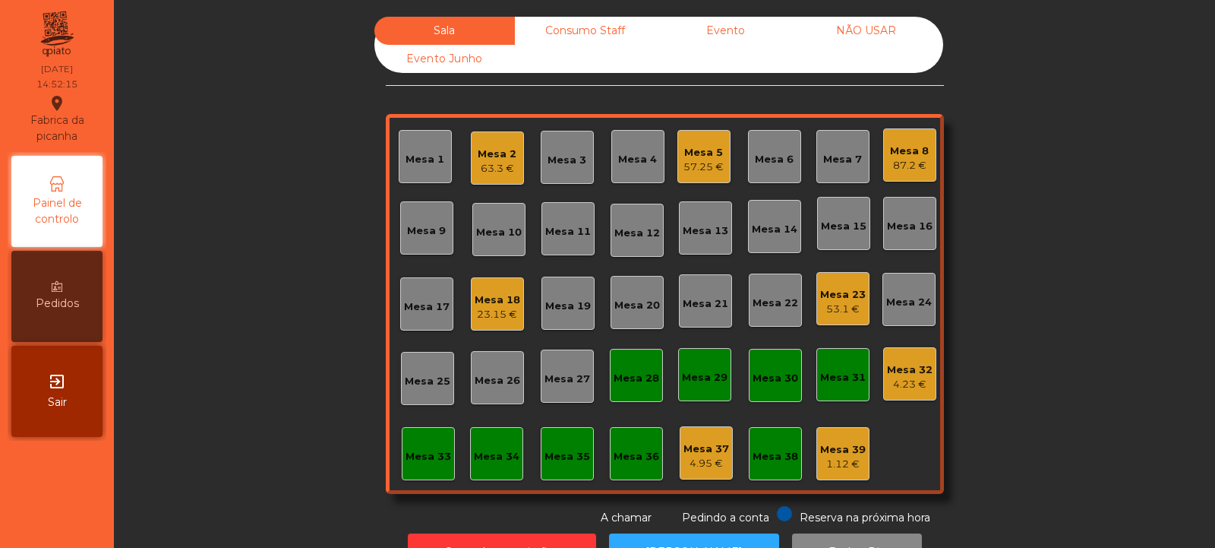
click at [483, 314] on div "23.15 €" at bounding box center [498, 314] width 46 height 15
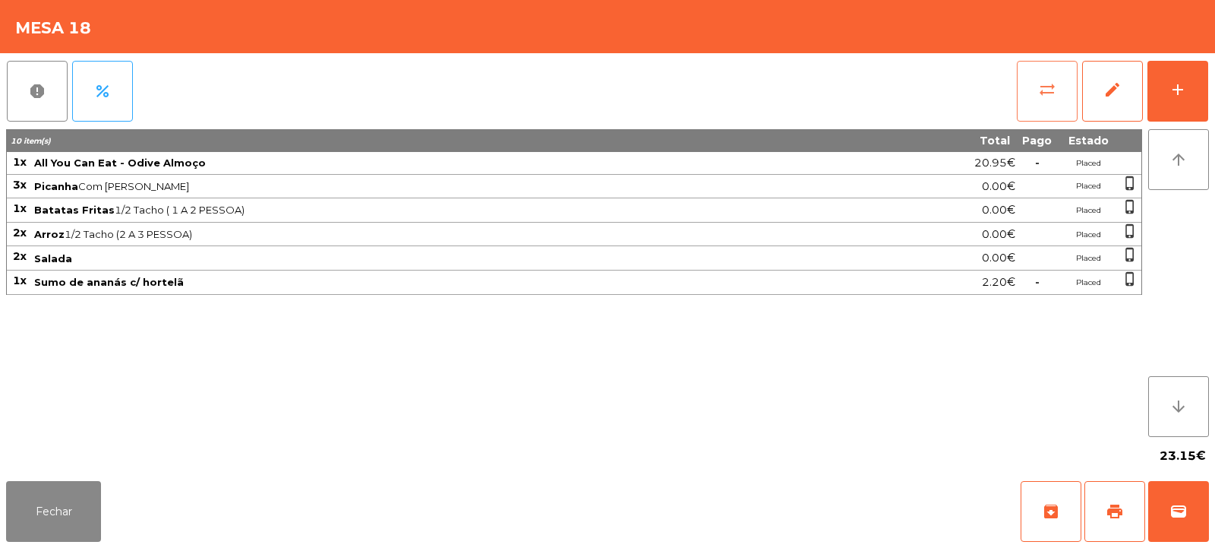
click at [1050, 90] on span "sync_alt" at bounding box center [1047, 90] width 18 height 18
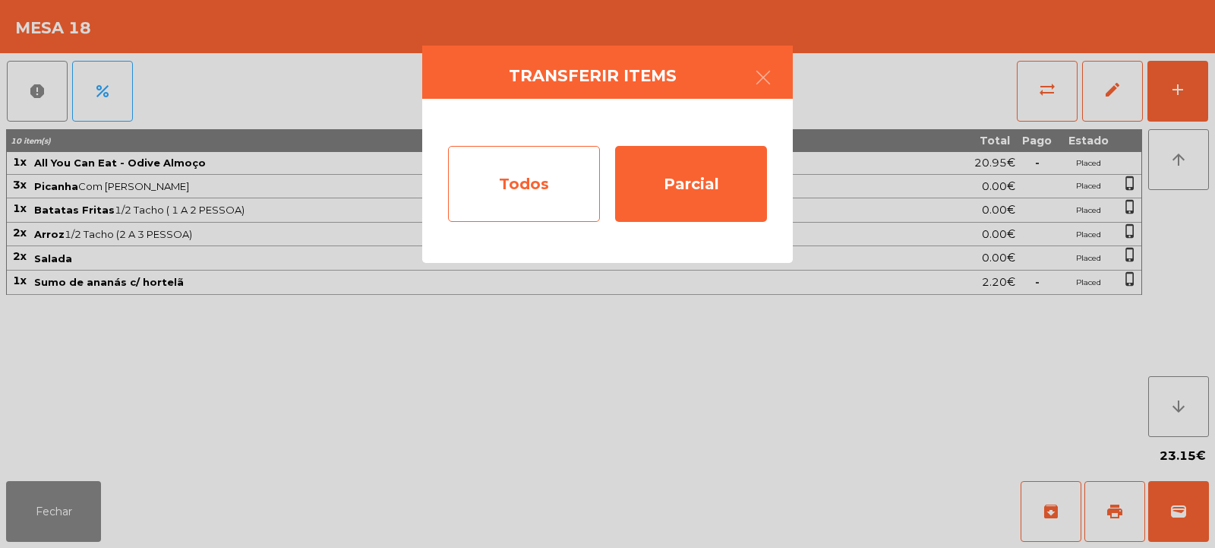
click at [537, 184] on div "Todos" at bounding box center [524, 184] width 152 height 76
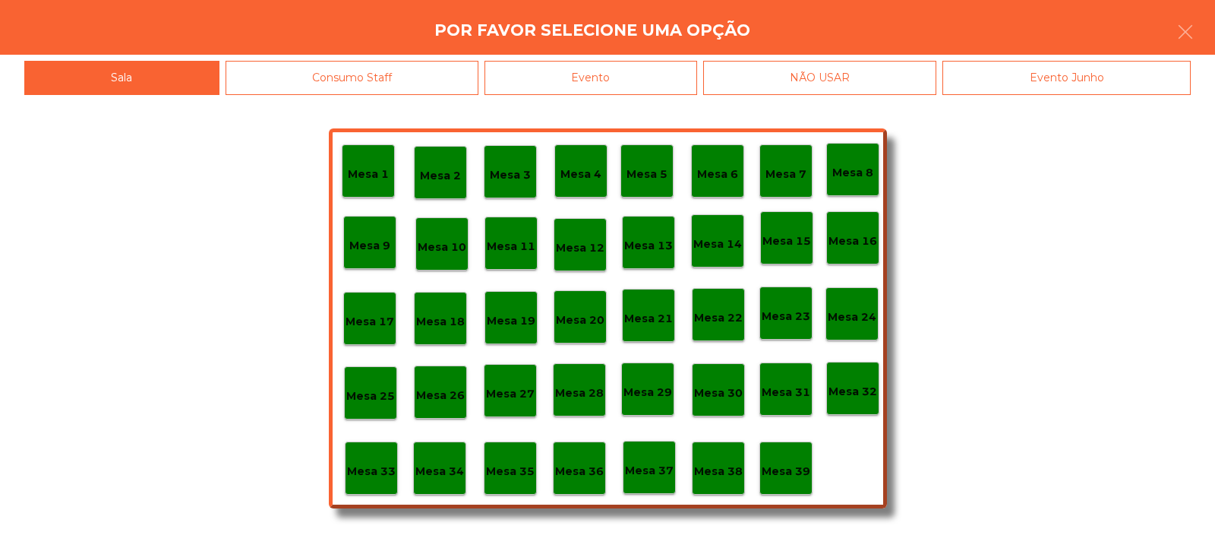
click at [664, 74] on div "Evento" at bounding box center [591, 78] width 213 height 34
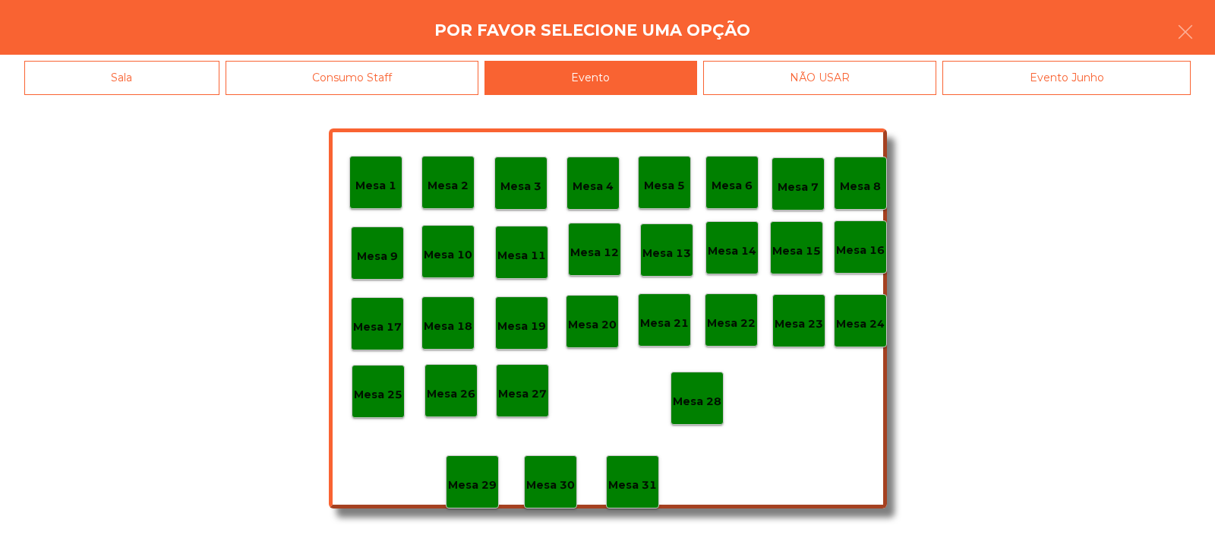
click at [695, 387] on div "Mesa 28" at bounding box center [697, 399] width 49 height 24
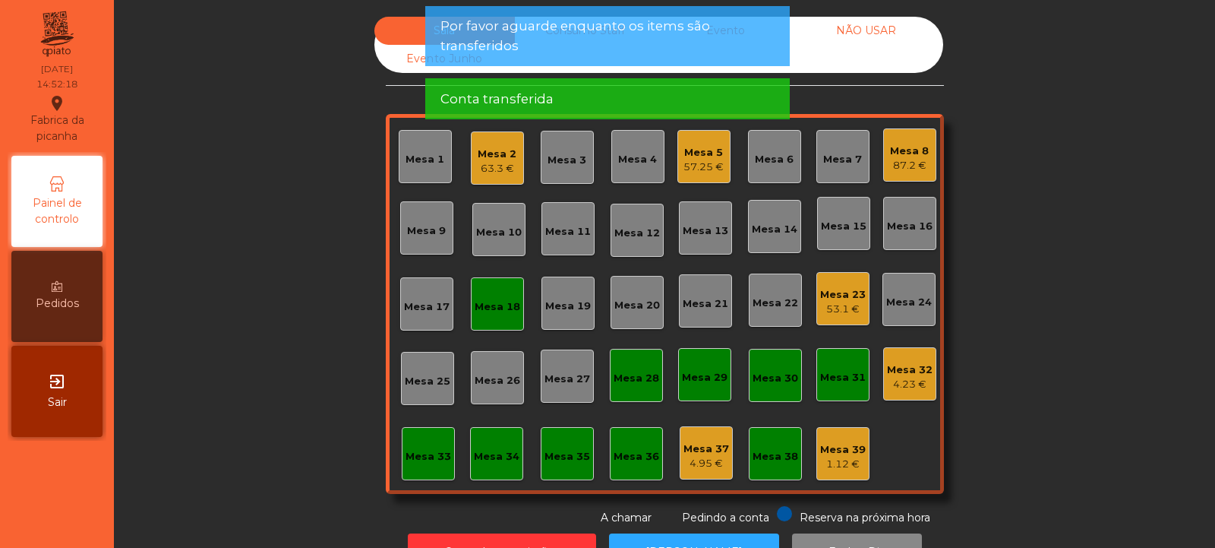
click at [499, 299] on div "Mesa 18" at bounding box center [498, 306] width 46 height 15
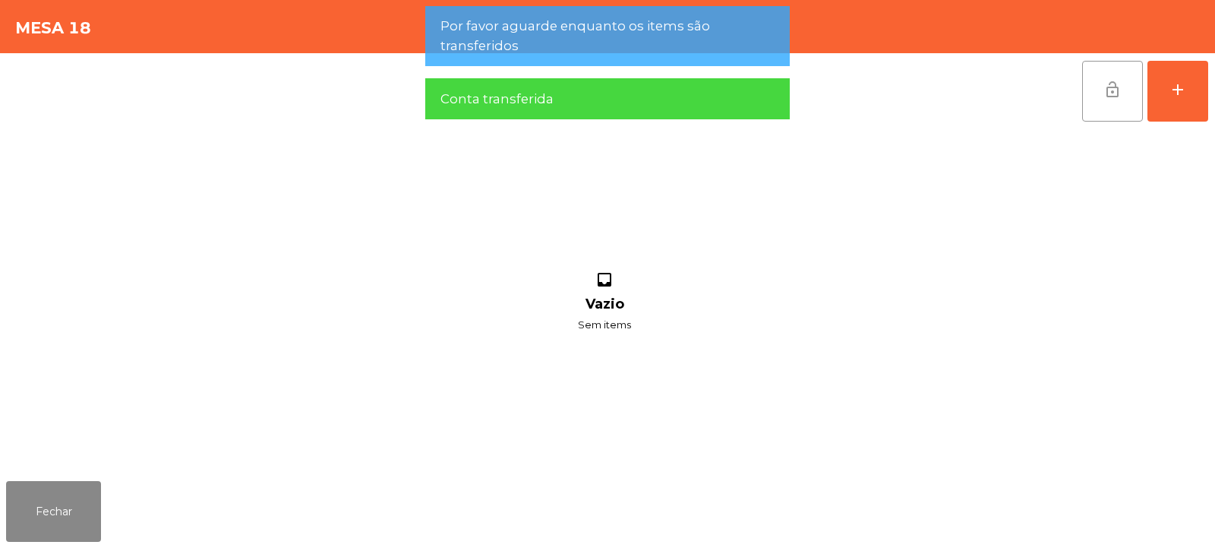
click at [1091, 96] on button "lock_open" at bounding box center [1112, 91] width 61 height 61
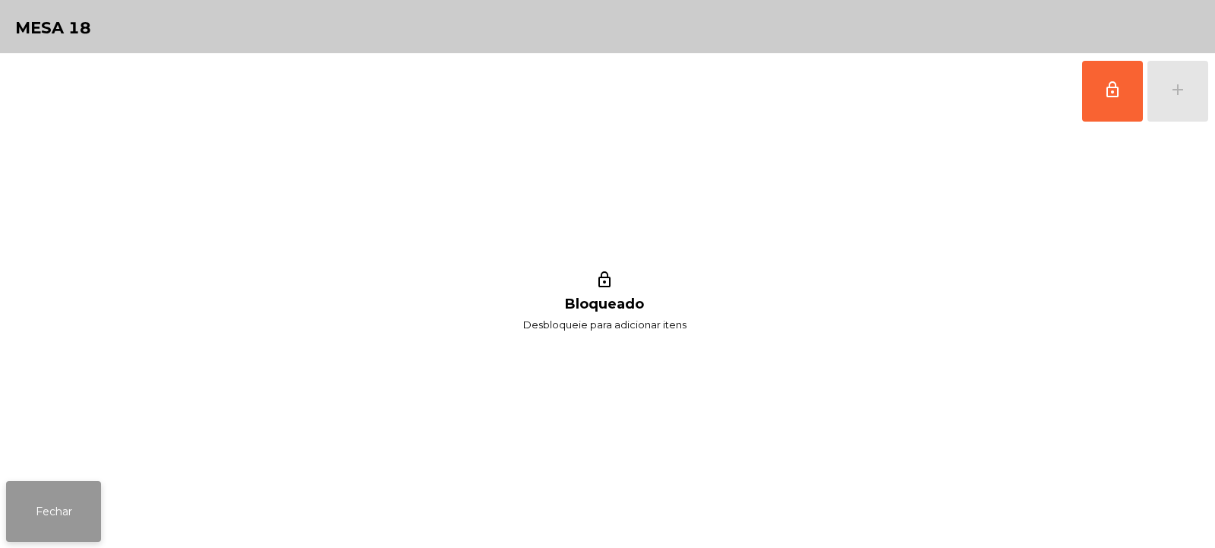
click at [66, 504] on button "Fechar" at bounding box center [53, 511] width 95 height 61
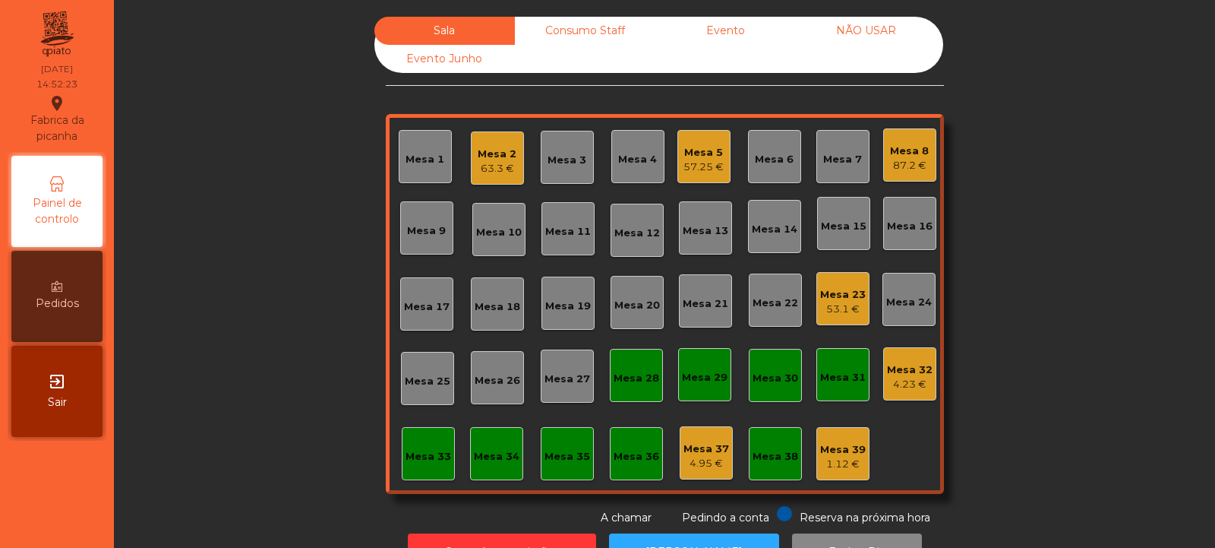
click at [488, 172] on div "63.3 €" at bounding box center [497, 168] width 39 height 15
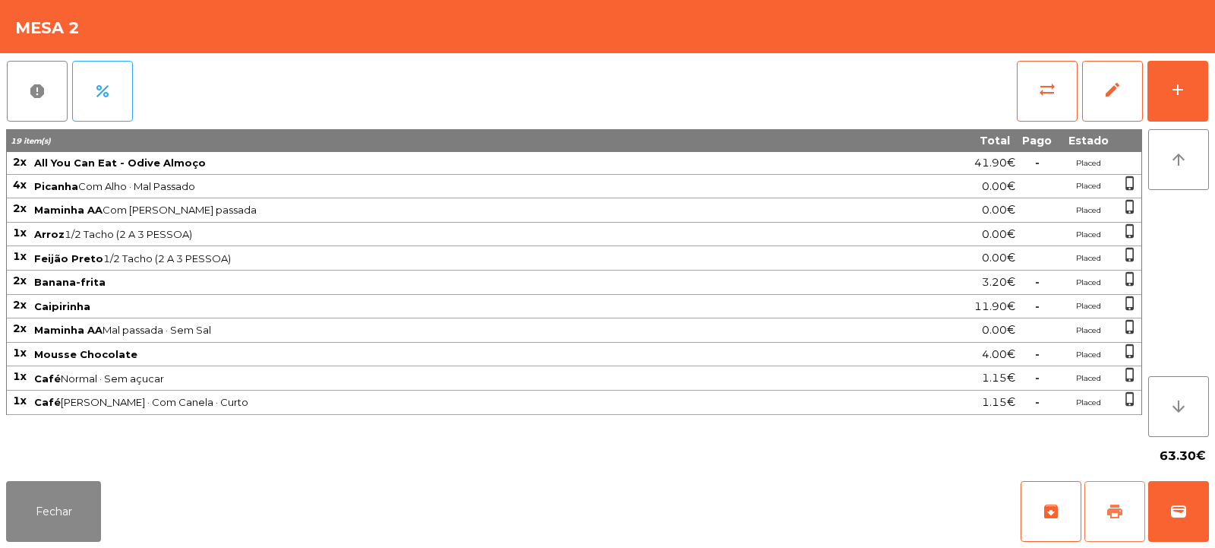
click at [1126, 516] on button "print" at bounding box center [1115, 511] width 61 height 61
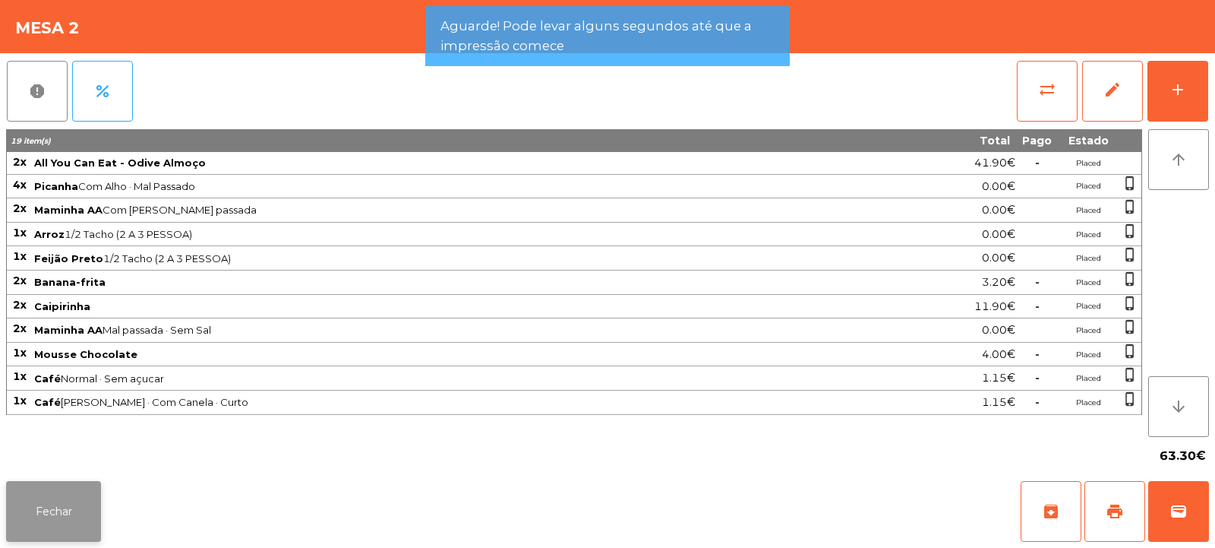
click at [82, 492] on button "Fechar" at bounding box center [53, 511] width 95 height 61
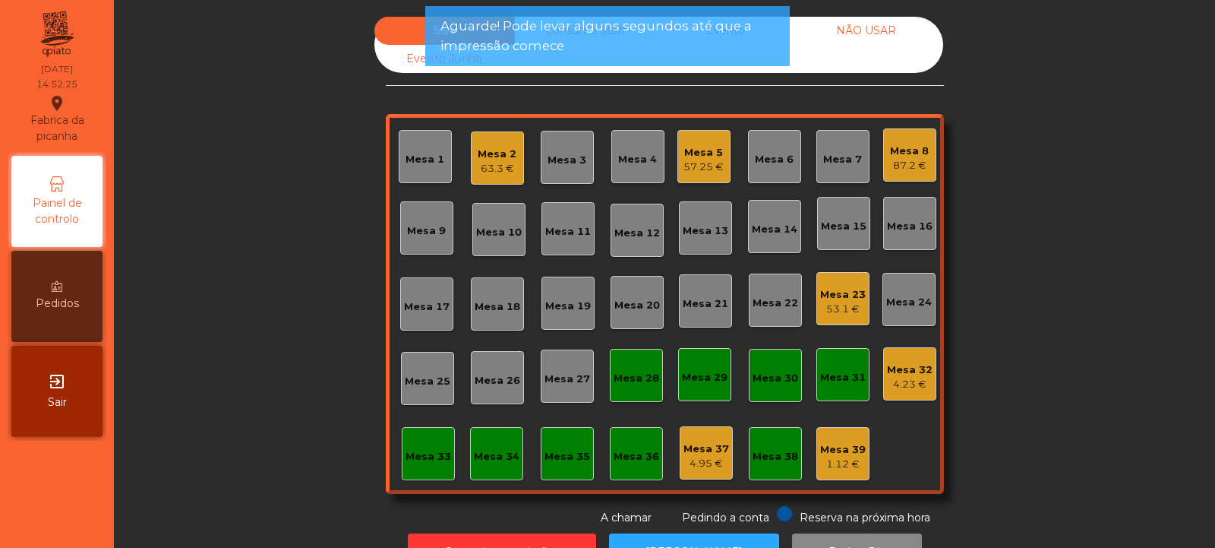
click at [711, 164] on div "57.25 €" at bounding box center [704, 167] width 40 height 15
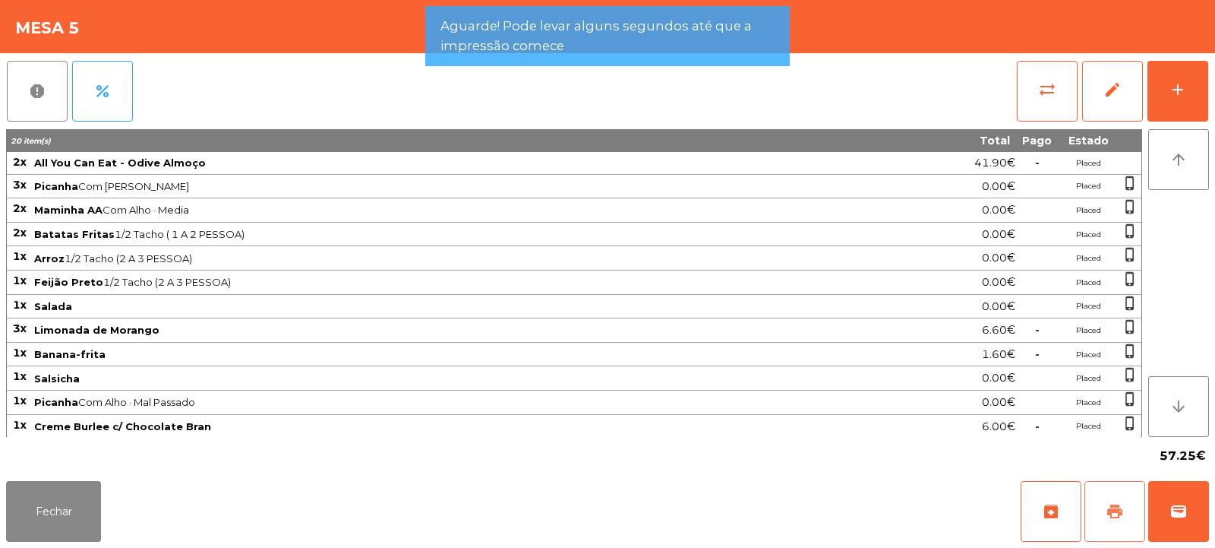
click at [1119, 510] on span "print" at bounding box center [1115, 511] width 18 height 18
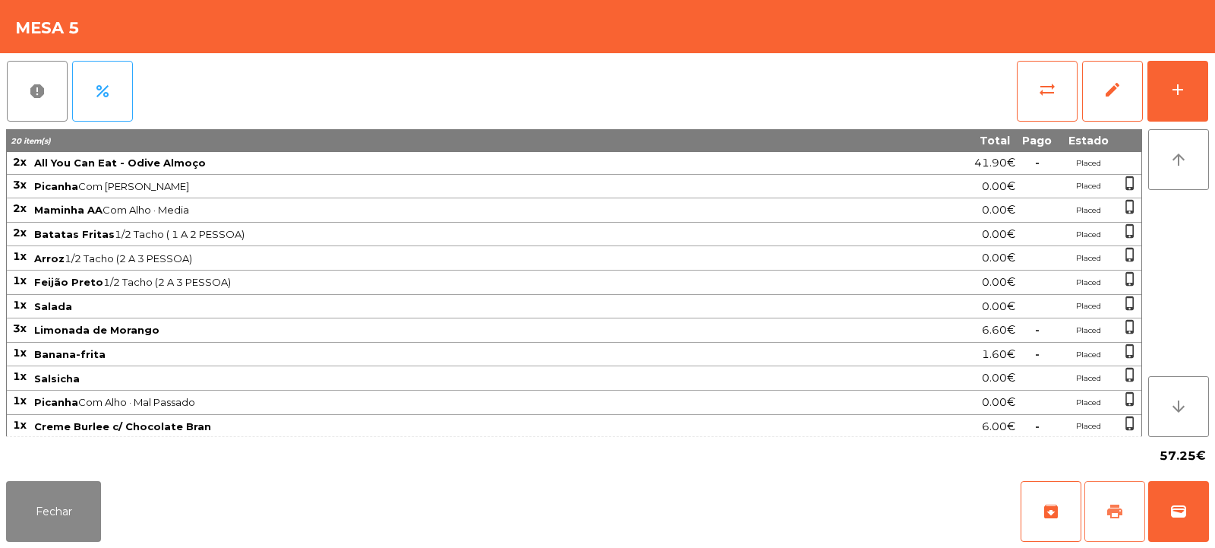
scroll to position [27, 0]
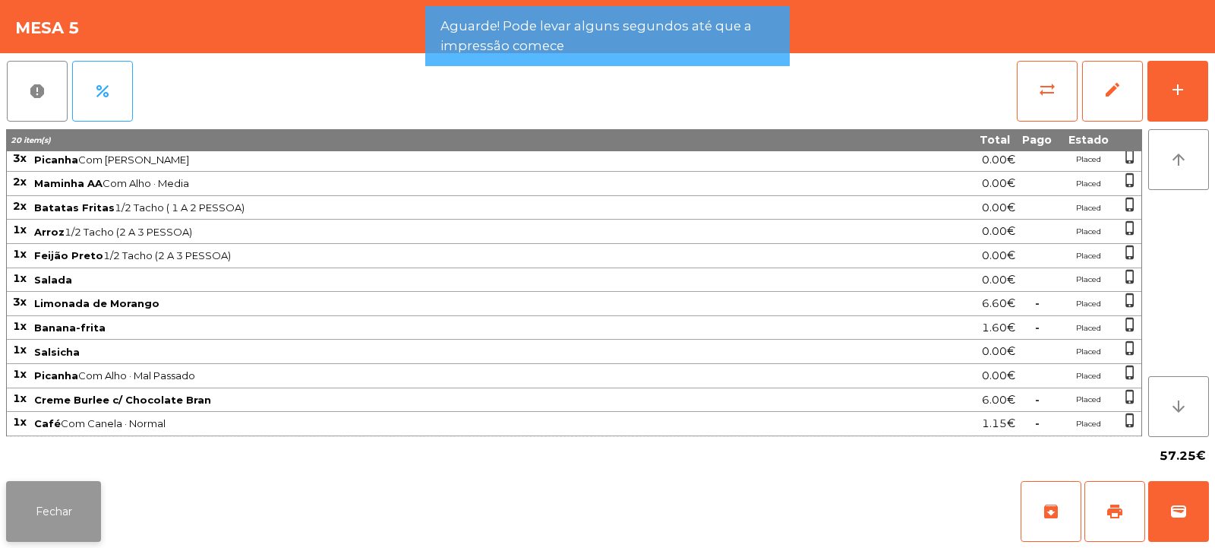
click at [79, 508] on button "Fechar" at bounding box center [53, 511] width 95 height 61
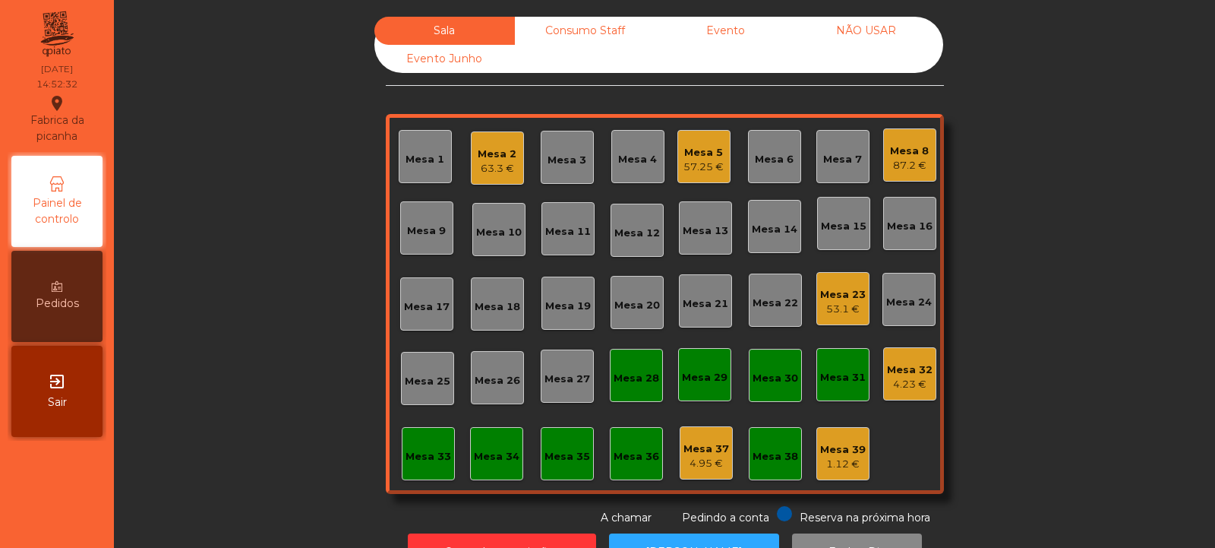
scroll to position [51, 0]
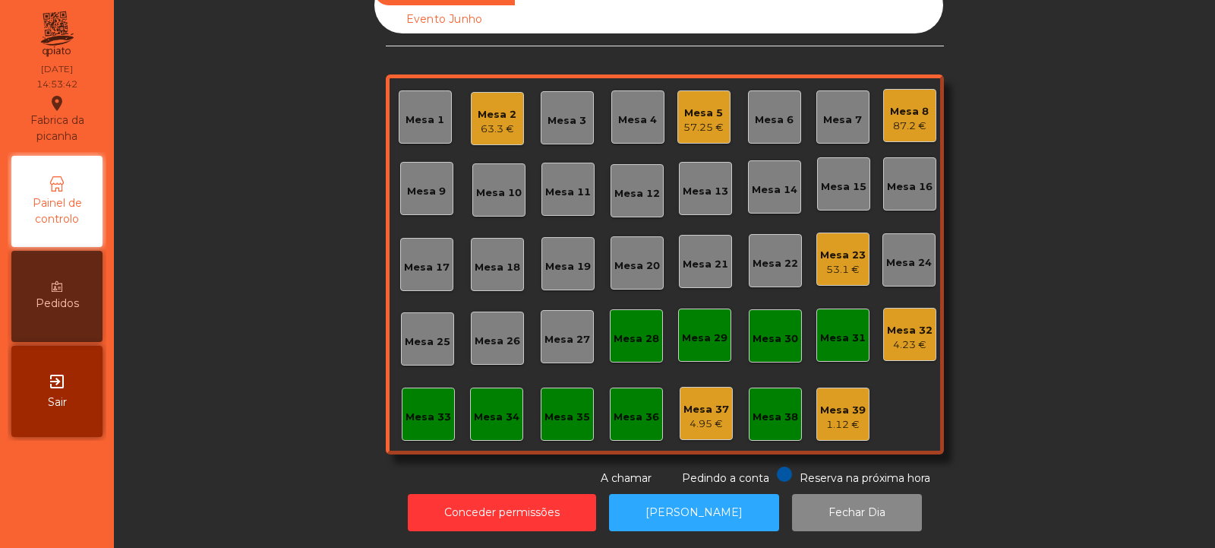
click at [504, 109] on div "Mesa 2" at bounding box center [497, 114] width 39 height 15
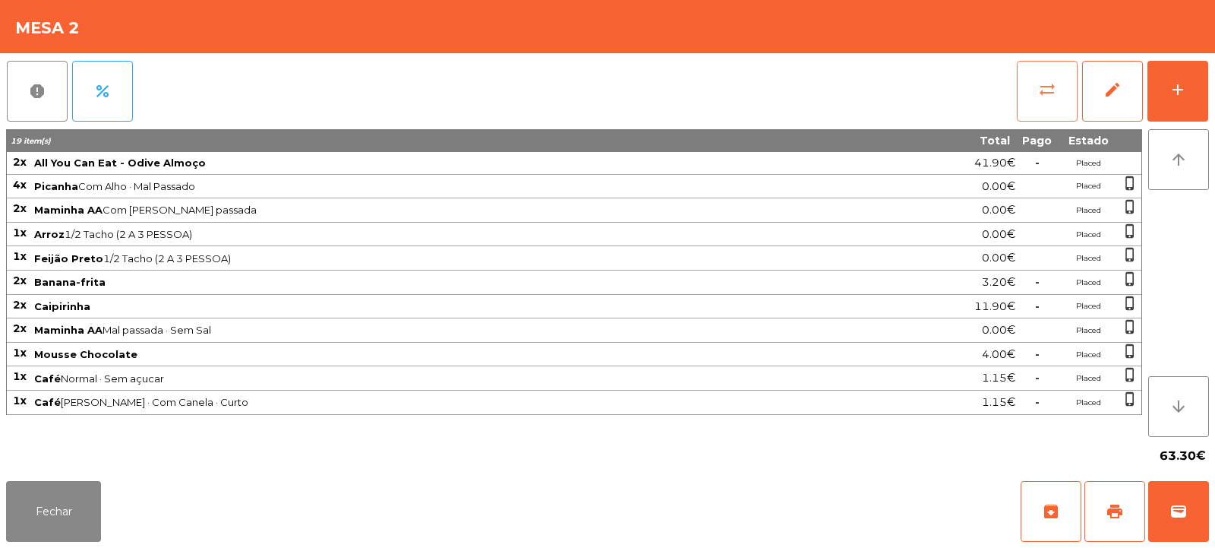
click at [1057, 90] on button "sync_alt" at bounding box center [1047, 91] width 61 height 61
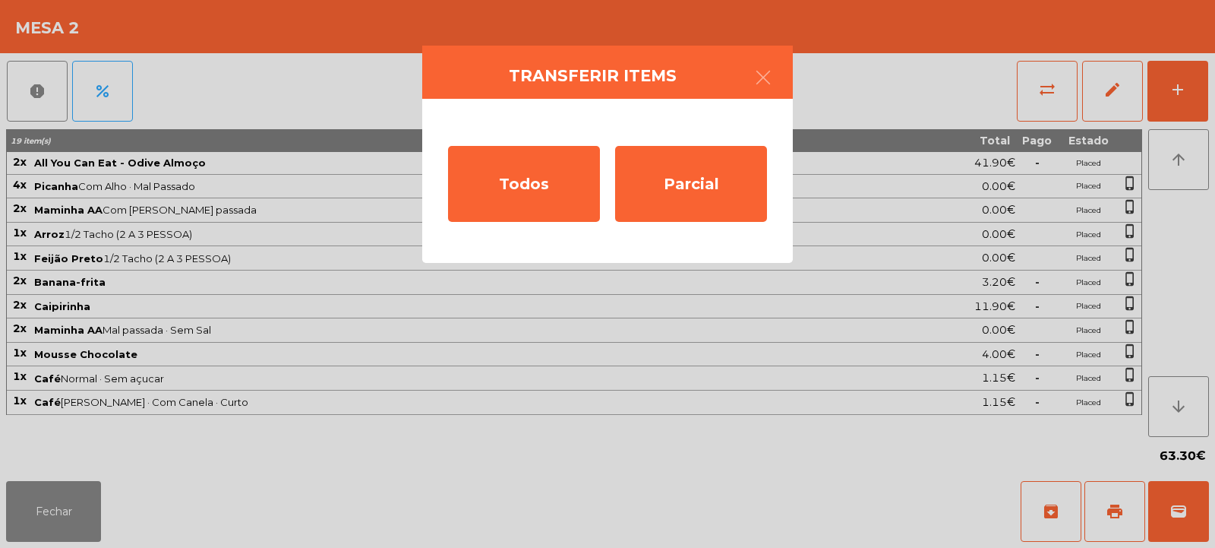
click at [940, 275] on ngb-modal-window "Transferir items Todos Parcial" at bounding box center [607, 274] width 1215 height 548
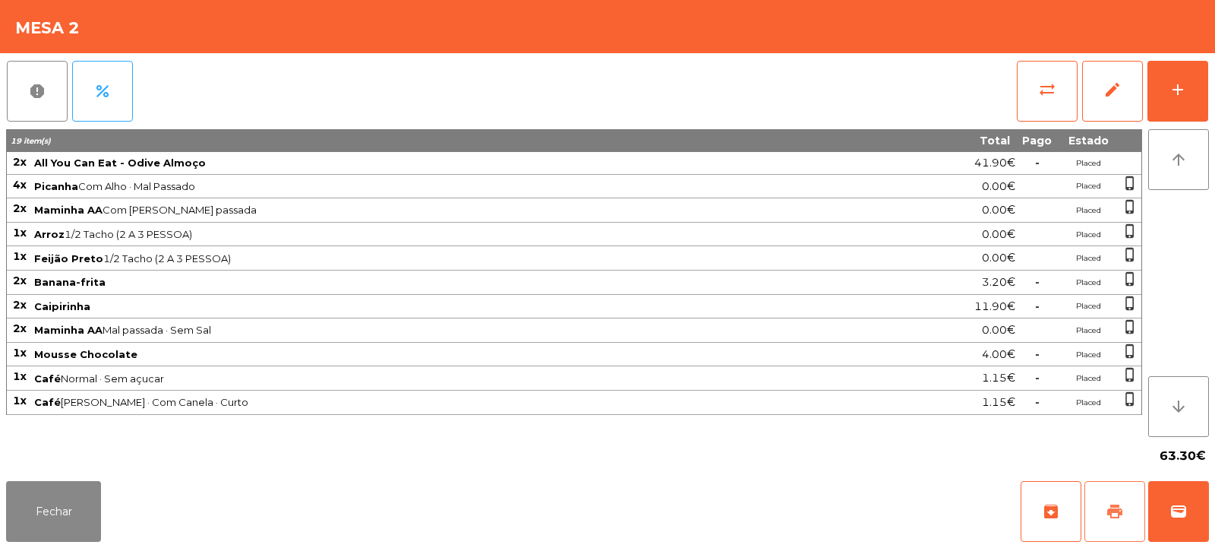
click at [1108, 521] on button "print" at bounding box center [1115, 511] width 61 height 61
click at [1042, 102] on button "sync_alt" at bounding box center [1047, 91] width 61 height 61
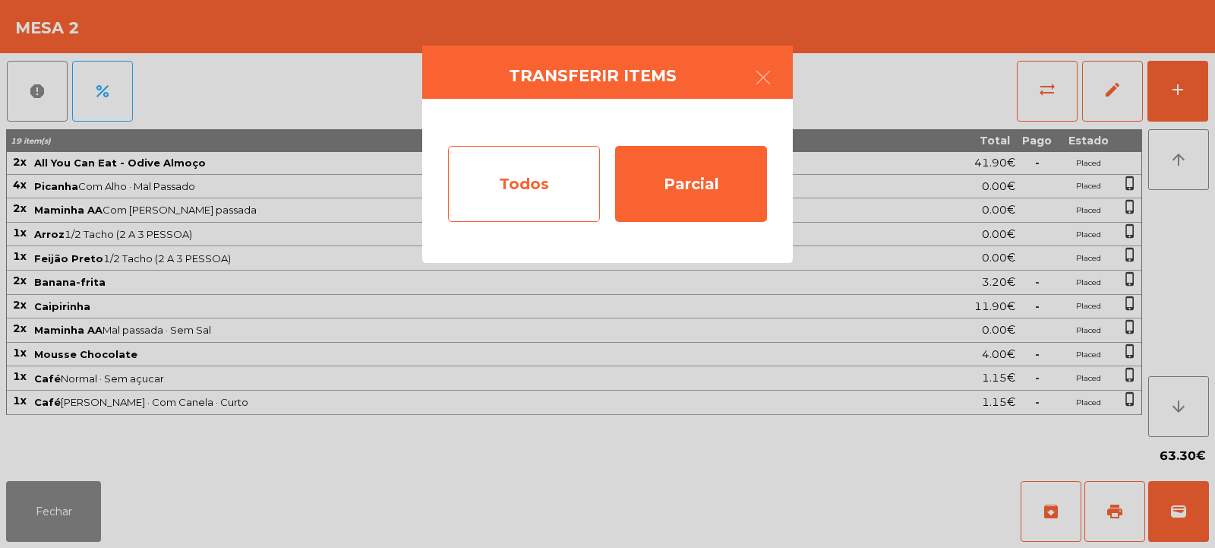
click at [556, 193] on div "Todos" at bounding box center [524, 184] width 152 height 76
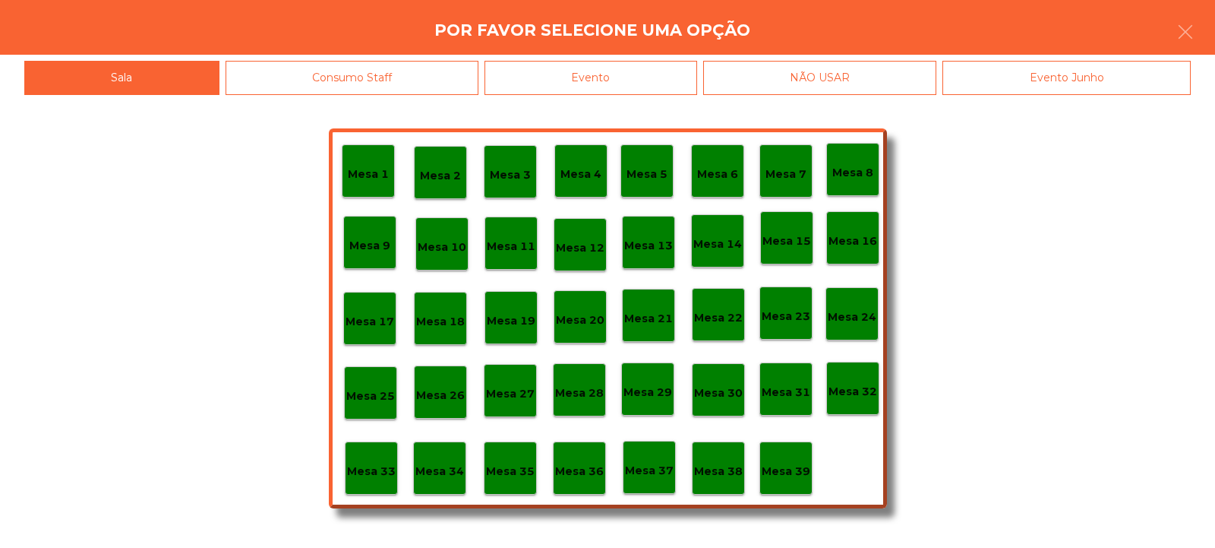
click at [678, 81] on div "Evento" at bounding box center [591, 78] width 213 height 34
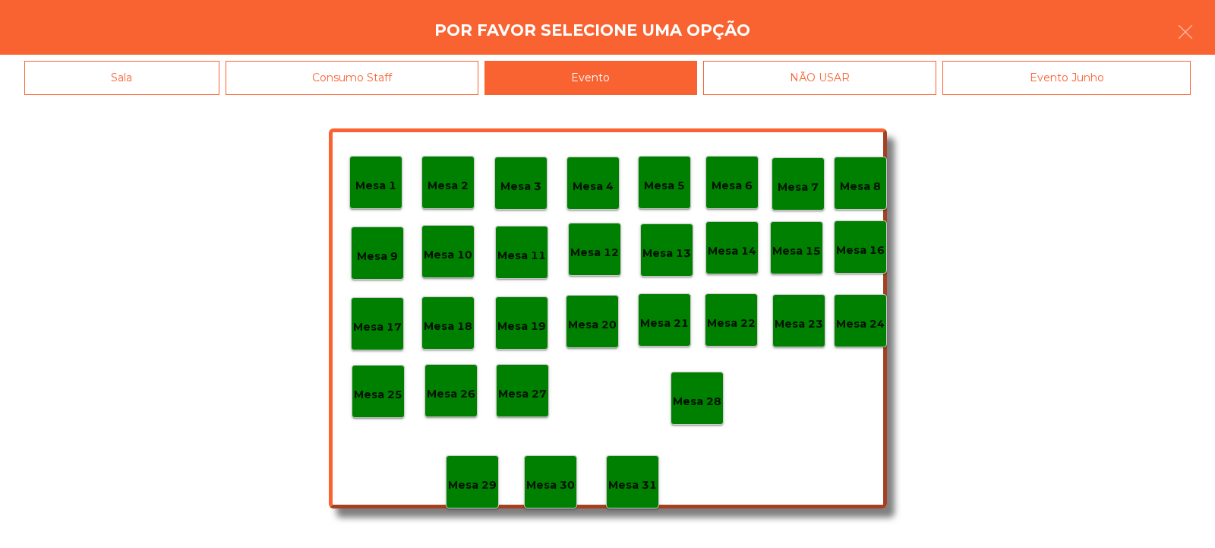
click at [703, 400] on p "Mesa 28" at bounding box center [697, 401] width 49 height 17
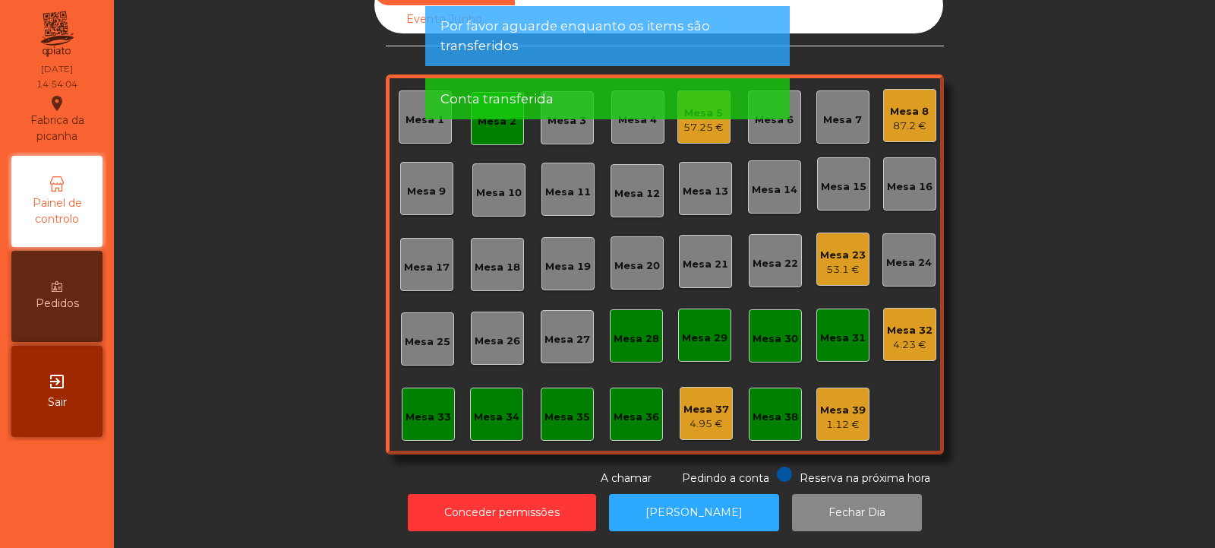
click at [501, 133] on div "Mesa 2" at bounding box center [497, 118] width 53 height 53
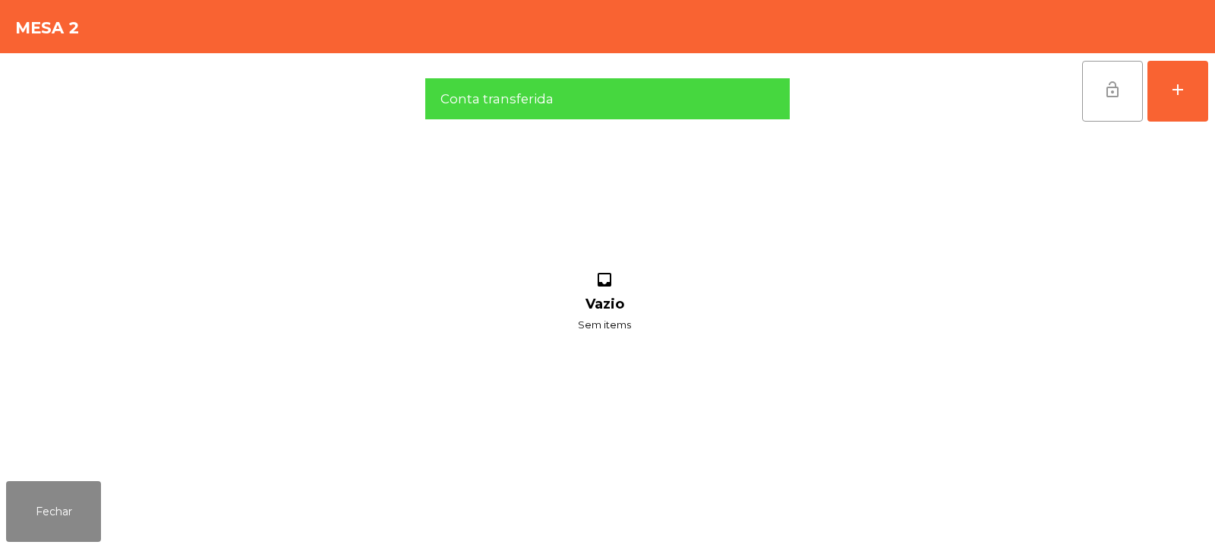
click at [1130, 87] on button "lock_open" at bounding box center [1112, 91] width 61 height 61
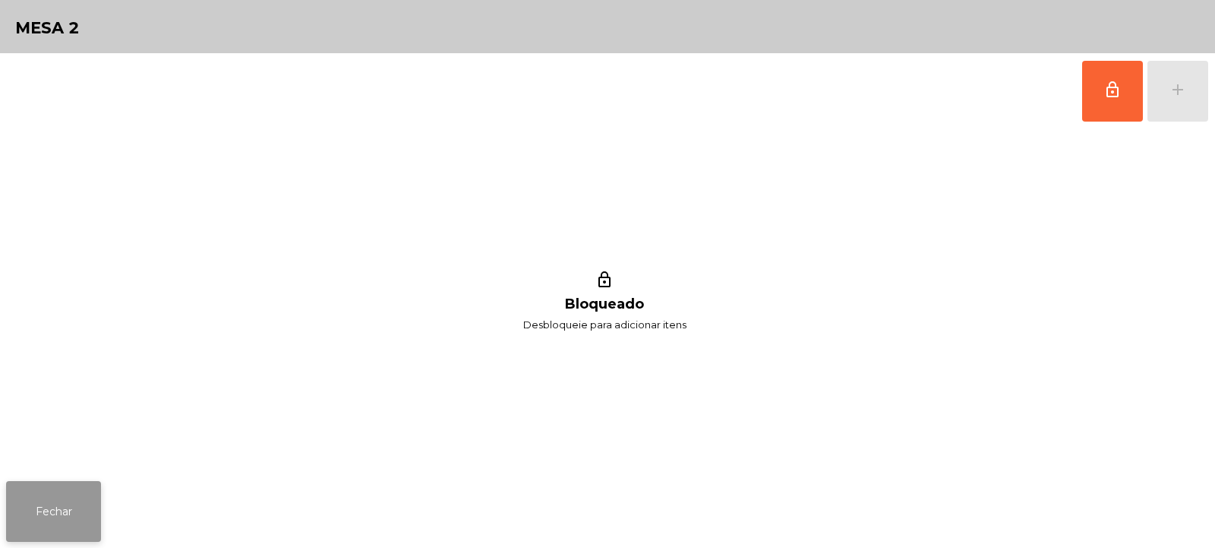
click at [97, 498] on button "Fechar" at bounding box center [53, 511] width 95 height 61
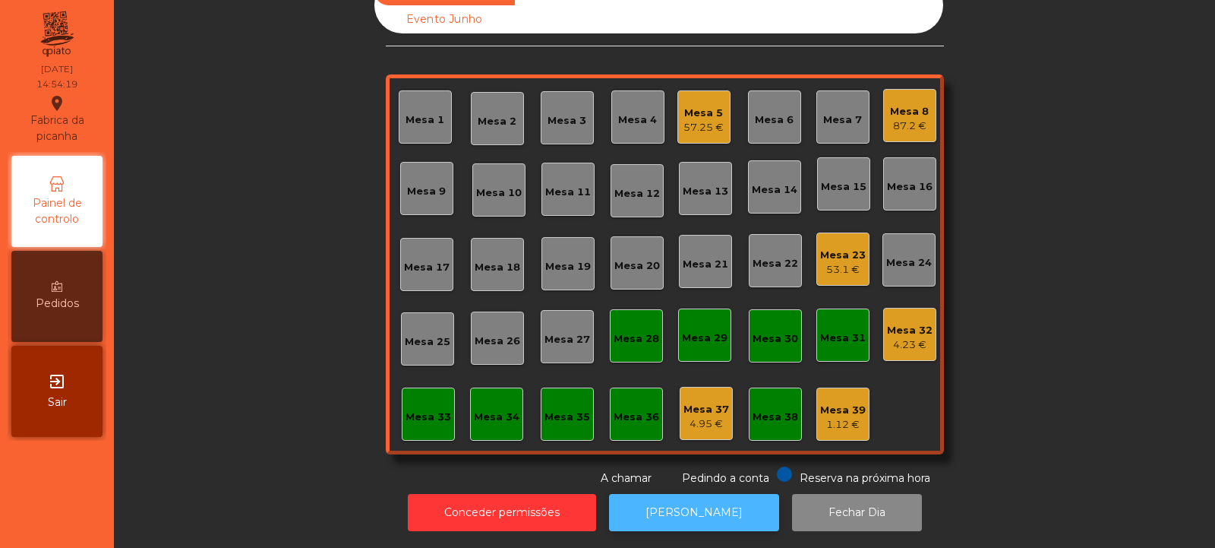
click at [696, 511] on button "[PERSON_NAME]" at bounding box center [694, 512] width 170 height 37
click at [706, 128] on div "Mesa 5 57.25 €" at bounding box center [704, 116] width 53 height 53
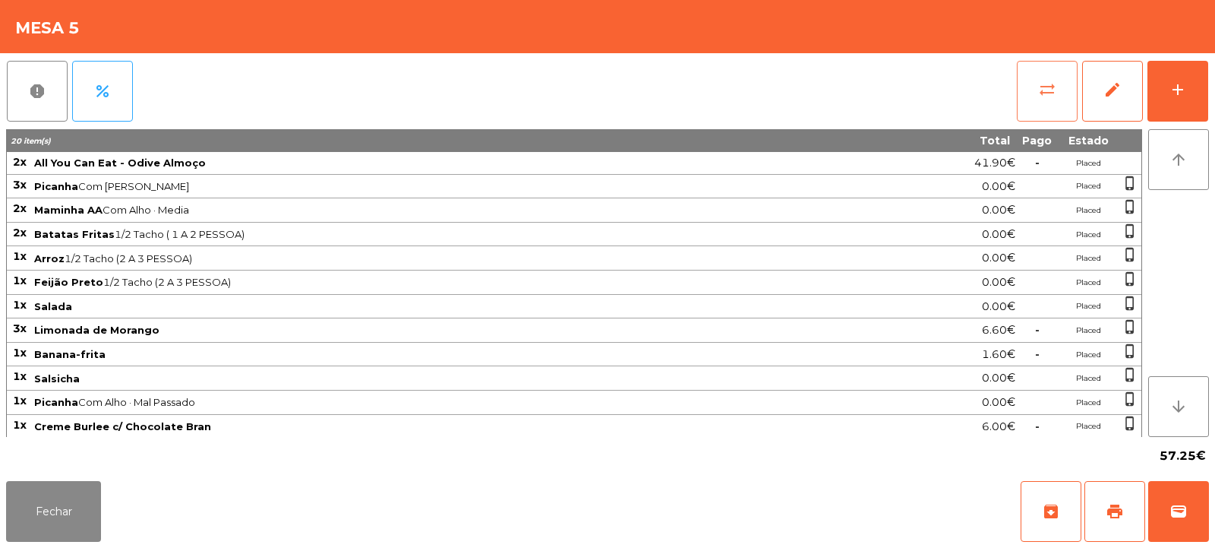
click at [1057, 99] on button "sync_alt" at bounding box center [1047, 91] width 61 height 61
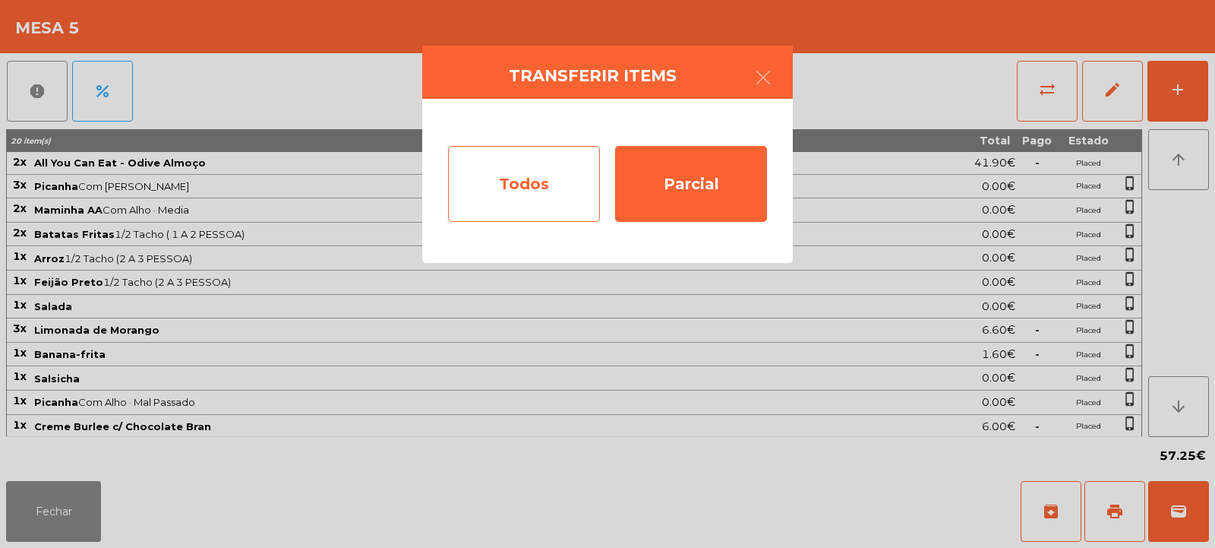
click at [521, 183] on div "Todos" at bounding box center [524, 184] width 152 height 76
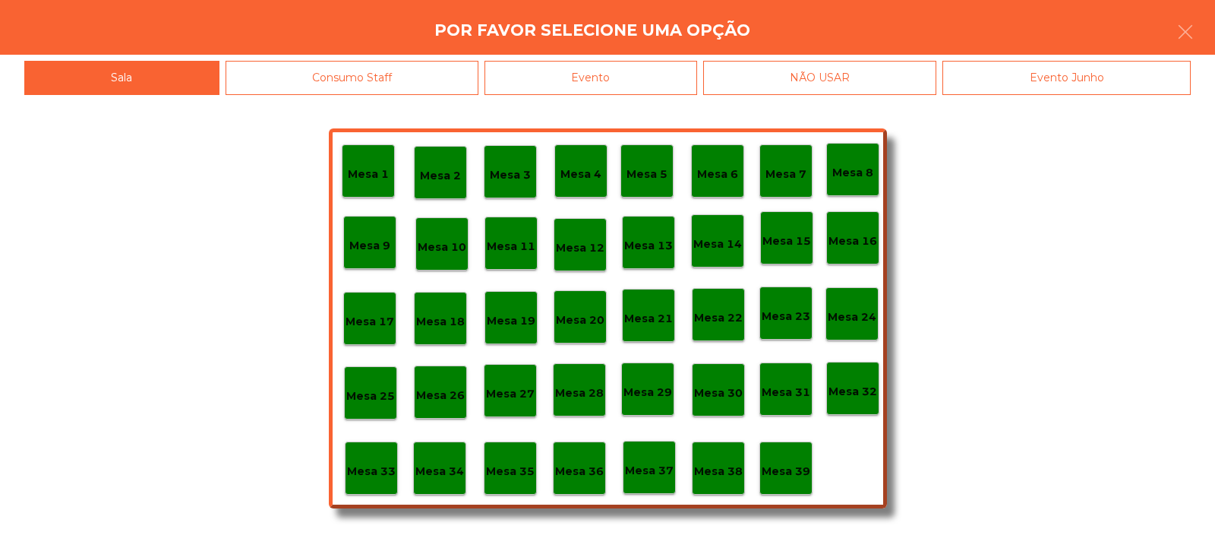
click at [639, 75] on div "Evento" at bounding box center [591, 78] width 213 height 34
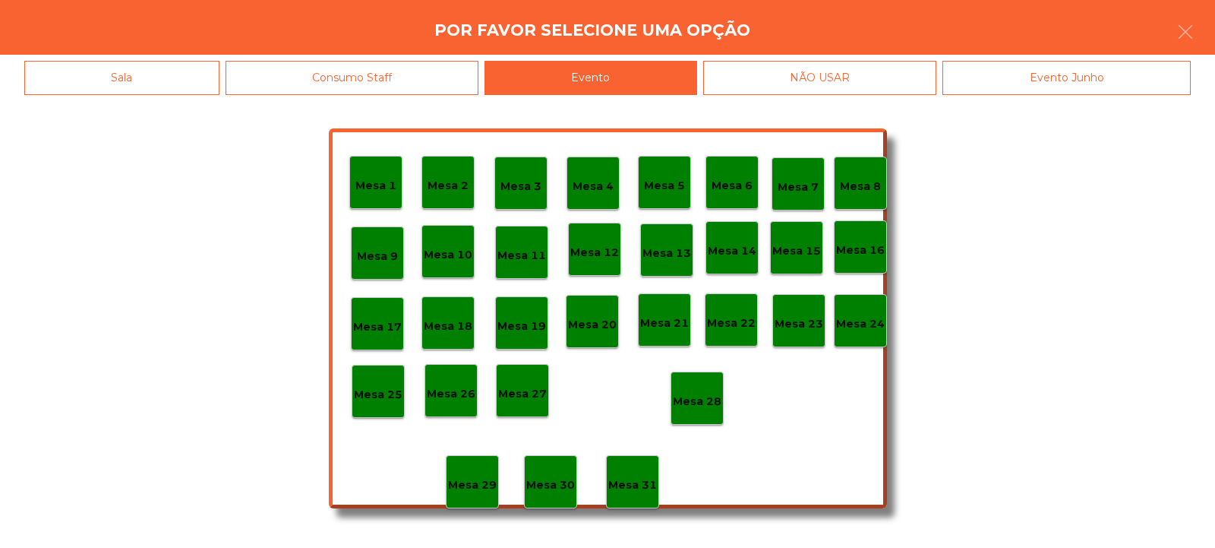
click at [704, 389] on div "Mesa 28" at bounding box center [697, 399] width 49 height 24
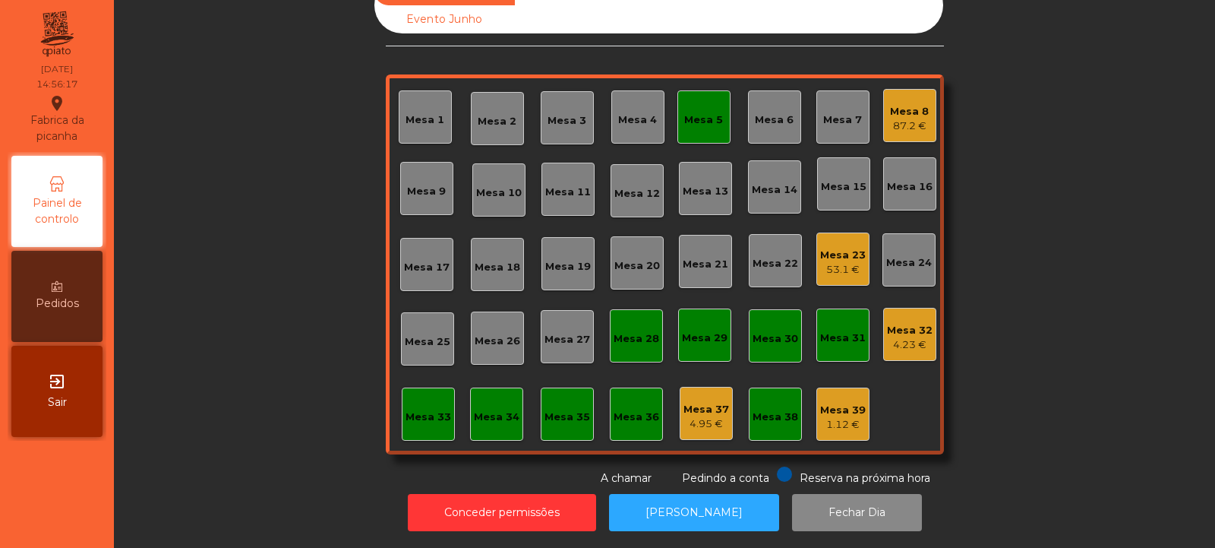
click at [700, 112] on div "Mesa 5" at bounding box center [703, 119] width 39 height 15
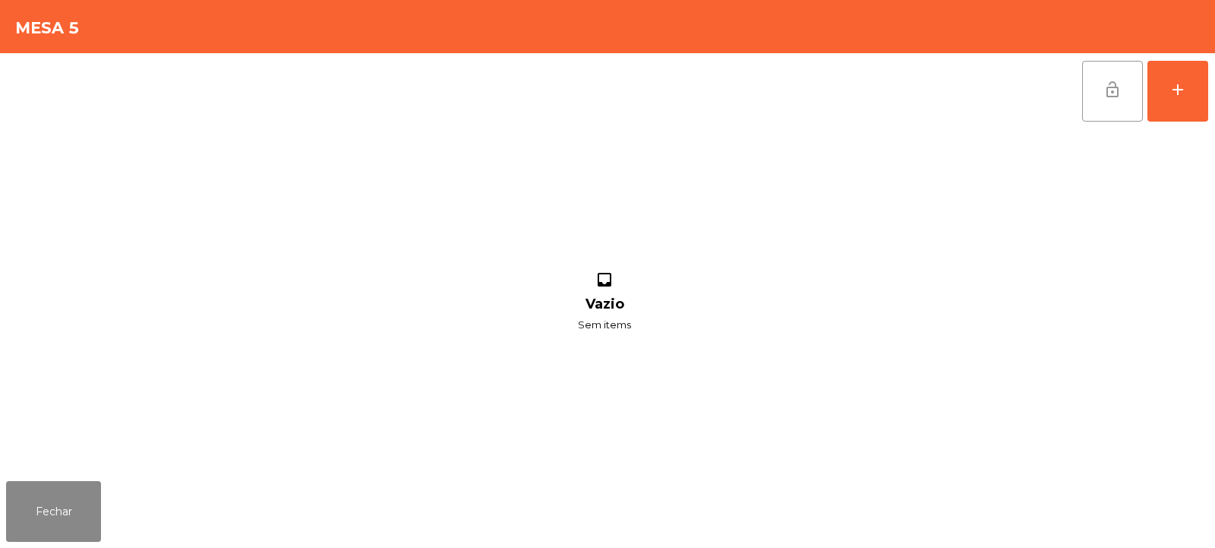
click at [1101, 84] on button "lock_open" at bounding box center [1112, 91] width 61 height 61
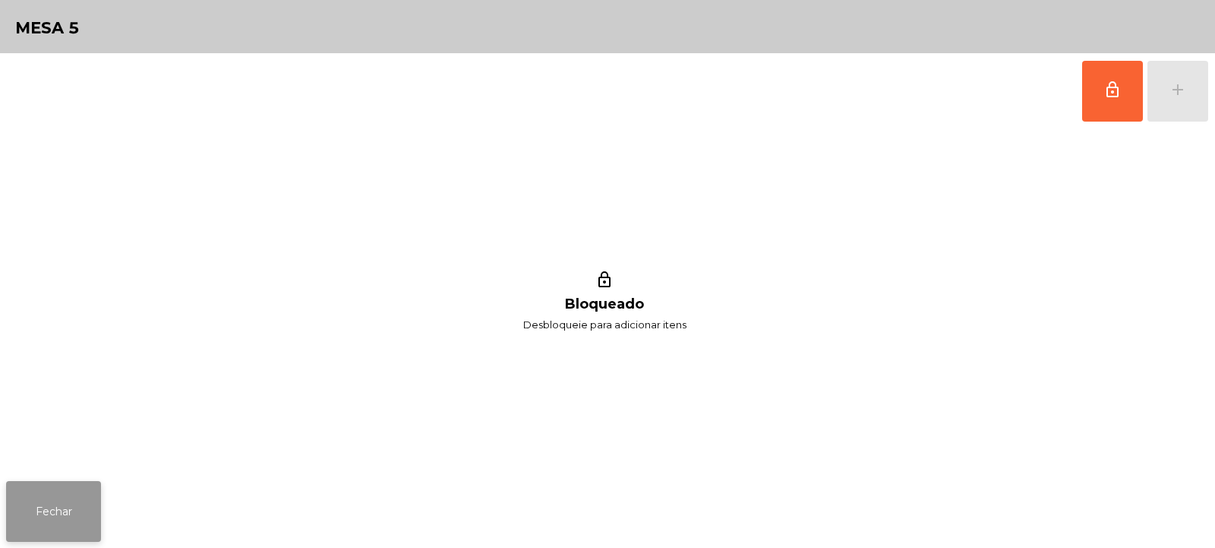
click at [76, 523] on button "Fechar" at bounding box center [53, 511] width 95 height 61
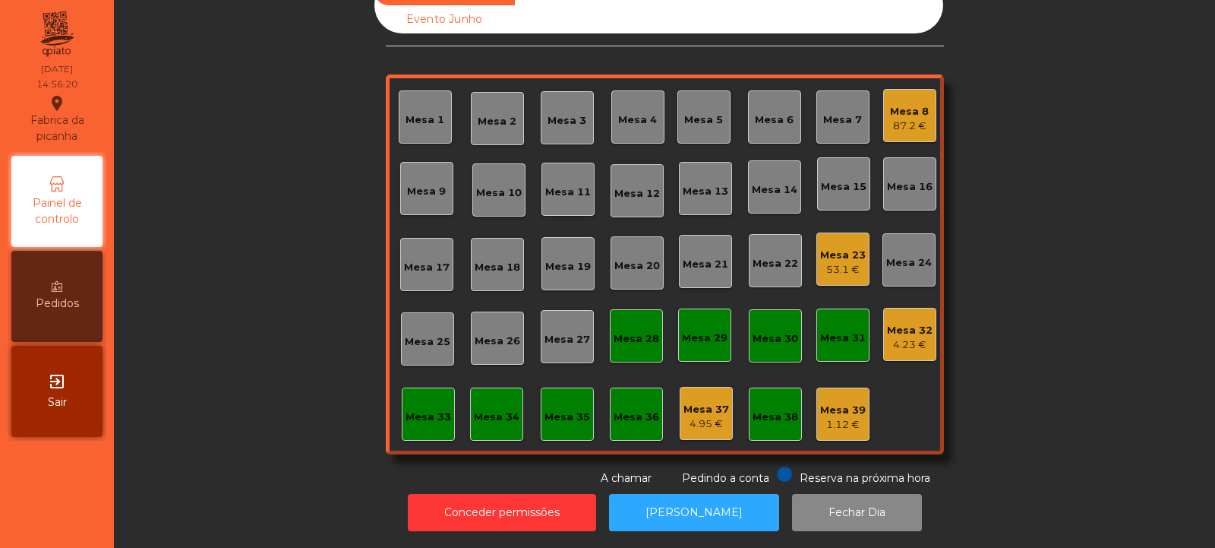
scroll to position [0, 0]
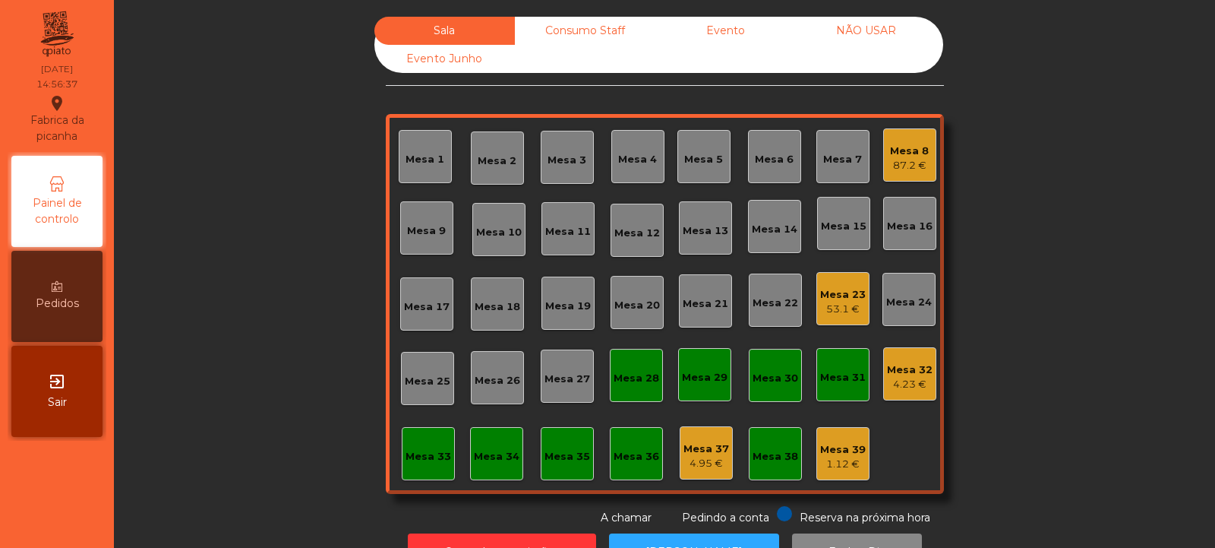
click at [842, 290] on div "Mesa 23" at bounding box center [843, 294] width 46 height 15
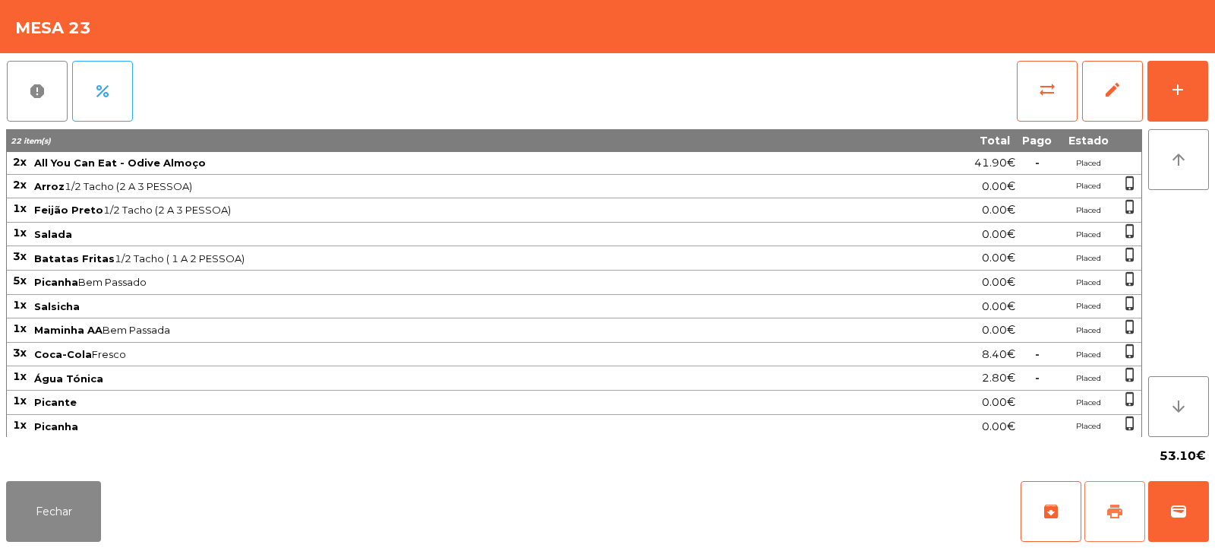
click at [1108, 504] on span "print" at bounding box center [1115, 511] width 18 height 18
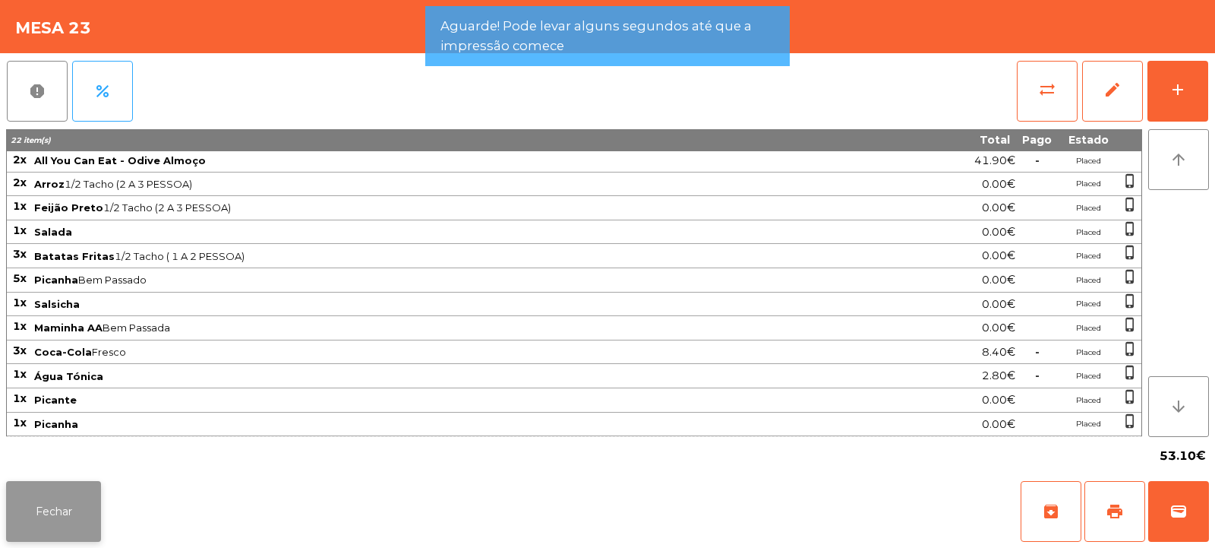
click at [72, 521] on button "Fechar" at bounding box center [53, 511] width 95 height 61
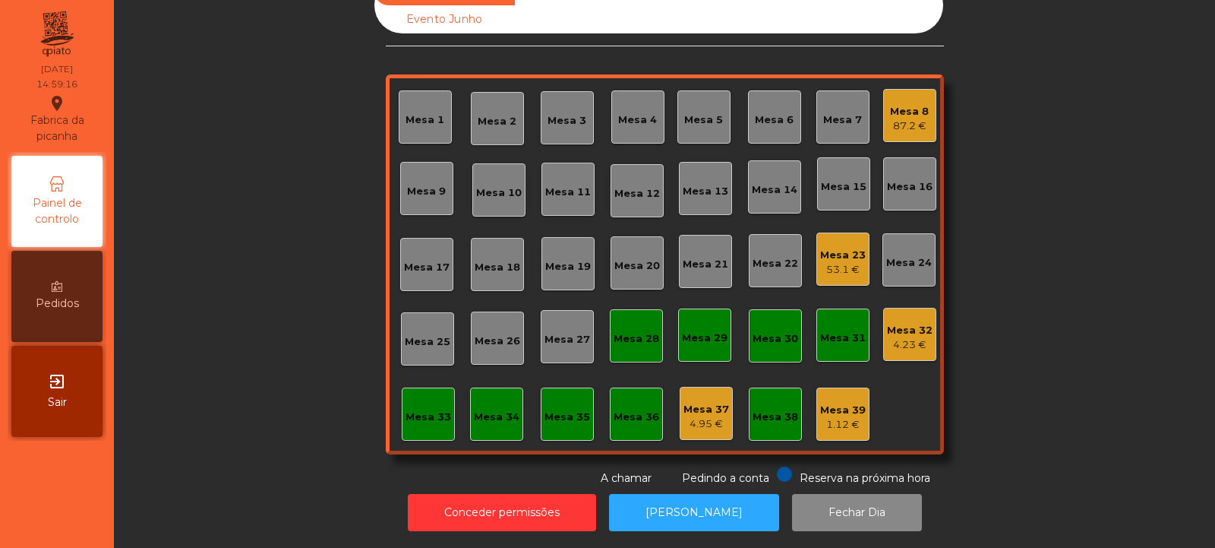
scroll to position [0, 0]
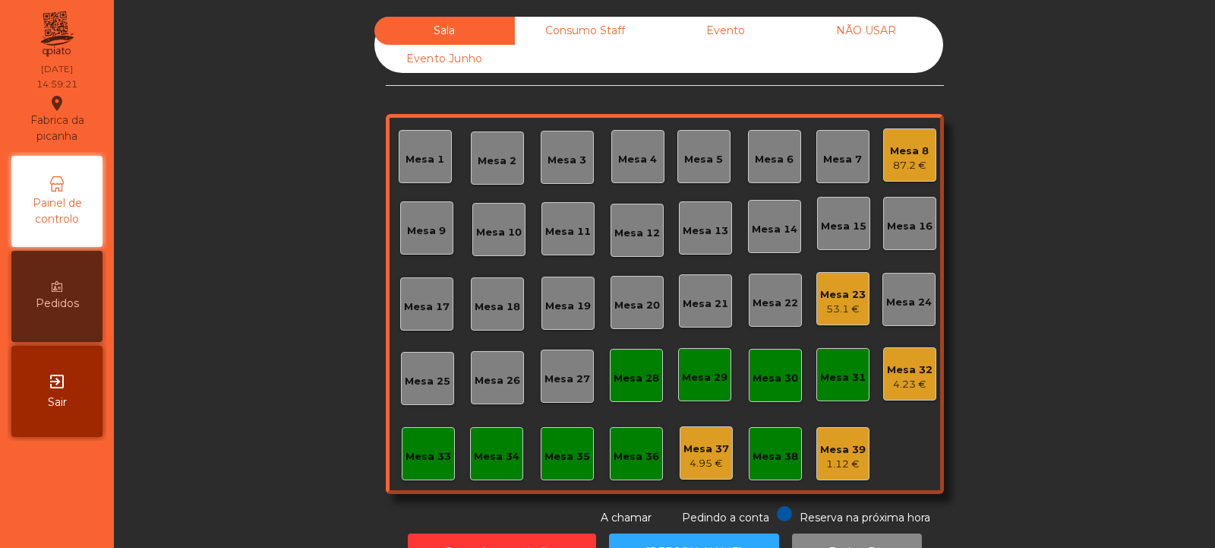
click at [845, 295] on div "Mesa 23" at bounding box center [843, 294] width 46 height 15
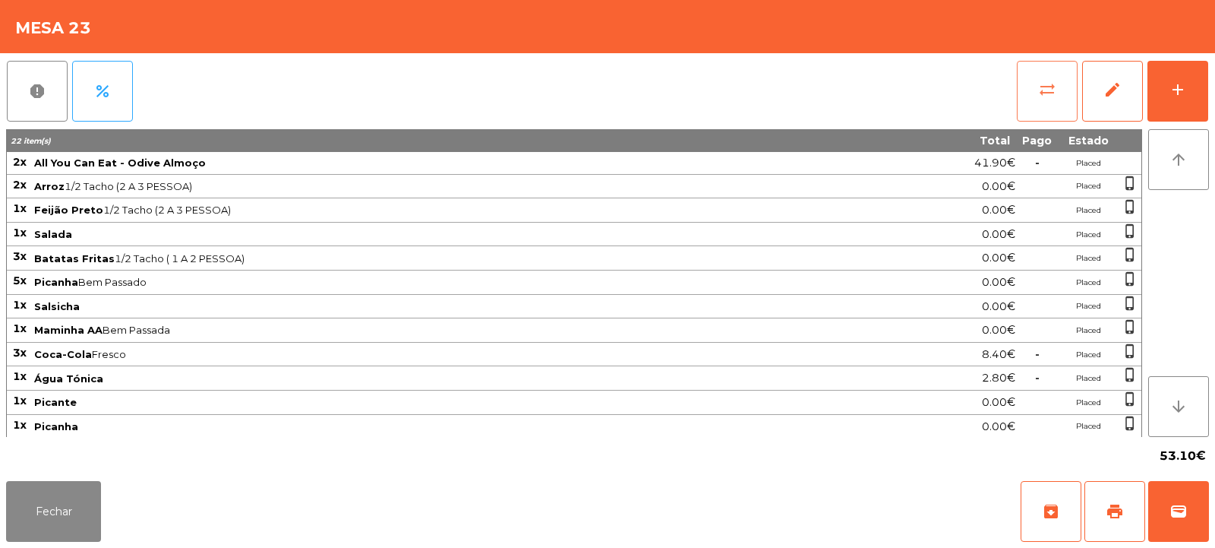
click at [1061, 103] on button "sync_alt" at bounding box center [1047, 91] width 61 height 61
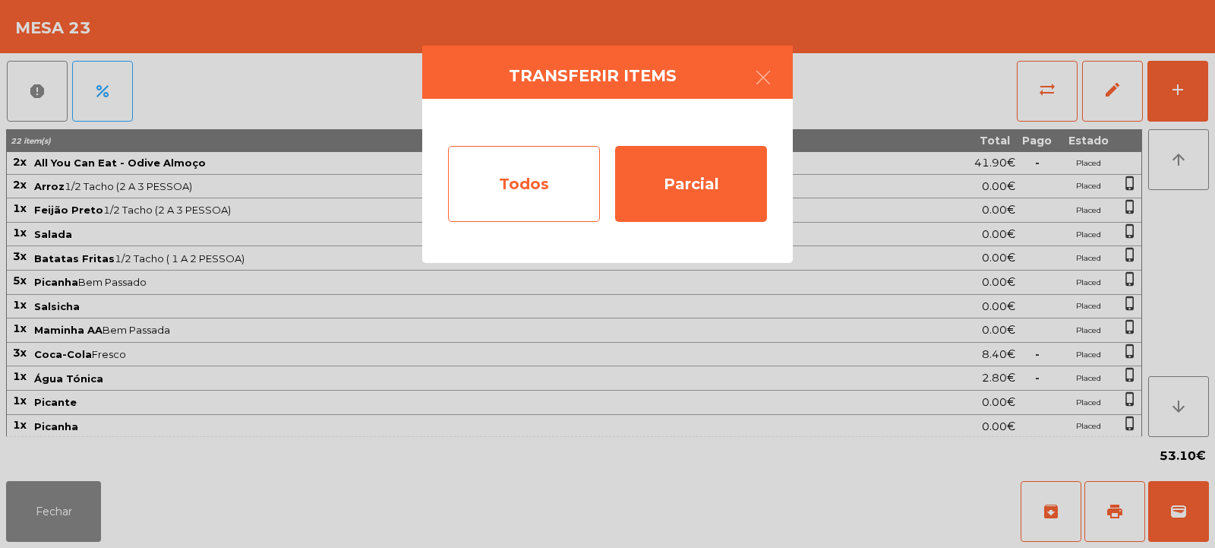
click at [545, 178] on div "Todos" at bounding box center [524, 184] width 152 height 76
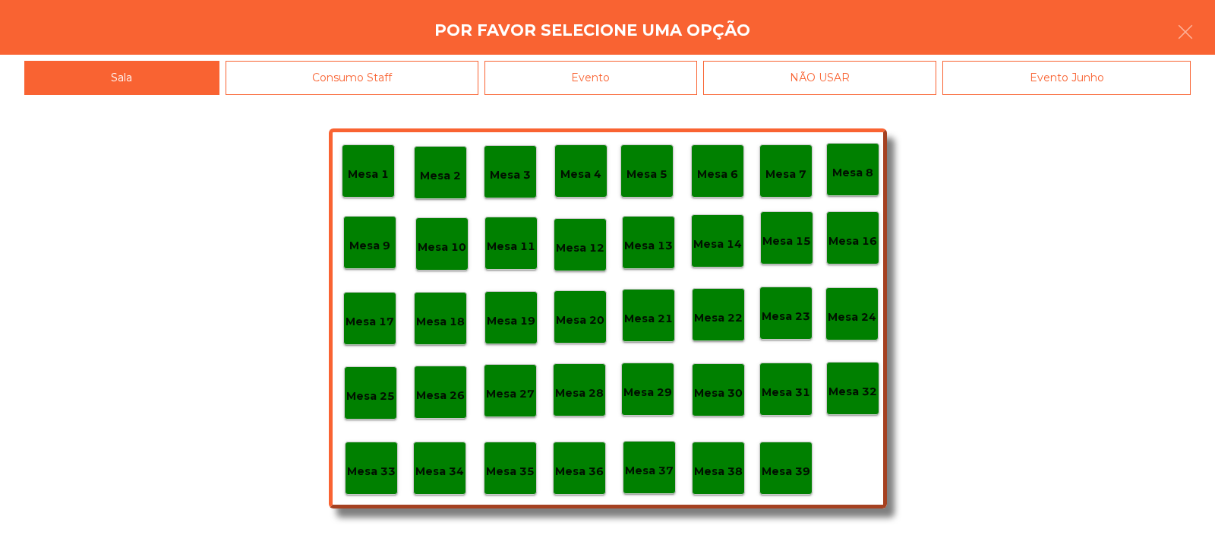
click at [647, 77] on div "Evento" at bounding box center [591, 78] width 213 height 34
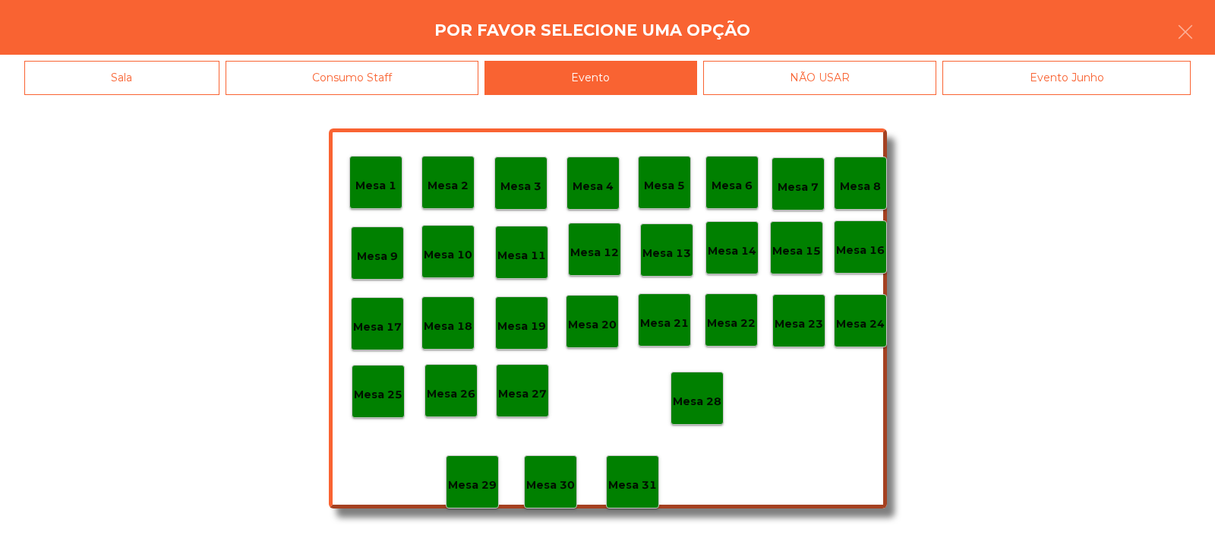
click at [704, 376] on div "Mesa 28" at bounding box center [697, 397] width 53 height 53
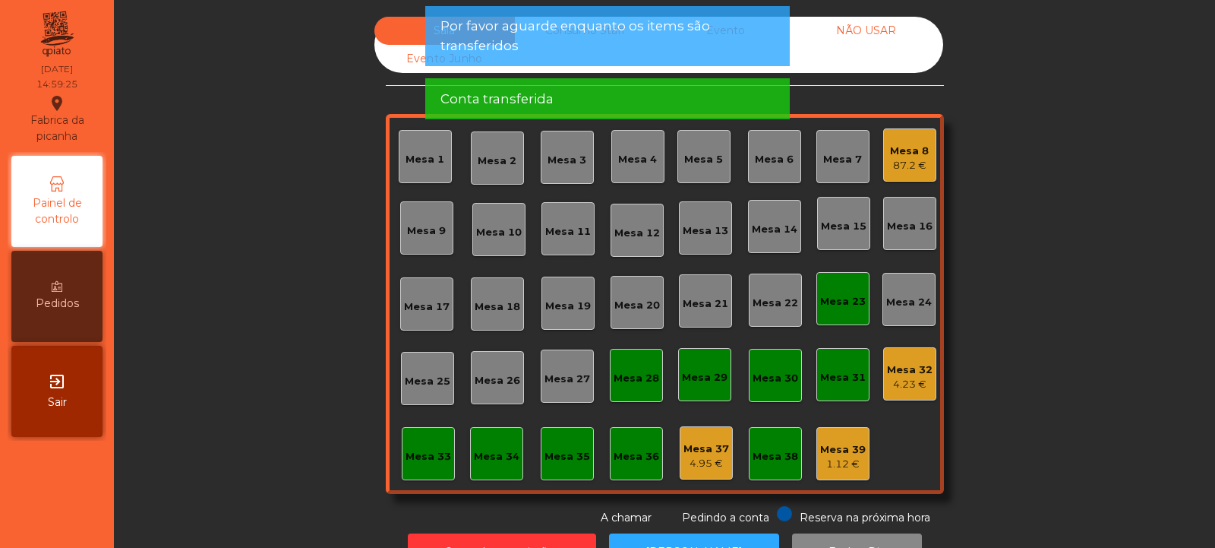
click at [826, 289] on div "Mesa 23" at bounding box center [843, 298] width 46 height 21
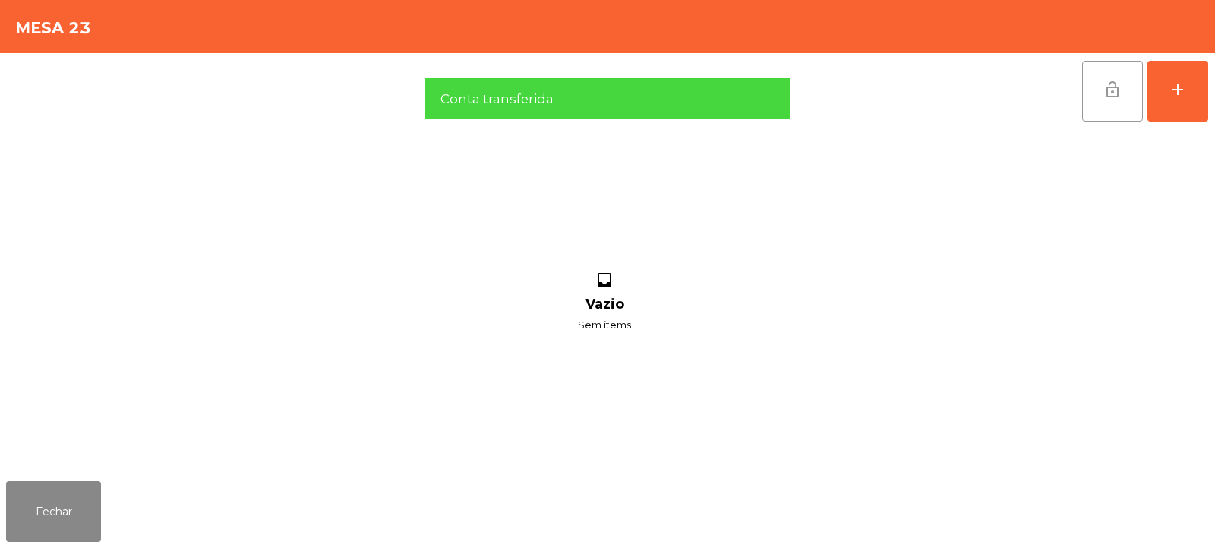
click at [1117, 97] on span "lock_open" at bounding box center [1113, 90] width 18 height 18
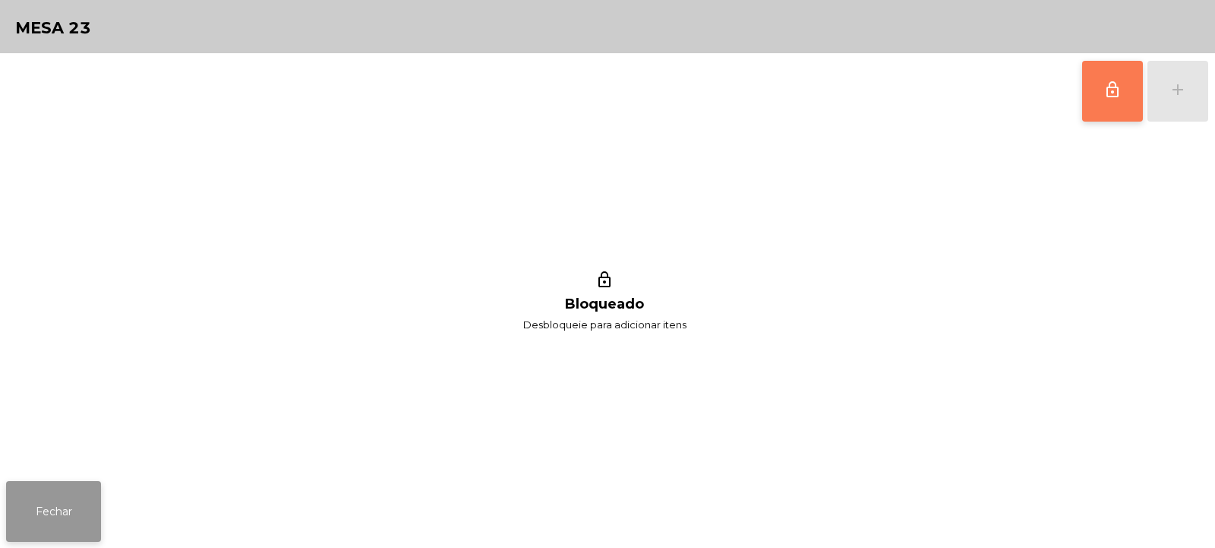
click at [89, 514] on button "Fechar" at bounding box center [53, 511] width 95 height 61
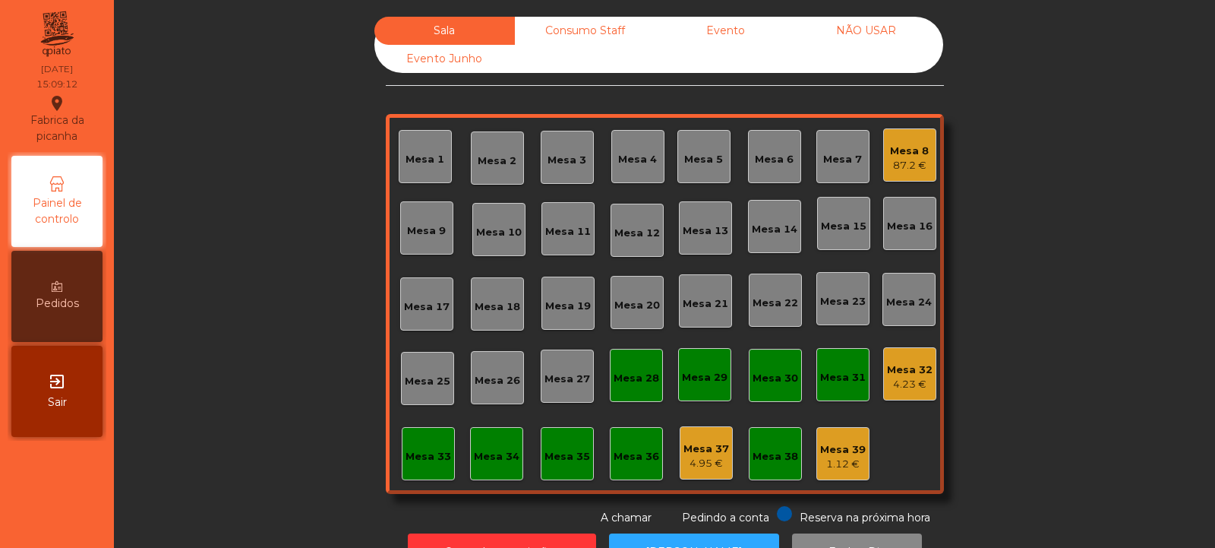
scroll to position [51, 0]
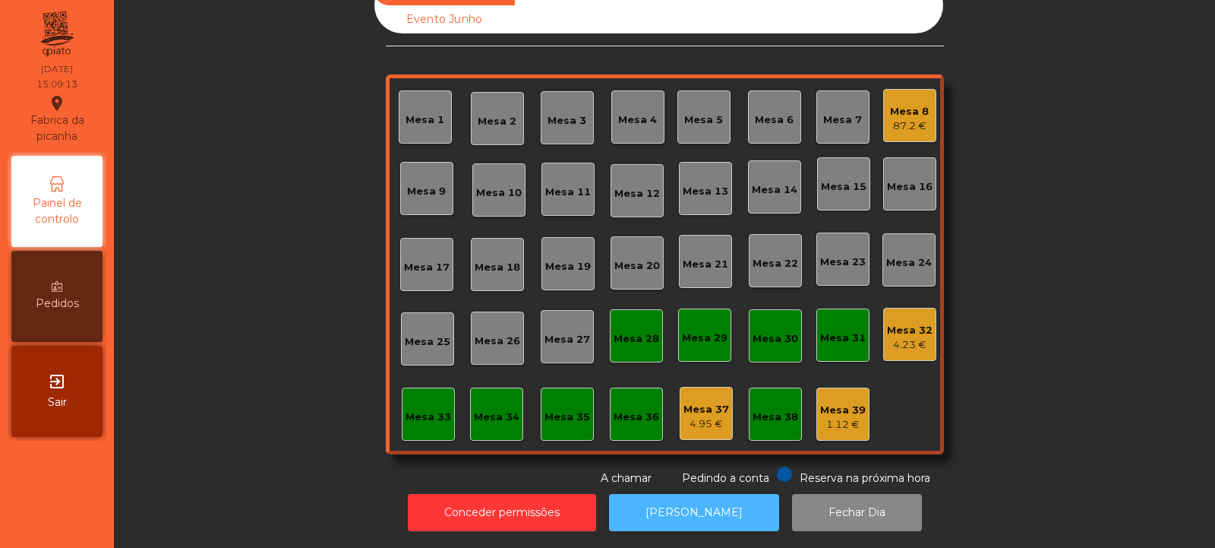
click at [731, 508] on button "[PERSON_NAME]" at bounding box center [694, 512] width 170 height 37
click at [920, 119] on div "93.15 €" at bounding box center [910, 126] width 40 height 15
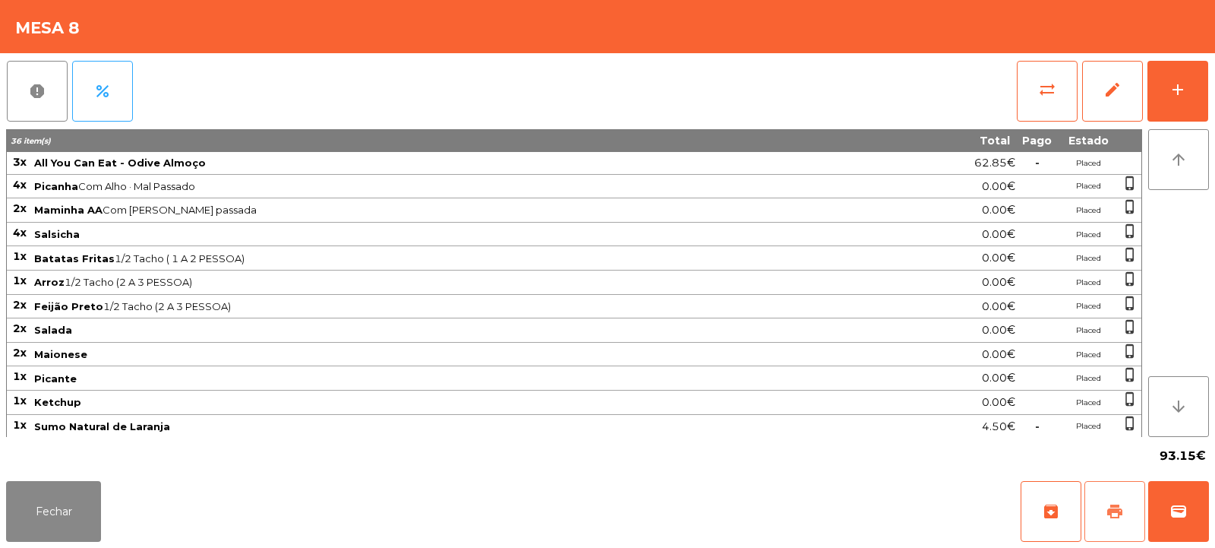
click at [1106, 515] on span "print" at bounding box center [1115, 511] width 18 height 18
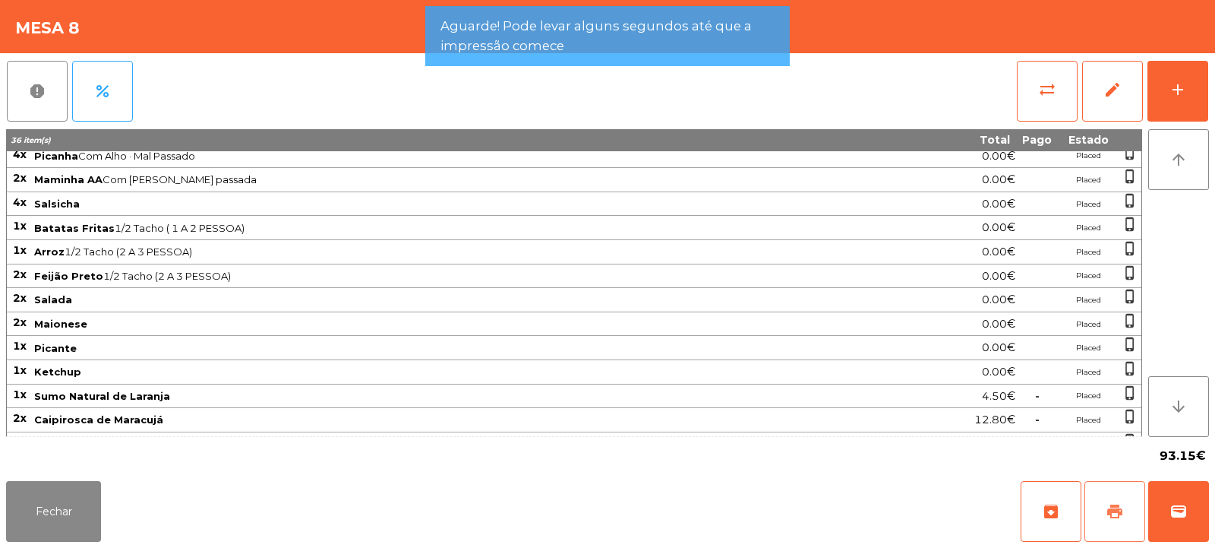
scroll to position [0, 0]
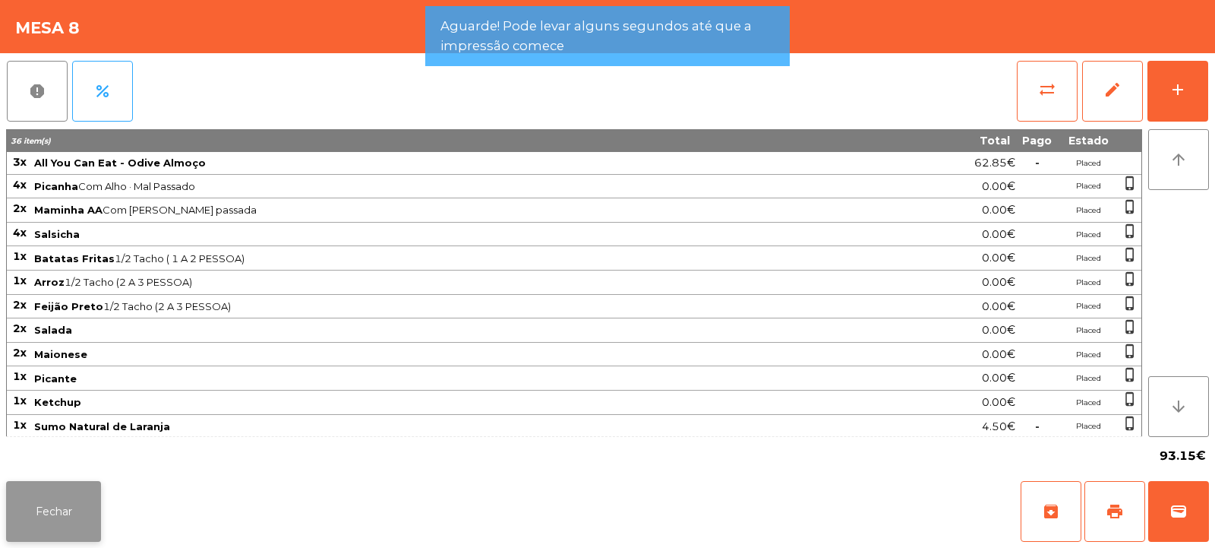
click at [62, 500] on button "Fechar" at bounding box center [53, 511] width 95 height 61
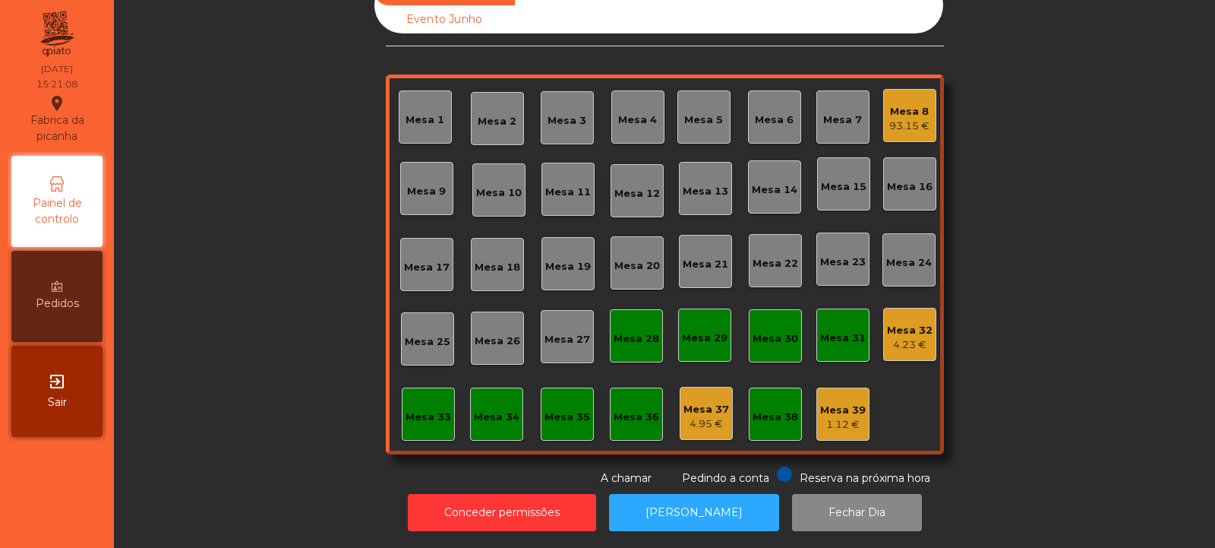
click at [904, 119] on div "93.15 €" at bounding box center [910, 126] width 40 height 15
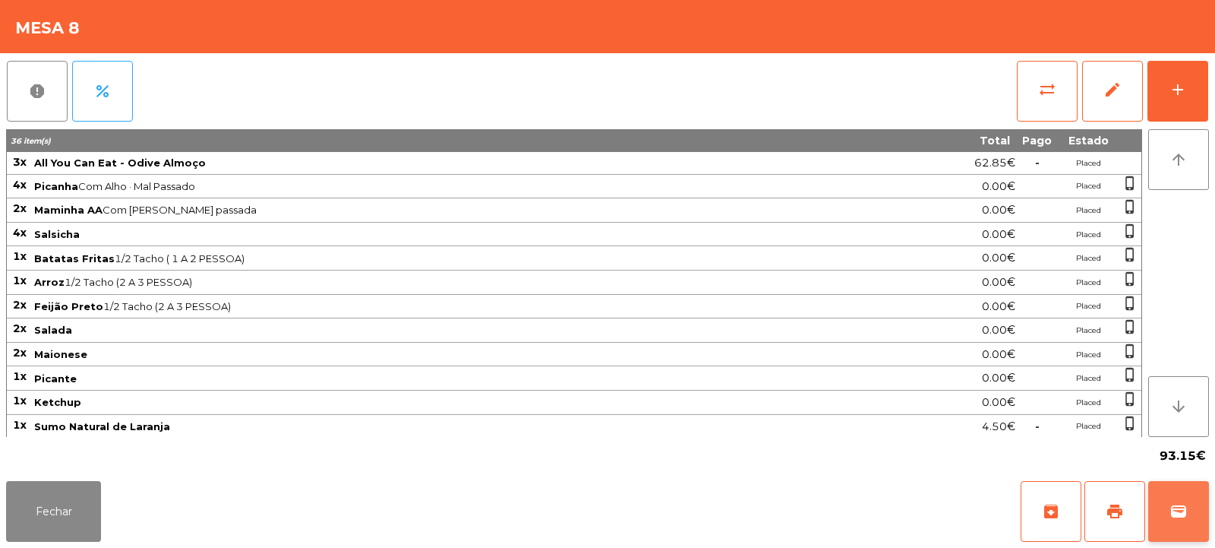
click at [1182, 533] on button "wallet" at bounding box center [1179, 511] width 61 height 61
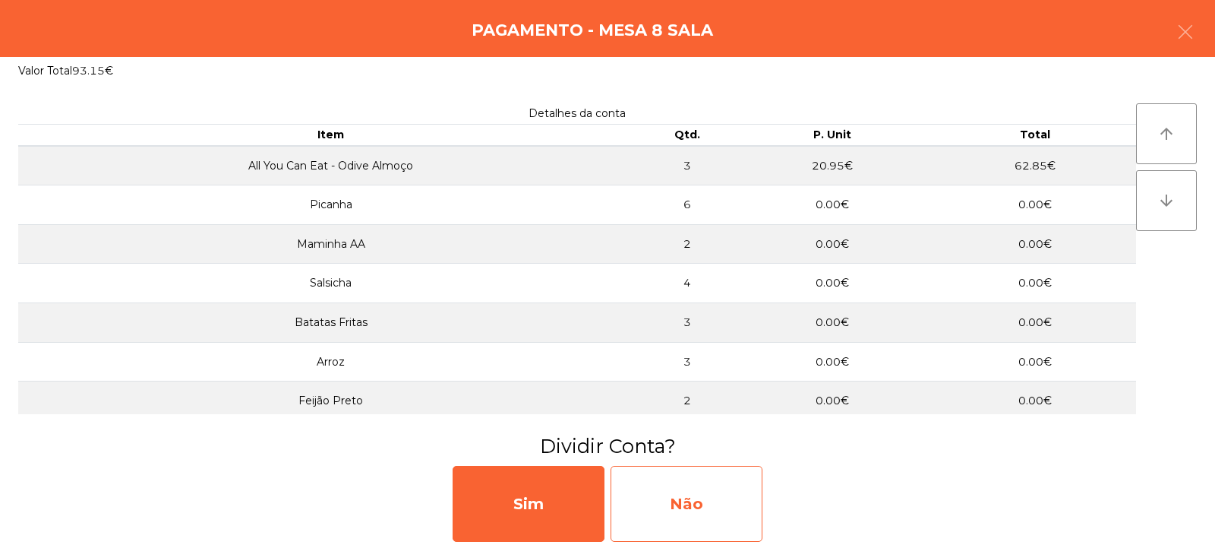
click at [738, 495] on div "Não" at bounding box center [687, 504] width 152 height 76
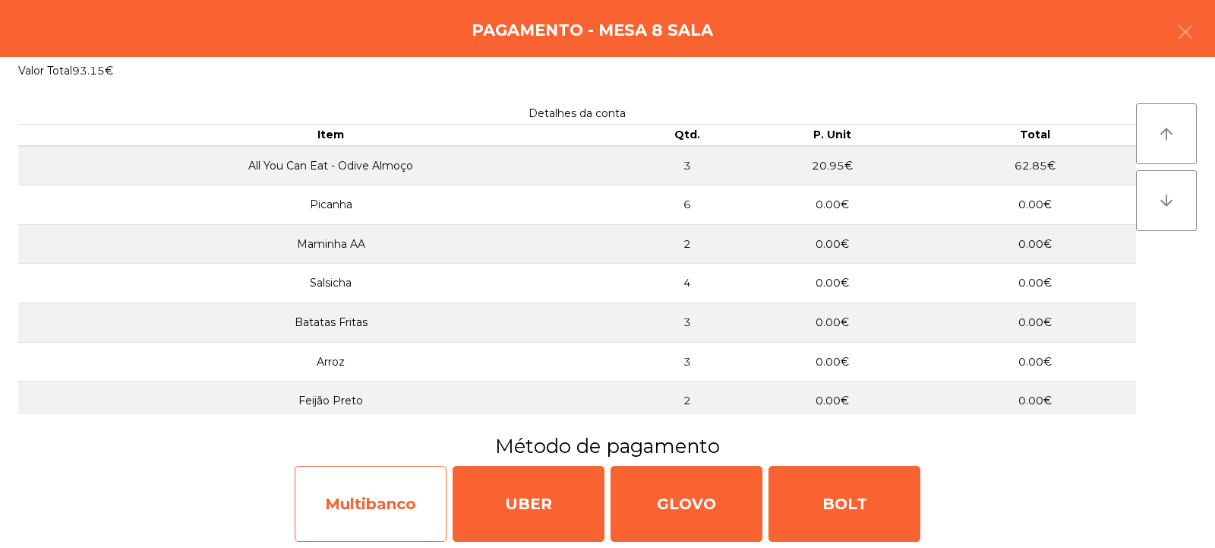
click at [415, 503] on div "Multibanco" at bounding box center [371, 504] width 152 height 76
select select "**"
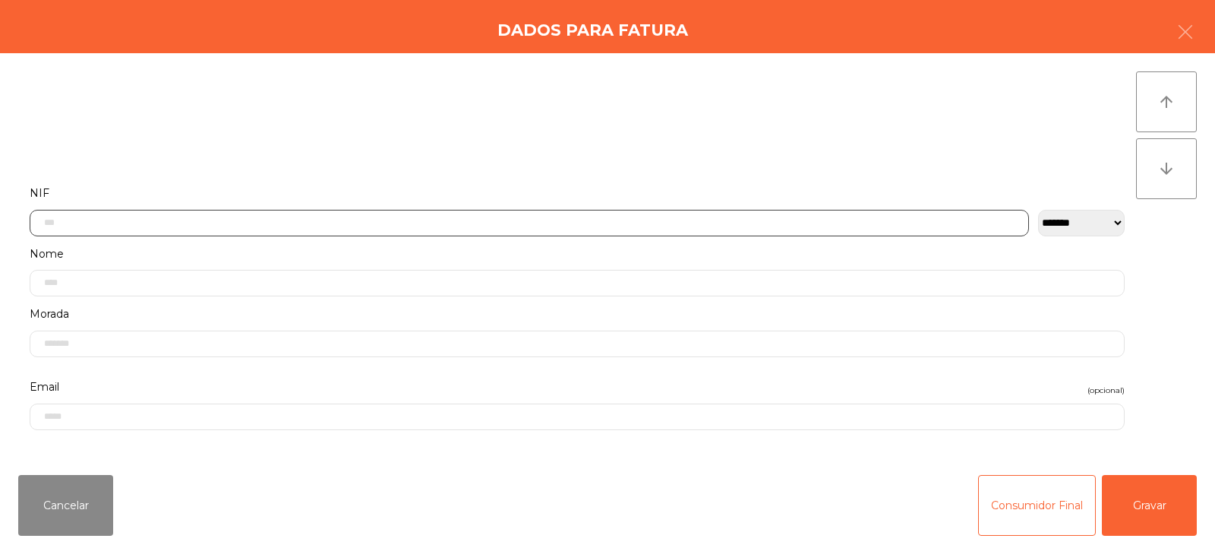
click at [646, 221] on input "text" at bounding box center [530, 223] width 1000 height 27
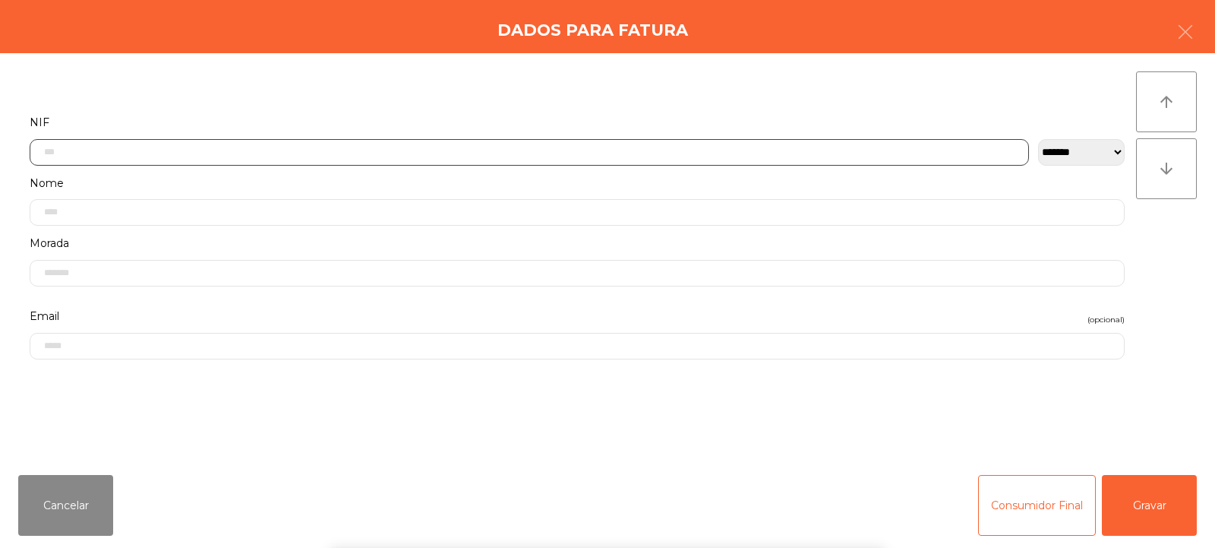
scroll to position [111, 0]
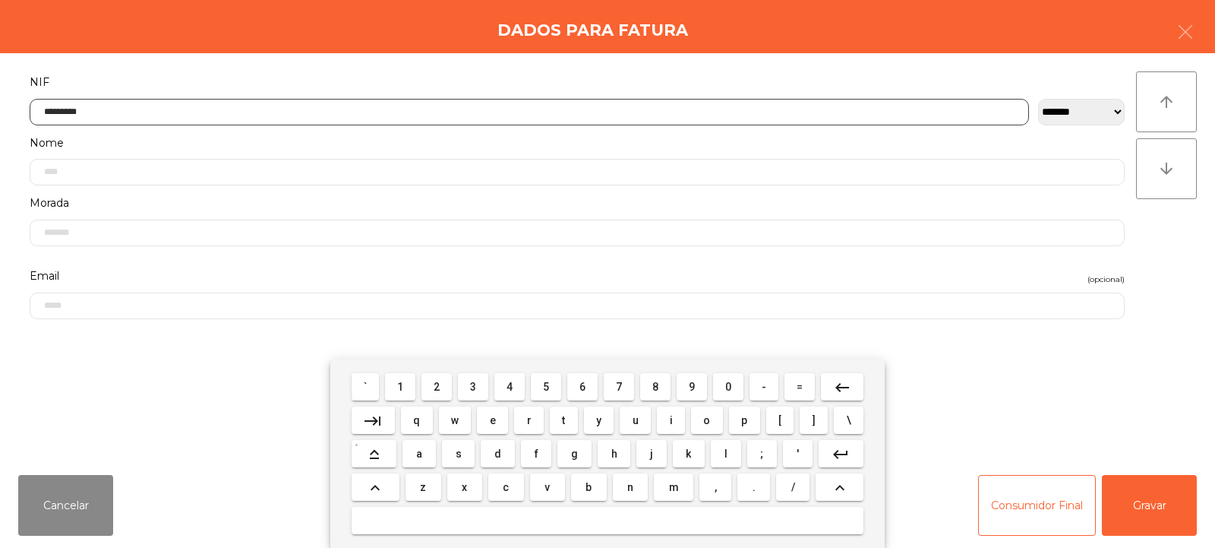
type input "*********"
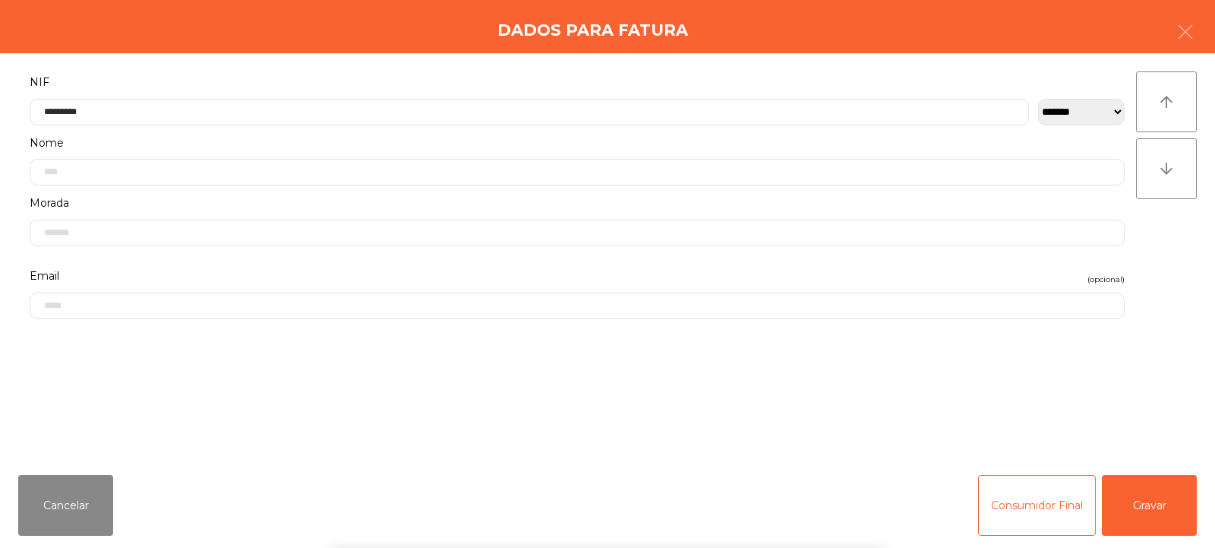
click at [1136, 509] on div "` 1 2 3 4 5 6 7 8 9 0 - = keyboard_backspace keyboard_tab q w e r t y u i o p […" at bounding box center [607, 453] width 1215 height 188
click at [1161, 514] on button "Gravar" at bounding box center [1149, 505] width 95 height 61
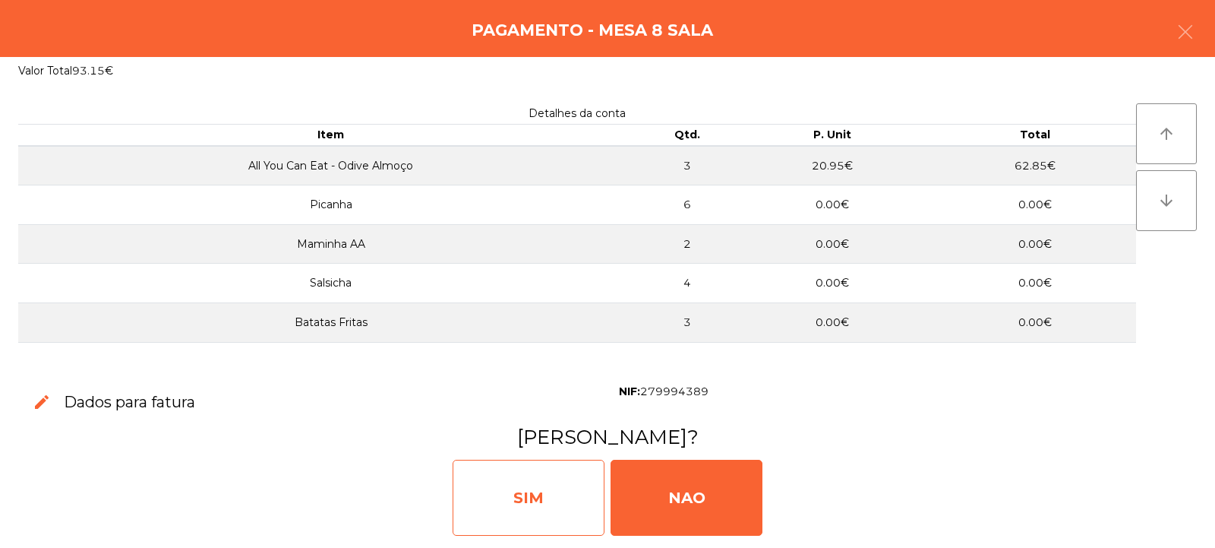
click at [561, 490] on div "SIM" at bounding box center [529, 498] width 152 height 76
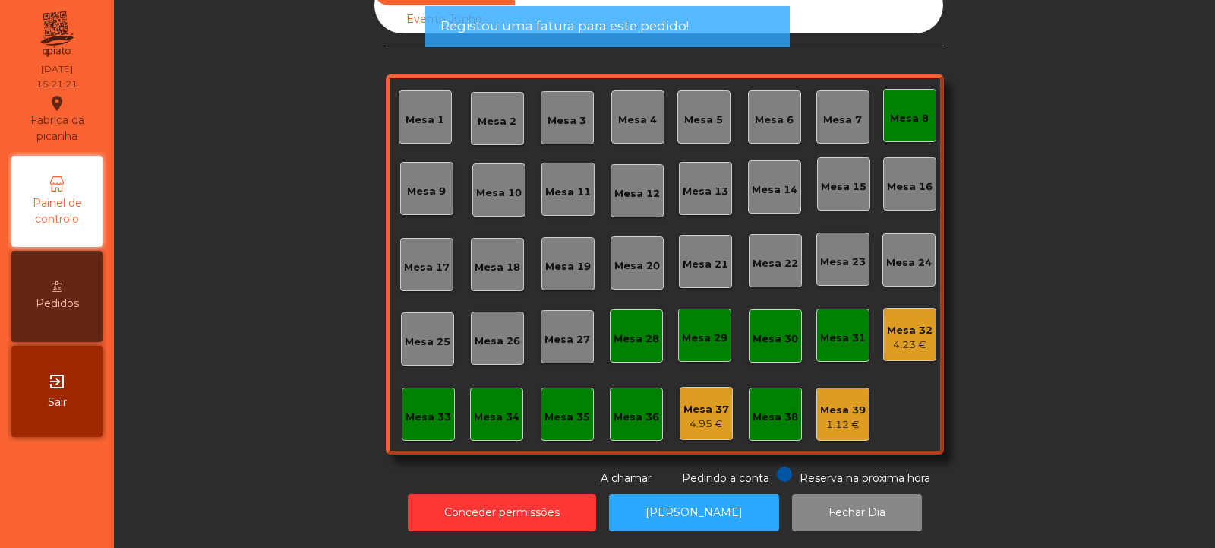
click at [912, 115] on div "Mesa 8" at bounding box center [909, 115] width 53 height 53
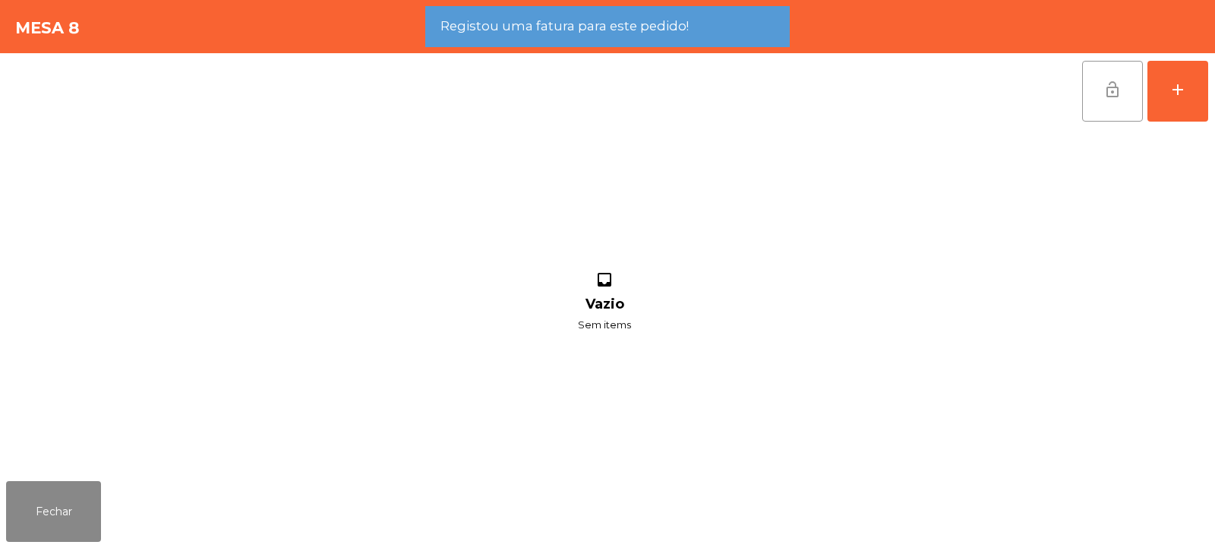
click at [1126, 90] on button "lock_open" at bounding box center [1112, 91] width 61 height 61
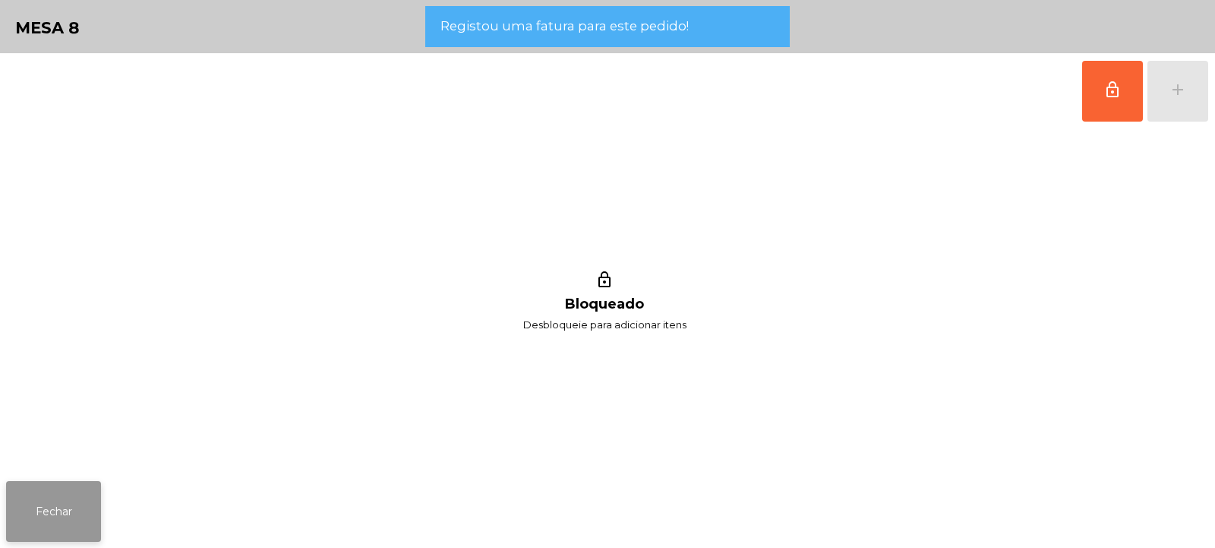
click at [58, 508] on button "Fechar" at bounding box center [53, 511] width 95 height 61
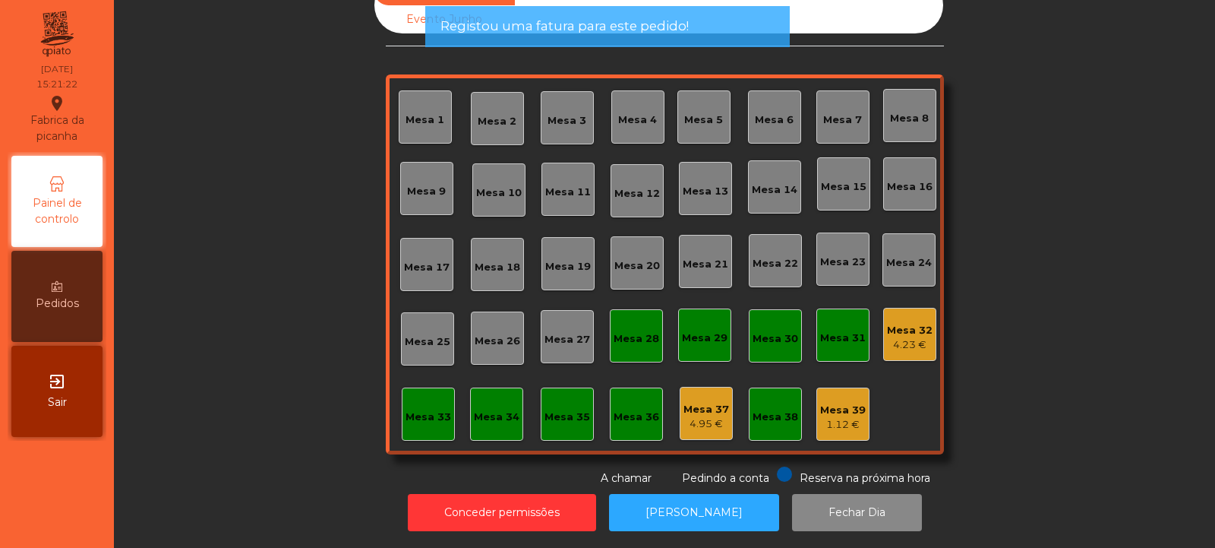
scroll to position [0, 0]
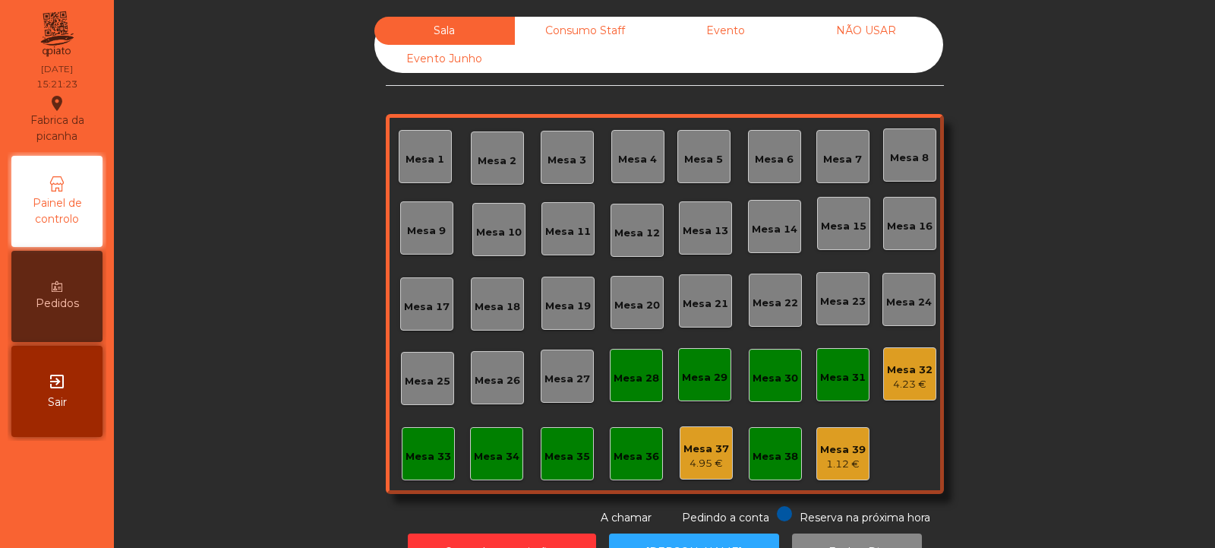
click at [587, 32] on div "Consumo Staff" at bounding box center [585, 31] width 141 height 28
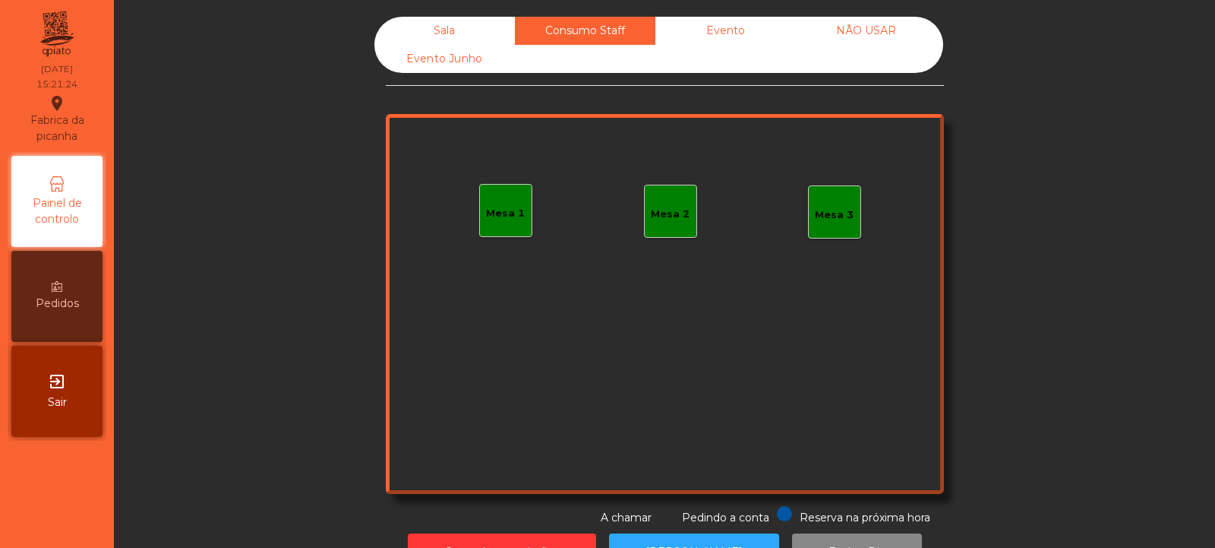
click at [735, 29] on div "Evento" at bounding box center [726, 31] width 141 height 28
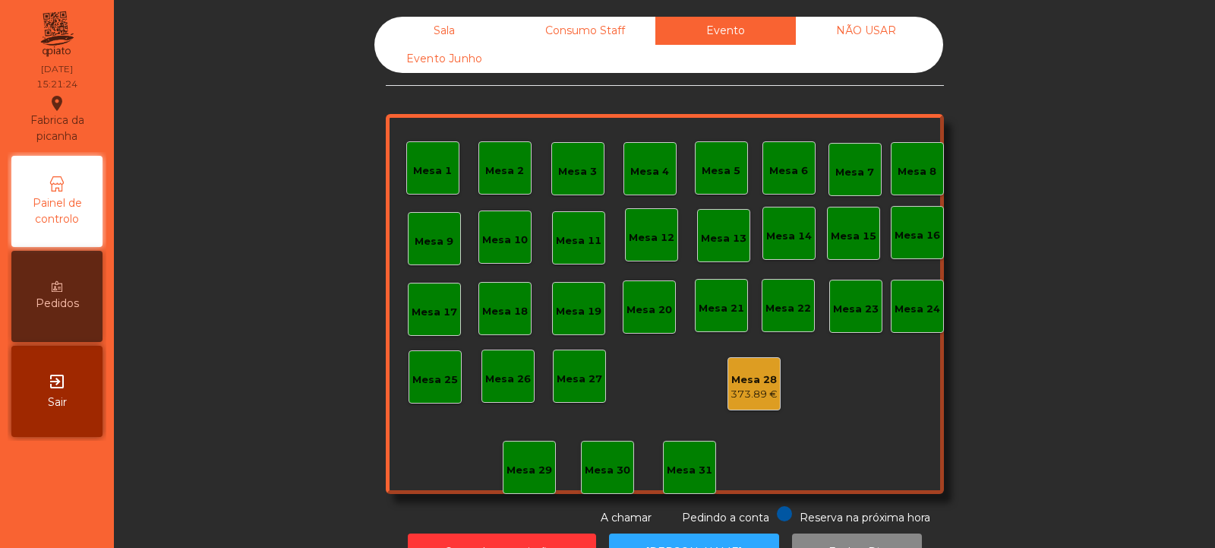
click at [876, 27] on div "NÃO USAR" at bounding box center [866, 31] width 141 height 28
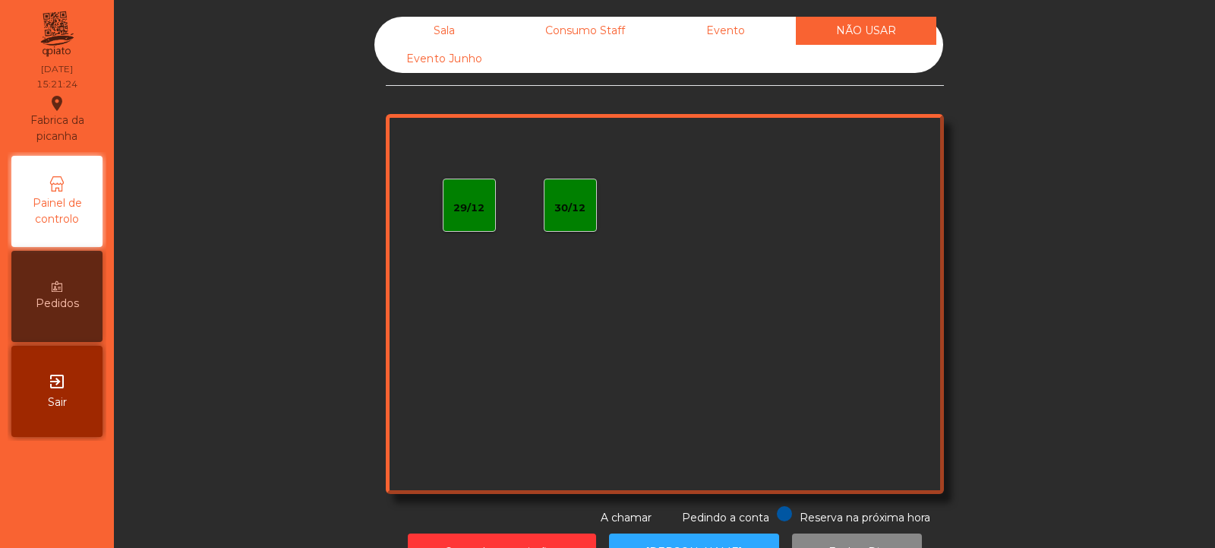
click at [458, 64] on div "Evento Junho" at bounding box center [445, 59] width 141 height 28
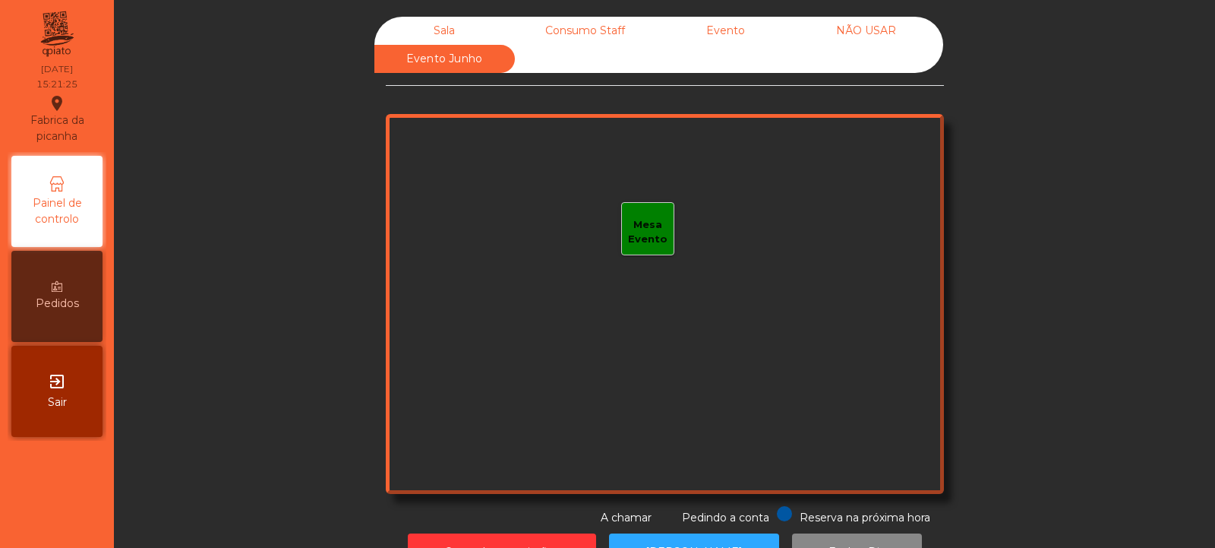
click at [457, 21] on div "Sala" at bounding box center [445, 31] width 141 height 28
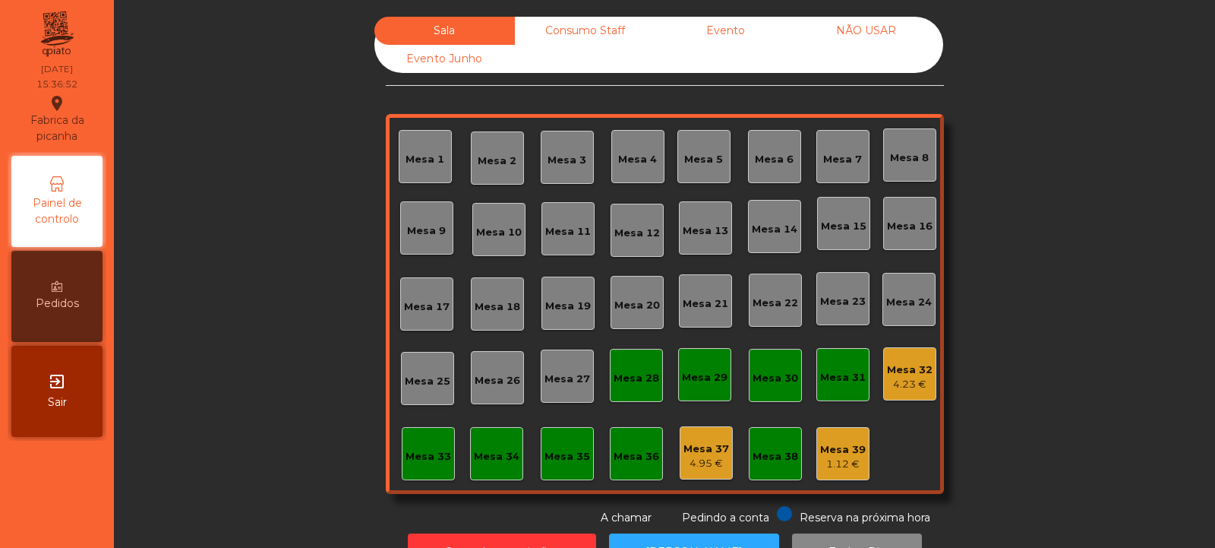
click at [725, 32] on div "Evento" at bounding box center [726, 31] width 141 height 28
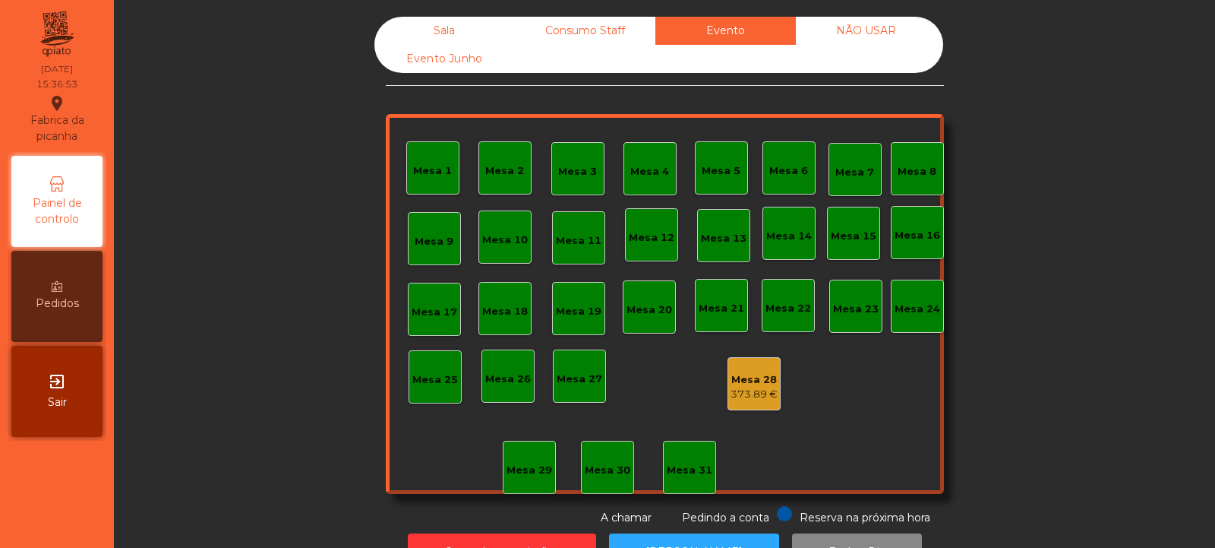
click at [461, 33] on div "Sala" at bounding box center [445, 31] width 141 height 28
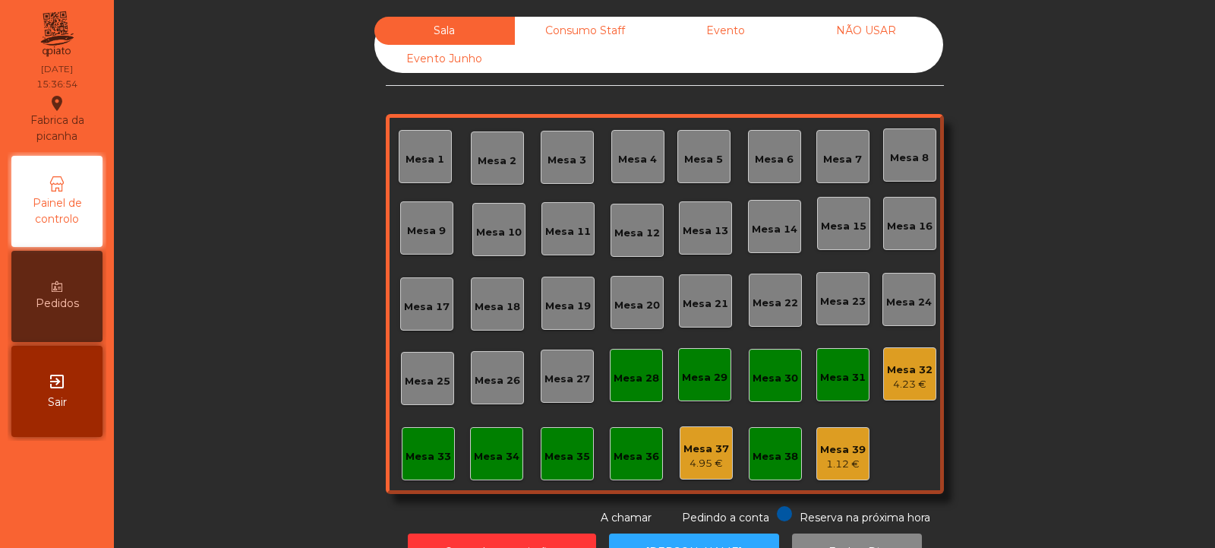
click at [915, 378] on div "4.23 €" at bounding box center [910, 384] width 46 height 15
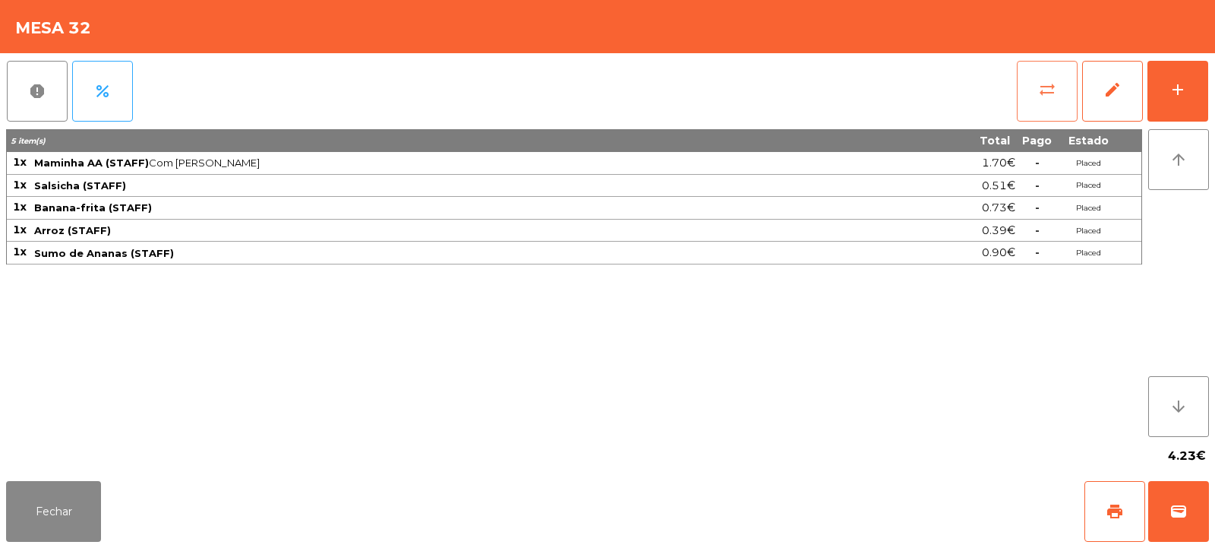
click at [1050, 88] on span "sync_alt" at bounding box center [1047, 90] width 18 height 18
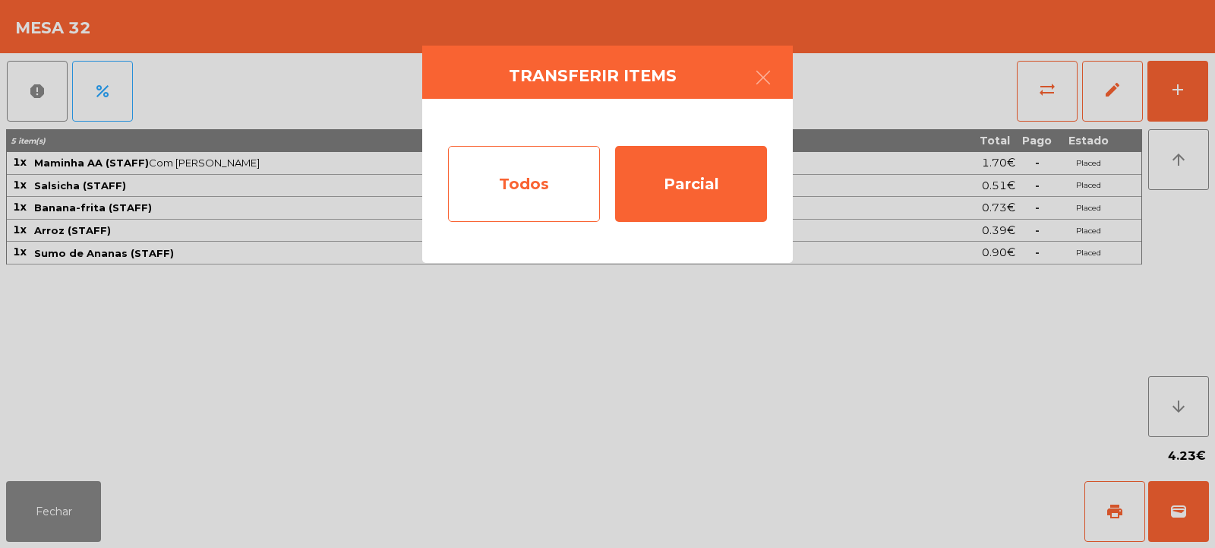
click at [540, 182] on div "Todos" at bounding box center [524, 184] width 152 height 76
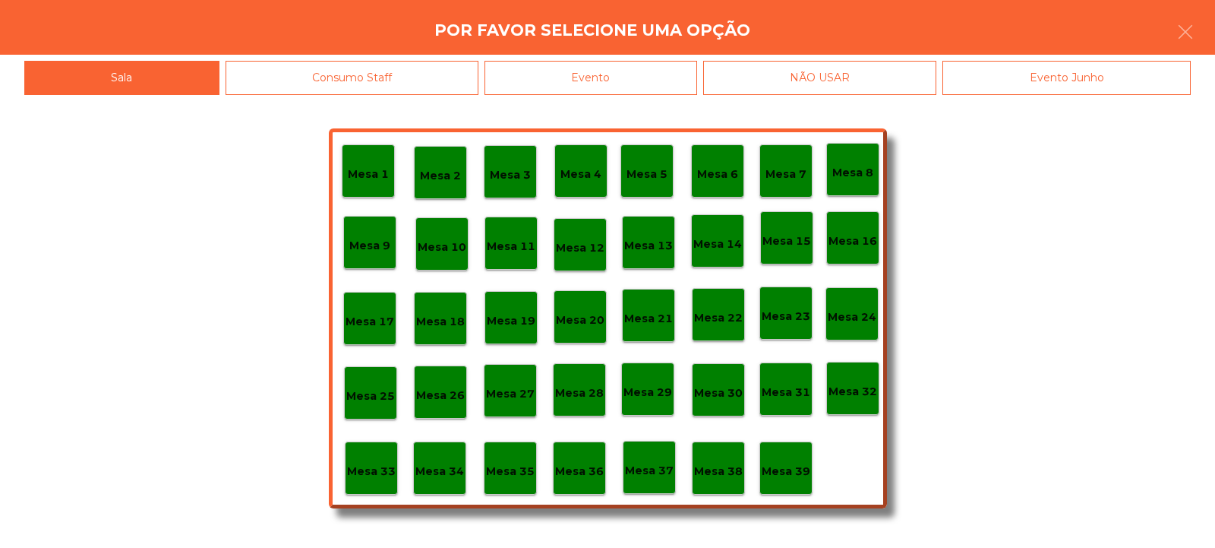
click at [671, 77] on div "Evento" at bounding box center [591, 78] width 213 height 34
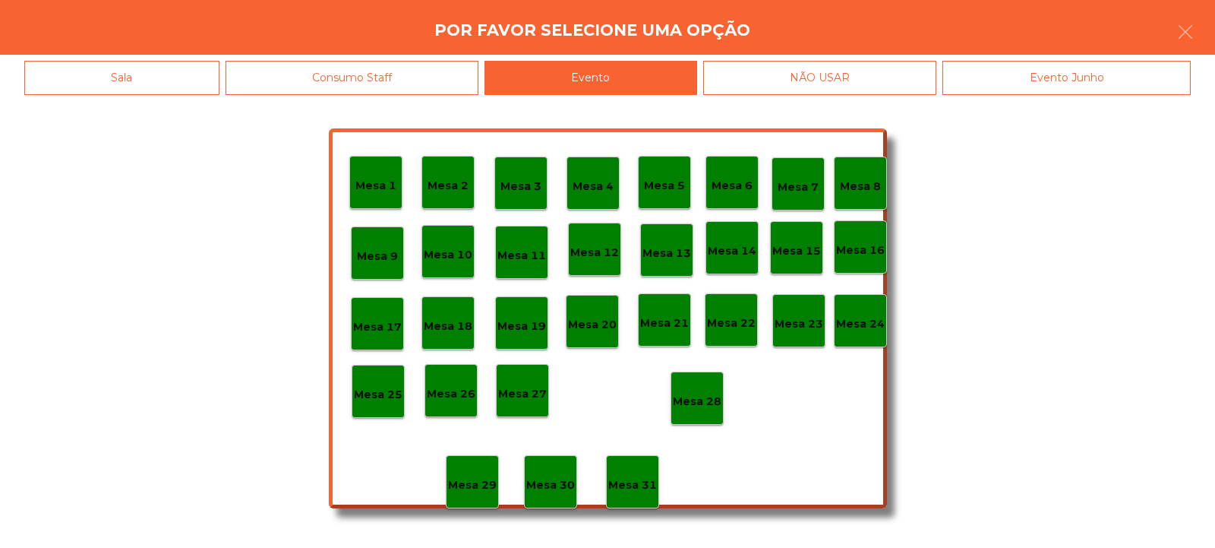
click at [710, 393] on p "Mesa 28" at bounding box center [697, 401] width 49 height 17
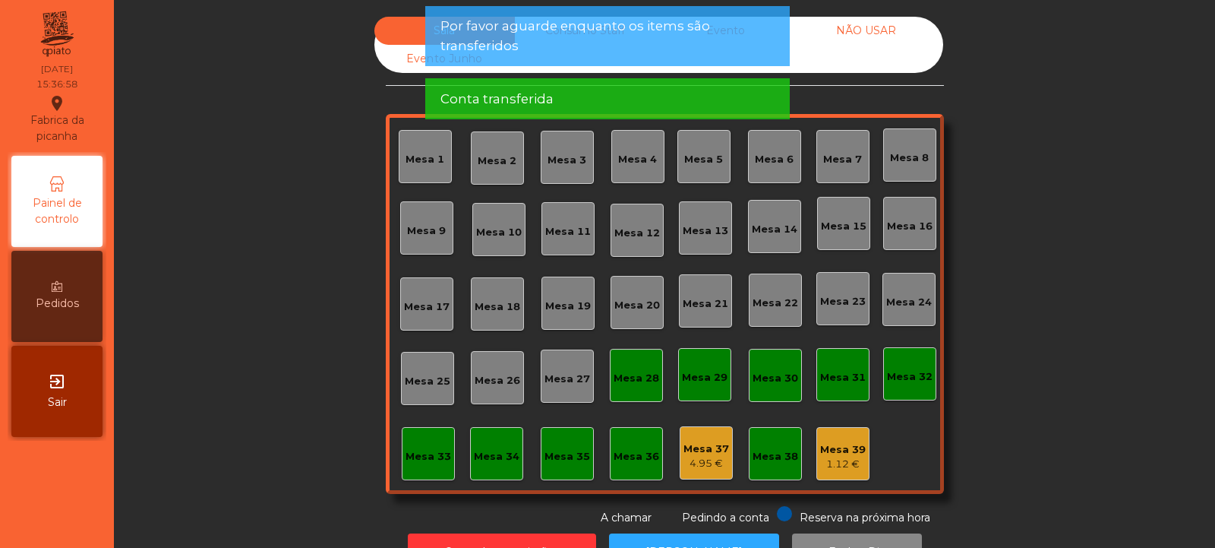
click at [868, 30] on div "NÃO USAR" at bounding box center [866, 31] width 141 height 28
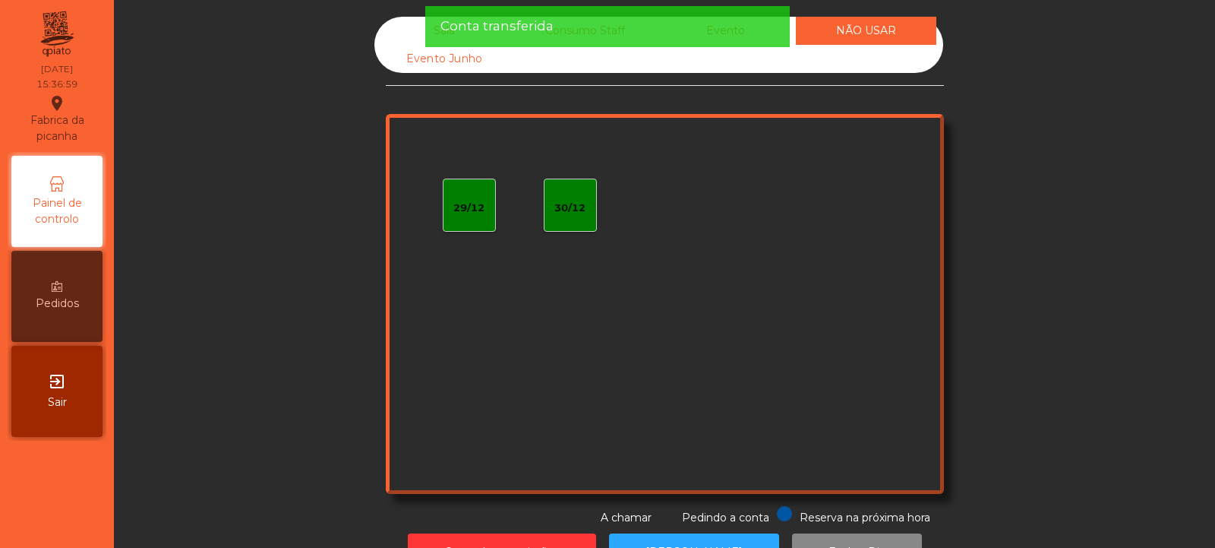
click at [751, 33] on div "Conta transferida" at bounding box center [608, 26] width 334 height 19
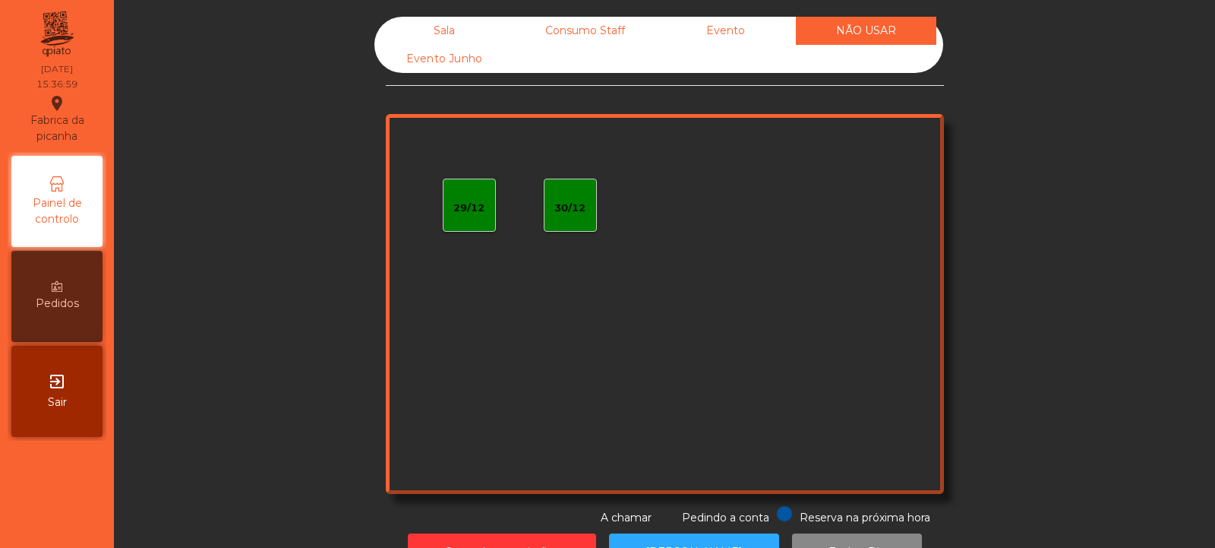
click at [765, 29] on div "Evento" at bounding box center [726, 31] width 141 height 28
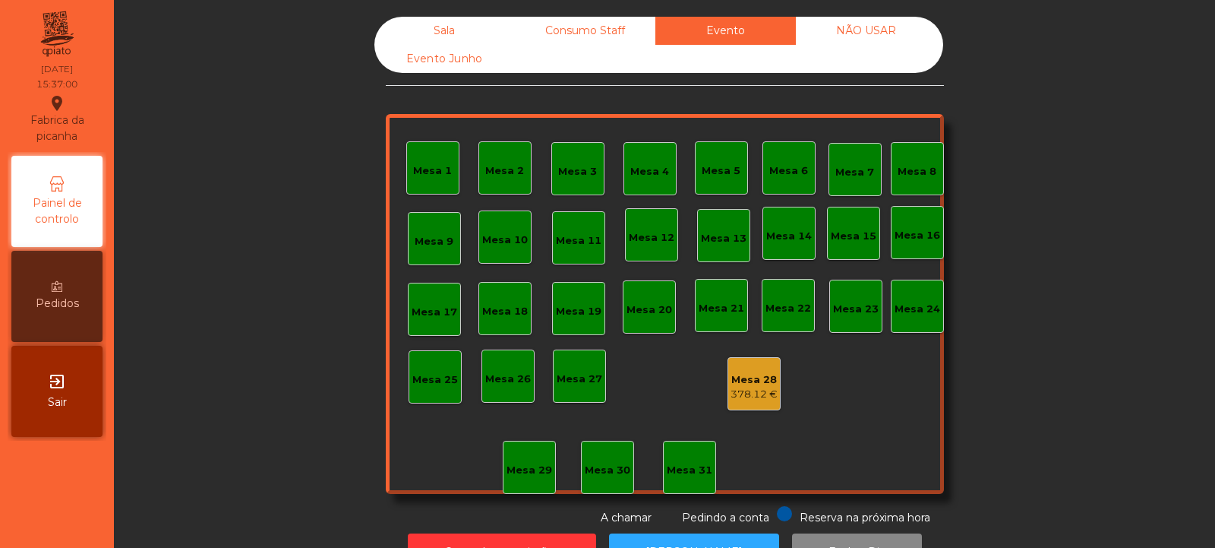
click at [753, 385] on div "Mesa 28" at bounding box center [754, 379] width 47 height 15
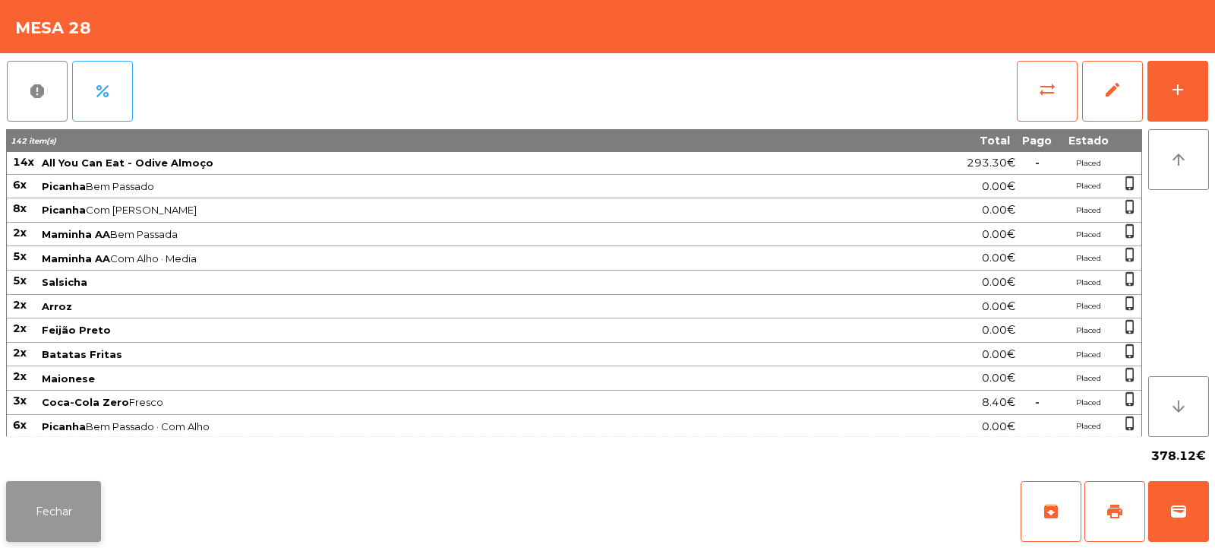
click at [86, 509] on button "Fechar" at bounding box center [53, 511] width 95 height 61
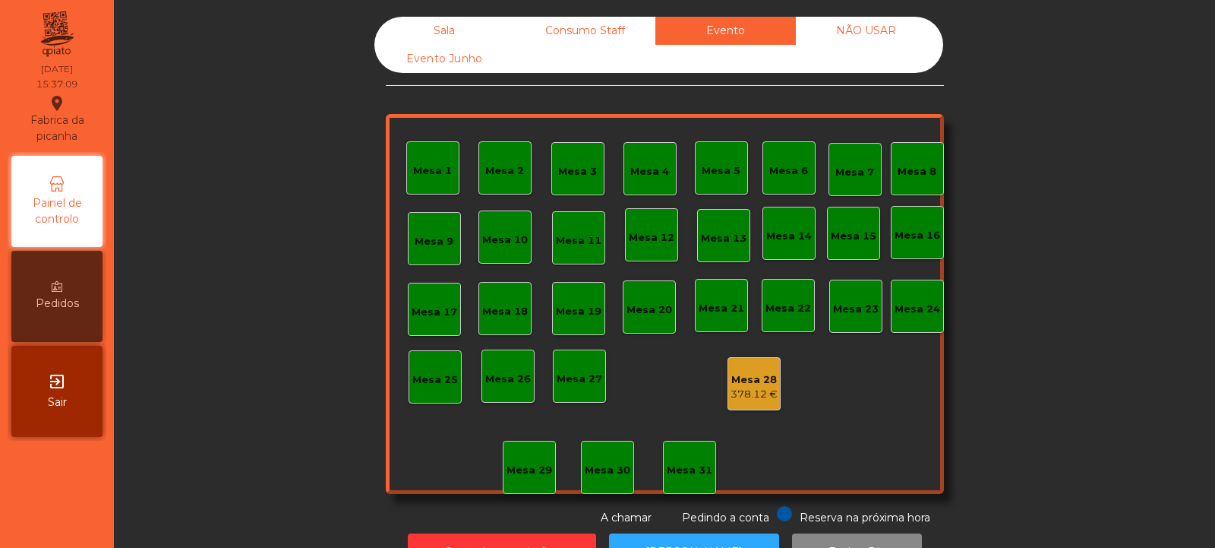
scroll to position [51, 0]
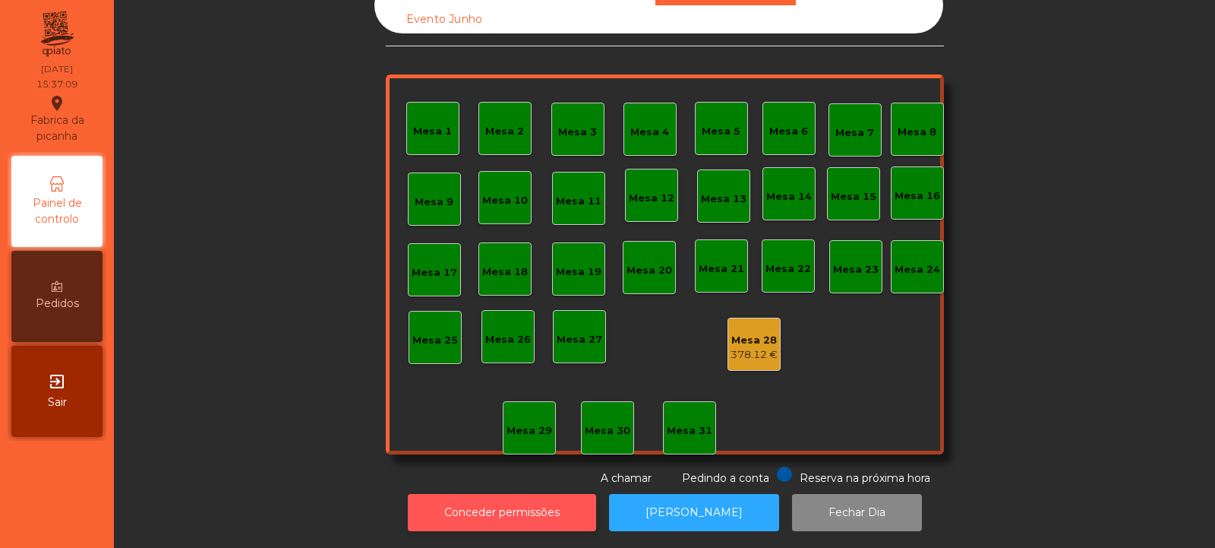
click at [542, 499] on button "Conceder permissões" at bounding box center [502, 512] width 188 height 37
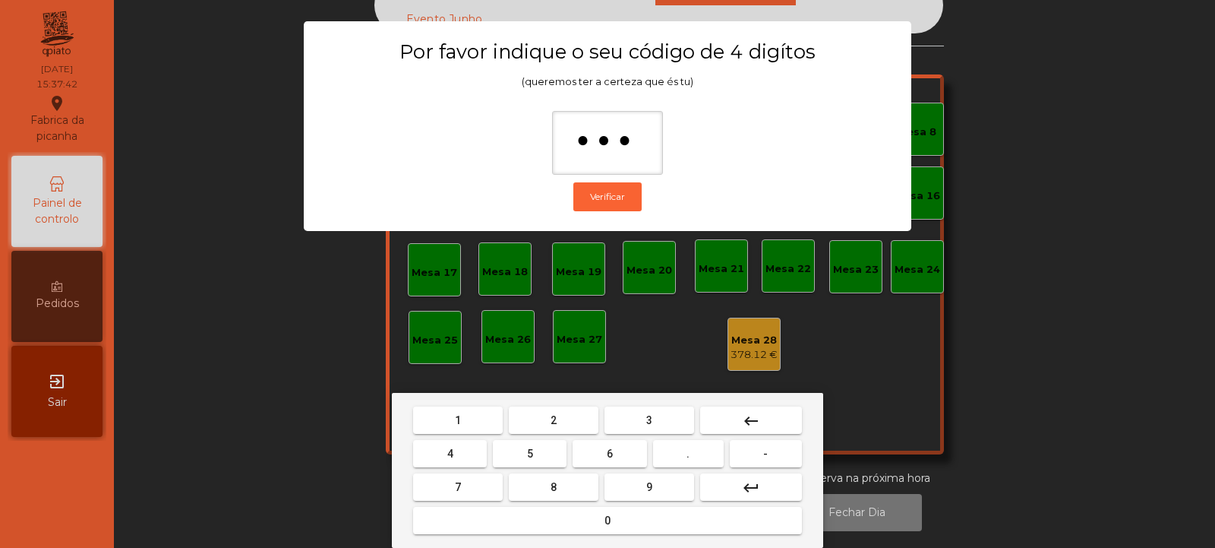
type input "****"
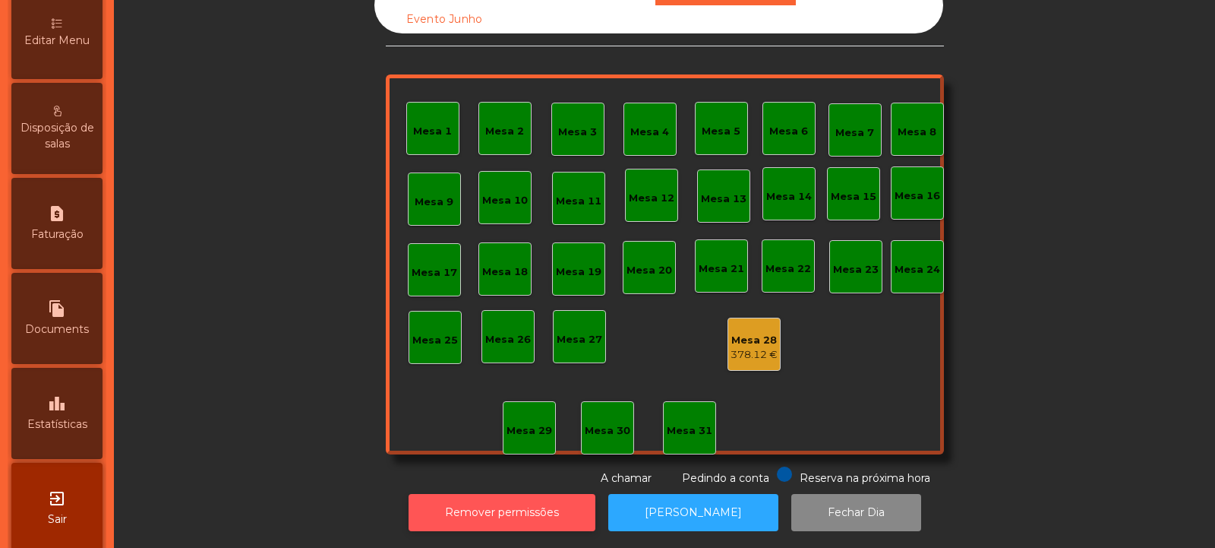
scroll to position [375, 0]
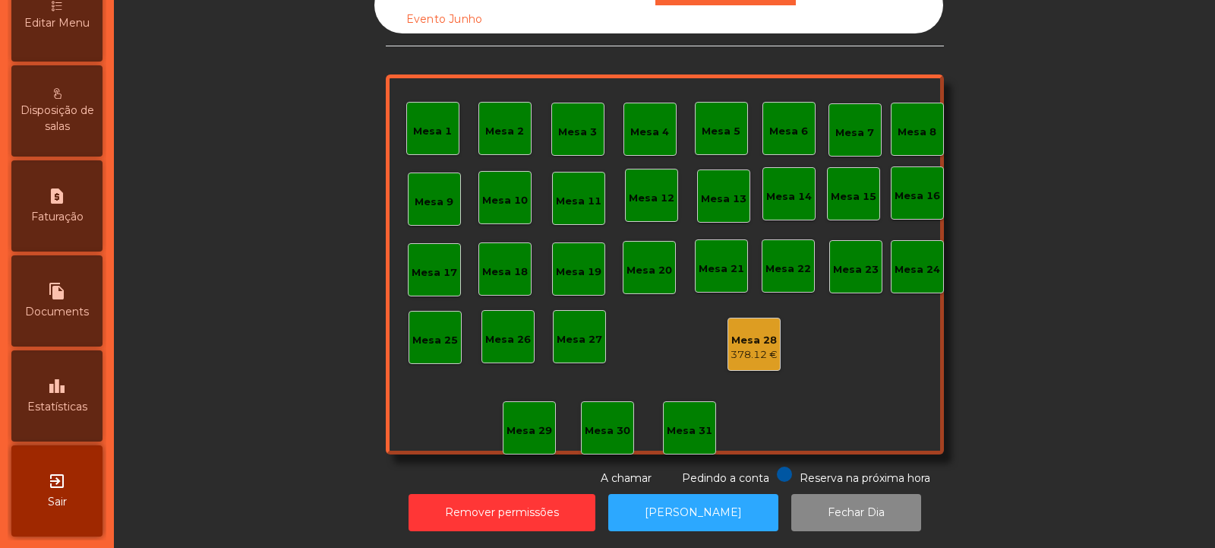
click at [78, 391] on div "leaderboard Estatísticas" at bounding box center [56, 395] width 91 height 91
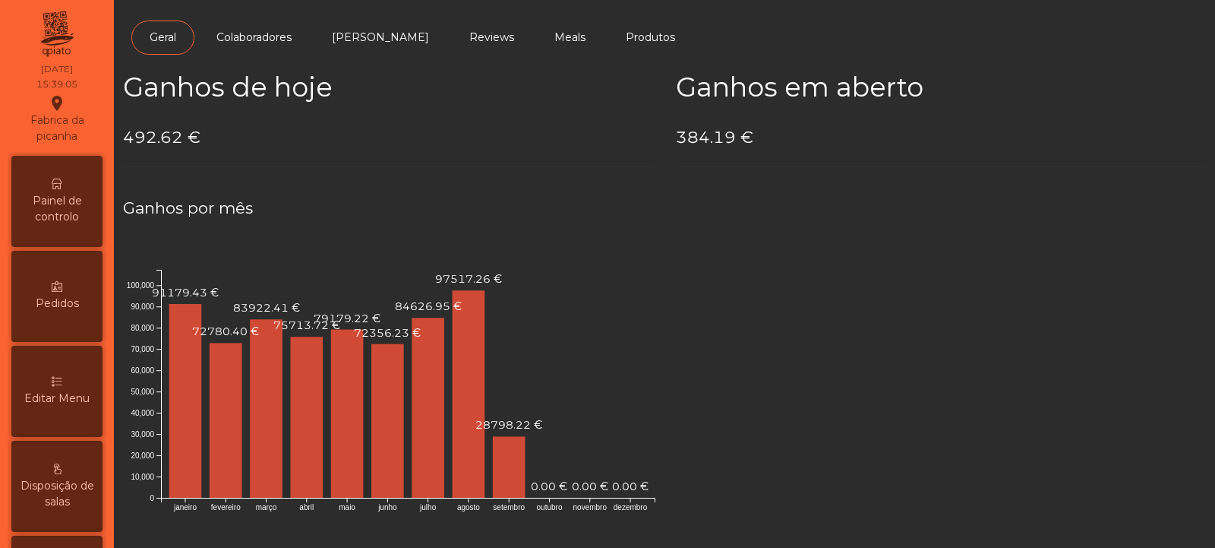
click at [58, 172] on div "Painel de controlo" at bounding box center [56, 201] width 91 height 91
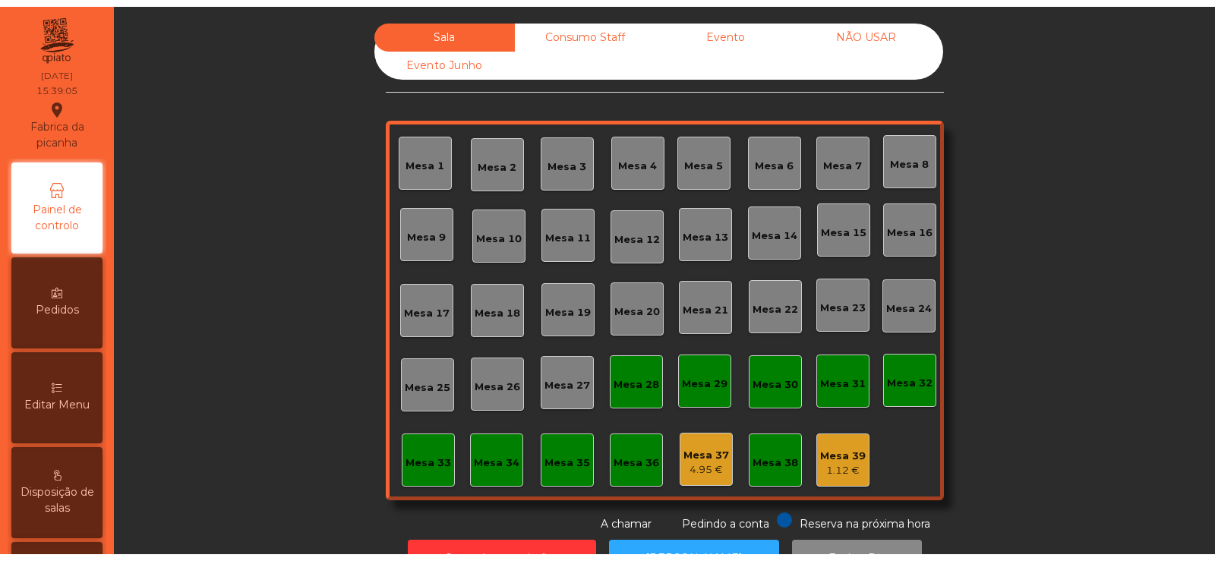
scroll to position [51, 0]
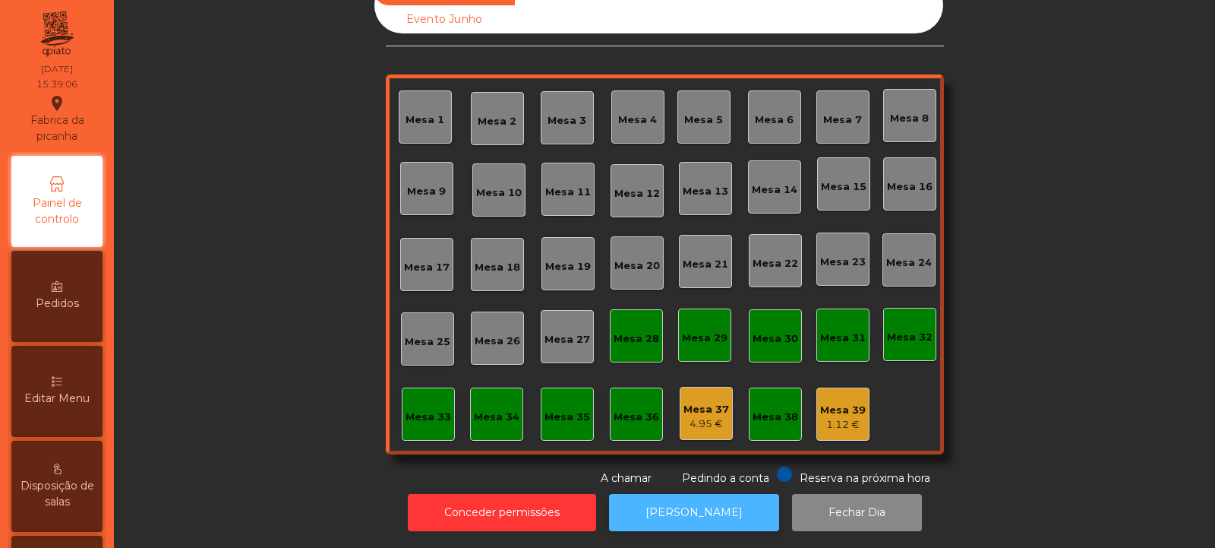
click at [661, 514] on button "[PERSON_NAME]" at bounding box center [694, 512] width 170 height 37
